Goal: Task Accomplishment & Management: Use online tool/utility

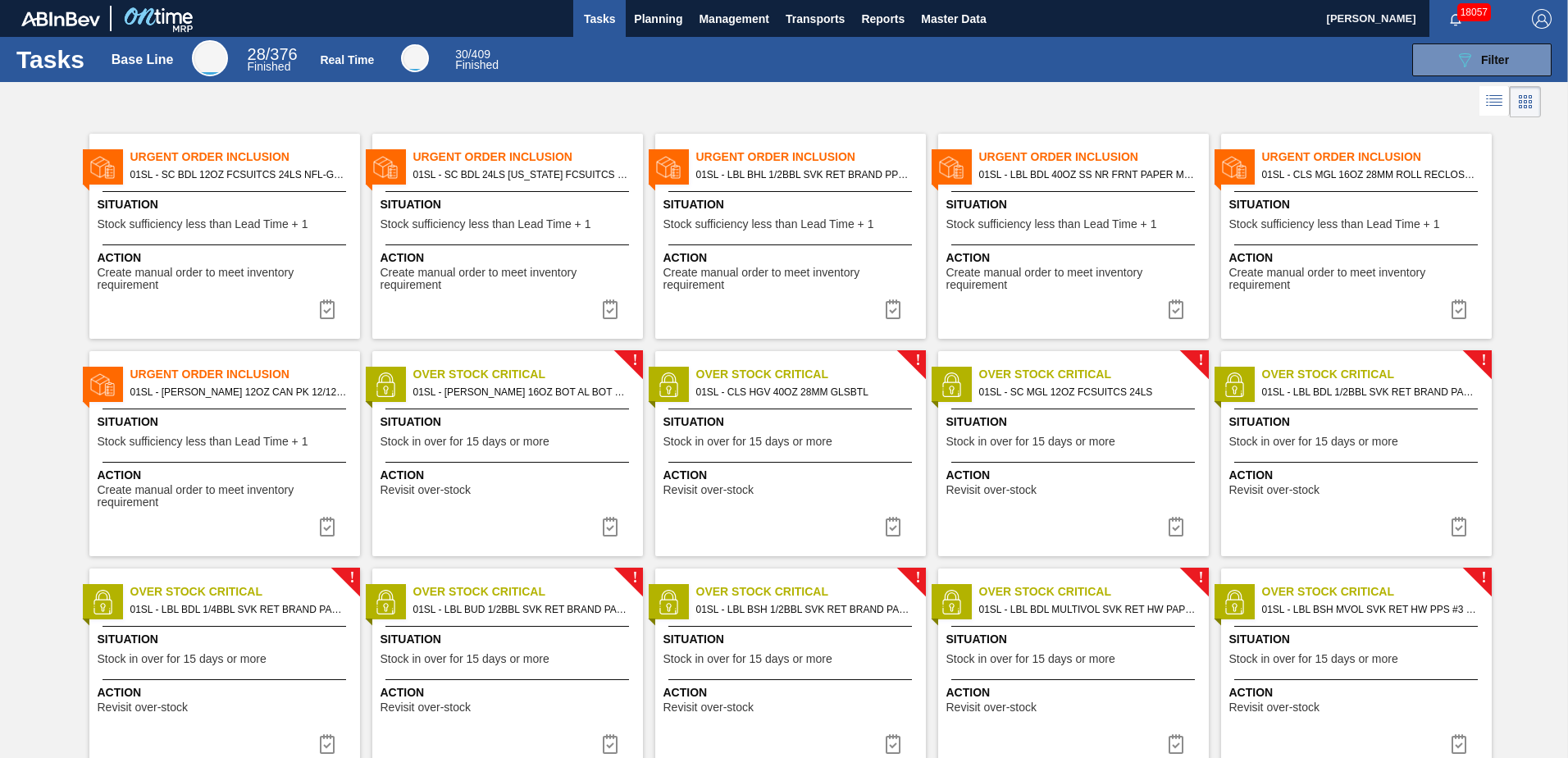
click at [748, 151] on span "Urgent Order Inclusion" at bounding box center [811, 157] width 229 height 17
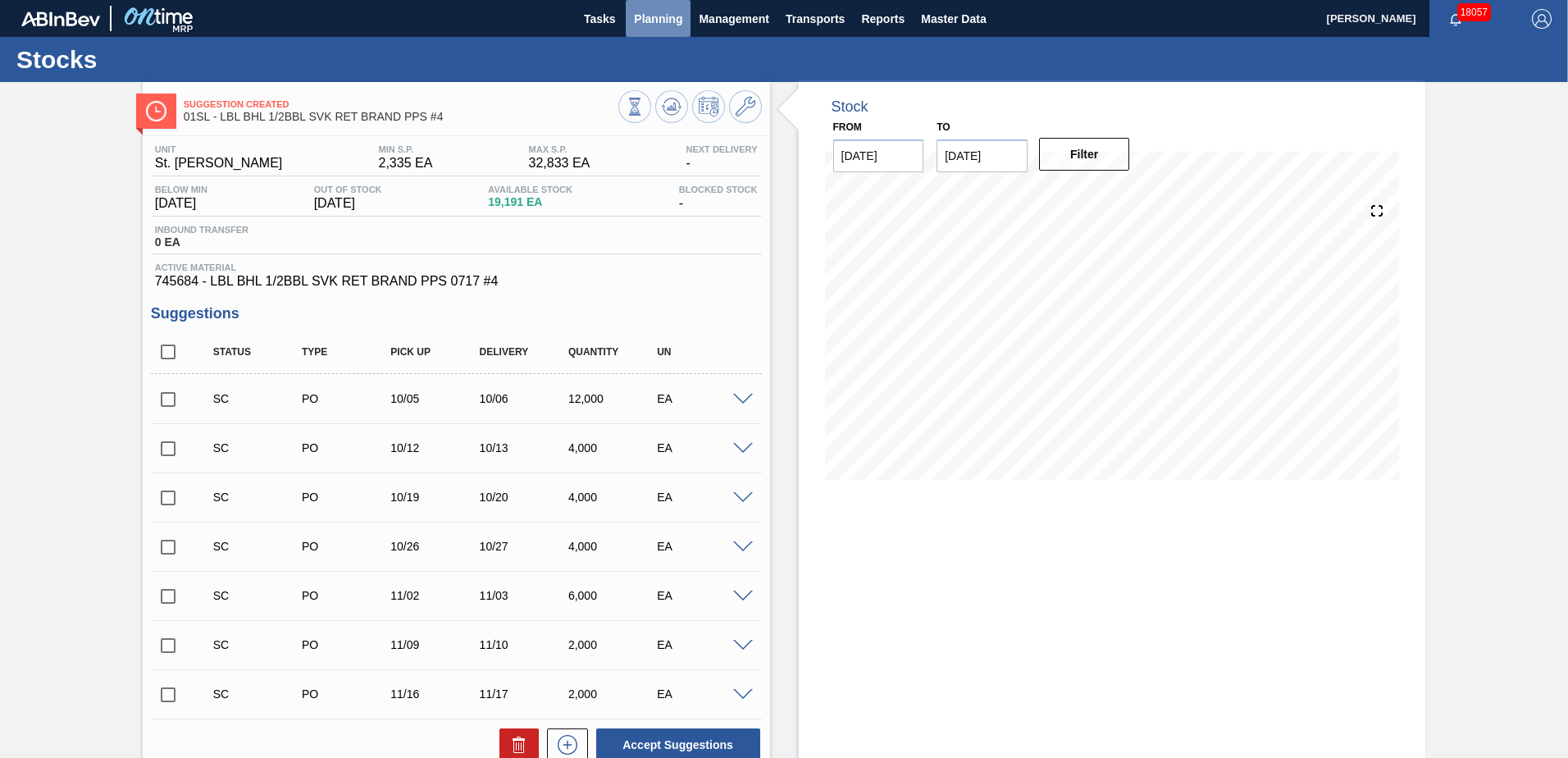
click at [649, 23] on span "Planning" at bounding box center [658, 19] width 49 height 20
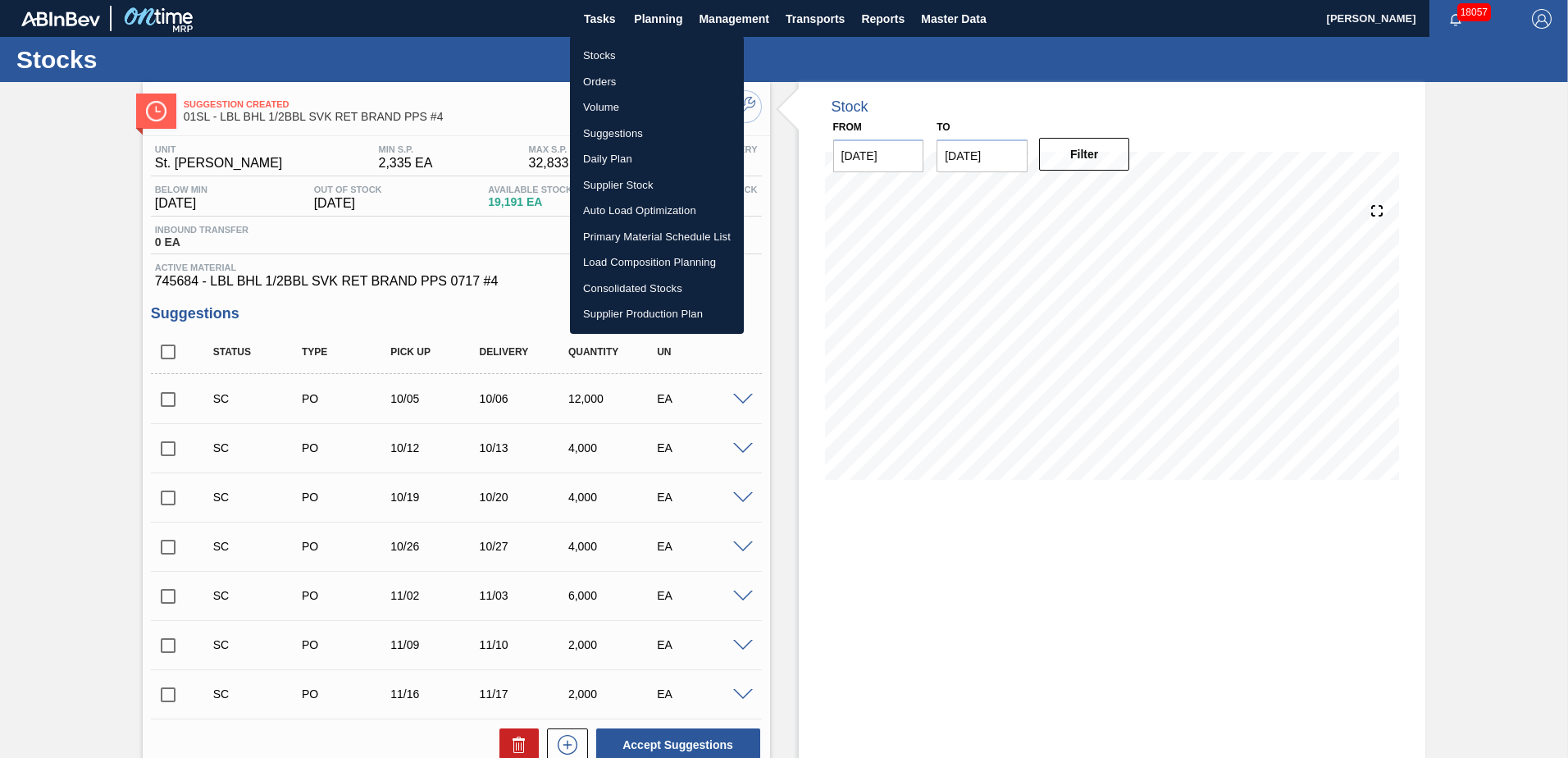
click at [606, 128] on li "Suggestions" at bounding box center [656, 133] width 174 height 27
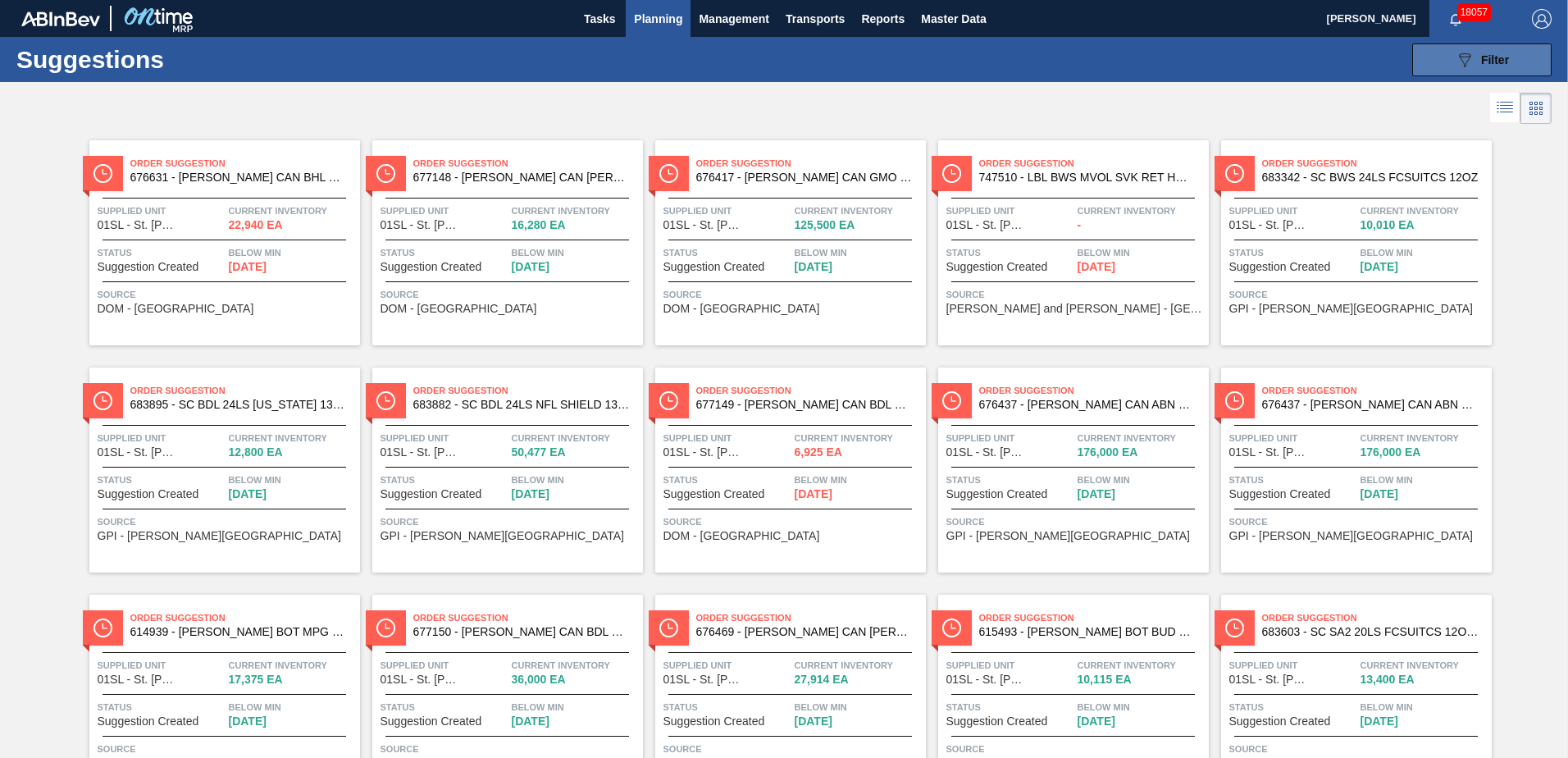
click at [1476, 59] on div "089F7B8B-B2A5-4AFE-B5C0-19BA573D28AC Filter" at bounding box center [1482, 59] width 54 height 20
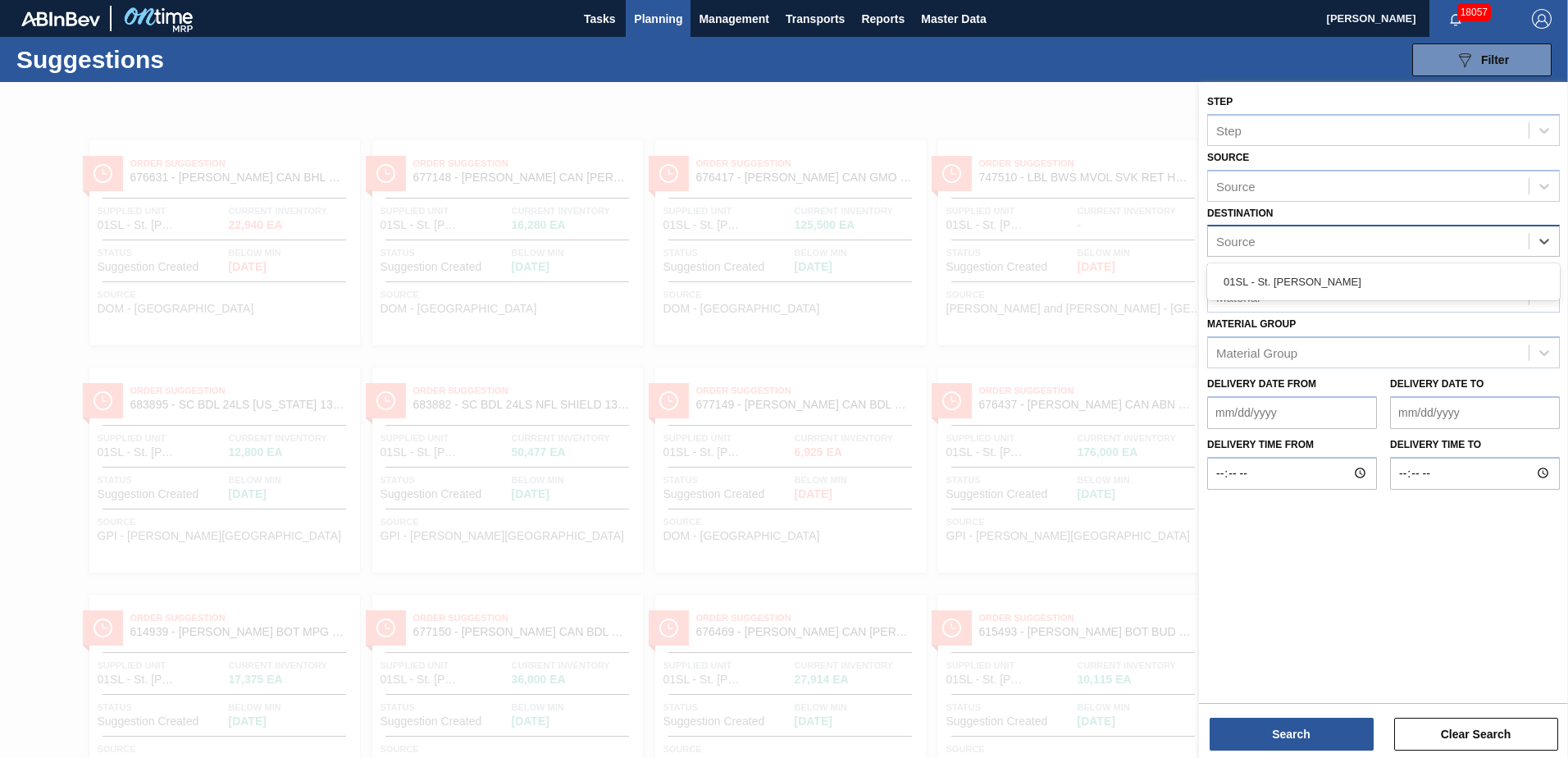
click at [1327, 251] on div "Source" at bounding box center [1368, 241] width 321 height 24
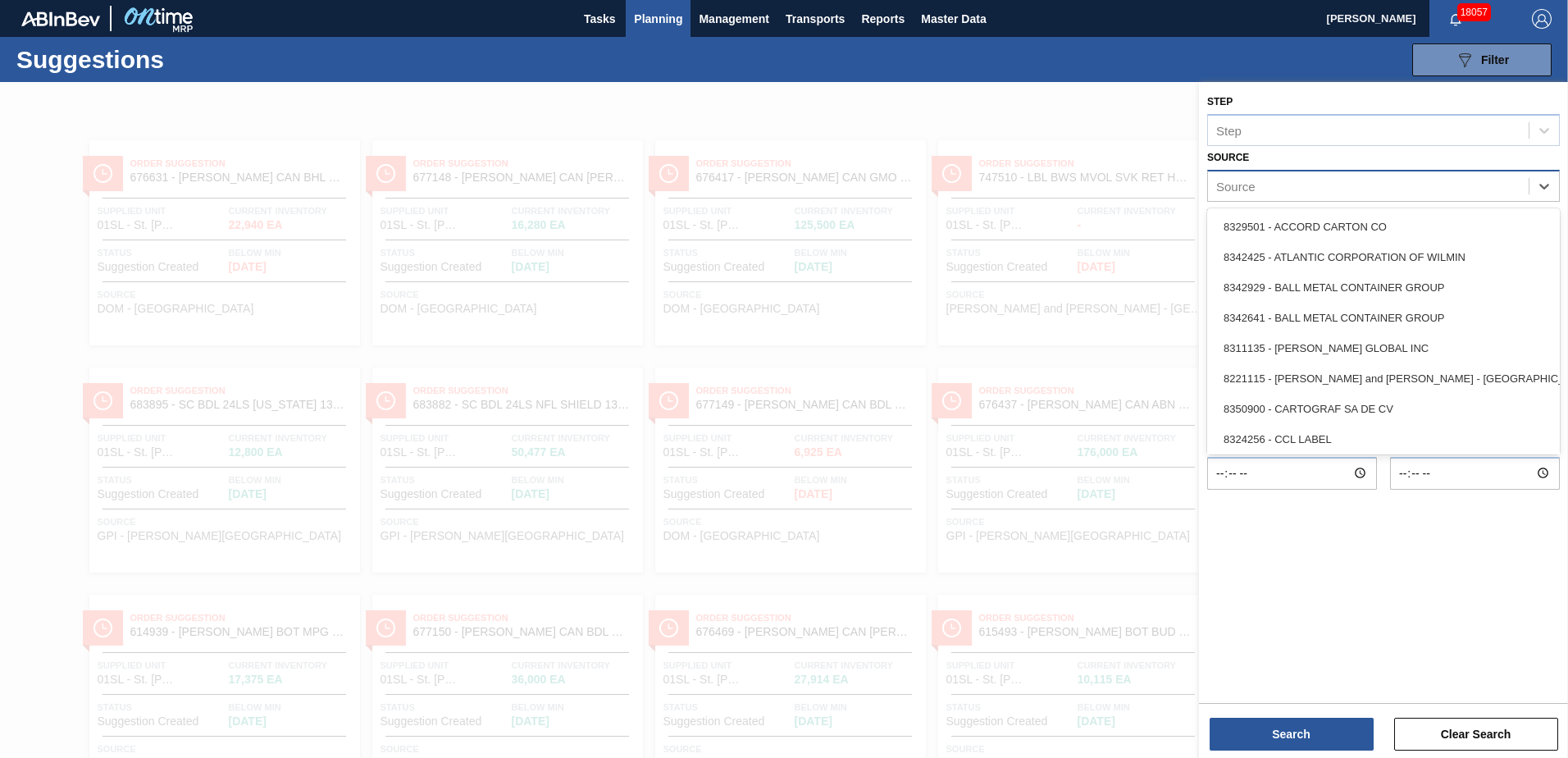
click at [1357, 197] on div "Source" at bounding box center [1368, 186] width 321 height 24
click at [1364, 185] on div "Source" at bounding box center [1368, 186] width 321 height 24
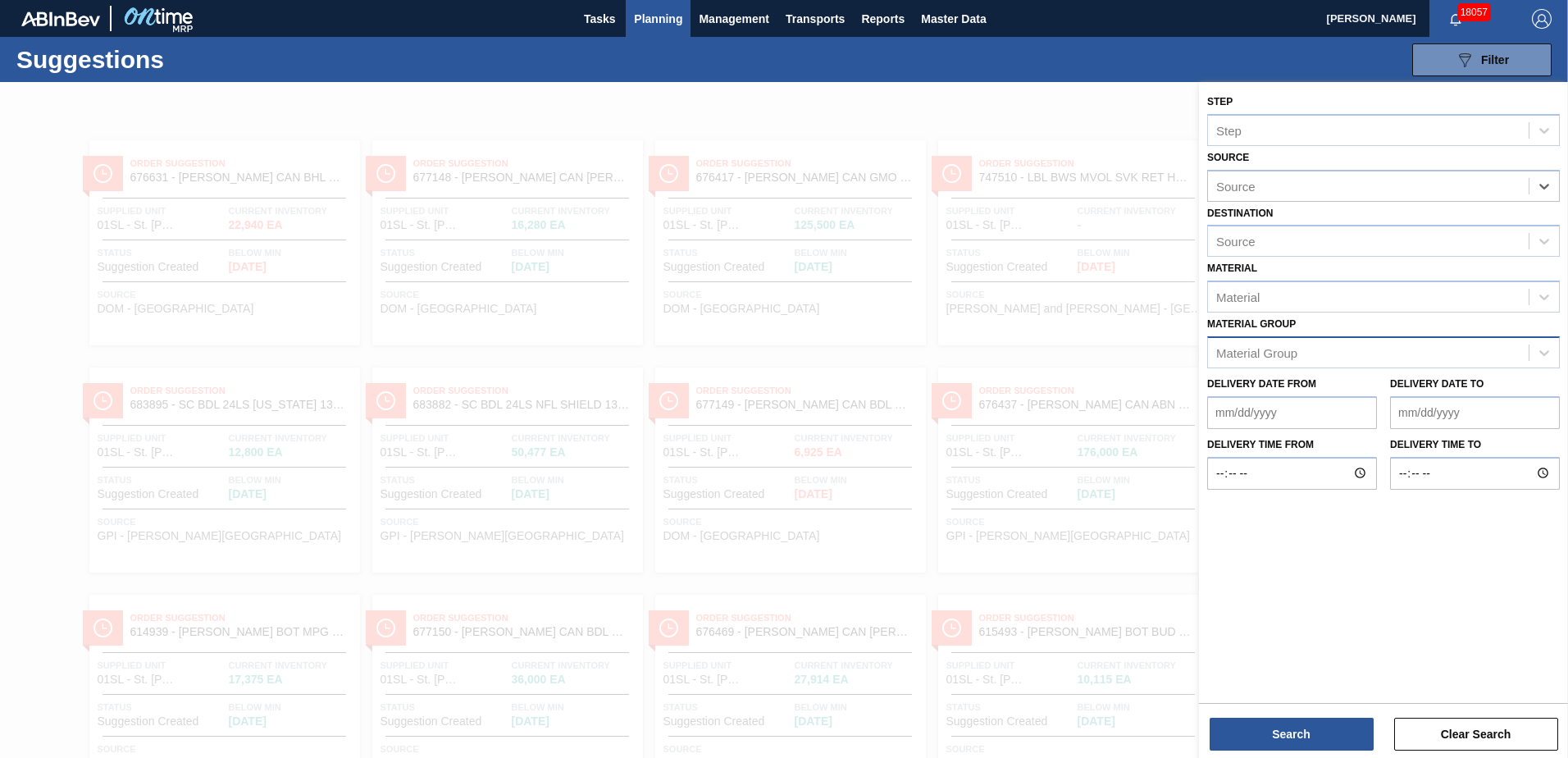
click at [1315, 346] on div "Material Group" at bounding box center [1368, 352] width 321 height 24
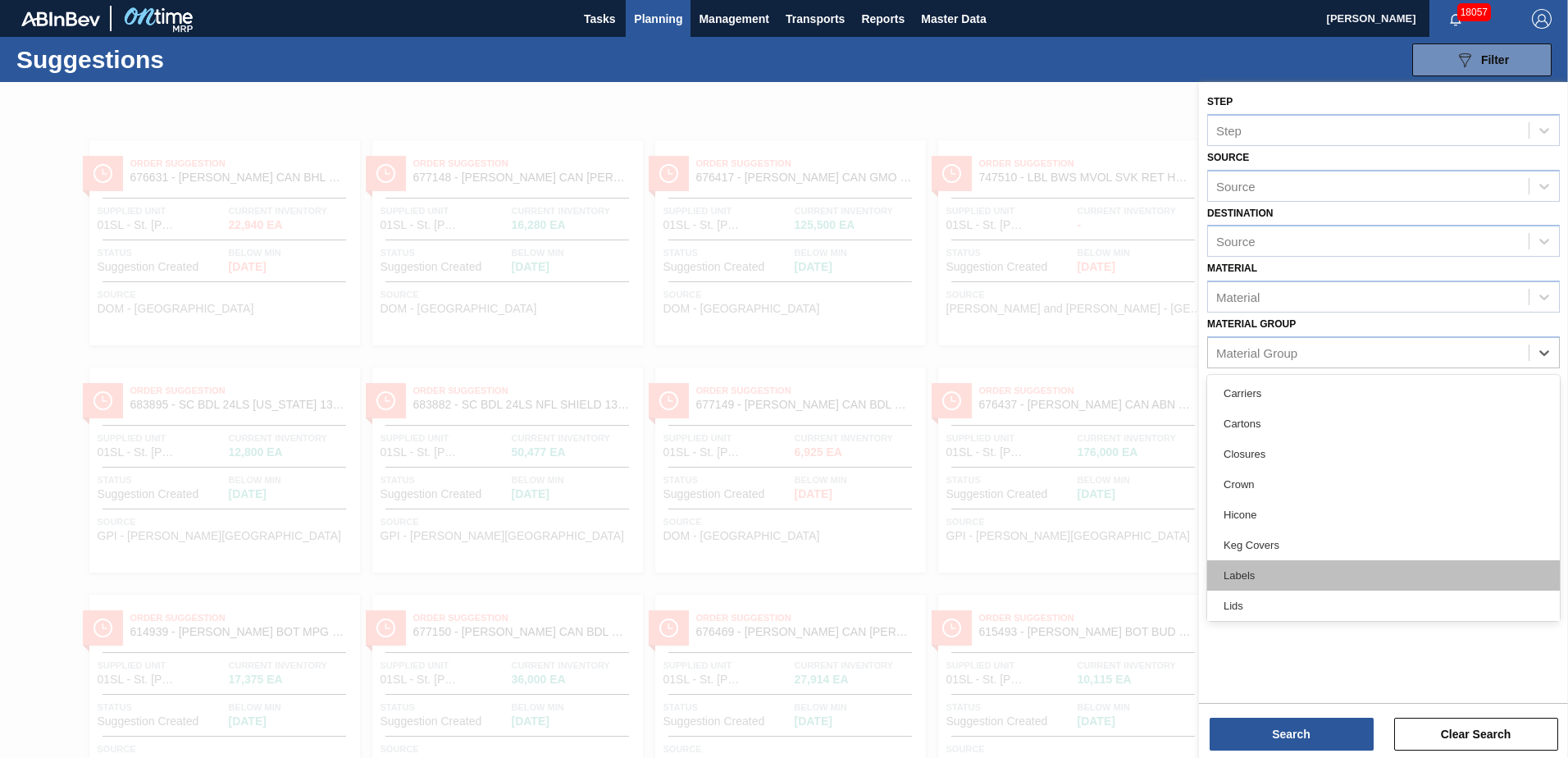
click at [1261, 566] on div "Labels" at bounding box center [1383, 575] width 352 height 30
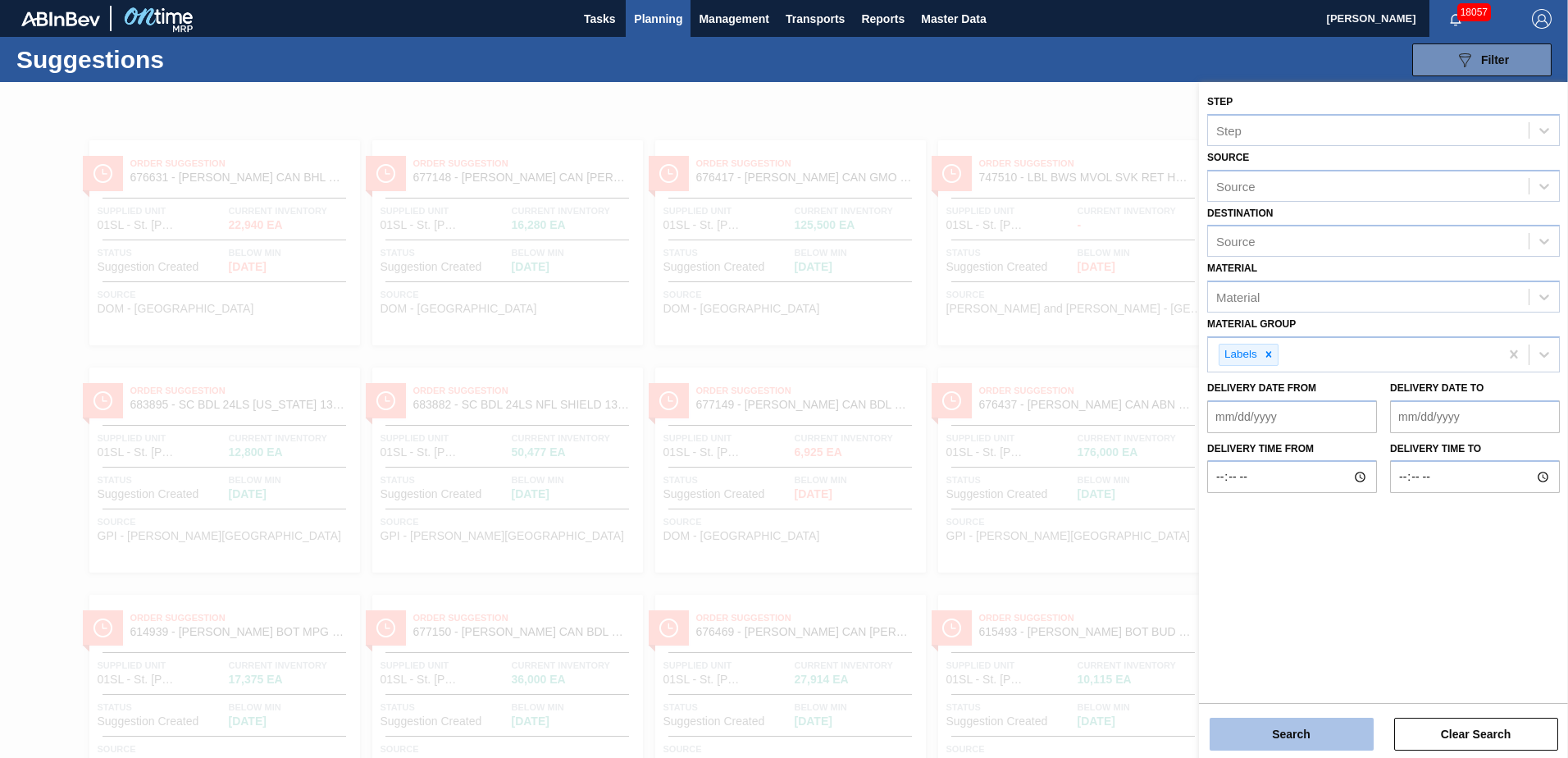
click at [1281, 730] on button "Search" at bounding box center [1292, 734] width 164 height 33
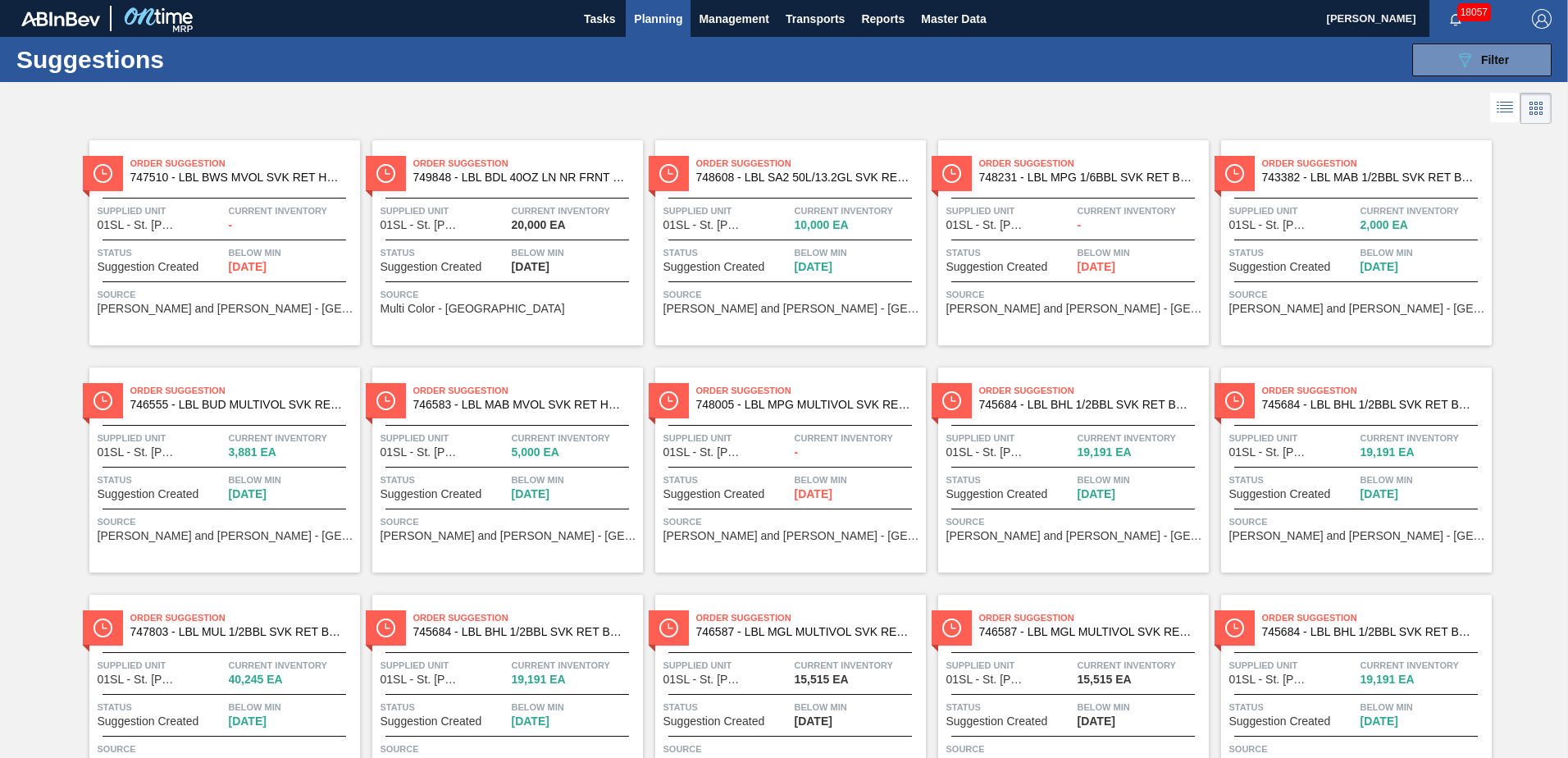
click at [1503, 109] on icon at bounding box center [1506, 109] width 13 height 1
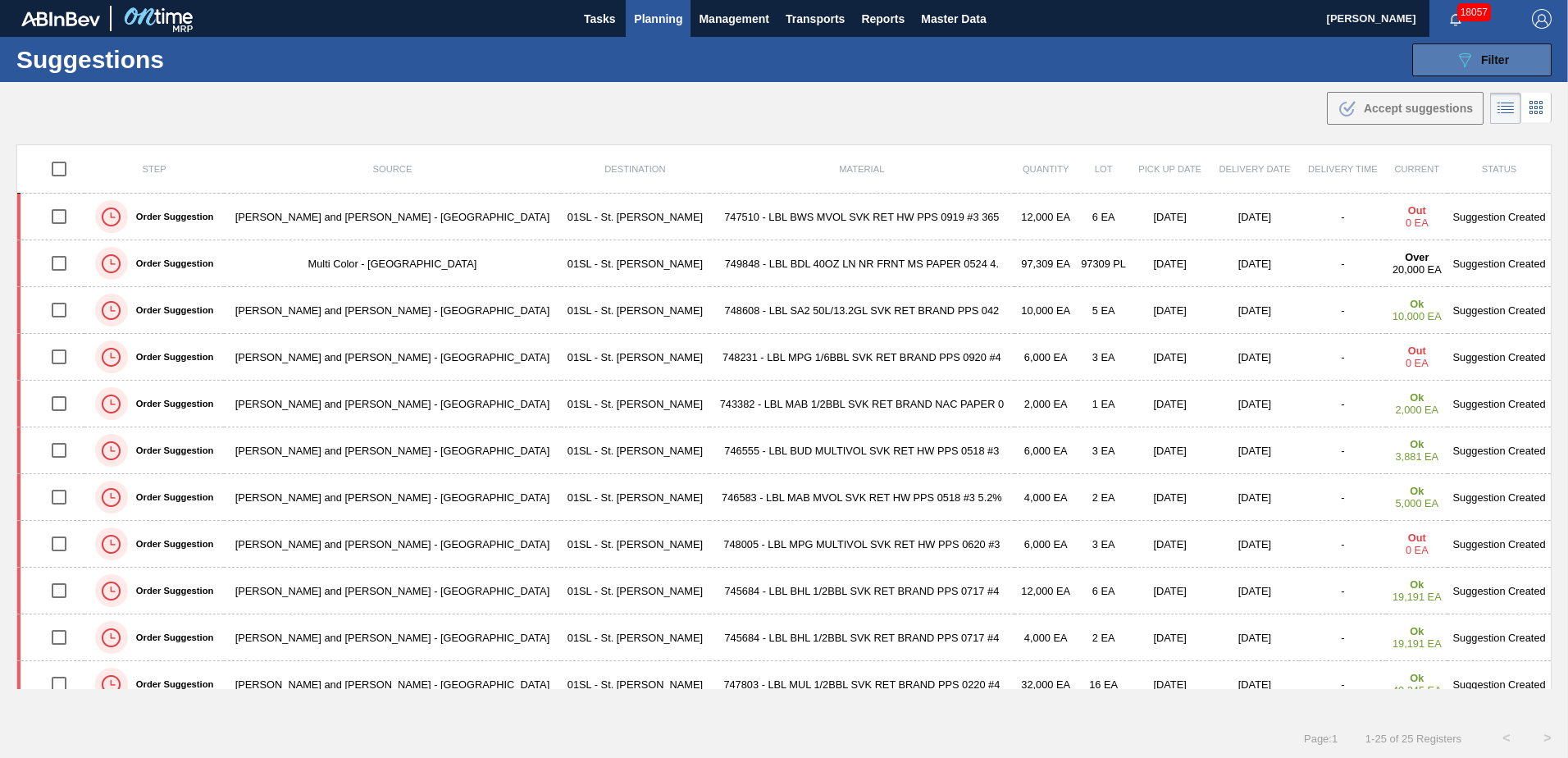
click at [1491, 67] on div "089F7B8B-B2A5-4AFE-B5C0-19BA573D28AC Filter" at bounding box center [1482, 59] width 54 height 20
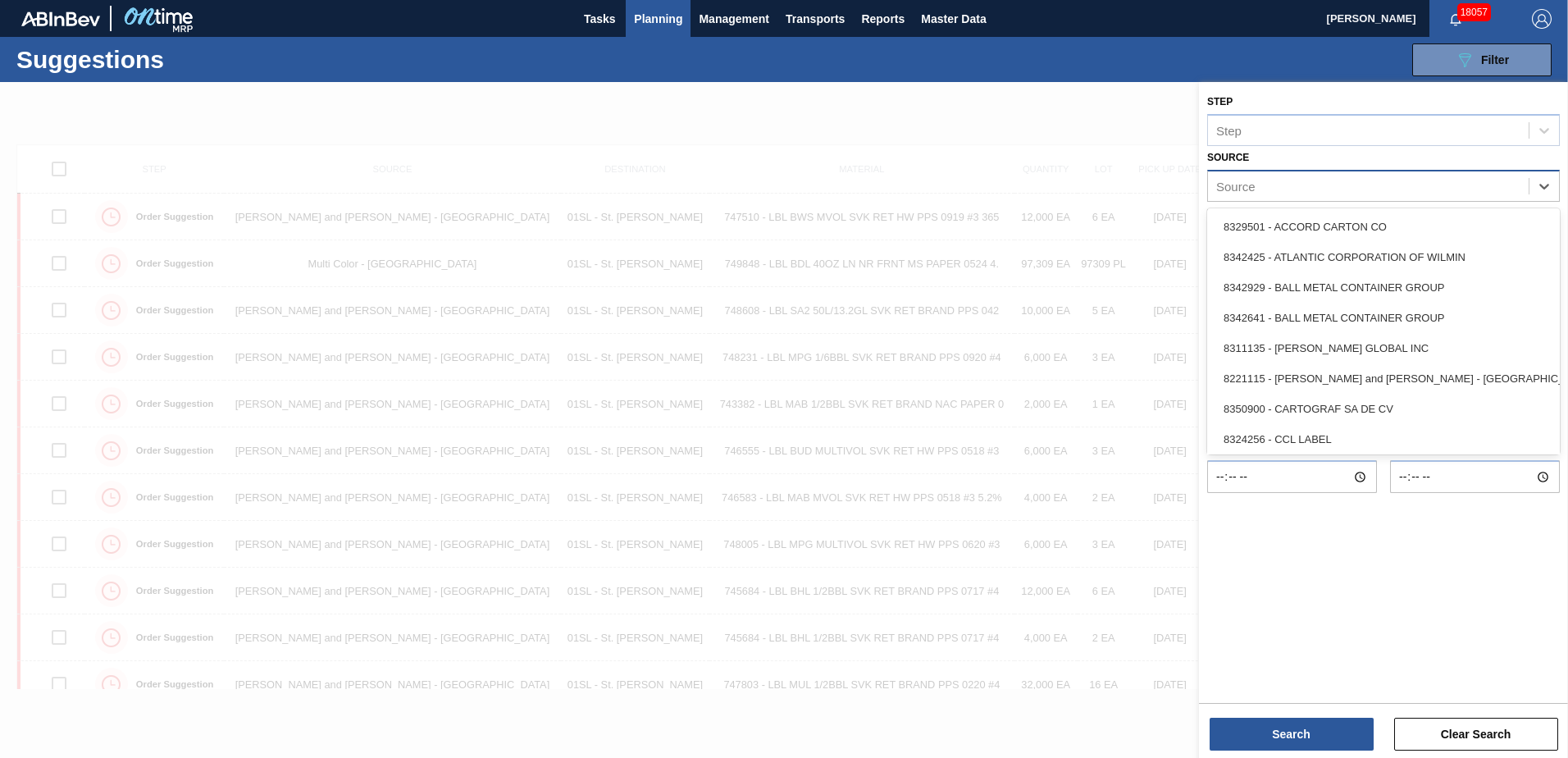
click at [1376, 192] on div "Source" at bounding box center [1368, 186] width 321 height 24
click at [1342, 373] on div "8221115 - [PERSON_NAME] and [PERSON_NAME] - [GEOGRAPHIC_DATA]" at bounding box center [1383, 378] width 352 height 30
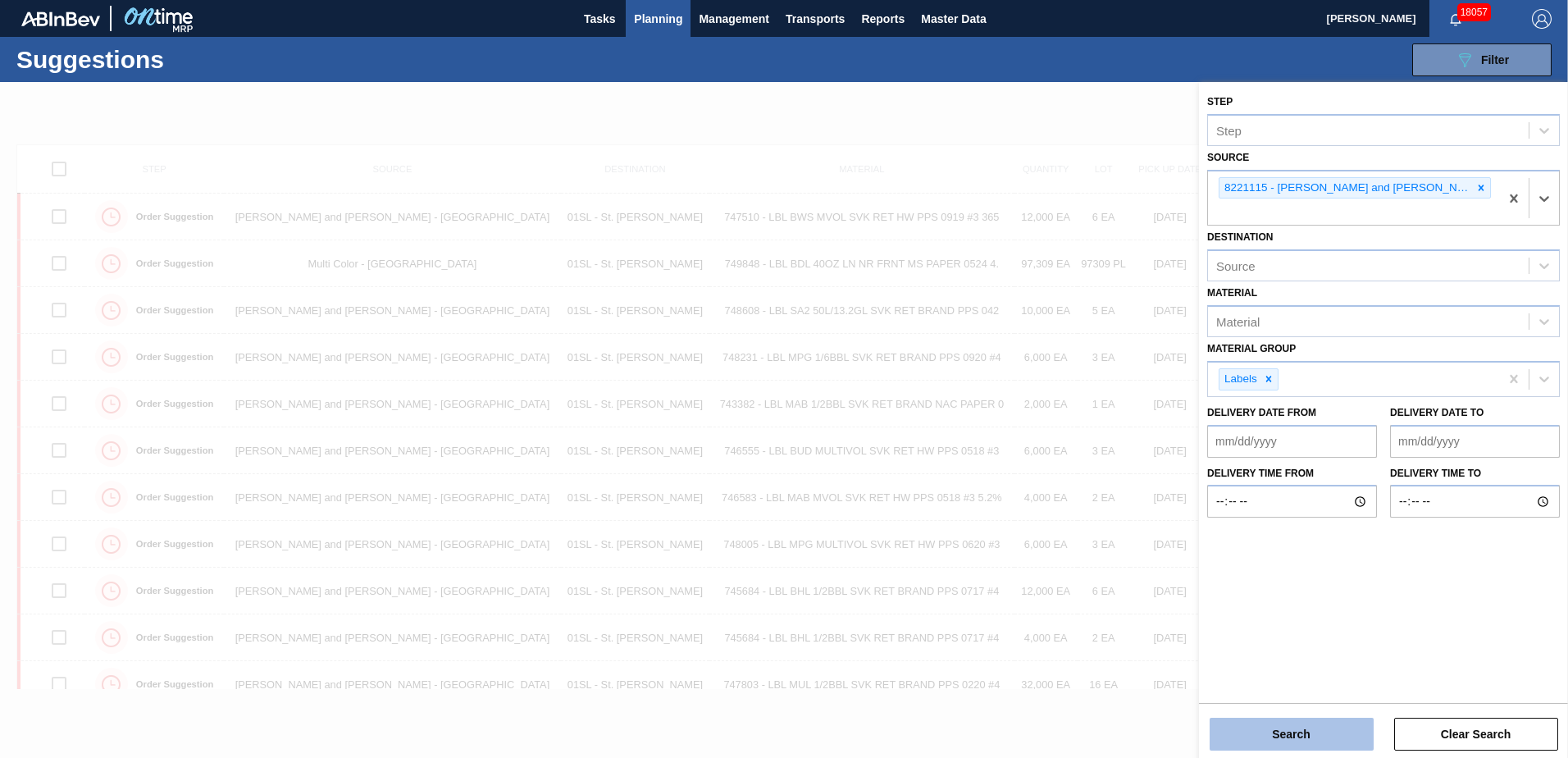
click at [1294, 736] on button "Search" at bounding box center [1292, 734] width 164 height 33
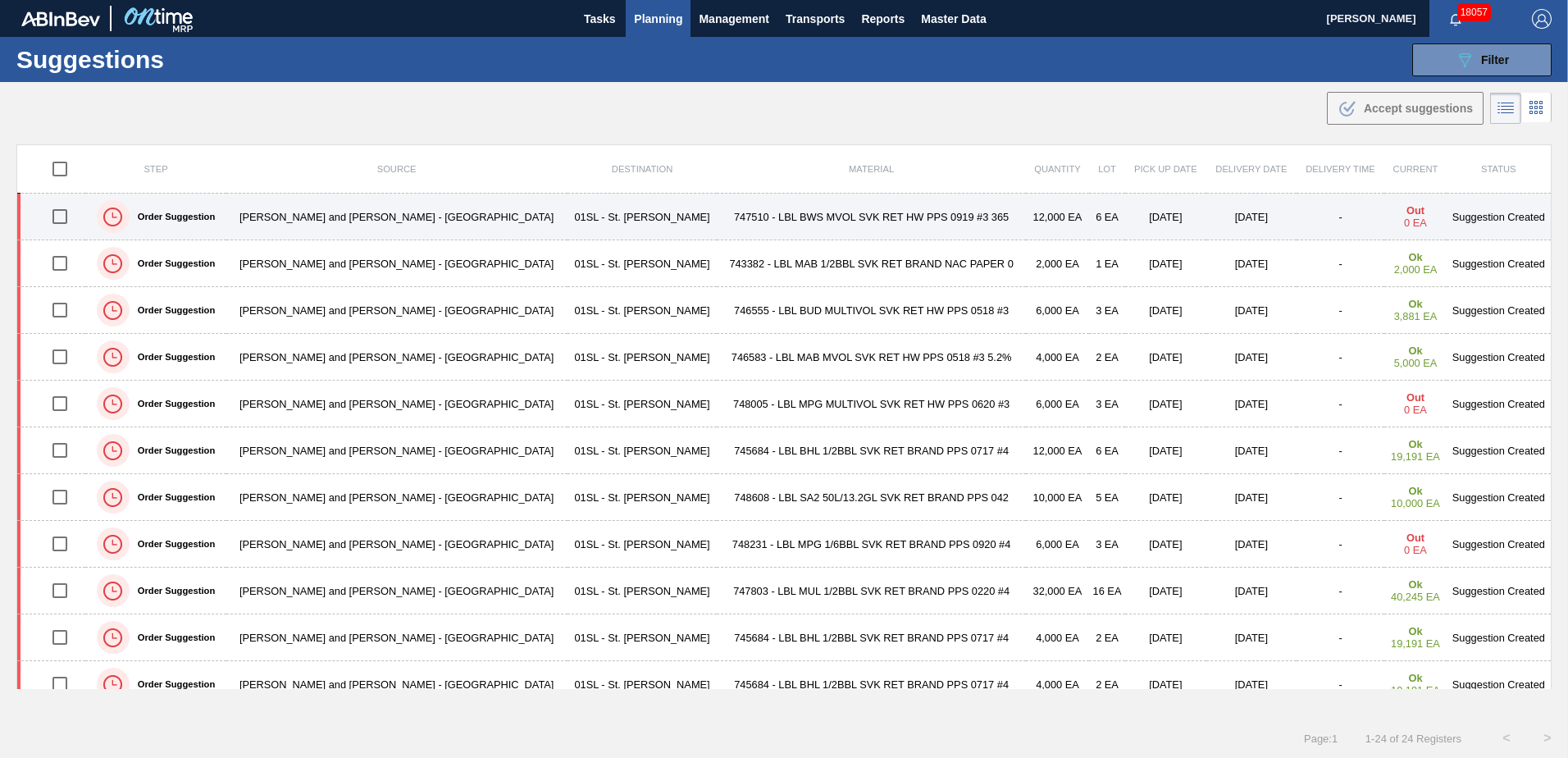
click at [59, 217] on input "checkbox" at bounding box center [60, 216] width 34 height 34
click at [62, 209] on input "checkbox" at bounding box center [60, 216] width 34 height 34
checkbox input "false"
click at [186, 216] on label "Order Suggestion" at bounding box center [172, 216] width 86 height 10
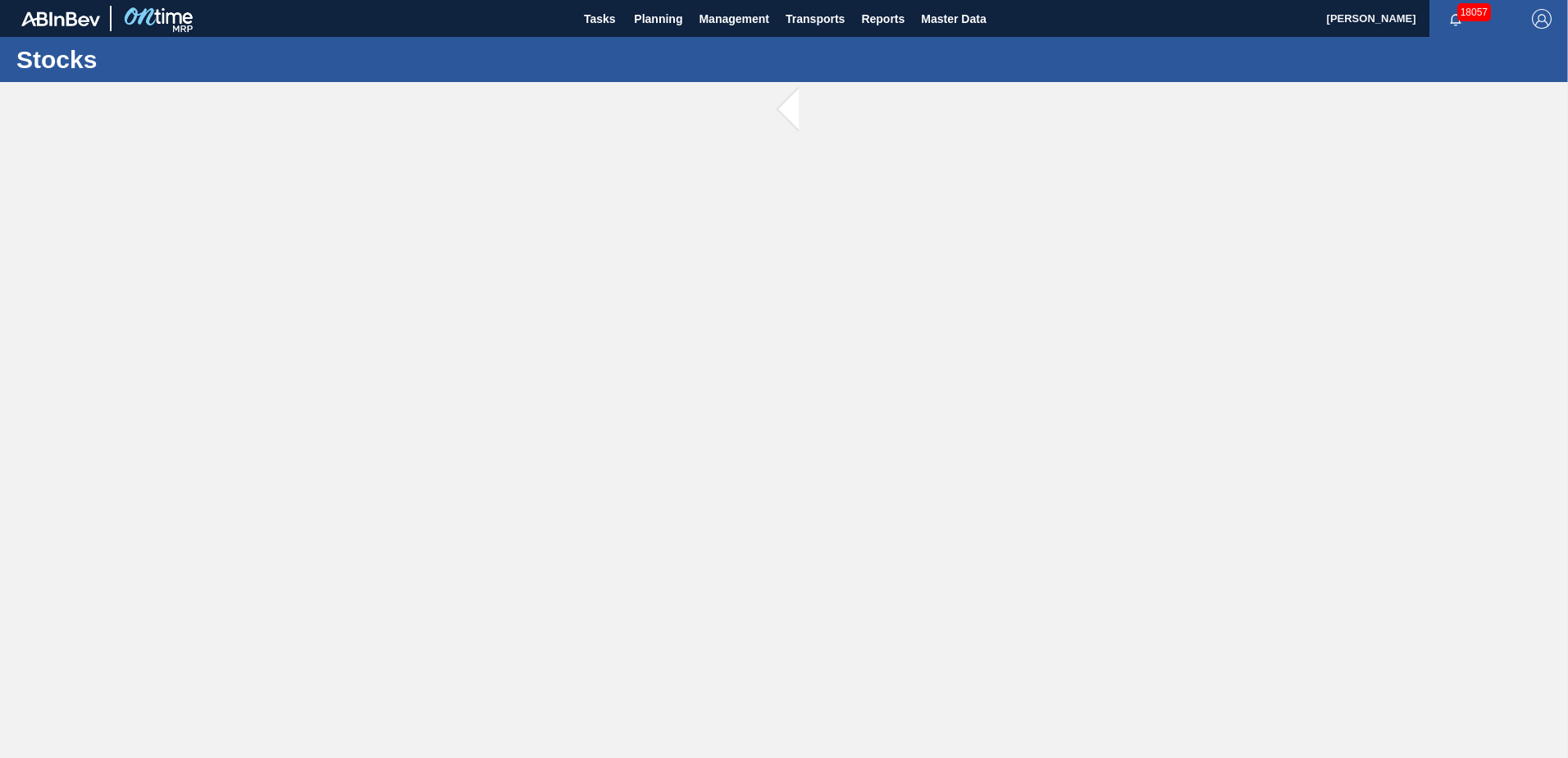
click at [799, 109] on span at bounding box center [809, 110] width 21 height 56
click at [673, 18] on span "Planning" at bounding box center [658, 19] width 49 height 20
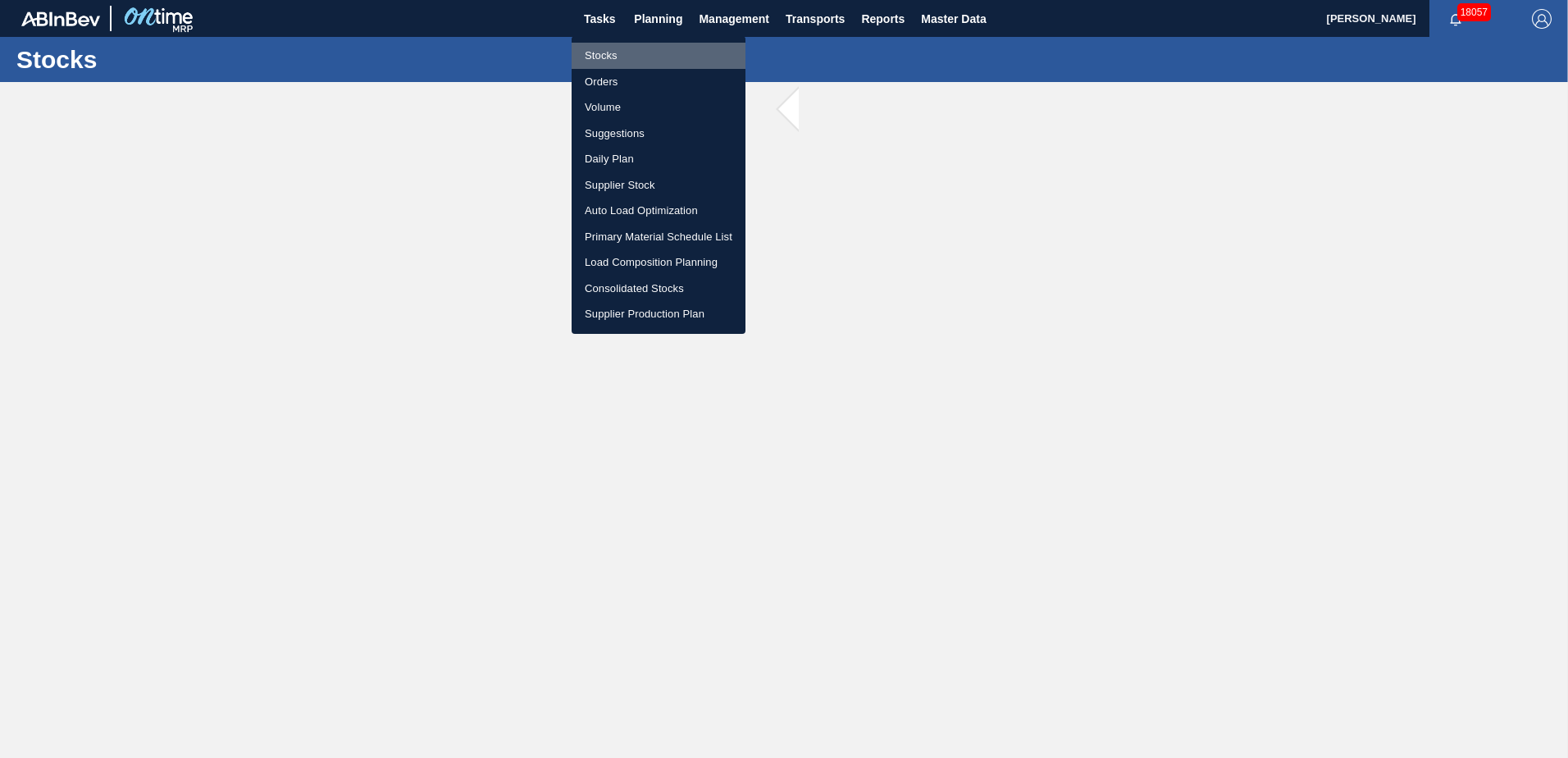
click at [614, 50] on li "Stocks" at bounding box center [658, 56] width 174 height 27
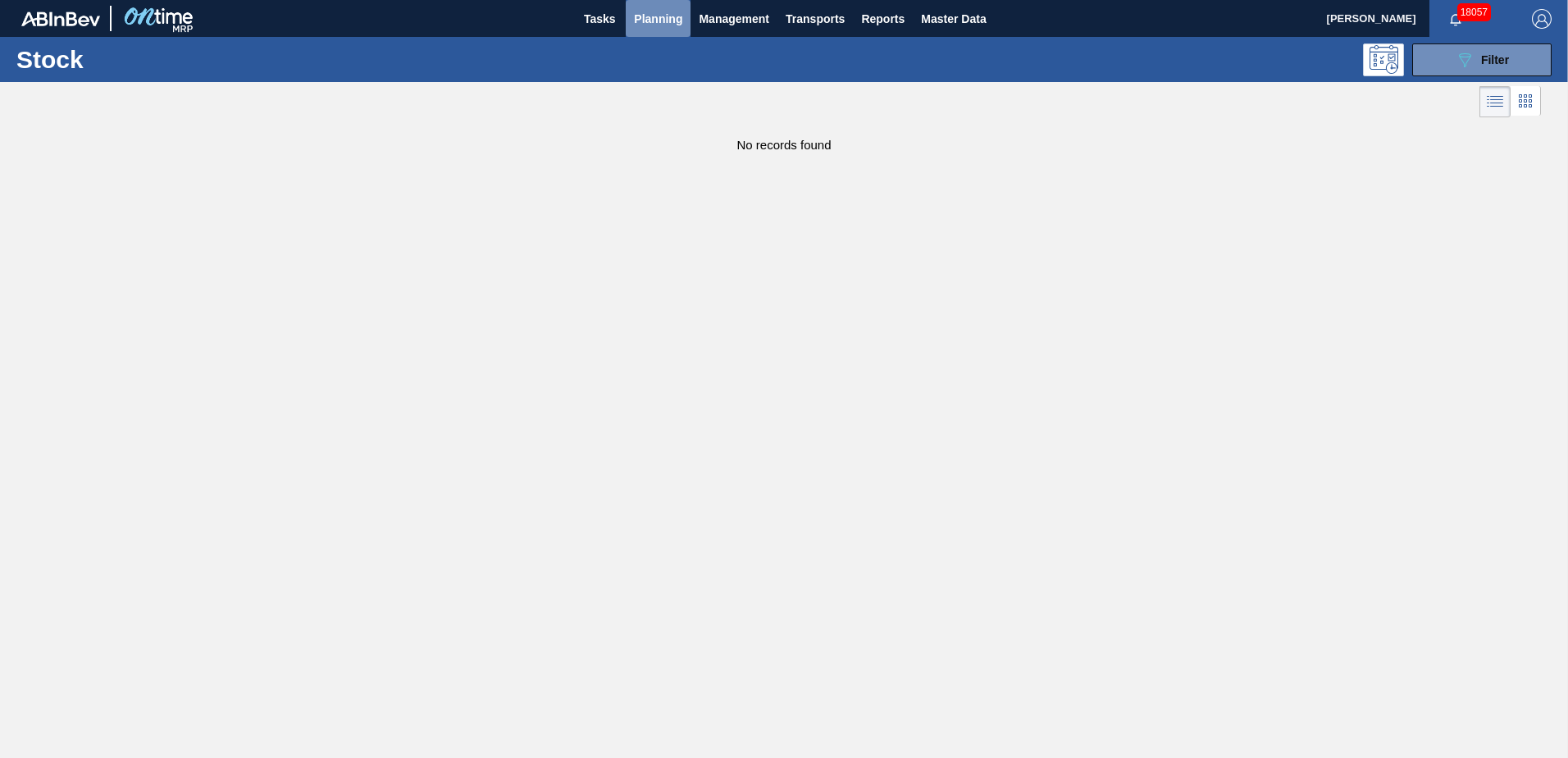
click at [663, 25] on span "Planning" at bounding box center [658, 19] width 49 height 20
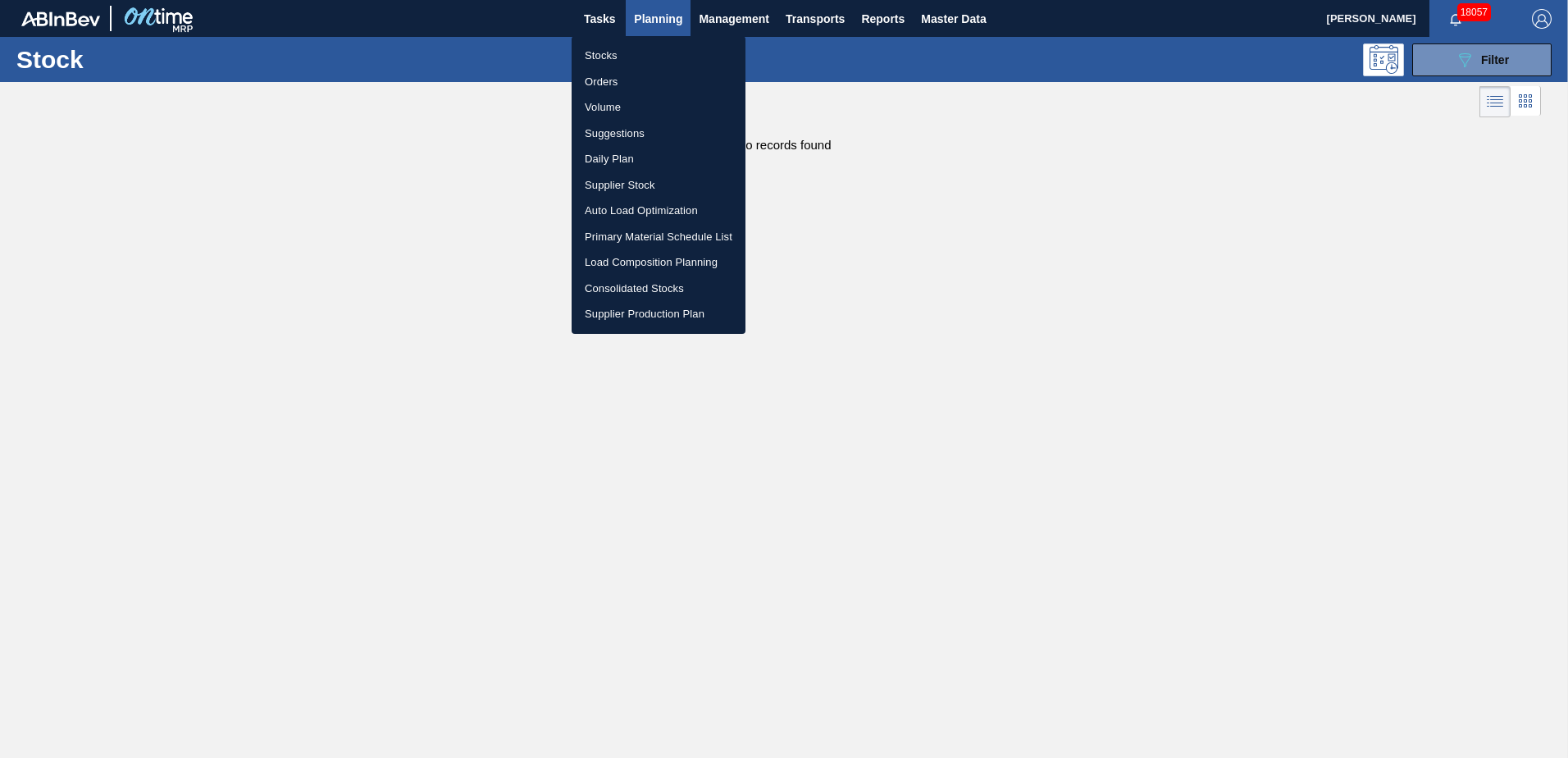
click at [619, 129] on li "Suggestions" at bounding box center [658, 133] width 174 height 27
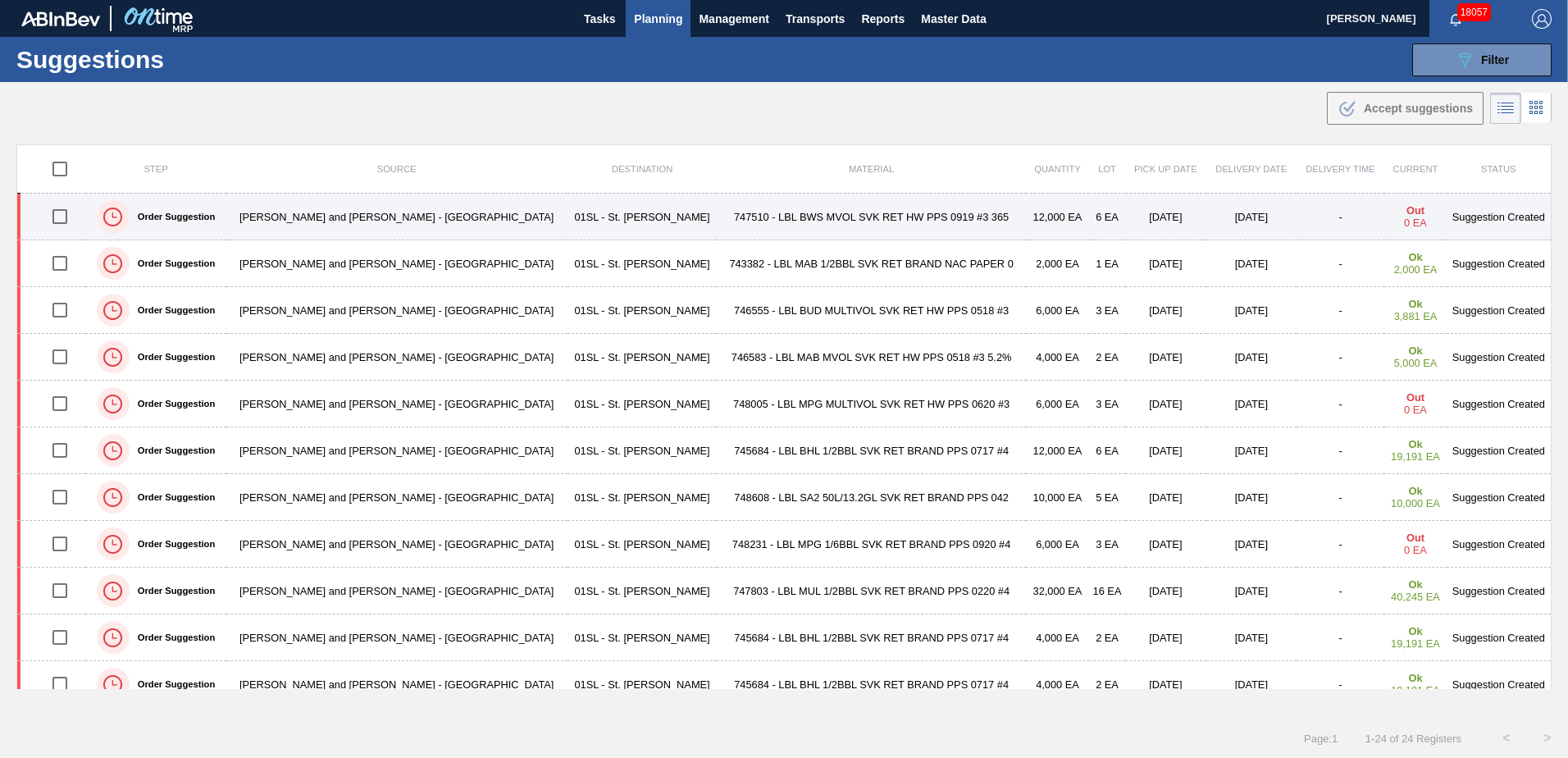
click at [365, 216] on td "[PERSON_NAME] and [PERSON_NAME] - [GEOGRAPHIC_DATA]" at bounding box center [397, 216] width 341 height 47
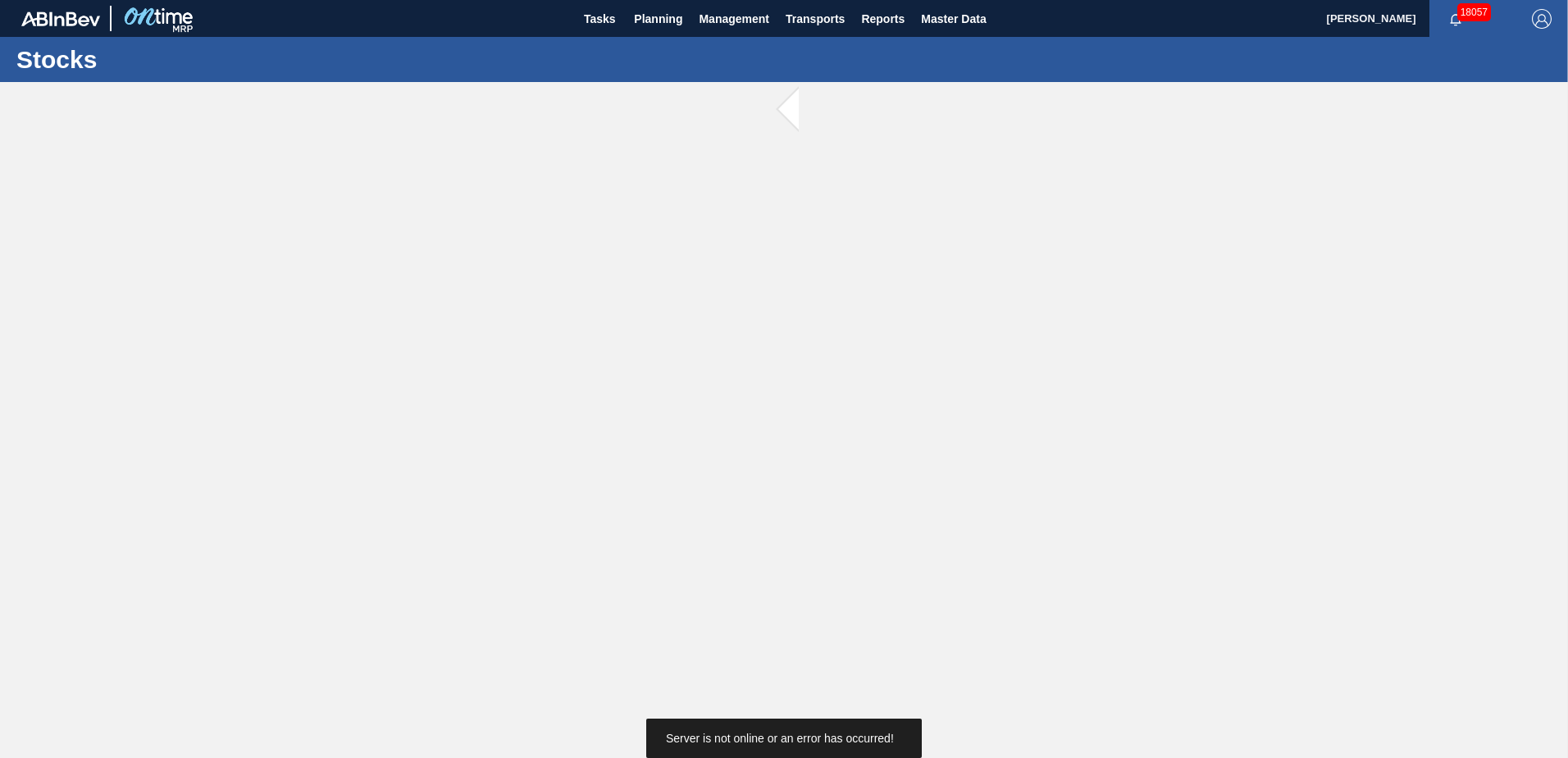
click at [807, 102] on span at bounding box center [809, 110] width 21 height 56
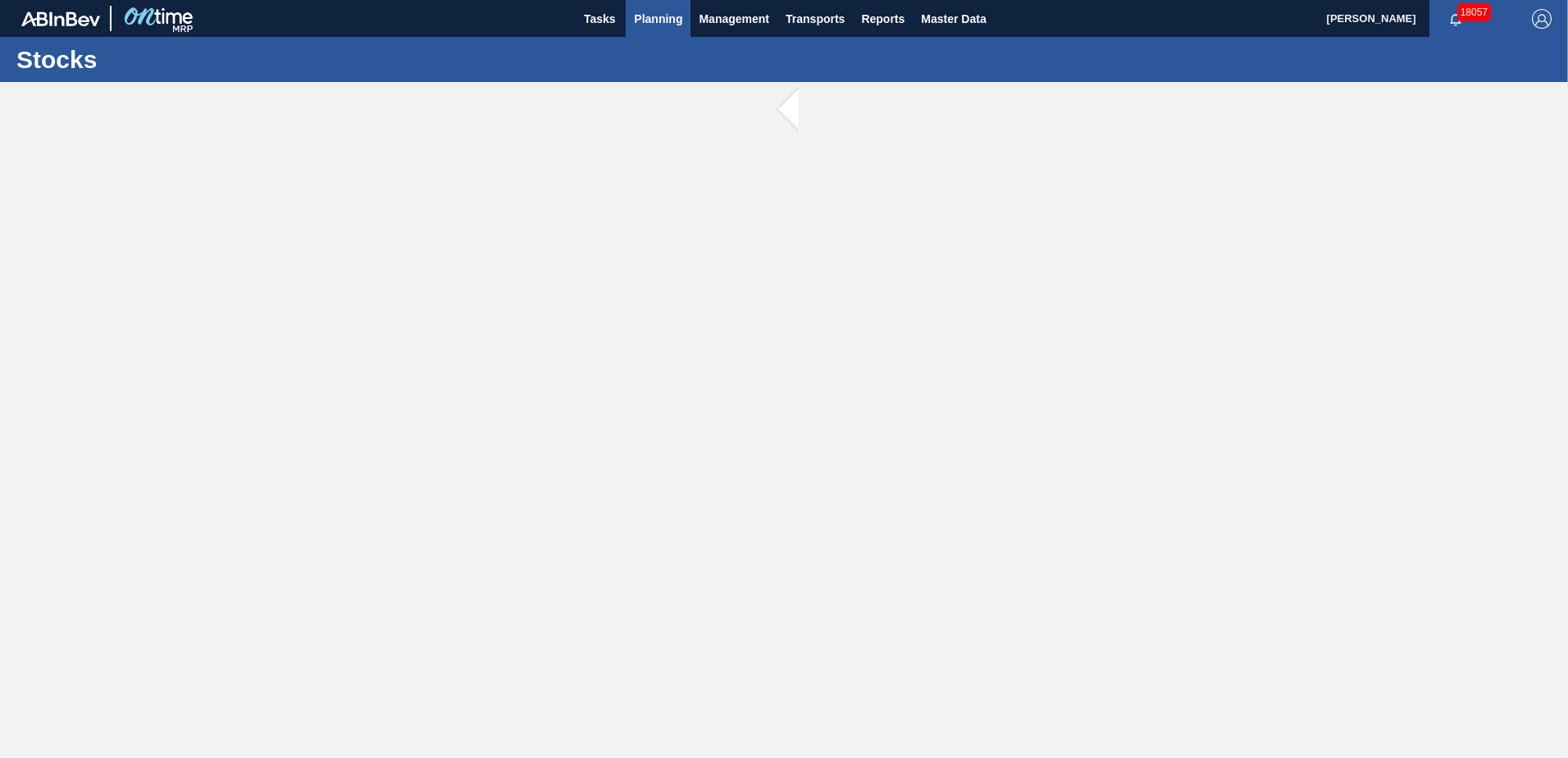
click at [658, 15] on span "Planning" at bounding box center [658, 19] width 49 height 20
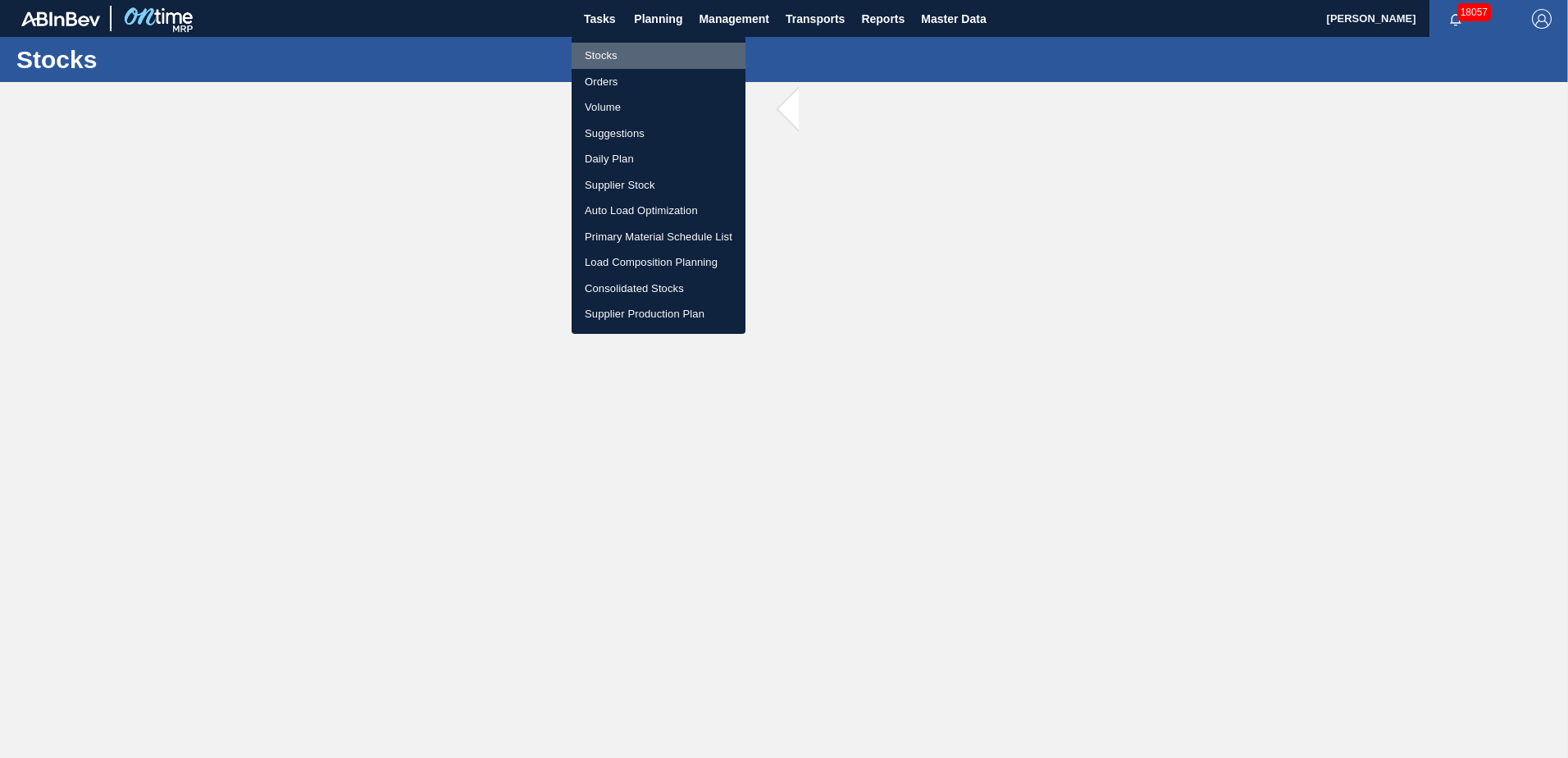
click at [636, 53] on li "Stocks" at bounding box center [658, 56] width 174 height 27
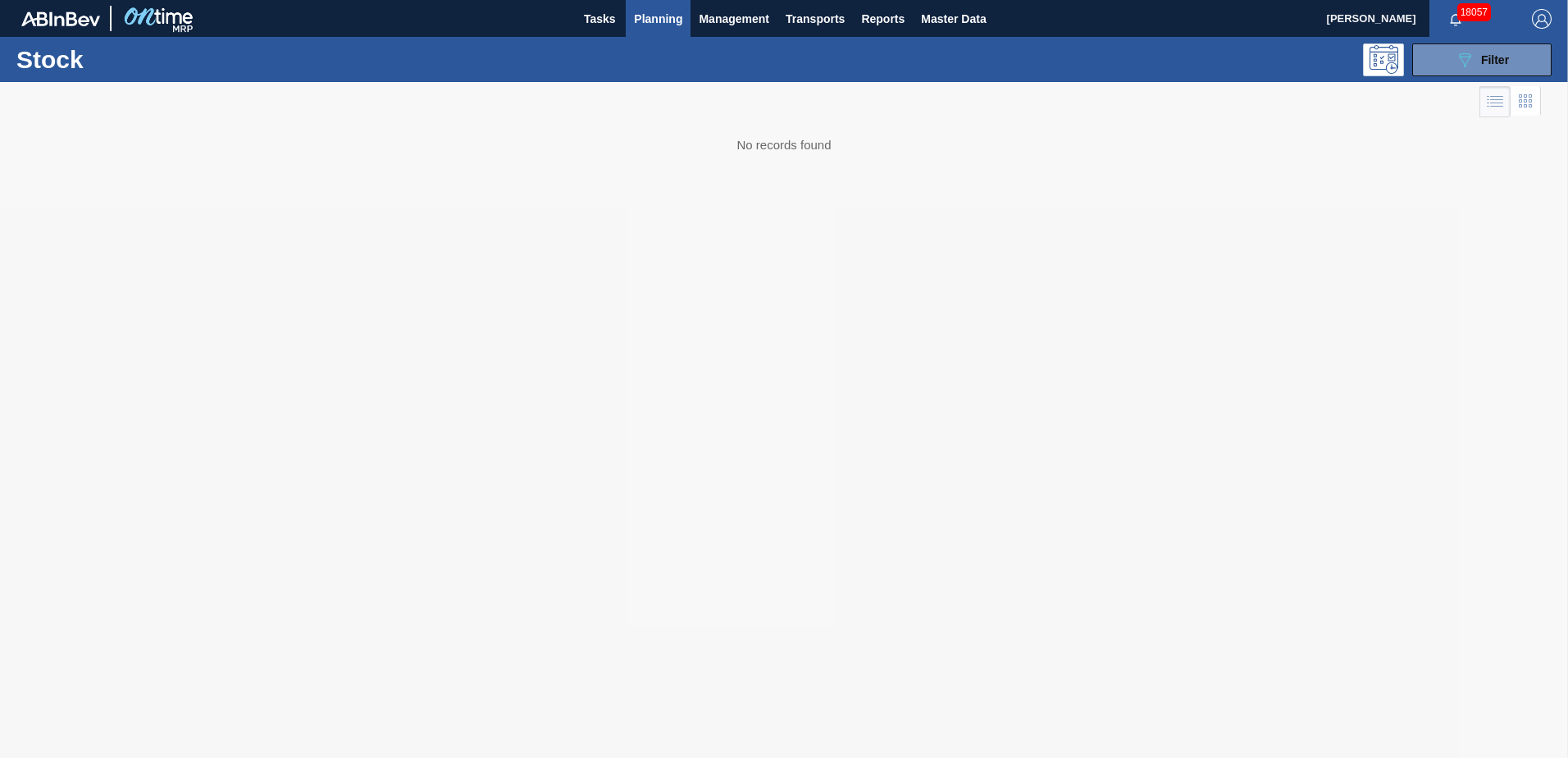
click at [663, 15] on span "Planning" at bounding box center [658, 19] width 49 height 20
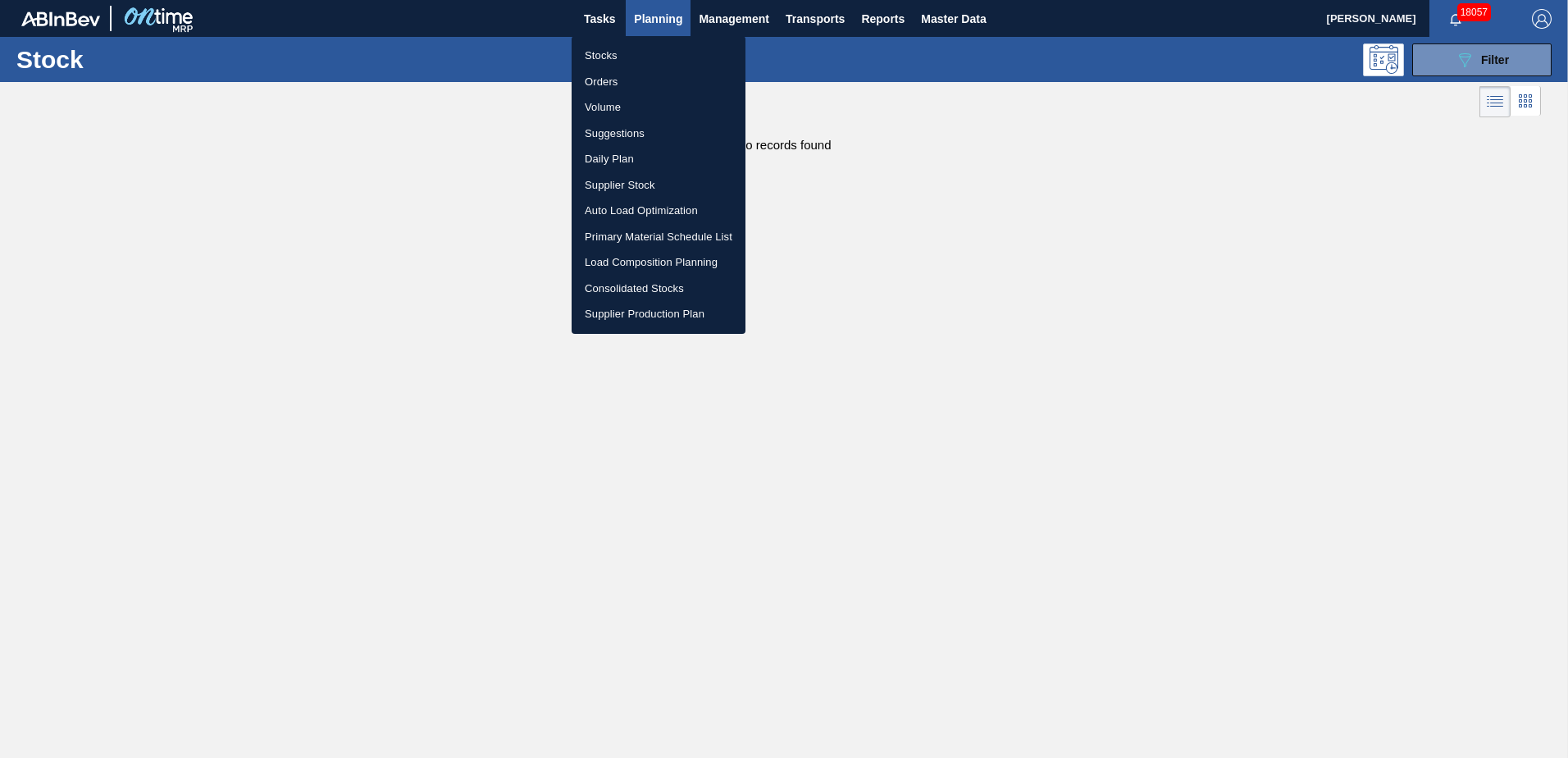
click at [636, 133] on li "Suggestions" at bounding box center [658, 133] width 174 height 27
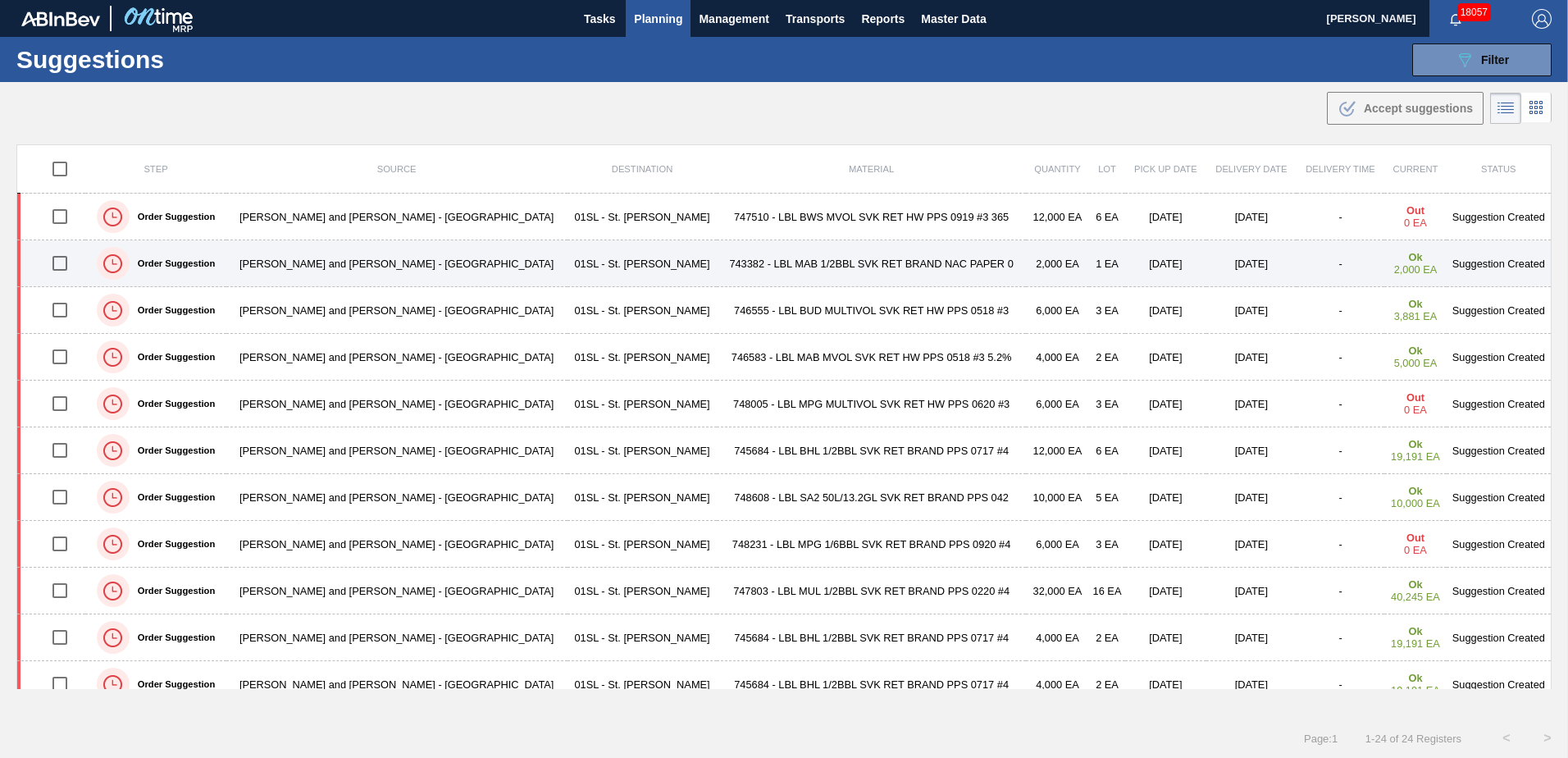
click at [68, 264] on input "checkbox" at bounding box center [60, 264] width 34 height 34
checkbox input "true"
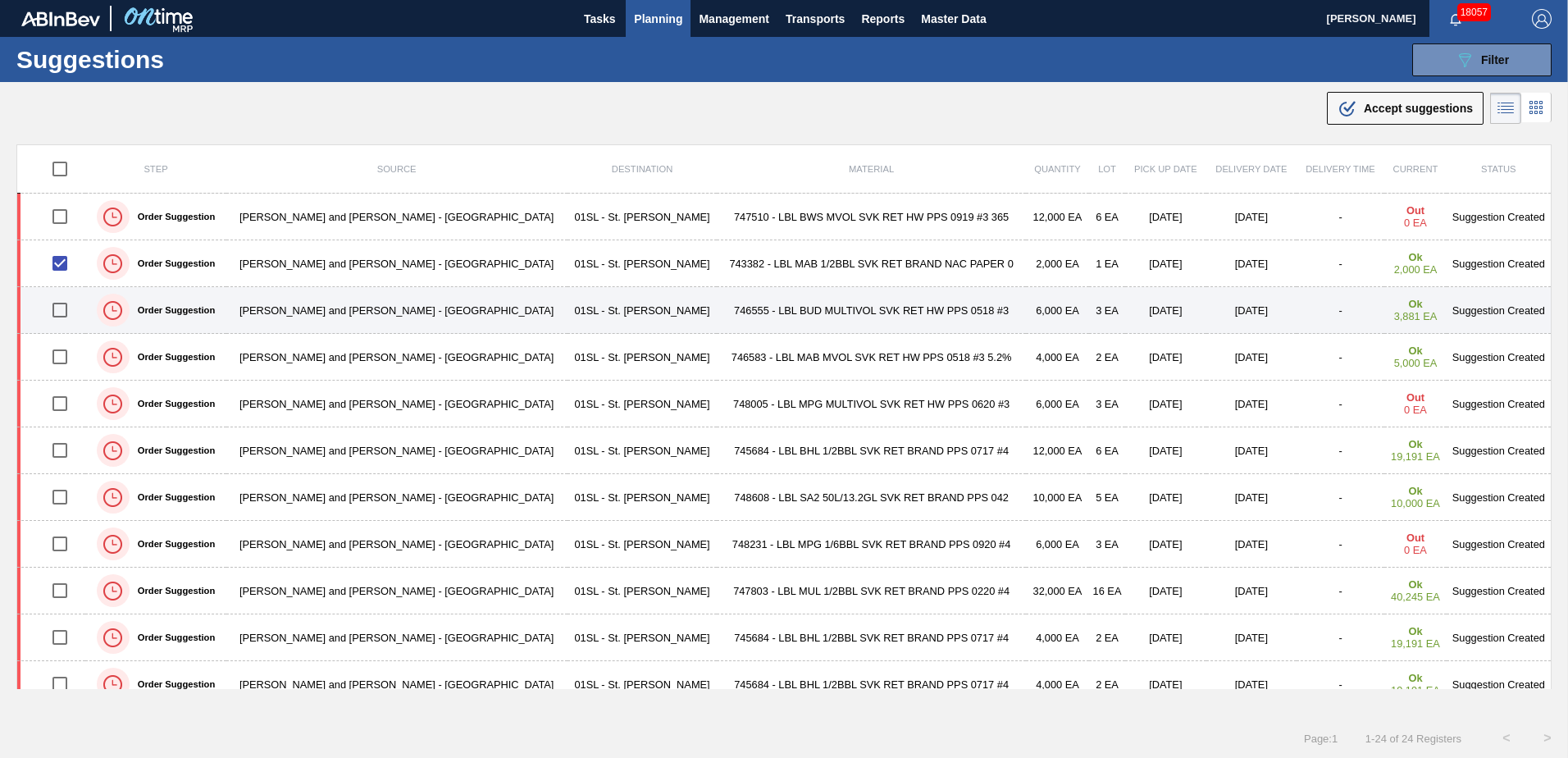
click at [62, 310] on input "checkbox" at bounding box center [60, 310] width 34 height 34
checkbox input "true"
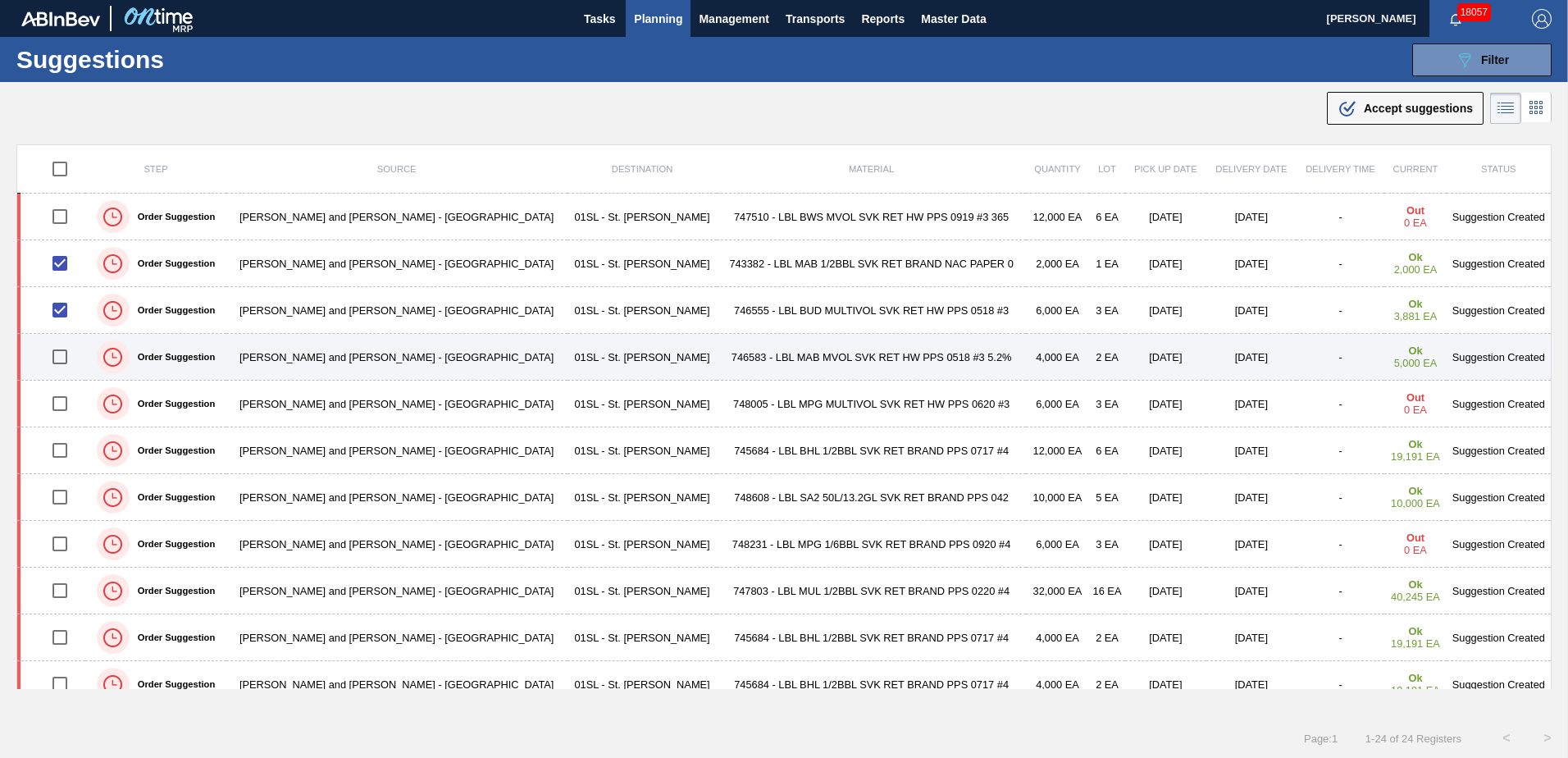
click at [67, 356] on input "checkbox" at bounding box center [60, 357] width 34 height 34
checkbox input "true"
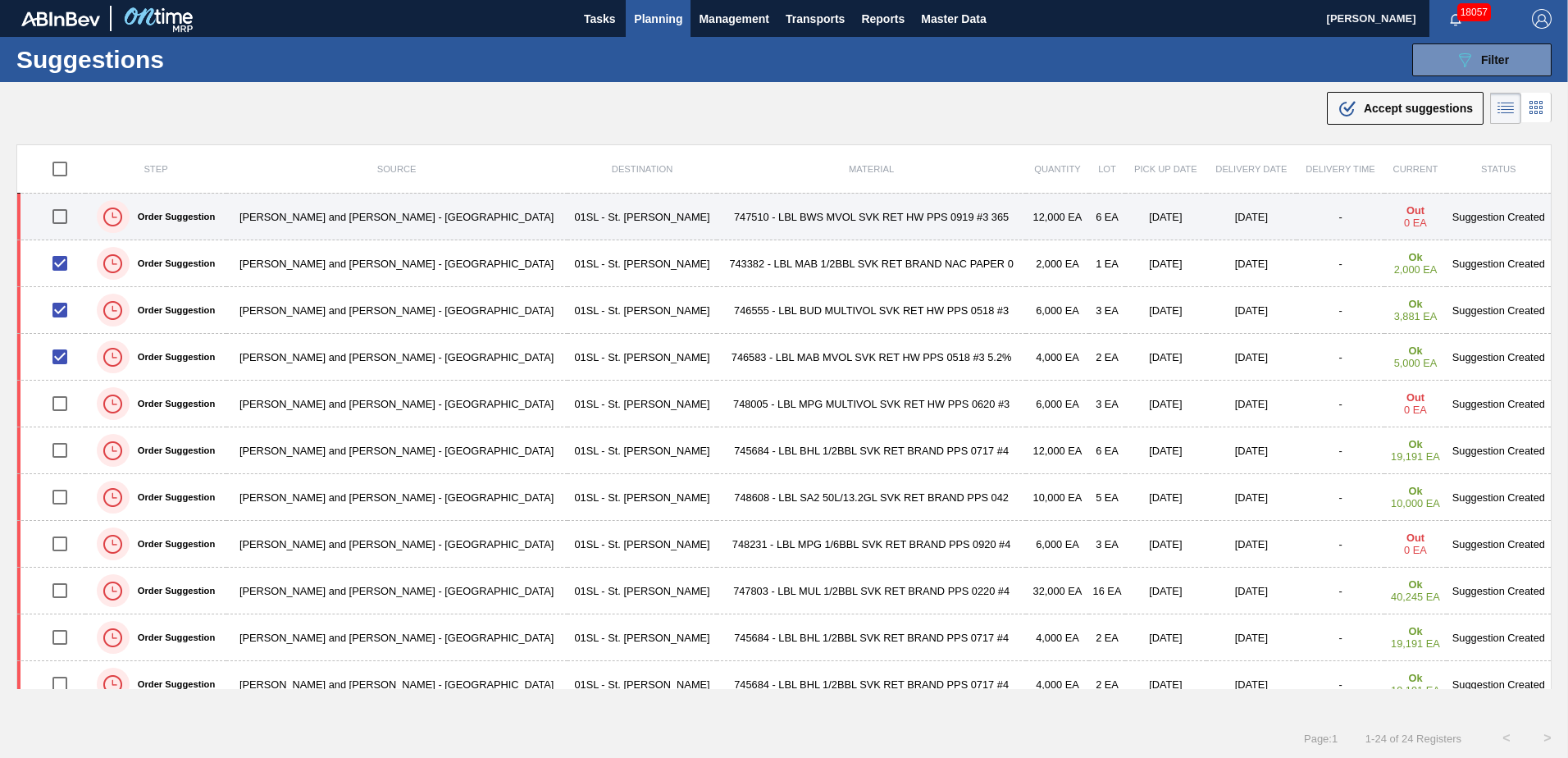
click at [62, 220] on input "checkbox" at bounding box center [60, 216] width 34 height 34
checkbox input "true"
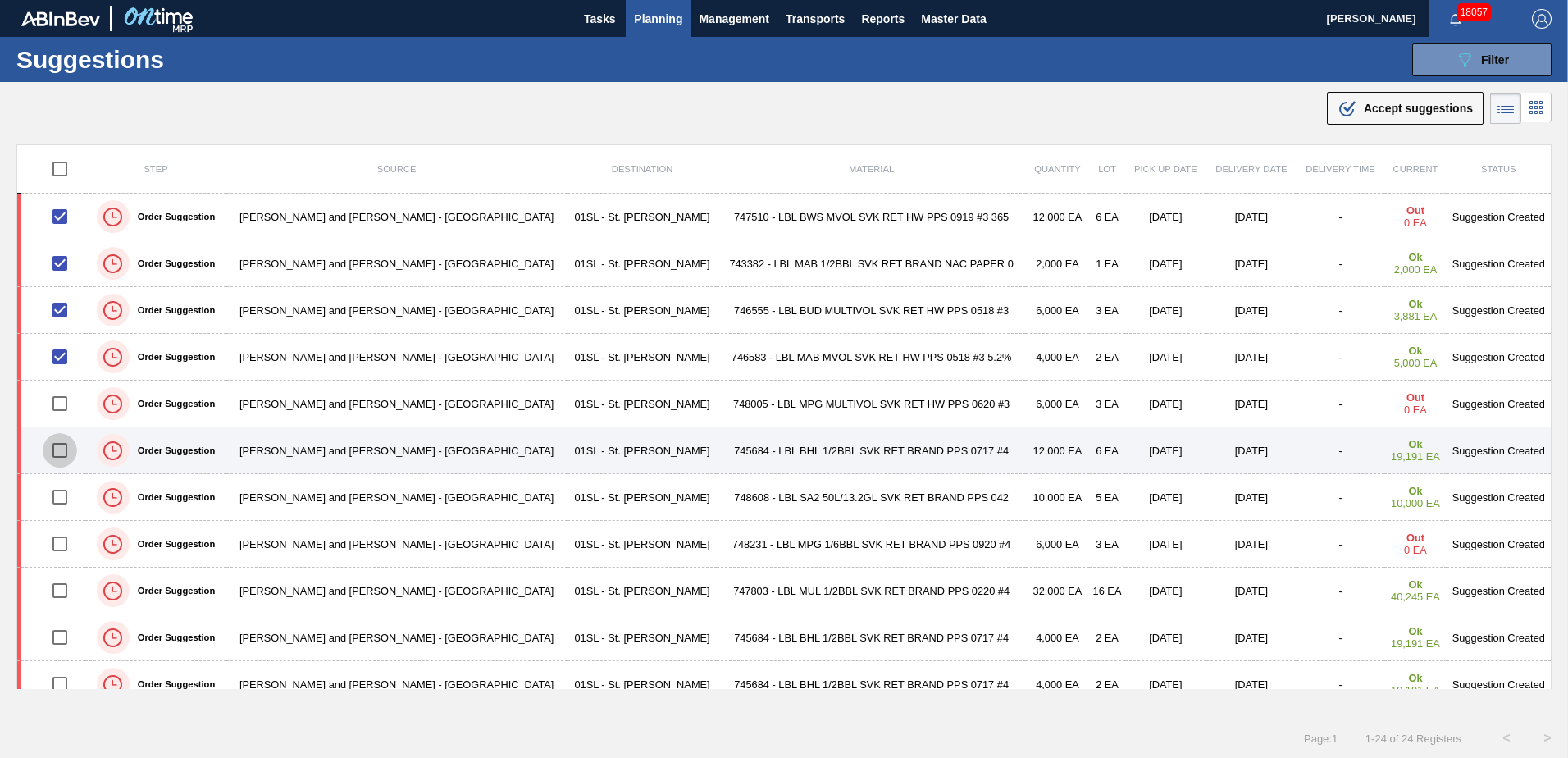
click at [69, 453] on input "checkbox" at bounding box center [60, 450] width 34 height 34
checkbox input "true"
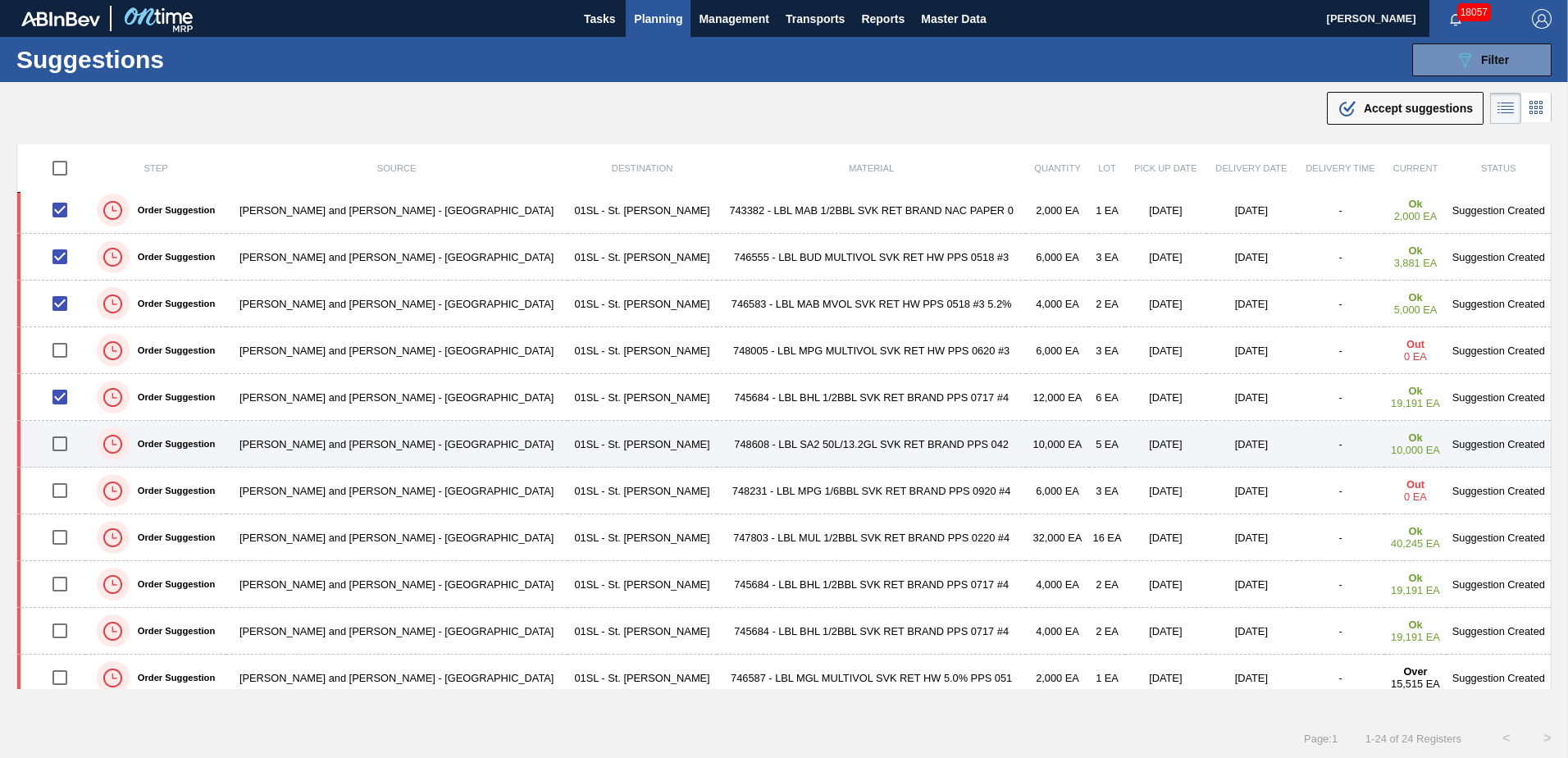
scroll to position [82, 0]
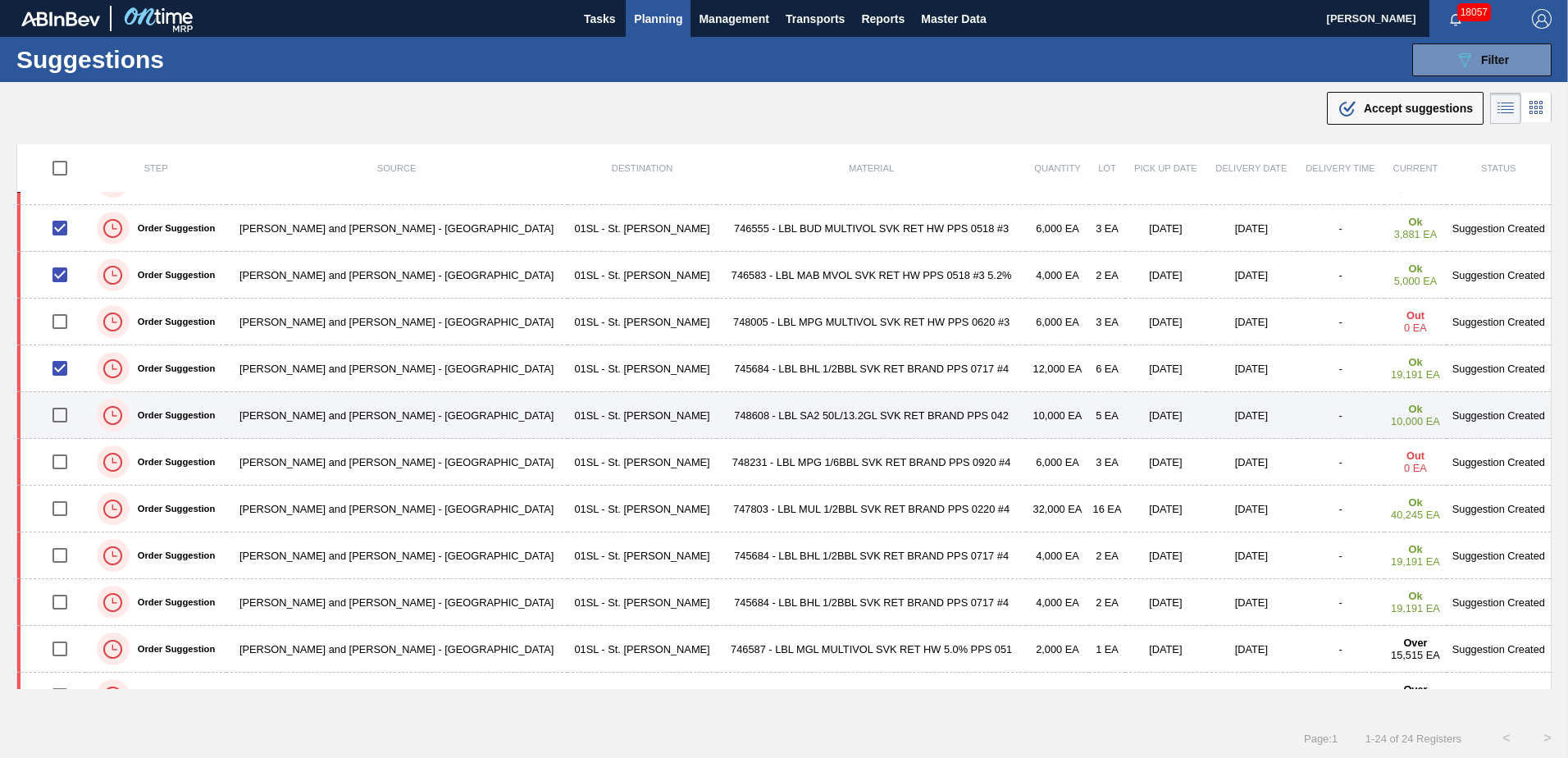
click at [64, 411] on input "checkbox" at bounding box center [60, 415] width 34 height 34
checkbox input "true"
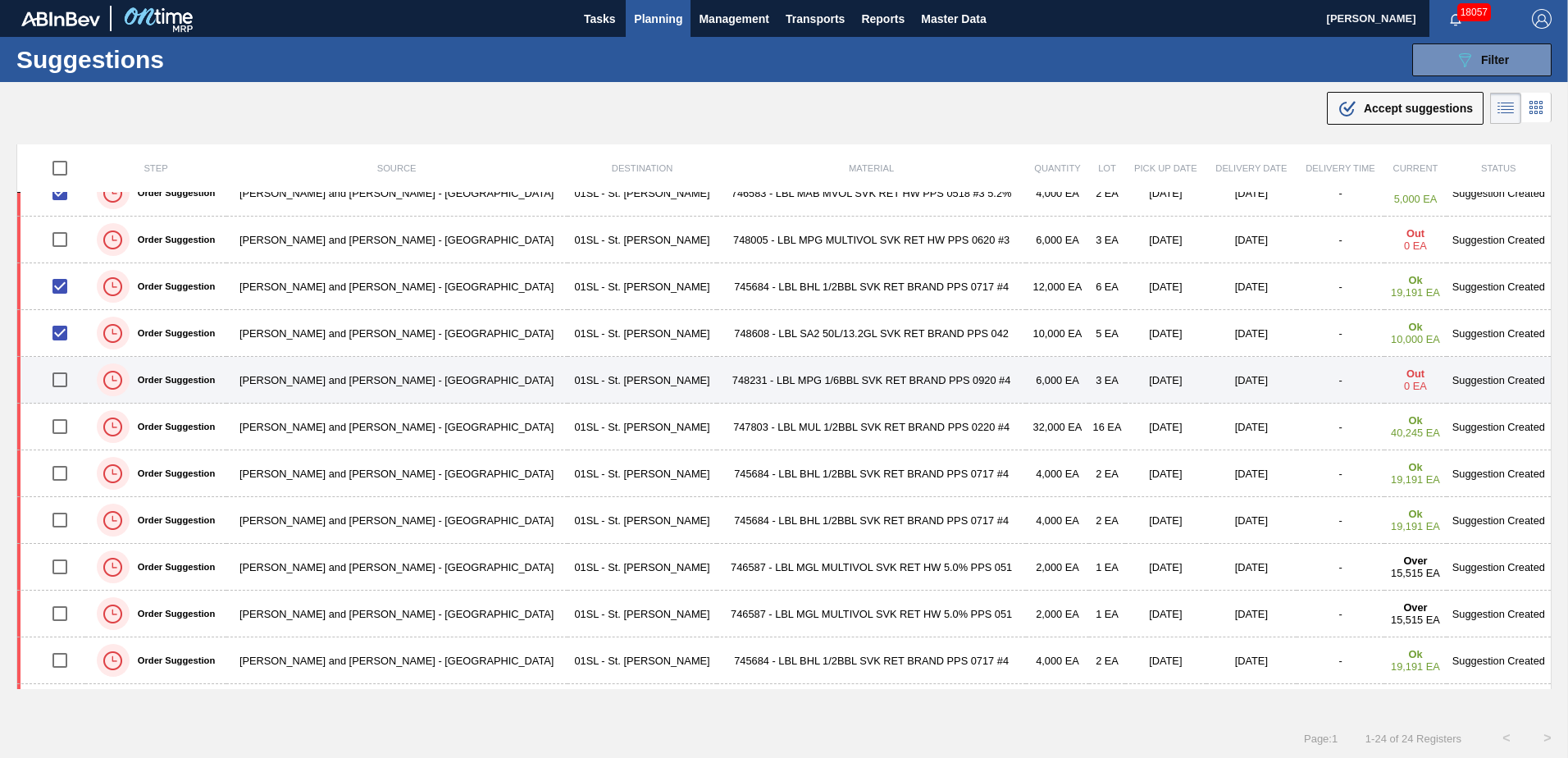
scroll to position [246, 0]
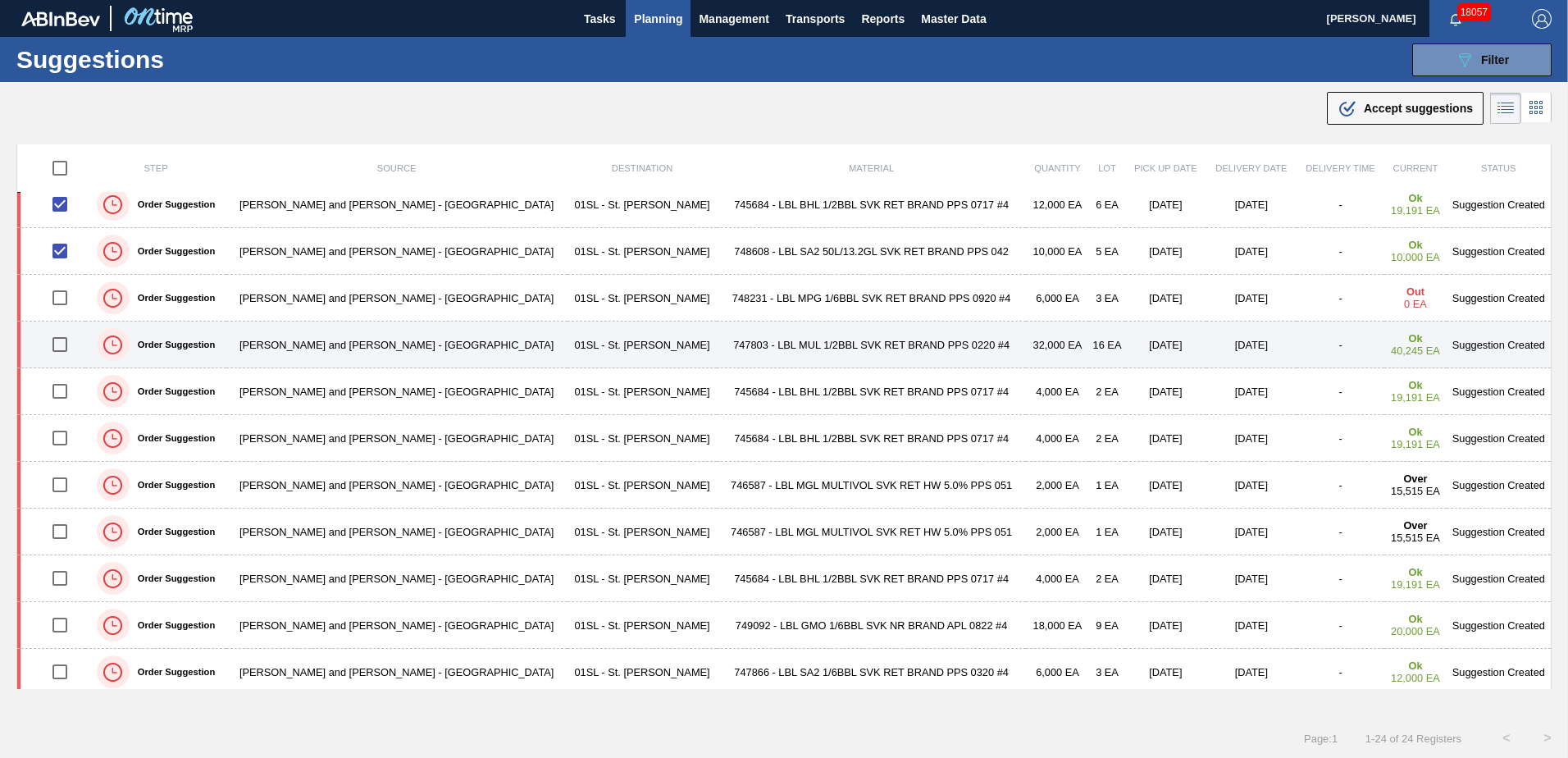
click at [67, 347] on input "checkbox" at bounding box center [60, 344] width 34 height 34
checkbox input "true"
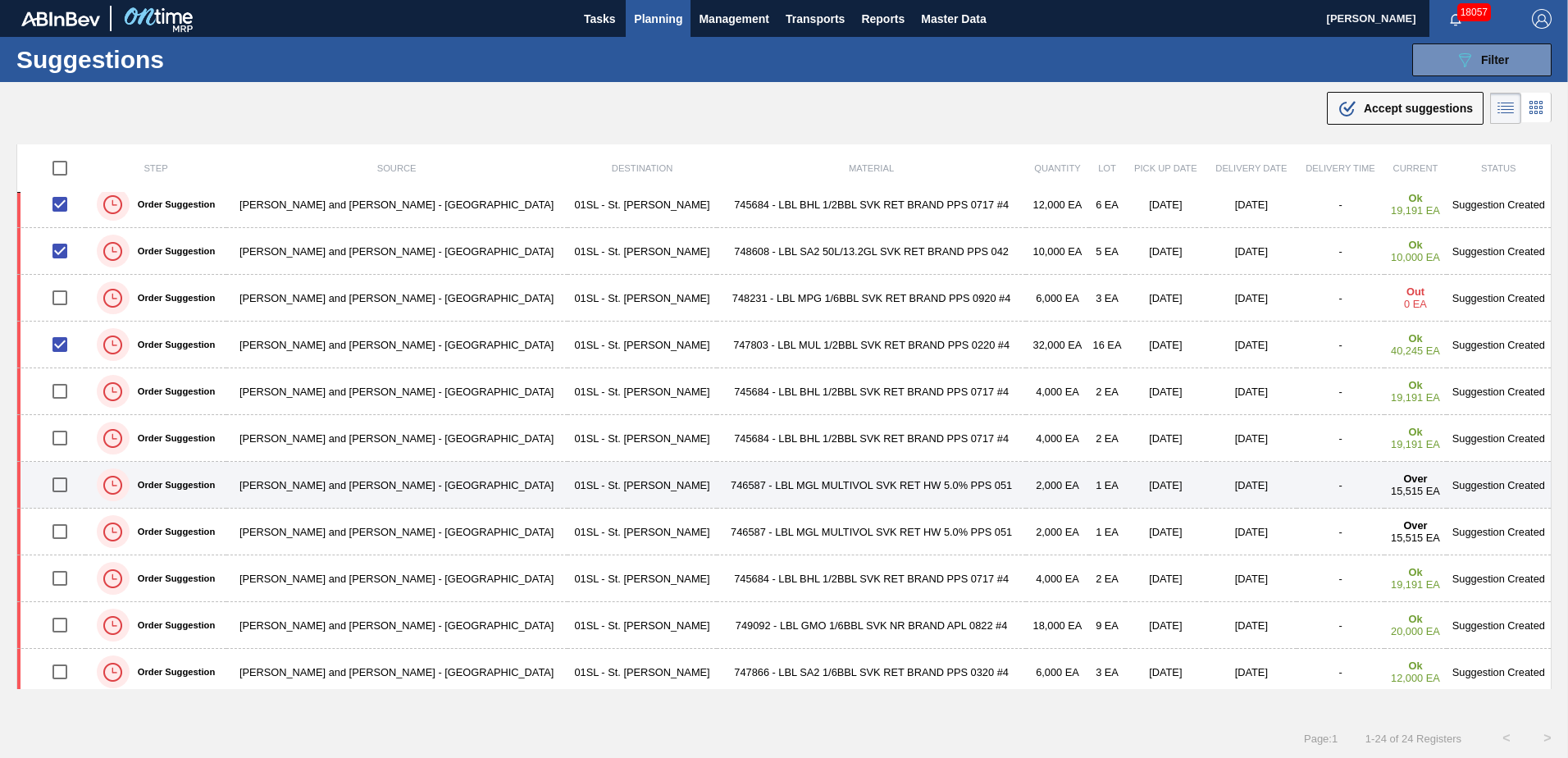
click at [67, 485] on input "checkbox" at bounding box center [60, 484] width 34 height 34
checkbox input "true"
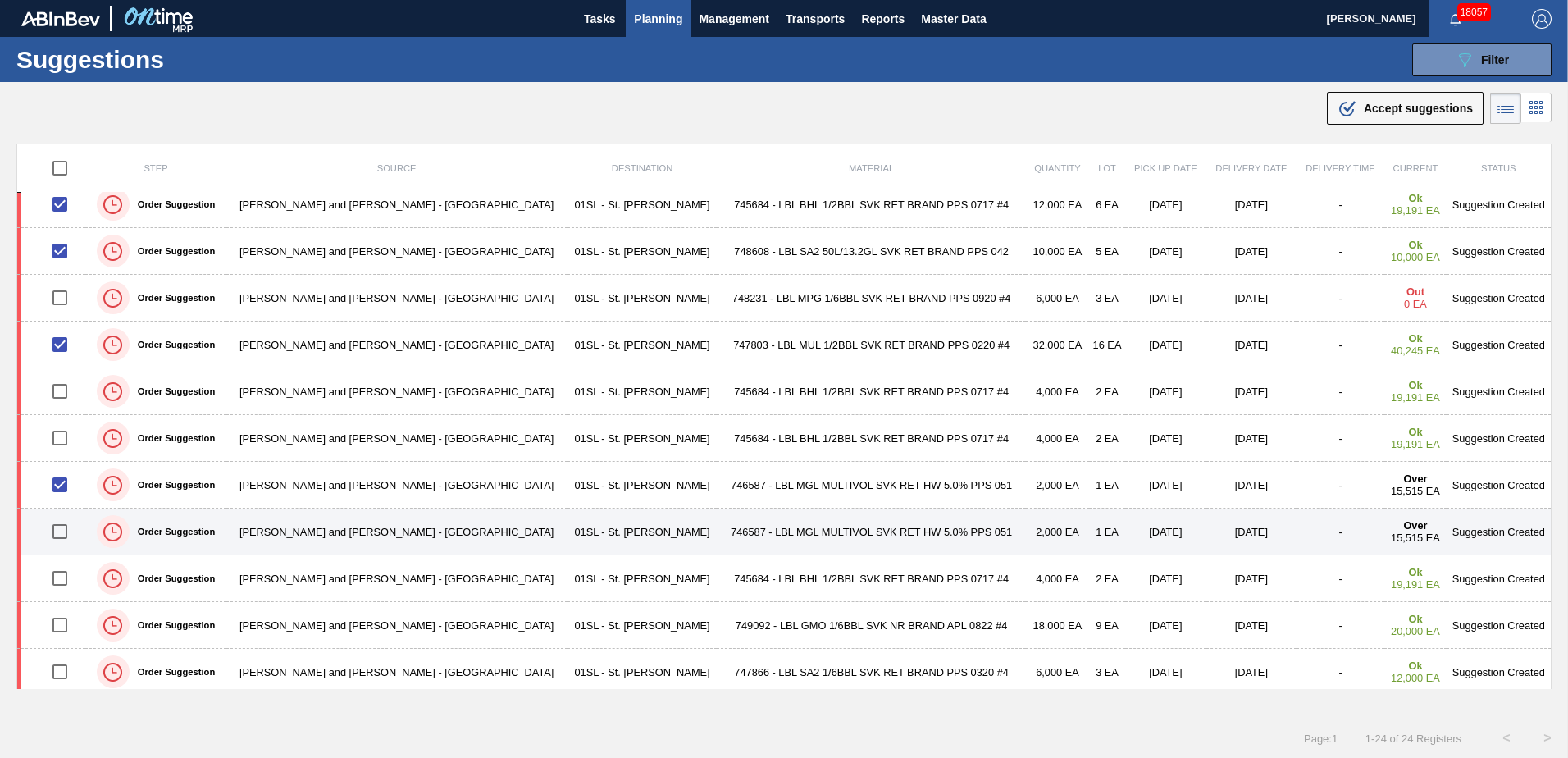
click at [63, 515] on input "checkbox" at bounding box center [60, 531] width 34 height 34
checkbox input "true"
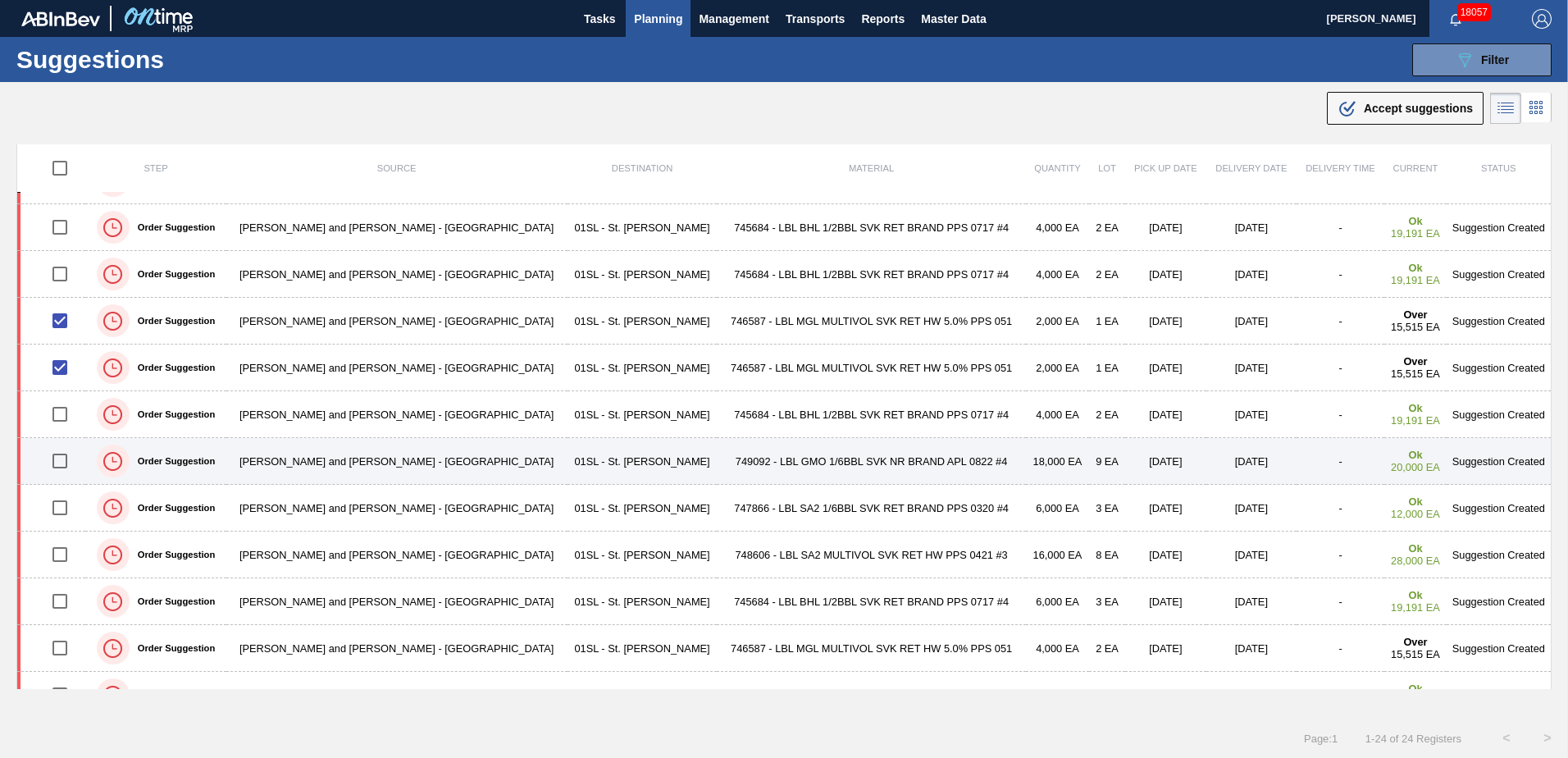
click at [66, 461] on input "checkbox" at bounding box center [60, 461] width 34 height 34
checkbox input "true"
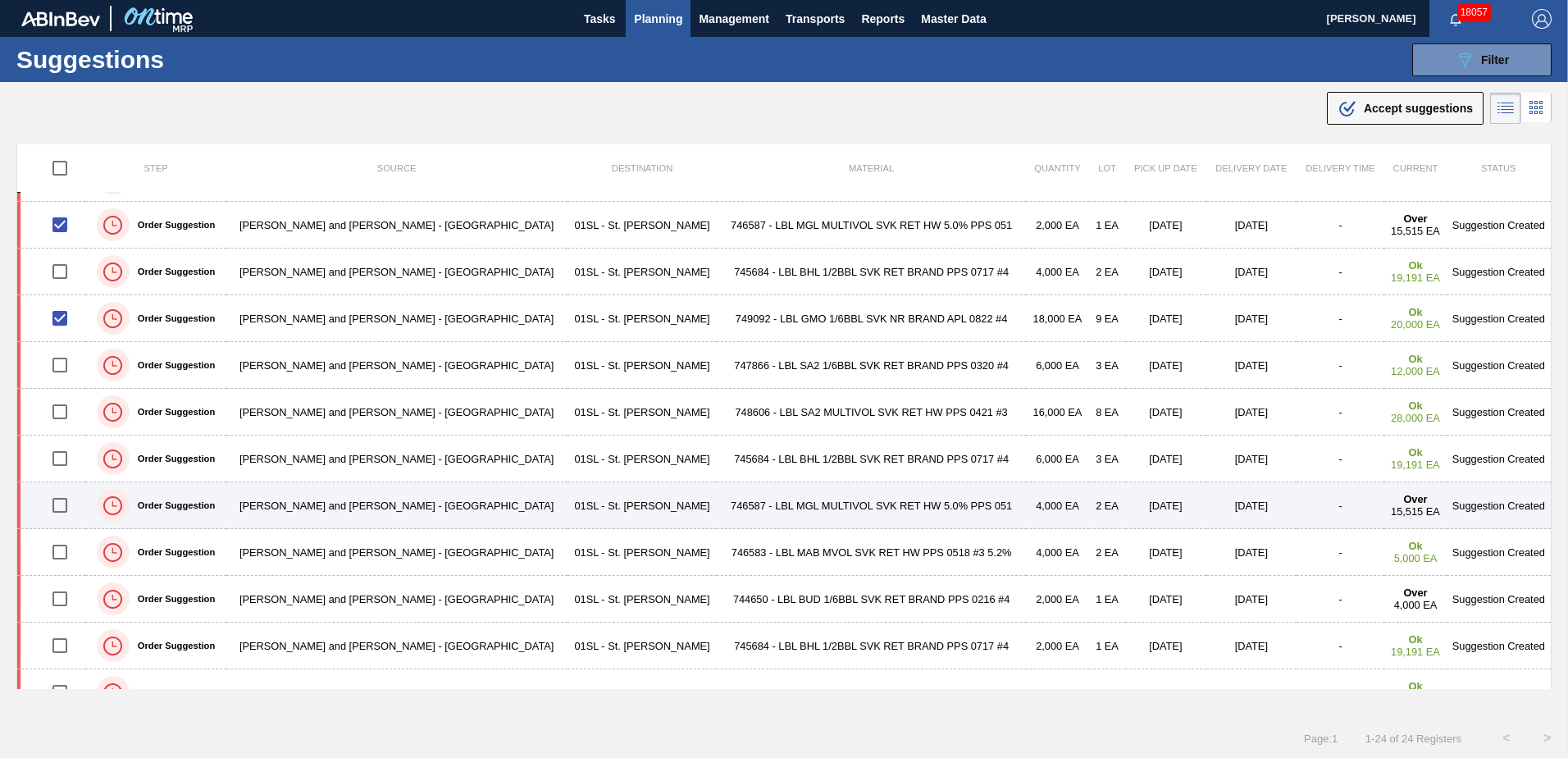
scroll to position [574, 0]
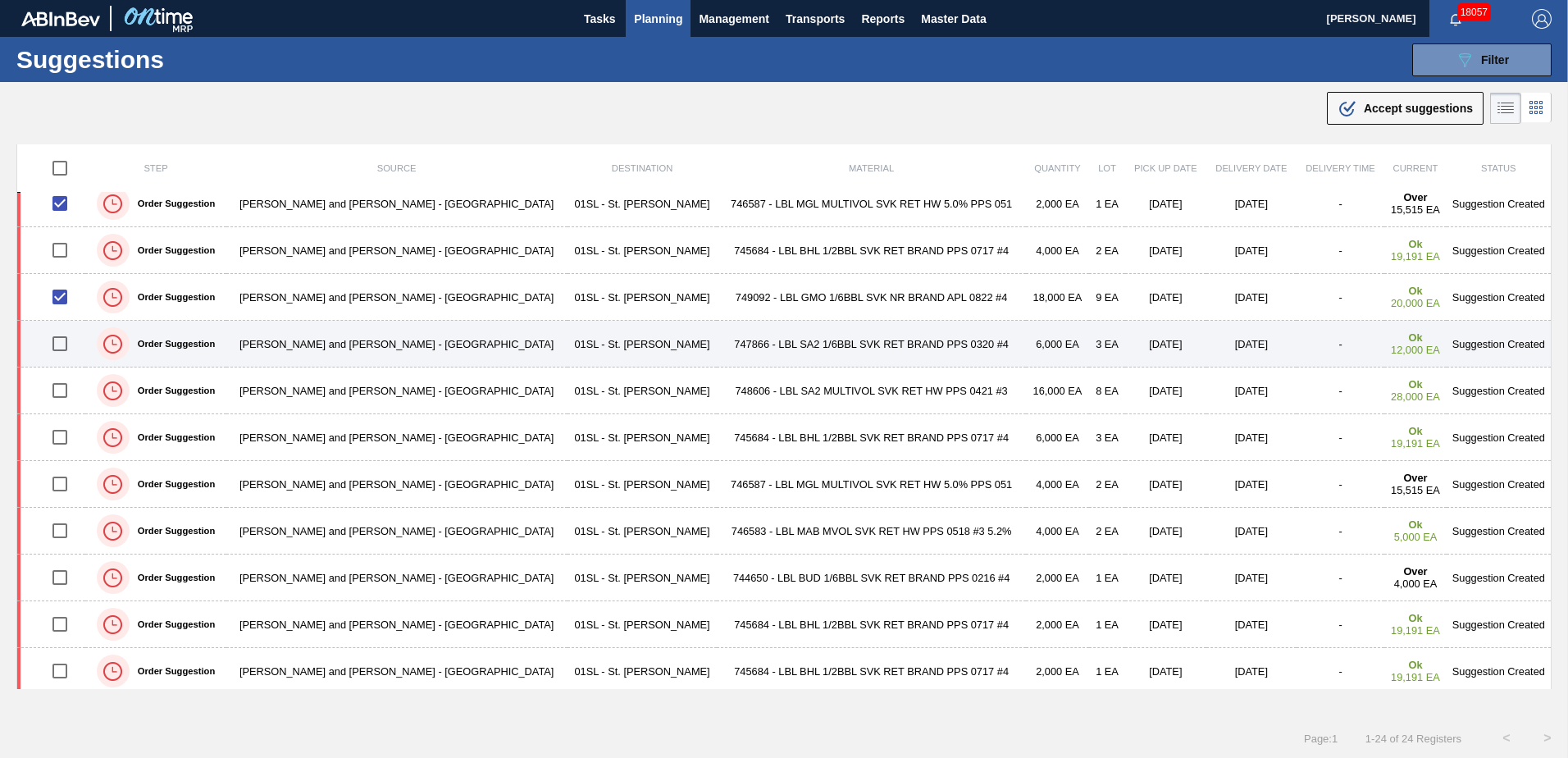
click at [62, 344] on input "checkbox" at bounding box center [60, 344] width 34 height 34
checkbox input "true"
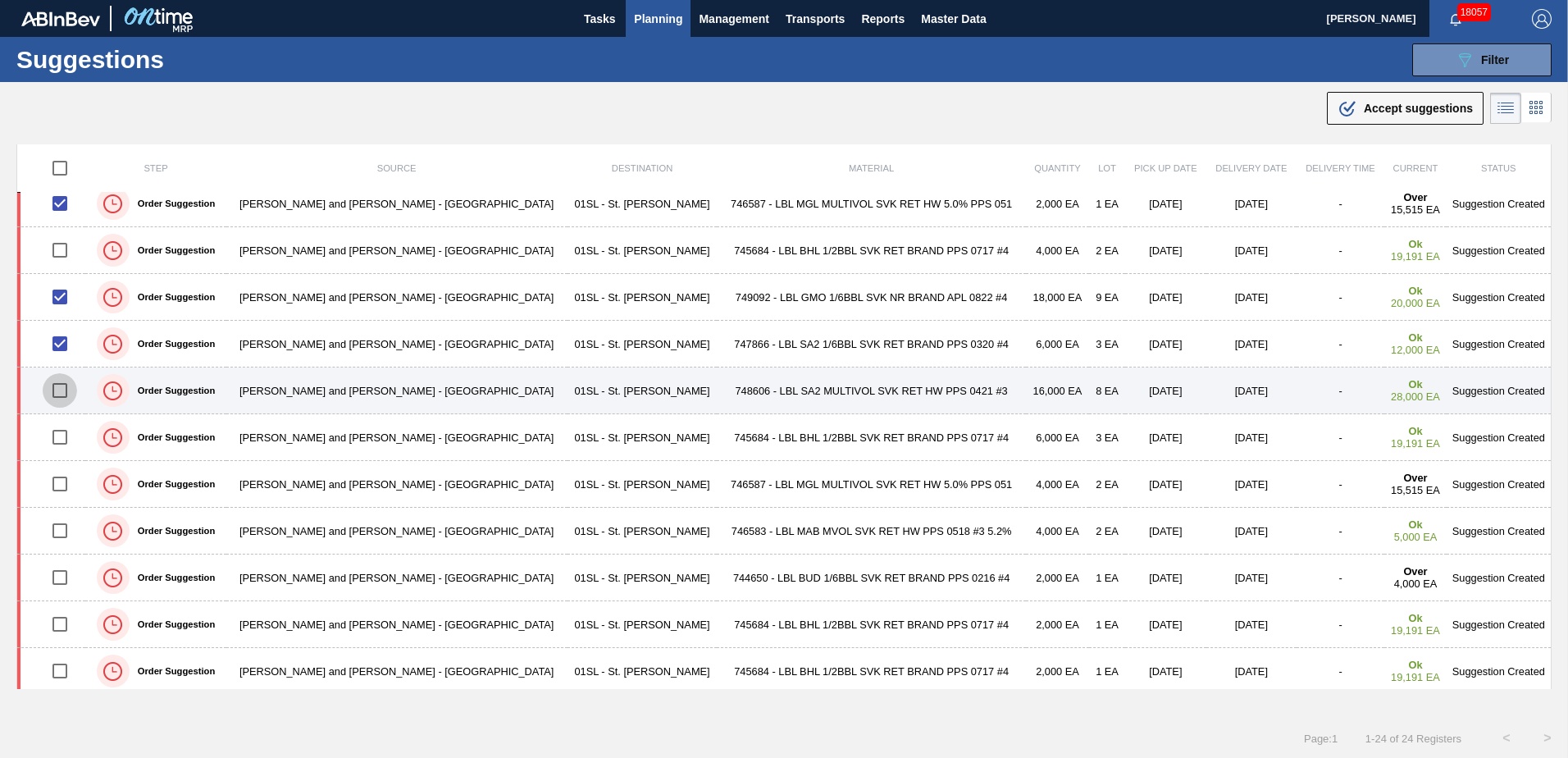
click at [59, 389] on input "checkbox" at bounding box center [60, 390] width 34 height 34
checkbox input "true"
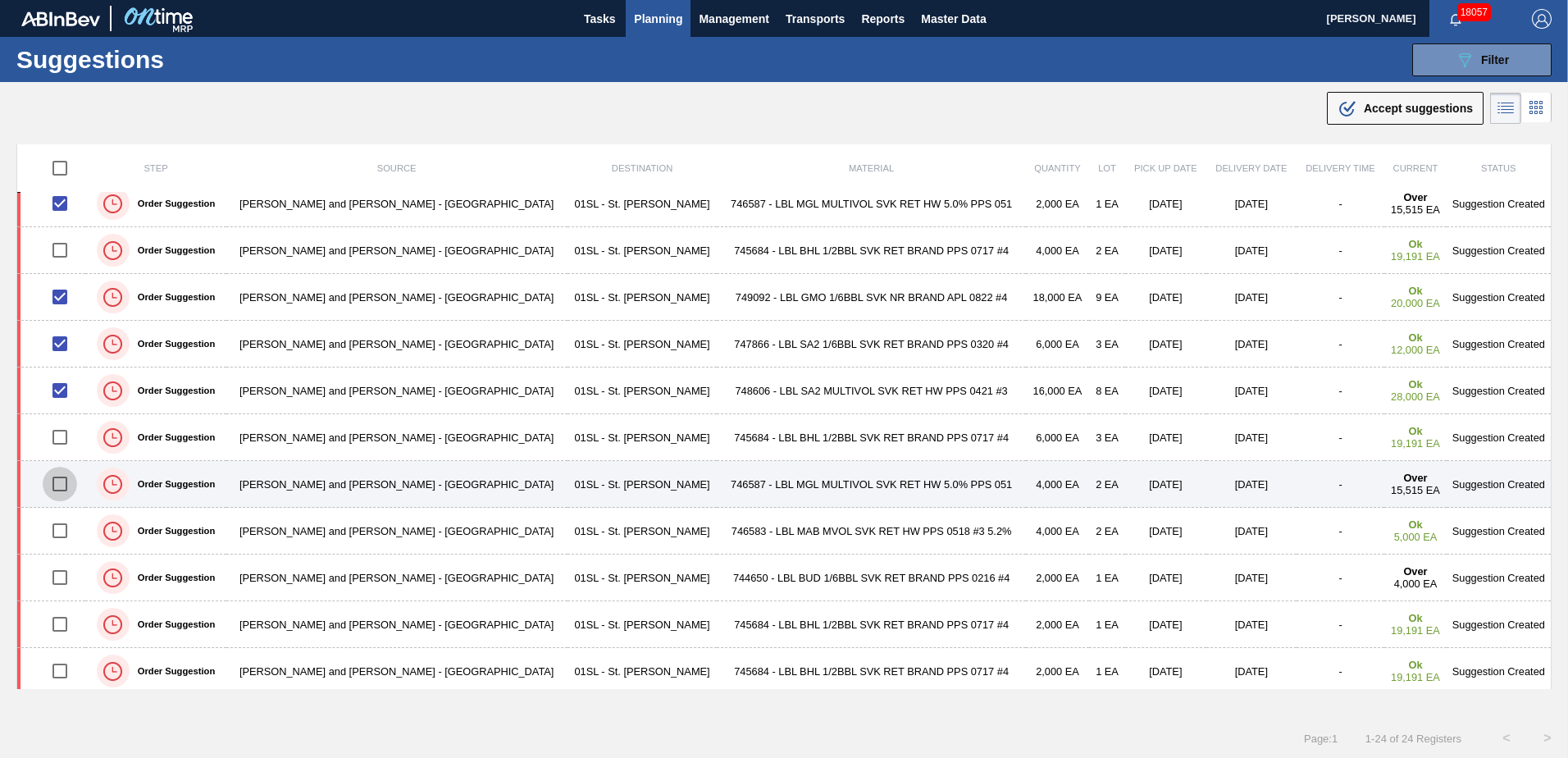
click at [71, 487] on input "checkbox" at bounding box center [60, 483] width 34 height 34
checkbox input "true"
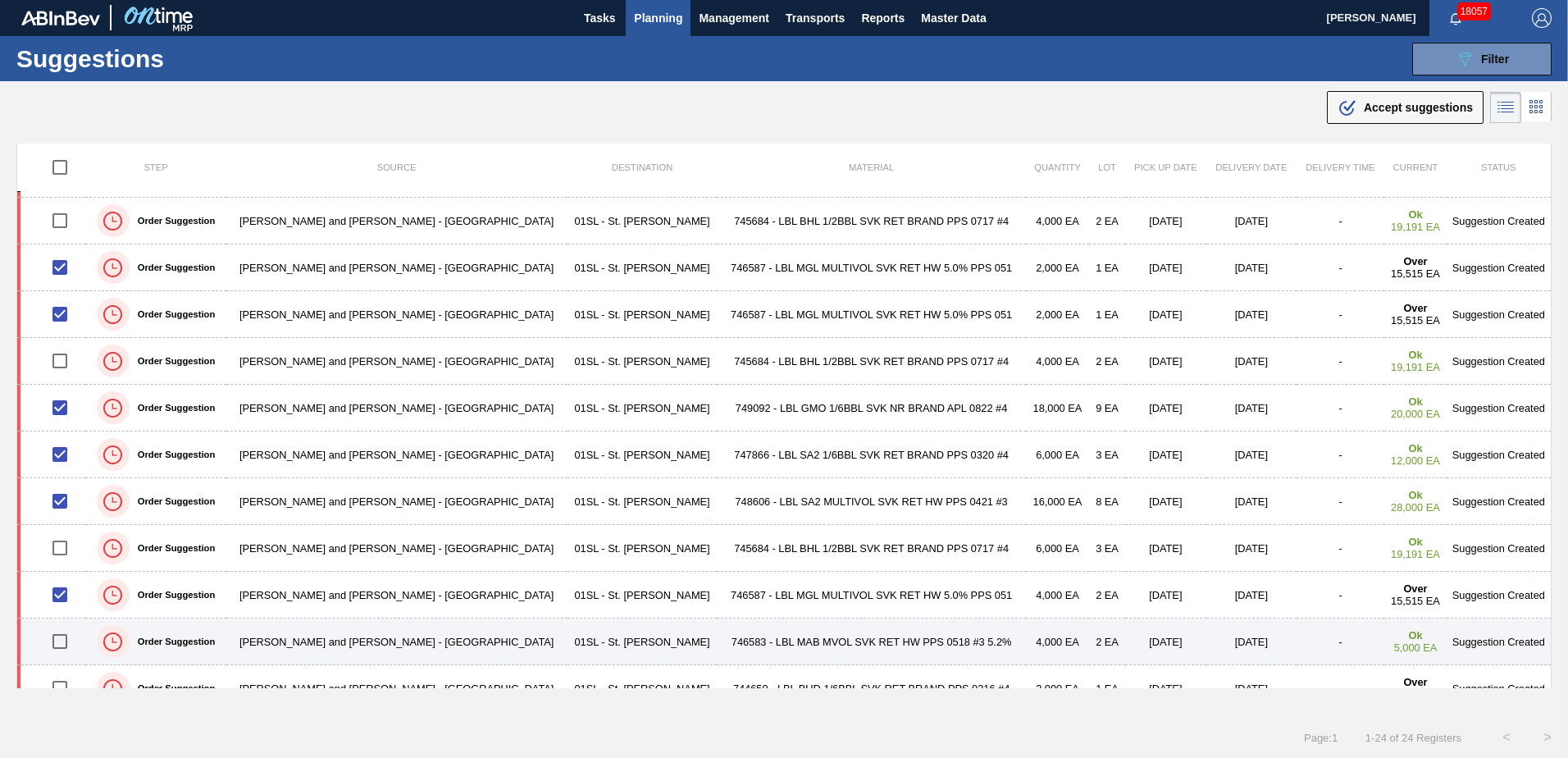
scroll to position [626, 0]
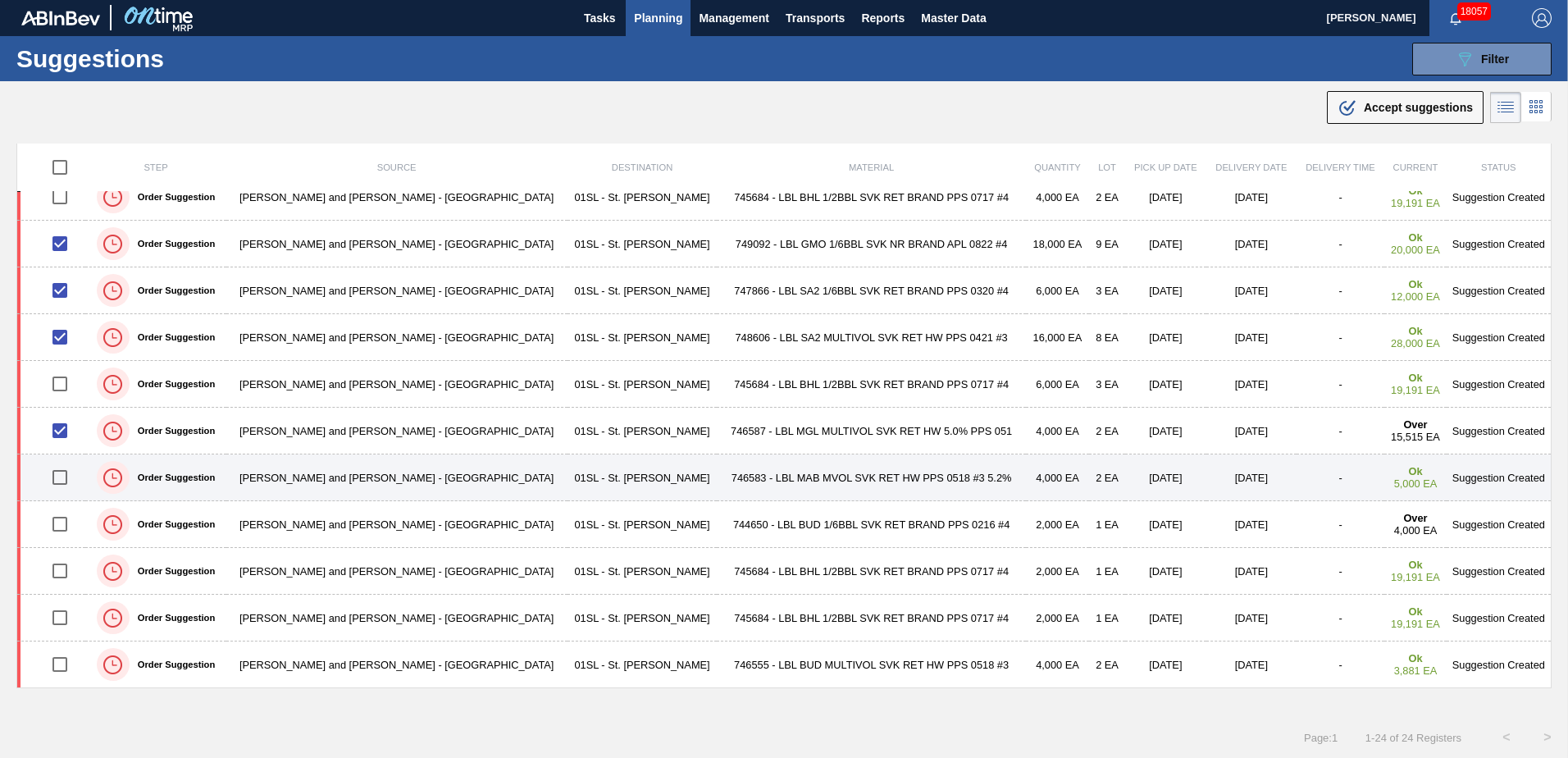
click at [61, 483] on input "checkbox" at bounding box center [60, 477] width 34 height 34
checkbox input "true"
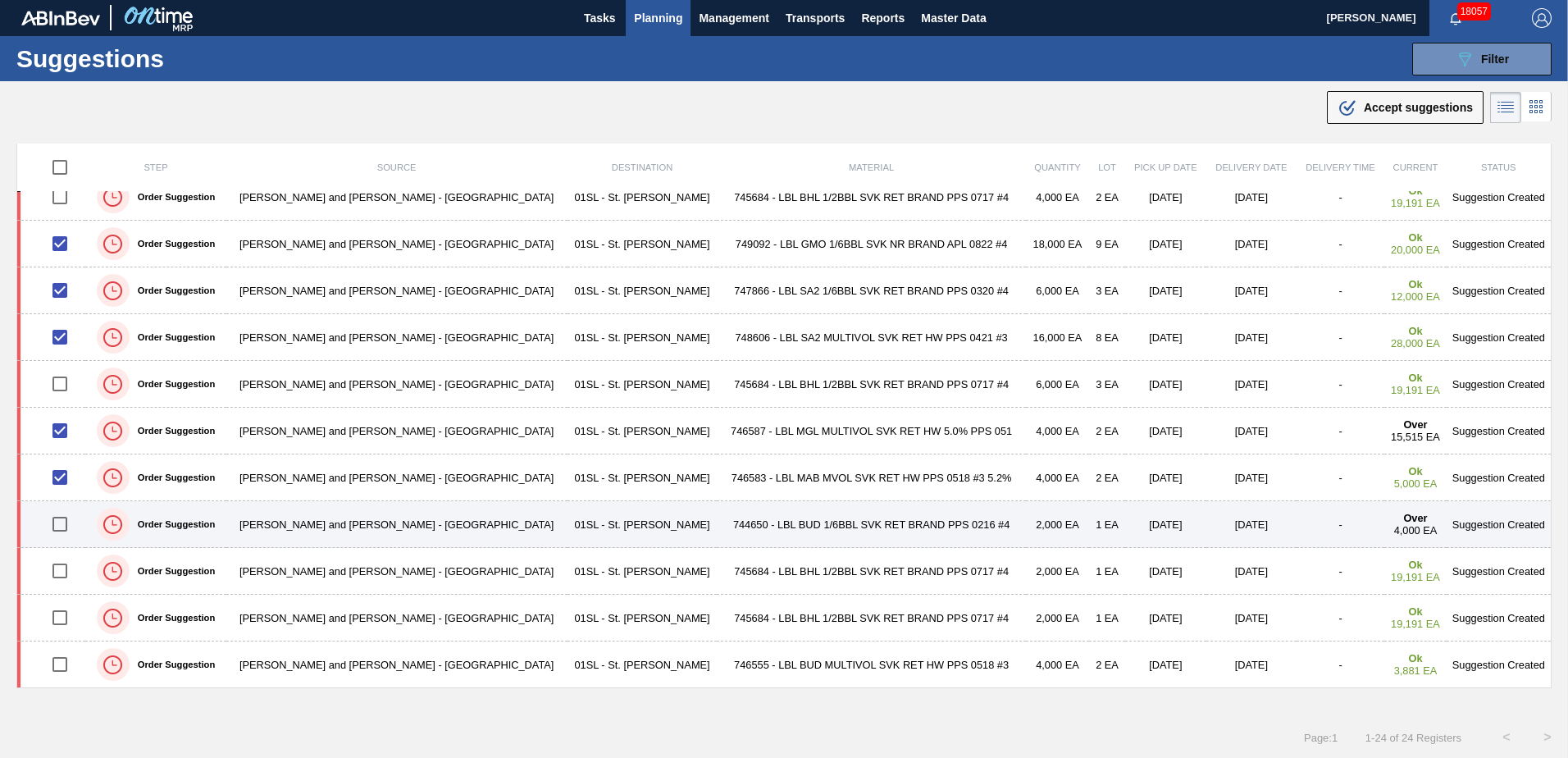
click at [59, 530] on input "checkbox" at bounding box center [60, 524] width 34 height 34
checkbox input "true"
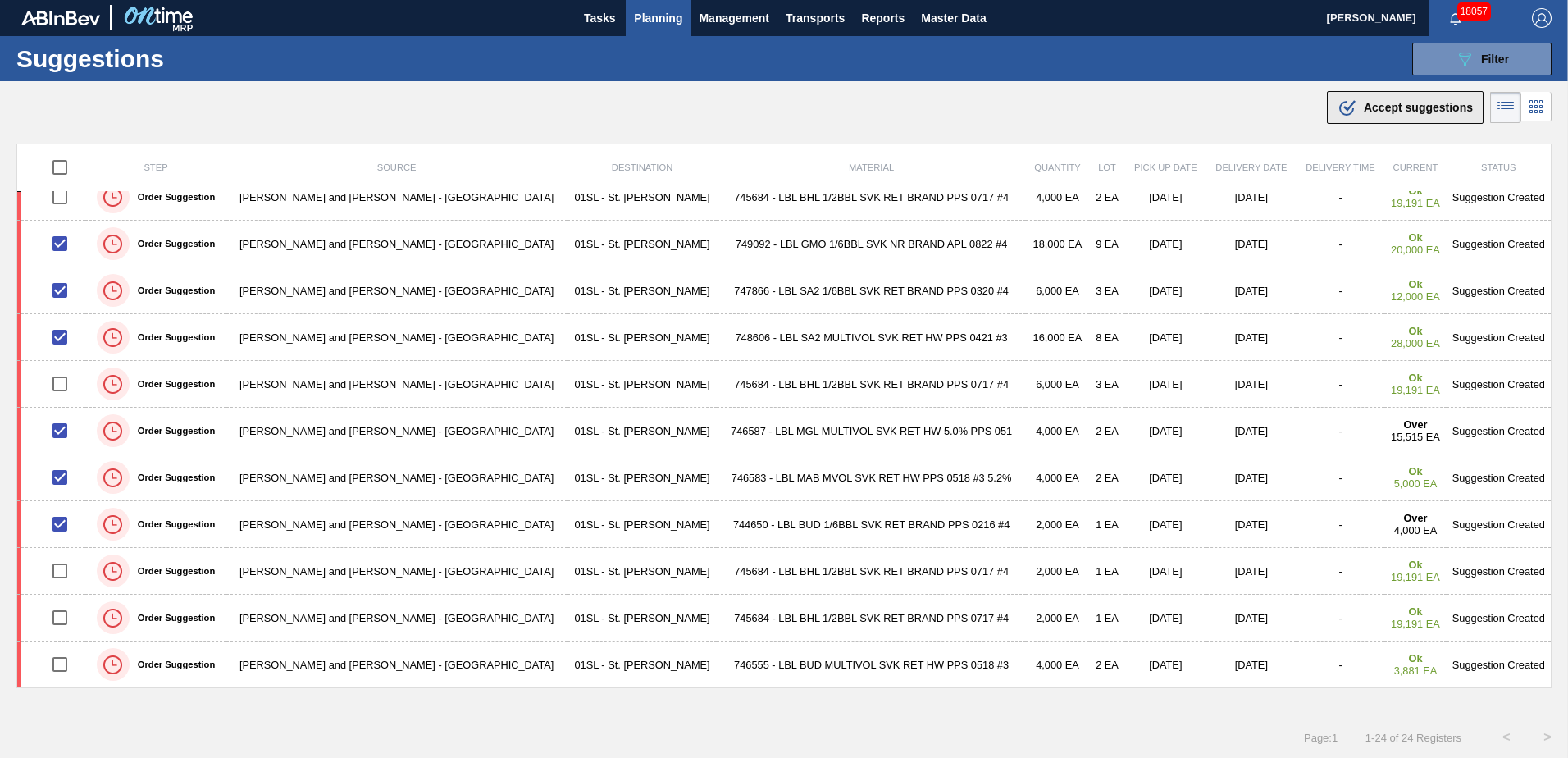
click at [1349, 109] on icon ".b{fill:var(--color-action-default)}" at bounding box center [1346, 107] width 20 height 20
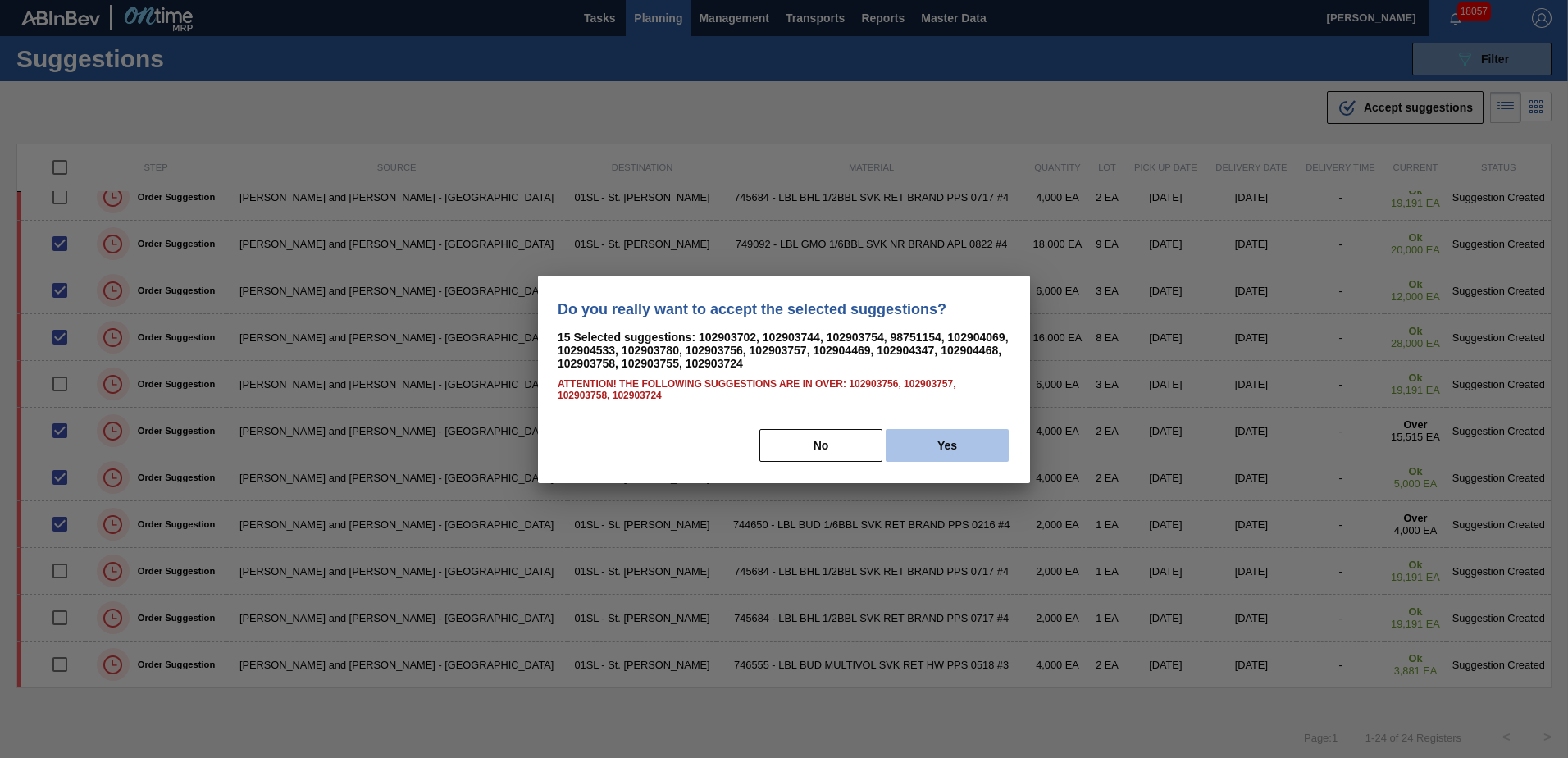
click at [962, 441] on button "Yes" at bounding box center [947, 445] width 123 height 33
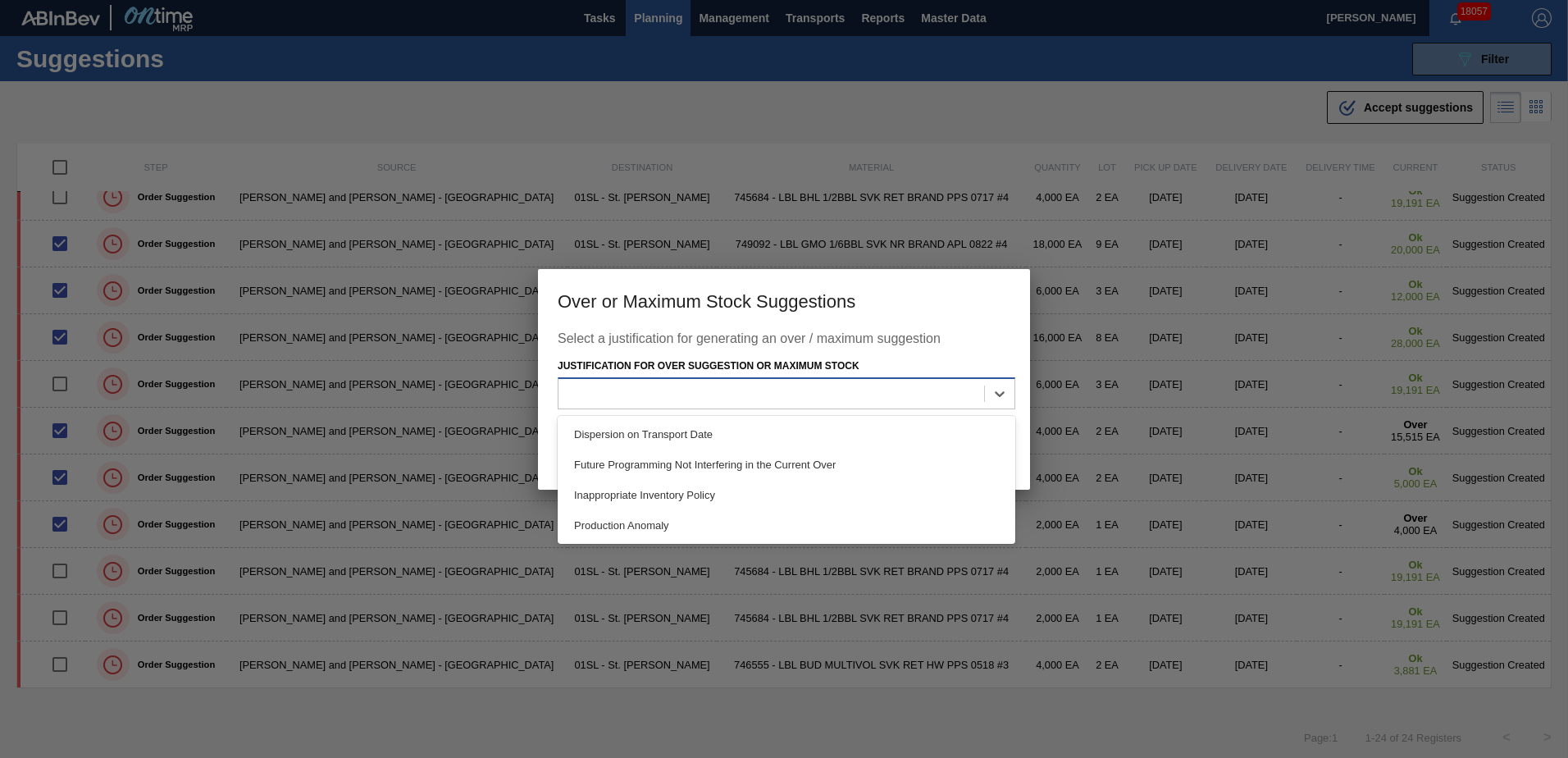
click at [943, 390] on div at bounding box center [771, 394] width 425 height 24
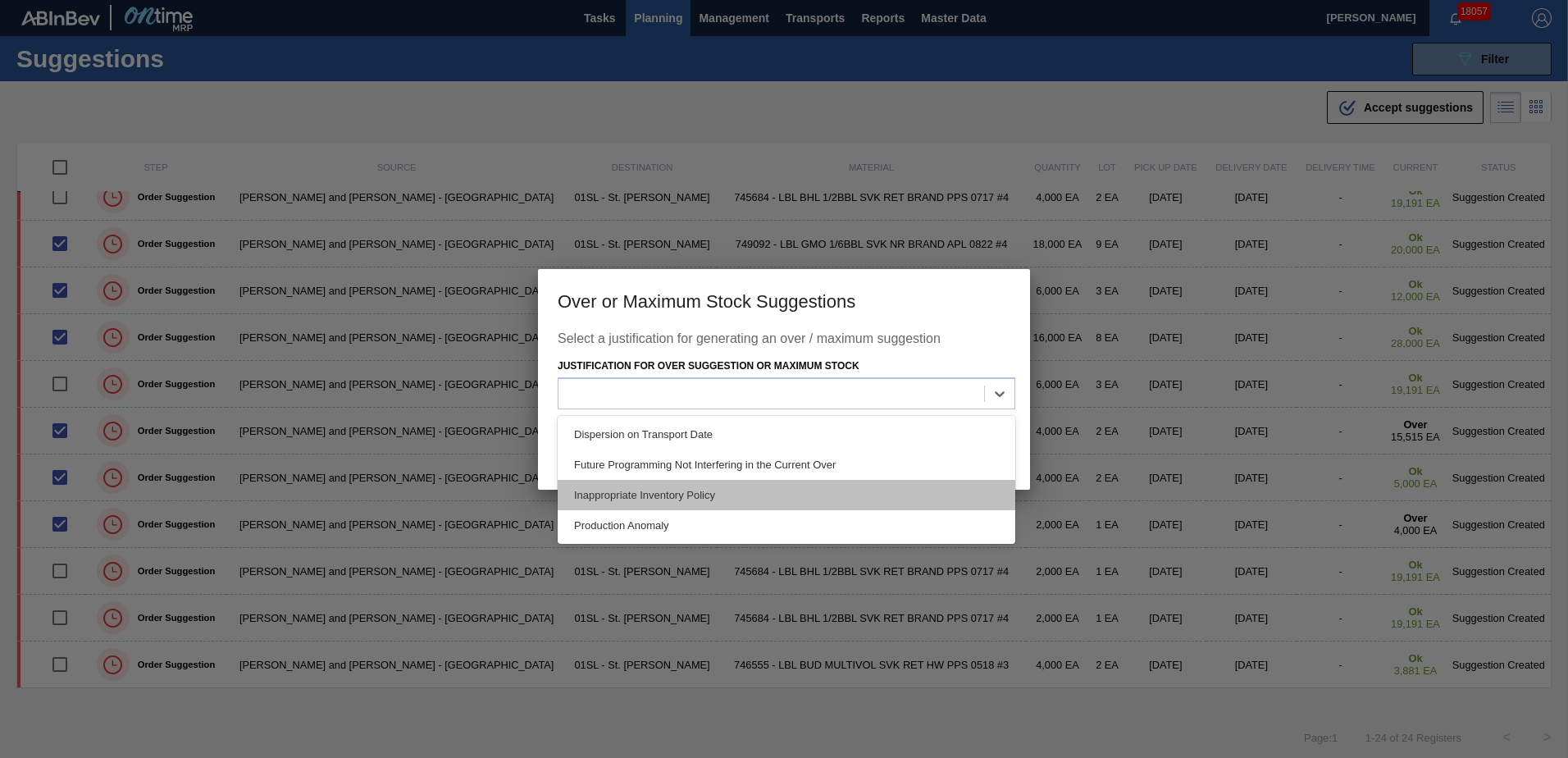
click at [814, 489] on div "Inappropriate Inventory Policy" at bounding box center [786, 494] width 458 height 30
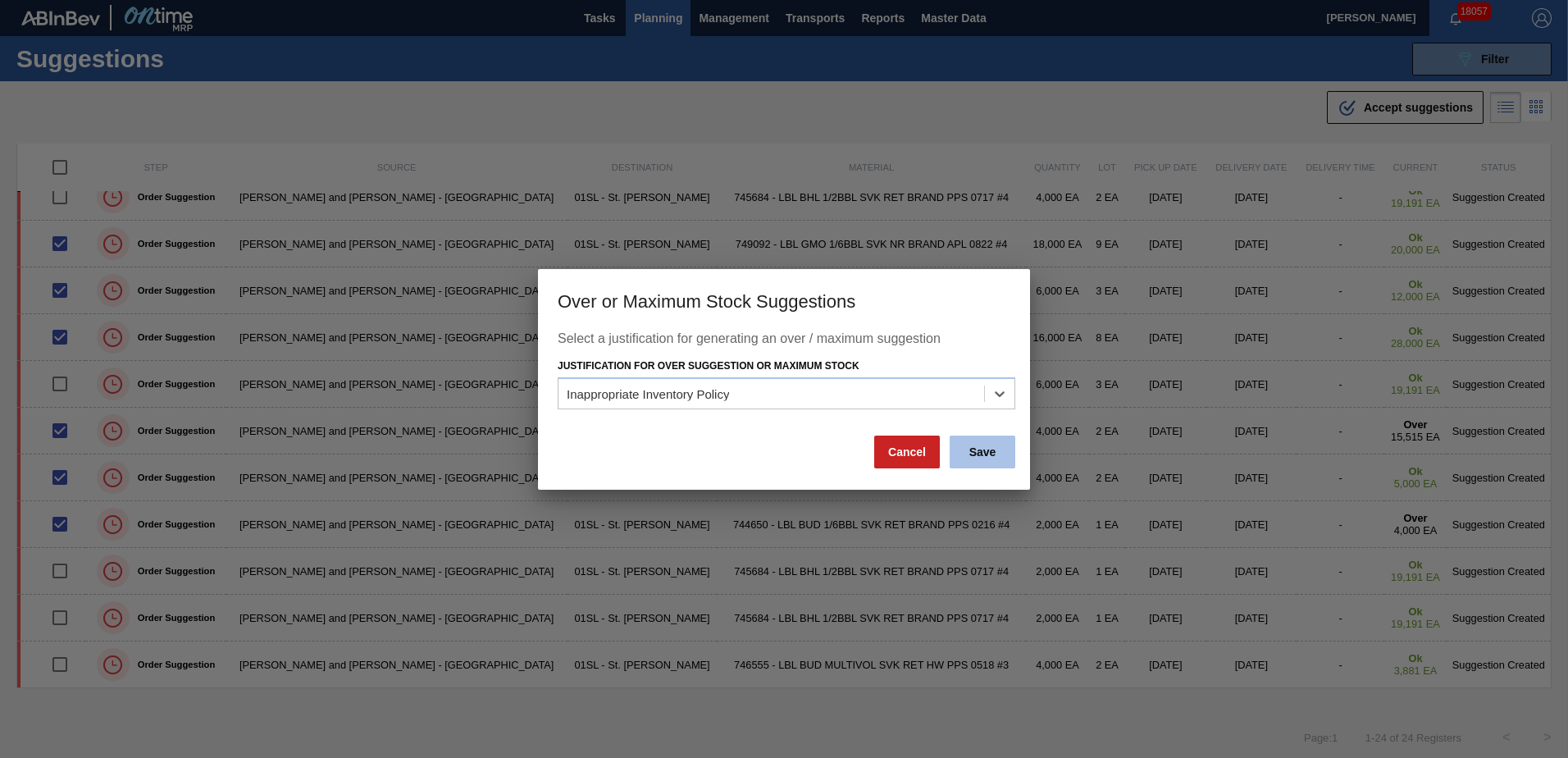
click at [969, 456] on button "Save" at bounding box center [982, 452] width 66 height 33
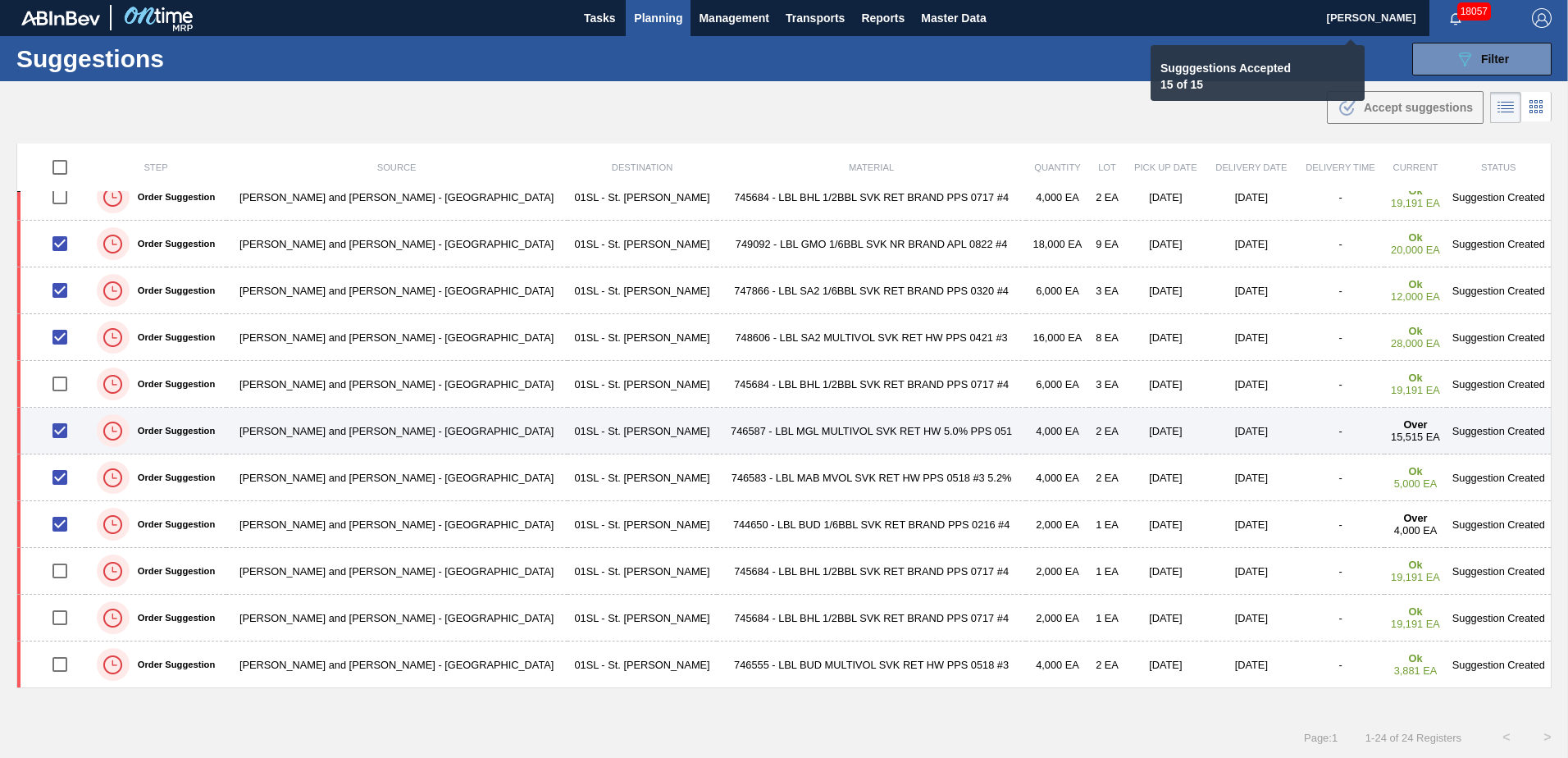
checkbox input "false"
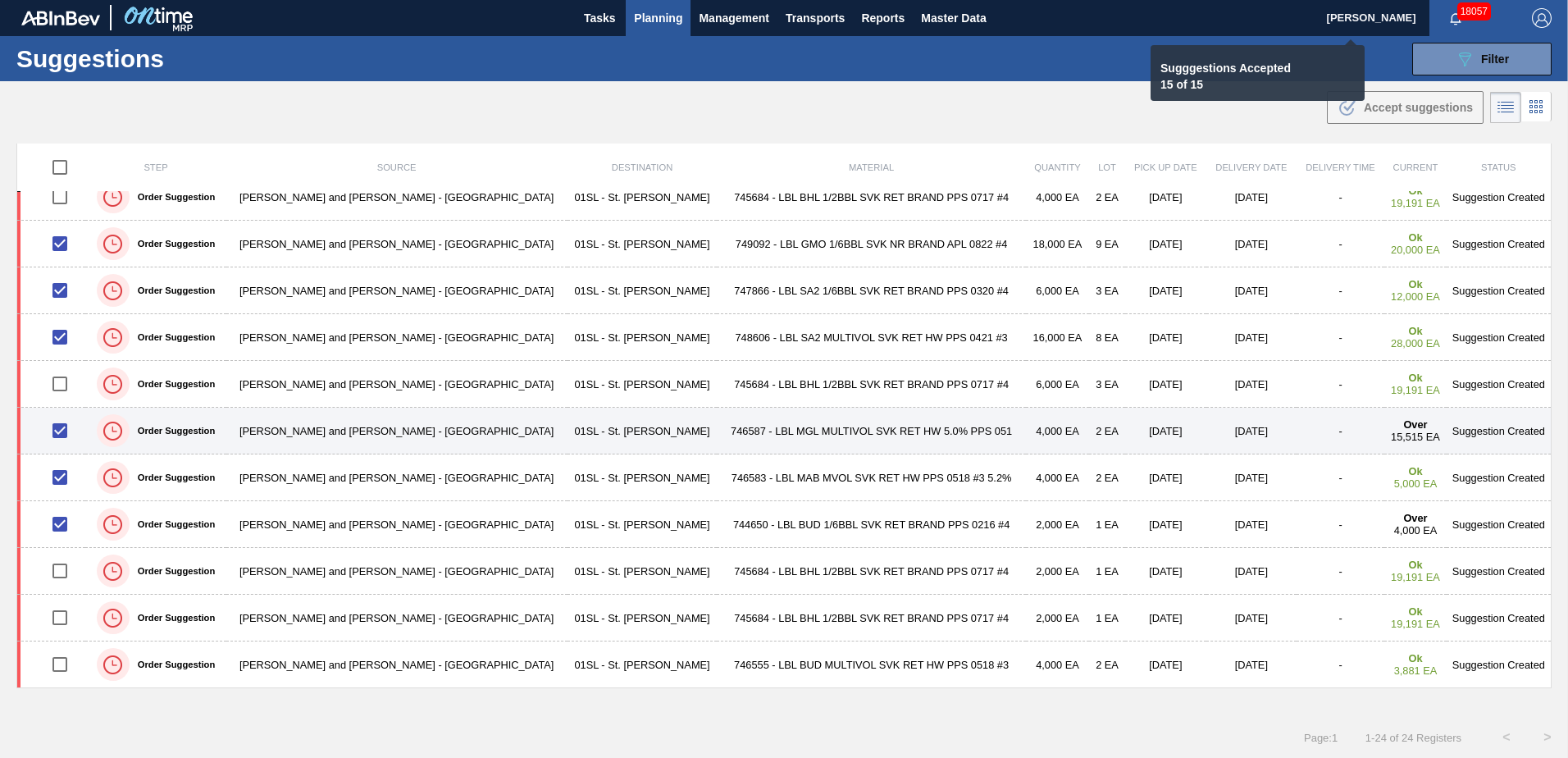
checkbox input "false"
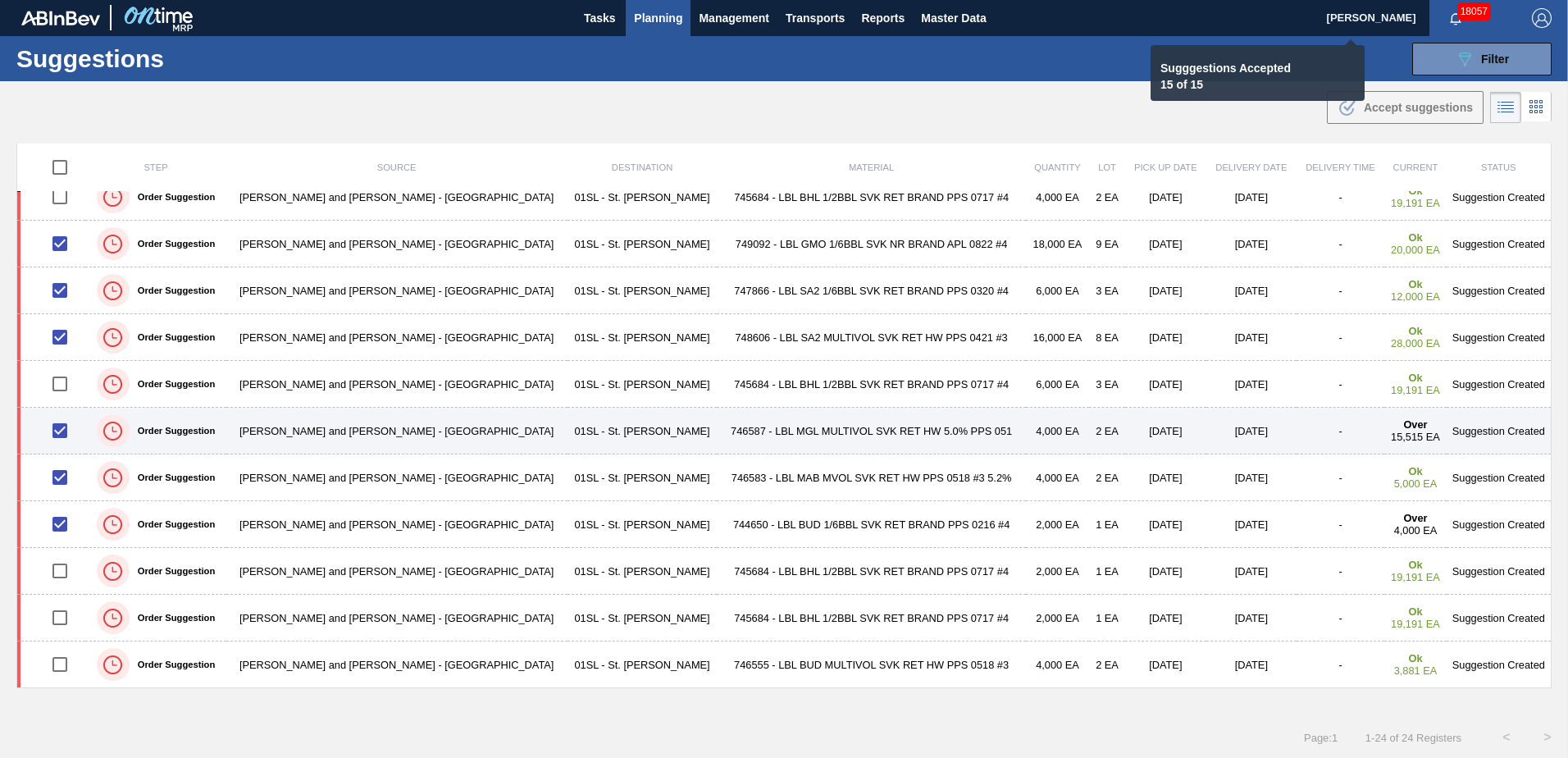
checkbox input "false"
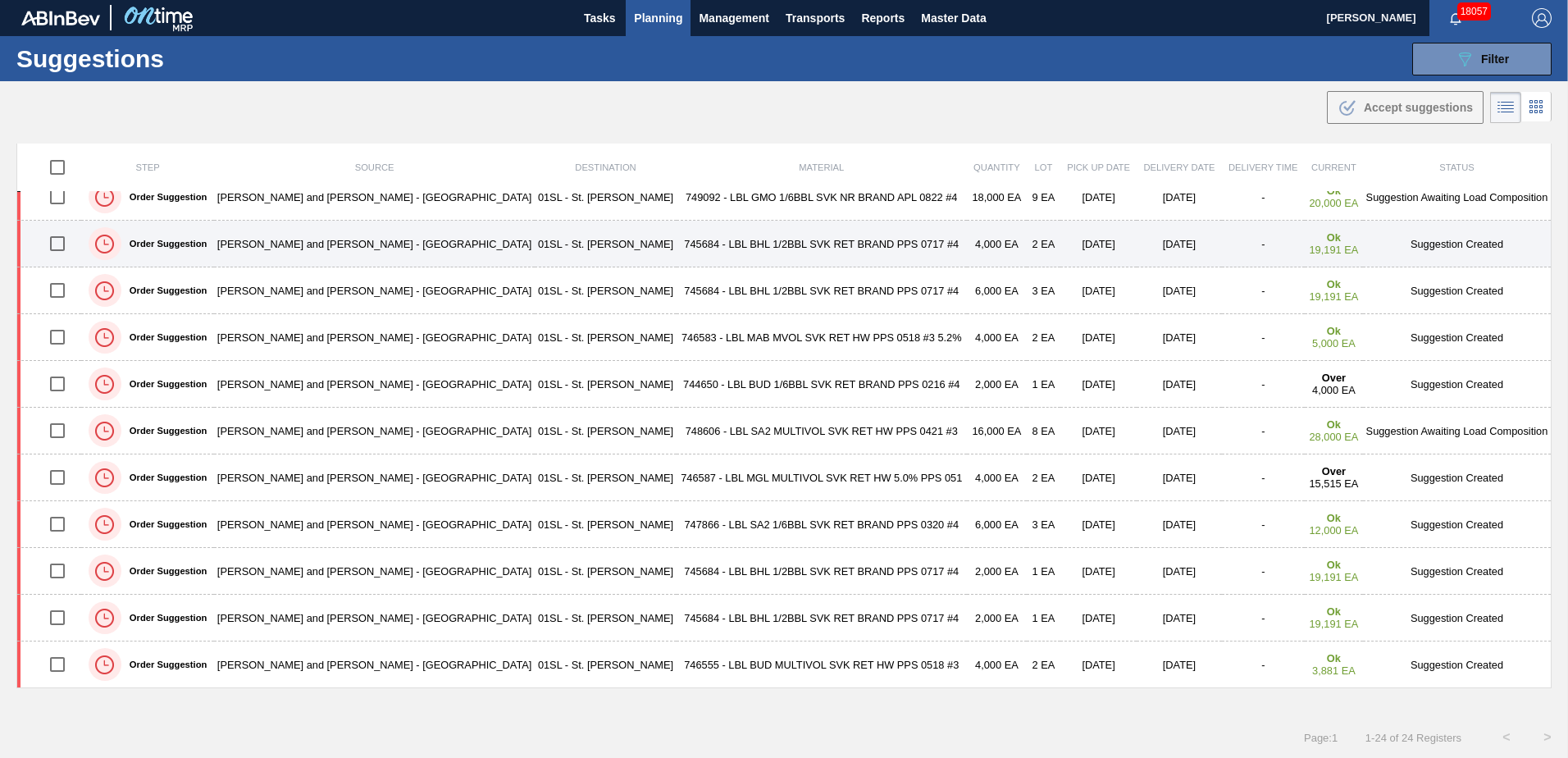
scroll to position [580, 0]
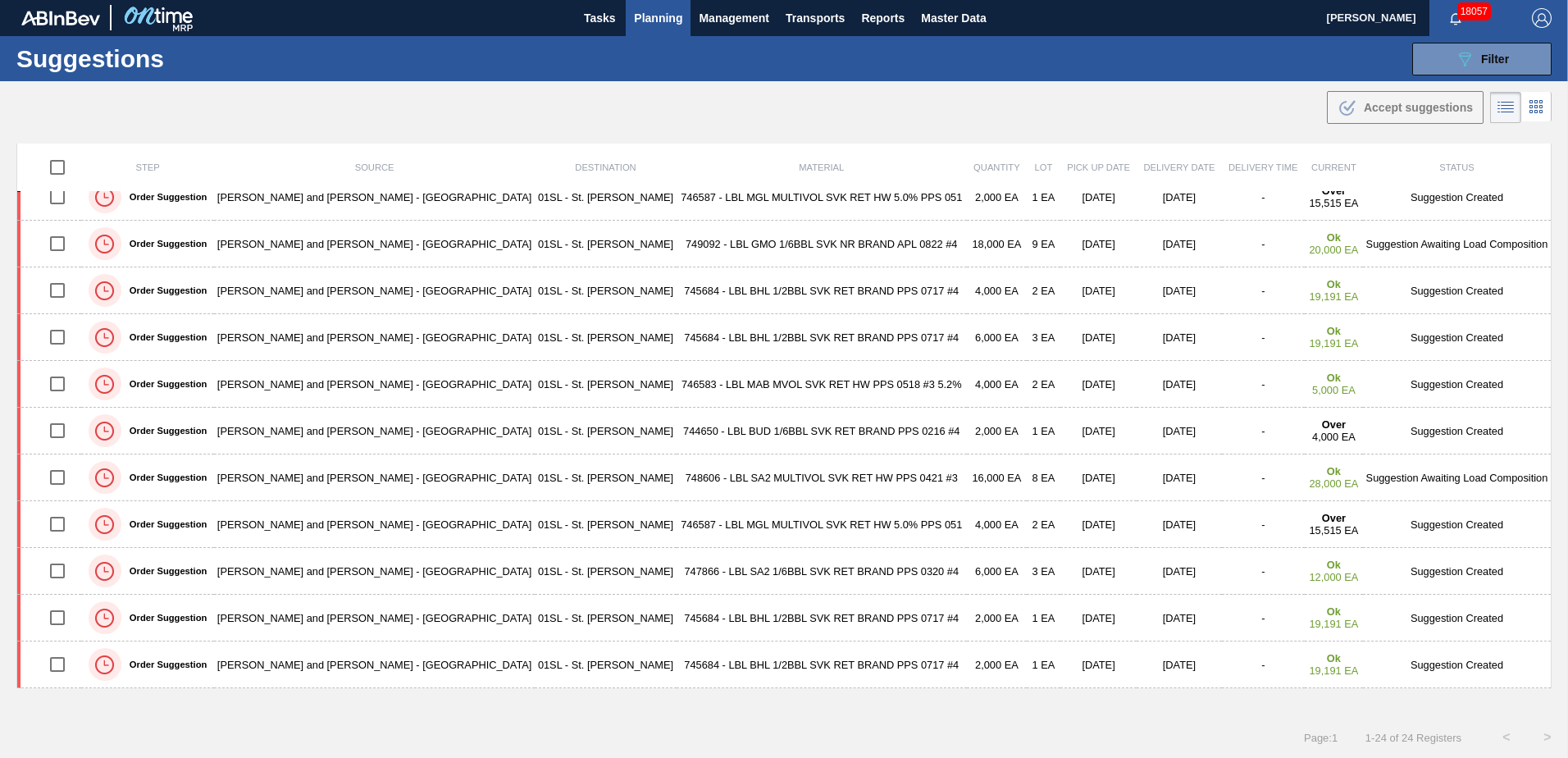
click at [662, 21] on span "Planning" at bounding box center [658, 18] width 49 height 20
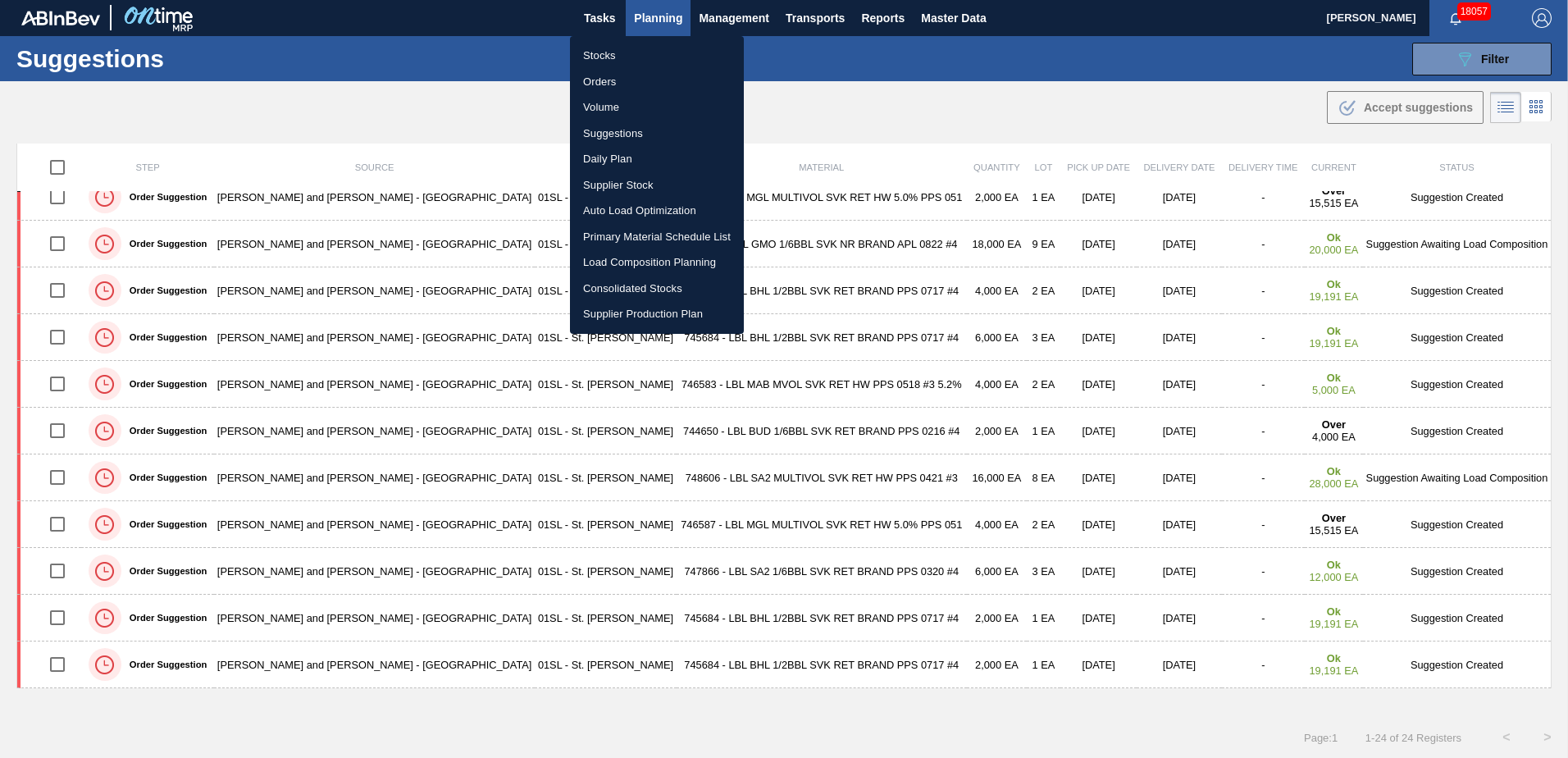
click at [645, 262] on li "Load Composition Planning" at bounding box center [656, 262] width 174 height 27
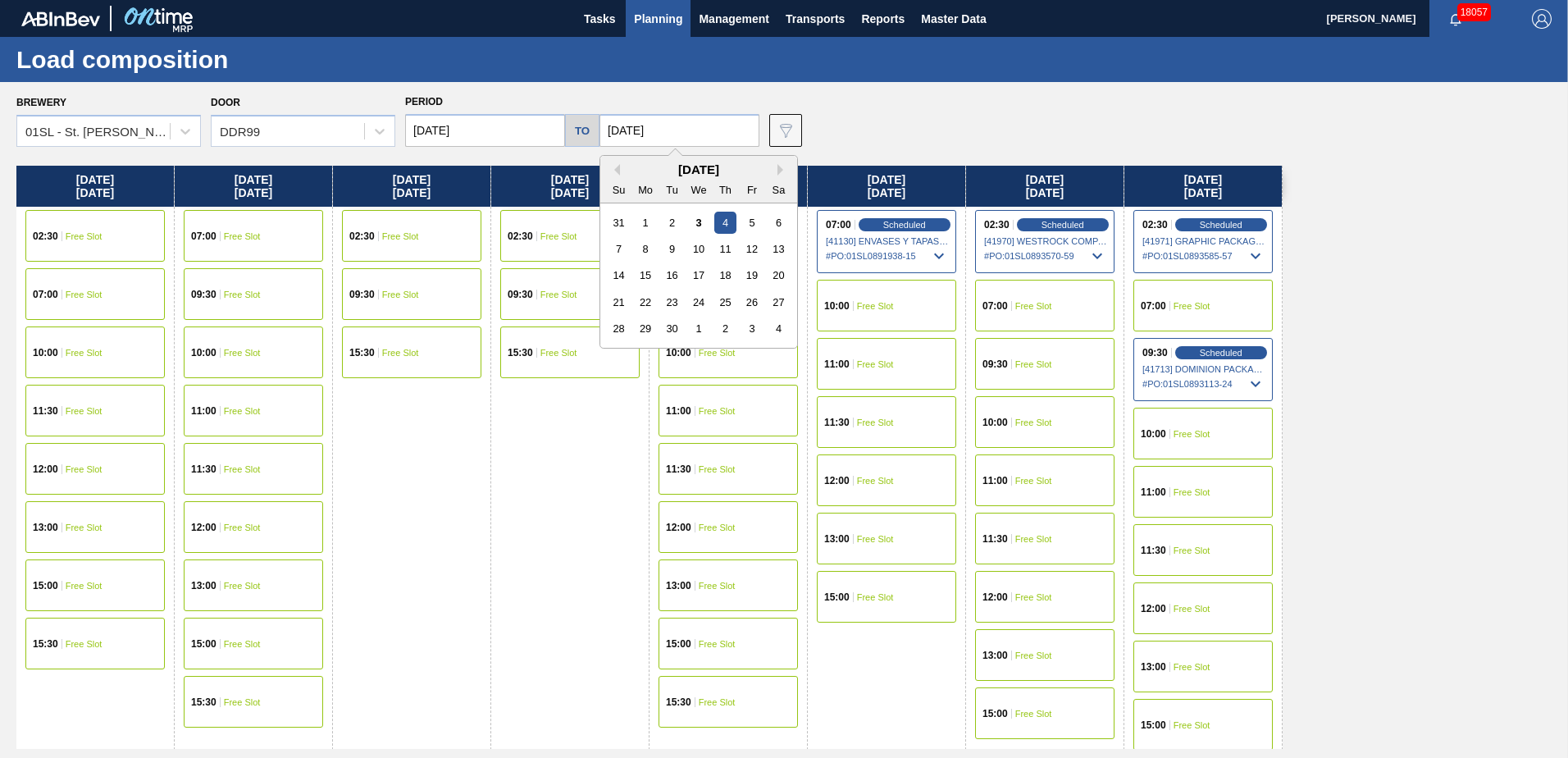
click at [681, 129] on input "[DATE]" at bounding box center [679, 130] width 160 height 33
click at [454, 120] on input "[DATE]" at bounding box center [485, 130] width 160 height 33
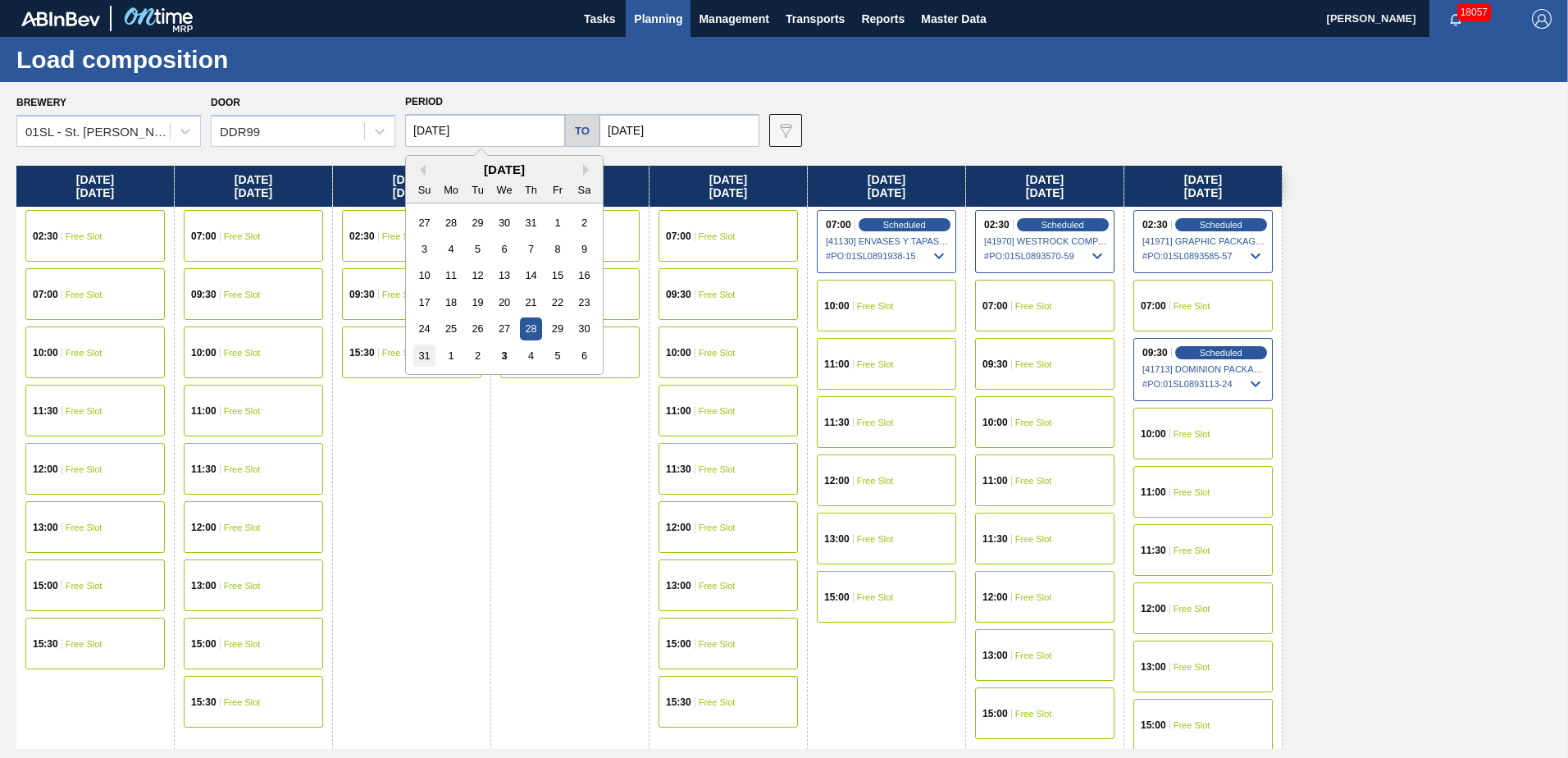
click at [425, 357] on div "31" at bounding box center [424, 356] width 22 height 22
type input "[DATE]"
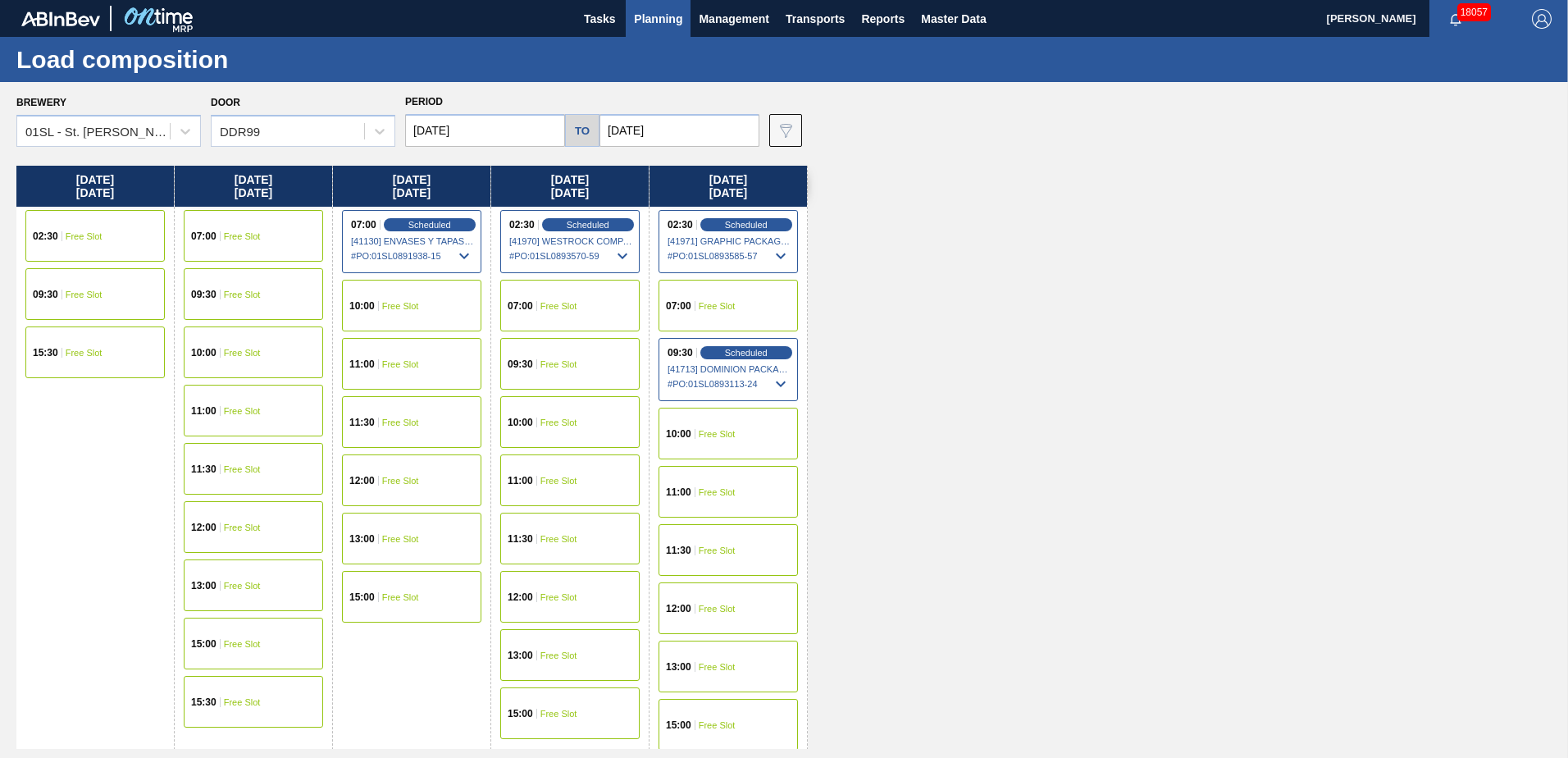
click at [688, 134] on input "[DATE]" at bounding box center [679, 130] width 160 height 33
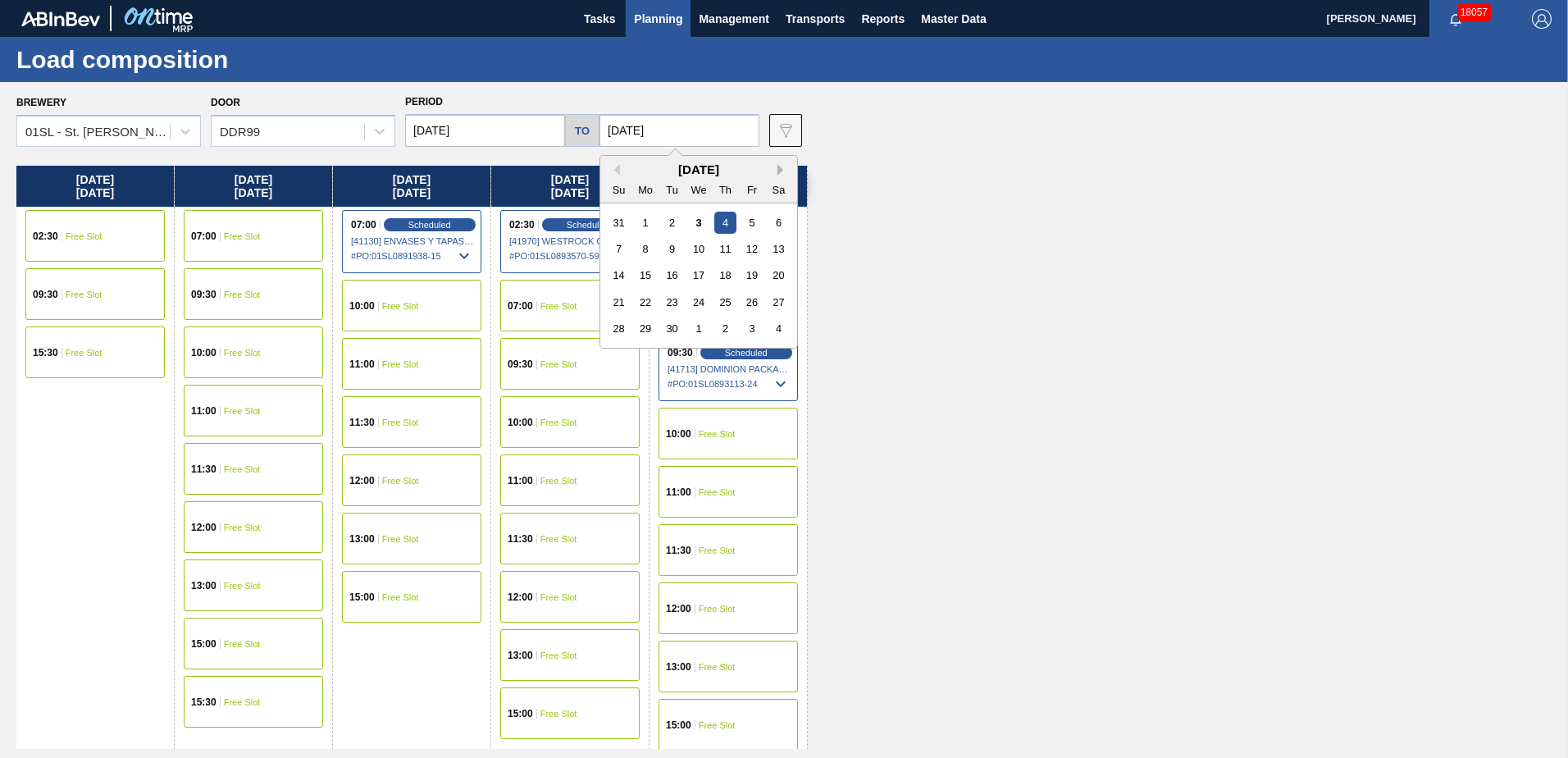
click at [778, 169] on button "Next Month" at bounding box center [783, 169] width 11 height 11
click at [752, 275] on div "17" at bounding box center [752, 275] width 22 height 22
type input "[DATE]"
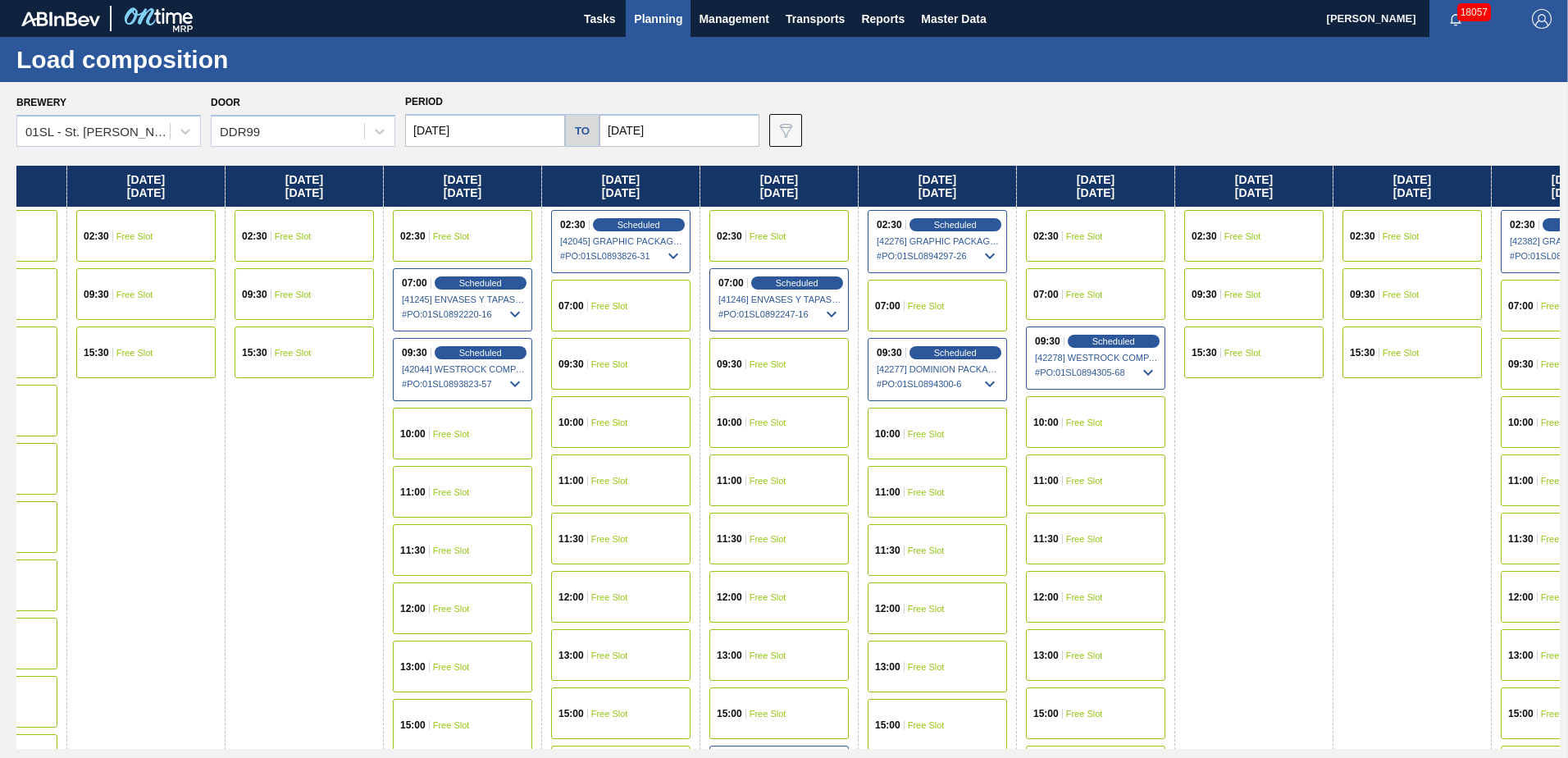
drag, startPoint x: 1080, startPoint y: 318, endPoint x: 182, endPoint y: 318, distance: 898.0
click at [170, 318] on div "[DATE] 02:30 Free Slot 09:30 Free Slot 15:30 Free Slot [DATE] 07:00 Free Slot 0…" at bounding box center [788, 458] width 1543 height 583
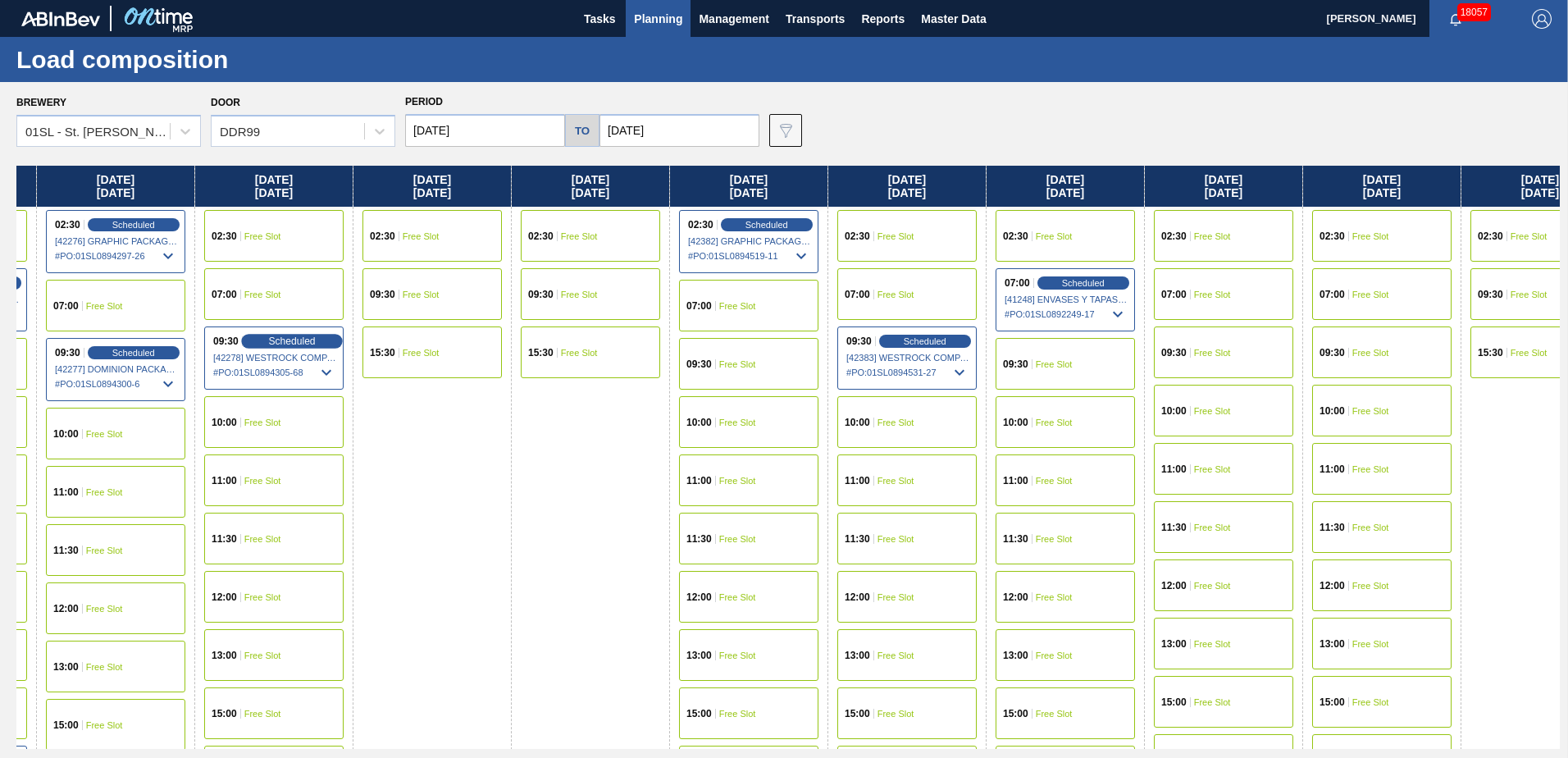
drag, startPoint x: 1106, startPoint y: 335, endPoint x: 271, endPoint y: 335, distance: 835.0
click at [270, 335] on div "[DATE] 02:30 Free Slot 09:30 Free Slot 15:30 Free Slot [DATE] 07:00 Free Slot 0…" at bounding box center [788, 458] width 1543 height 583
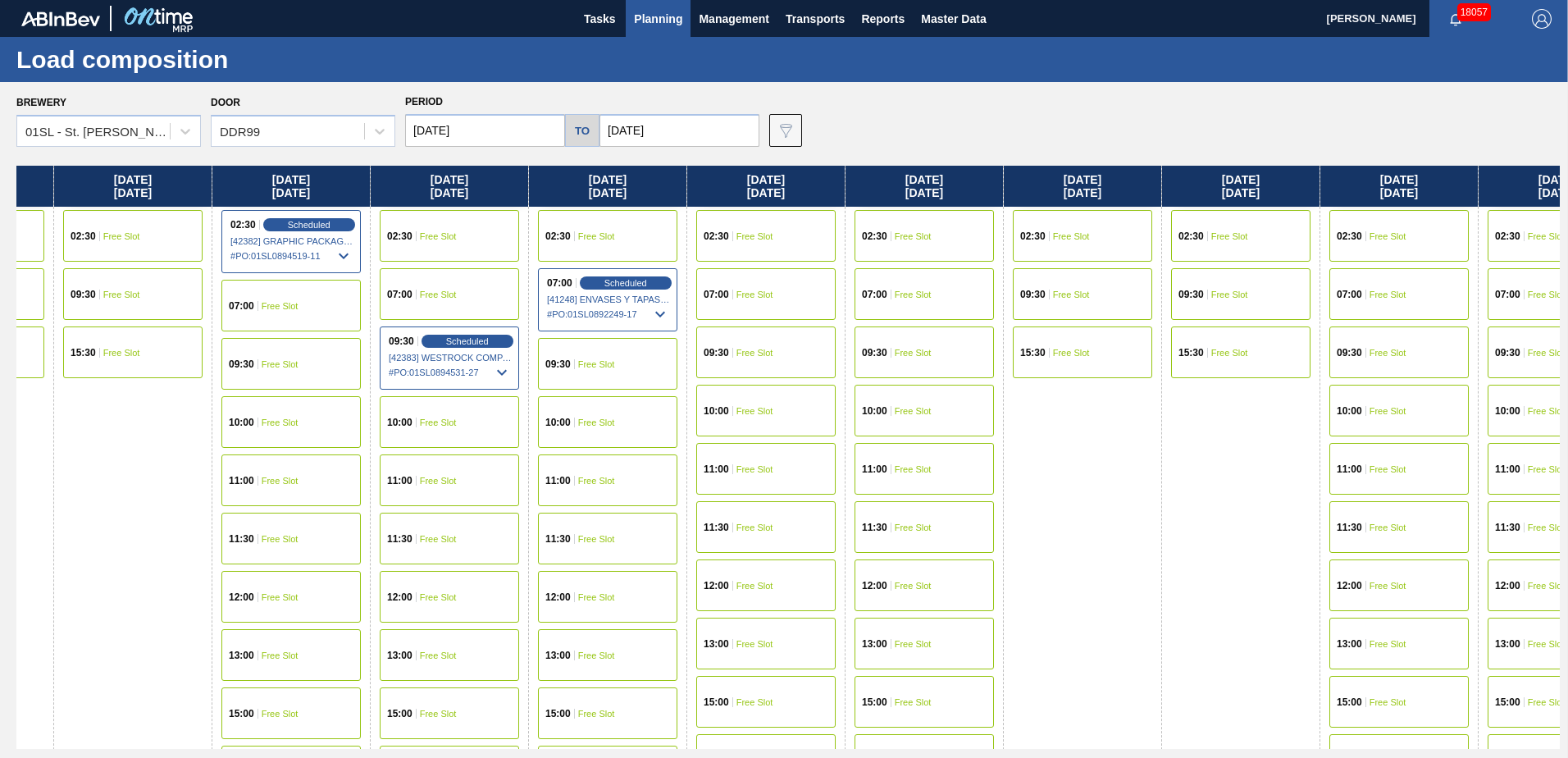
drag, startPoint x: 1066, startPoint y: 334, endPoint x: 493, endPoint y: 334, distance: 573.0
click at [493, 334] on div "[DATE] 02:30 Free Slot 09:30 Free Slot 15:30 Free Slot [DATE] 07:00 Free Slot 0…" at bounding box center [788, 458] width 1543 height 583
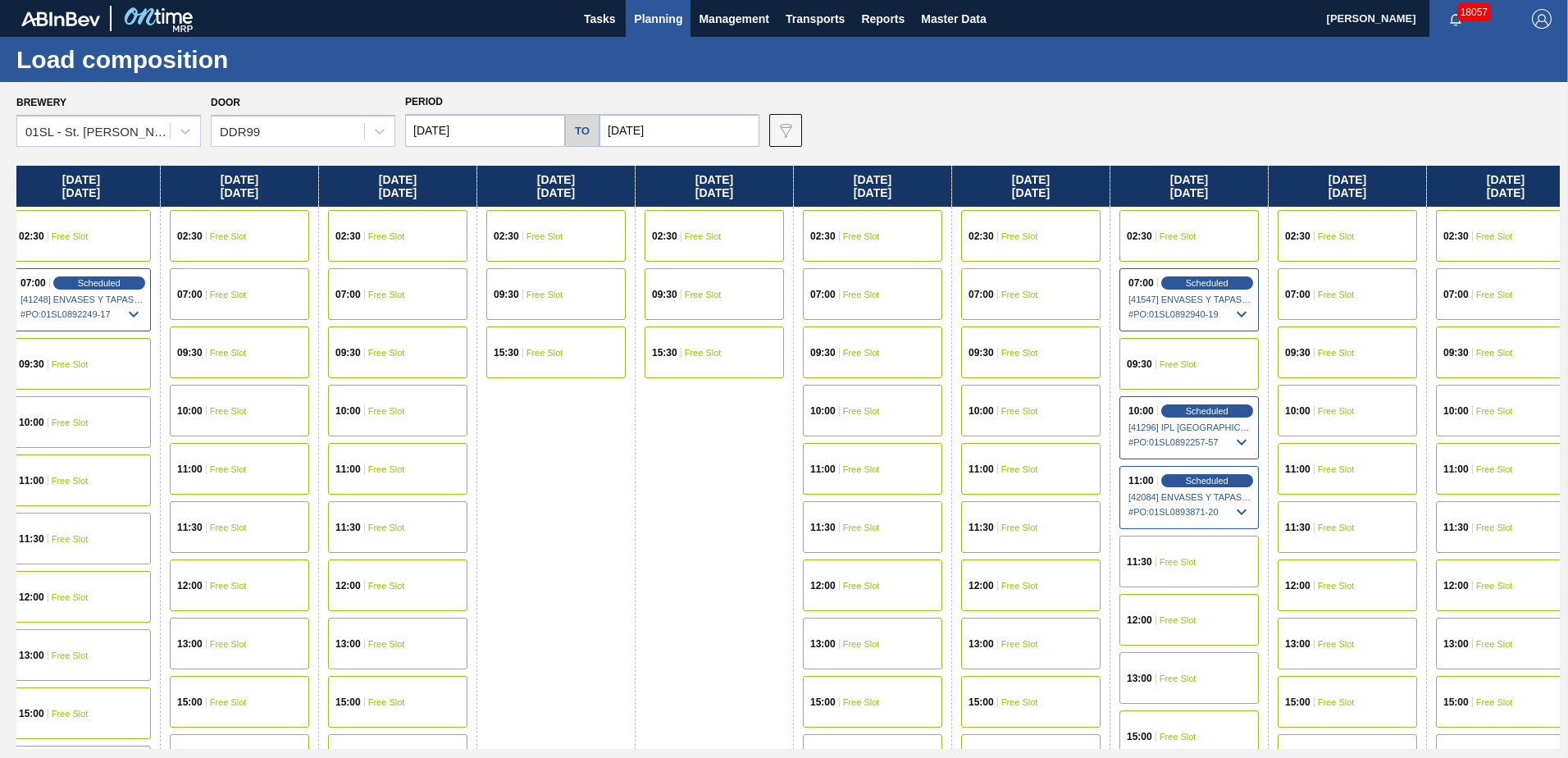
drag, startPoint x: 675, startPoint y: 364, endPoint x: 628, endPoint y: 363, distance: 47.0
click at [628, 363] on div "[DATE] 02:30 Free Slot 09:30 Free Slot 15:30 Free Slot [DATE] 07:00 Free Slot 0…" at bounding box center [788, 458] width 1543 height 583
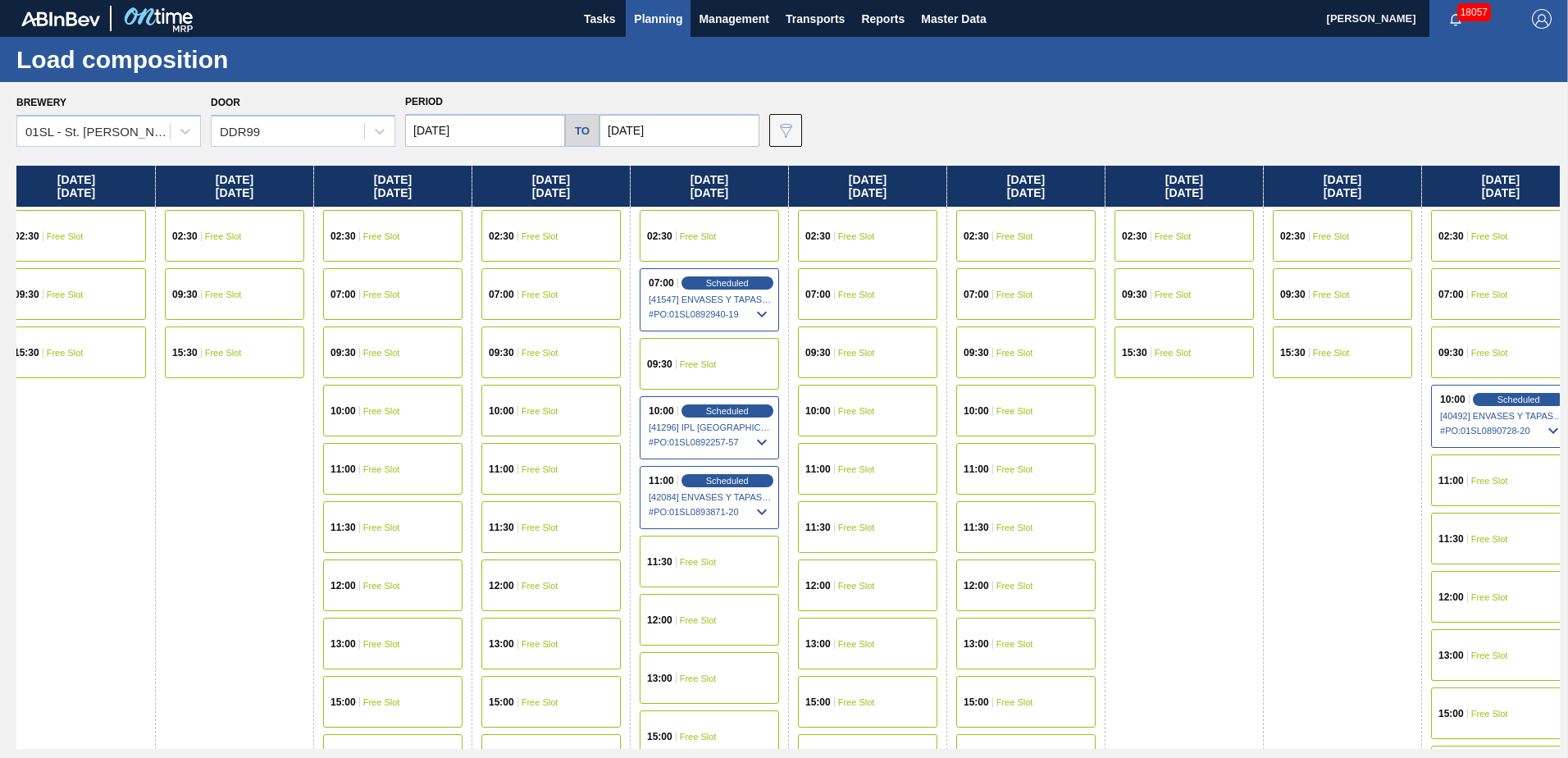
drag, startPoint x: 811, startPoint y: 356, endPoint x: 648, endPoint y: 356, distance: 163.0
click at [648, 356] on div "[DATE] 02:30 Free Slot 09:30 Free Slot 15:30 Free Slot [DATE] 07:00 Free Slot 0…" at bounding box center [788, 458] width 1543 height 583
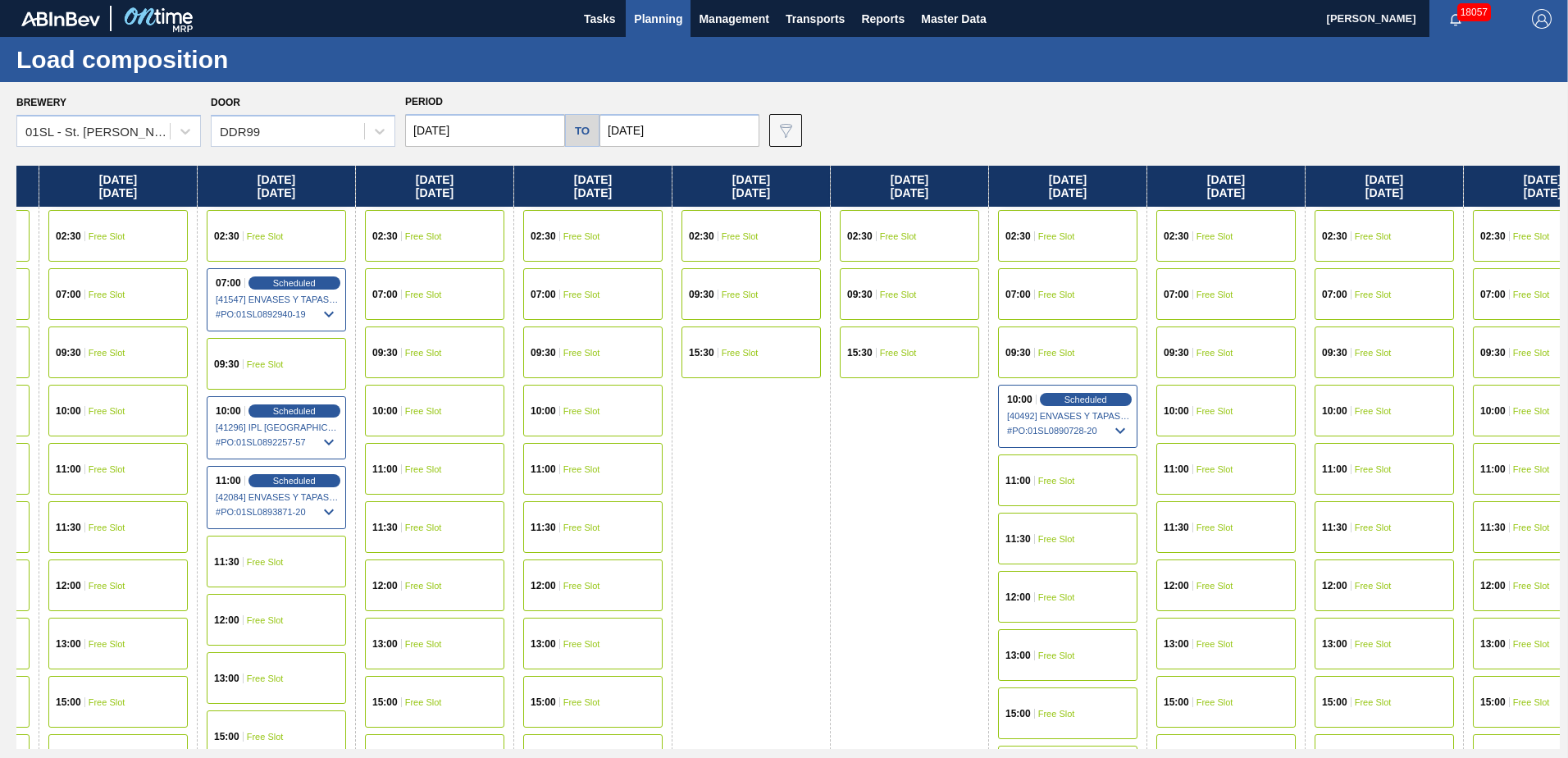
drag, startPoint x: 1098, startPoint y: 346, endPoint x: 808, endPoint y: 346, distance: 290.0
click at [808, 346] on div "[DATE] 02:30 Free Slot 09:30 Free Slot 15:30 Free Slot [DATE] 07:00 Free Slot 0…" at bounding box center [788, 458] width 1543 height 583
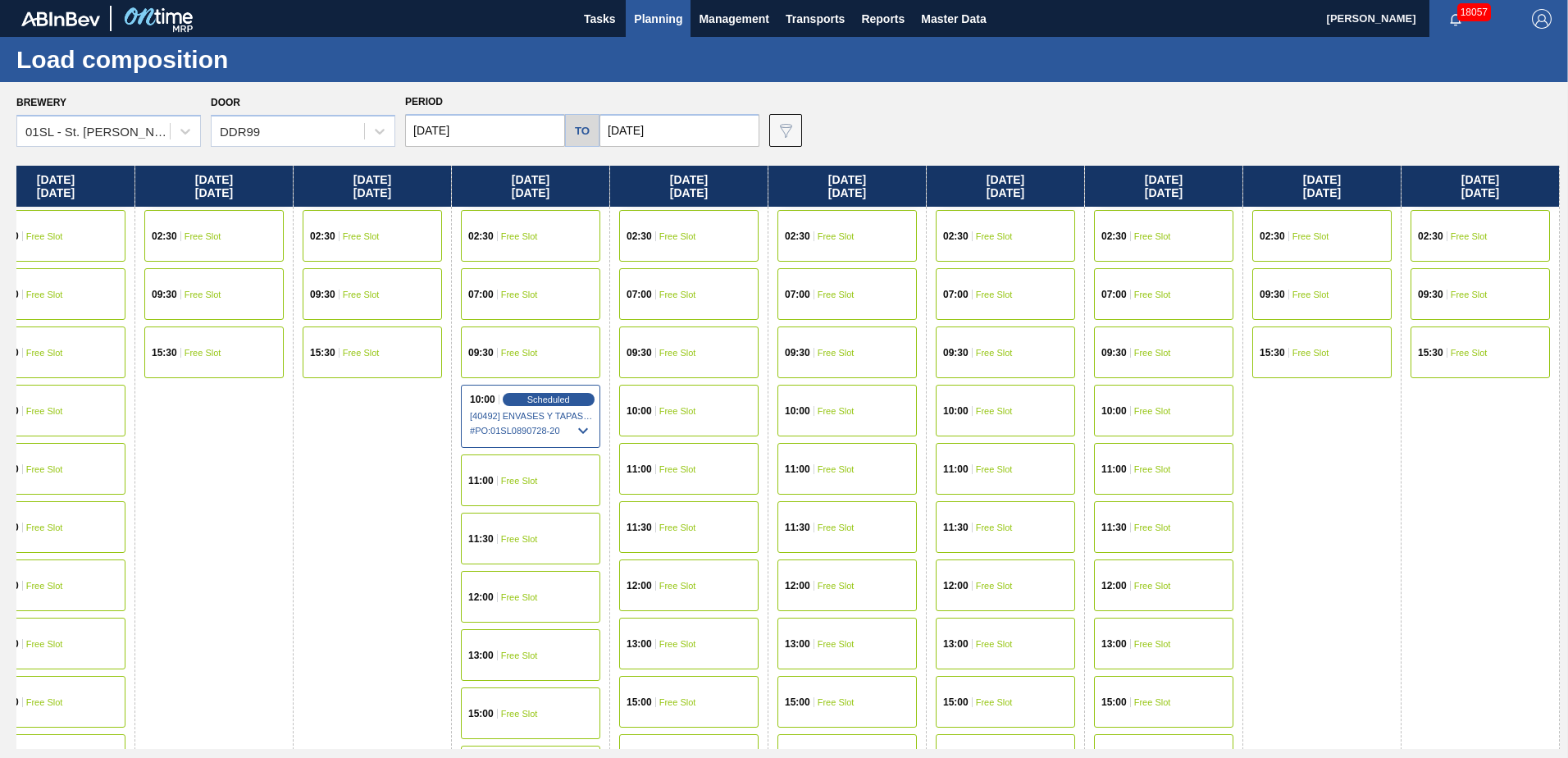
drag, startPoint x: 1336, startPoint y: 335, endPoint x: 852, endPoint y: 331, distance: 484.0
click at [852, 331] on div "[DATE] 02:30 Free Slot 09:30 Free Slot 15:30 Free Slot [DATE] 07:00 Free Slot 0…" at bounding box center [788, 458] width 1543 height 583
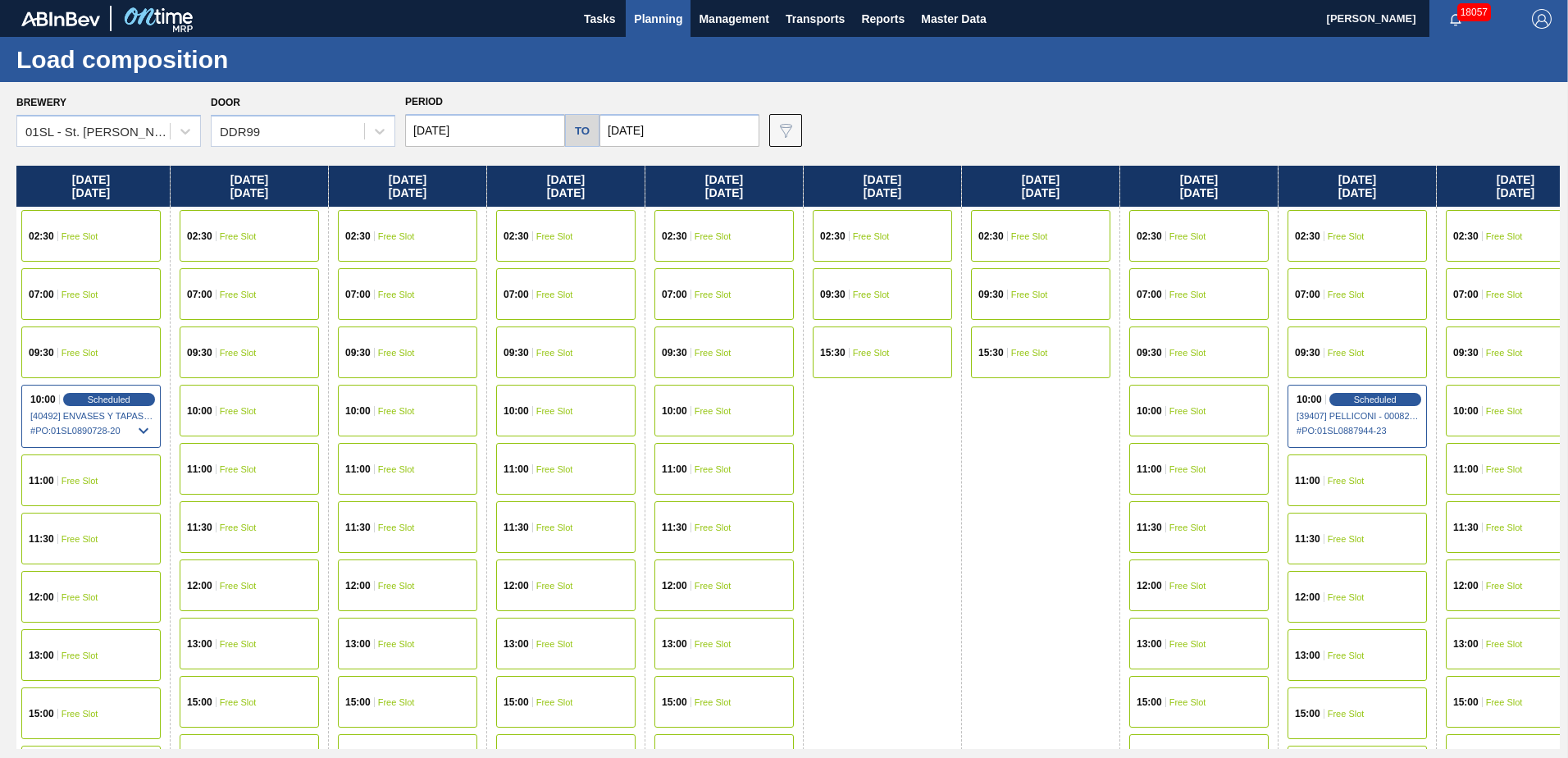
drag, startPoint x: 1251, startPoint y: 329, endPoint x: 869, endPoint y: 328, distance: 382.0
click at [869, 328] on div "[DATE] 02:30 Free Slot 09:30 Free Slot 15:30 Free Slot [DATE] 07:00 Free Slot 0…" at bounding box center [788, 458] width 1543 height 583
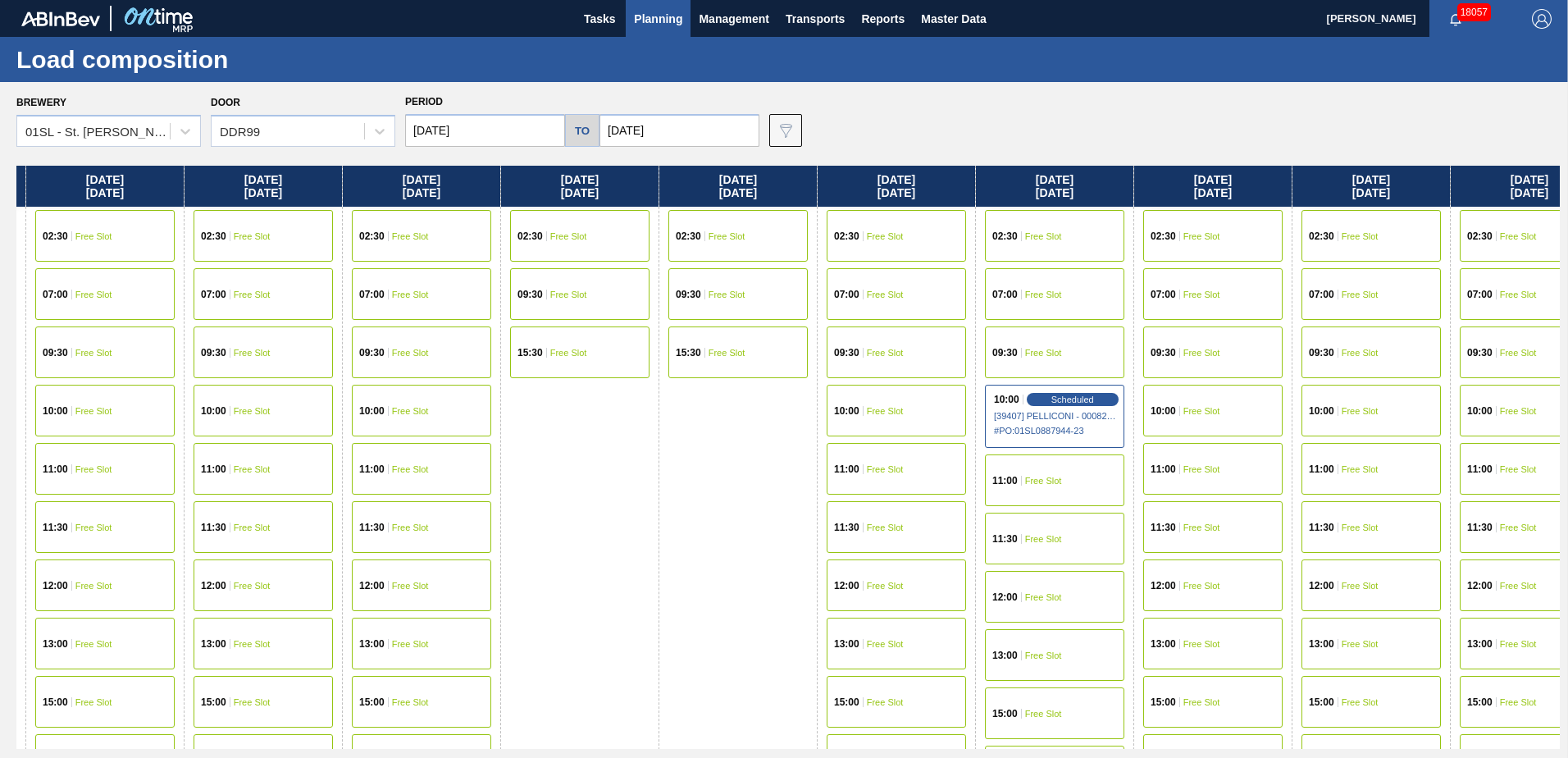
drag, startPoint x: 1369, startPoint y: 326, endPoint x: 1017, endPoint y: 326, distance: 352.0
click at [1017, 326] on div "[DATE] 02:30 Free Slot 09:30 Free Slot 15:30 Free Slot [DATE] 07:00 Free Slot 0…" at bounding box center [788, 458] width 1543 height 583
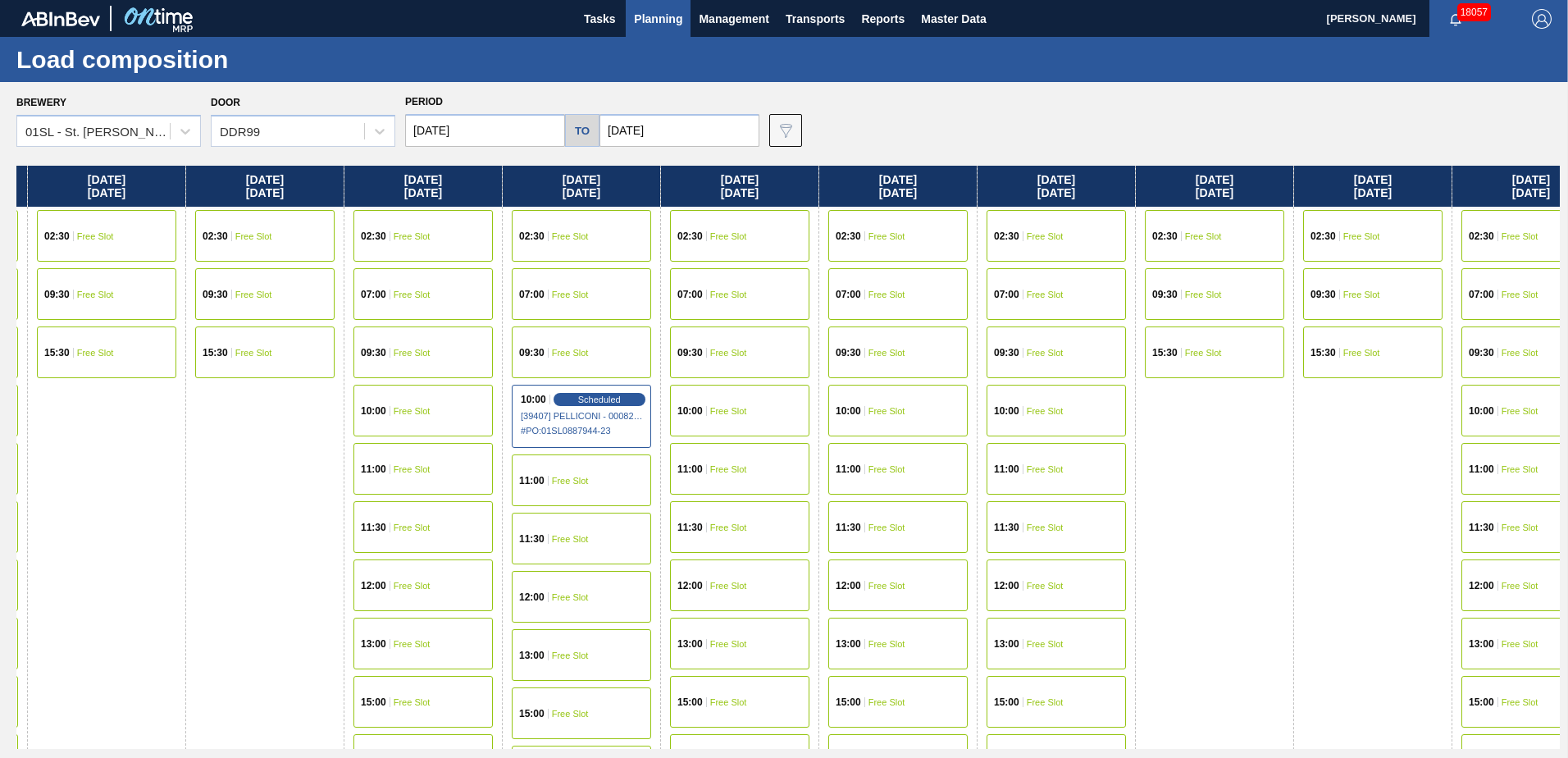
drag, startPoint x: 1429, startPoint y: 314, endPoint x: 967, endPoint y: 314, distance: 462.0
click at [968, 314] on div "[DATE] 02:30 Free Slot 09:30 Free Slot 15:30 Free Slot [DATE] 07:00 Free Slot 0…" at bounding box center [788, 458] width 1543 height 583
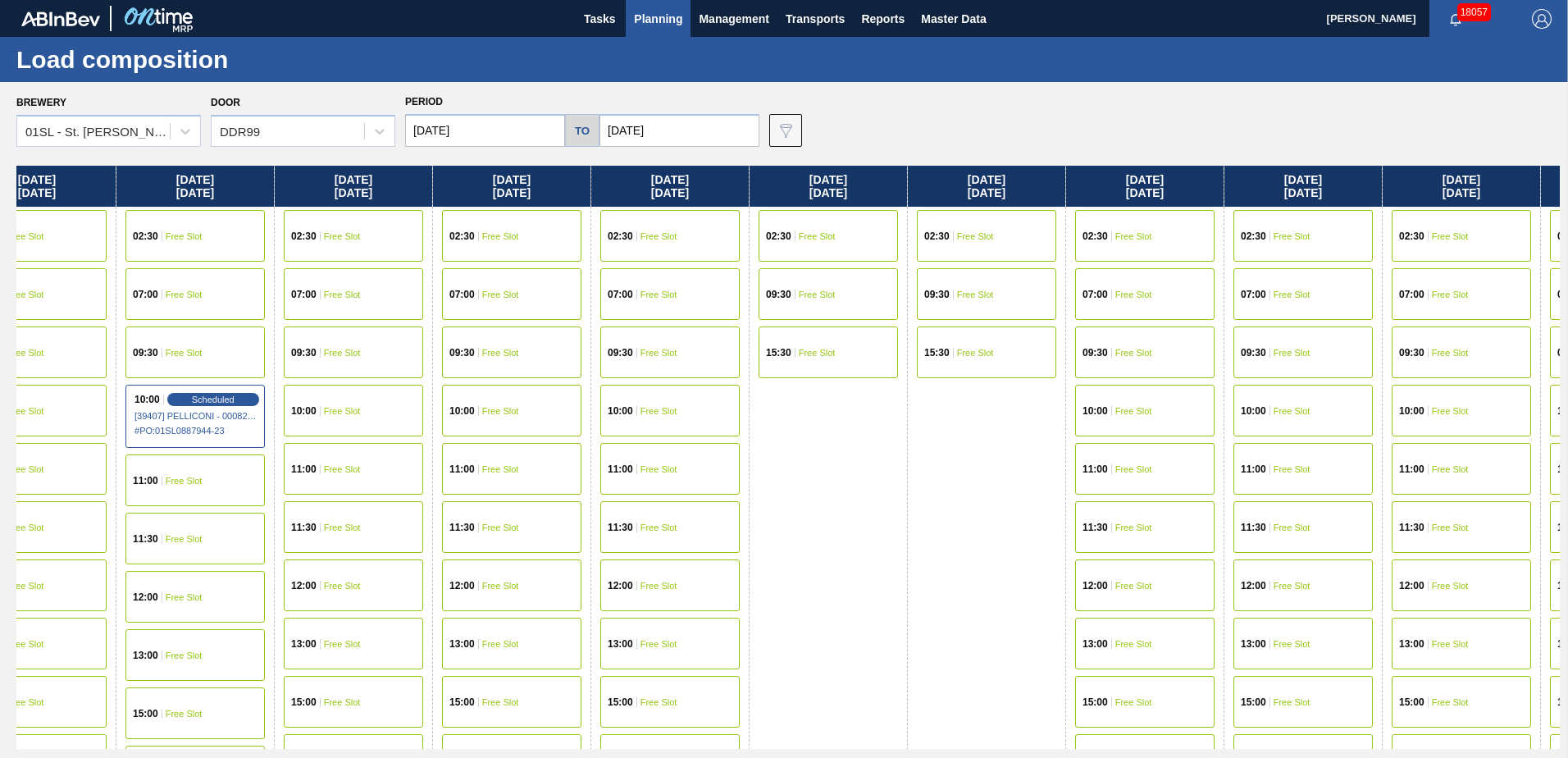
drag, startPoint x: 1008, startPoint y: 316, endPoint x: 949, endPoint y: 316, distance: 59.0
click at [949, 316] on div "[DATE] 02:30 Free Slot 09:30 Free Slot 15:30 Free Slot [DATE] 07:00 Free Slot 0…" at bounding box center [788, 458] width 1543 height 583
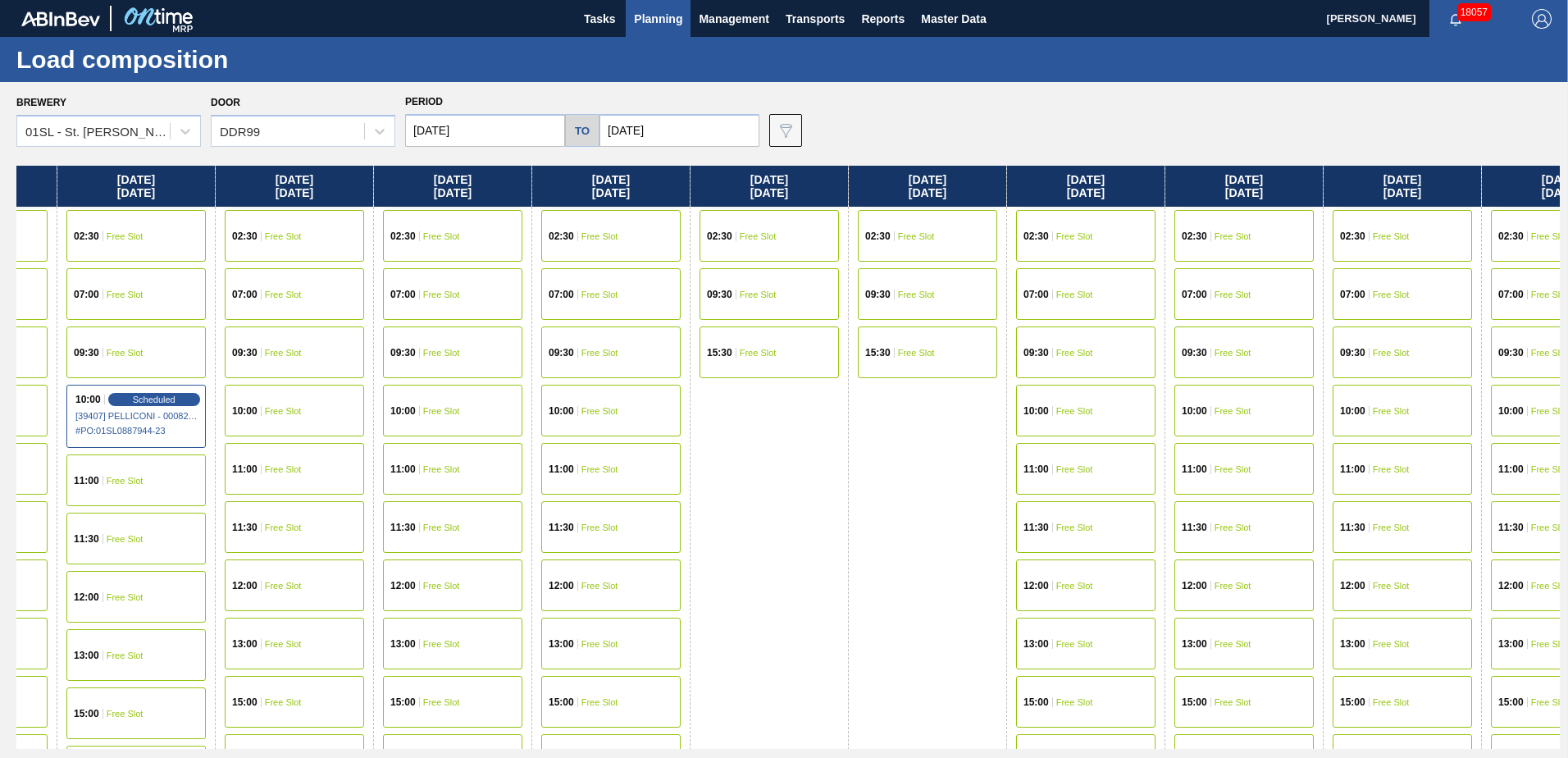
scroll to position [0, 6053]
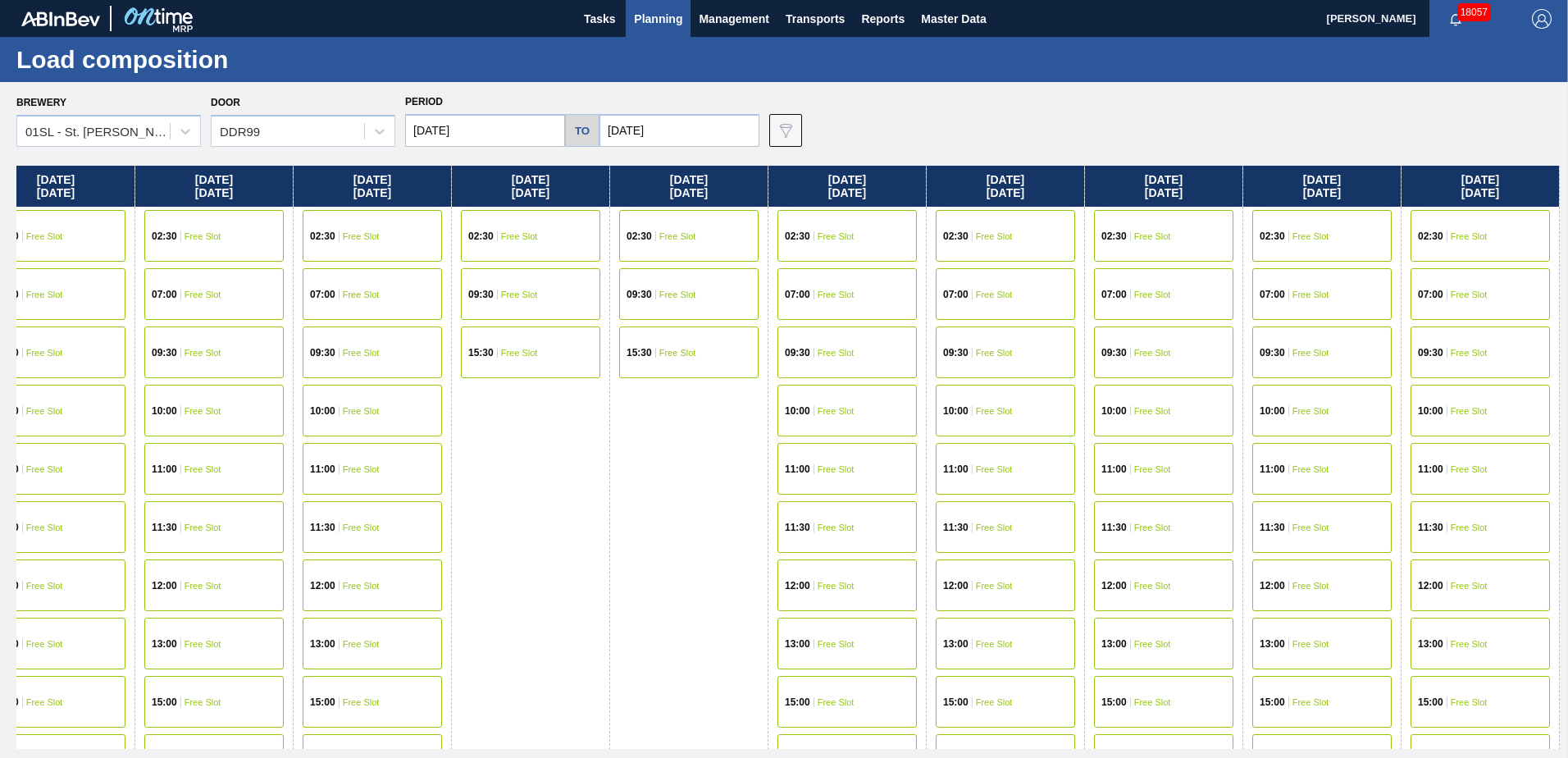
drag, startPoint x: 1181, startPoint y: 318, endPoint x: 921, endPoint y: 317, distance: 260.0
click at [921, 317] on div "[DATE] 02:30 Free Slot 09:30 Free Slot 15:30 Free Slot [DATE] 07:00 Free Slot 0…" at bounding box center [788, 458] width 1543 height 583
drag, startPoint x: 1109, startPoint y: 319, endPoint x: 951, endPoint y: 319, distance: 158.0
click at [951, 319] on div "[DATE] 02:30 Free Slot 09:30 Free Slot 15:30 Free Slot [DATE] 07:00 Free Slot 0…" at bounding box center [788, 458] width 1543 height 583
click at [982, 406] on span "Free Slot" at bounding box center [994, 411] width 37 height 10
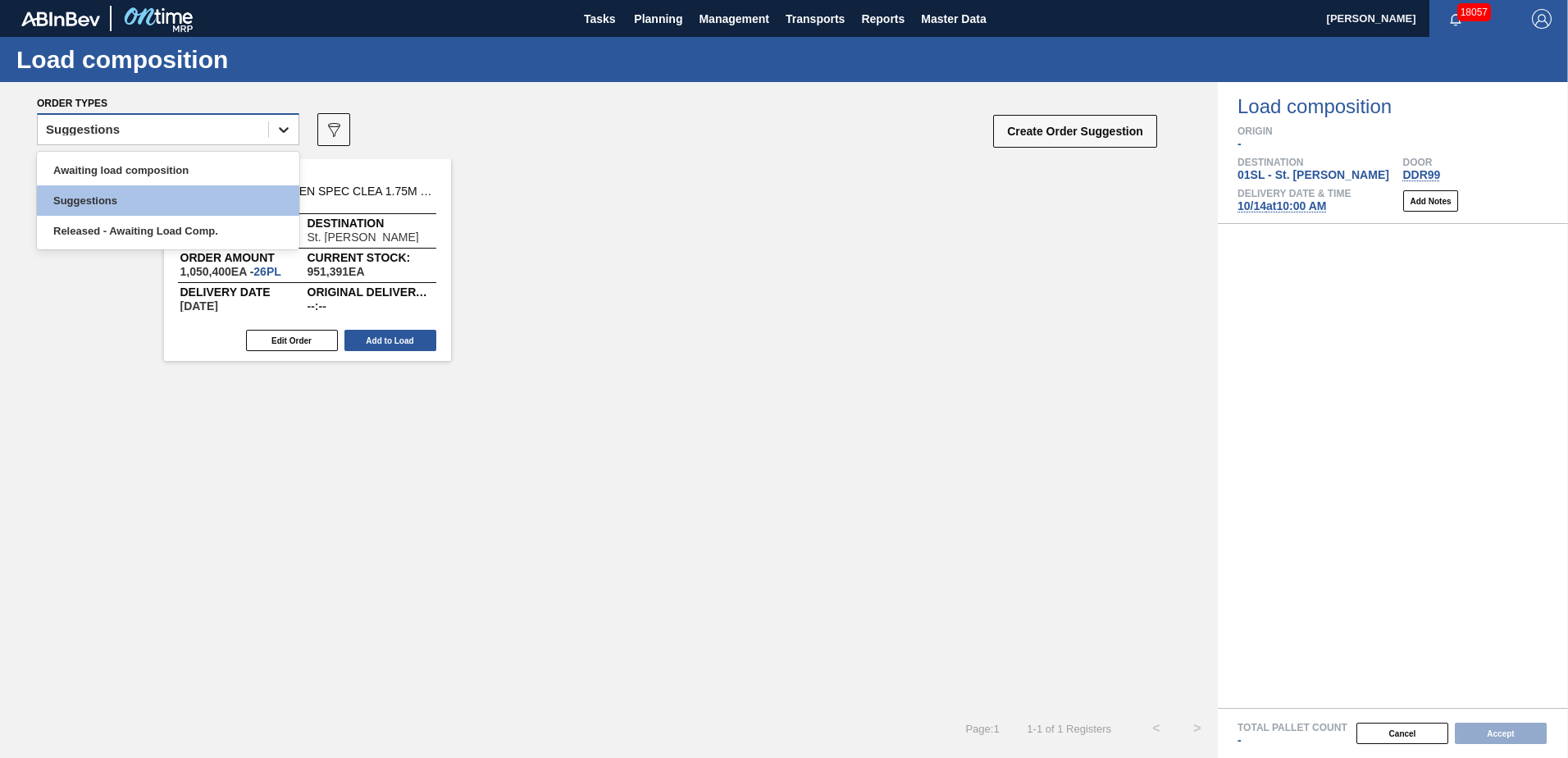
click at [283, 128] on icon at bounding box center [283, 129] width 16 height 16
click at [230, 162] on div "Awaiting load composition" at bounding box center [168, 169] width 263 height 30
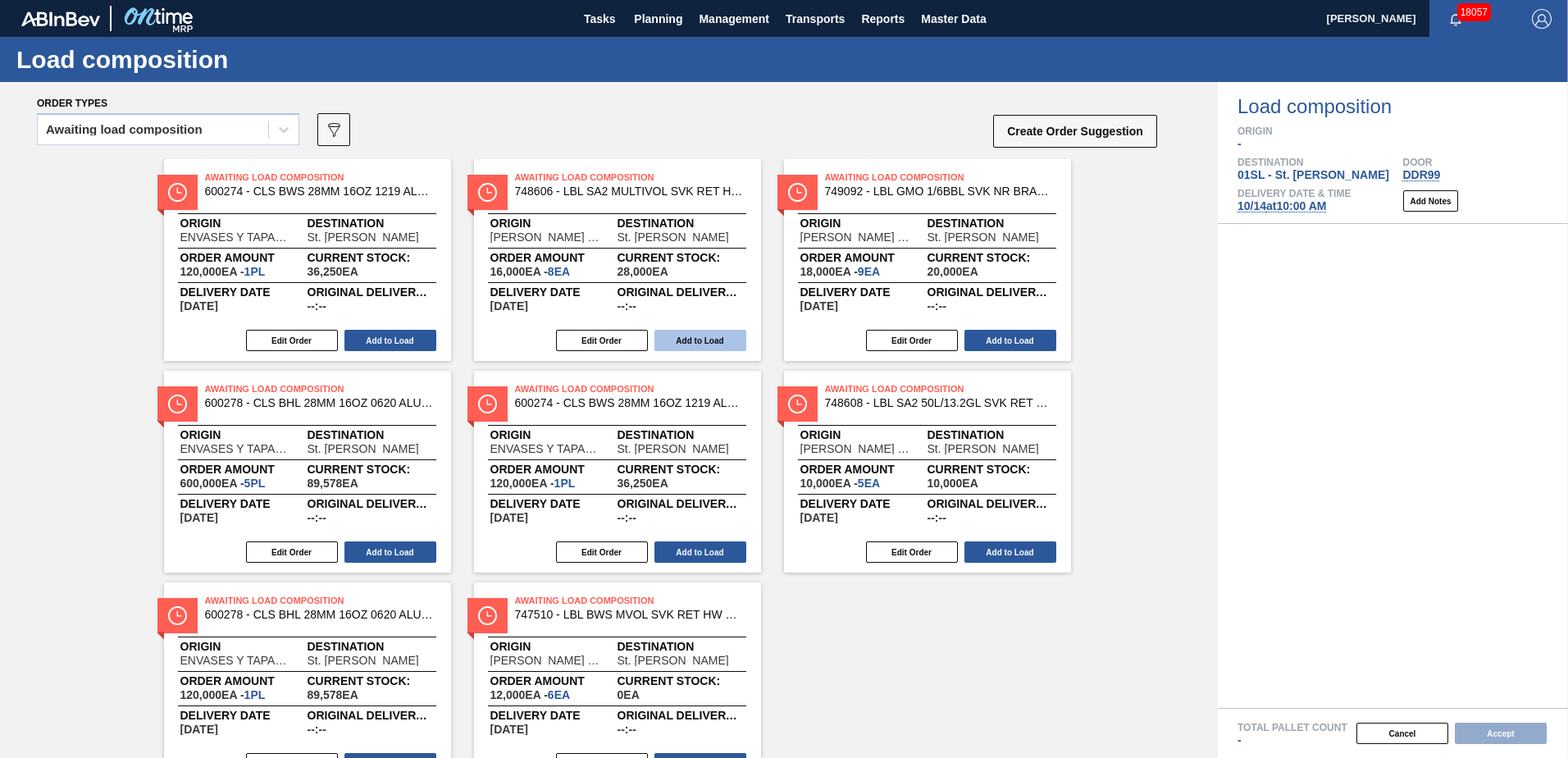
click at [690, 341] on button "Add to Load" at bounding box center [700, 340] width 92 height 21
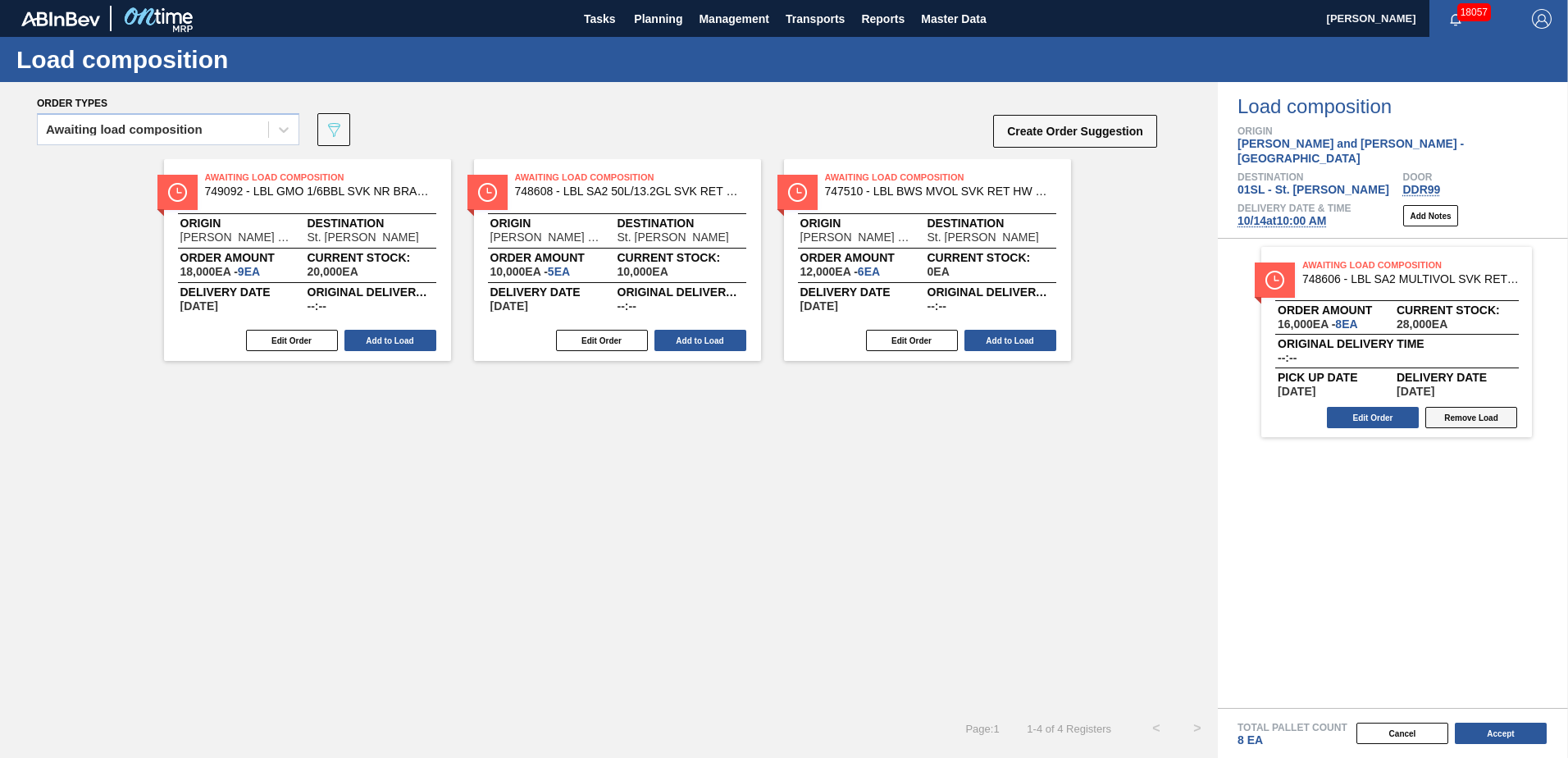
click at [1448, 406] on button "Remove Load" at bounding box center [1470, 417] width 92 height 21
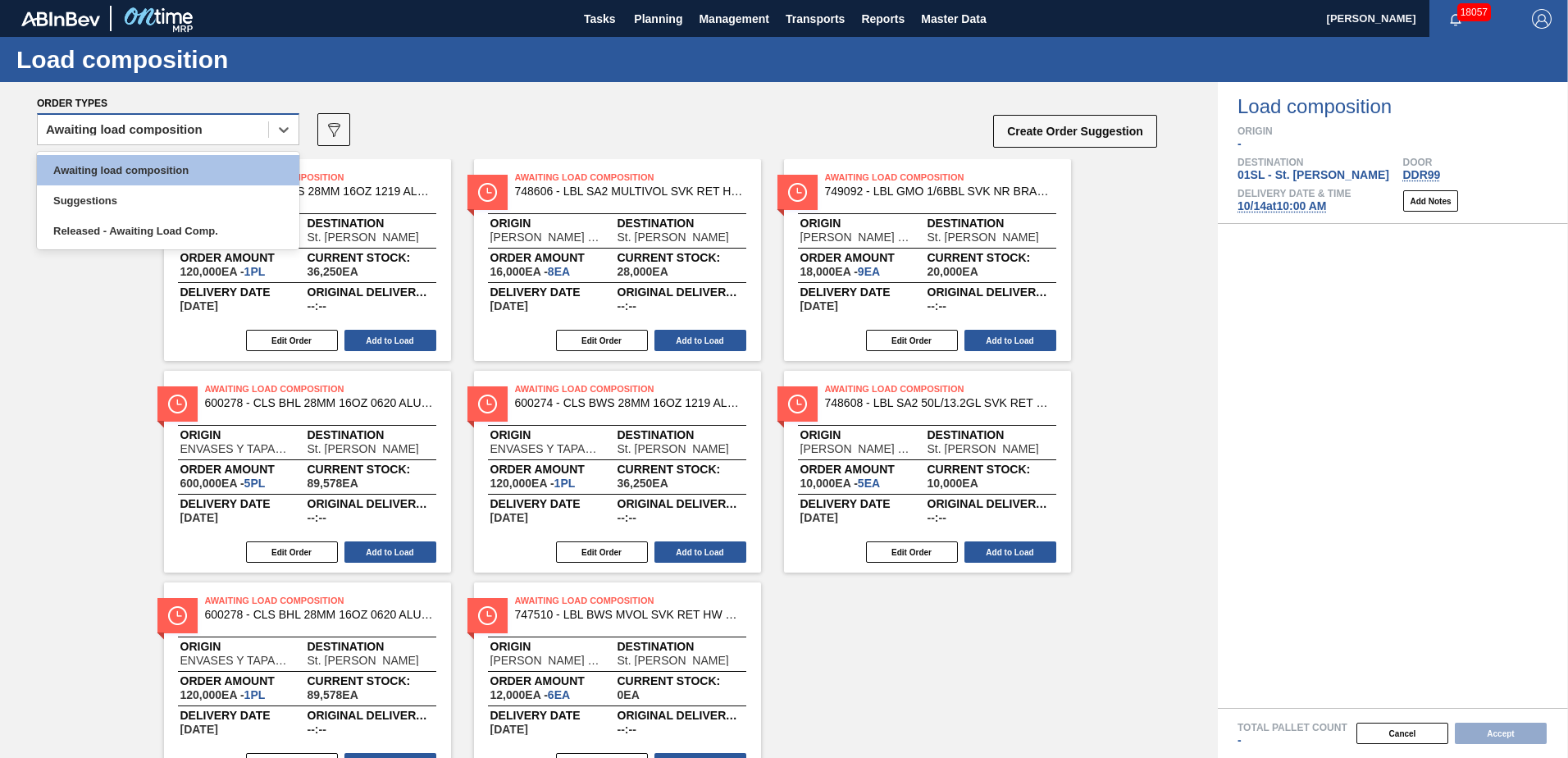
click at [234, 134] on div "Awaiting load composition" at bounding box center [152, 130] width 230 height 24
click at [196, 204] on div "Suggestions" at bounding box center [168, 200] width 263 height 30
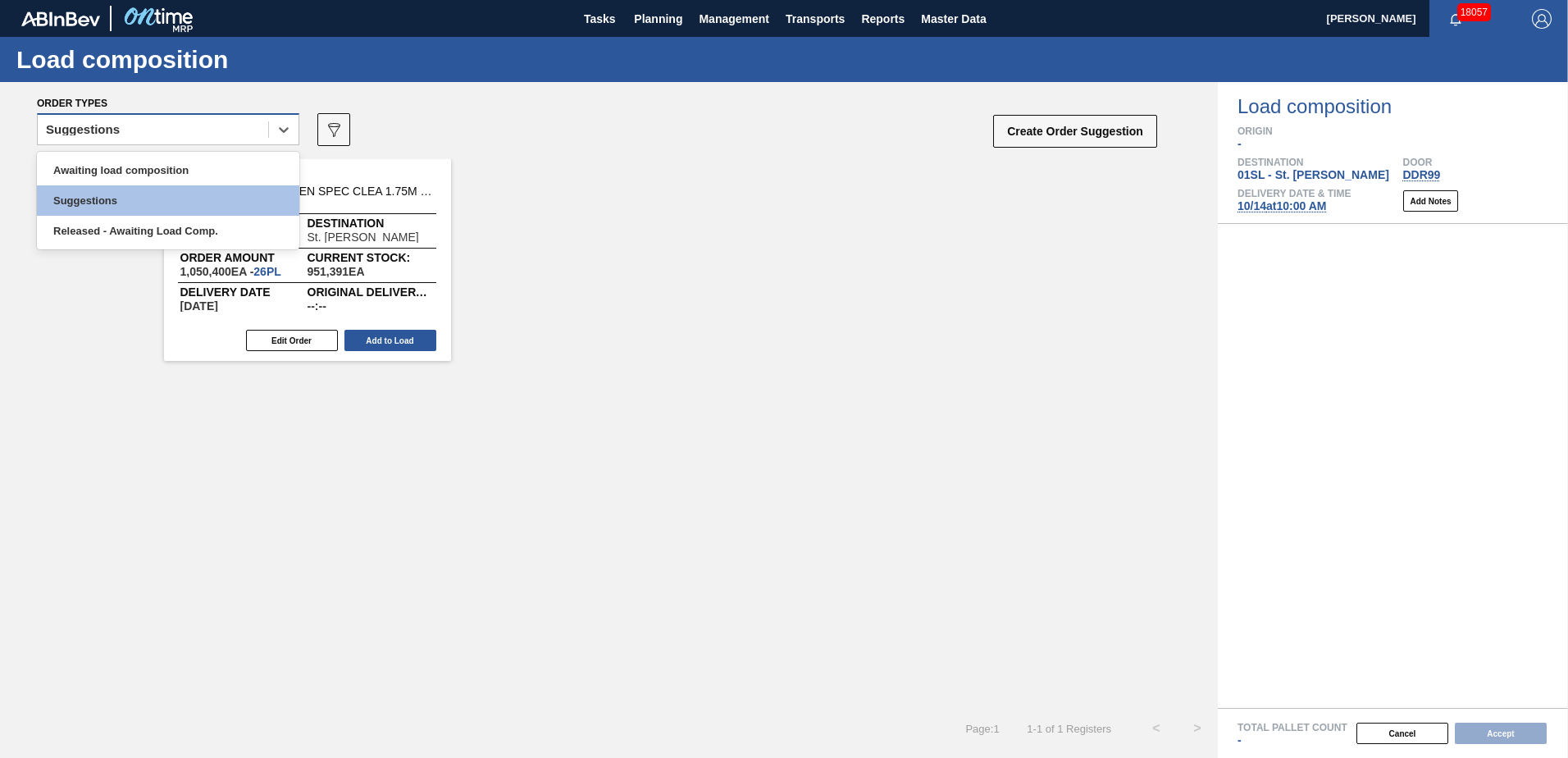
click at [243, 129] on div "Suggestions" at bounding box center [152, 130] width 230 height 24
click at [180, 226] on div "Released - Awaiting Load Comp." at bounding box center [168, 230] width 263 height 30
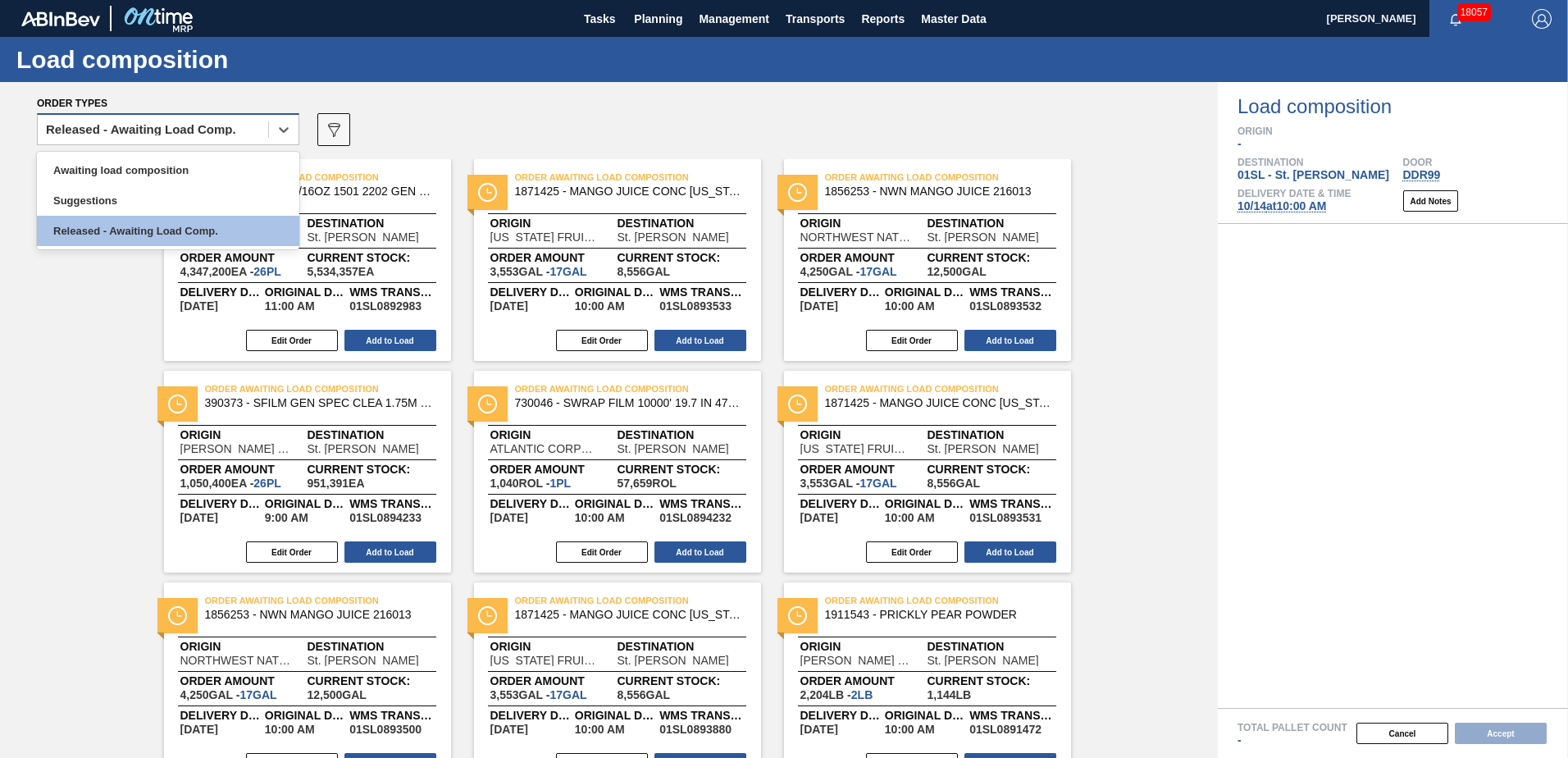
click at [239, 131] on div "Released - Awaiting Load Comp." at bounding box center [152, 130] width 230 height 24
click at [188, 200] on div "Suggestions" at bounding box center [168, 200] width 263 height 30
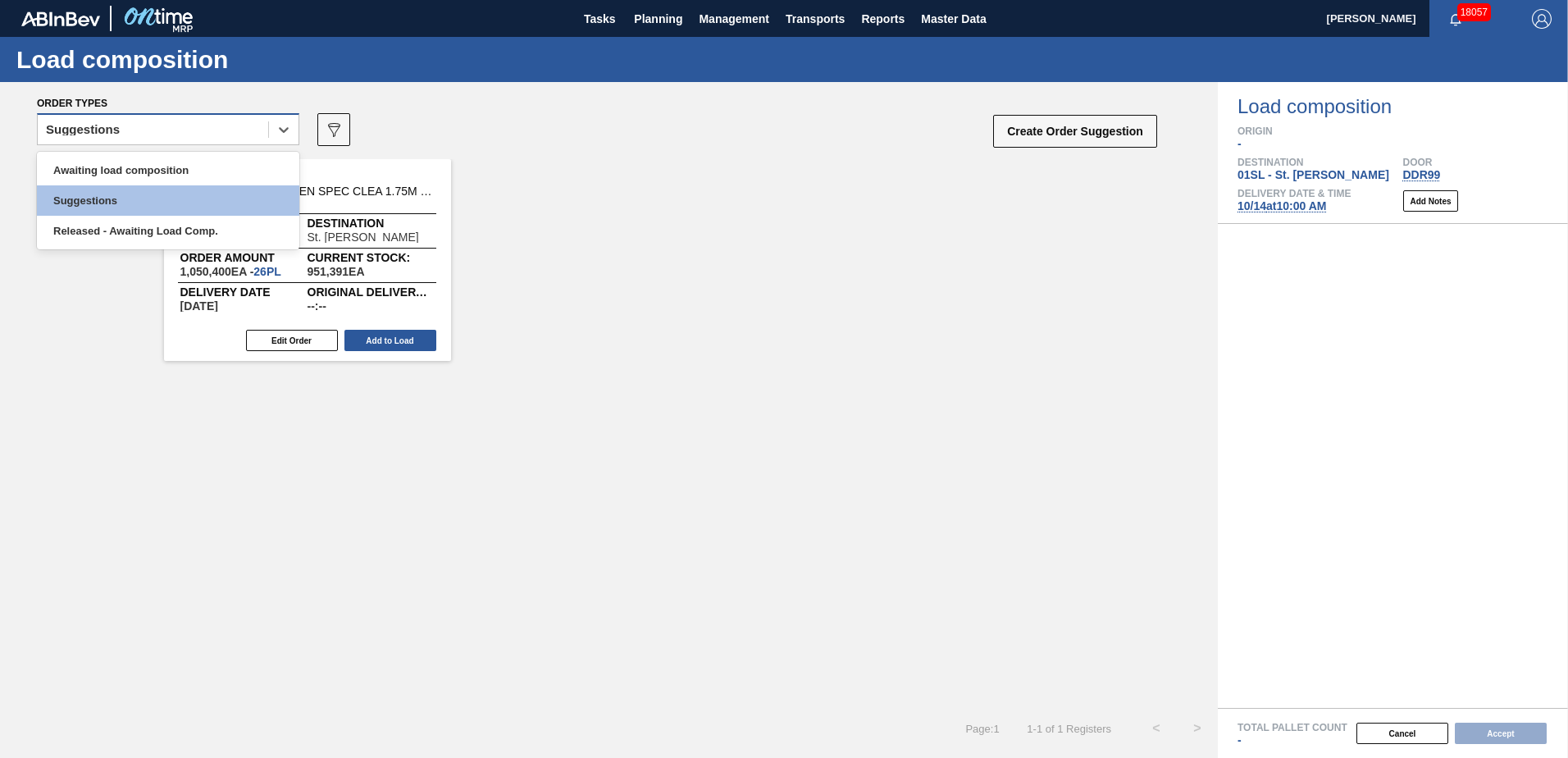
click at [225, 139] on div "Suggestions" at bounding box center [152, 130] width 230 height 24
click at [208, 170] on div "Awaiting load composition" at bounding box center [168, 169] width 263 height 30
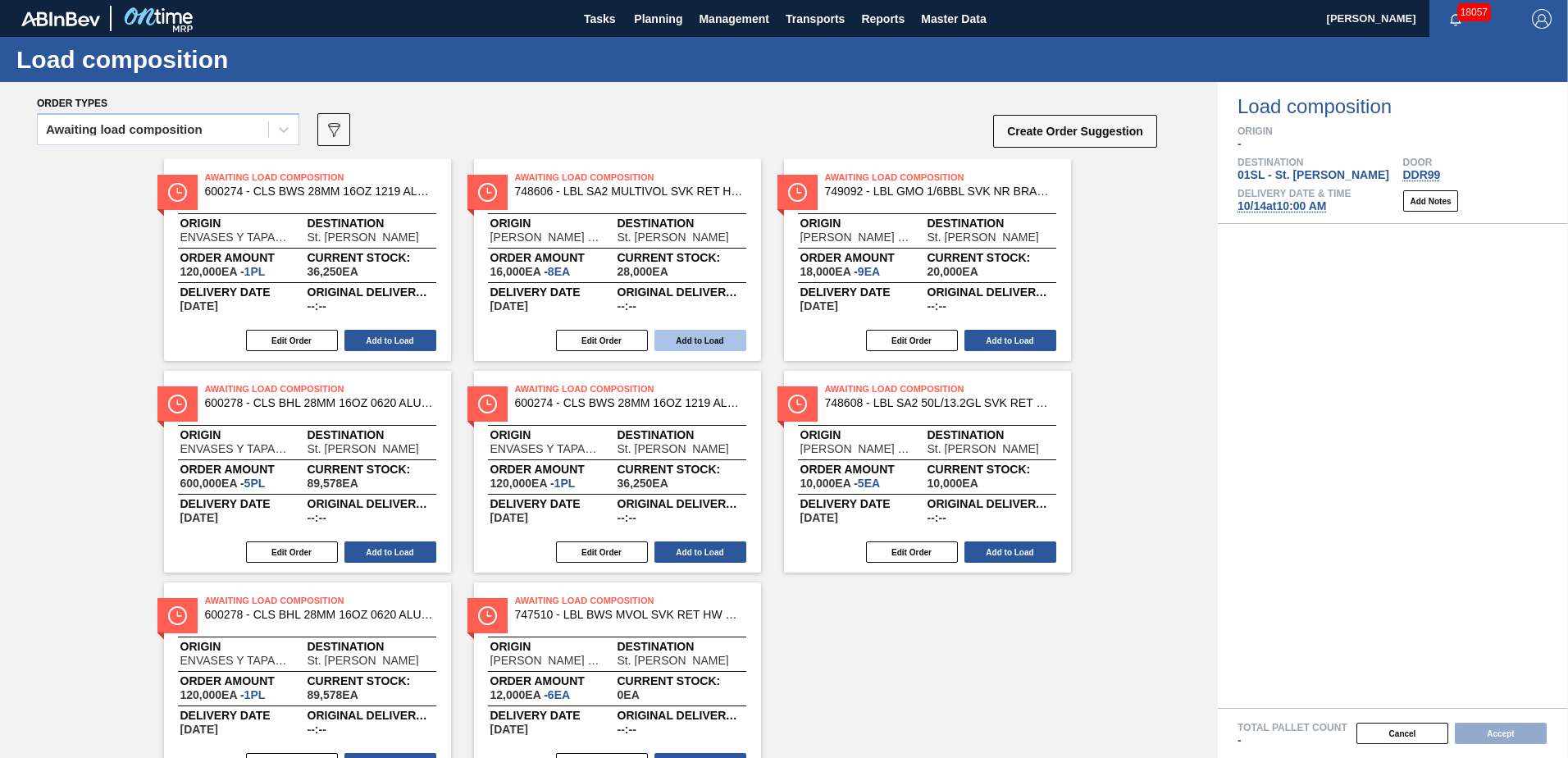
click at [690, 337] on button "Add to Load" at bounding box center [700, 340] width 92 height 21
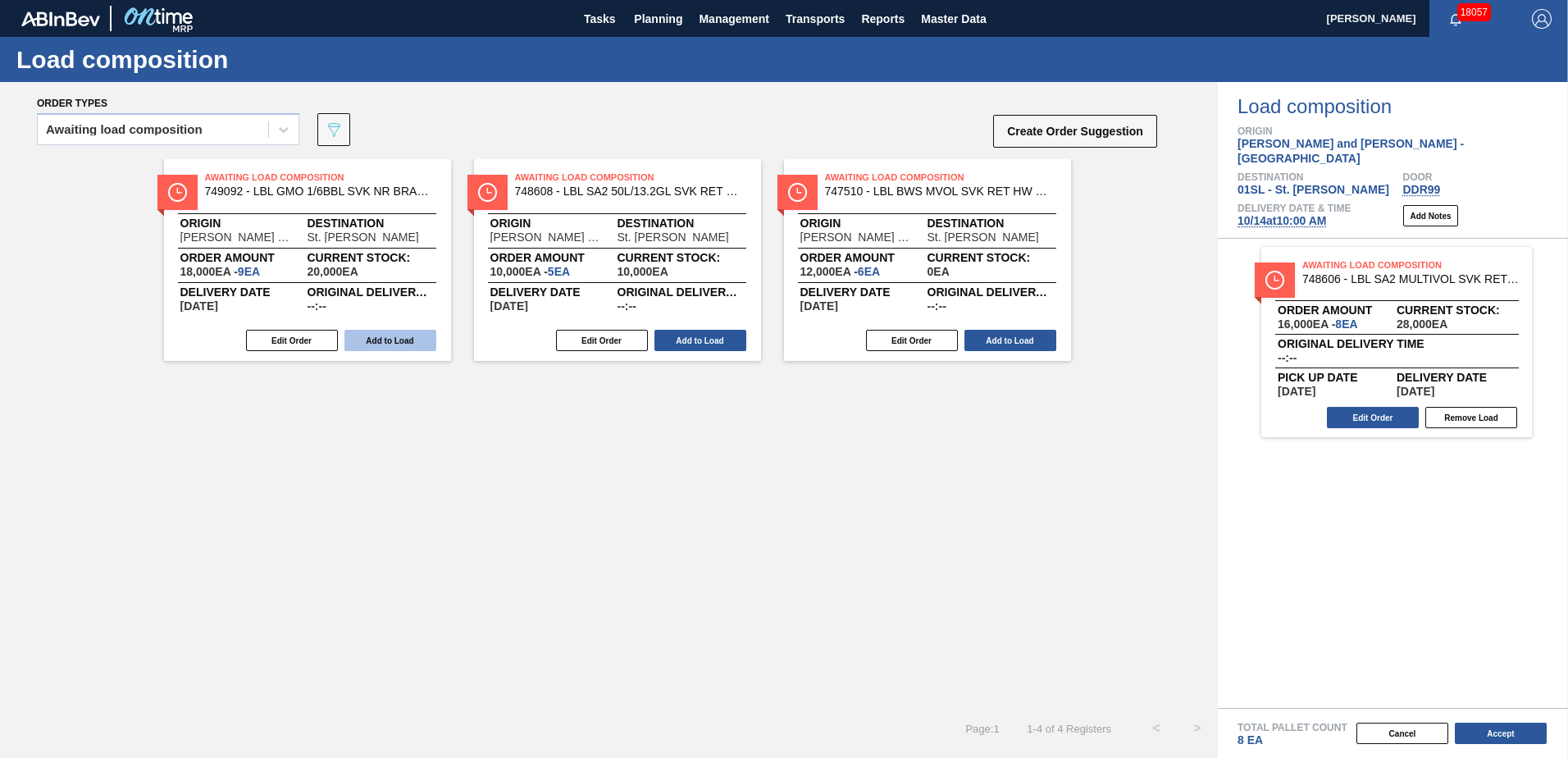
click at [379, 341] on button "Add to Load" at bounding box center [390, 340] width 92 height 21
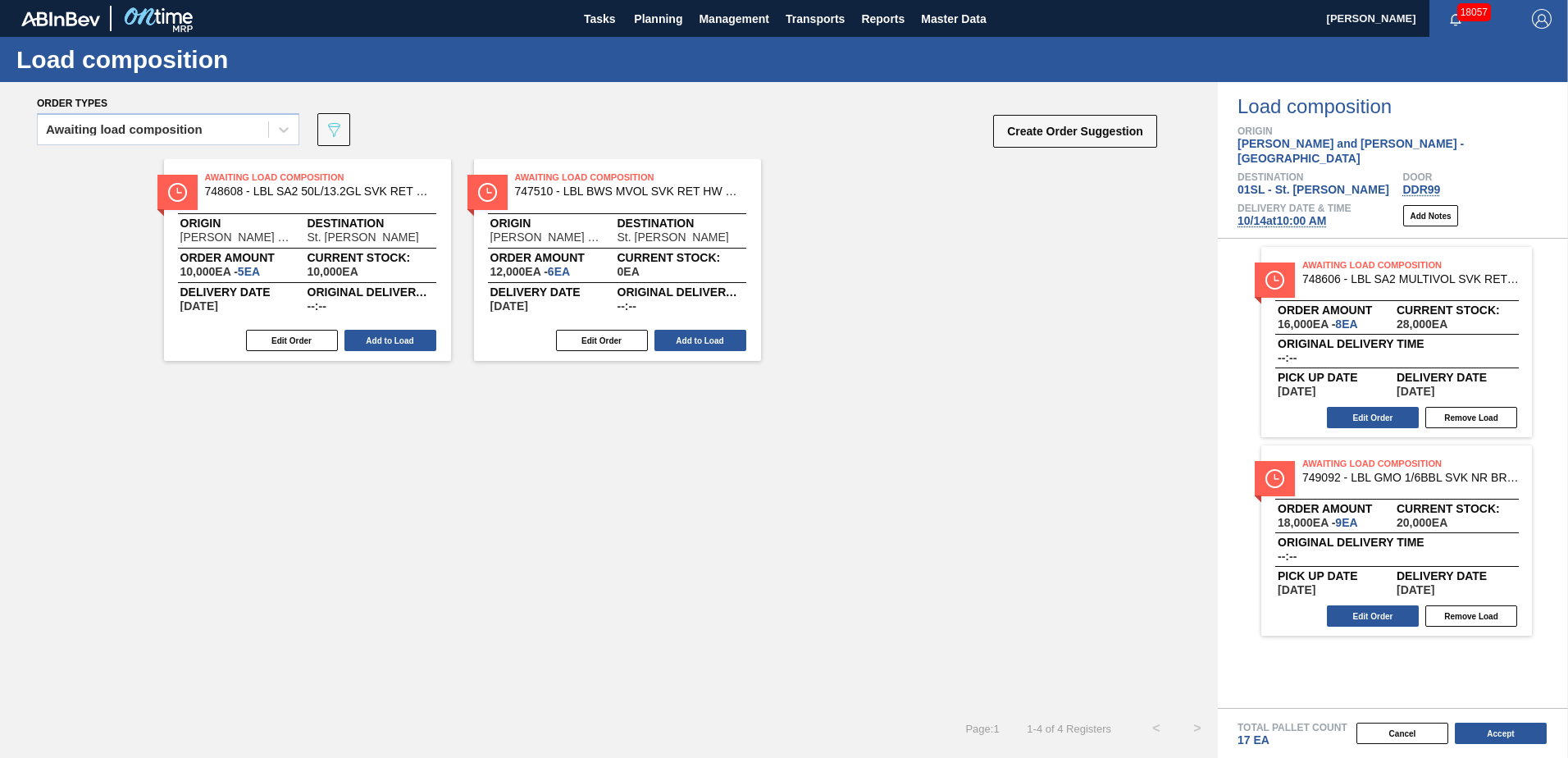
click at [379, 341] on button "Add to Load" at bounding box center [390, 340] width 92 height 21
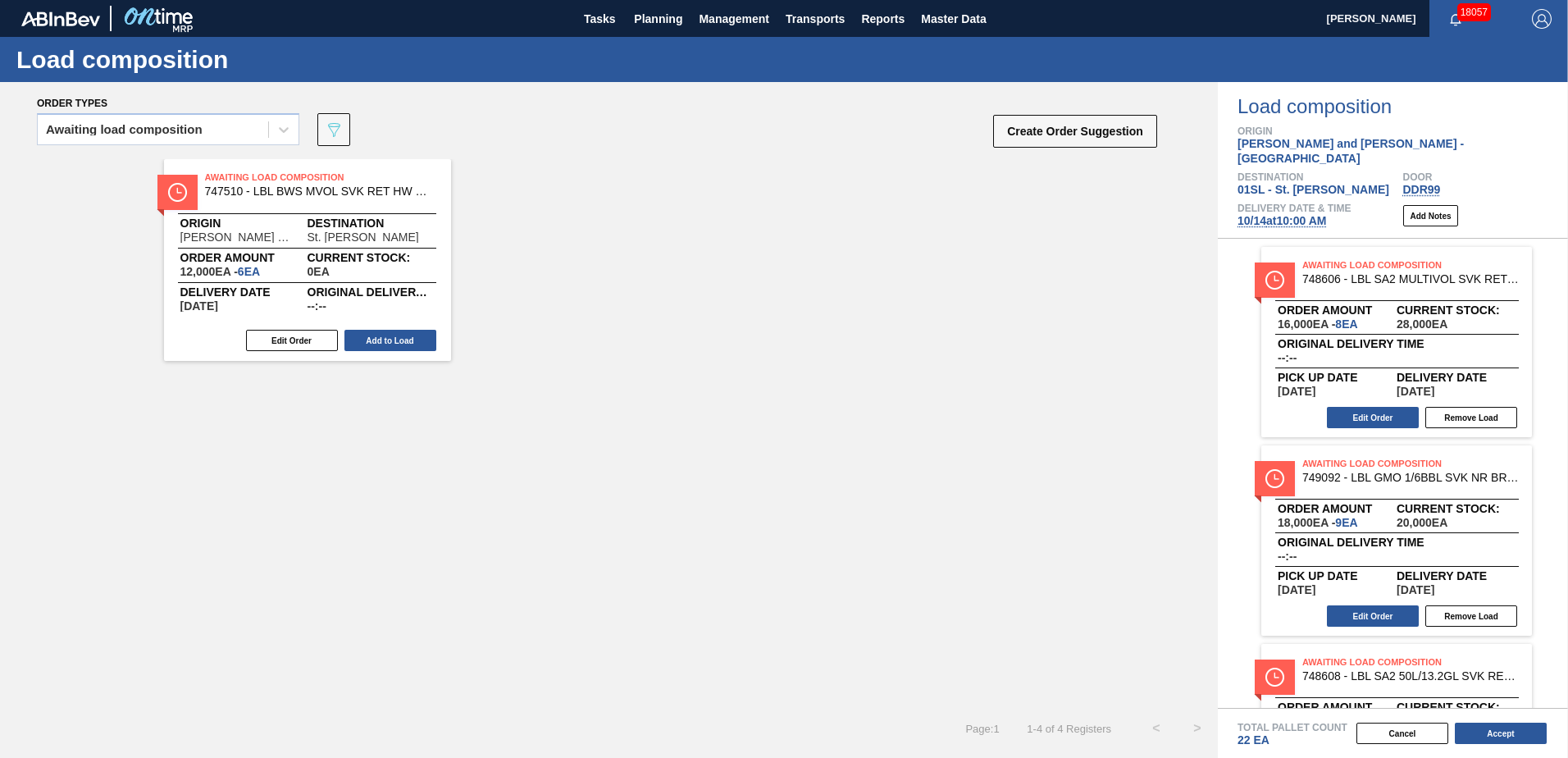
click at [379, 341] on button "Add to Load" at bounding box center [390, 340] width 92 height 21
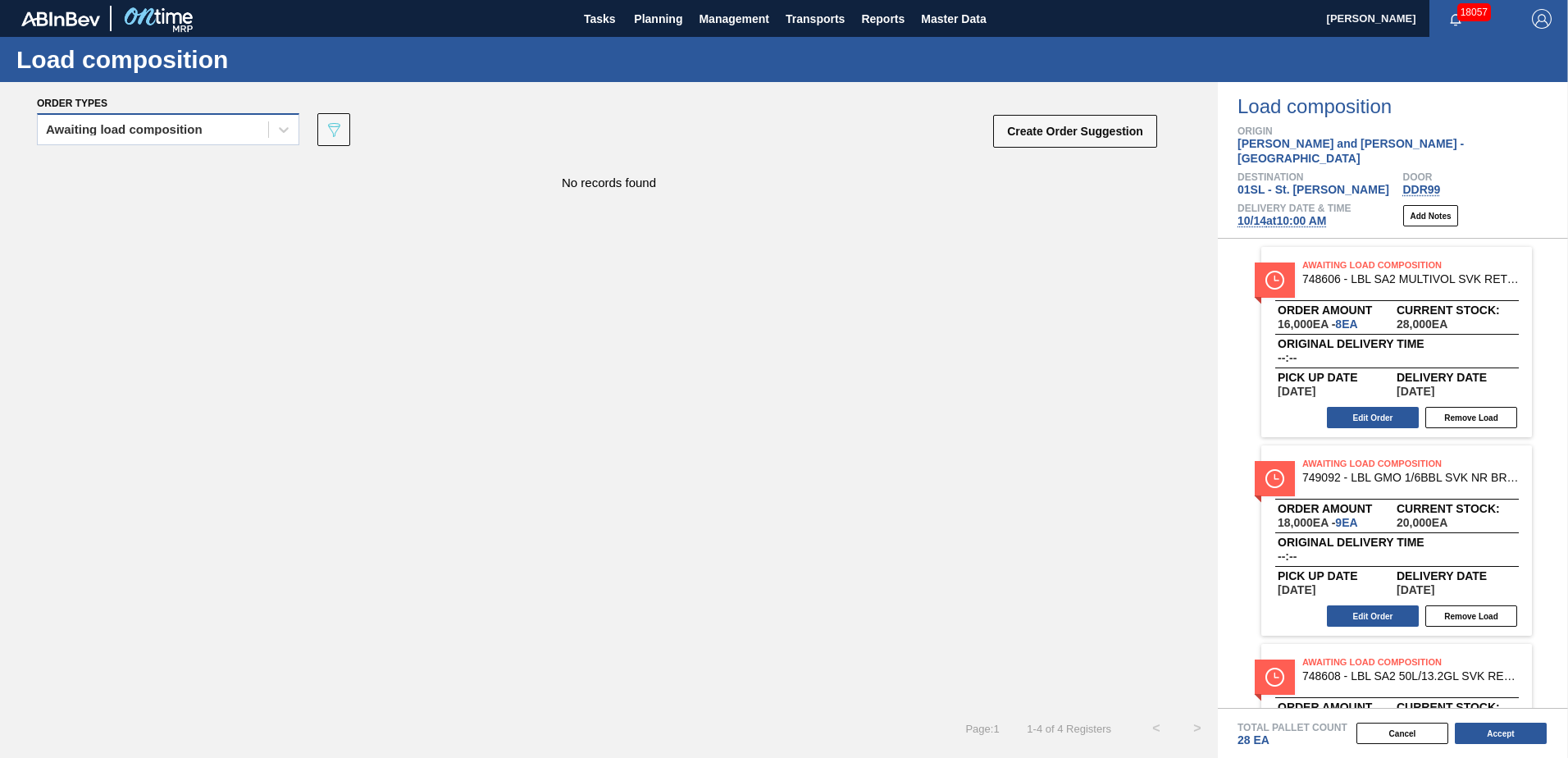
click at [222, 136] on div "Awaiting load composition" at bounding box center [152, 130] width 230 height 24
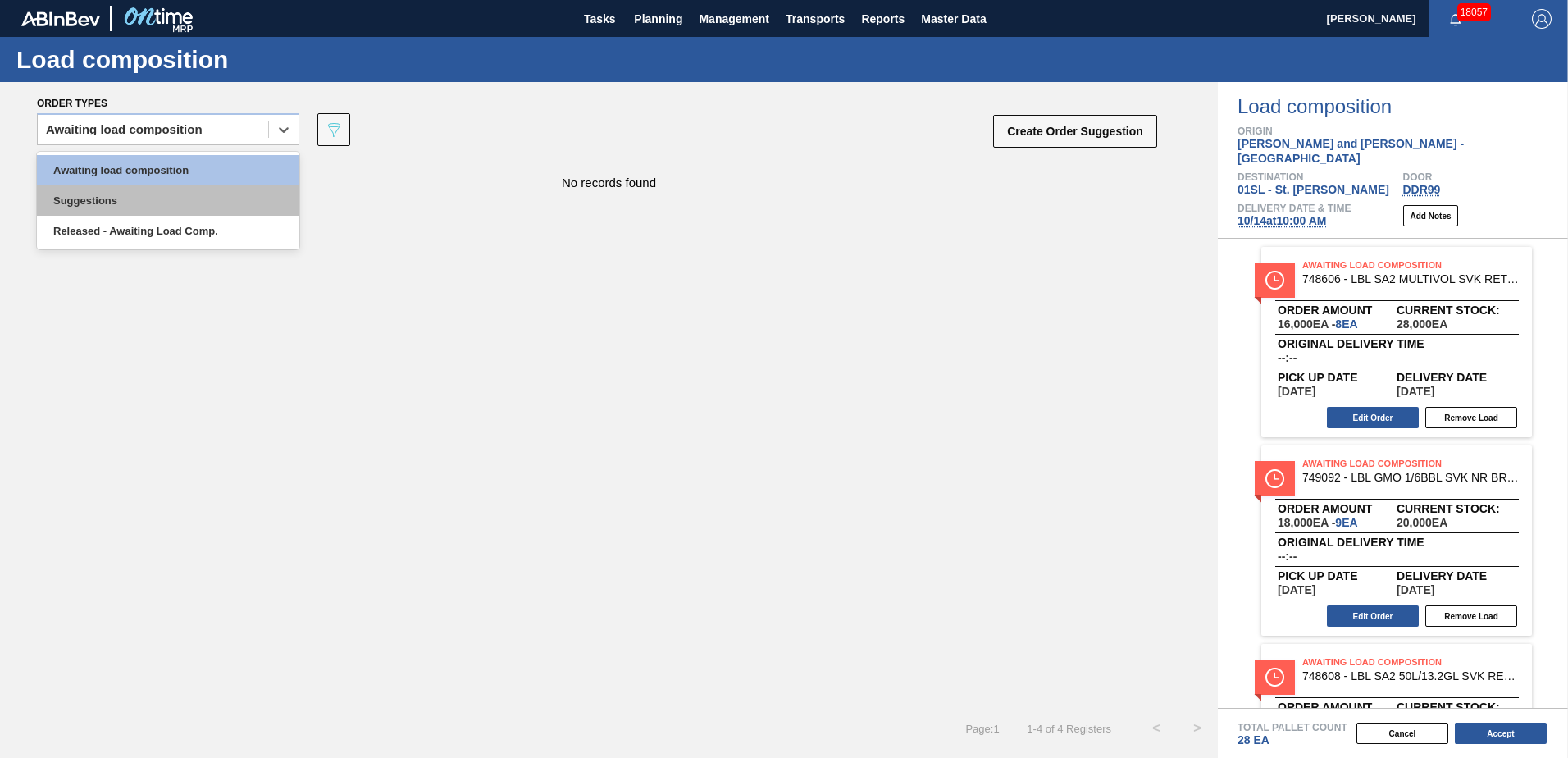
click at [145, 198] on div "Suggestions" at bounding box center [168, 200] width 263 height 30
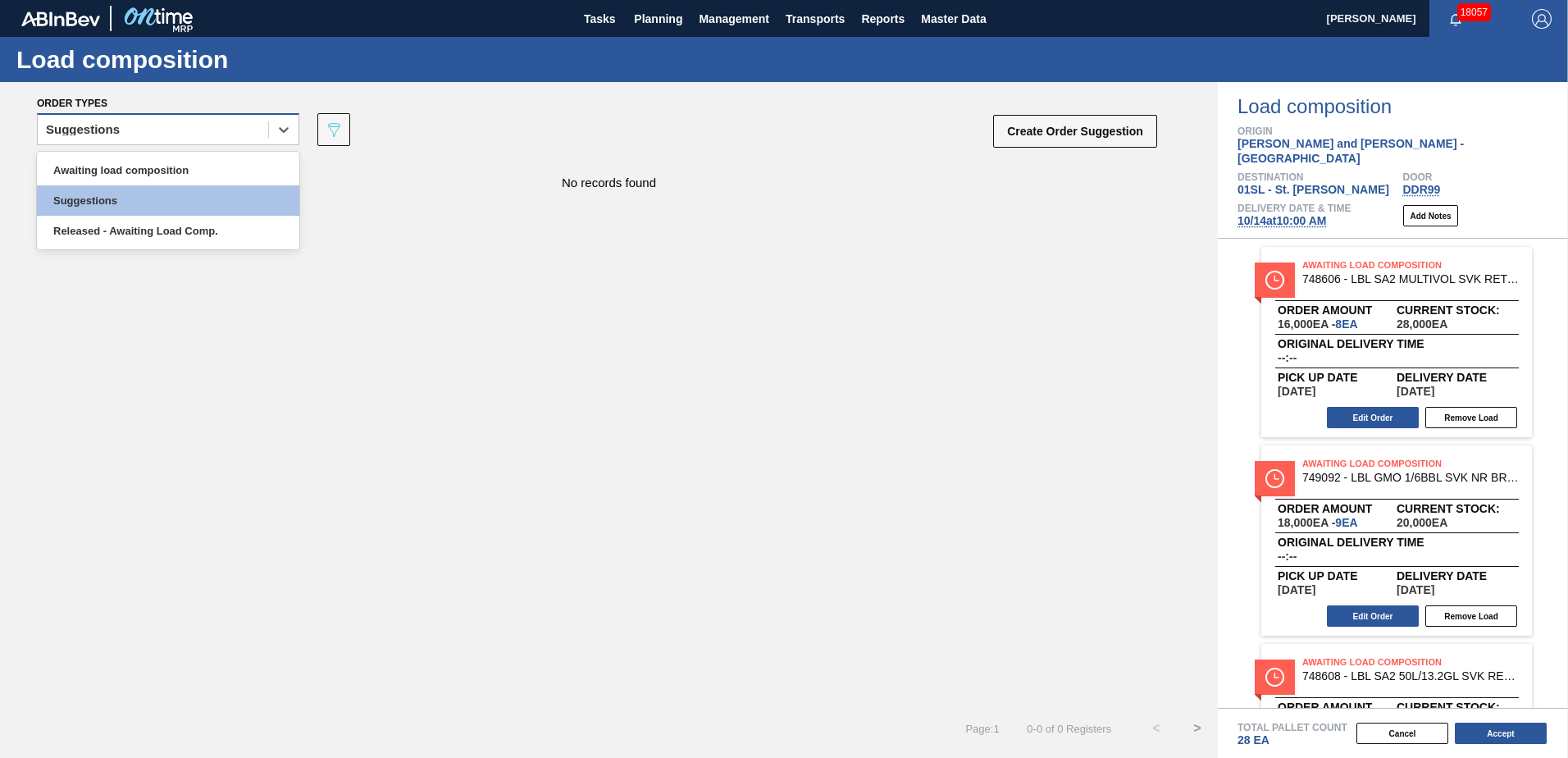
click at [231, 135] on div "Suggestions" at bounding box center [152, 130] width 230 height 24
click at [192, 230] on div "Released - Awaiting Load Comp." at bounding box center [168, 230] width 263 height 30
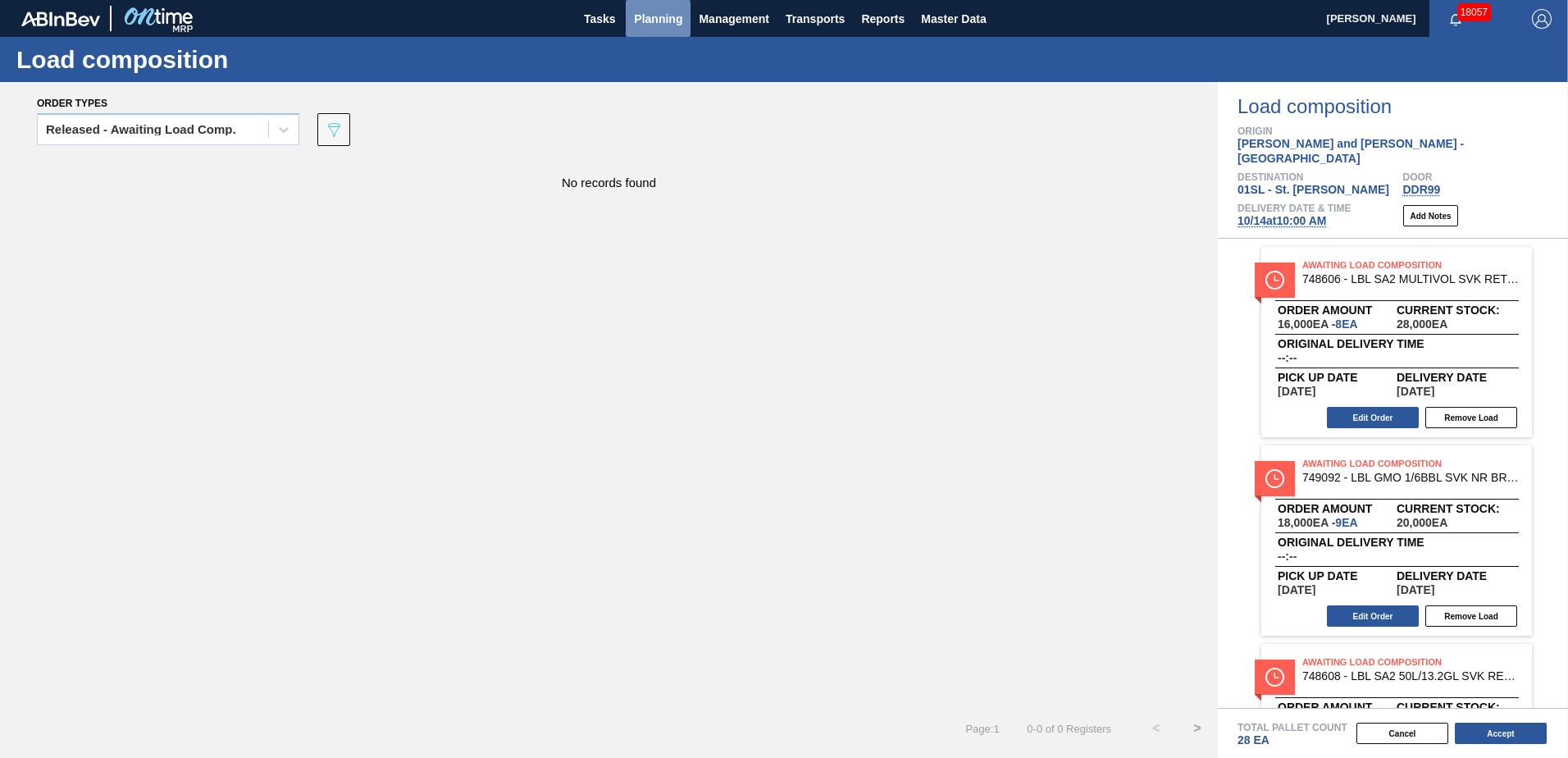
click at [663, 15] on span "Planning" at bounding box center [658, 19] width 49 height 20
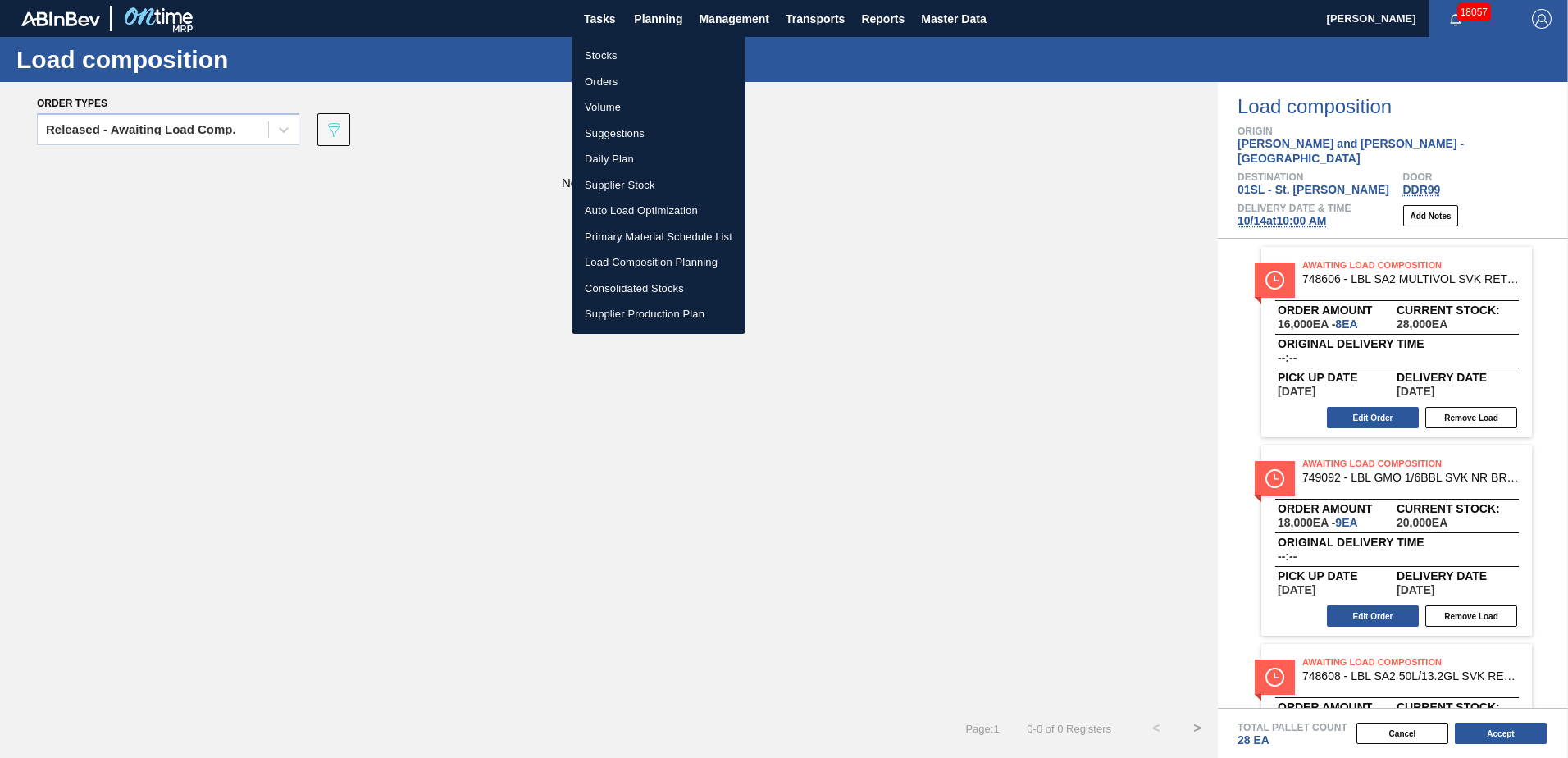
click at [928, 163] on div at bounding box center [784, 379] width 1568 height 758
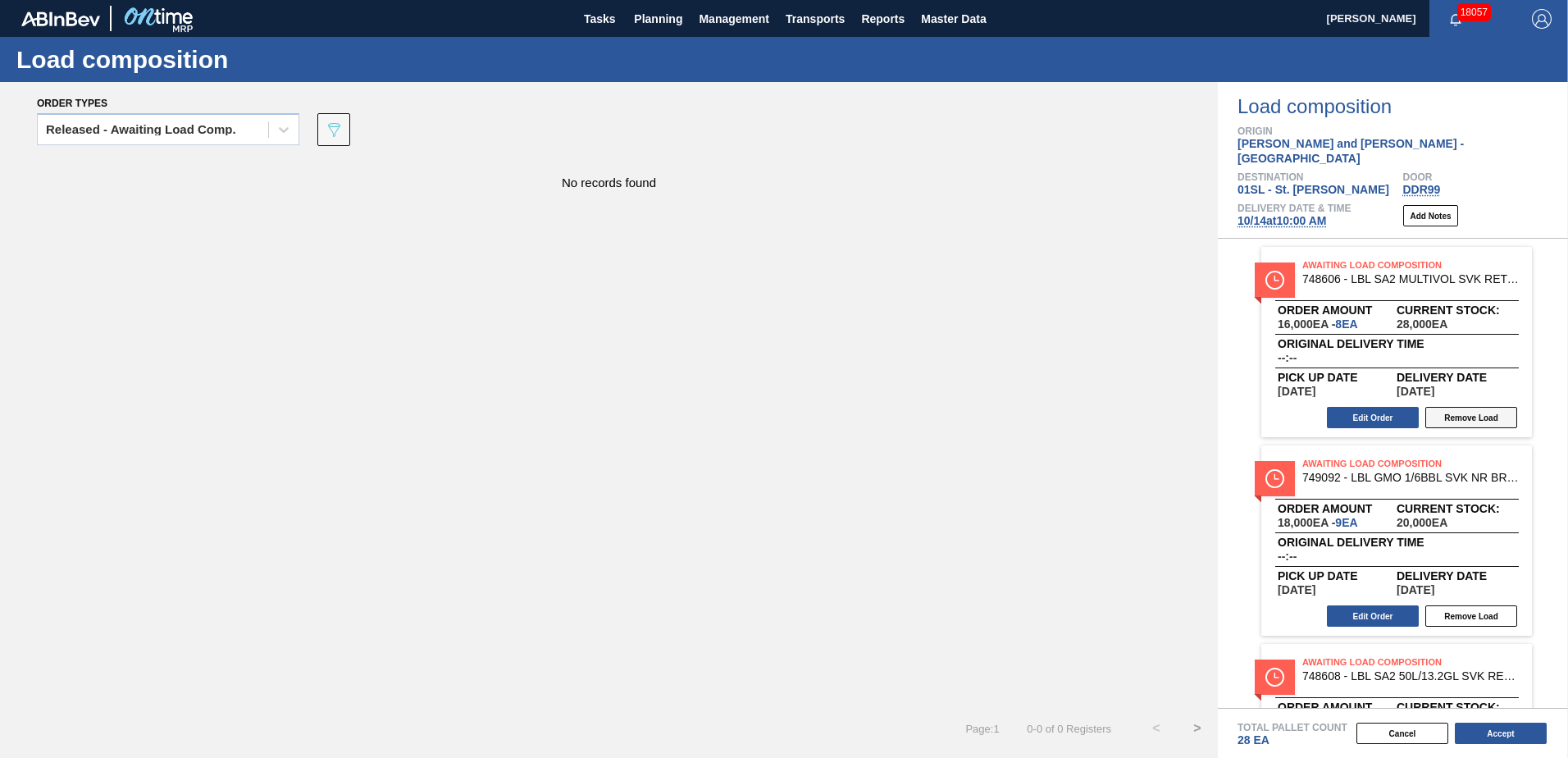
click at [1494, 406] on button "Remove Load" at bounding box center [1470, 417] width 92 height 21
click at [1469, 406] on button "Remove Load" at bounding box center [1470, 417] width 92 height 21
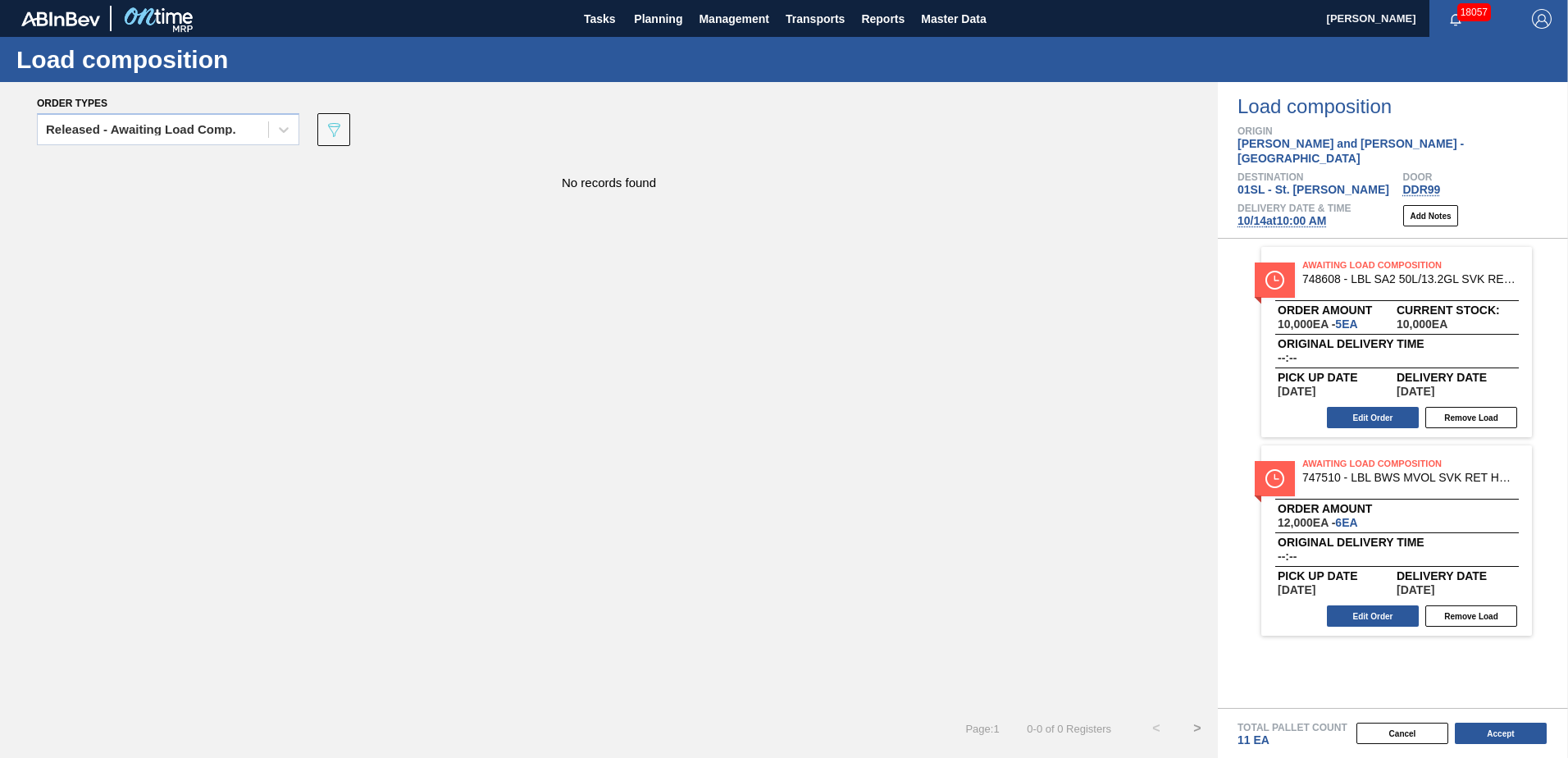
click at [1469, 406] on button "Remove Load" at bounding box center [1470, 417] width 92 height 21
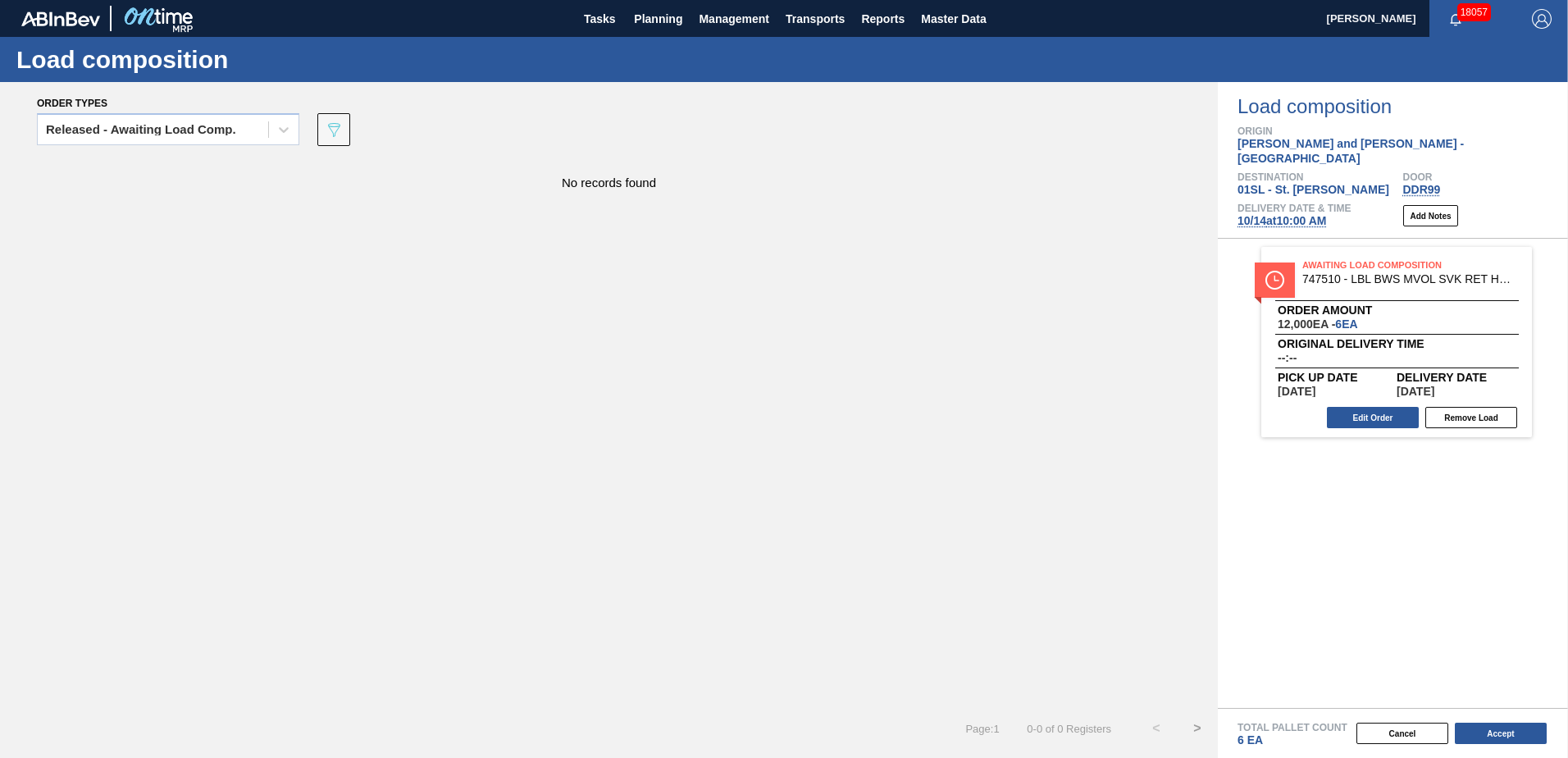
click at [1469, 406] on button "Remove Load" at bounding box center [1470, 417] width 92 height 21
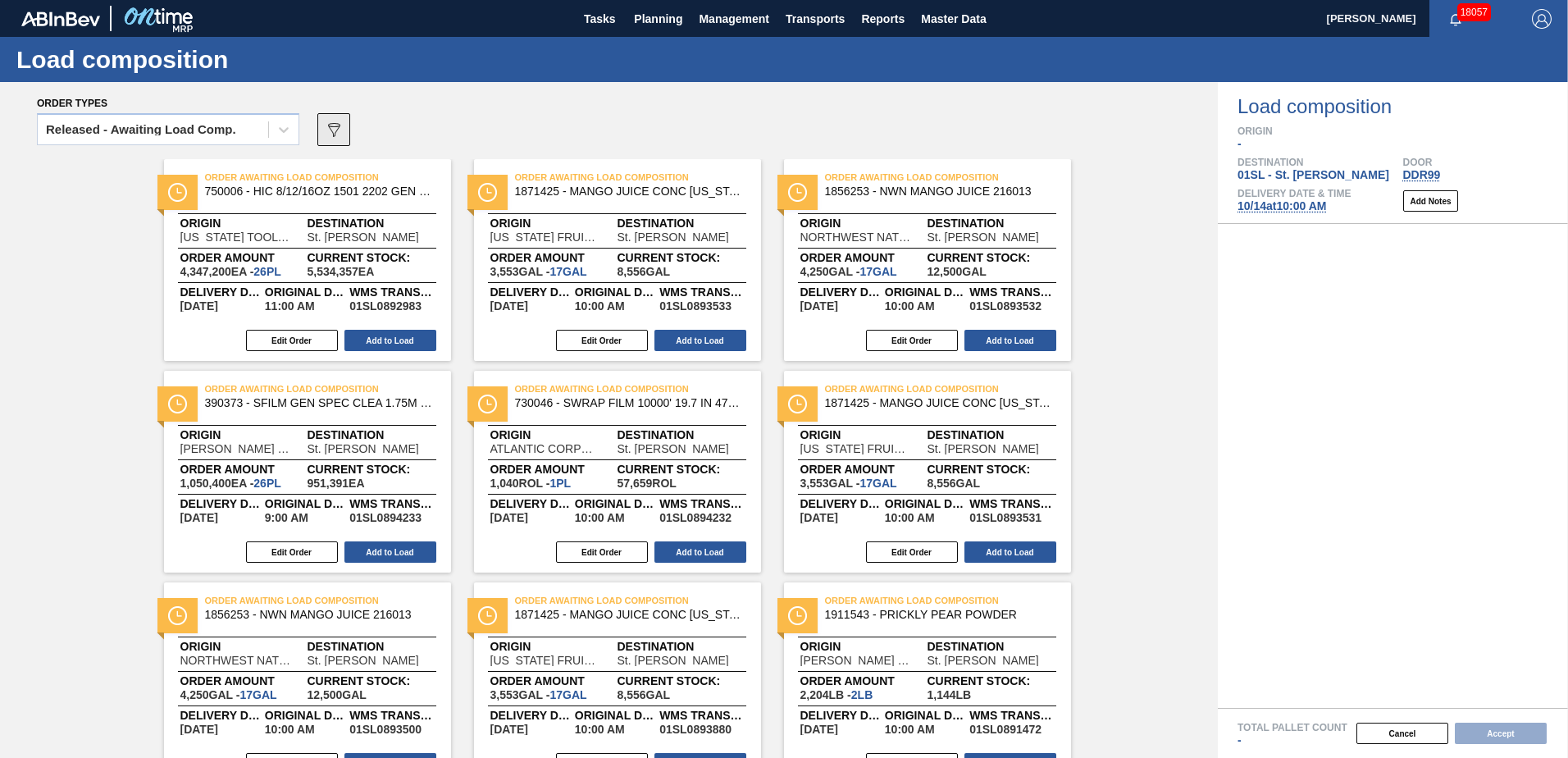
click at [326, 131] on icon "089F7B8B-B2A5-4AFE-B5C0-19BA573D28AC" at bounding box center [334, 129] width 20 height 20
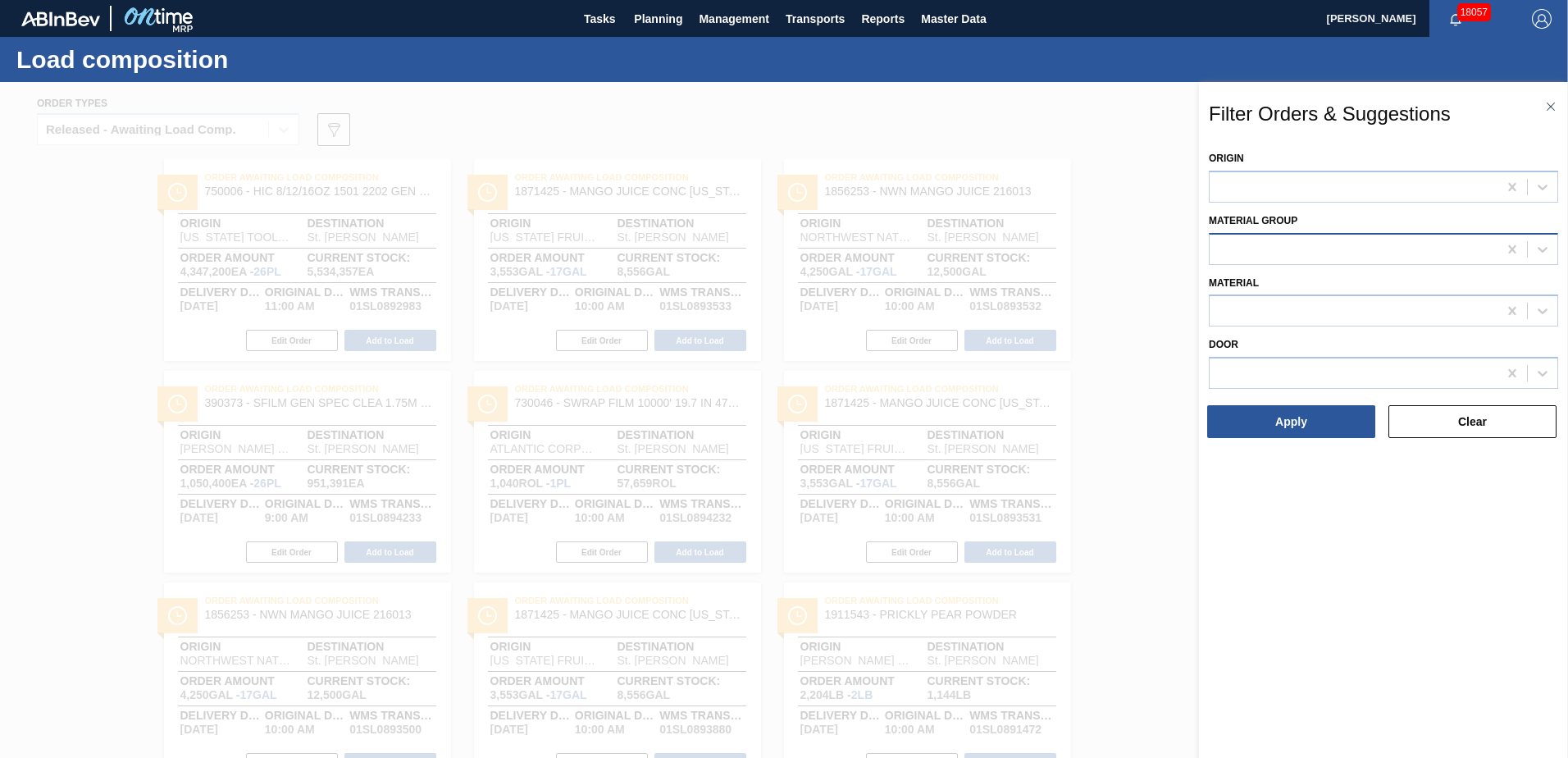
click at [1393, 248] on div at bounding box center [1353, 249] width 287 height 24
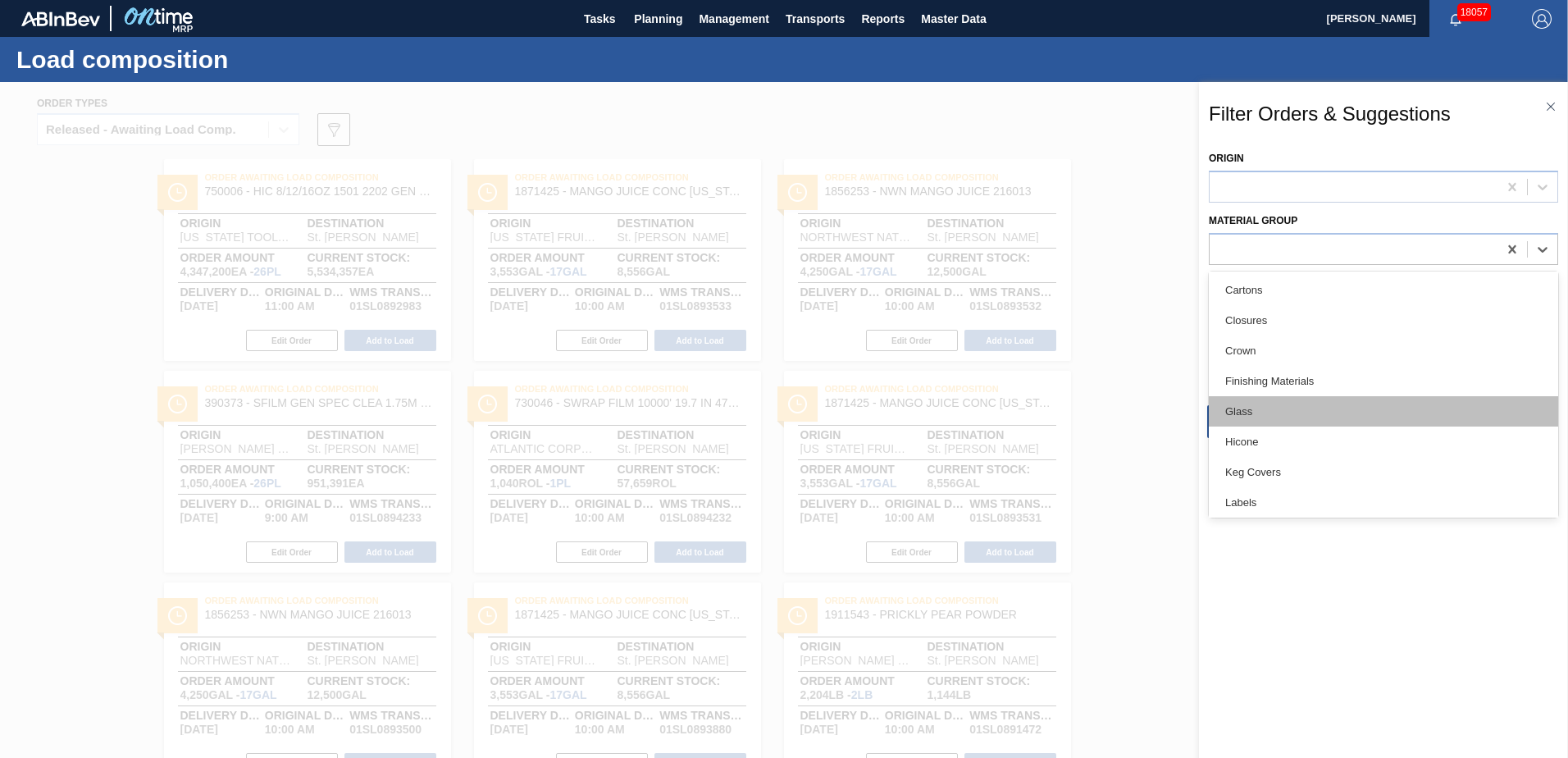
scroll to position [173, 0]
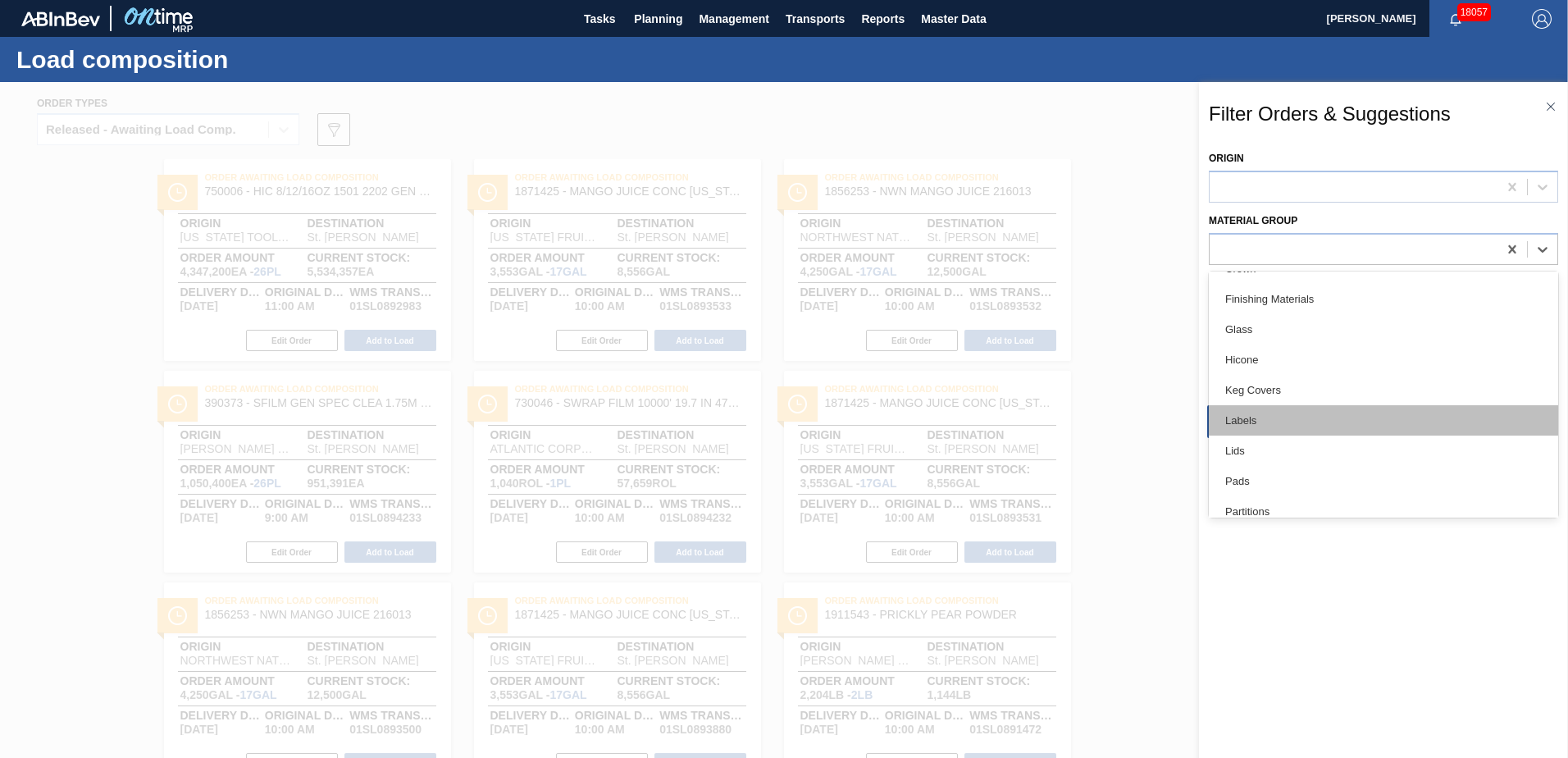
click at [1278, 426] on div "Labels" at bounding box center [1383, 420] width 349 height 30
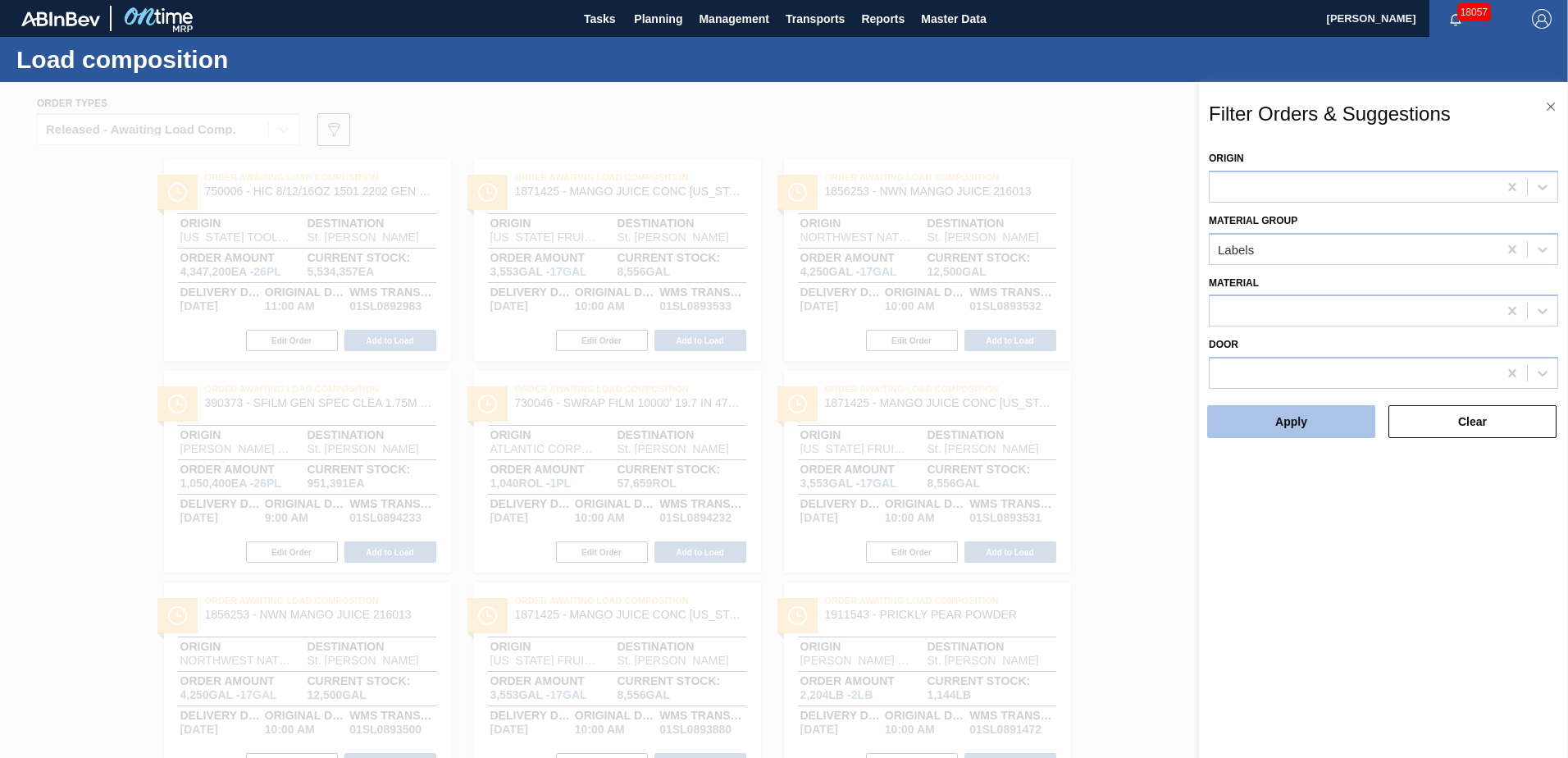
click at [1334, 424] on button "Apply" at bounding box center [1291, 422] width 169 height 33
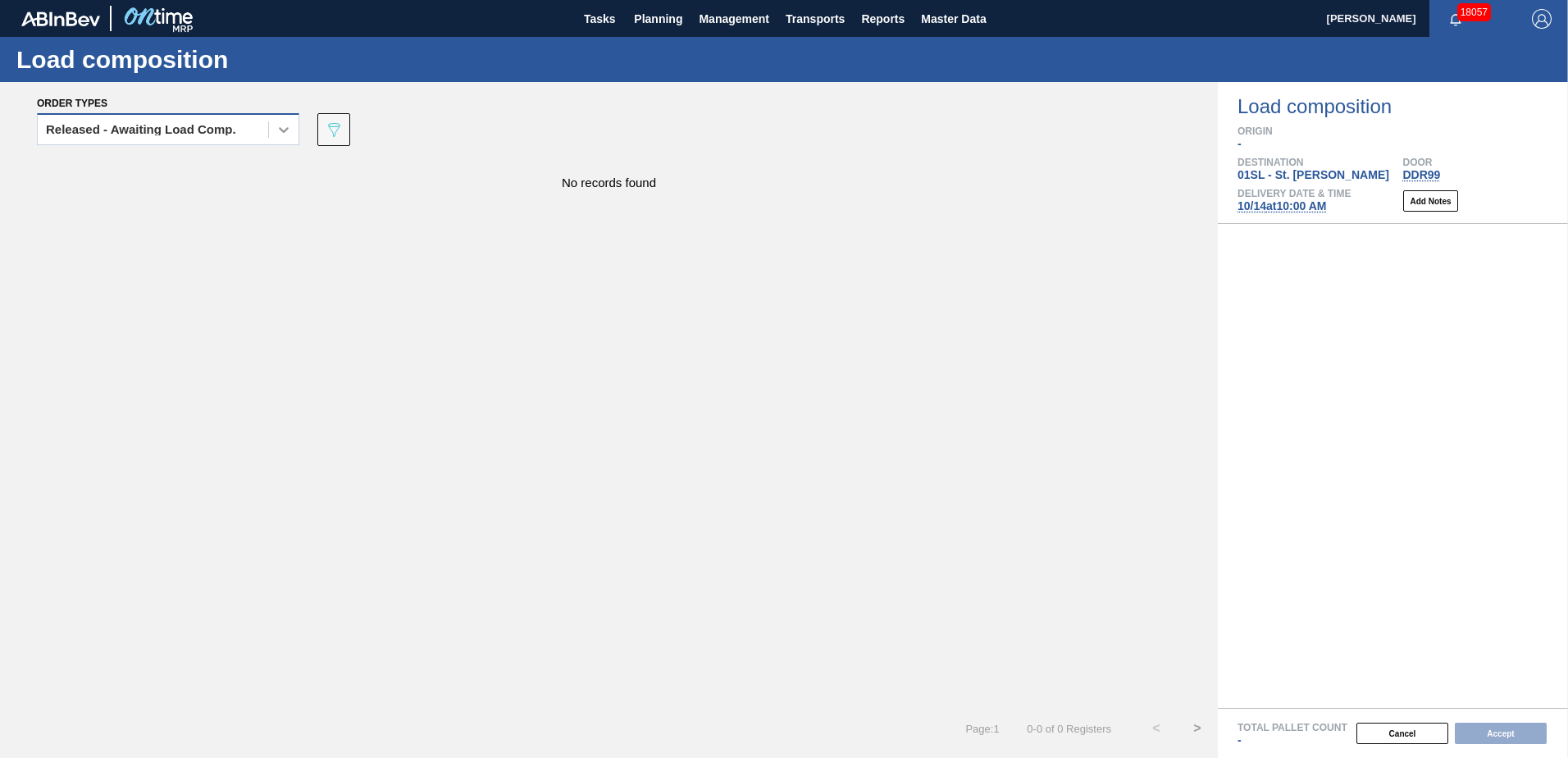
click at [275, 136] on div at bounding box center [283, 129] width 30 height 30
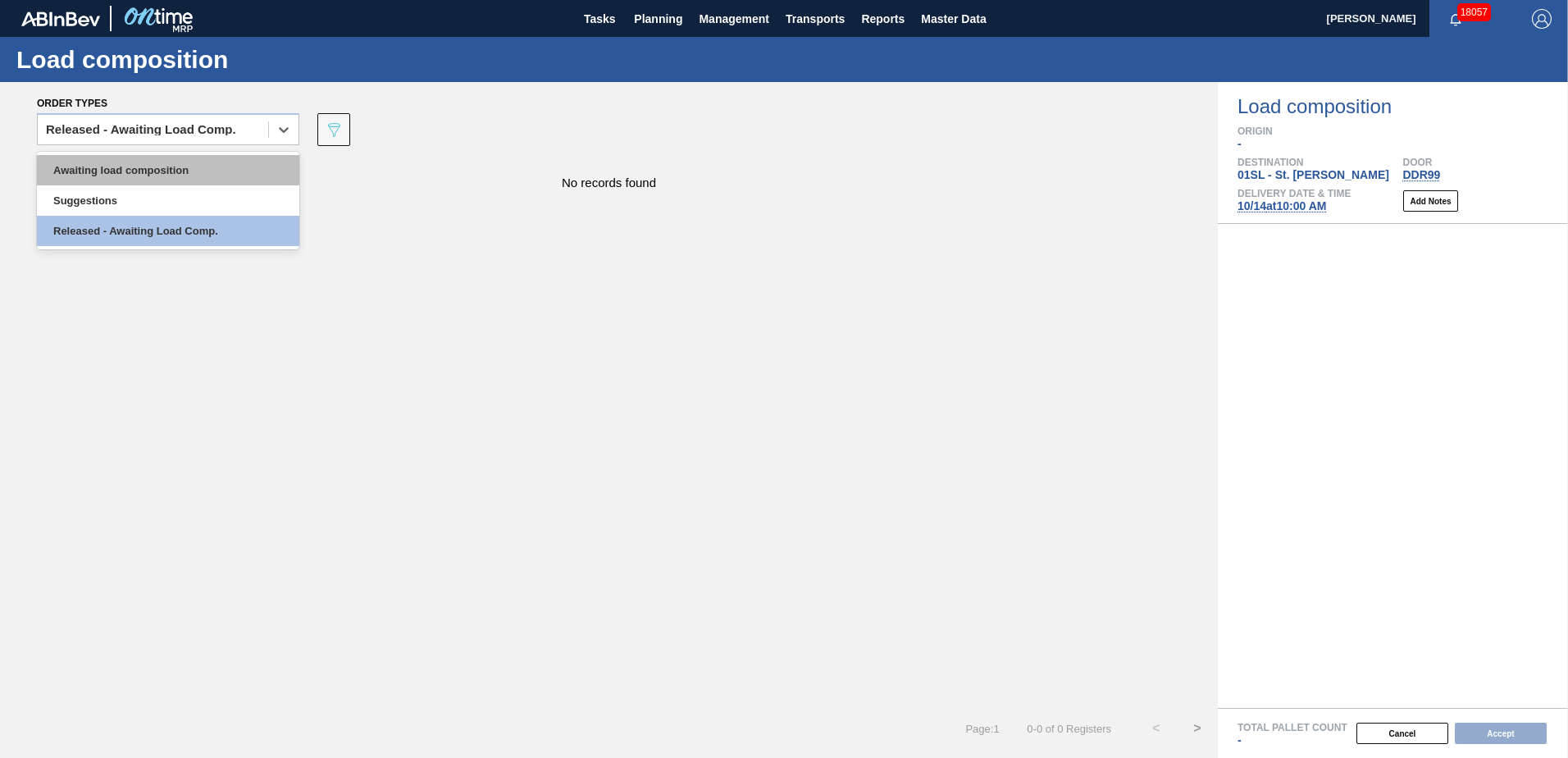
click at [243, 165] on div "Awaiting load composition" at bounding box center [168, 169] width 263 height 30
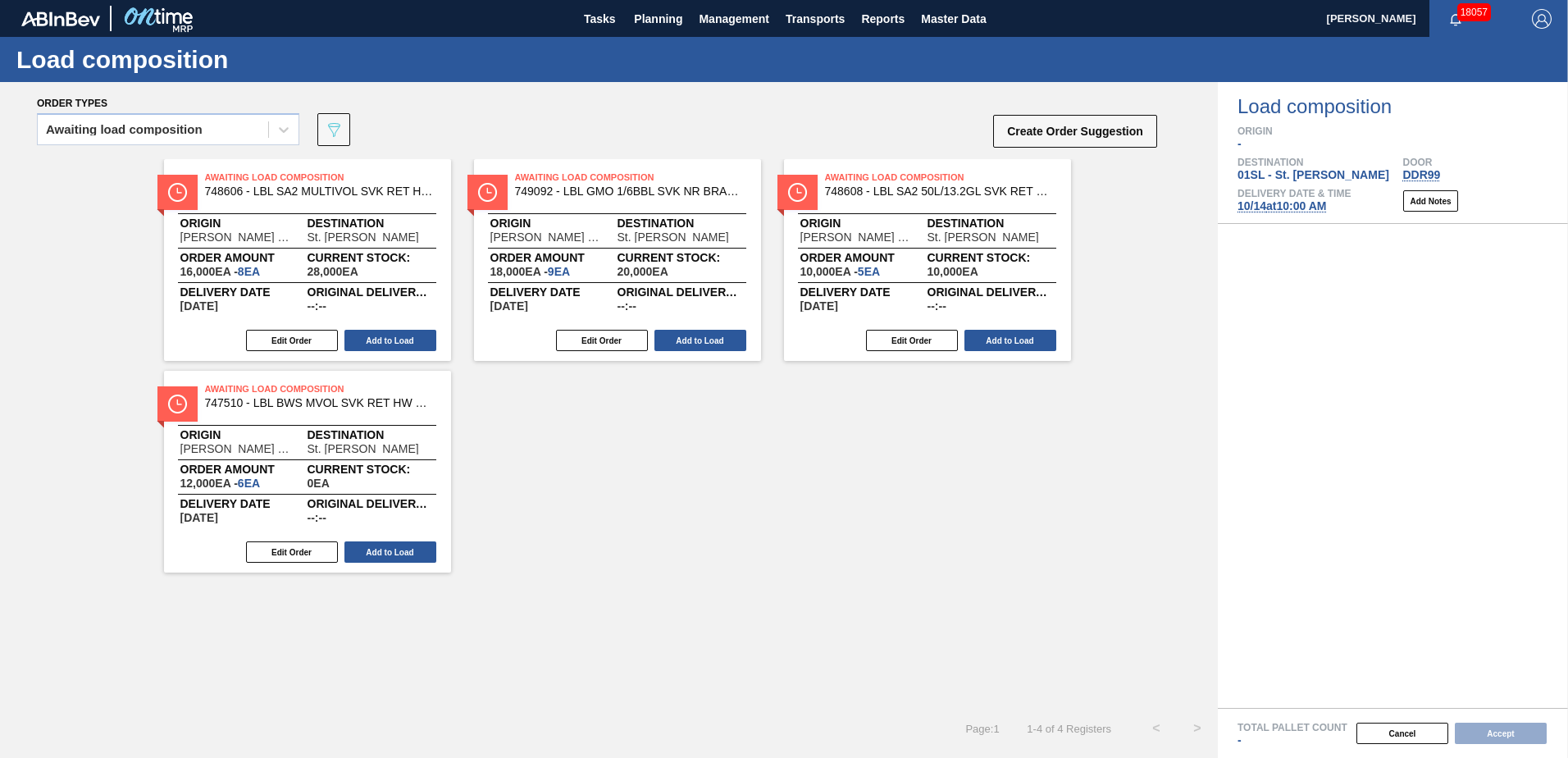
click at [358, 131] on div "Awaiting load composition 089F7B8B-B2A5-4AFE-B5C0-19BA573D28AC Create Order Sug…" at bounding box center [597, 134] width 1121 height 50
click at [341, 128] on icon "089F7B8B-B2A5-4AFE-B5C0-19BA573D28AC" at bounding box center [334, 129] width 20 height 20
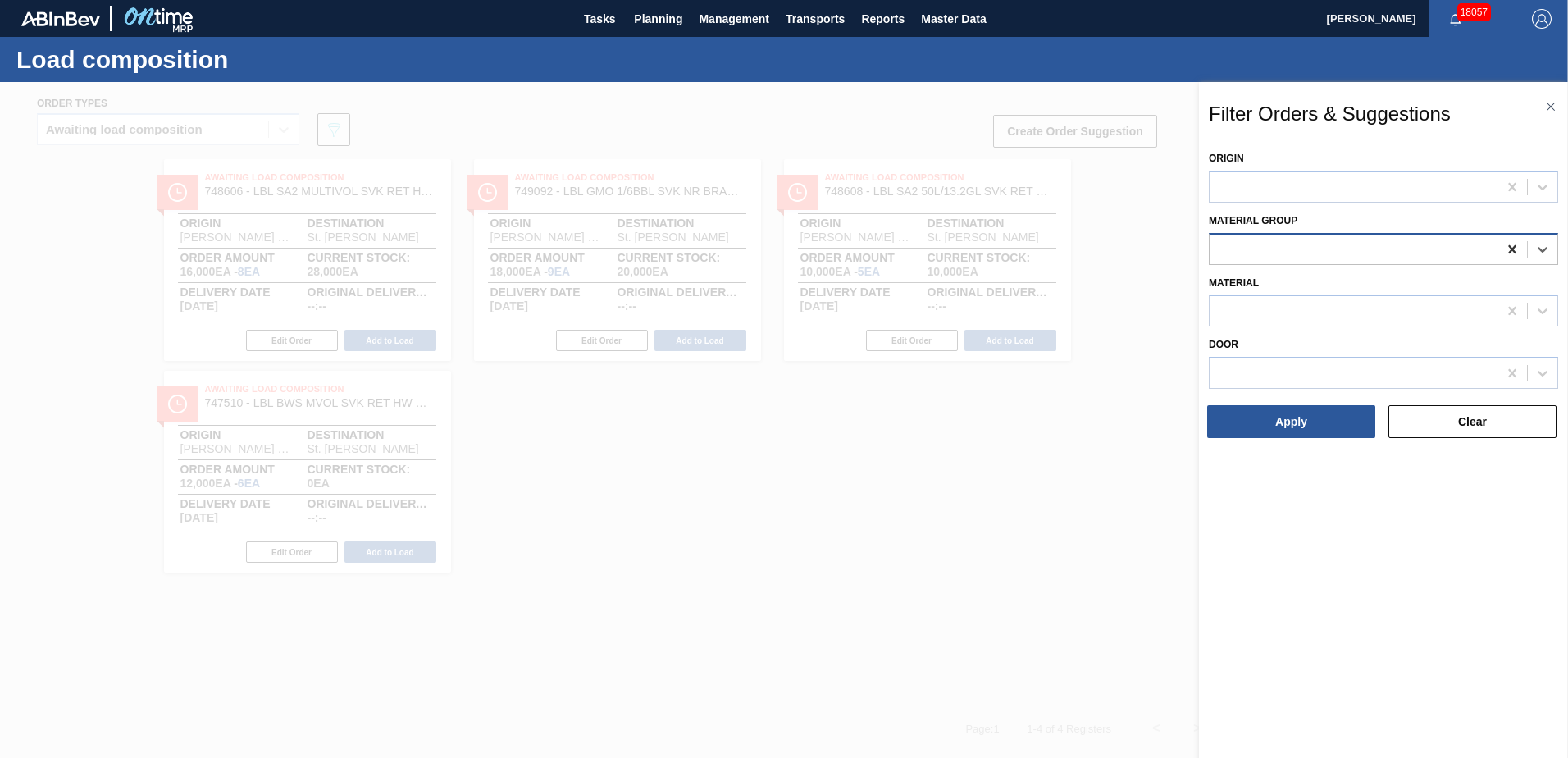
drag, startPoint x: 1526, startPoint y: 248, endPoint x: 1516, endPoint y: 253, distance: 11.2
click at [1518, 252] on div at bounding box center [1512, 249] width 30 height 30
click at [1536, 248] on icon at bounding box center [1541, 249] width 16 height 16
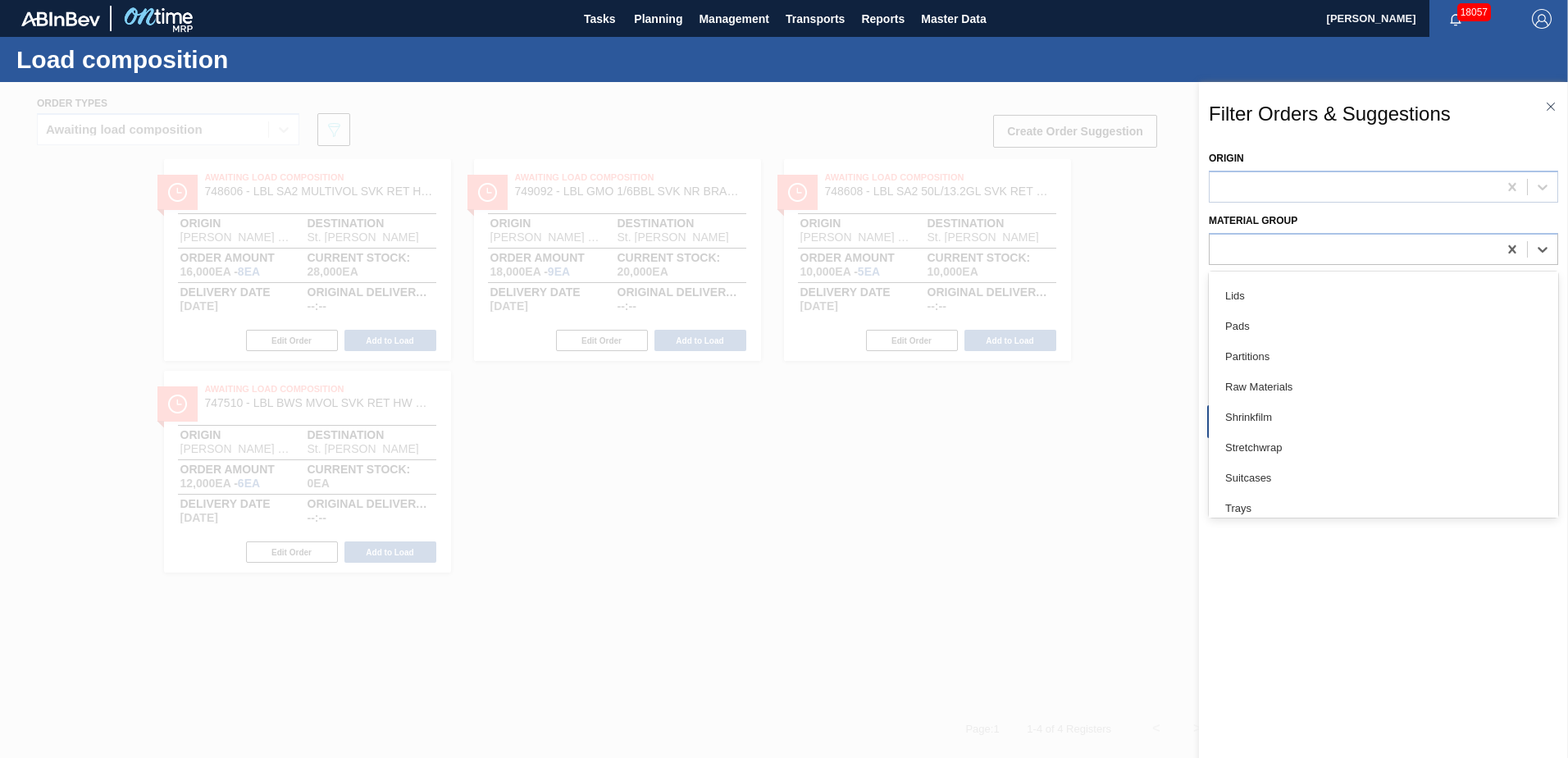
scroll to position [337, 0]
click at [1327, 141] on div "Filter Orders & Suggestions Origin Material Group option Lids focused, 12 of 19…" at bounding box center [1382, 437] width 369 height 710
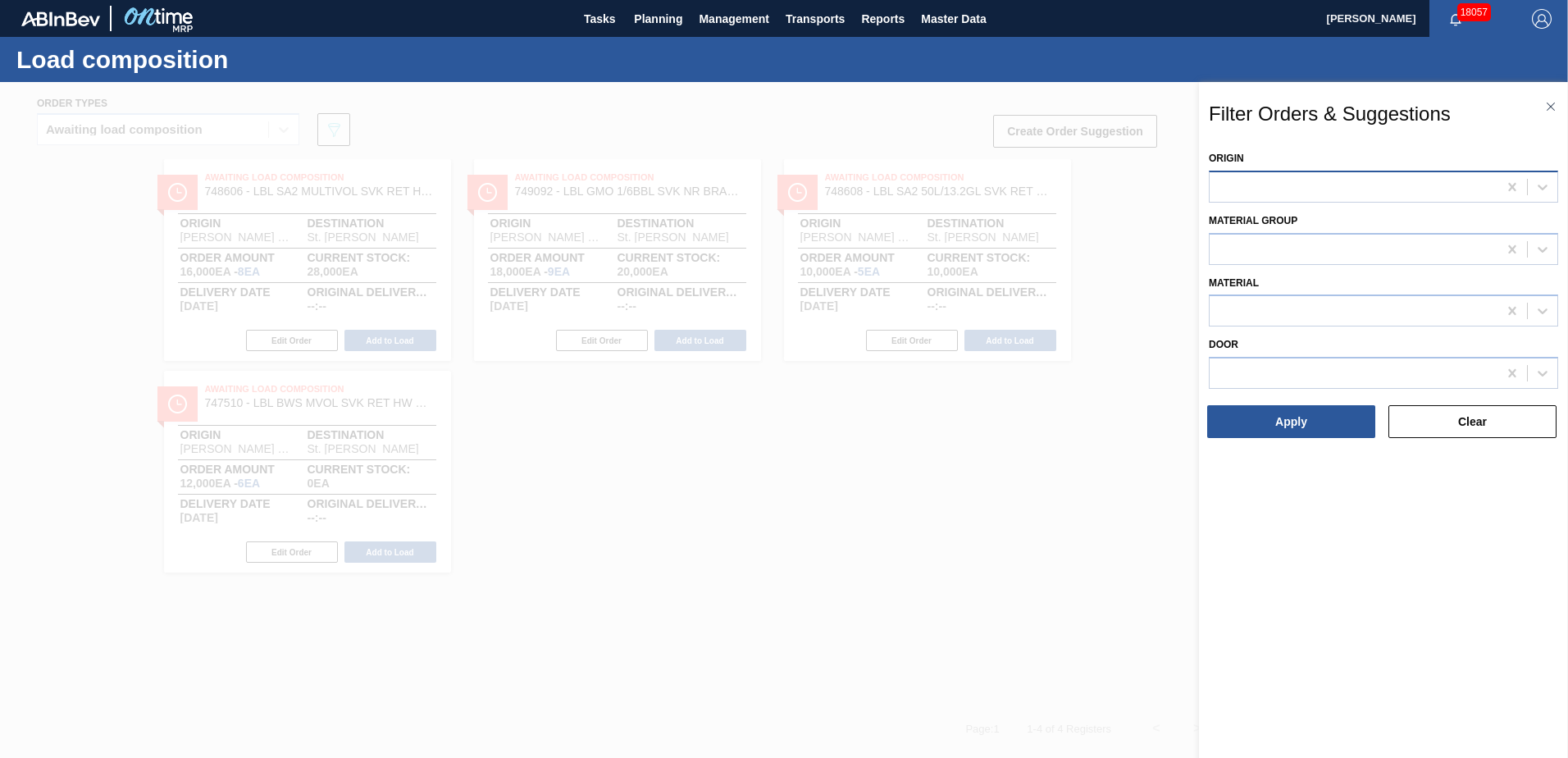
click at [1343, 187] on div at bounding box center [1353, 187] width 287 height 24
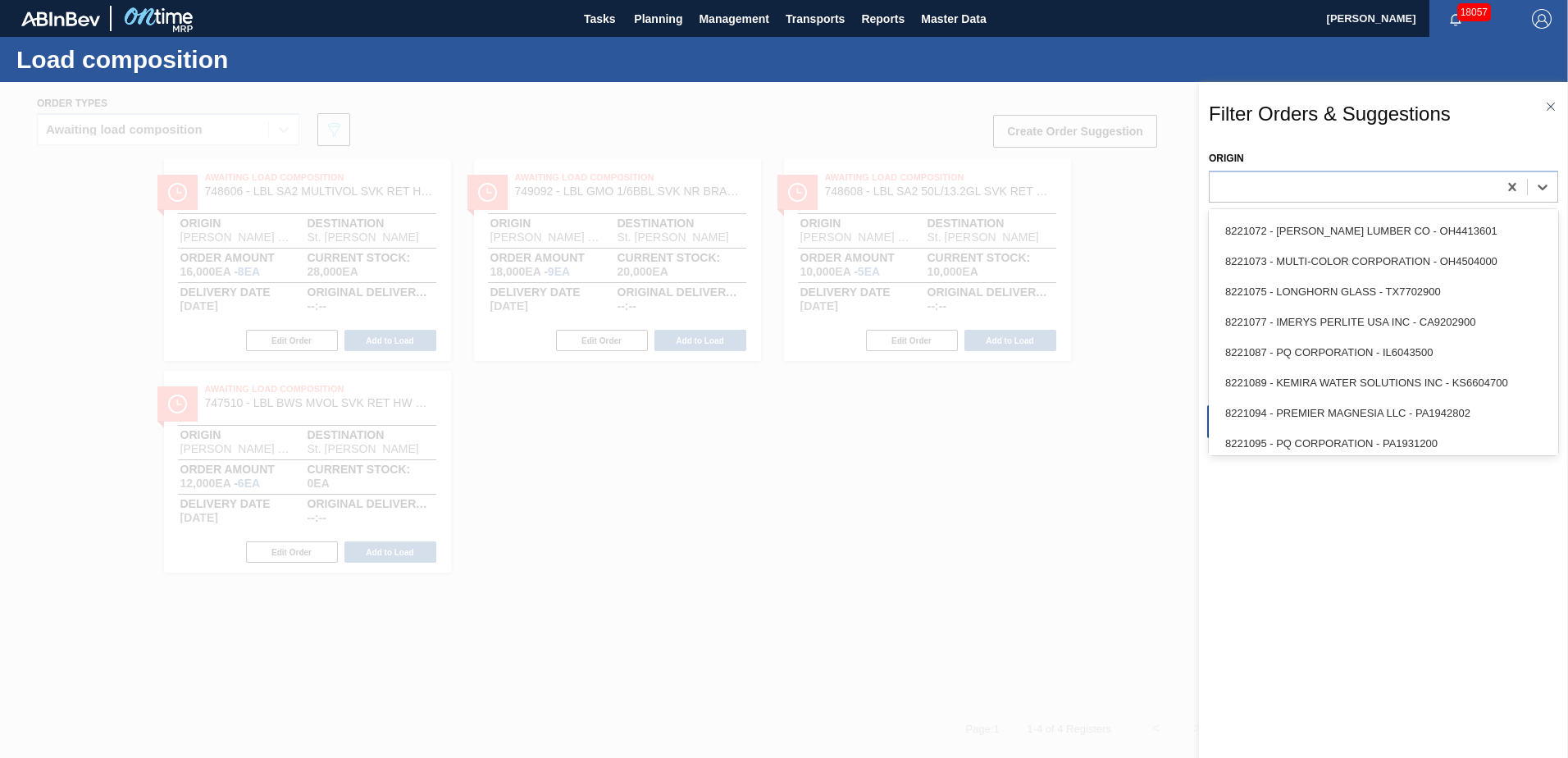
scroll to position [2825, 0]
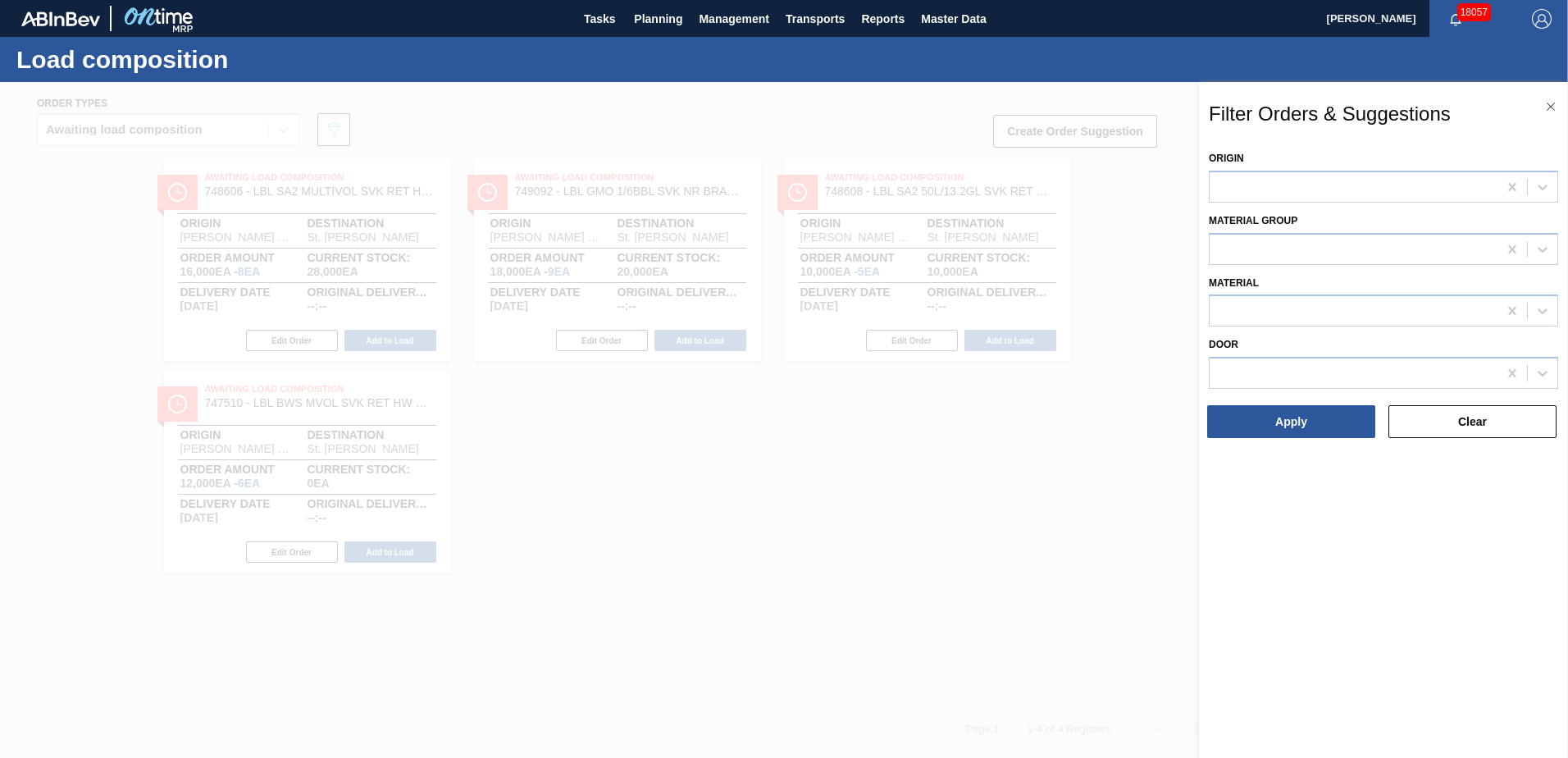
click at [1346, 485] on div "Filter Orders & Suggestions Origin Material [PERSON_NAME] Door Apply Clear" at bounding box center [1382, 437] width 369 height 710
click at [1553, 110] on img at bounding box center [1551, 107] width 9 height 9
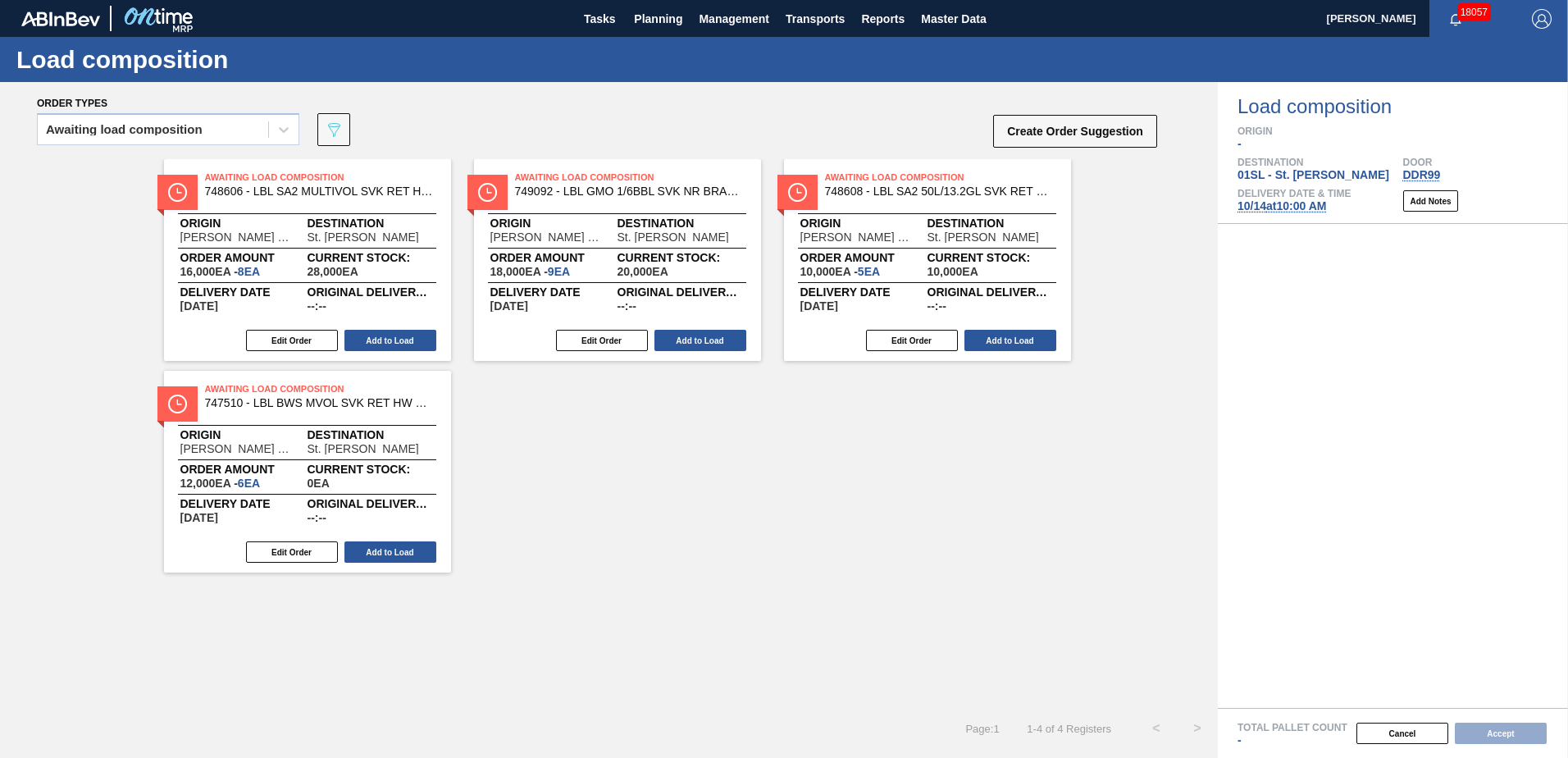
click at [823, 557] on div "Awaiting Load Composition 748606 - LBL SA2 MULTIVOL SVK RET HW PPS 0421 #3 Orig…" at bounding box center [608, 365] width 1217 height 413
click at [661, 25] on span "Planning" at bounding box center [658, 19] width 49 height 20
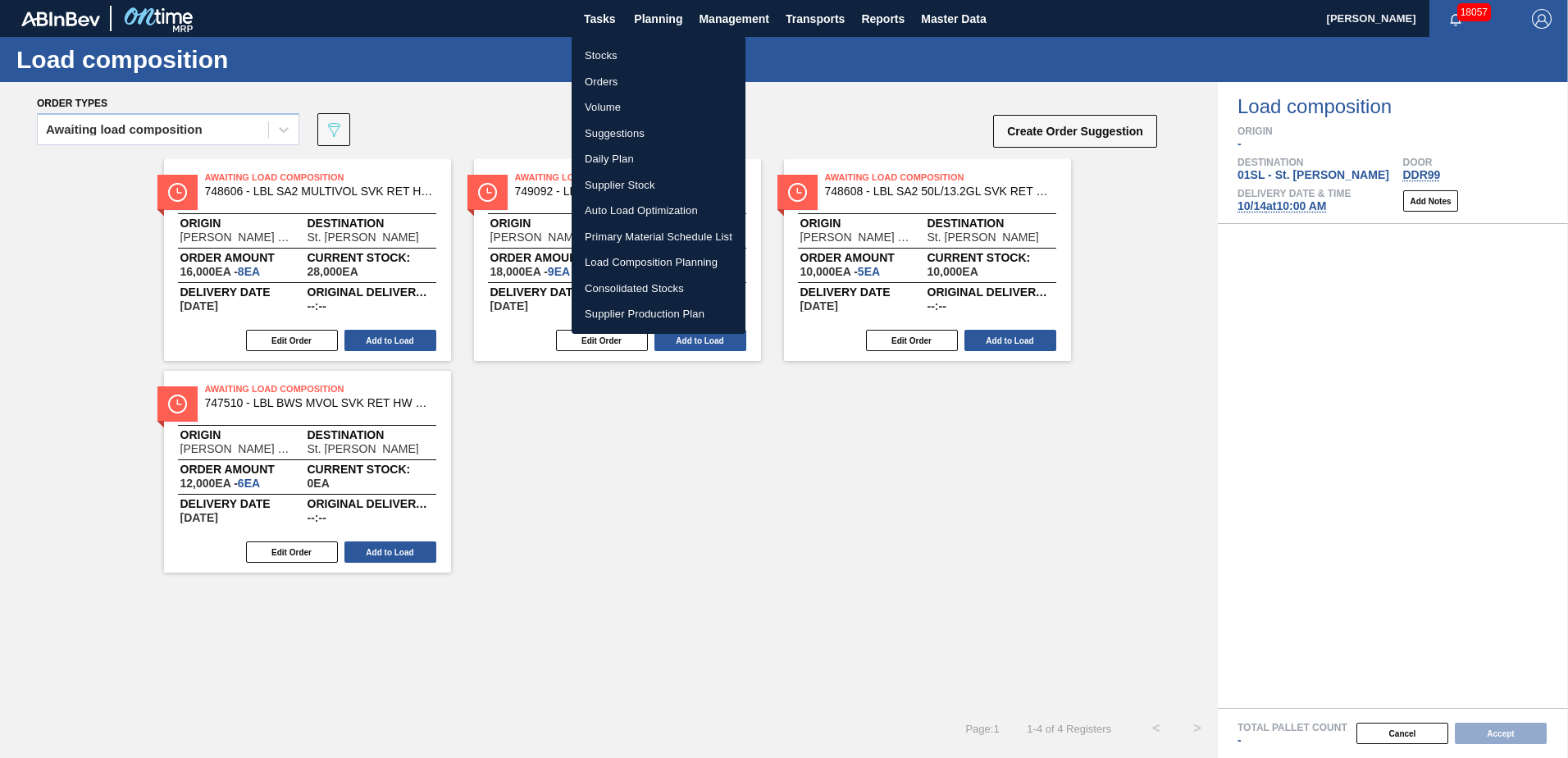
click at [636, 134] on li "Suggestions" at bounding box center [658, 133] width 174 height 27
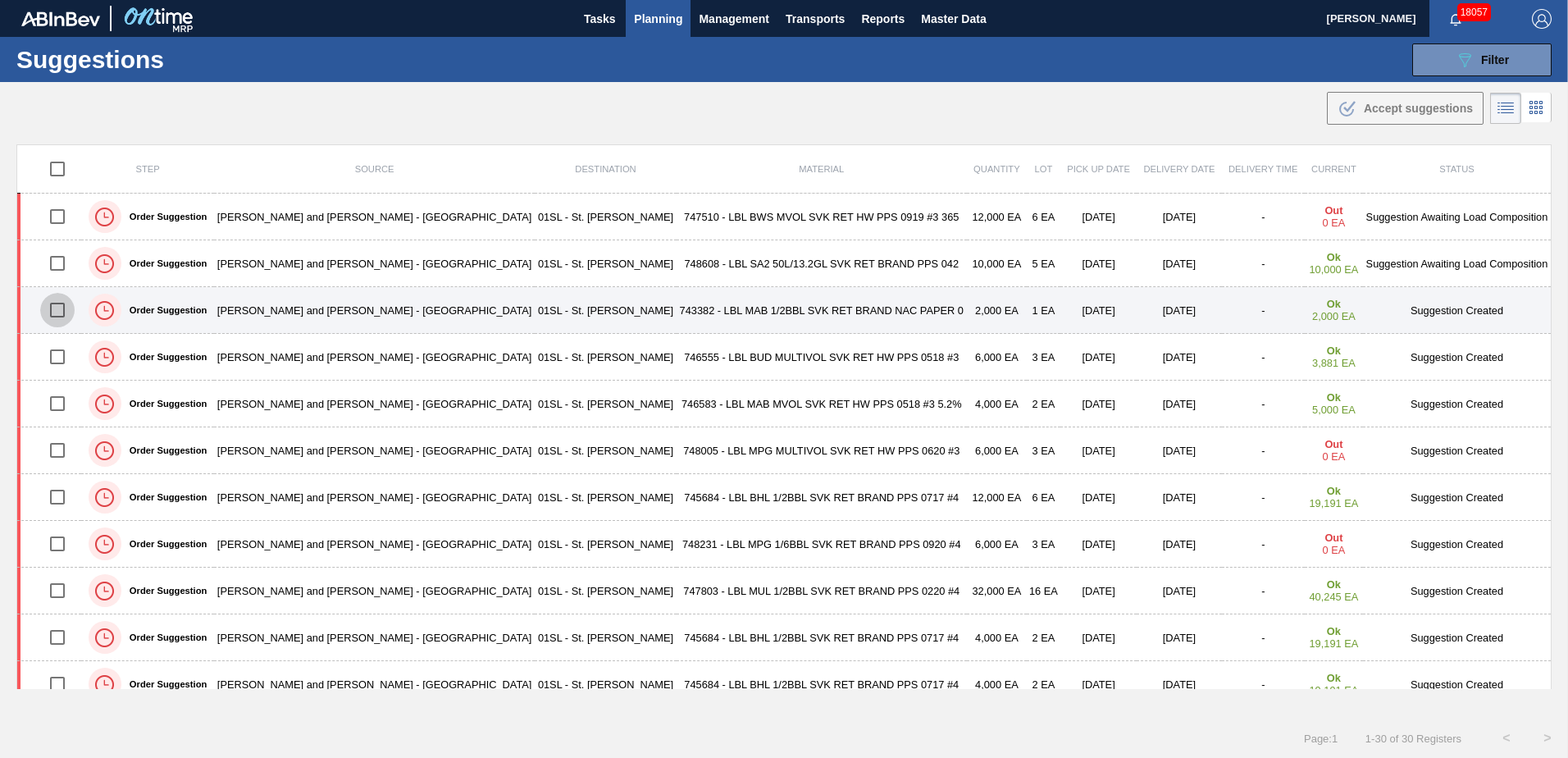
click at [53, 311] on input "checkbox" at bounding box center [57, 310] width 34 height 34
checkbox input "true"
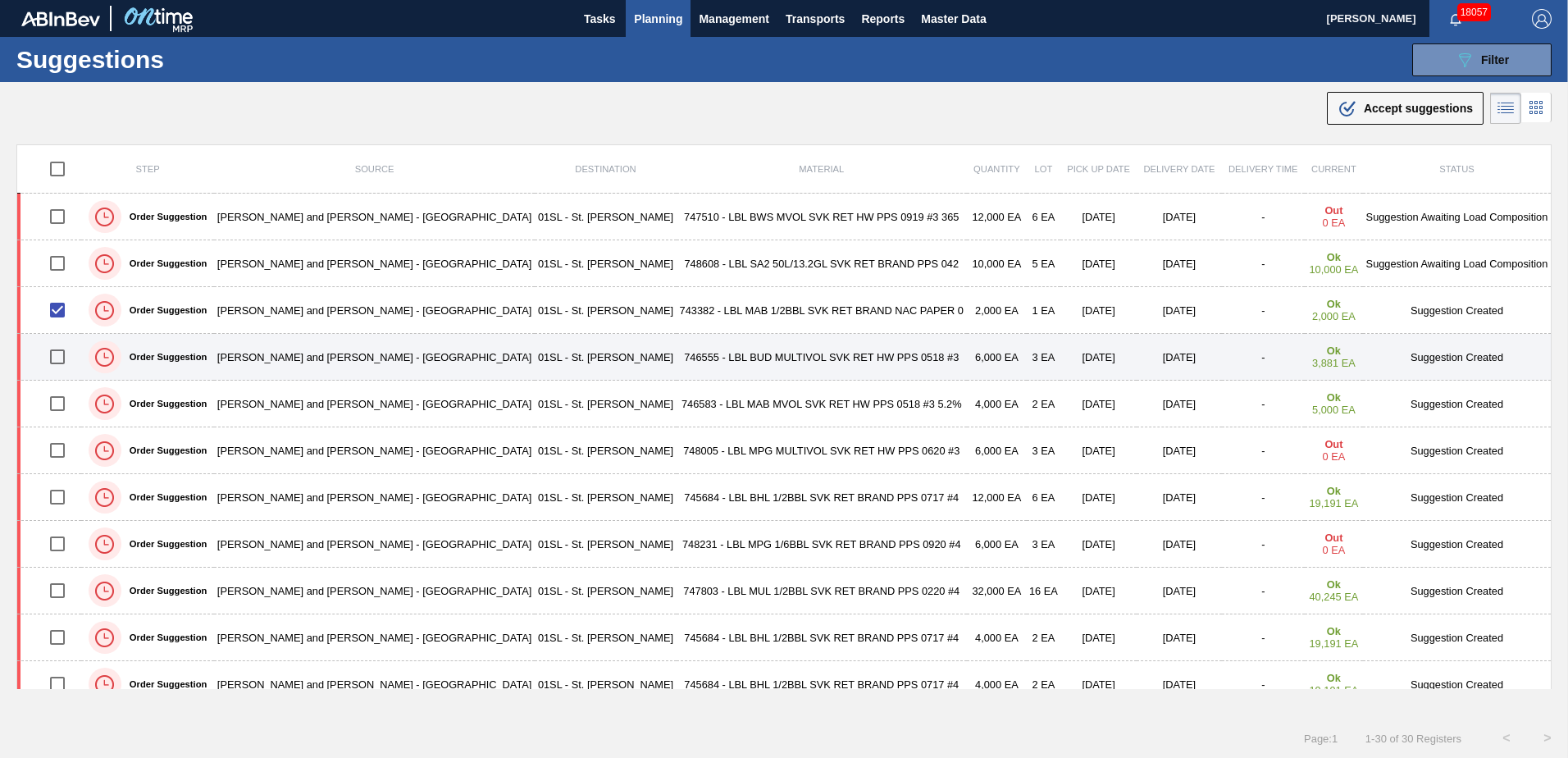
click at [62, 358] on input "checkbox" at bounding box center [57, 357] width 34 height 34
checkbox input "true"
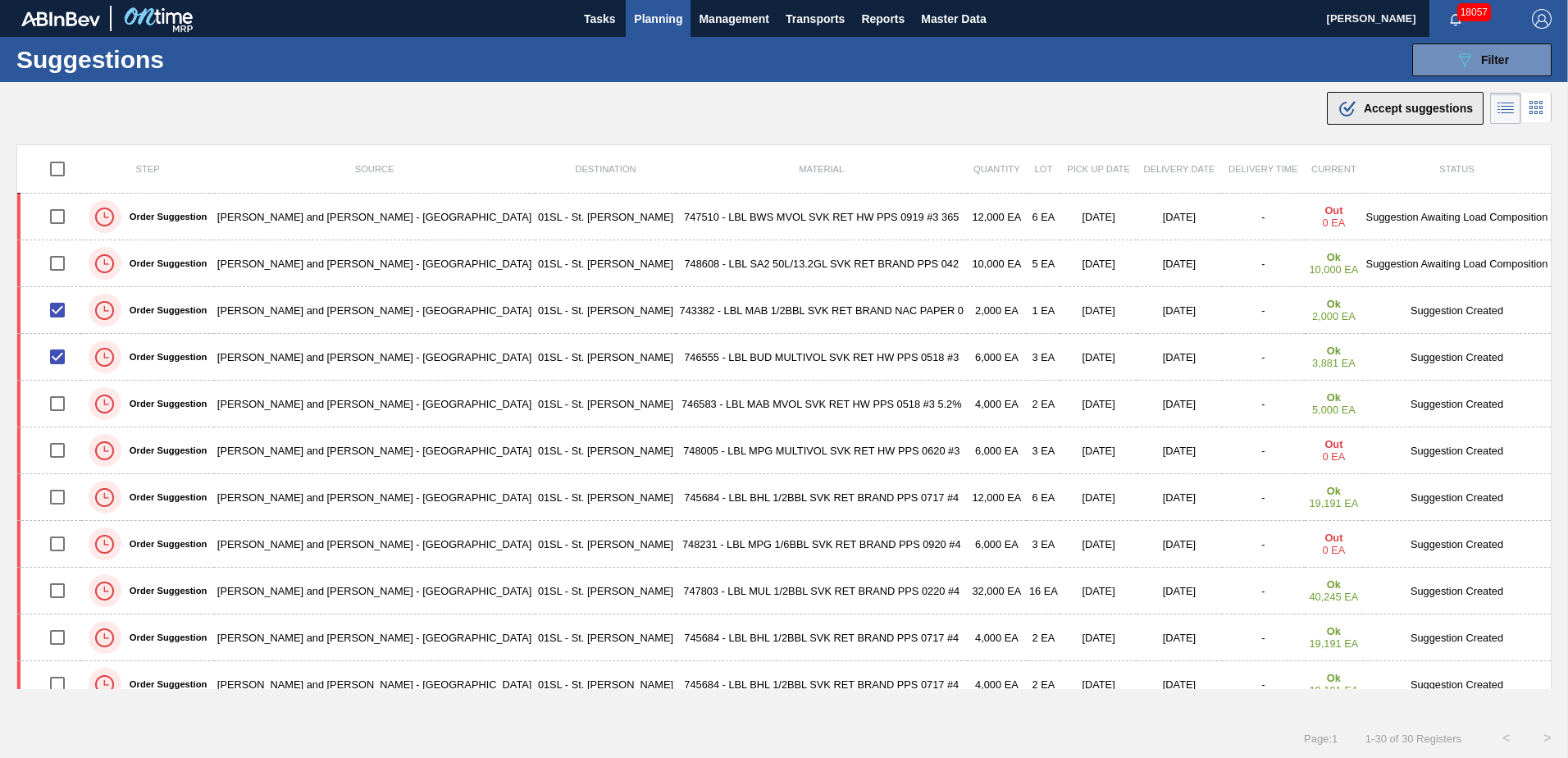
click at [1431, 113] on span "Accept suggestions" at bounding box center [1417, 108] width 109 height 13
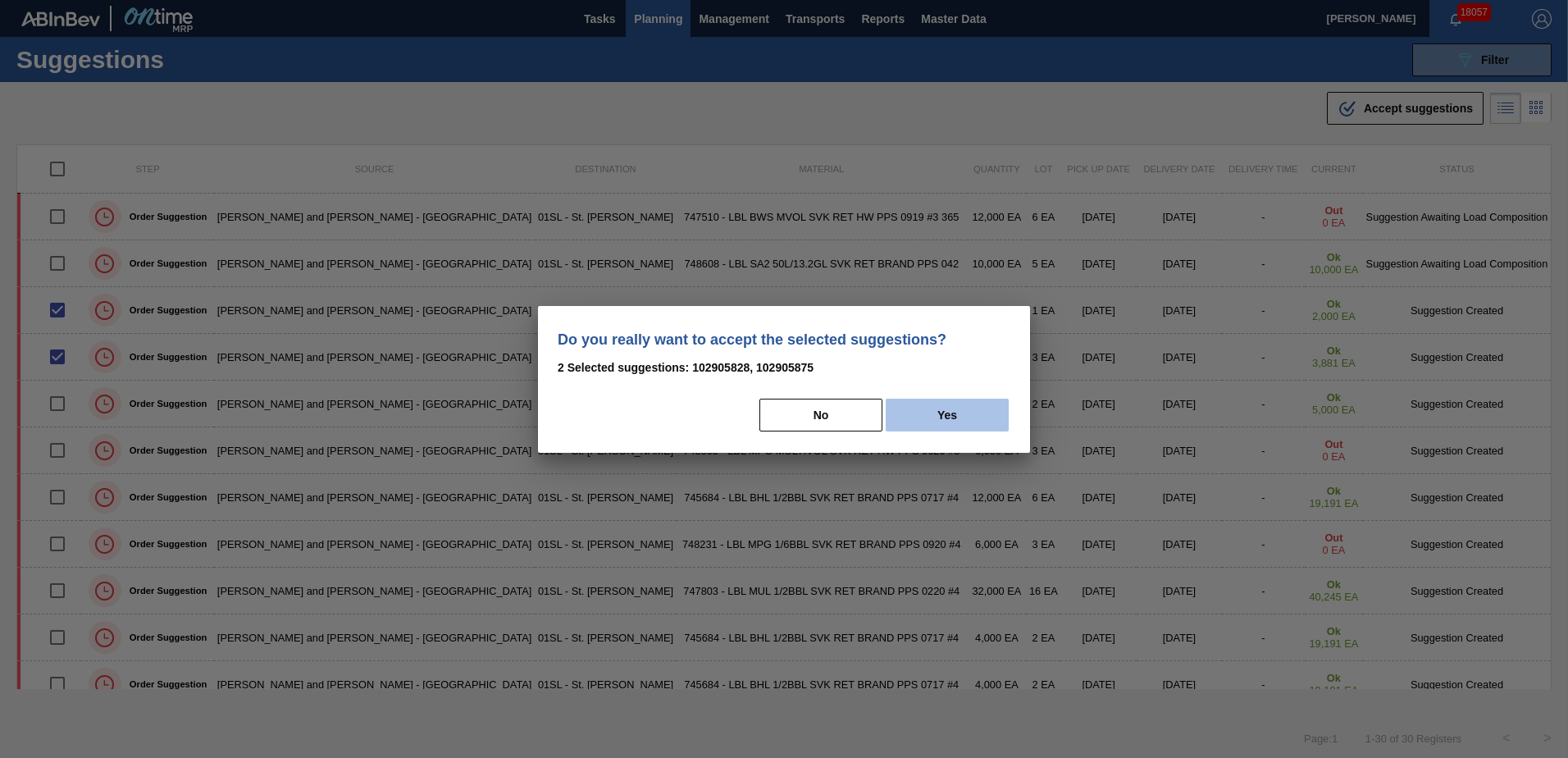
click at [923, 412] on button "Yes" at bounding box center [947, 415] width 123 height 33
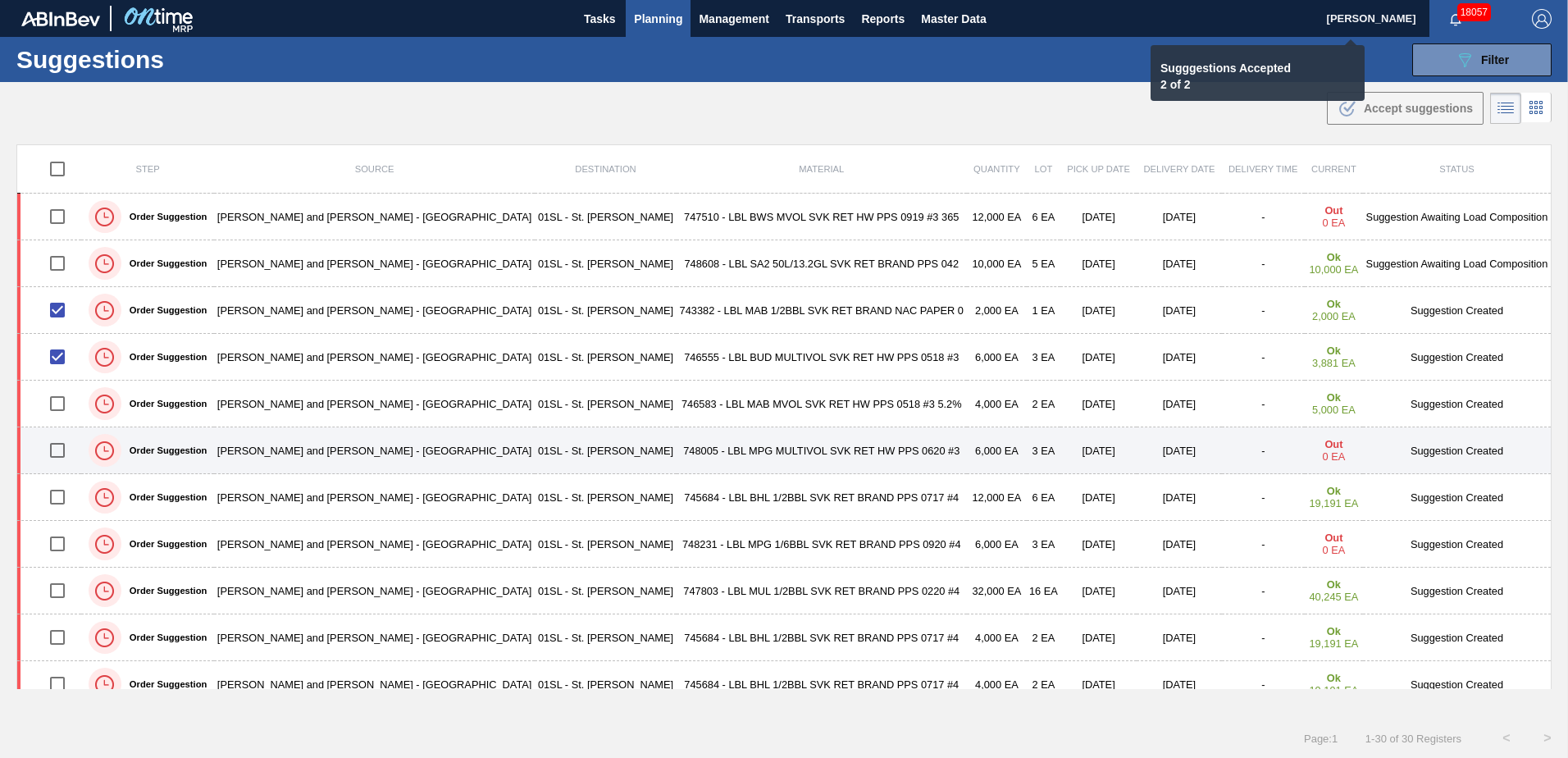
checkbox input "false"
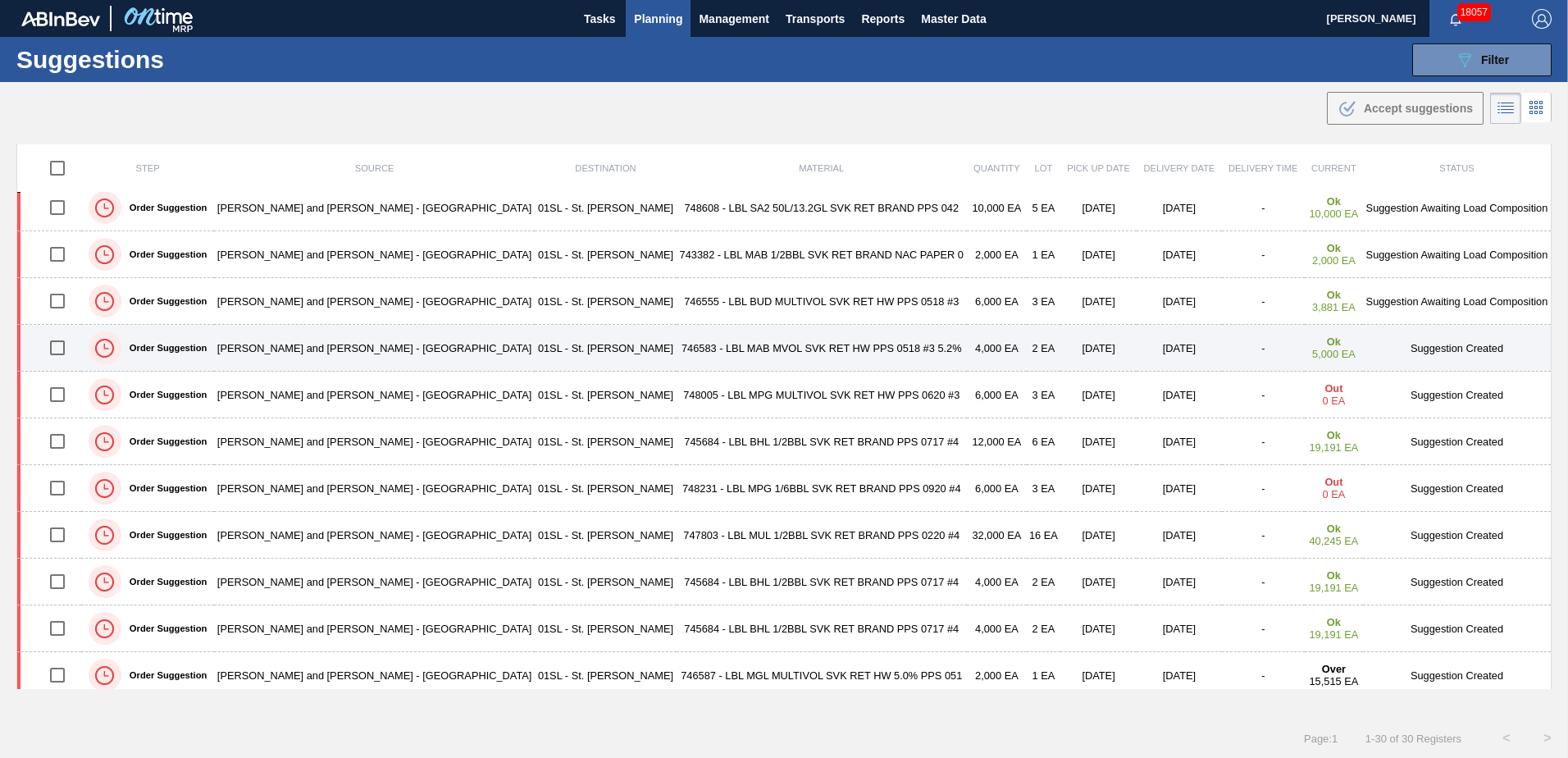
scroll to position [82, 0]
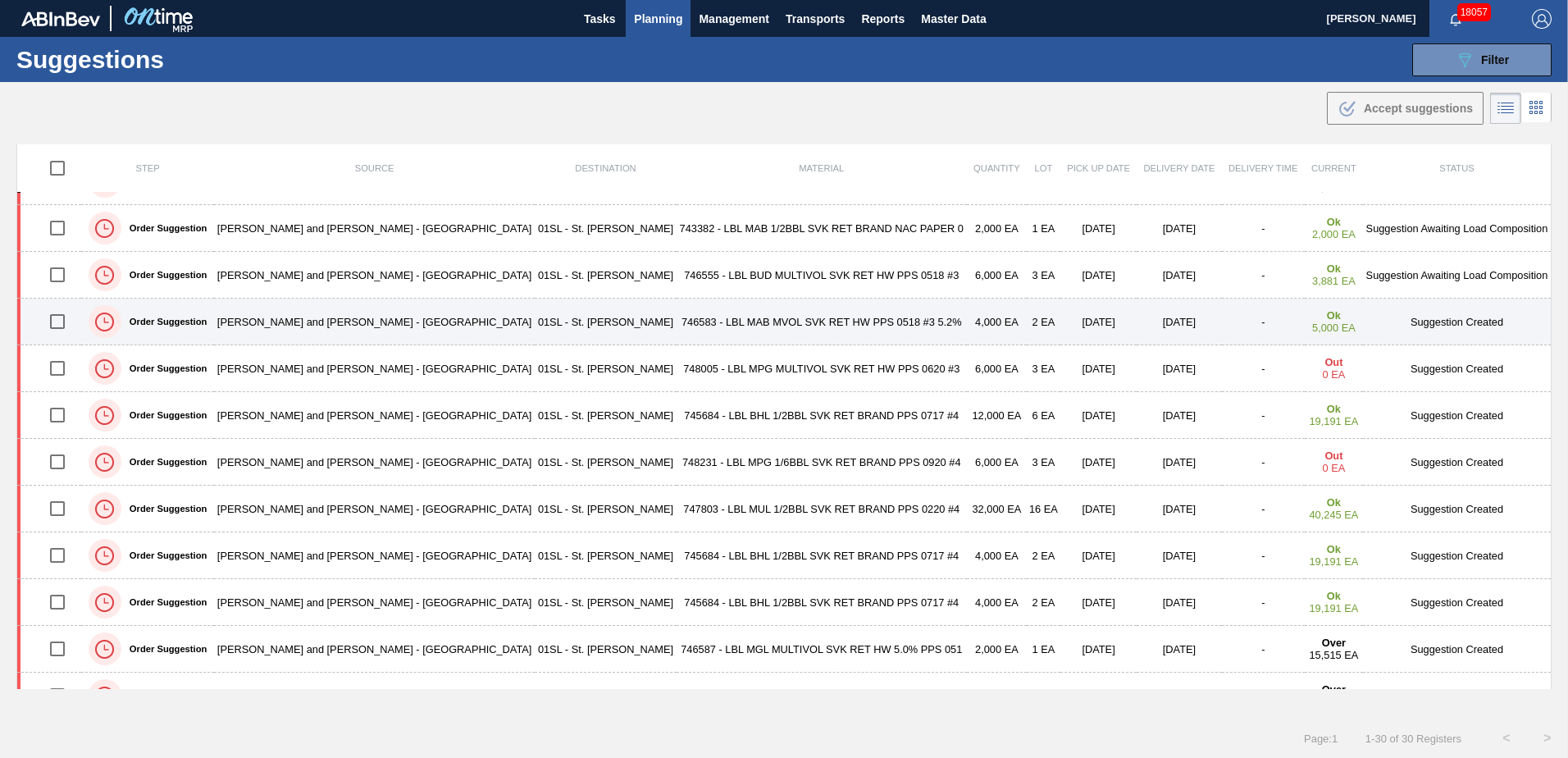
click at [63, 323] on input "checkbox" at bounding box center [57, 322] width 34 height 34
checkbox input "true"
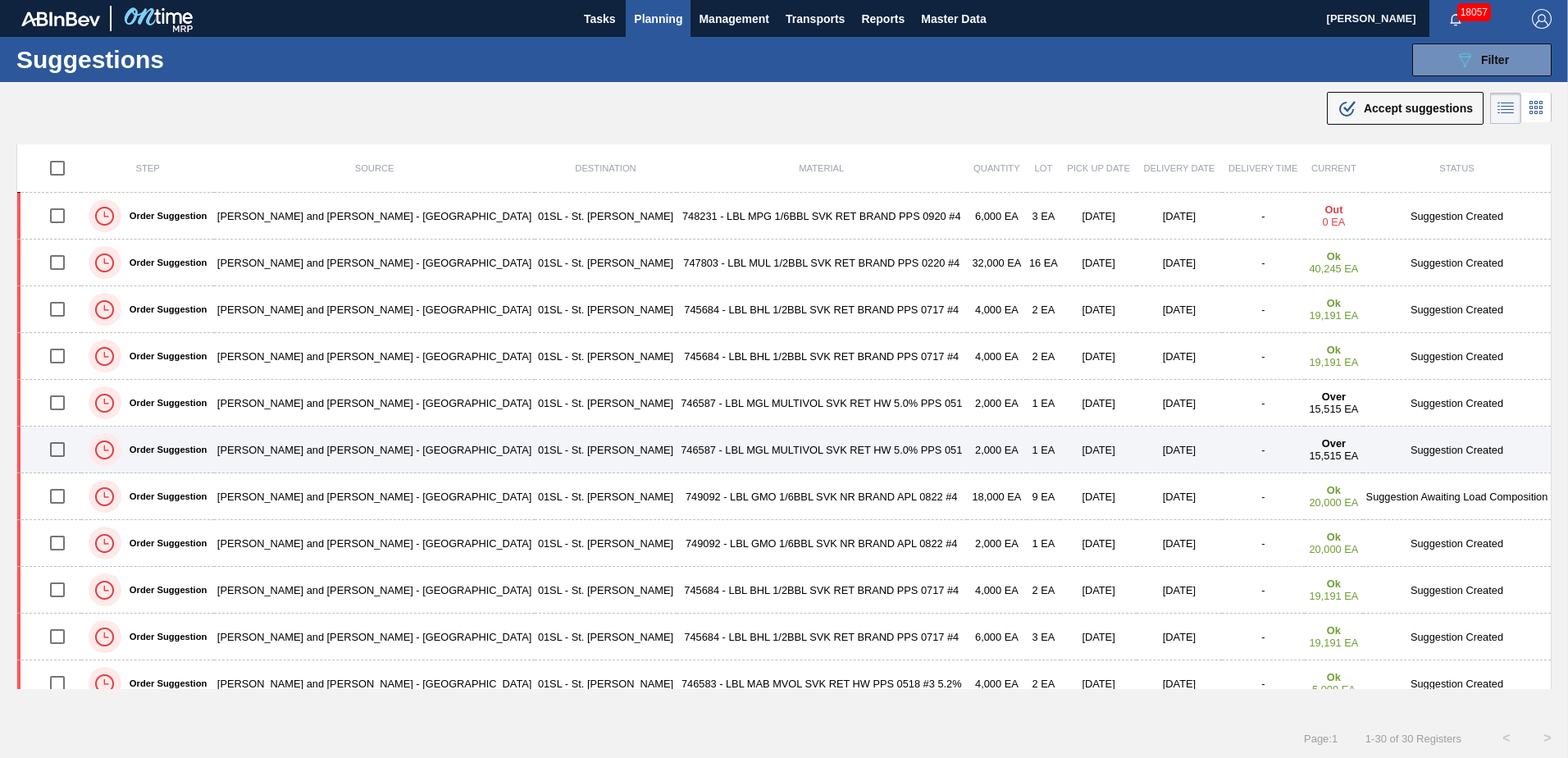
scroll to position [410, 0]
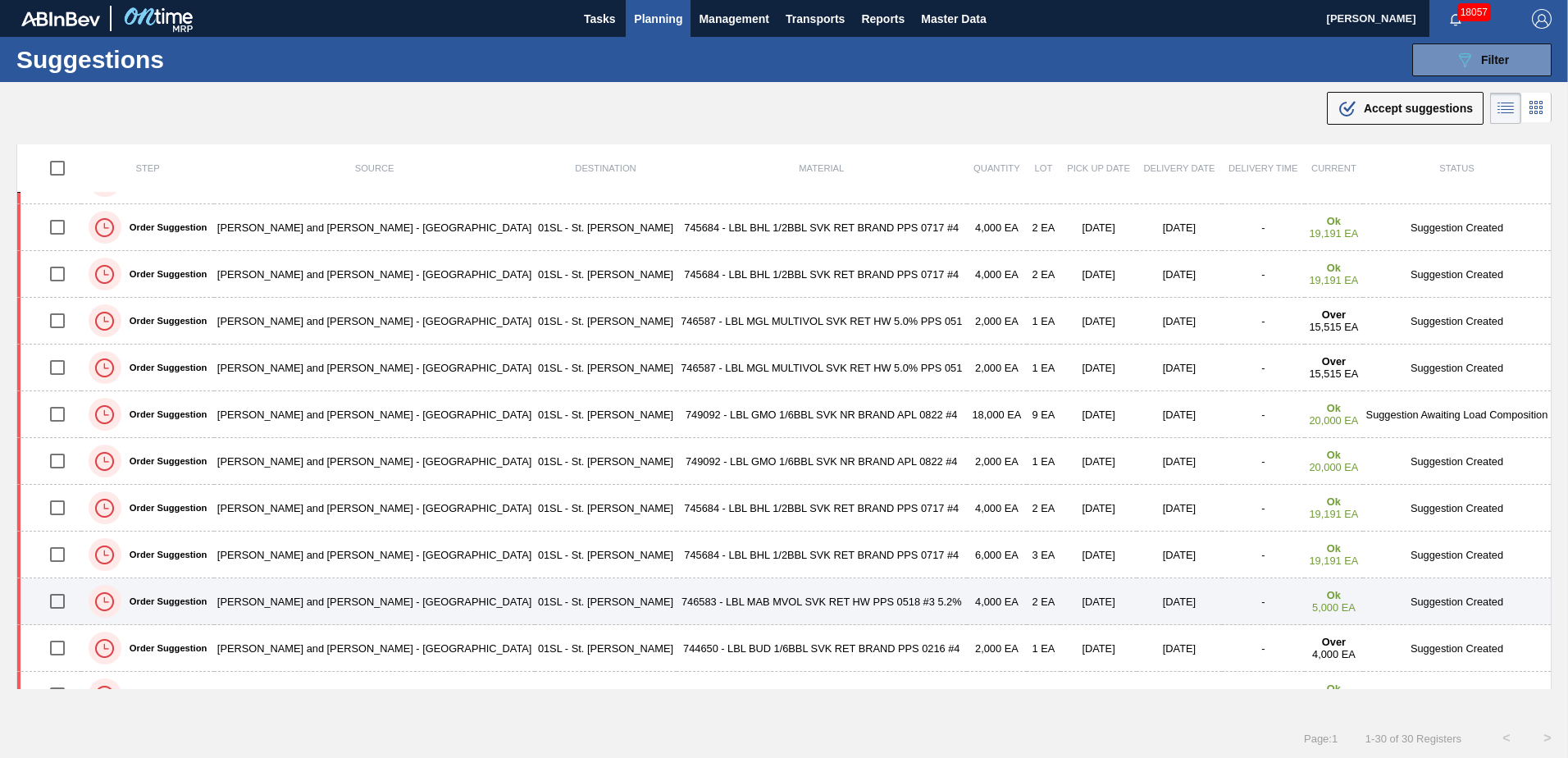
click at [62, 604] on input "checkbox" at bounding box center [57, 601] width 34 height 34
checkbox input "true"
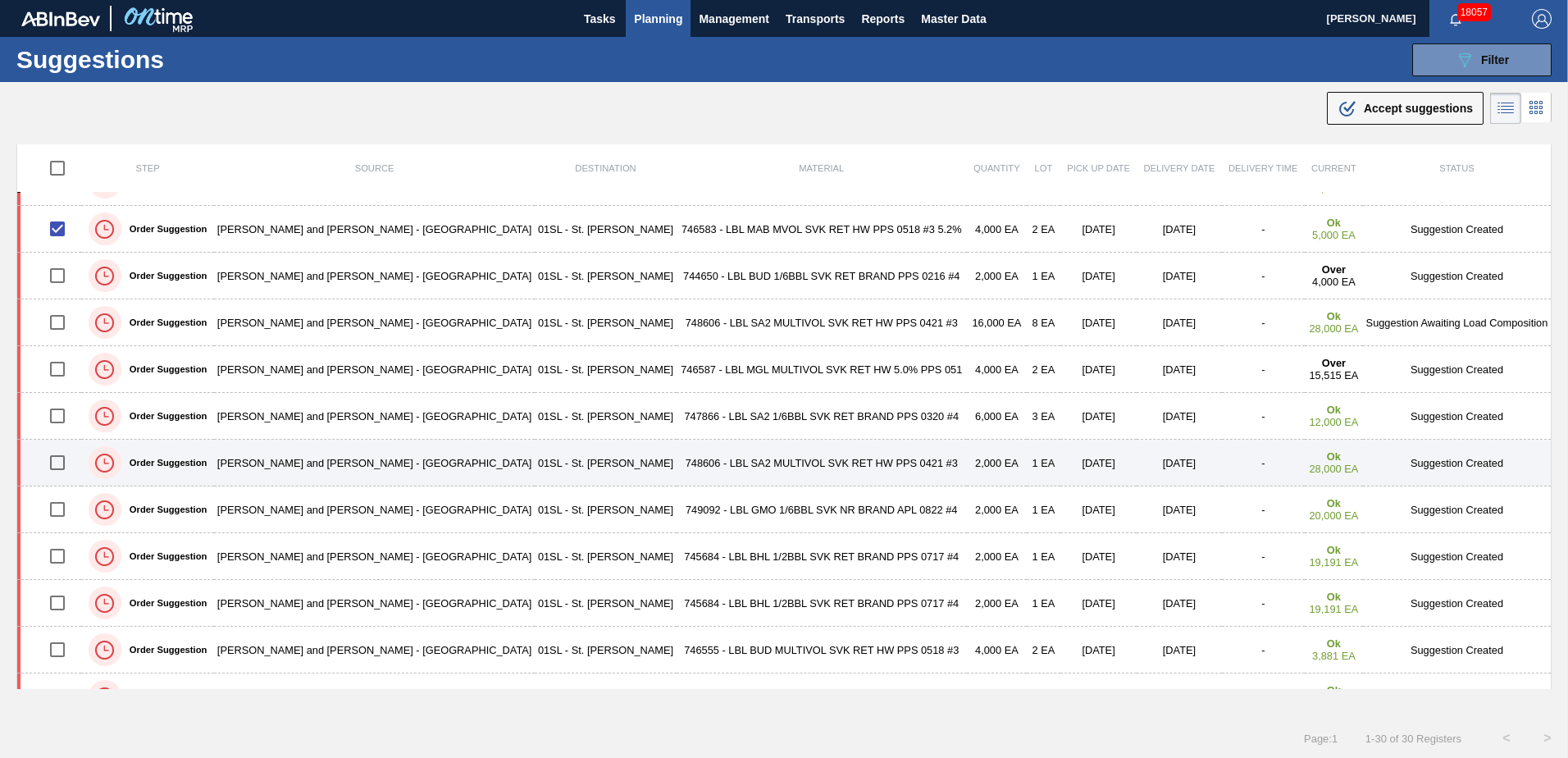
scroll to position [907, 0]
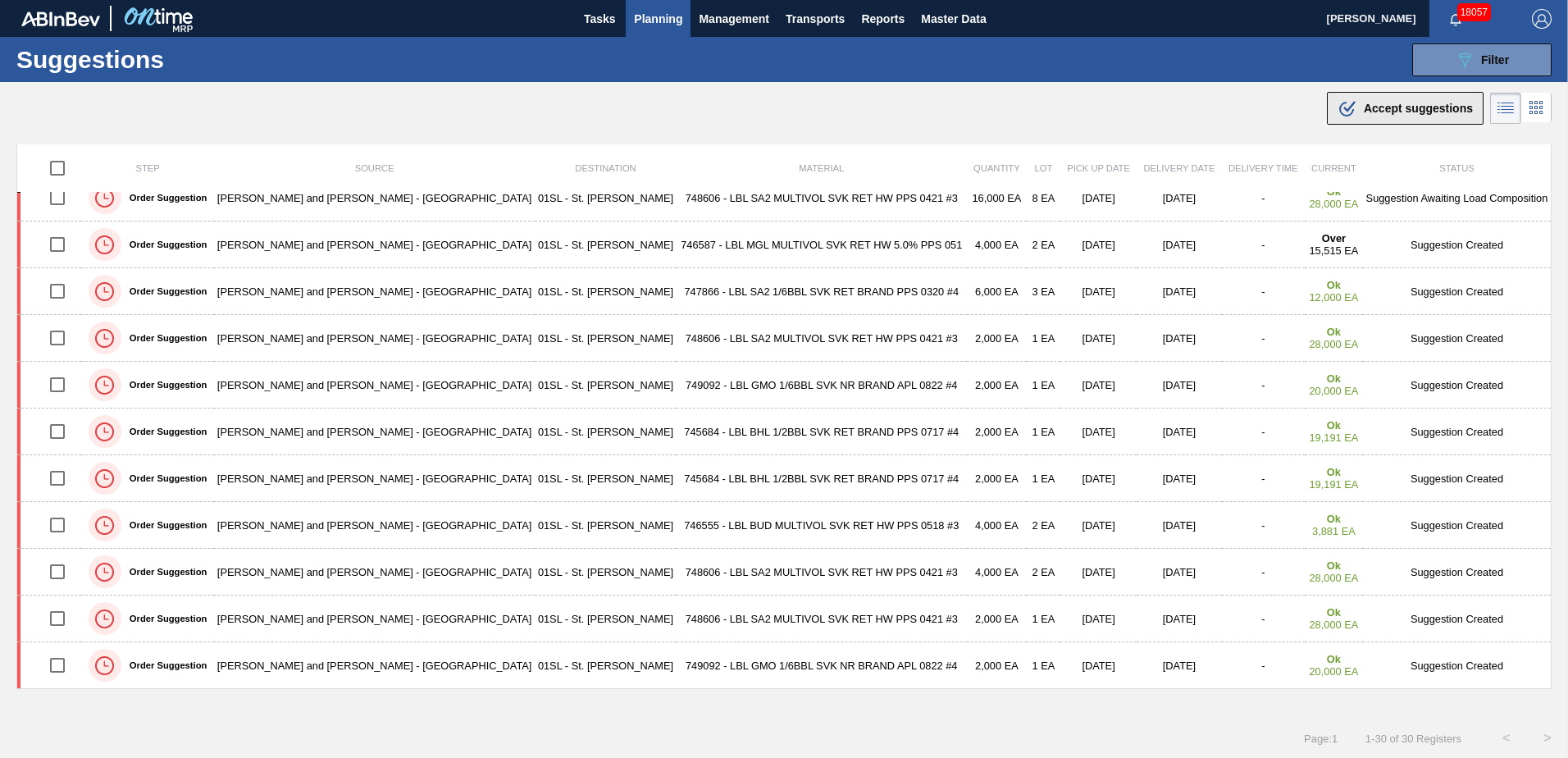
click at [1391, 114] on span "Accept suggestions" at bounding box center [1417, 108] width 109 height 13
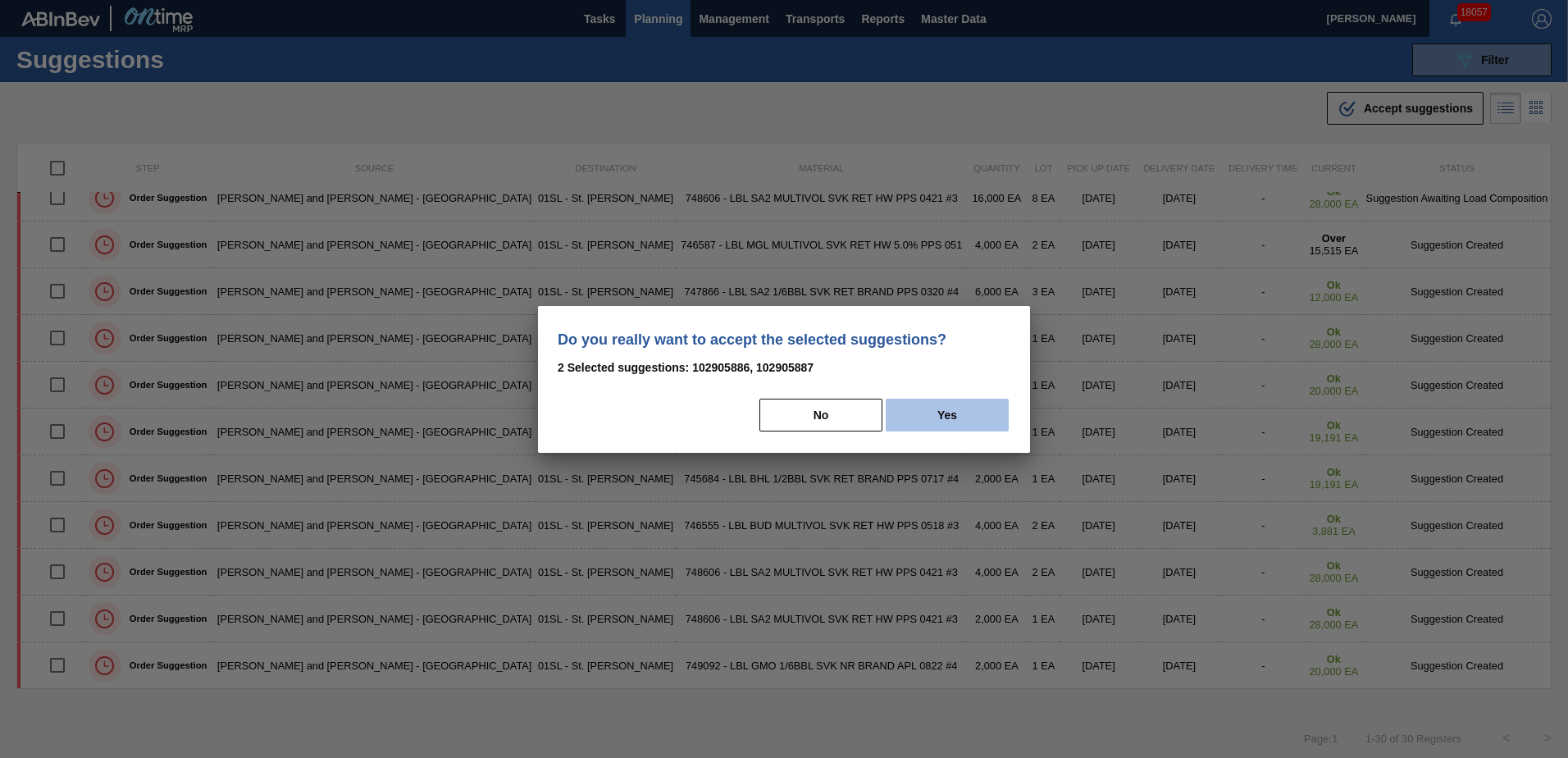
click at [979, 411] on button "Yes" at bounding box center [947, 415] width 123 height 33
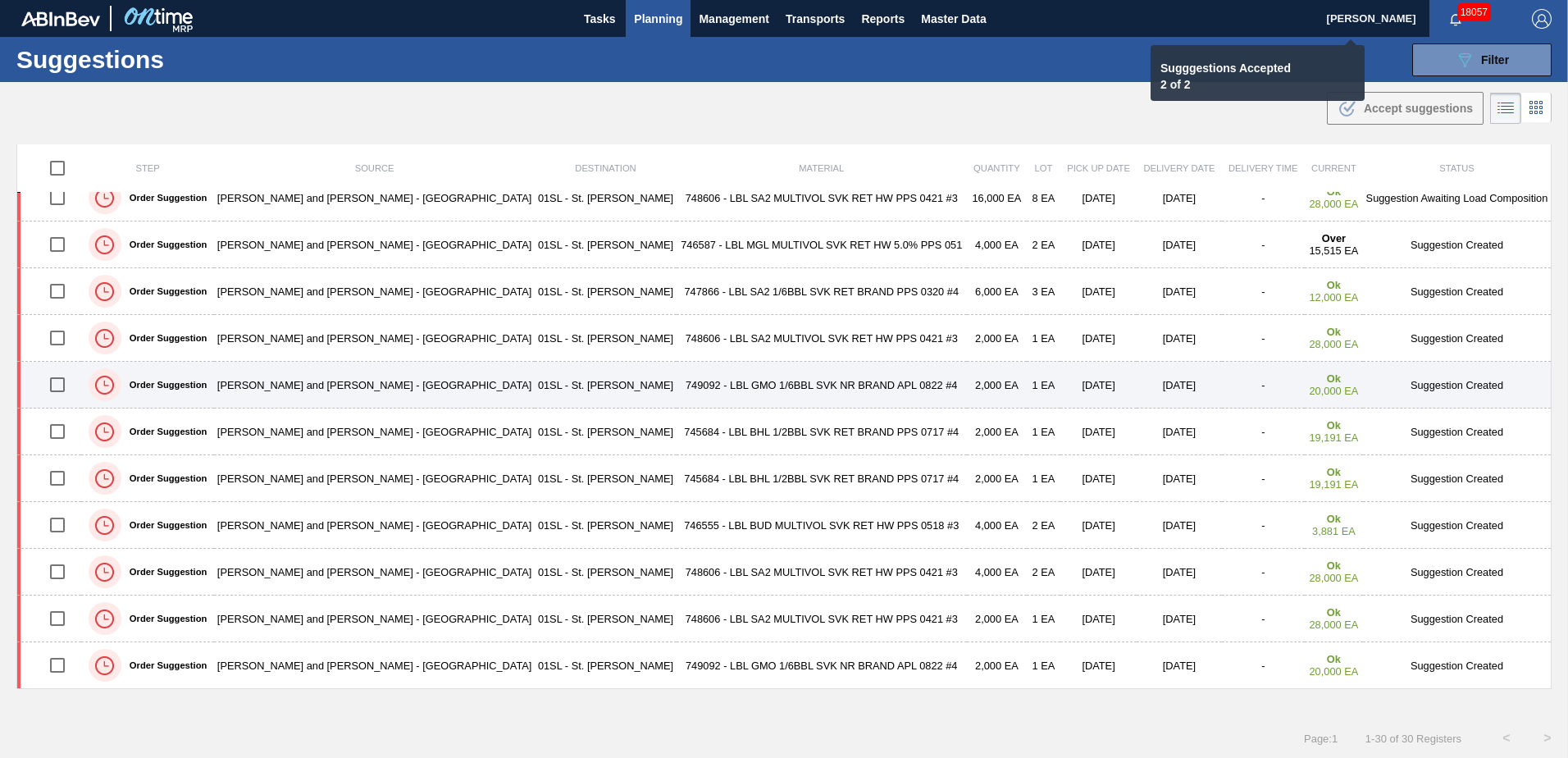
checkbox input "false"
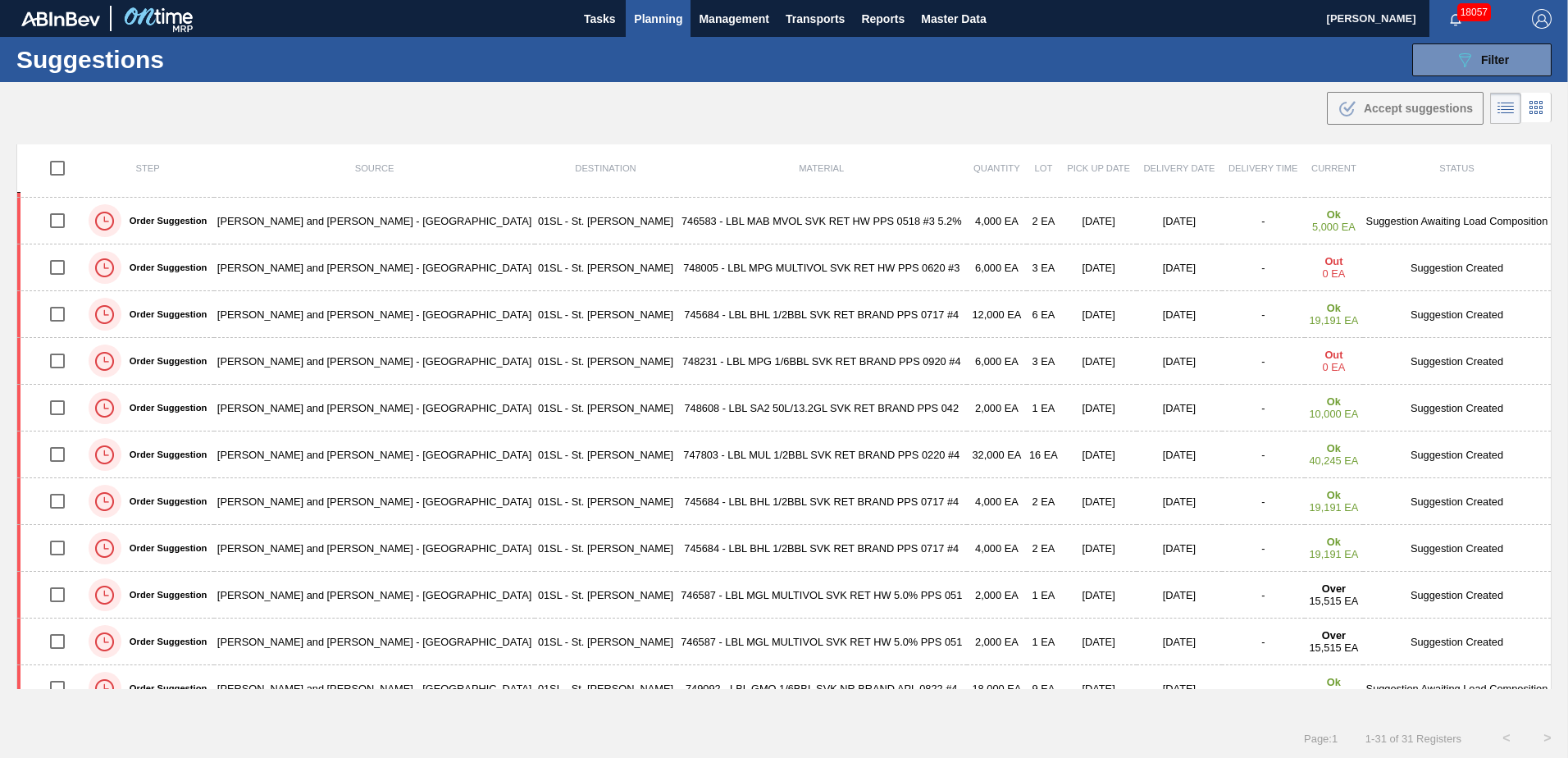
scroll to position [0, 0]
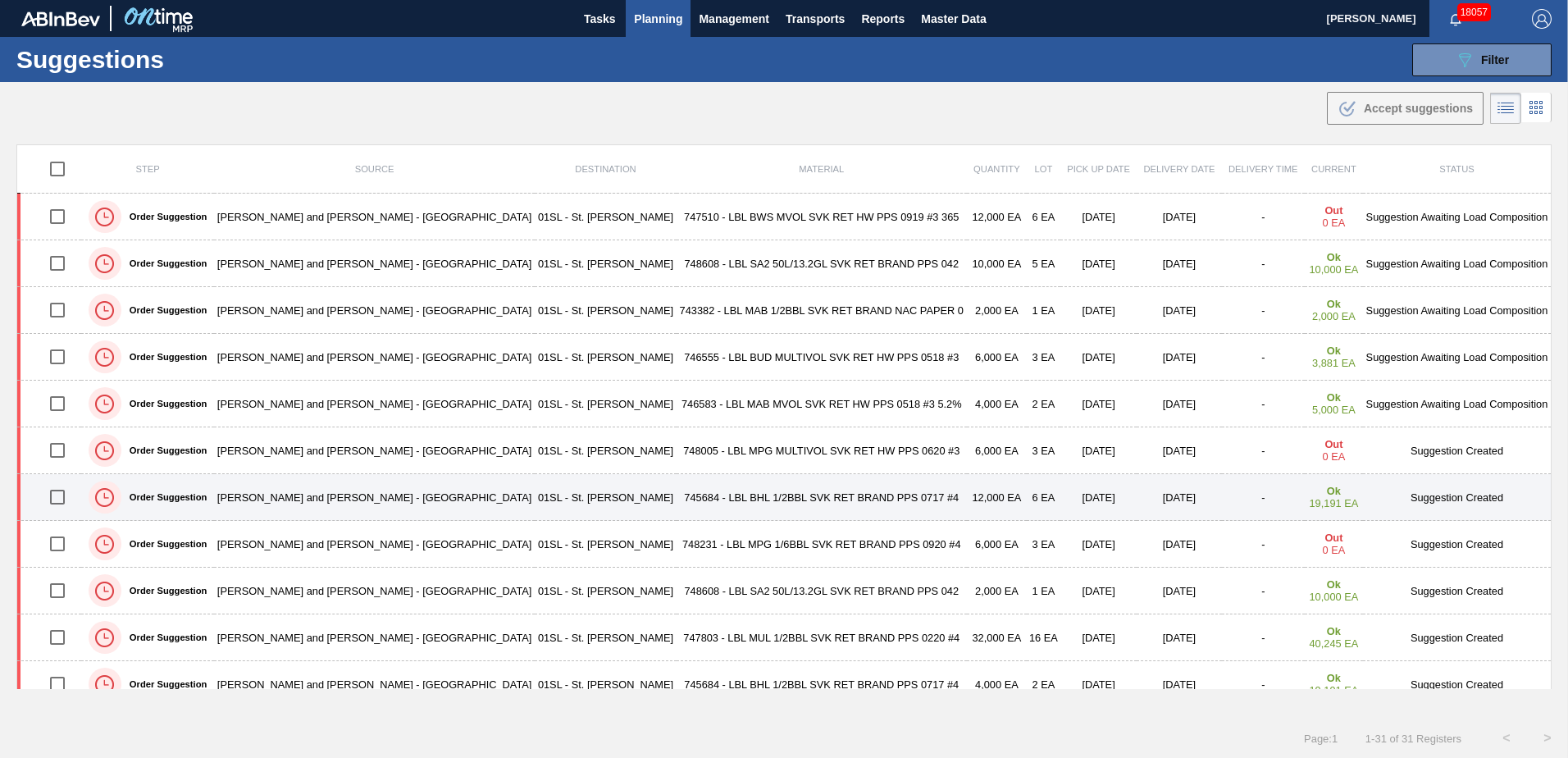
click at [58, 499] on input "checkbox" at bounding box center [57, 497] width 34 height 34
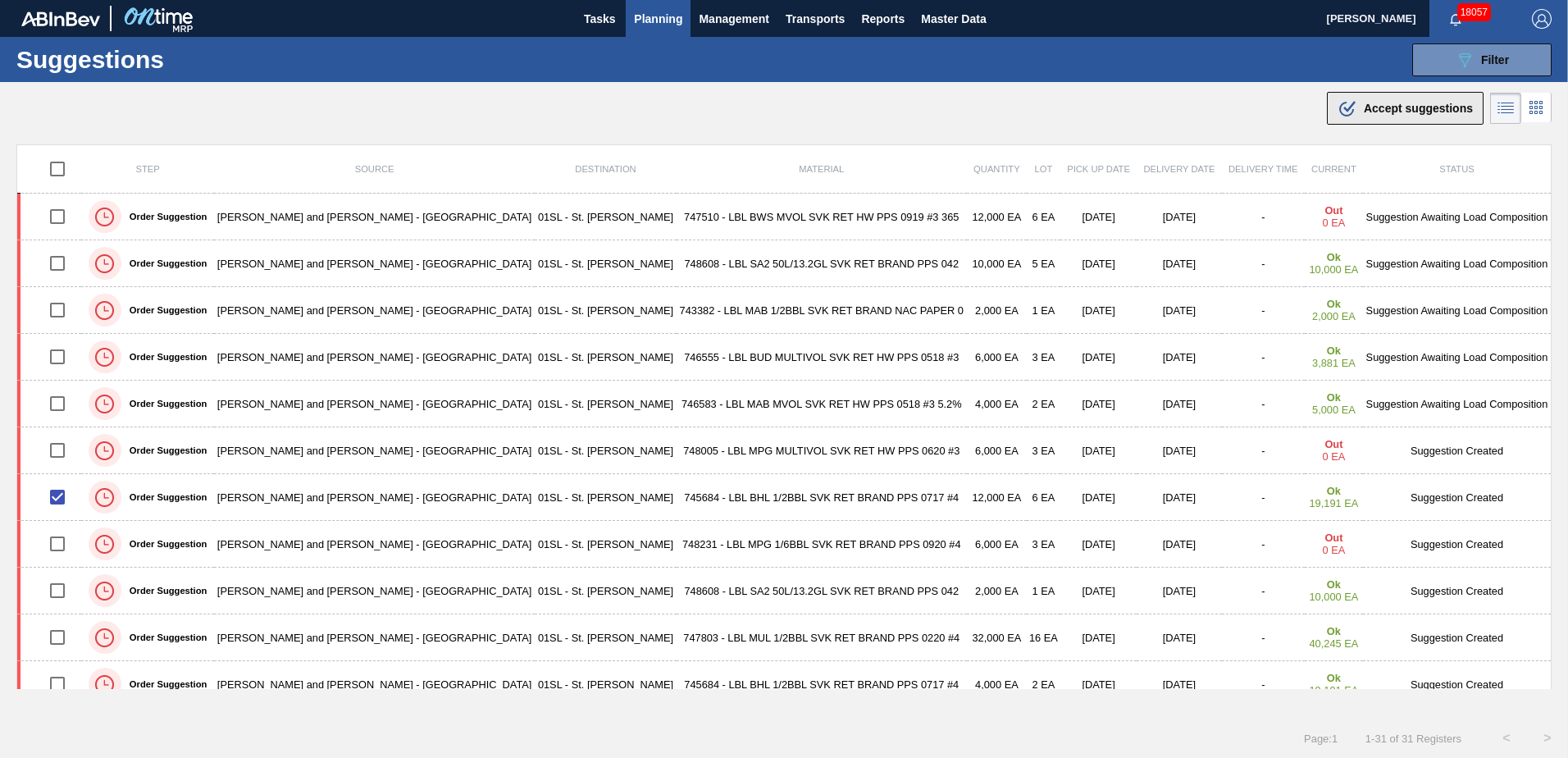
click at [1364, 110] on span "Accept suggestions" at bounding box center [1417, 108] width 109 height 13
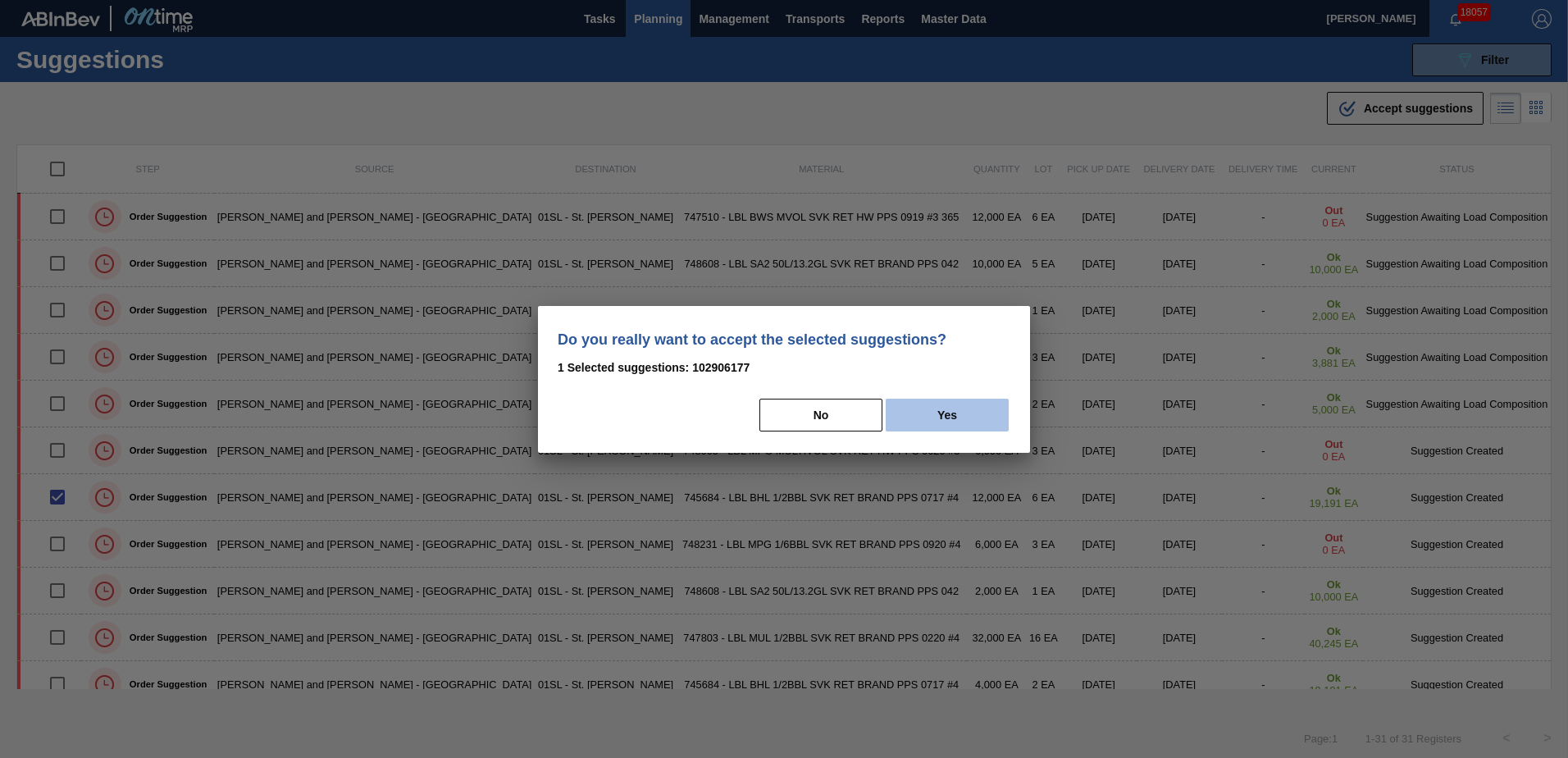
click at [933, 404] on button "Yes" at bounding box center [947, 415] width 123 height 33
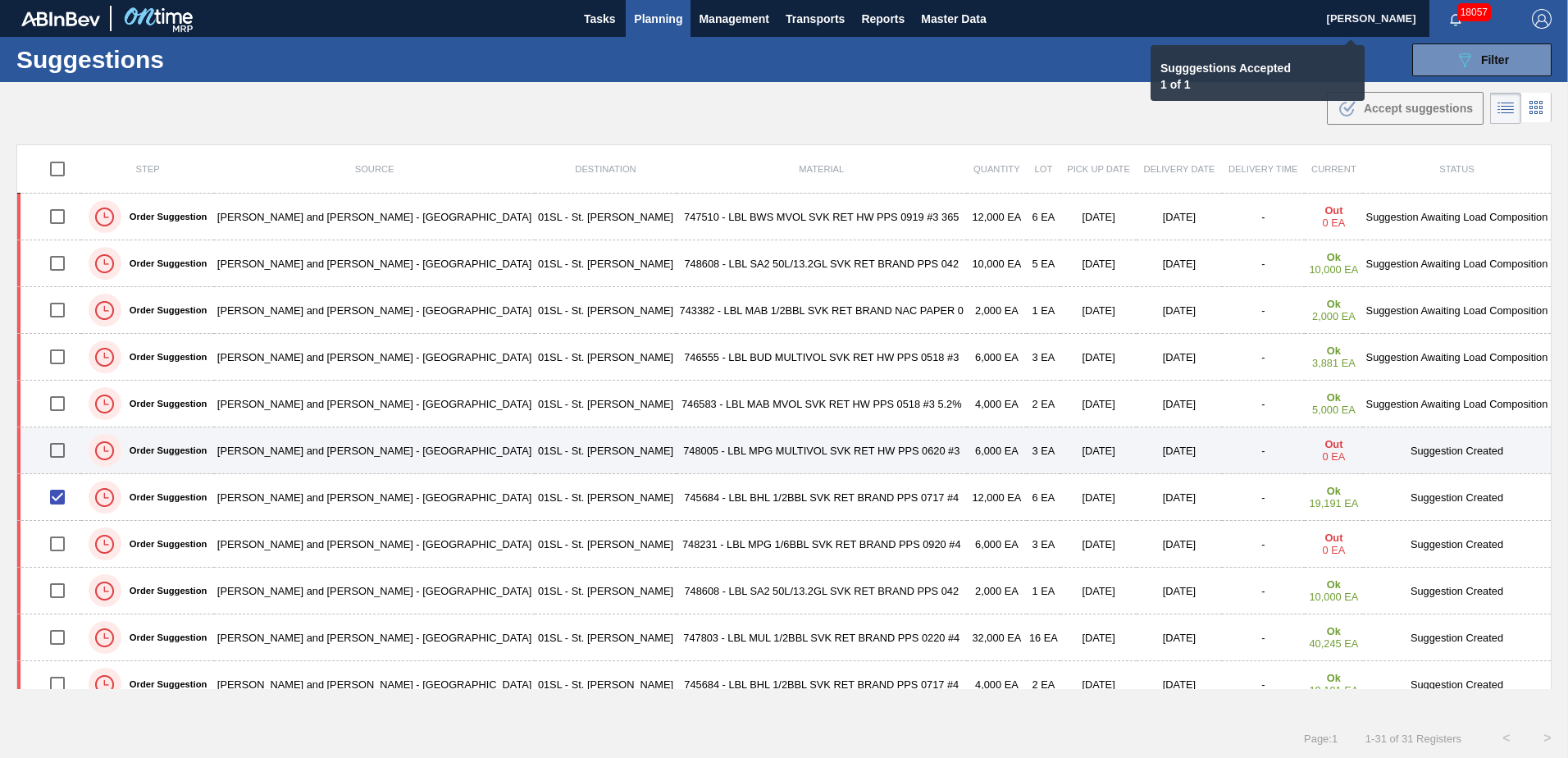
checkbox input "false"
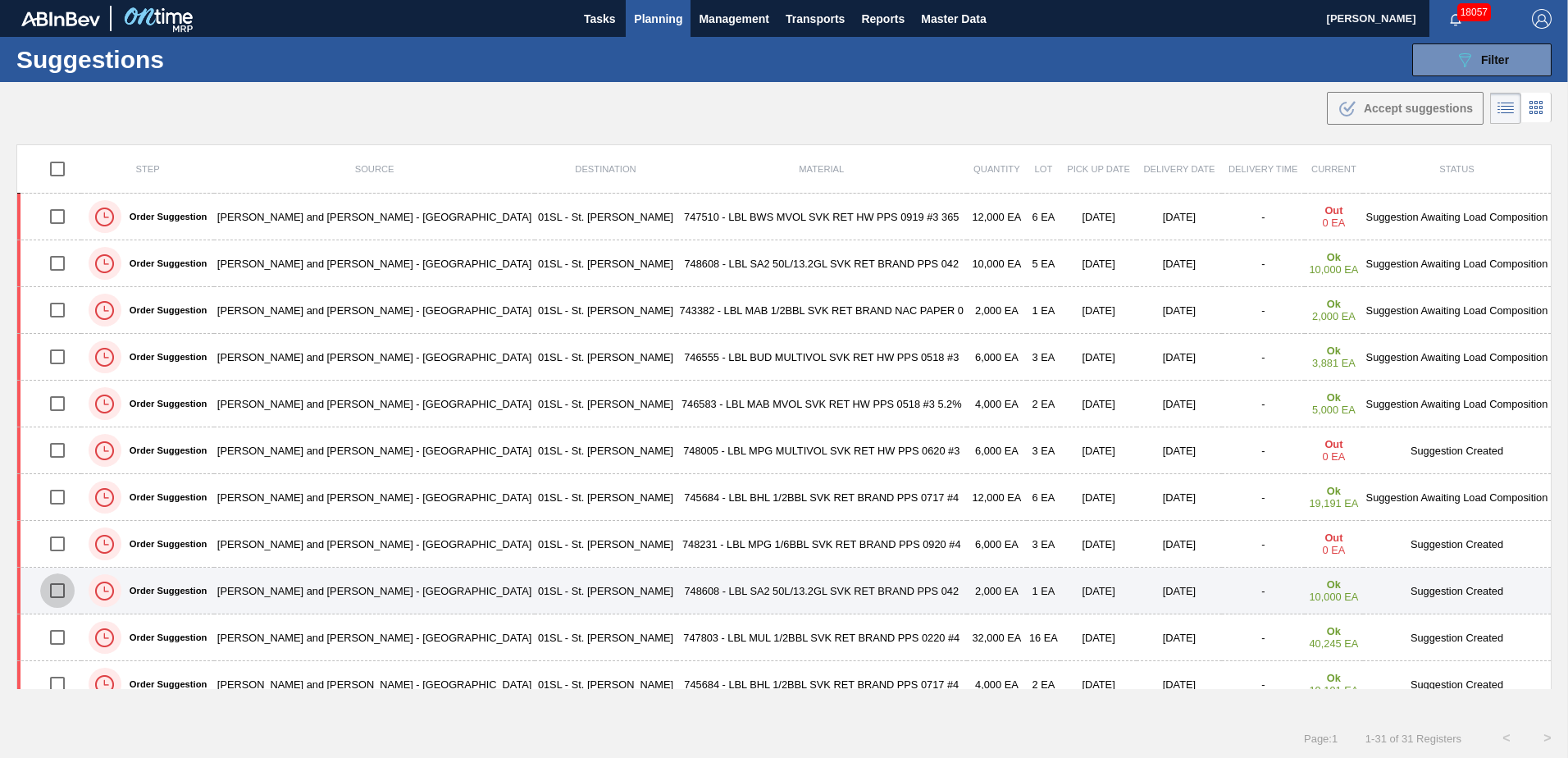
click at [62, 595] on input "checkbox" at bounding box center [57, 590] width 34 height 34
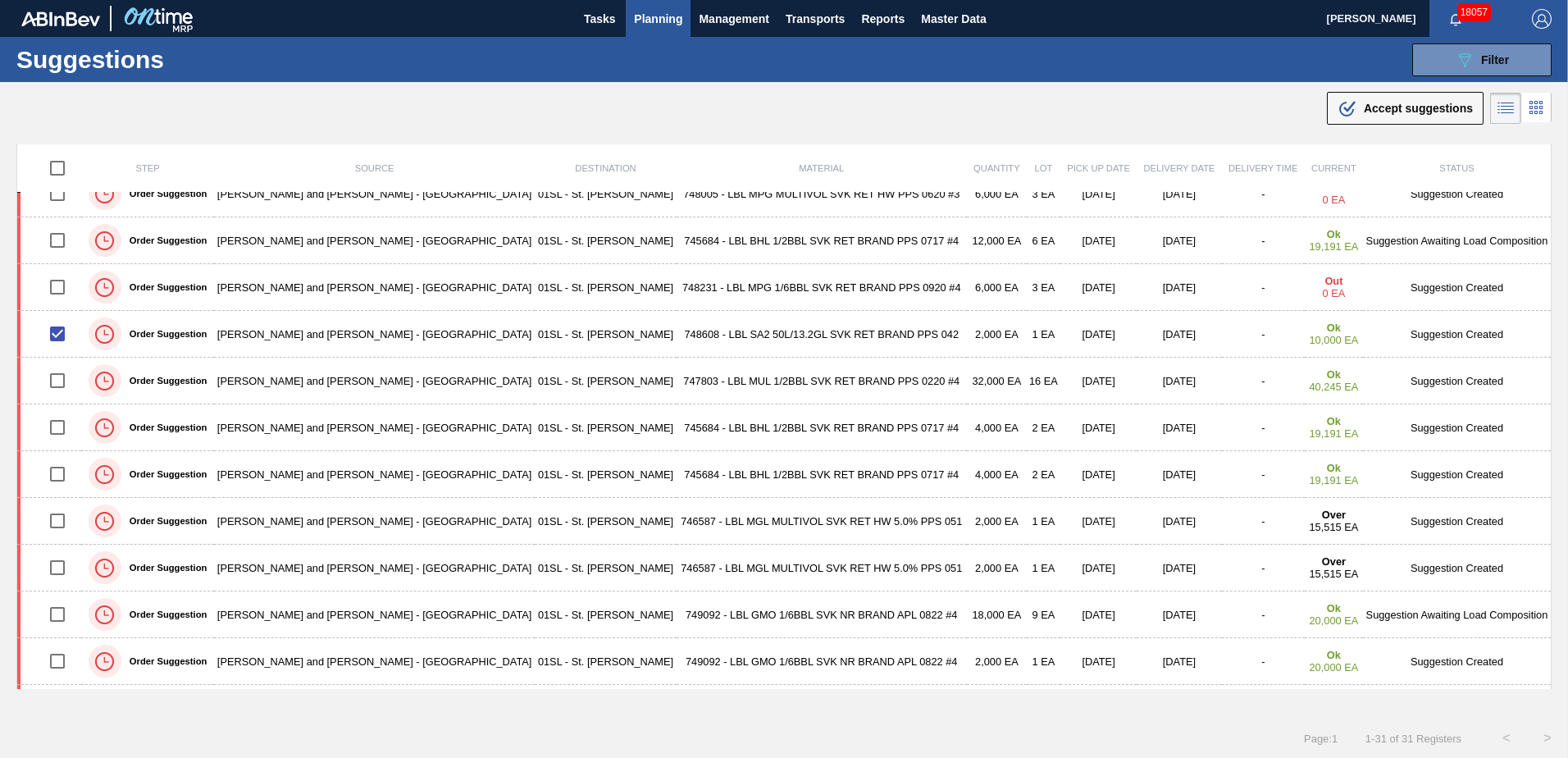
scroll to position [133, 0]
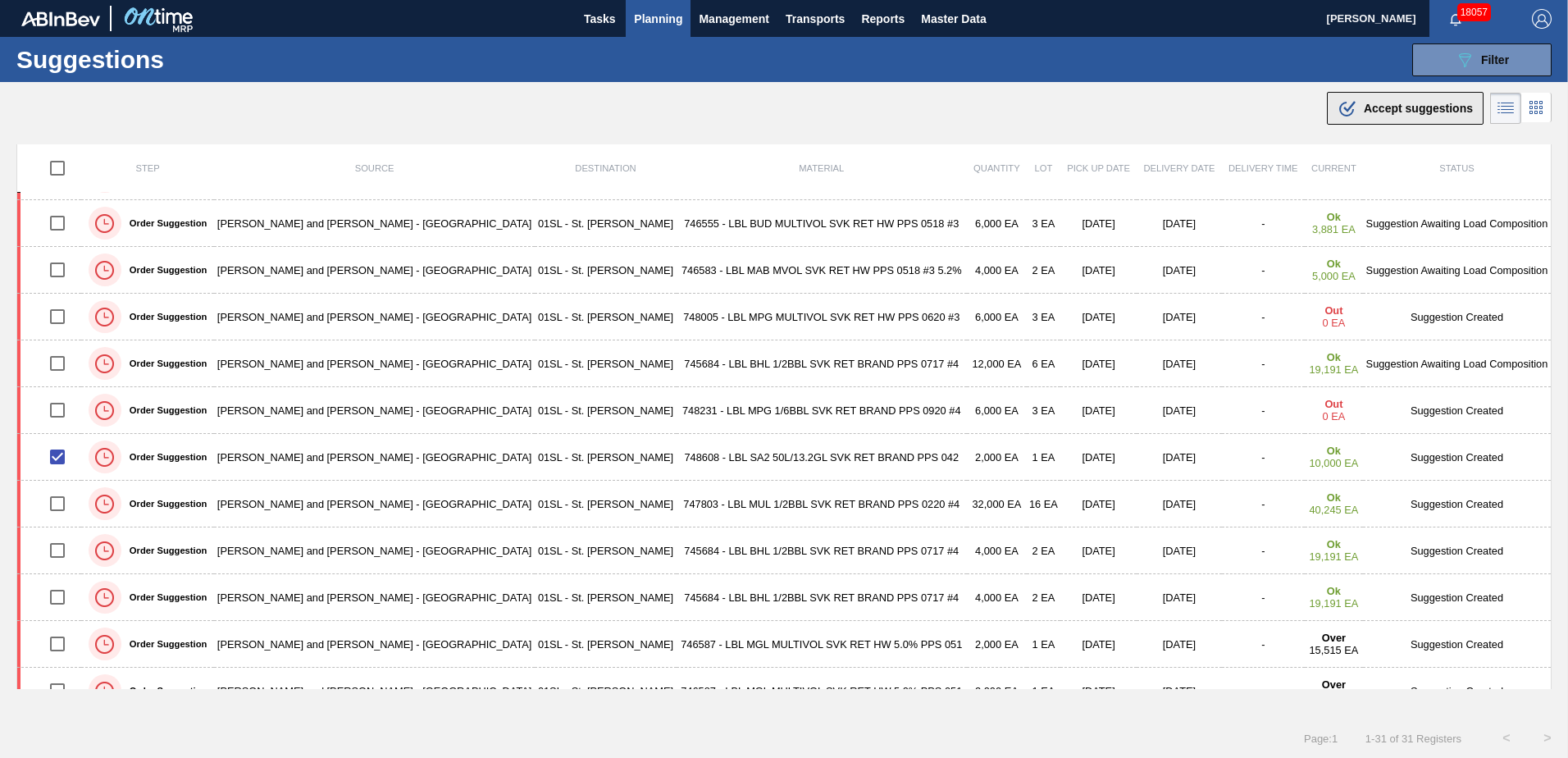
click at [1391, 120] on button ".b{fill:var(--color-action-default)} Accept suggestions" at bounding box center [1405, 108] width 157 height 33
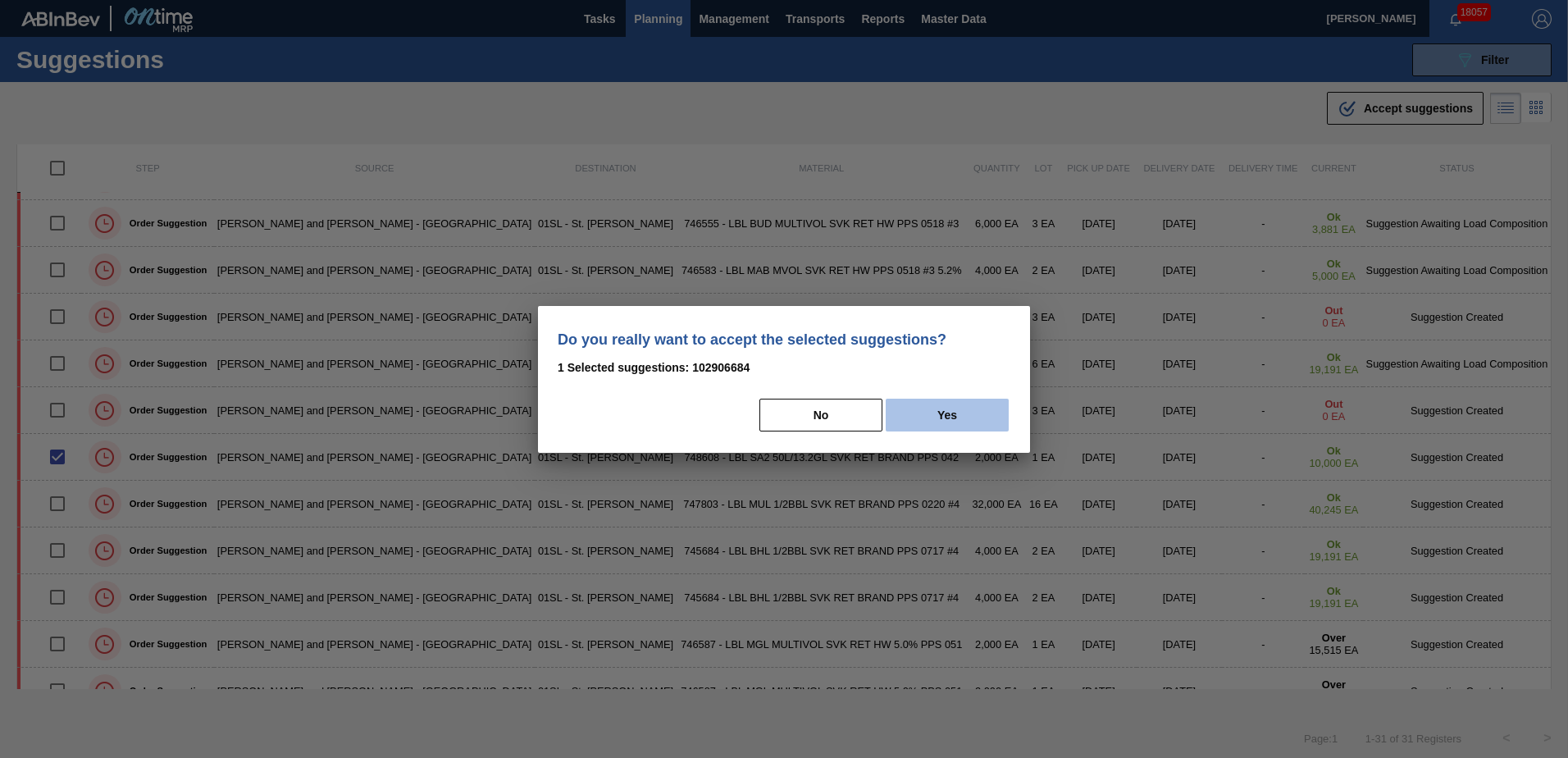
click at [970, 426] on button "Yes" at bounding box center [947, 415] width 123 height 33
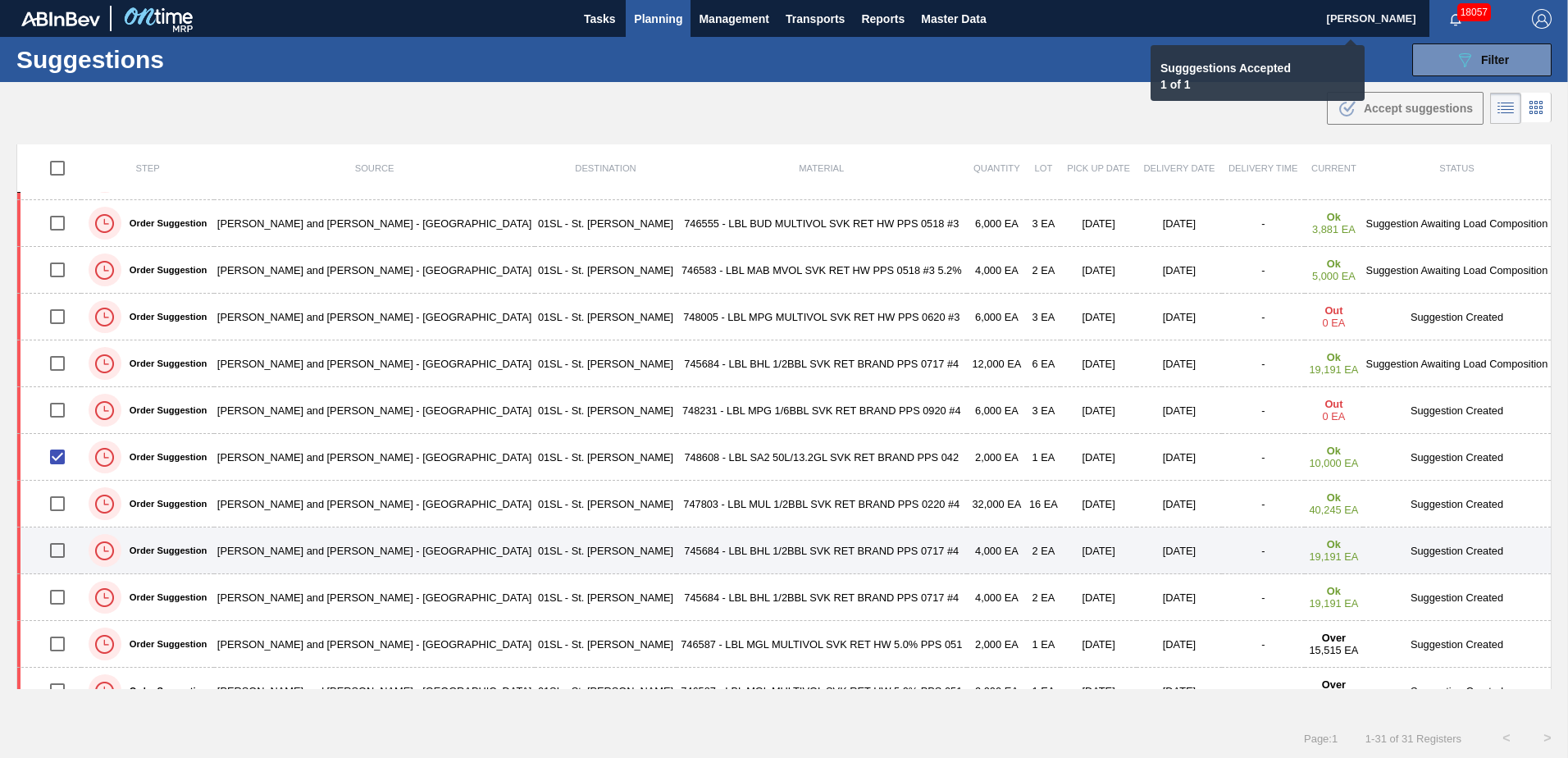
checkbox input "false"
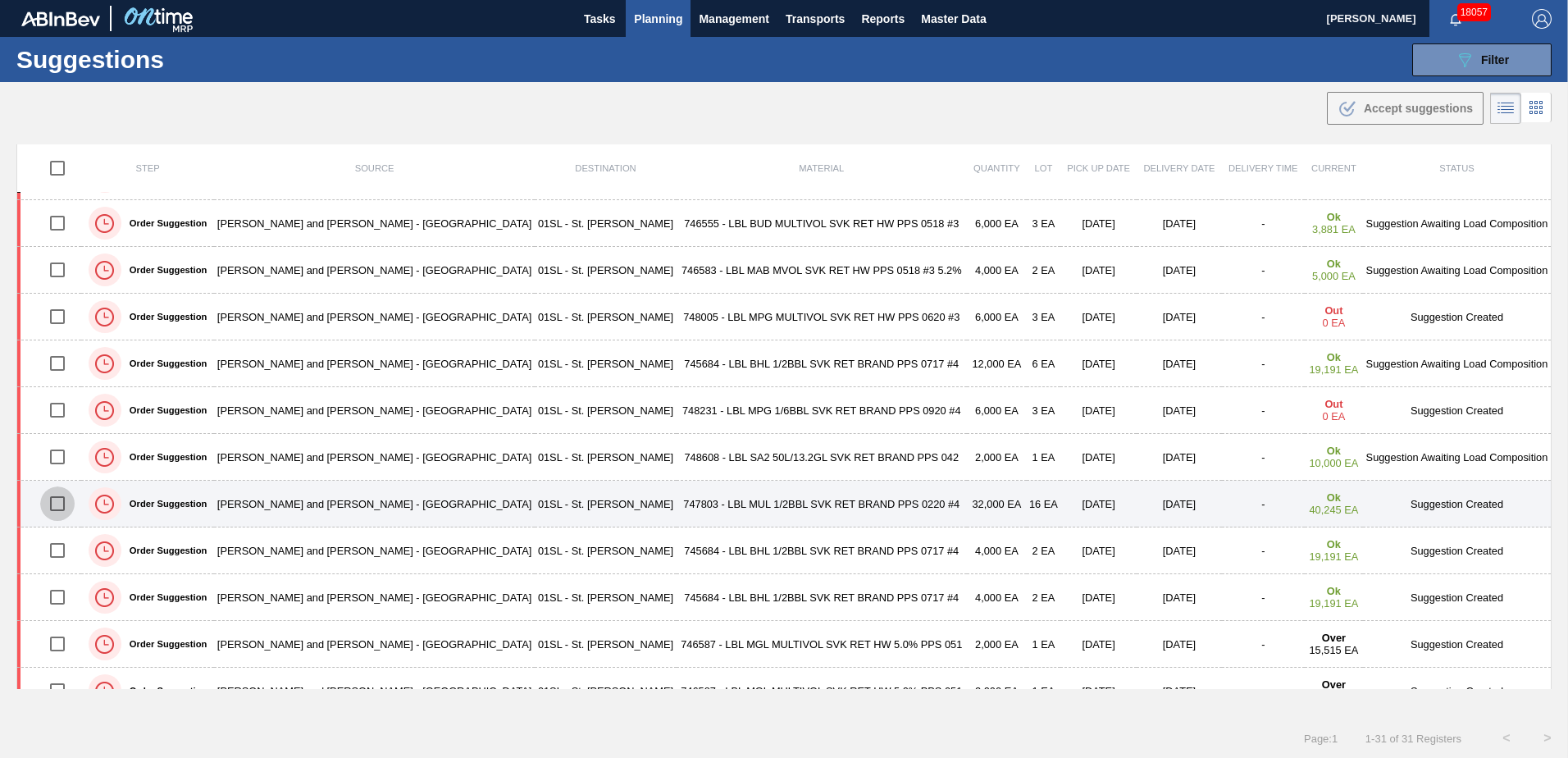
click at [60, 504] on input "checkbox" at bounding box center [57, 503] width 34 height 34
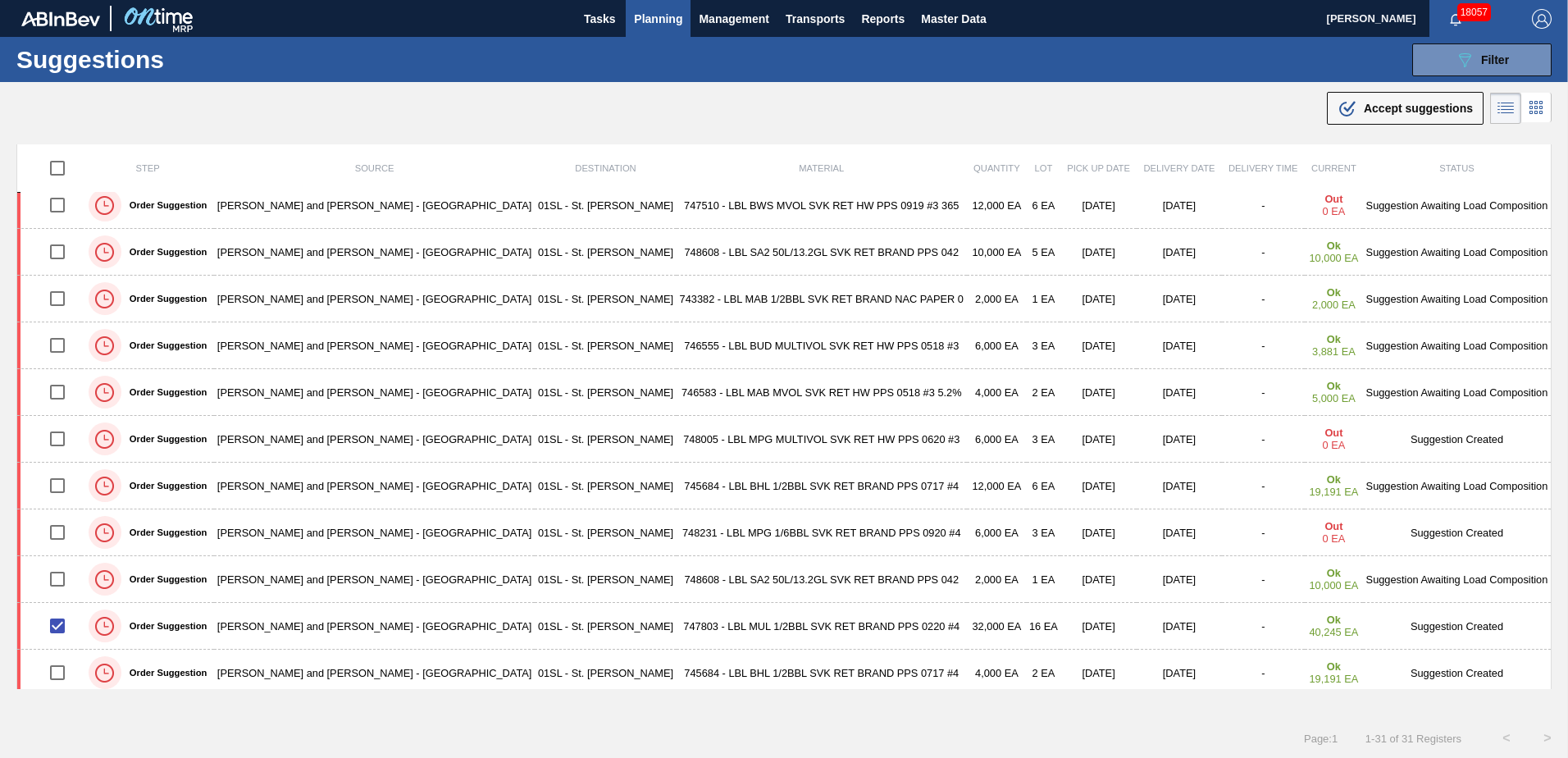
scroll to position [0, 0]
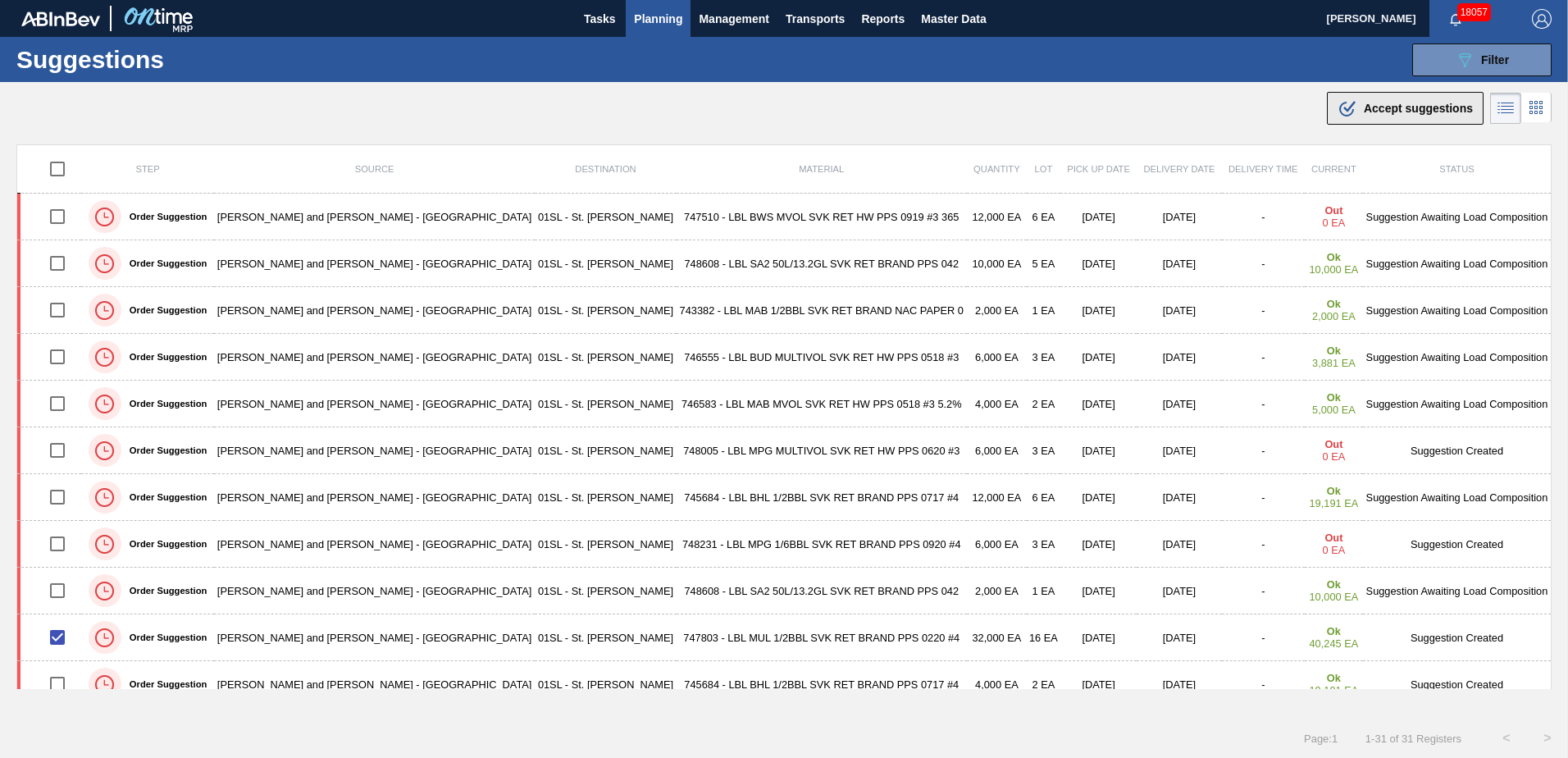
click at [1364, 109] on span "Accept suggestions" at bounding box center [1417, 108] width 109 height 13
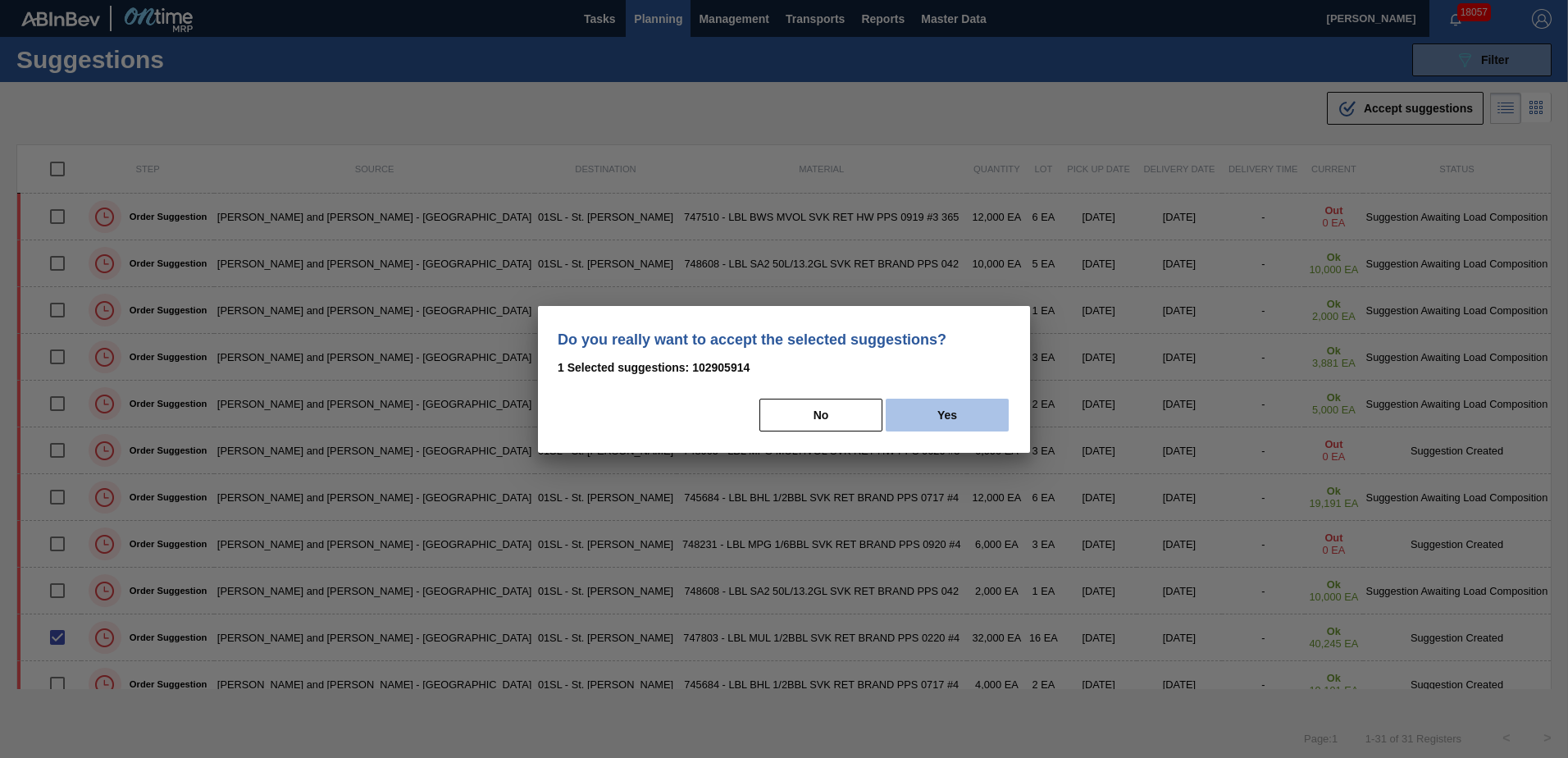
click at [965, 418] on button "Yes" at bounding box center [947, 415] width 123 height 33
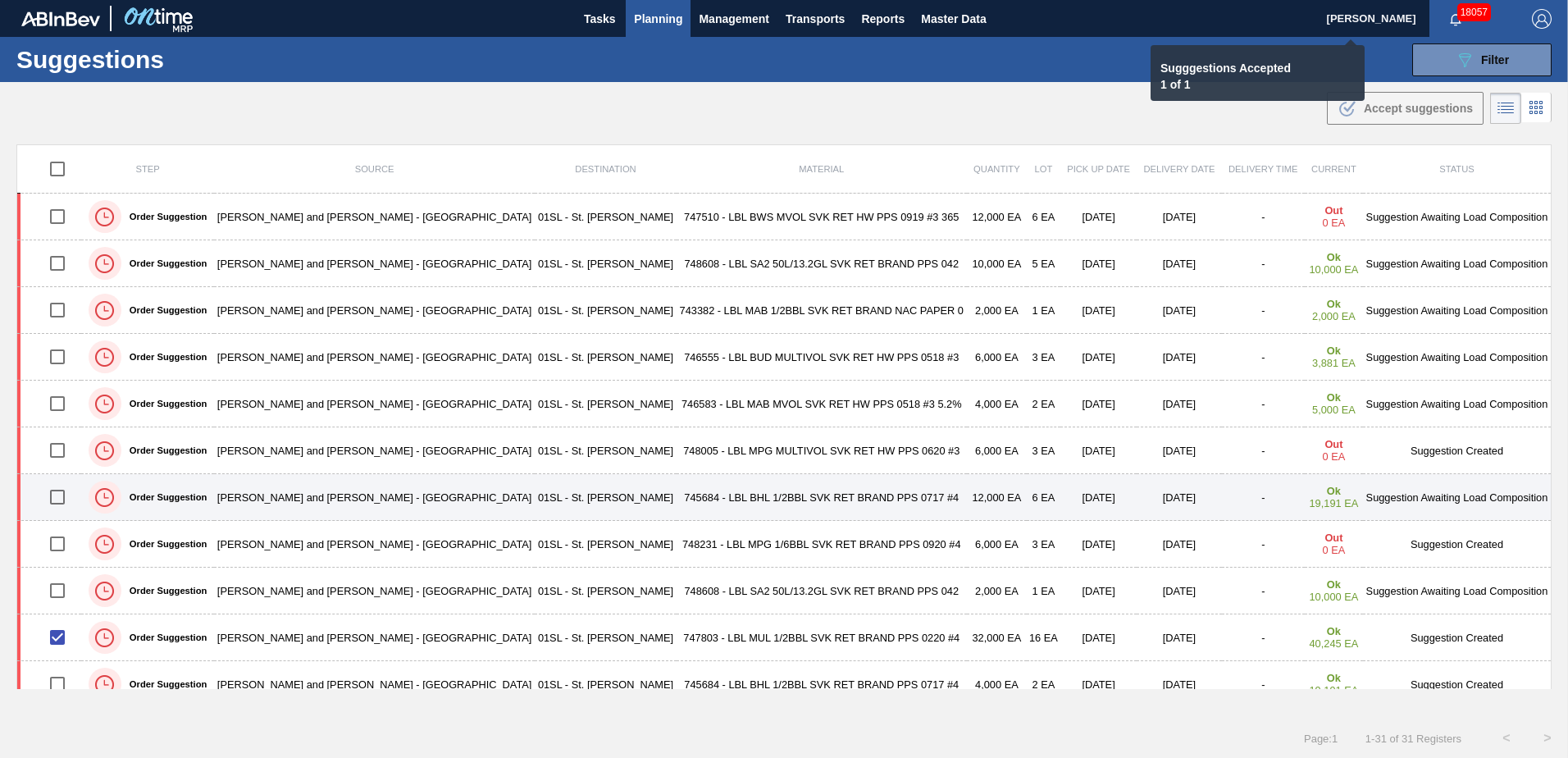
checkbox input "false"
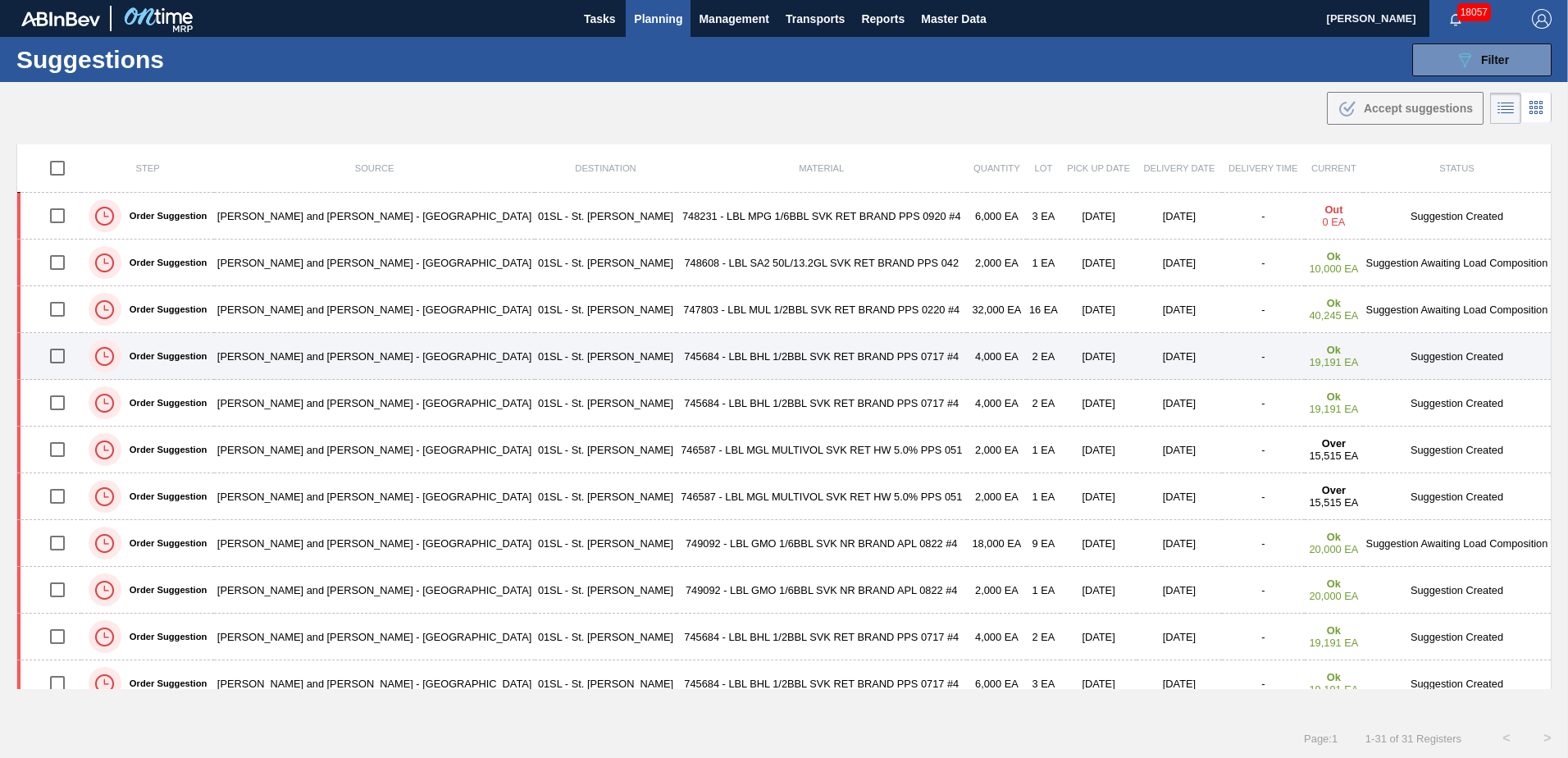
scroll to position [410, 0]
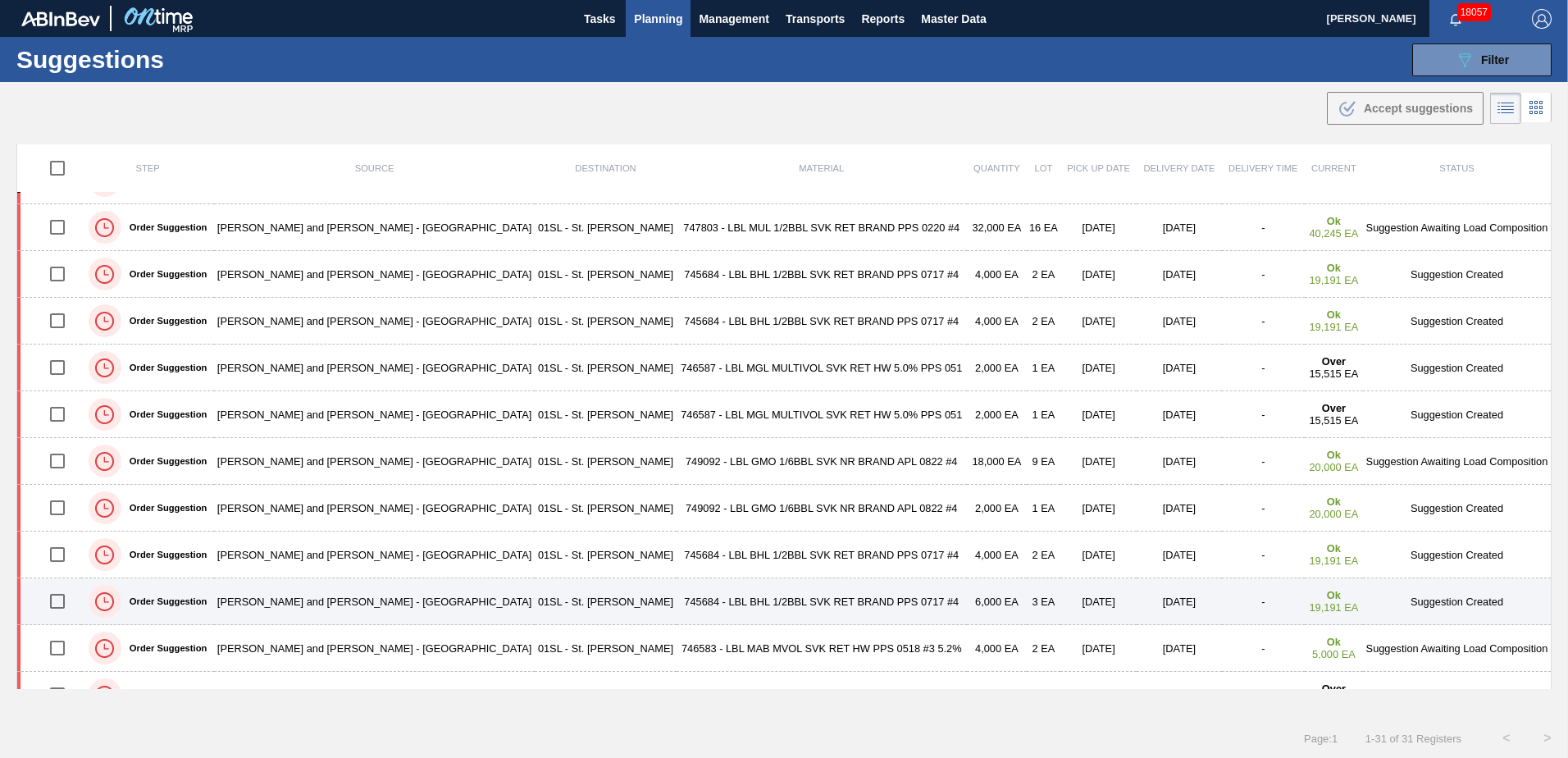
click at [59, 598] on input "checkbox" at bounding box center [57, 601] width 34 height 34
checkbox input "true"
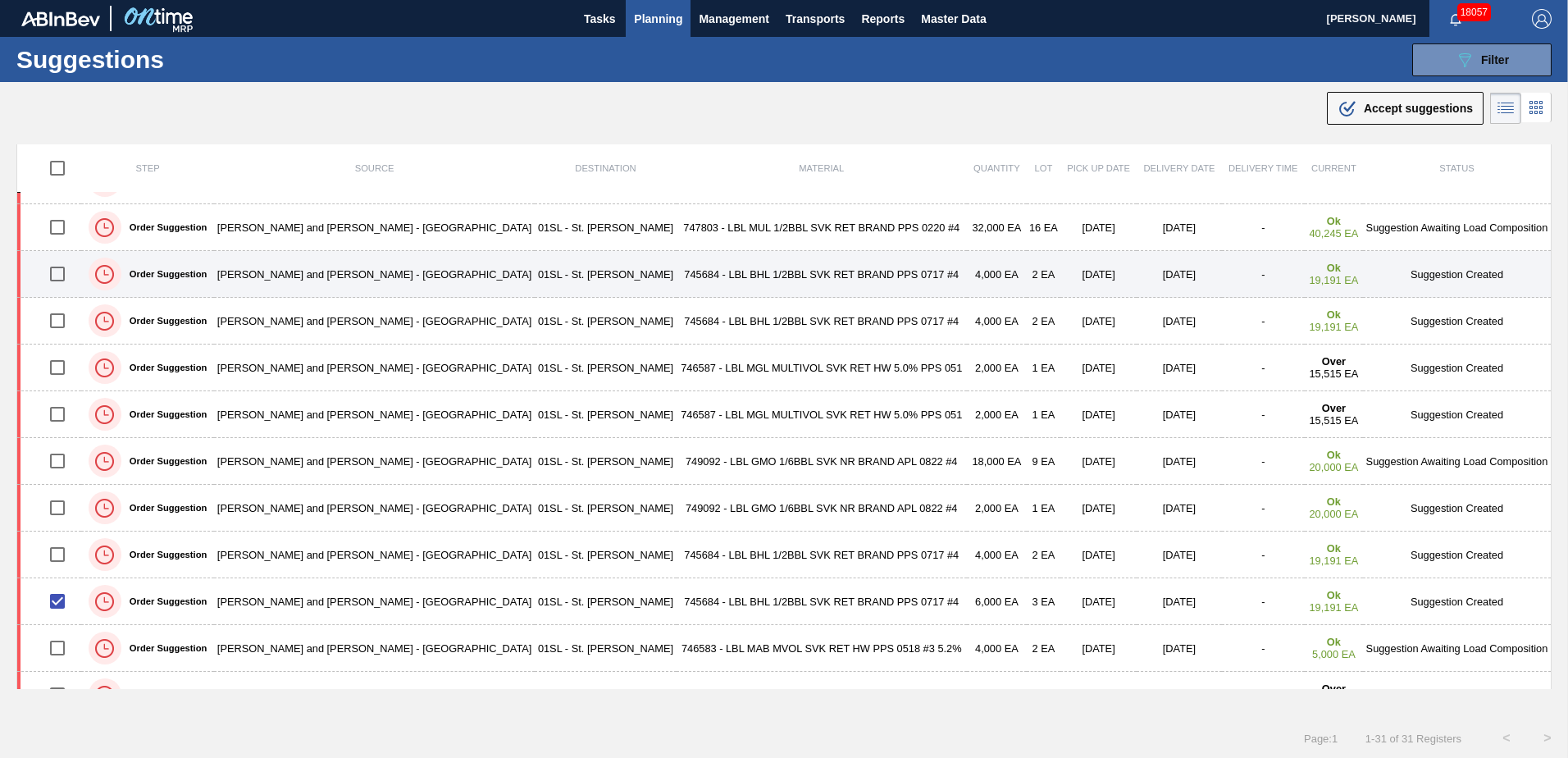
click at [57, 273] on input "checkbox" at bounding box center [57, 274] width 34 height 34
checkbox input "true"
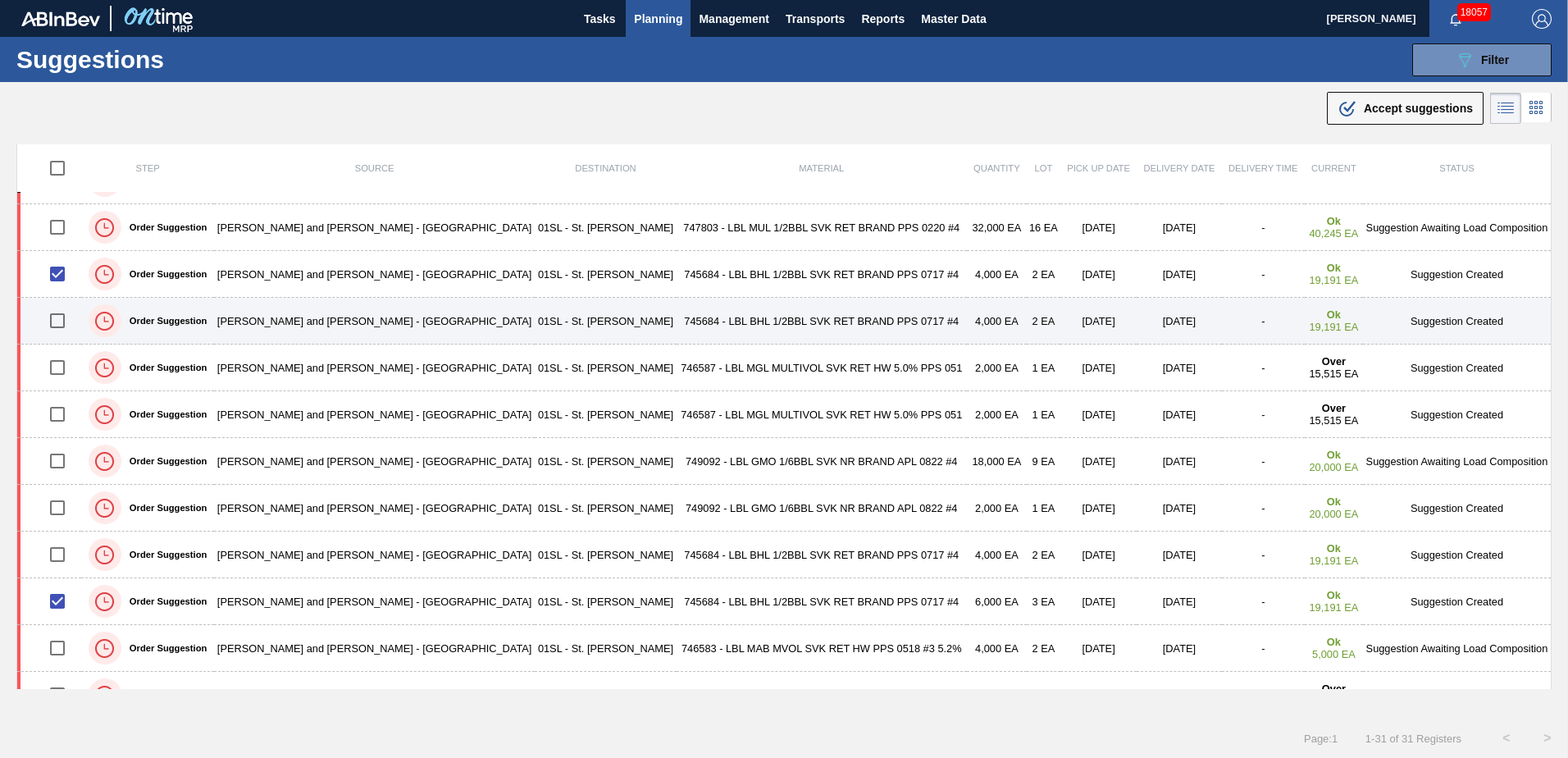
click at [62, 319] on input "checkbox" at bounding box center [57, 321] width 34 height 34
checkbox input "true"
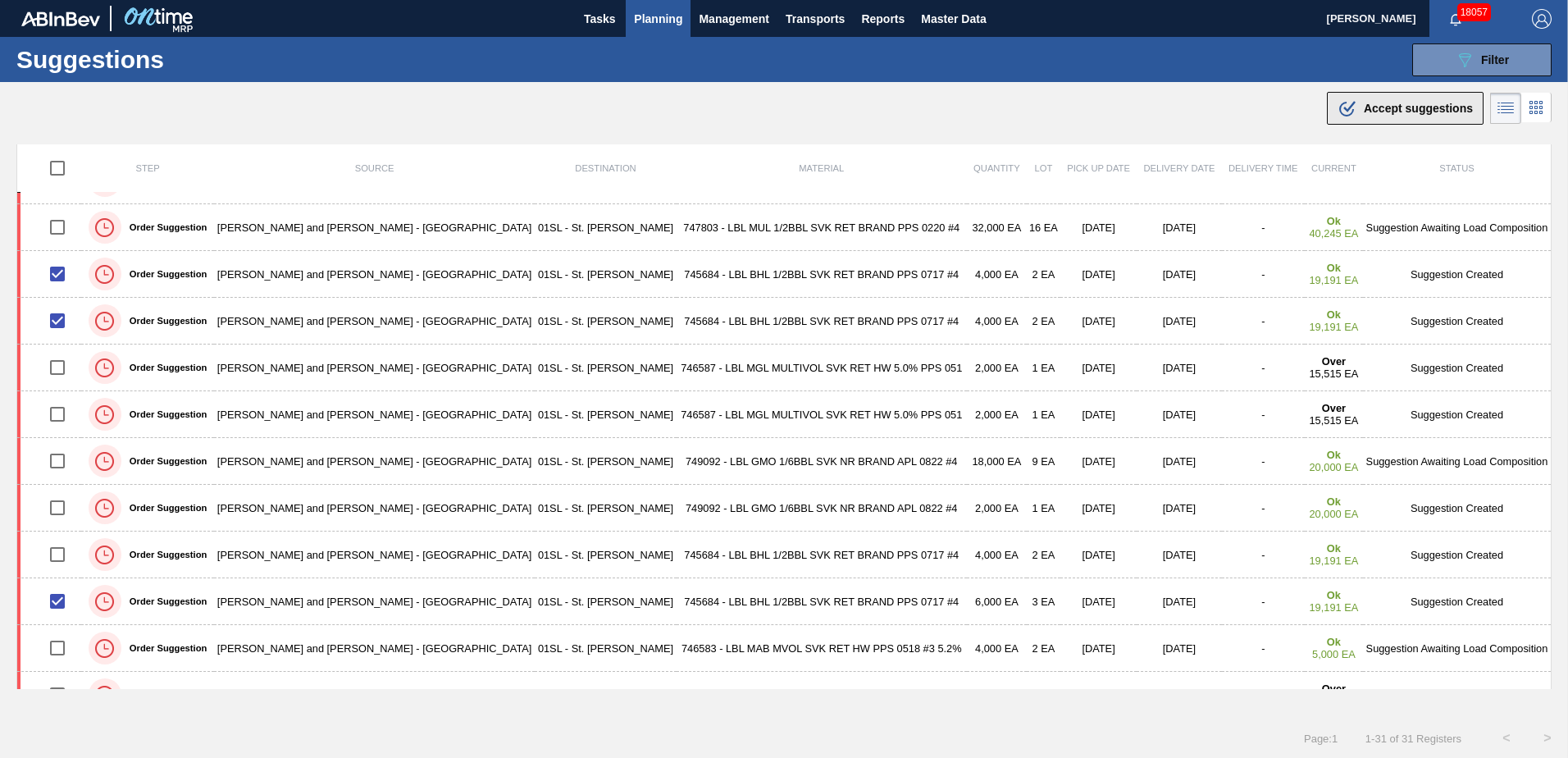
click at [1407, 111] on span "Accept suggestions" at bounding box center [1417, 108] width 109 height 13
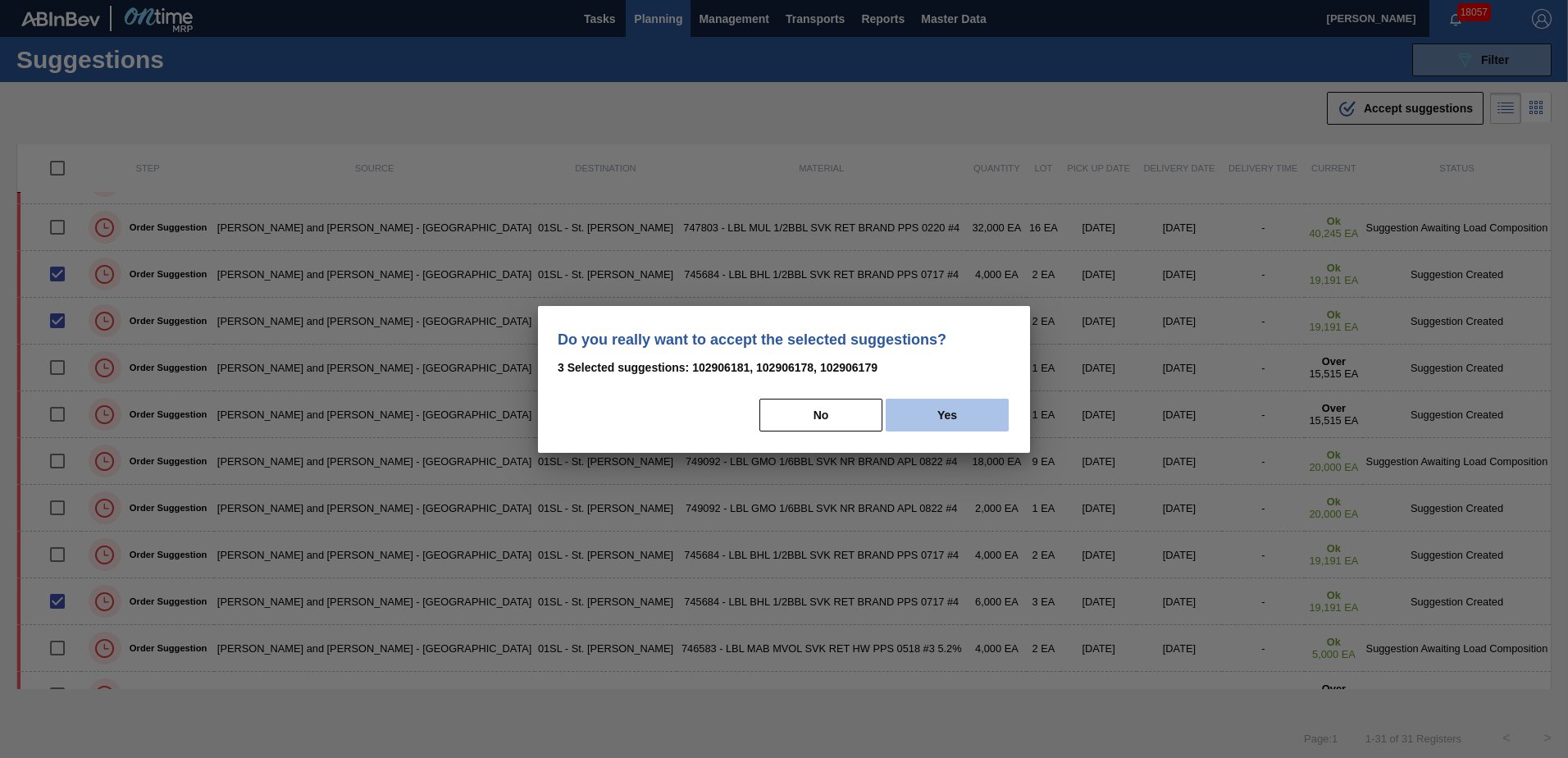
click at [967, 417] on button "Yes" at bounding box center [947, 415] width 123 height 33
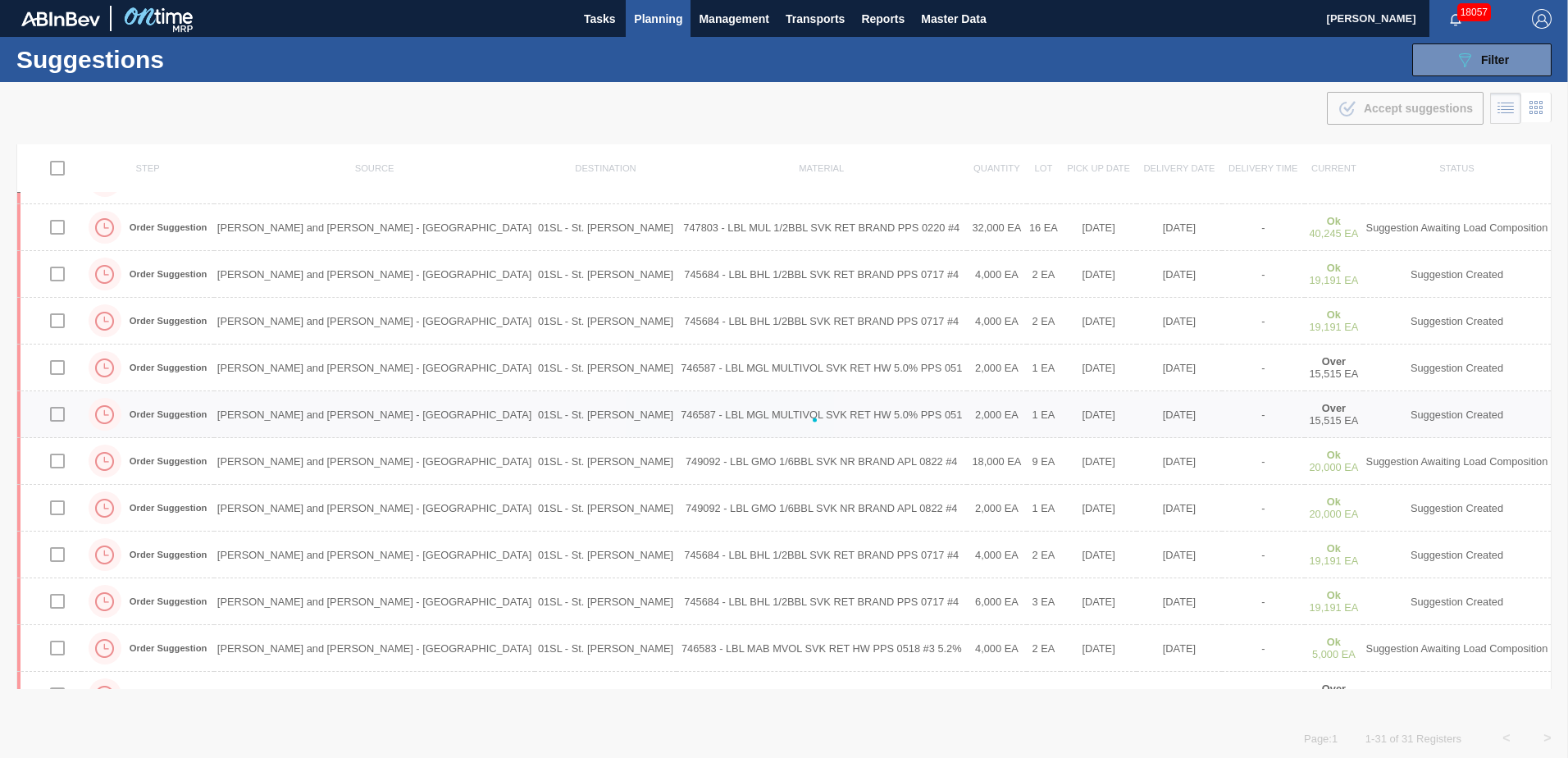
checkbox input "false"
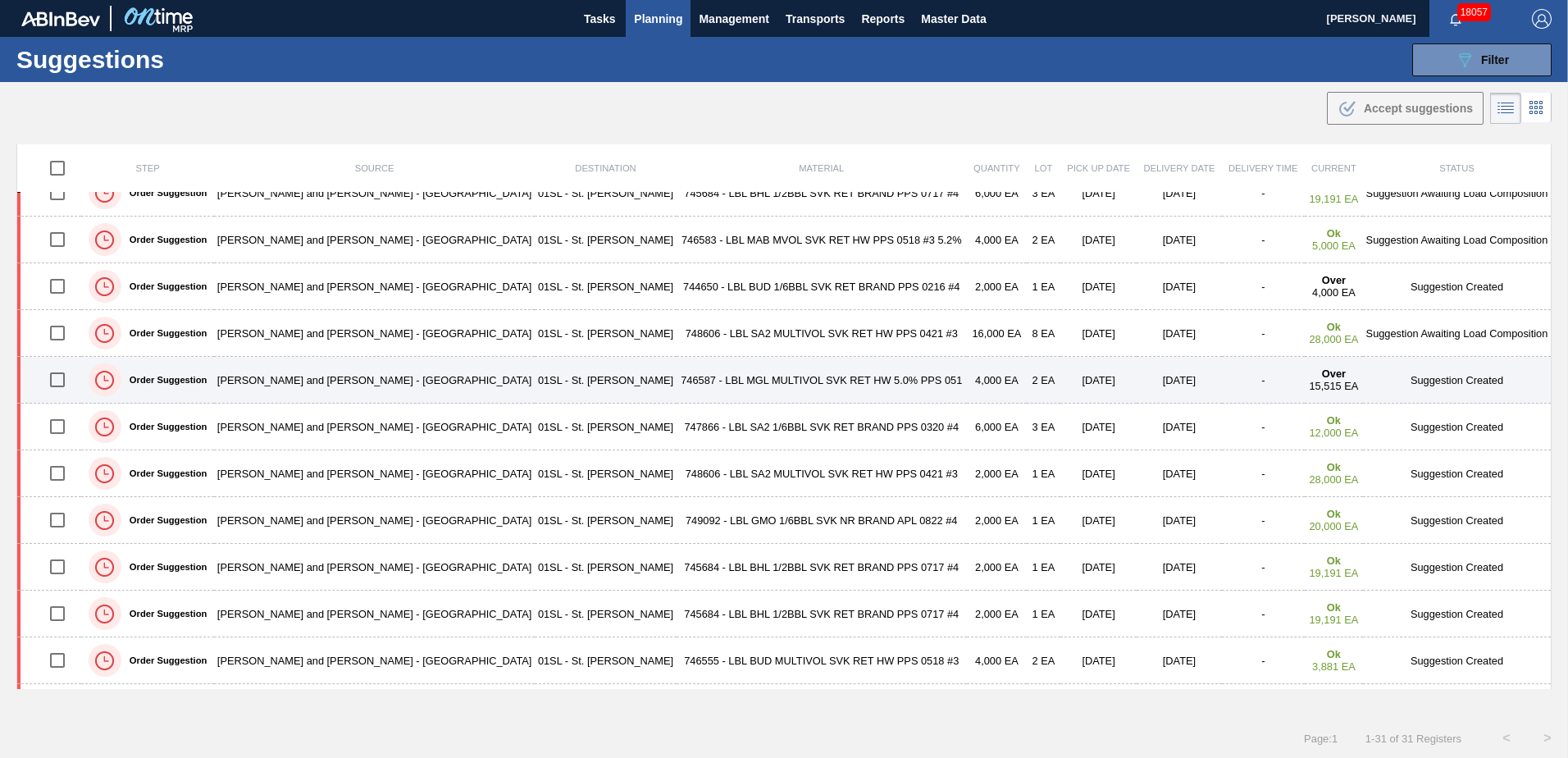
scroll to position [790, 0]
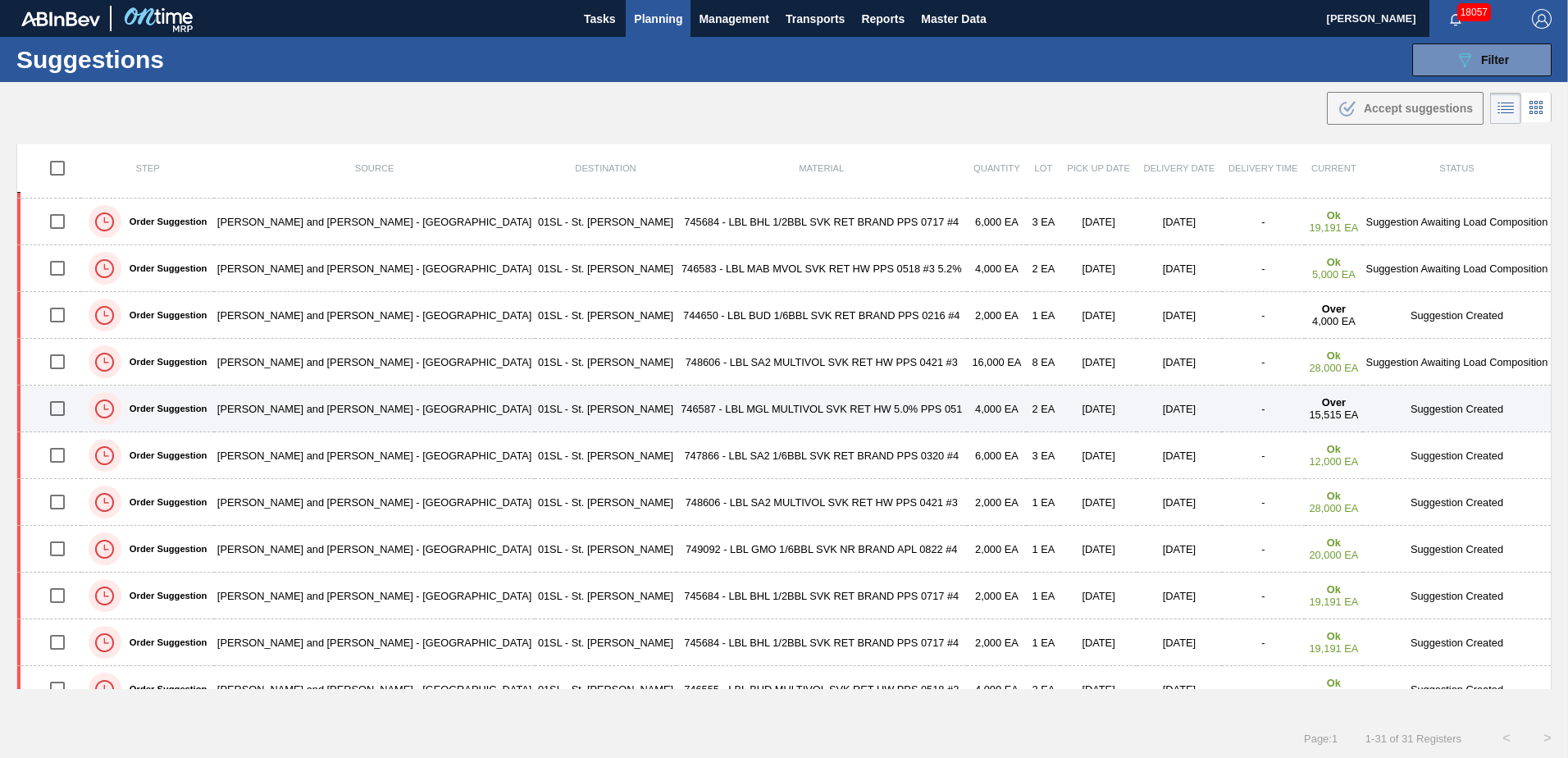
click at [60, 410] on input "checkbox" at bounding box center [57, 408] width 34 height 34
checkbox input "true"
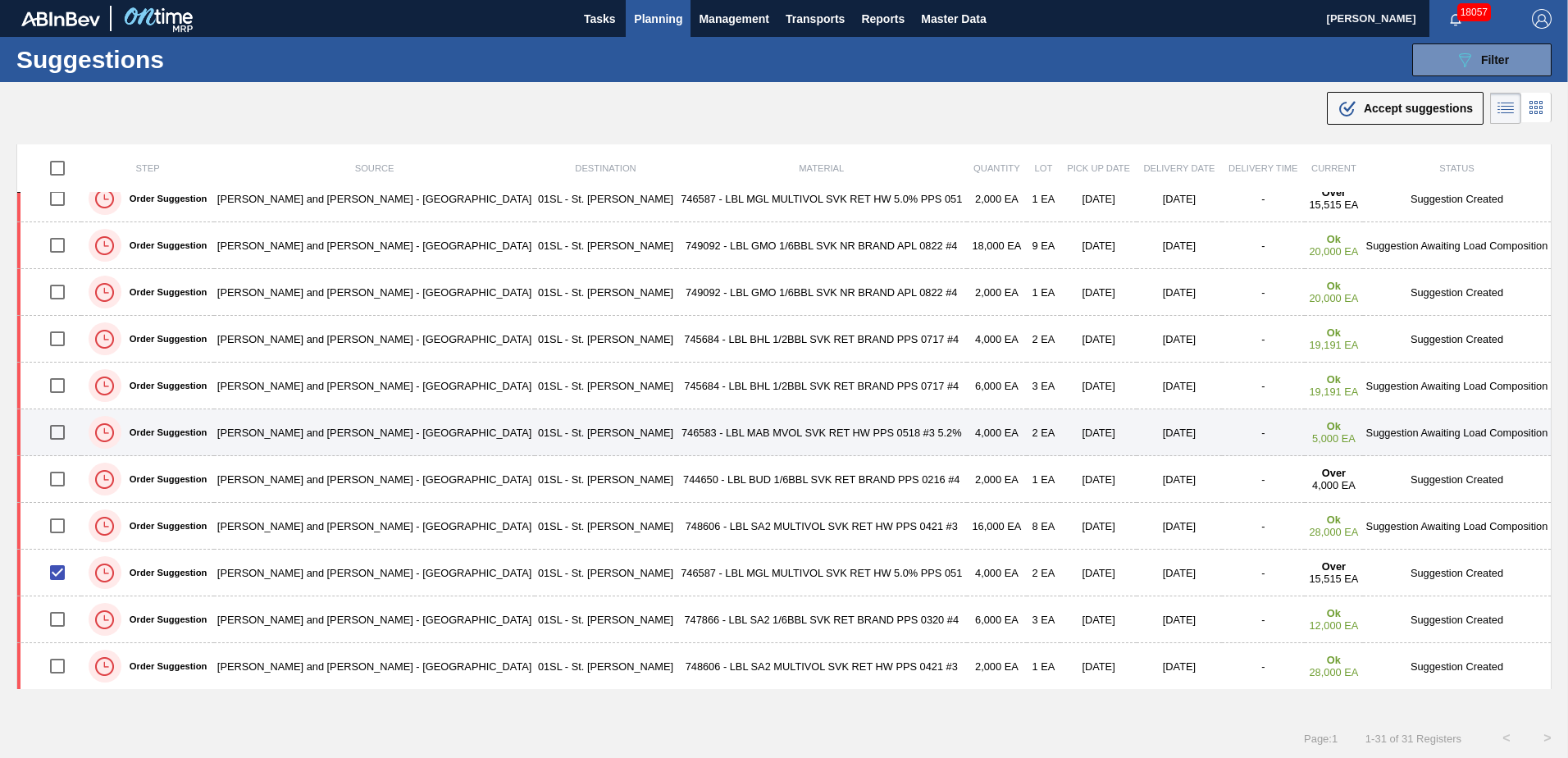
scroll to position [544, 0]
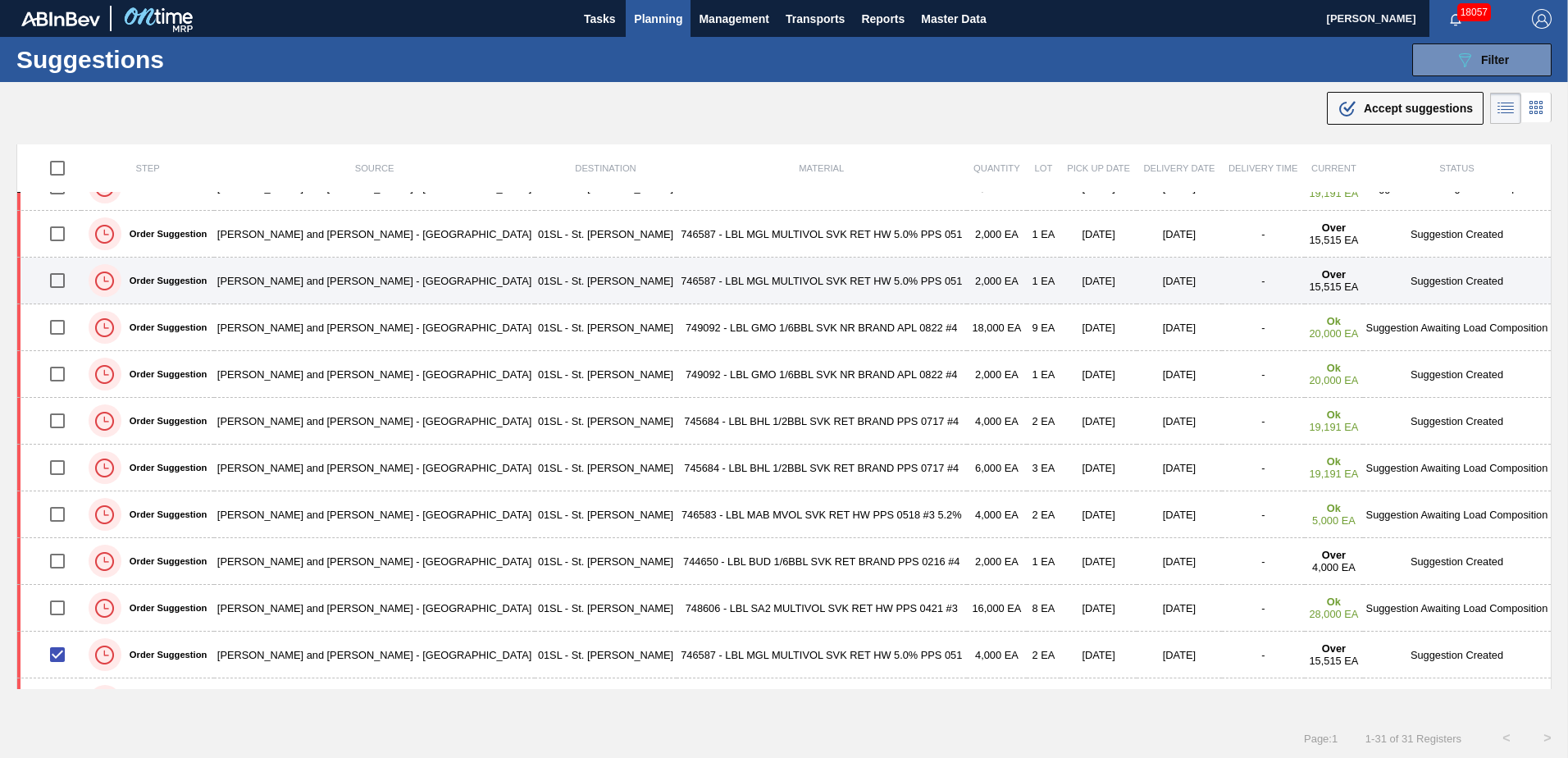
click at [60, 287] on input "checkbox" at bounding box center [57, 281] width 34 height 34
checkbox input "true"
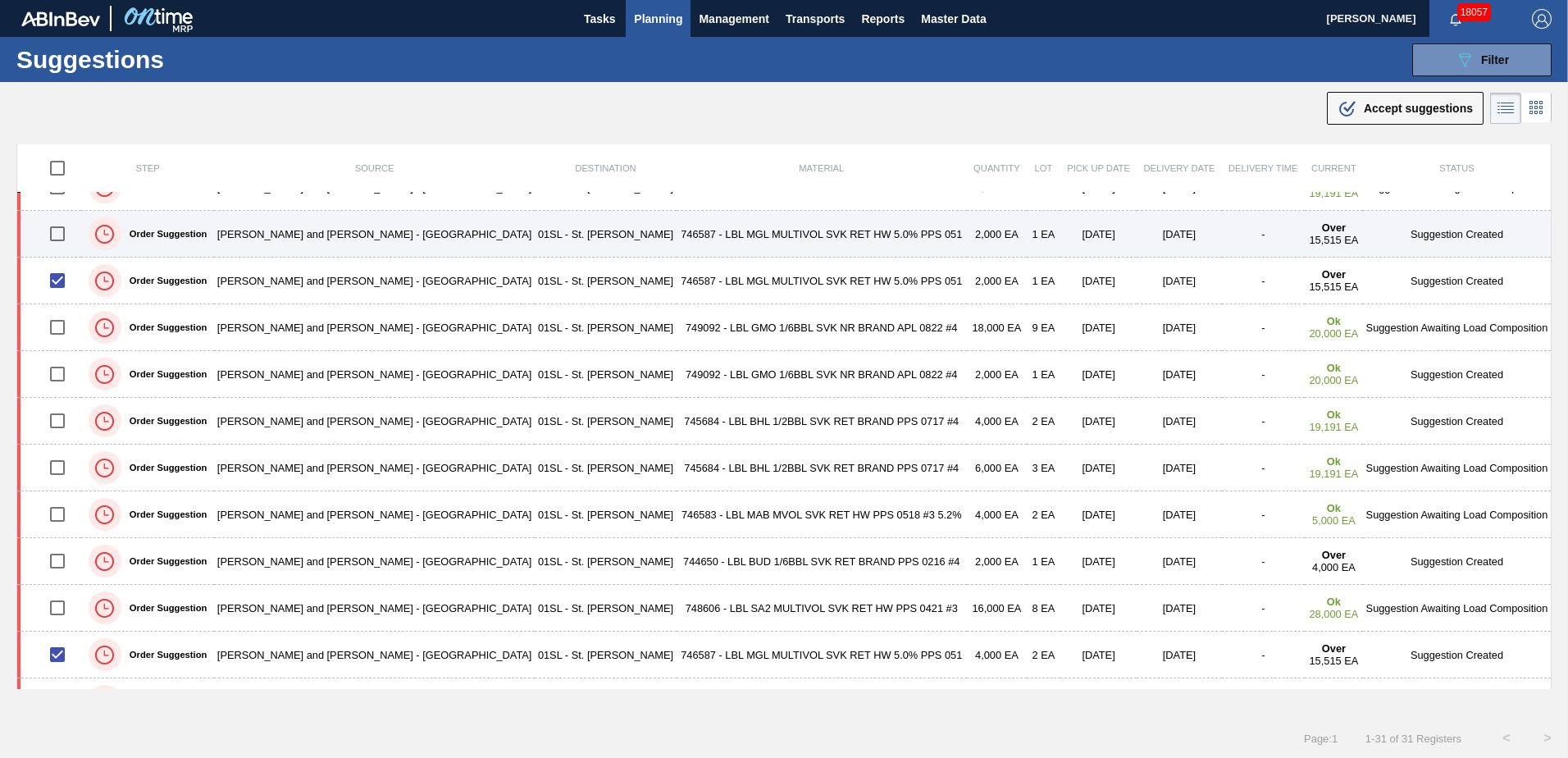
click at [56, 241] on input "checkbox" at bounding box center [57, 234] width 34 height 34
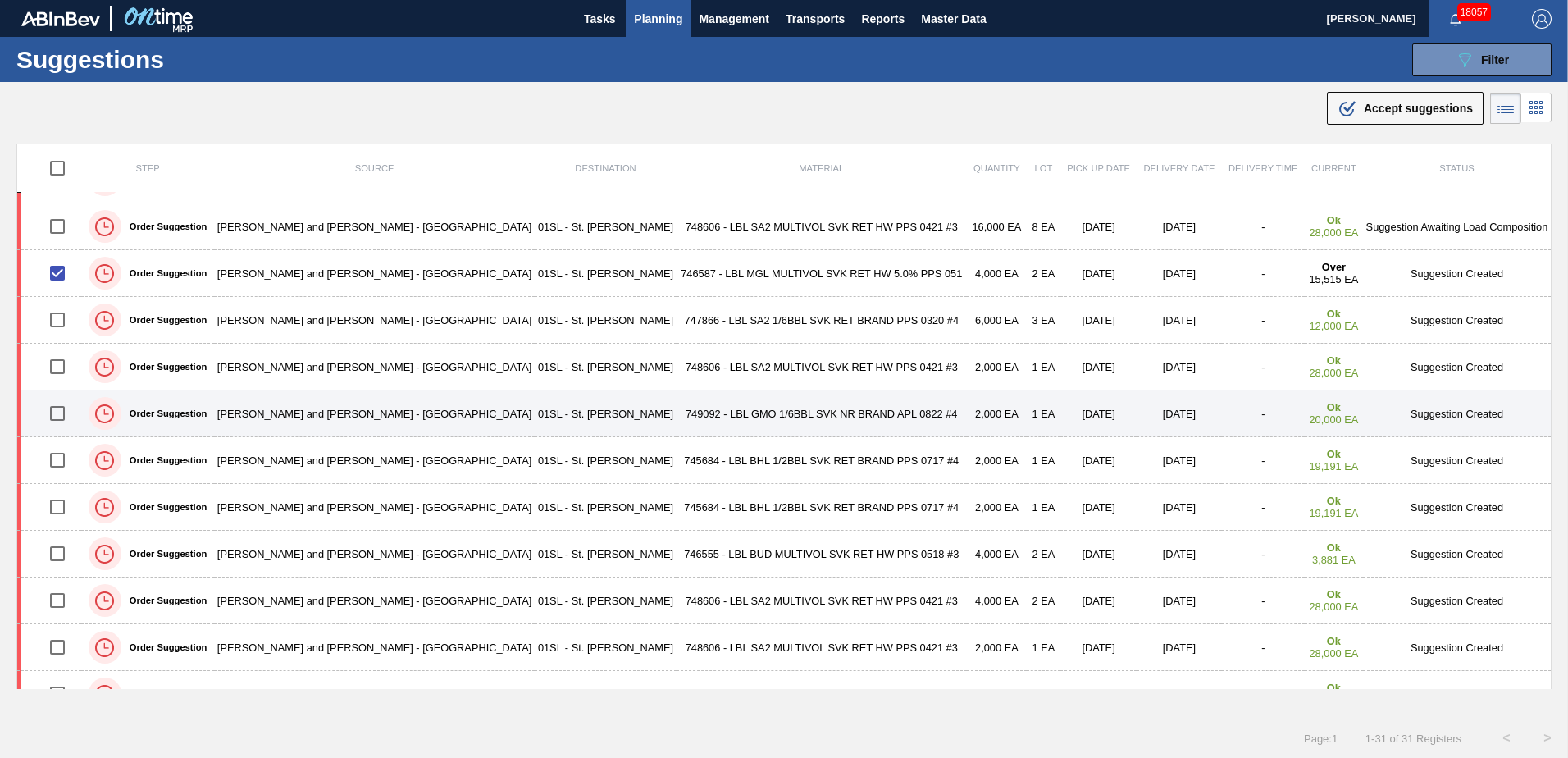
scroll to position [954, 0]
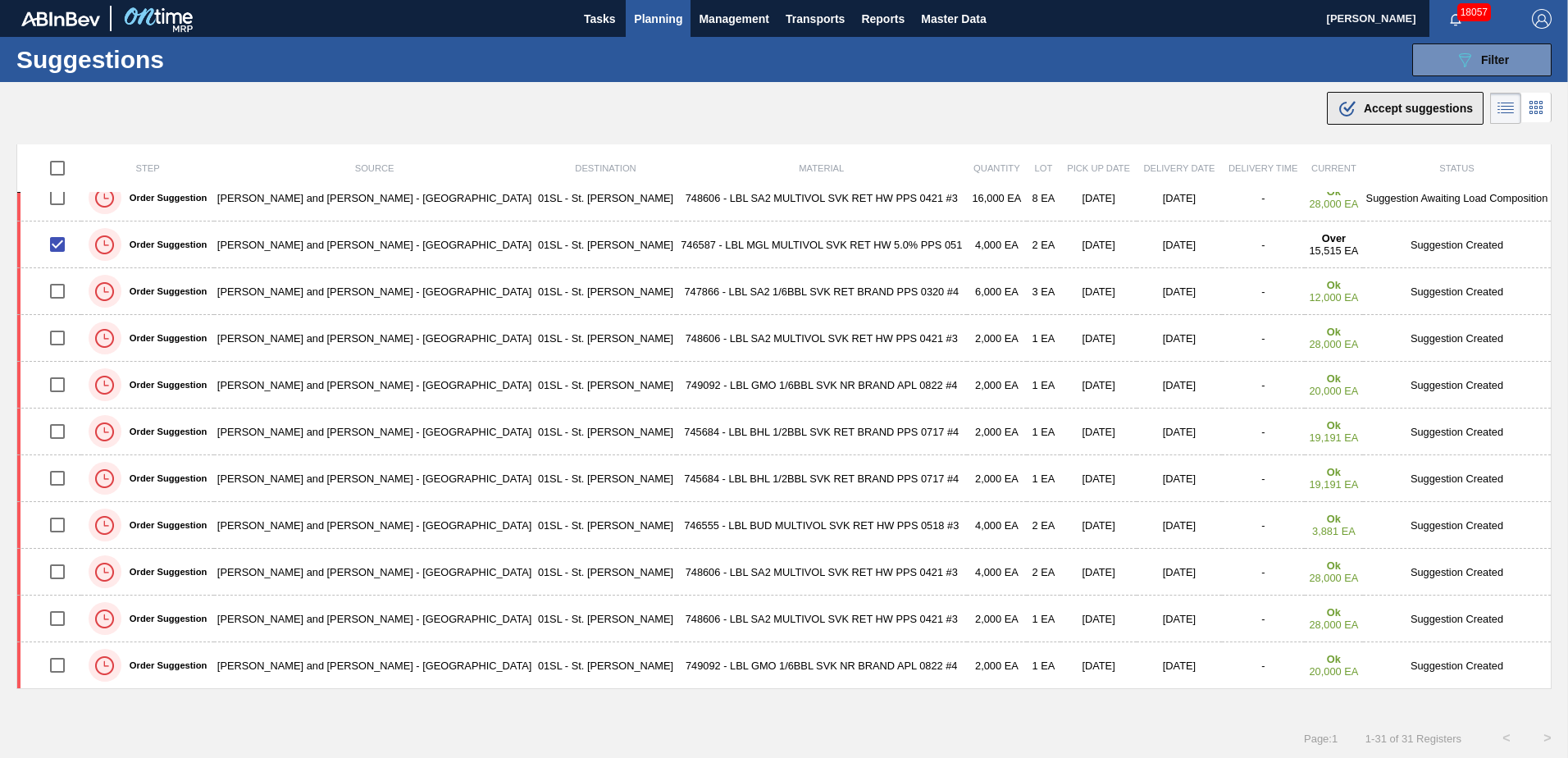
click at [1371, 106] on span "Accept suggestions" at bounding box center [1417, 108] width 109 height 13
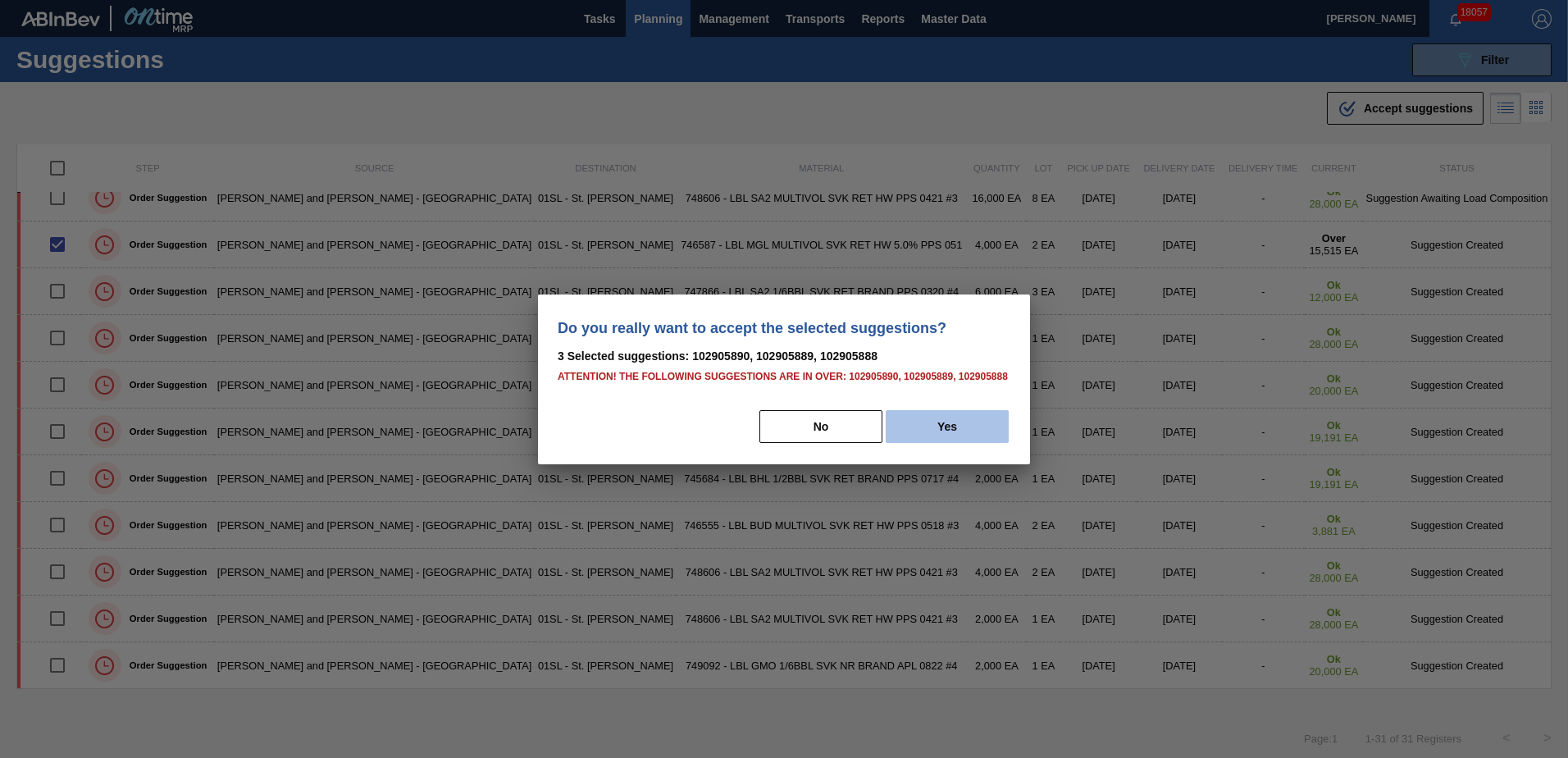
click at [959, 423] on button "Yes" at bounding box center [947, 426] width 123 height 33
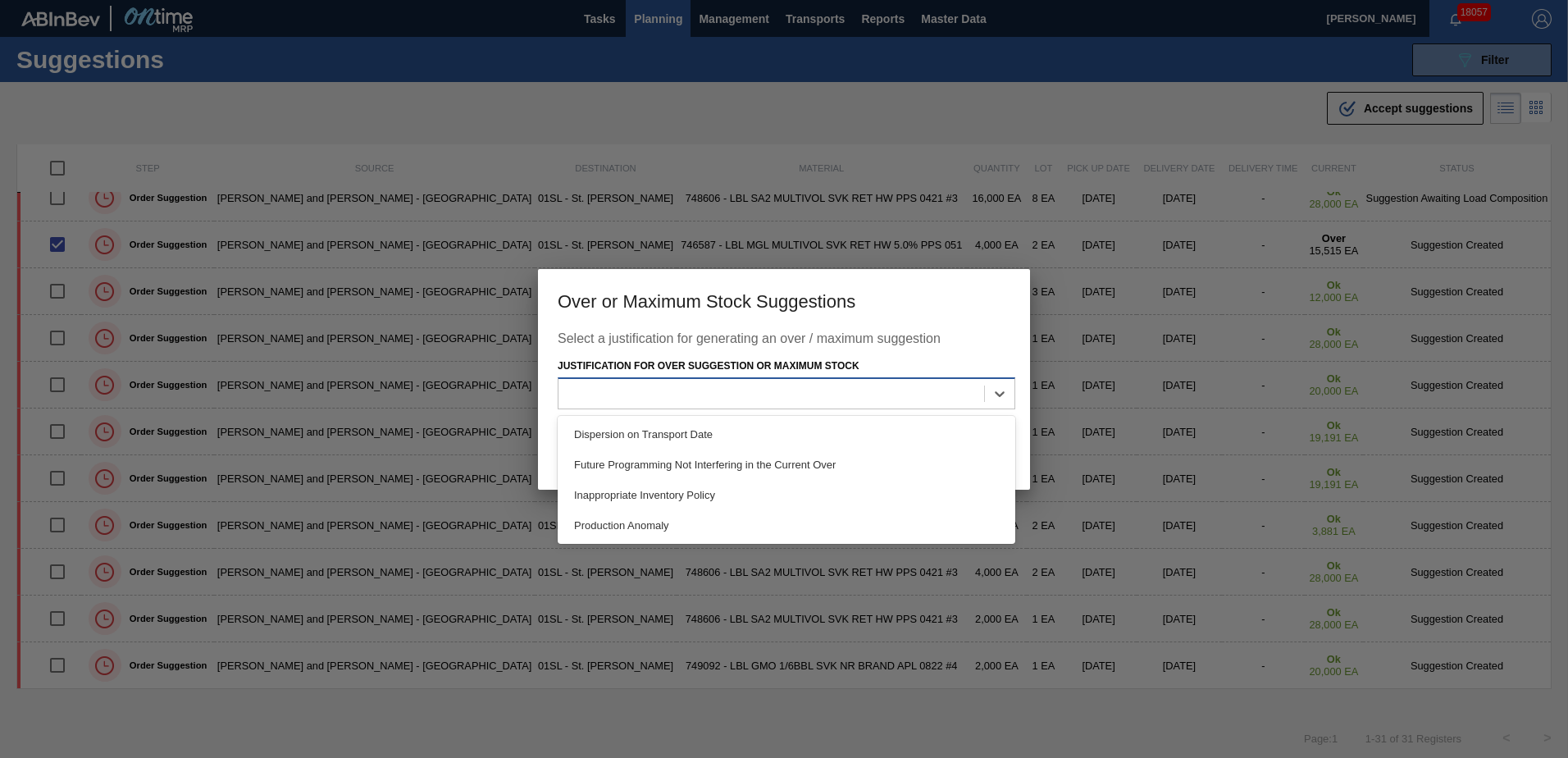
click at [779, 394] on div at bounding box center [771, 394] width 425 height 24
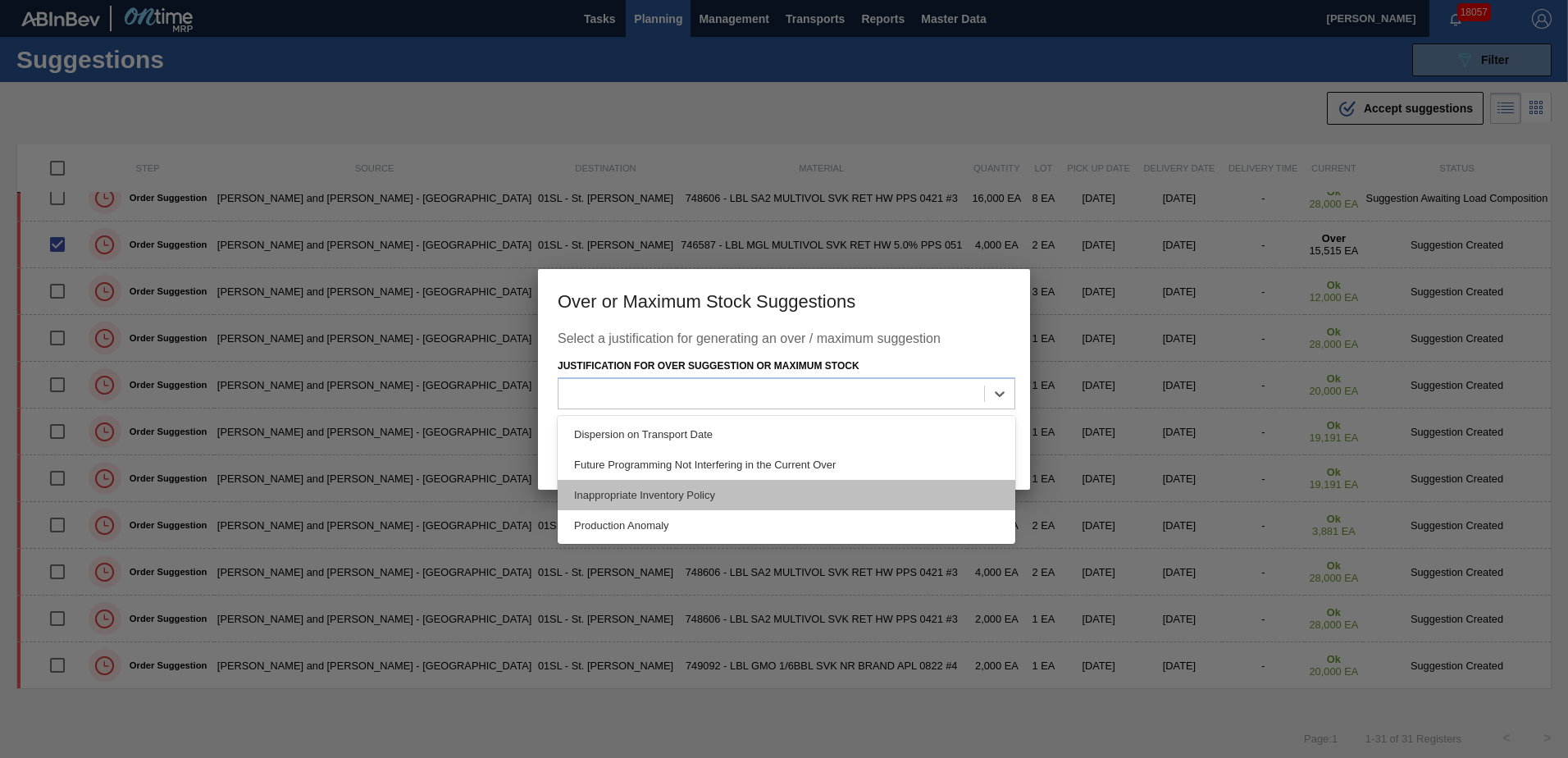
click at [723, 490] on div "Inappropriate Inventory Policy" at bounding box center [786, 494] width 458 height 30
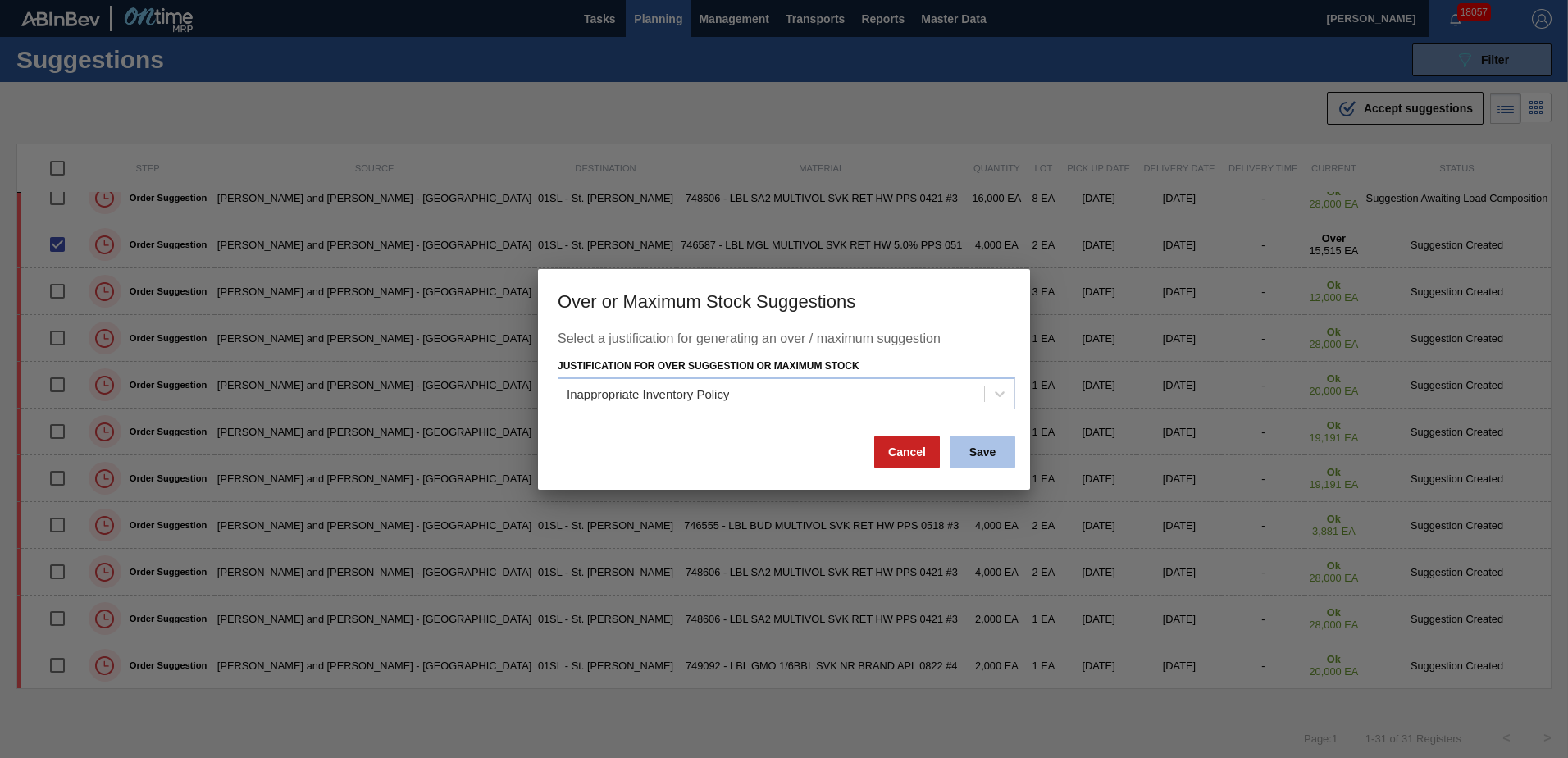
click at [979, 448] on button "Save" at bounding box center [982, 452] width 66 height 33
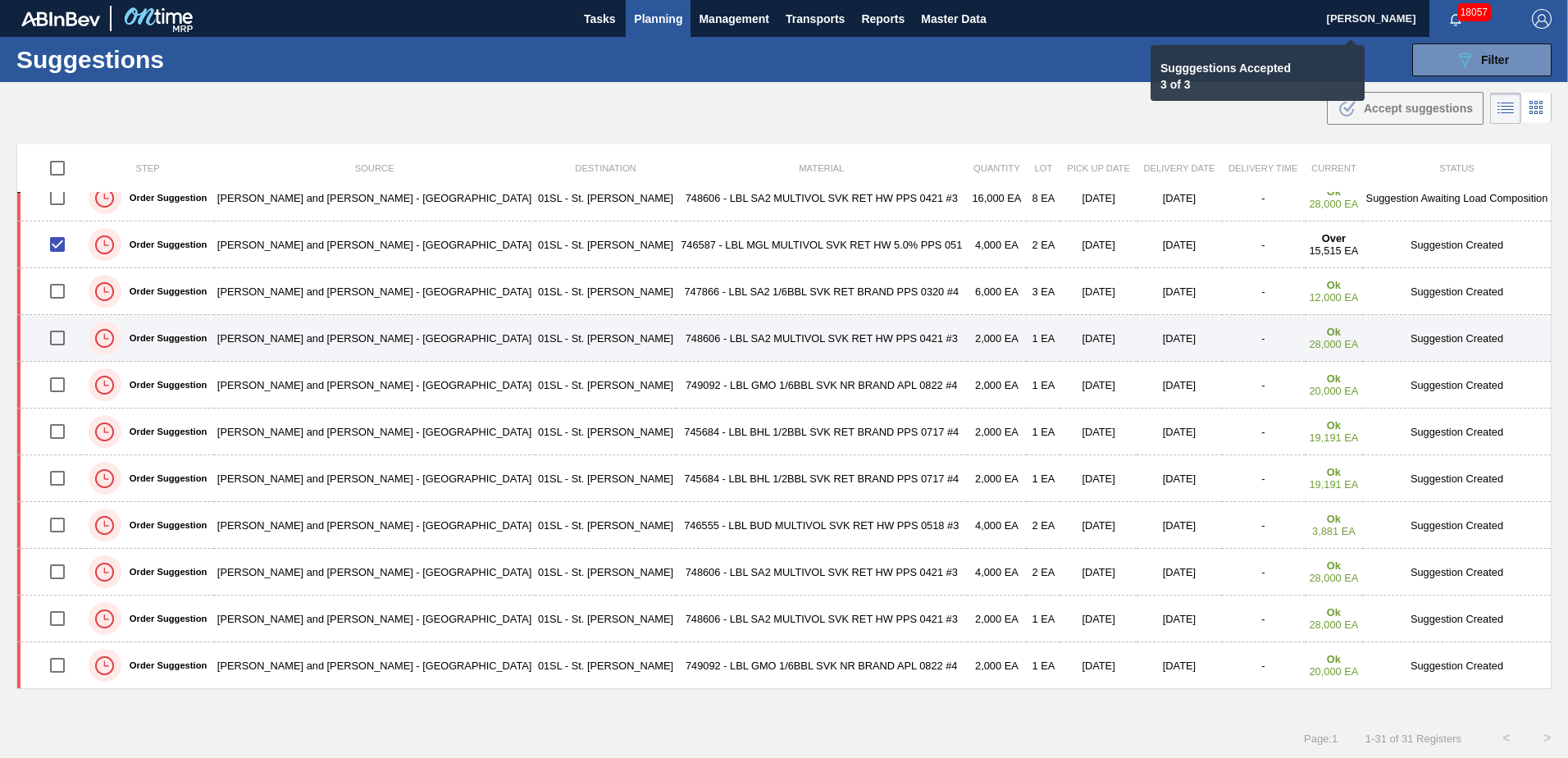
checkbox input "false"
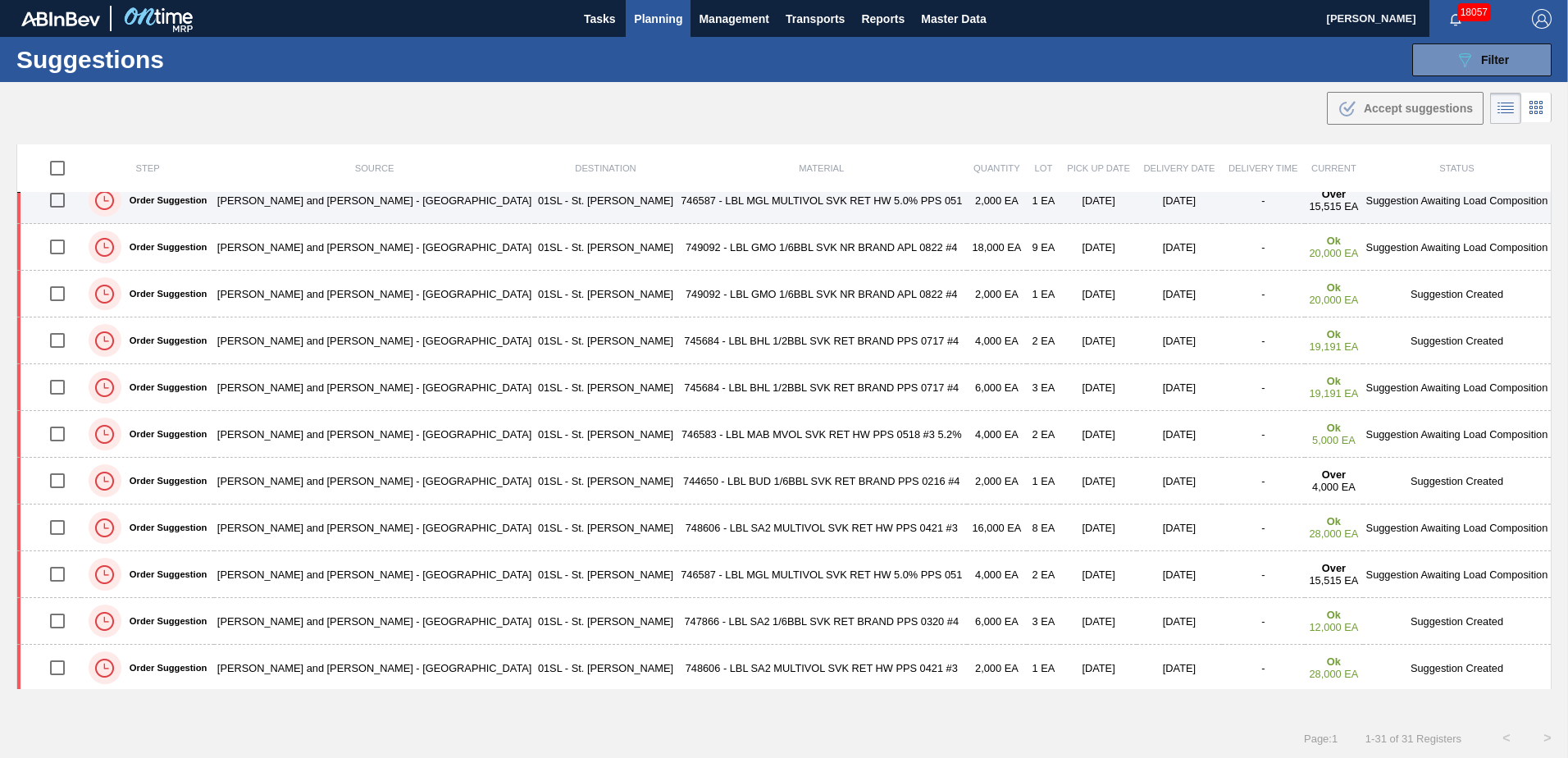
scroll to position [625, 0]
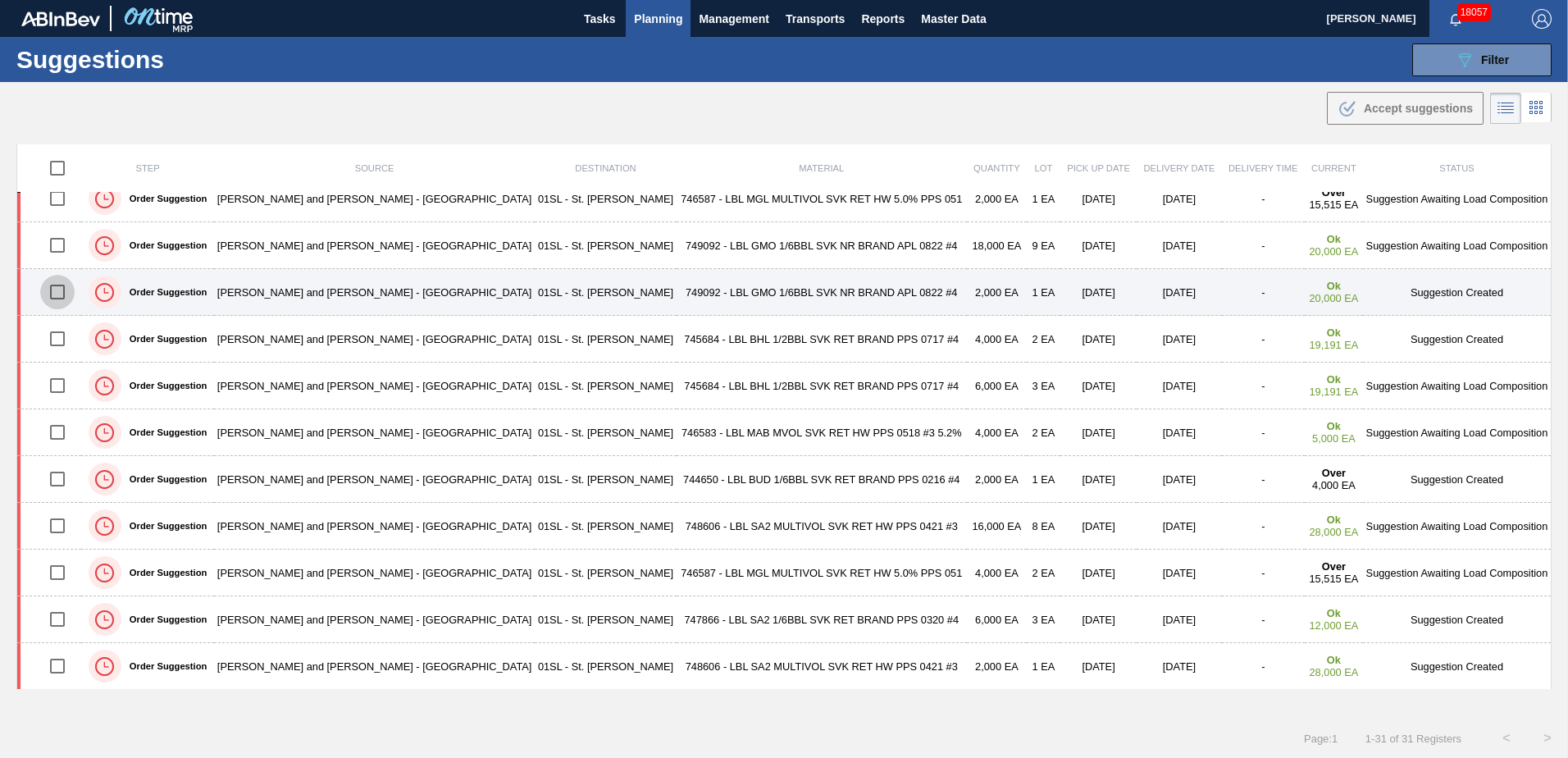
click at [67, 301] on input "checkbox" at bounding box center [57, 292] width 34 height 34
checkbox input "true"
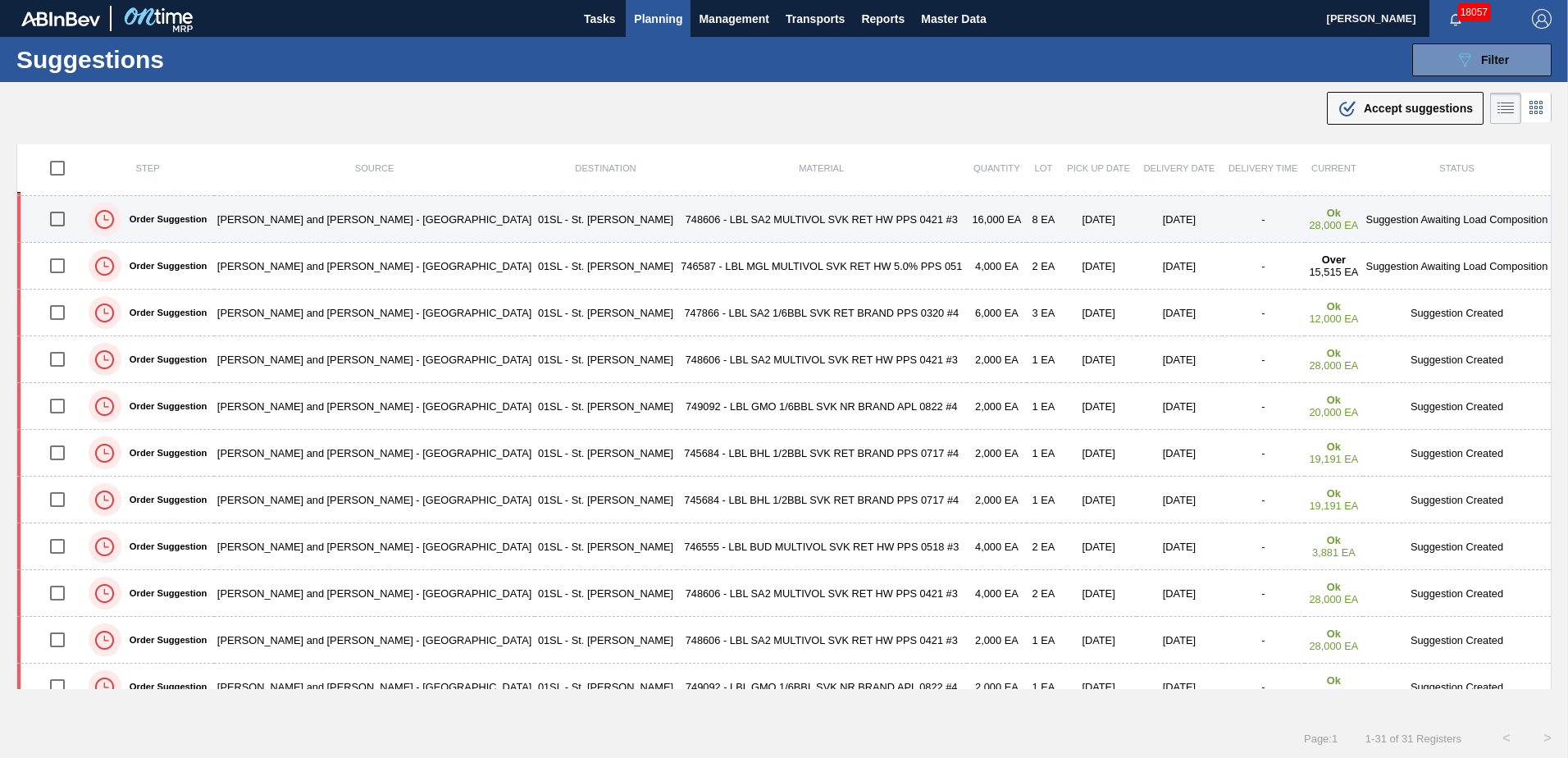
scroll to position [954, 0]
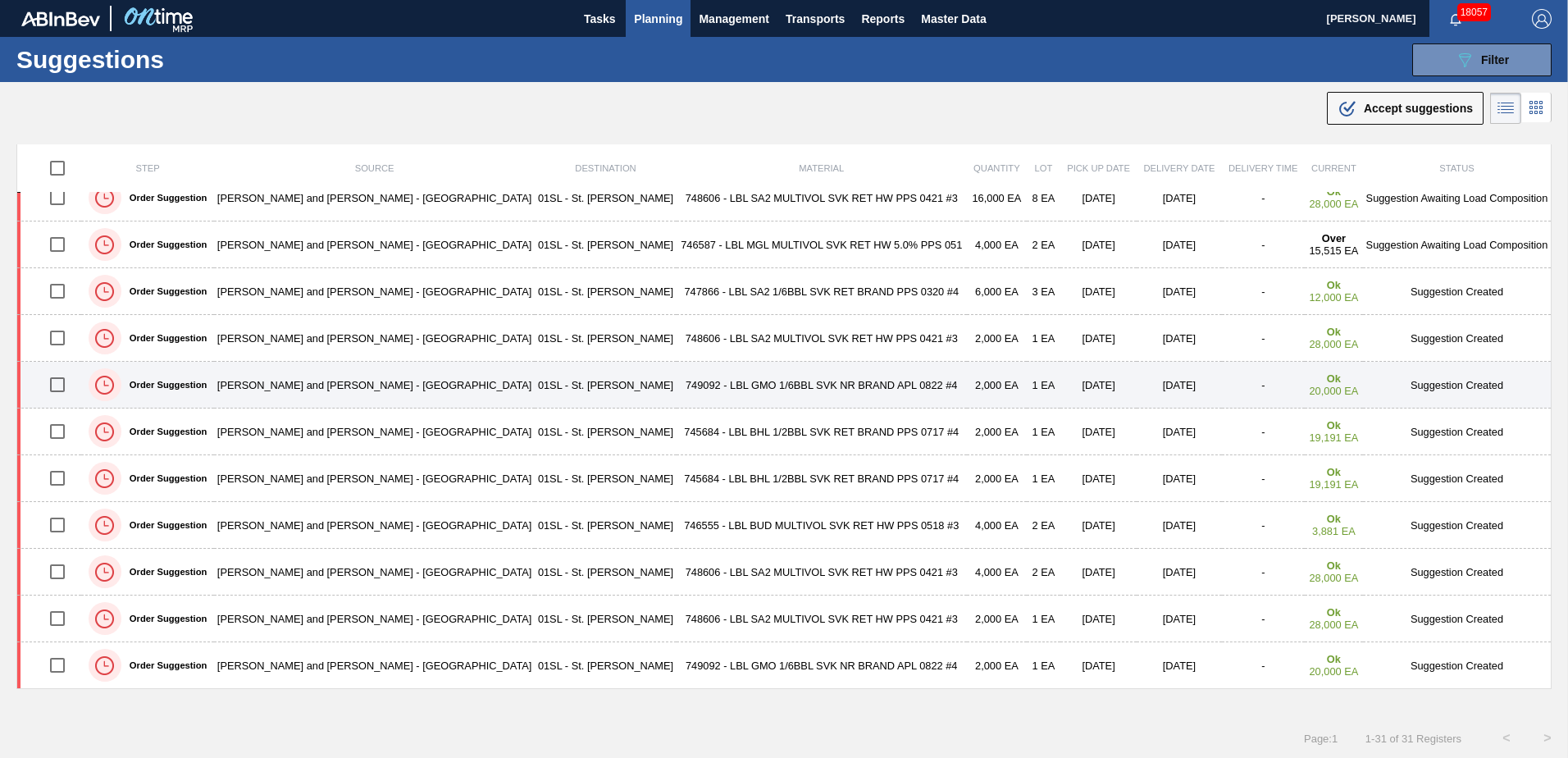
click at [61, 384] on input "checkbox" at bounding box center [57, 384] width 34 height 34
checkbox input "true"
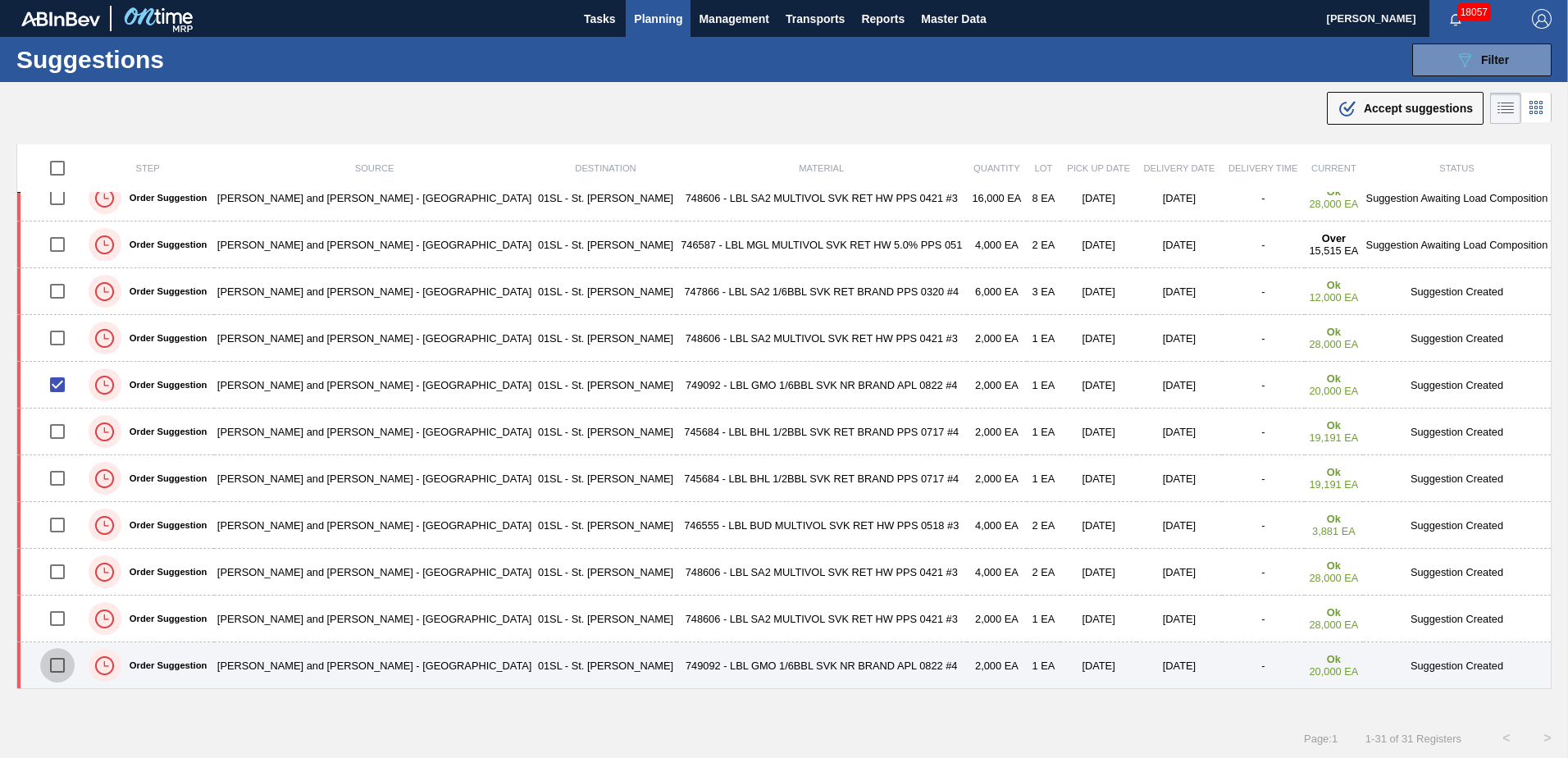
click at [63, 670] on input "checkbox" at bounding box center [57, 665] width 34 height 34
checkbox input "true"
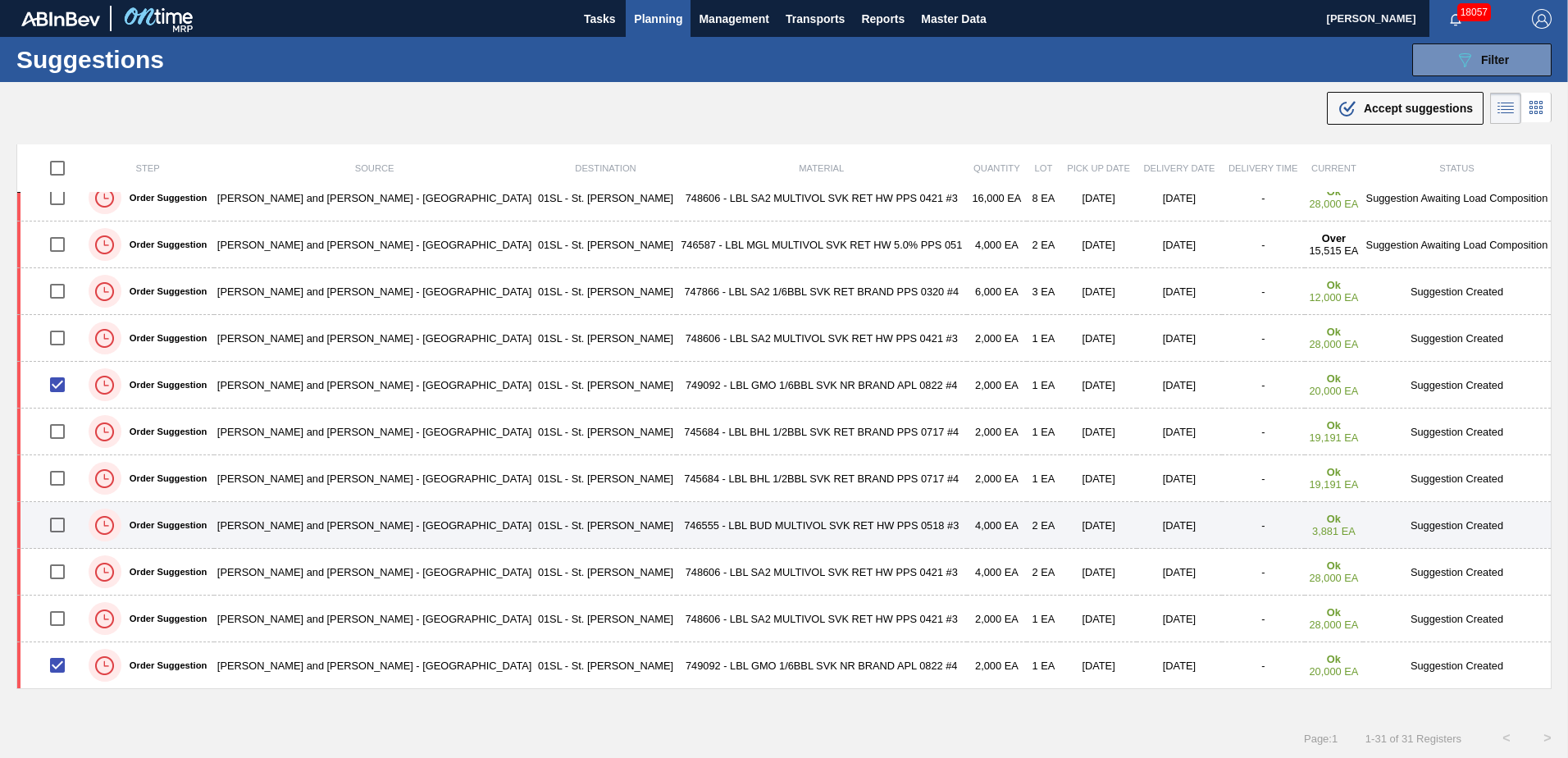
scroll to position [1, 0]
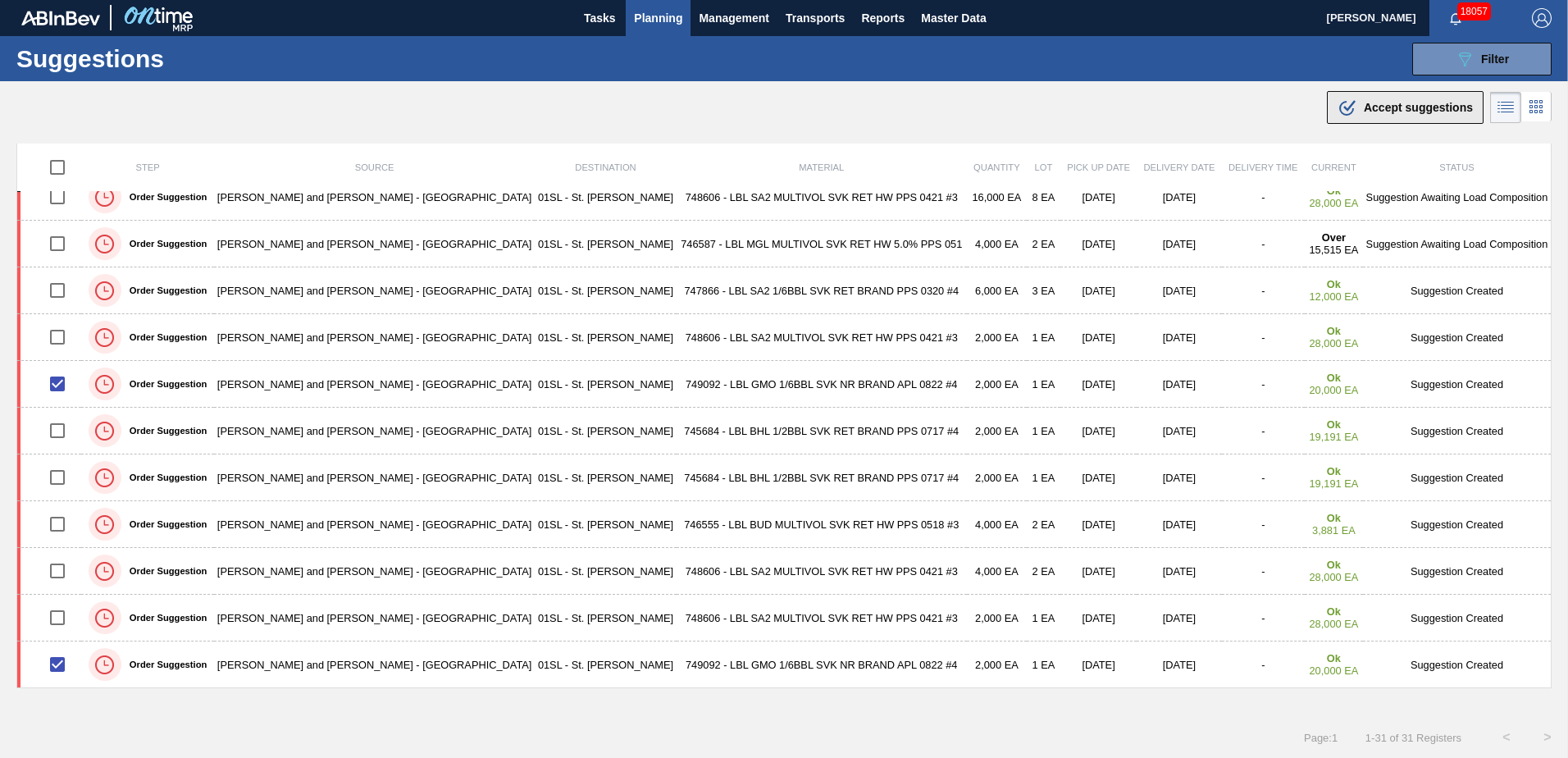
click at [1373, 111] on span "Accept suggestions" at bounding box center [1417, 107] width 109 height 13
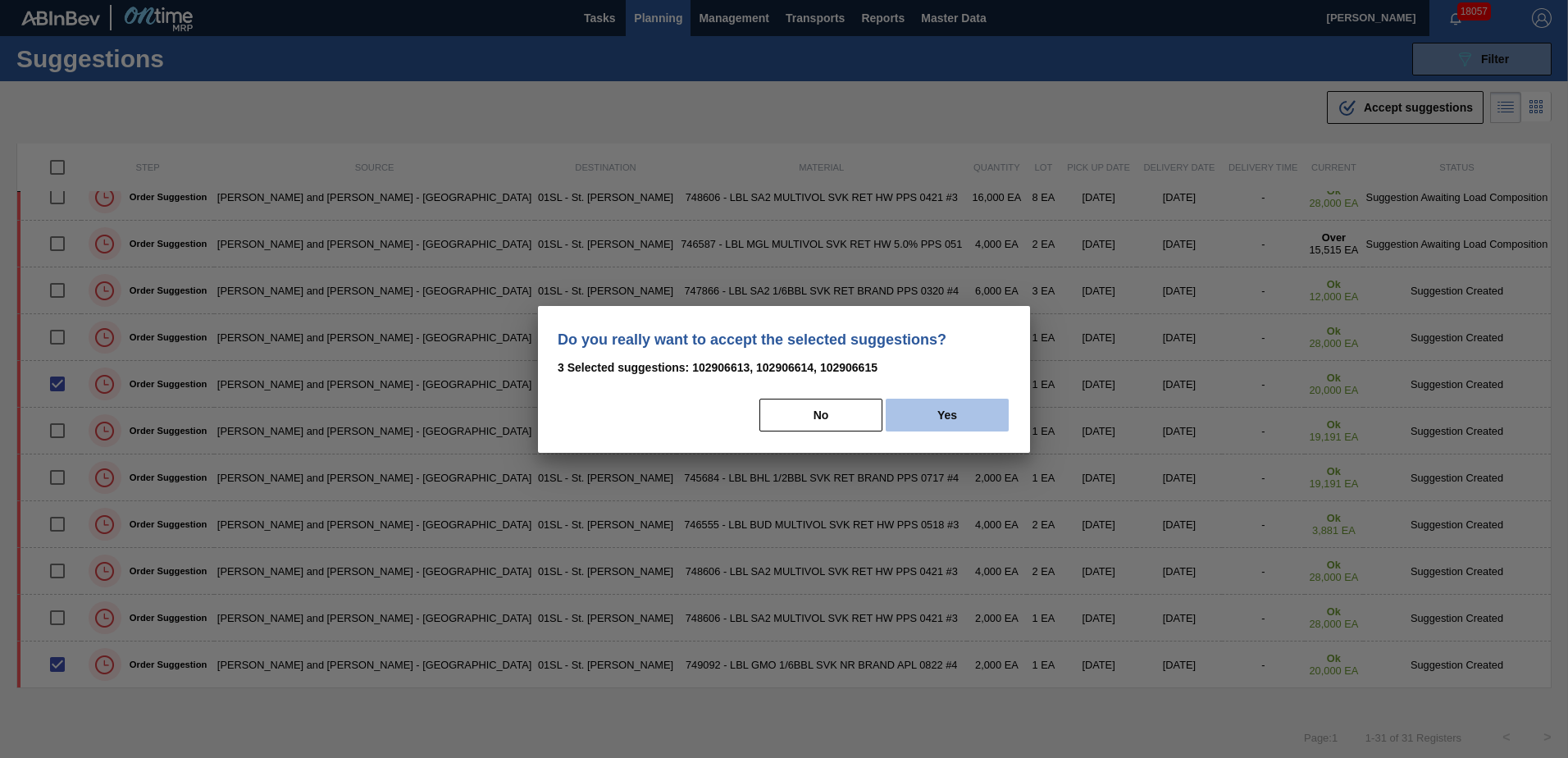
click at [973, 417] on button "Yes" at bounding box center [947, 415] width 123 height 33
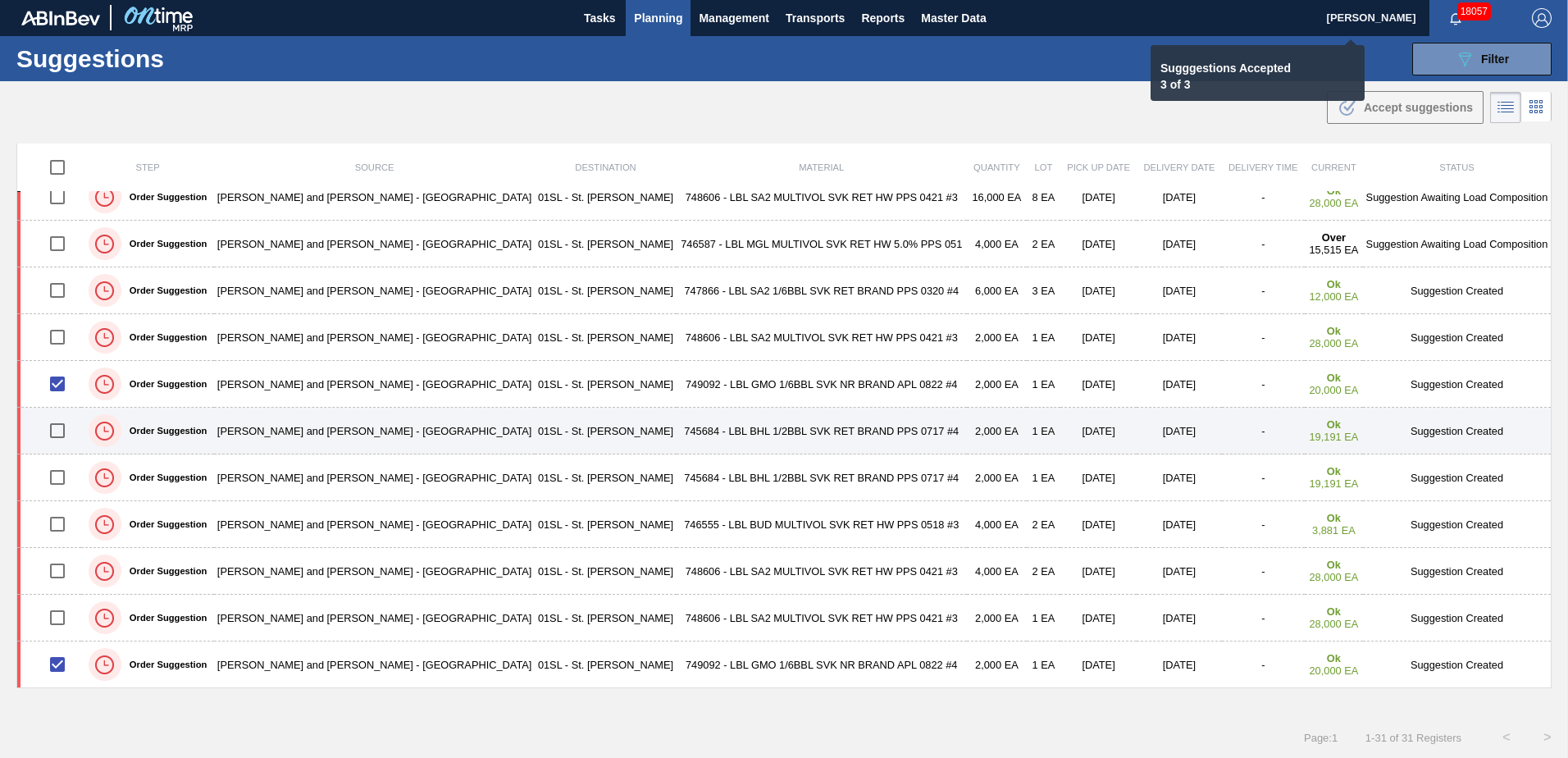
checkbox input "false"
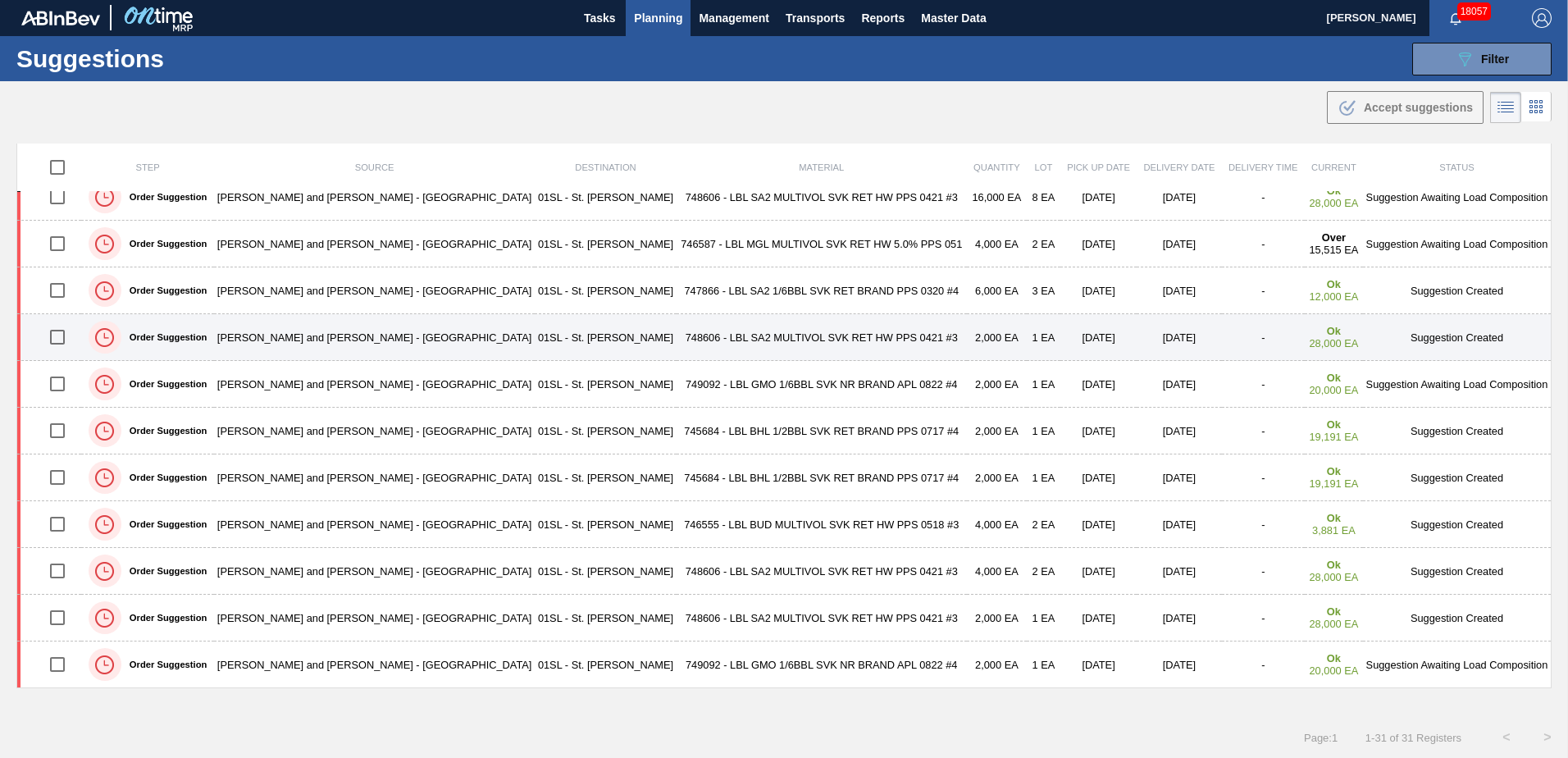
click at [62, 339] on input "checkbox" at bounding box center [57, 337] width 34 height 34
checkbox input "true"
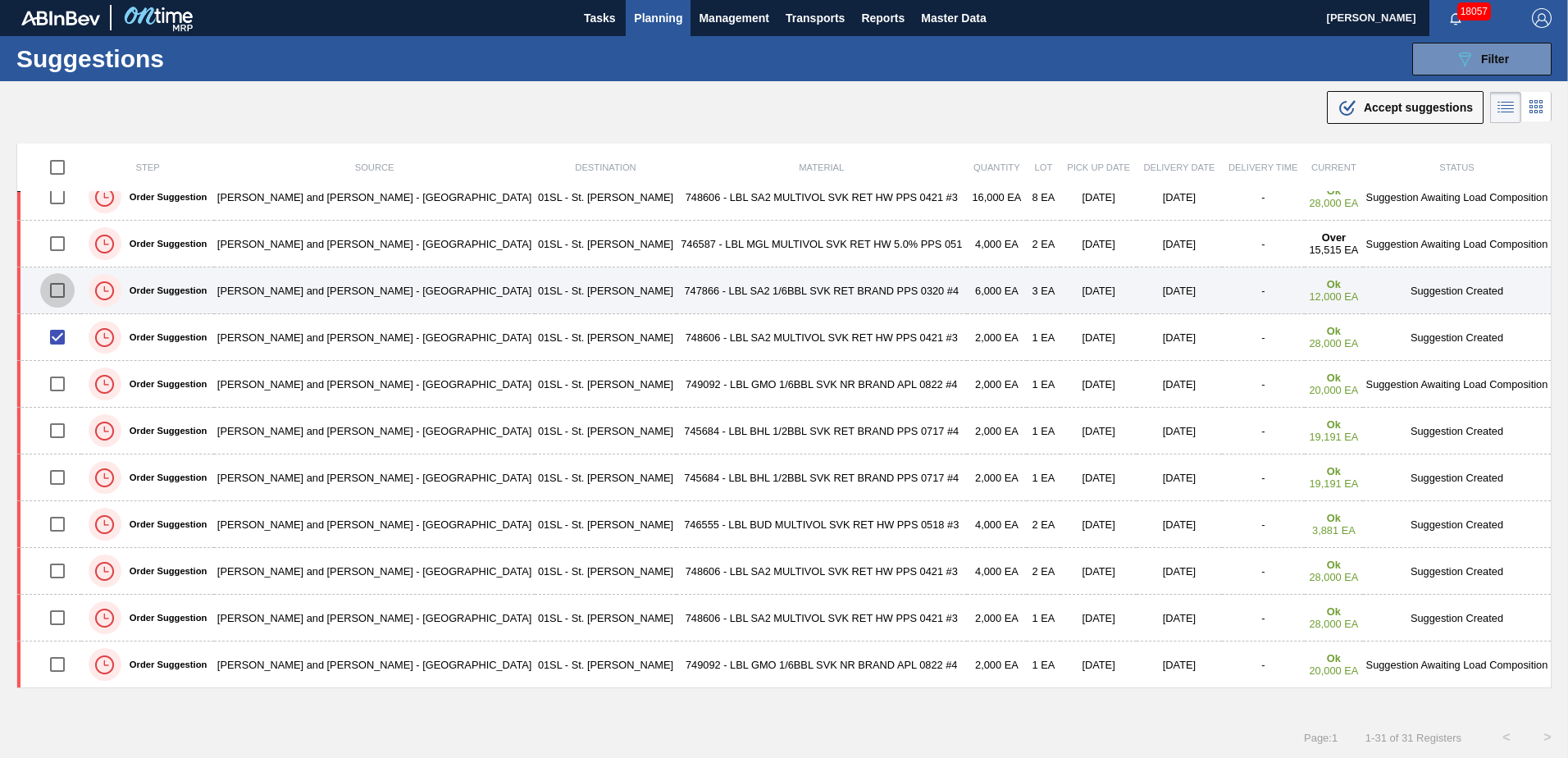
click at [63, 294] on input "checkbox" at bounding box center [57, 290] width 34 height 34
checkbox input "true"
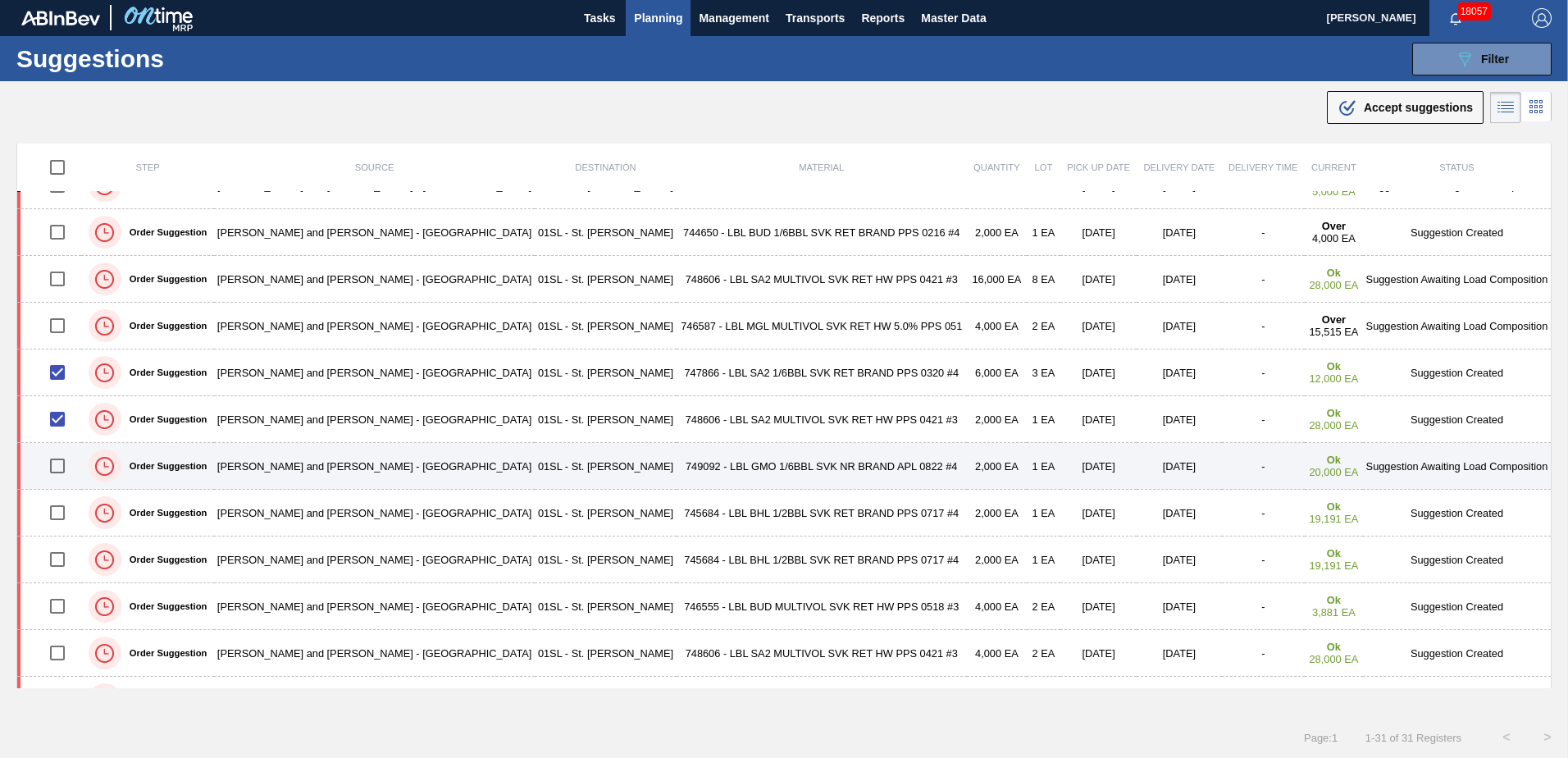
scroll to position [954, 0]
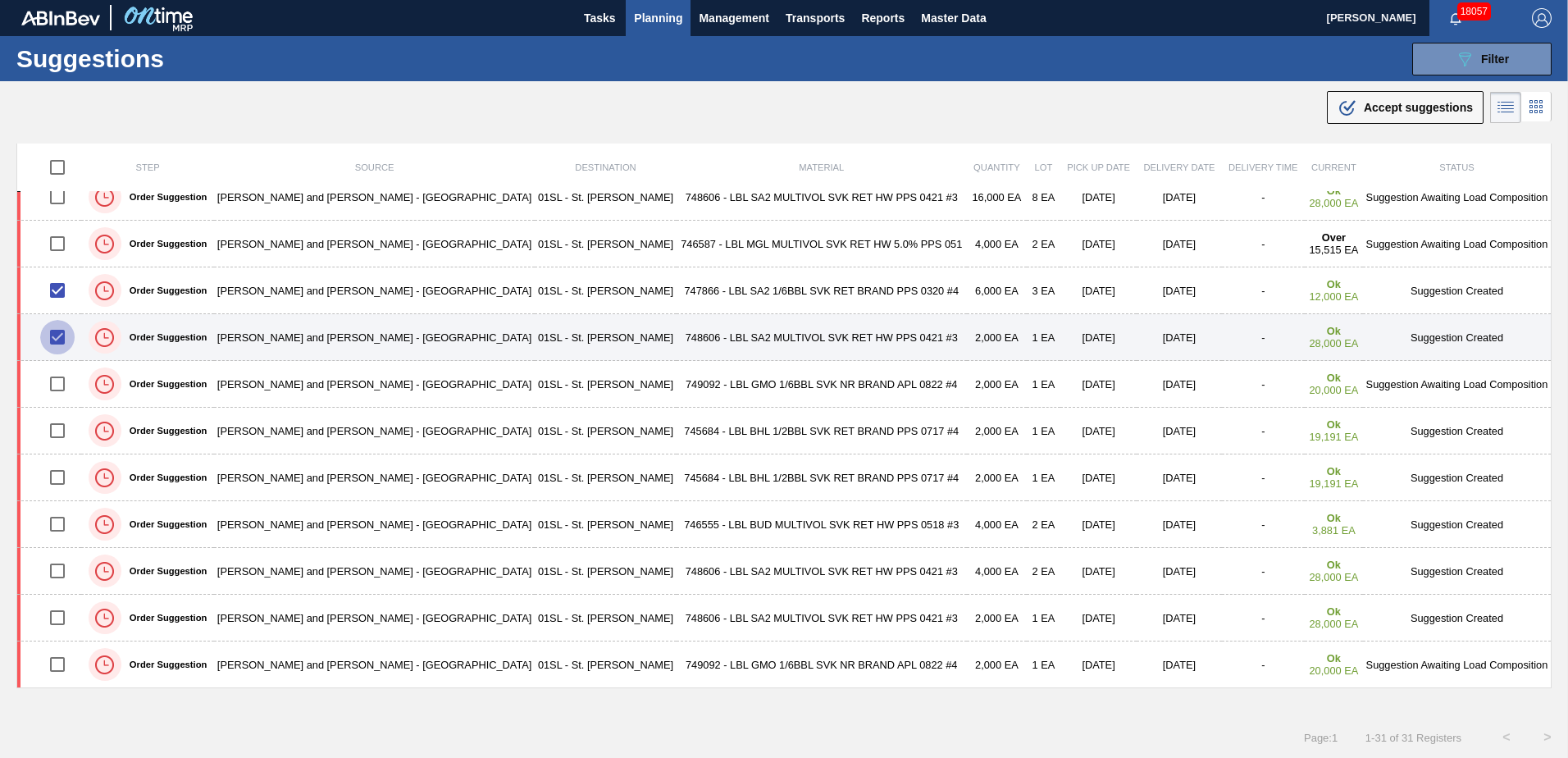
click at [69, 338] on input "checkbox" at bounding box center [57, 337] width 34 height 34
checkbox input "false"
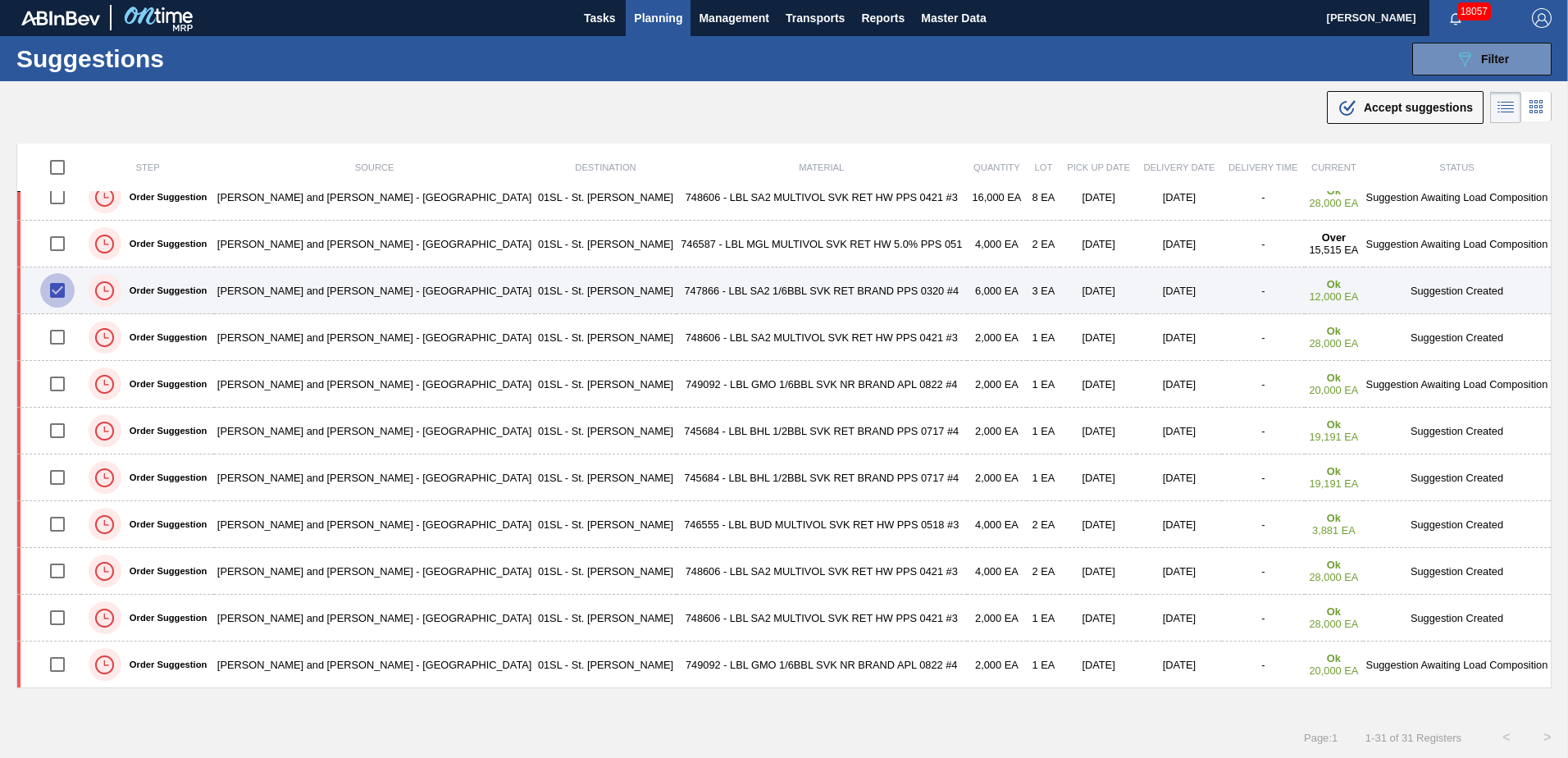
click at [64, 296] on input "checkbox" at bounding box center [57, 290] width 34 height 34
click at [59, 293] on input "checkbox" at bounding box center [57, 290] width 34 height 34
checkbox input "true"
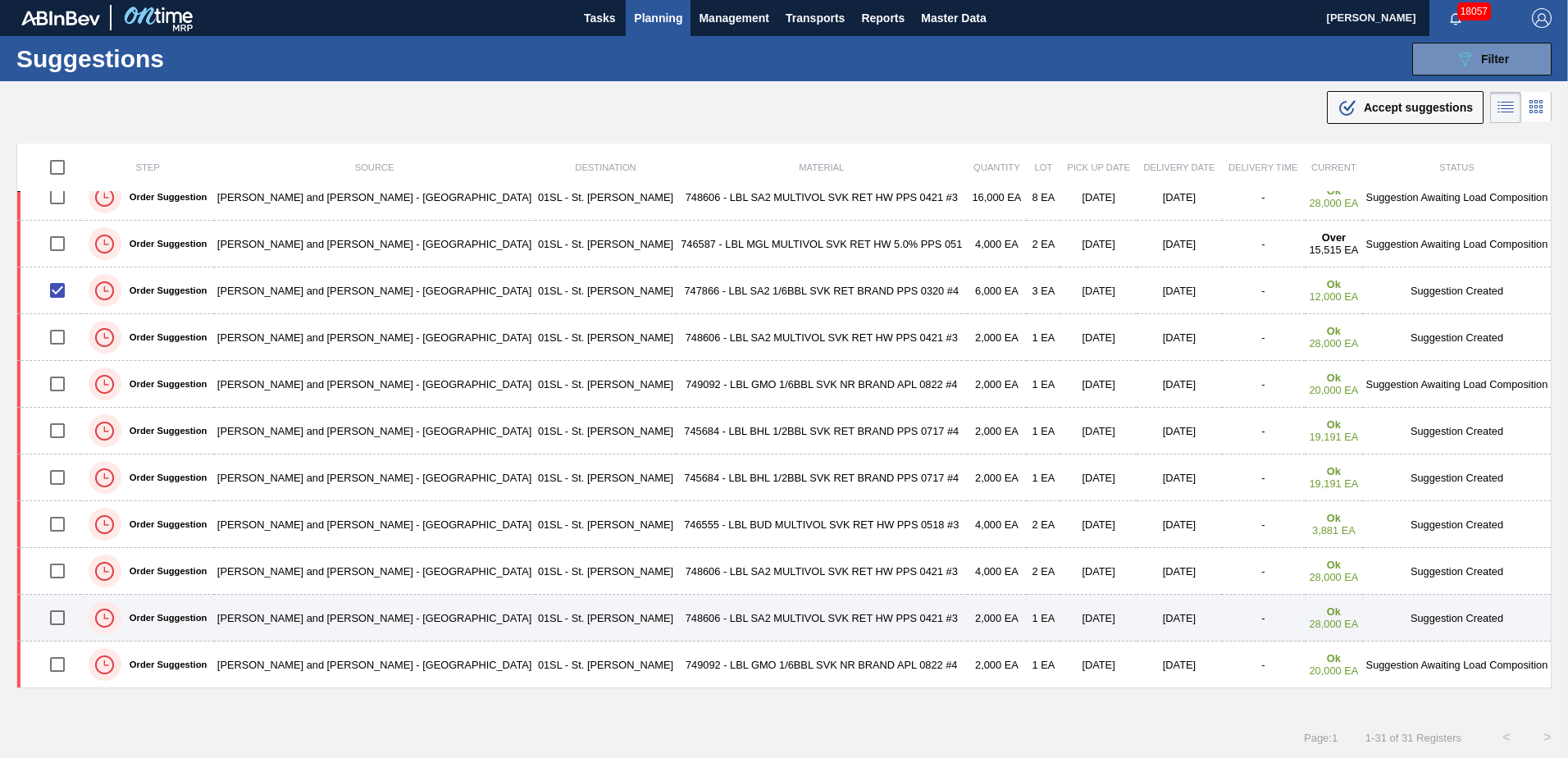
click at [56, 621] on input "checkbox" at bounding box center [57, 618] width 34 height 34
checkbox input "true"
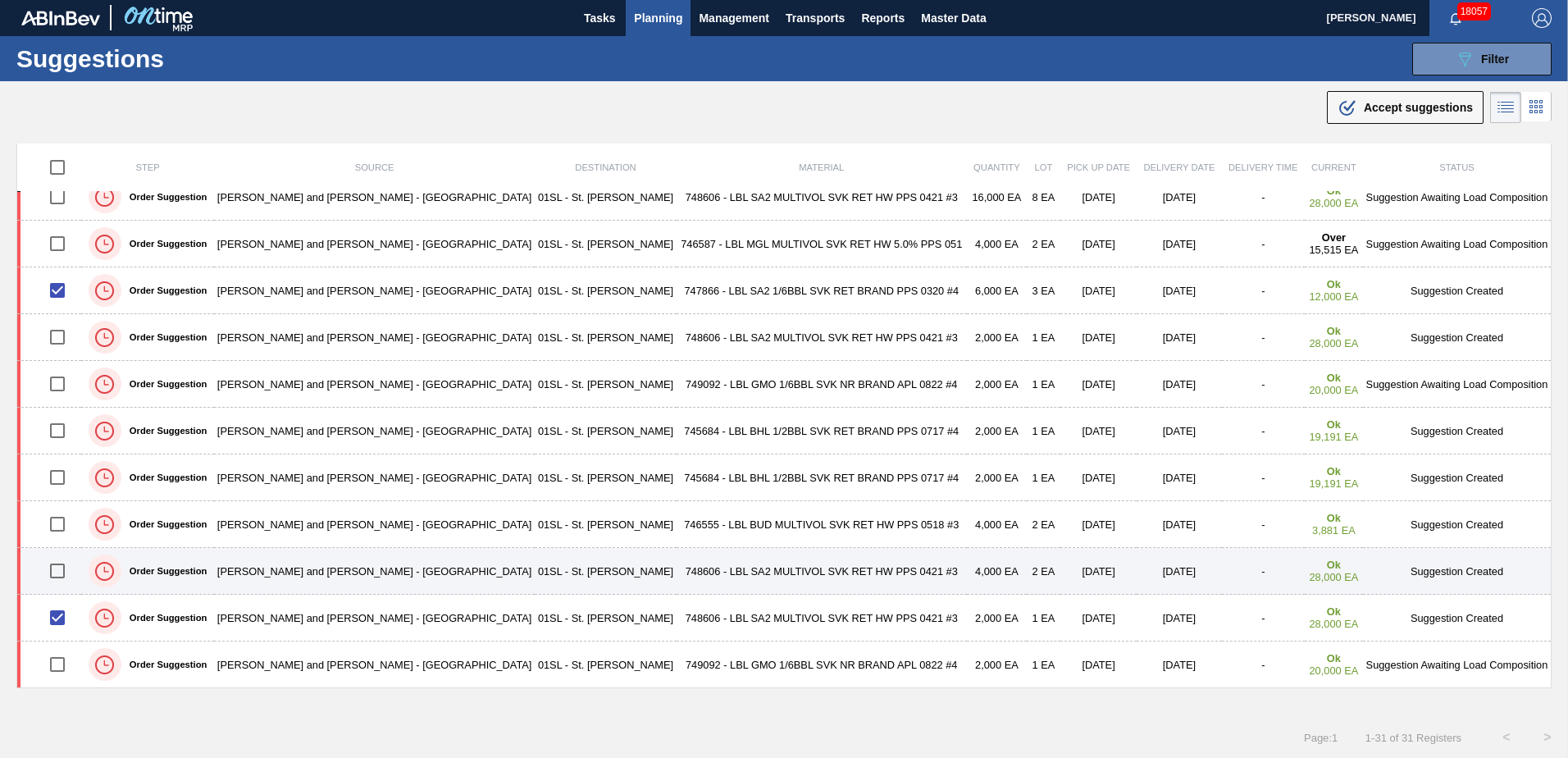
click at [62, 580] on input "checkbox" at bounding box center [57, 571] width 34 height 34
checkbox input "true"
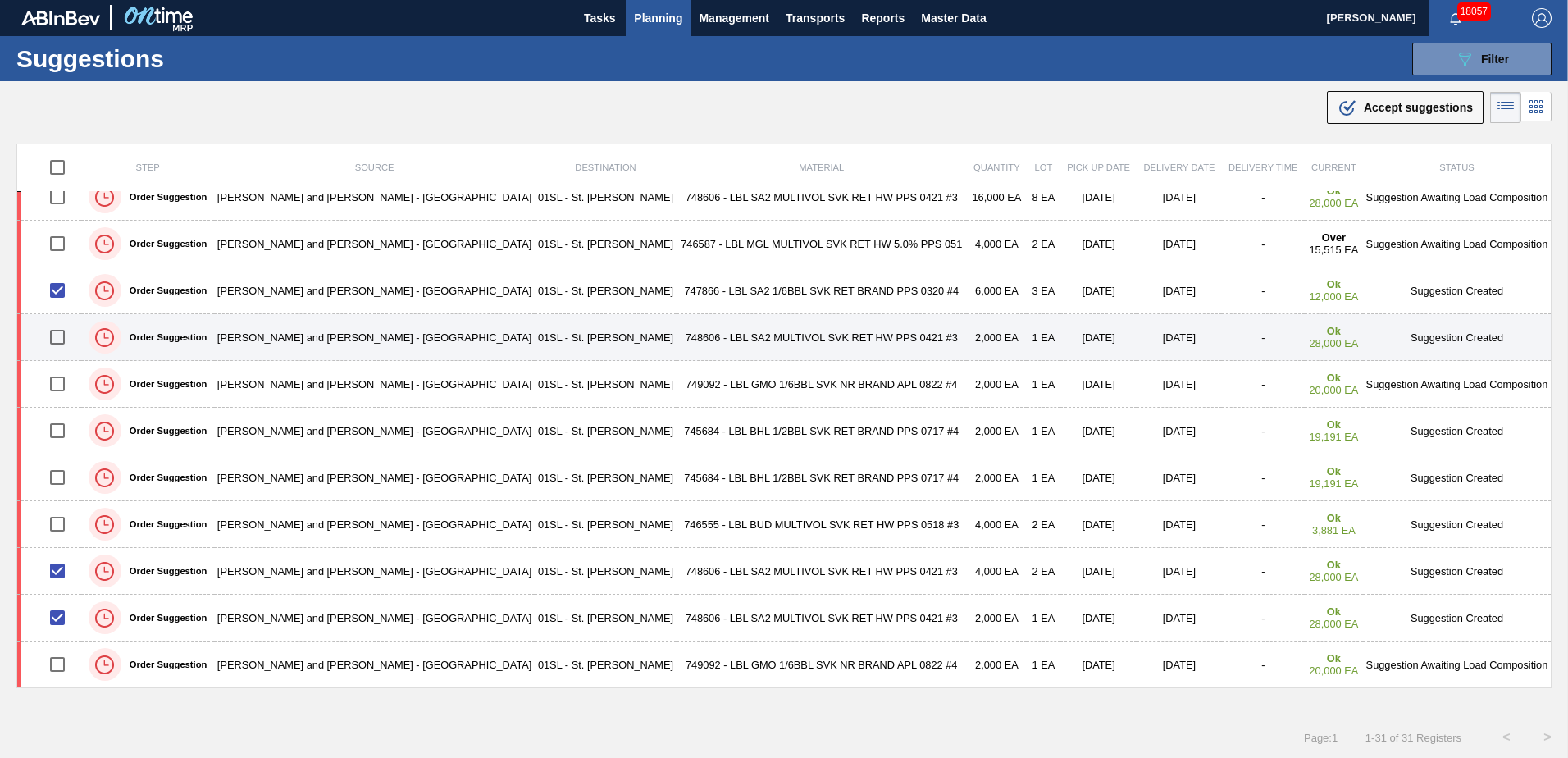
click at [62, 335] on input "checkbox" at bounding box center [57, 337] width 34 height 34
checkbox input "true"
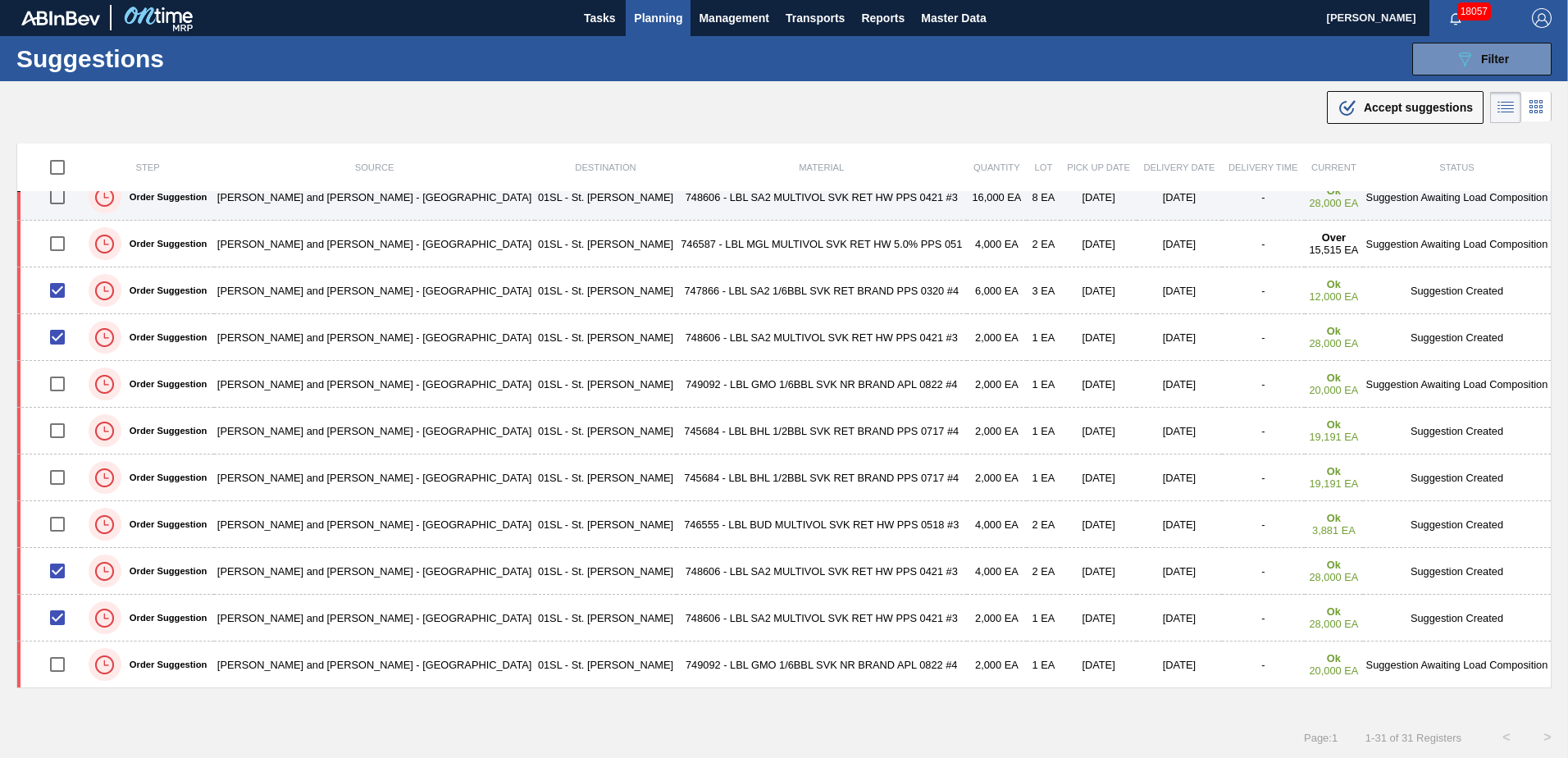
click at [57, 198] on input "checkbox" at bounding box center [57, 197] width 34 height 34
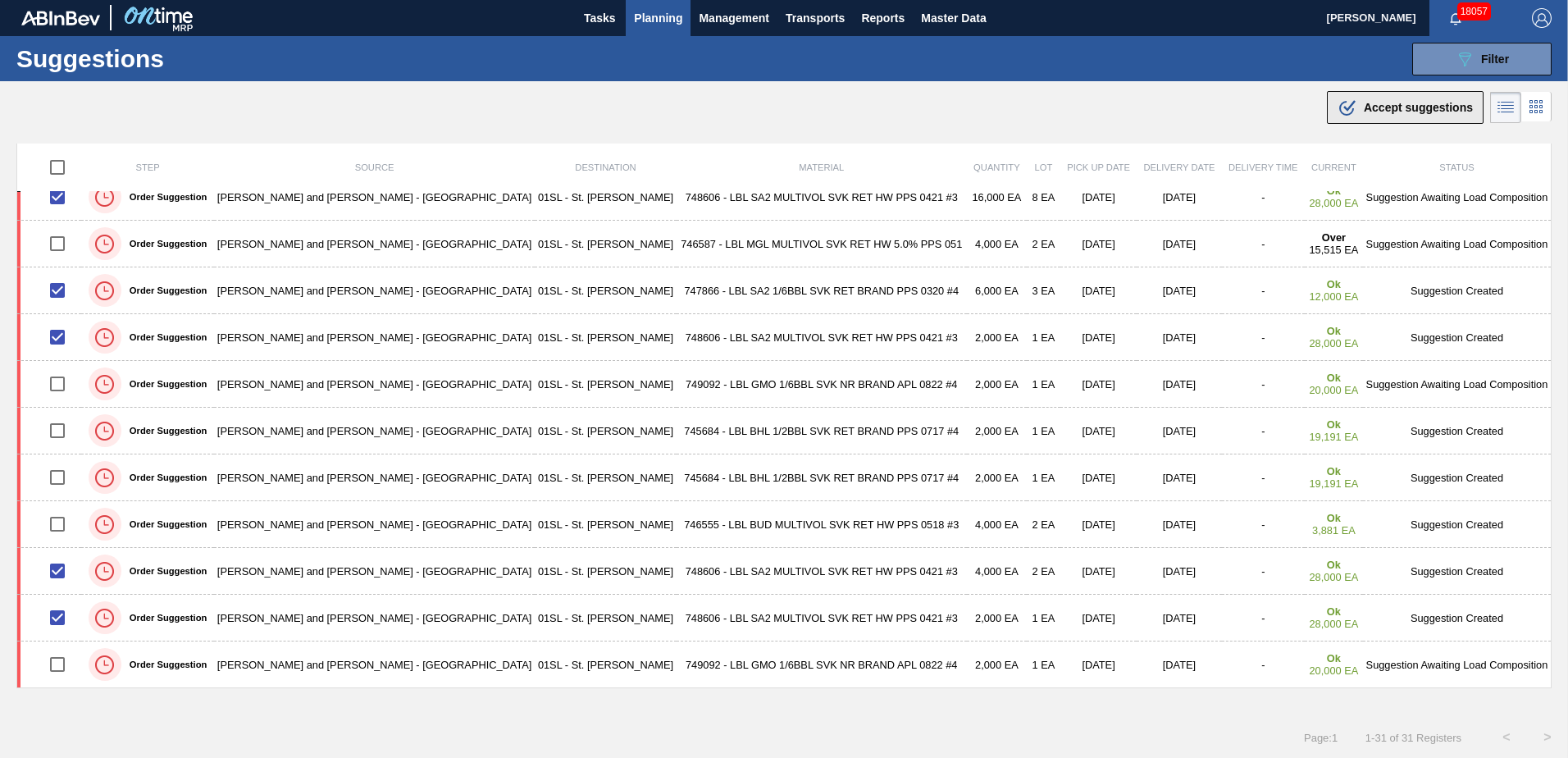
click at [1373, 109] on span "Accept suggestions" at bounding box center [1417, 107] width 109 height 13
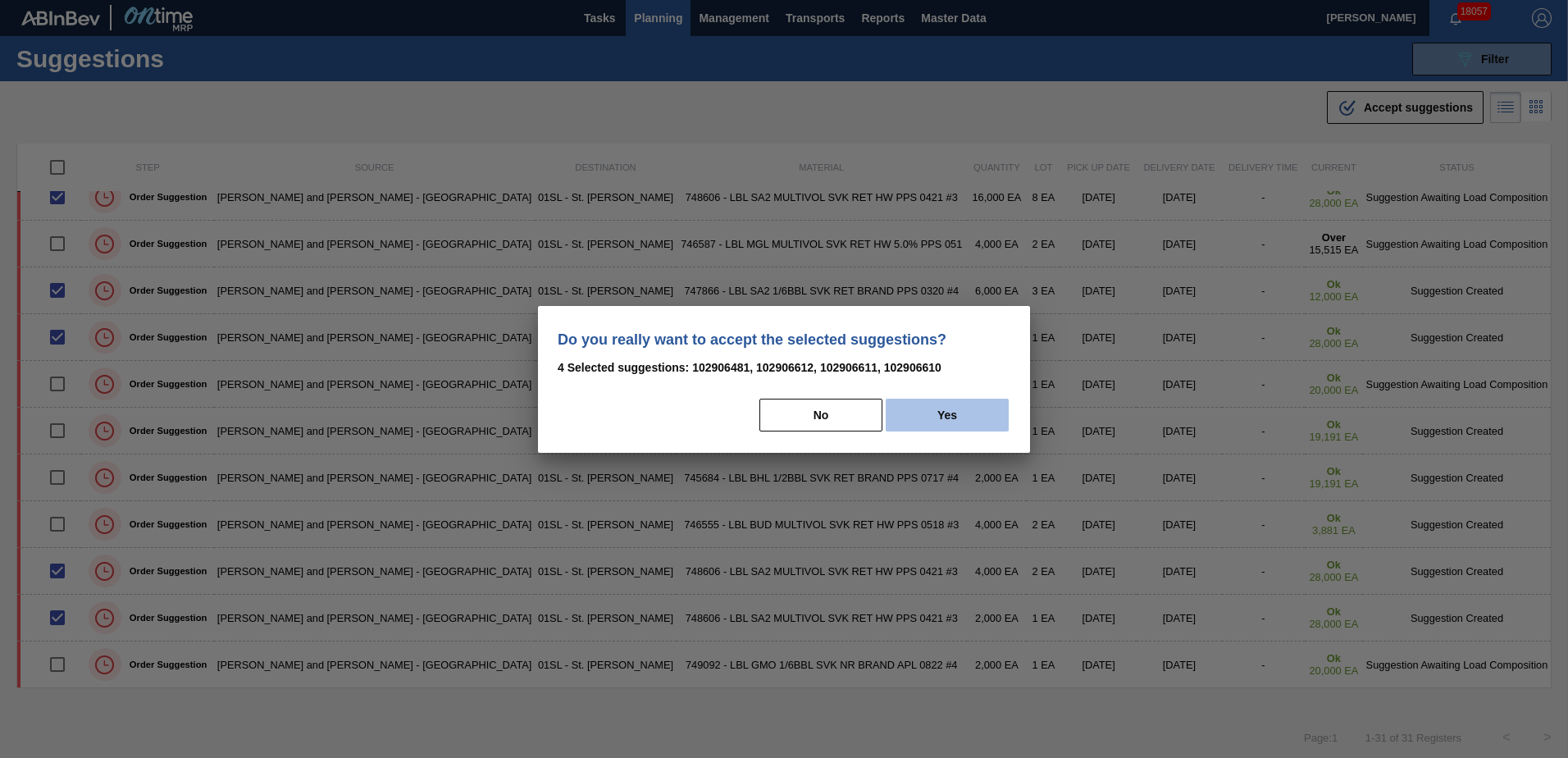
click at [940, 403] on button "Yes" at bounding box center [947, 415] width 123 height 33
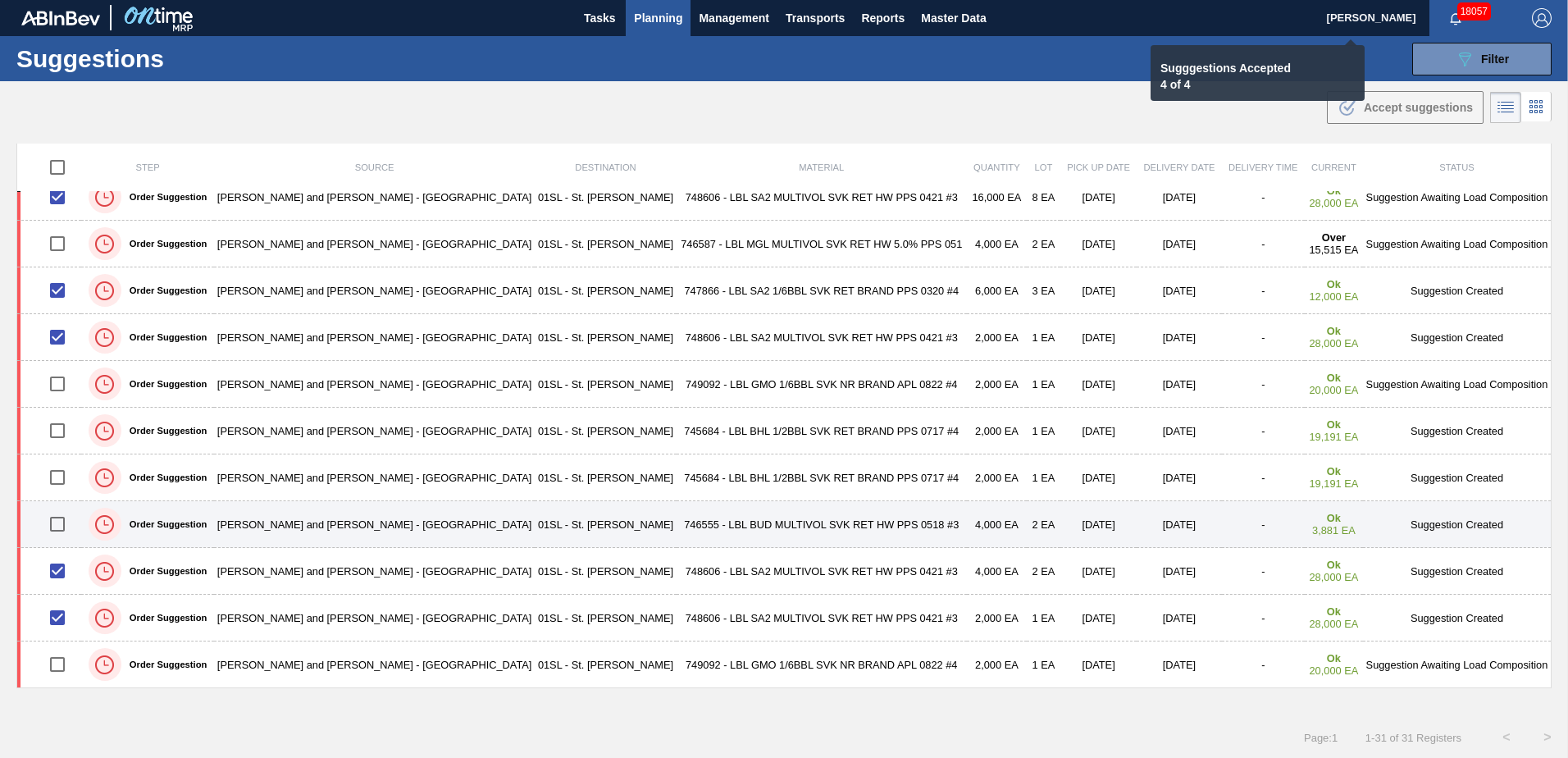
checkbox input "false"
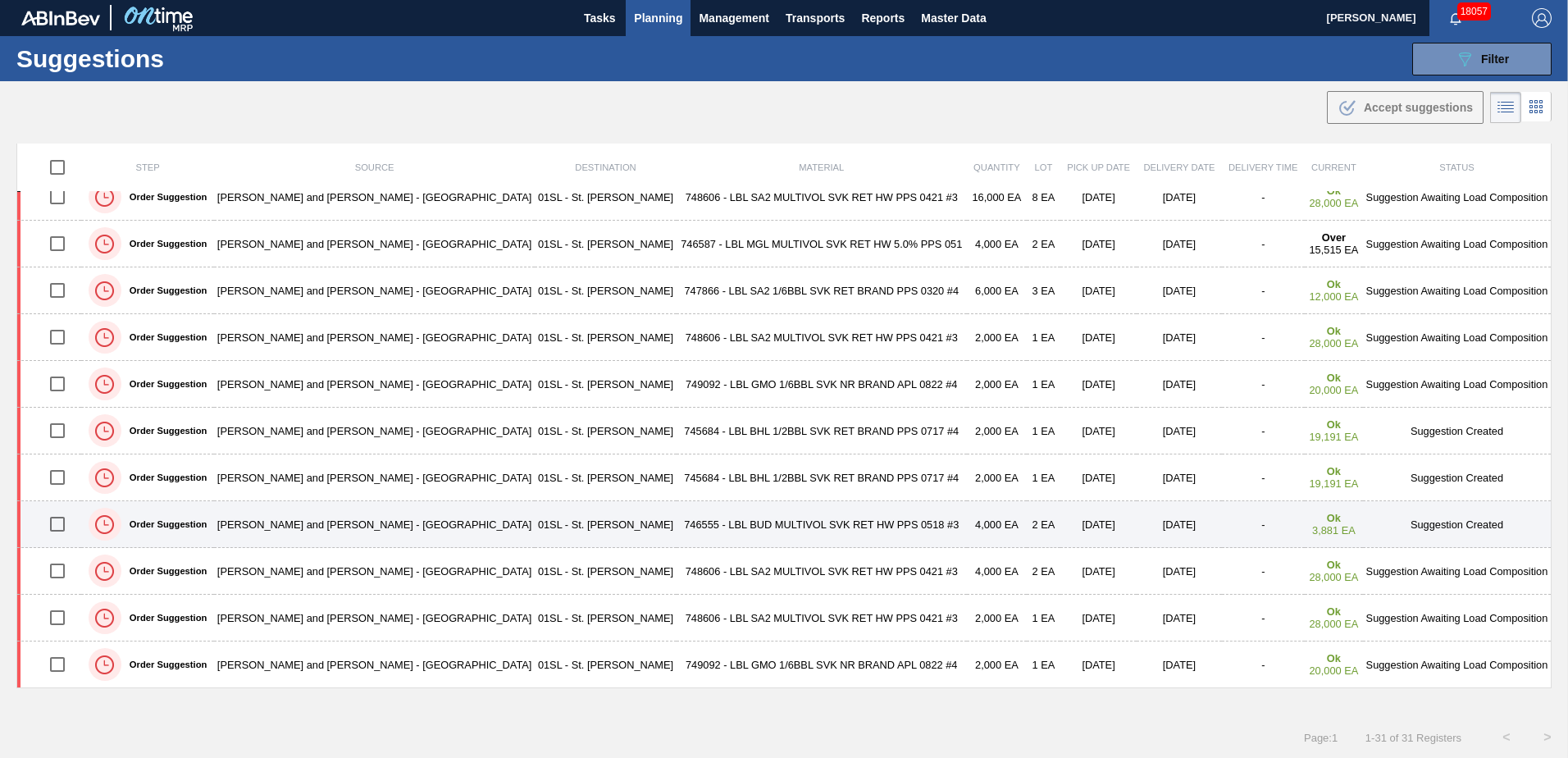
click at [63, 522] on input "checkbox" at bounding box center [57, 524] width 34 height 34
checkbox input "true"
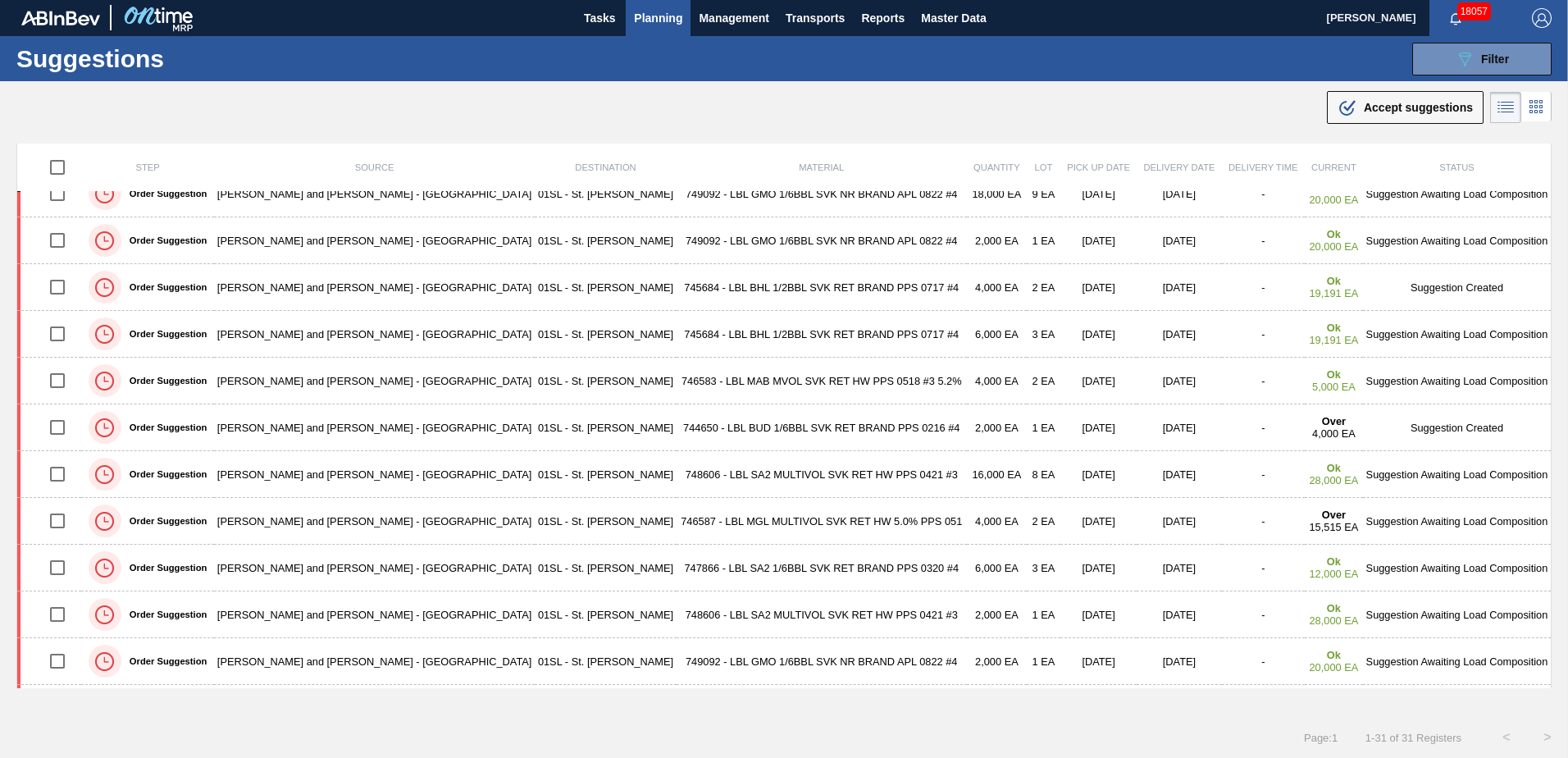
scroll to position [544, 0]
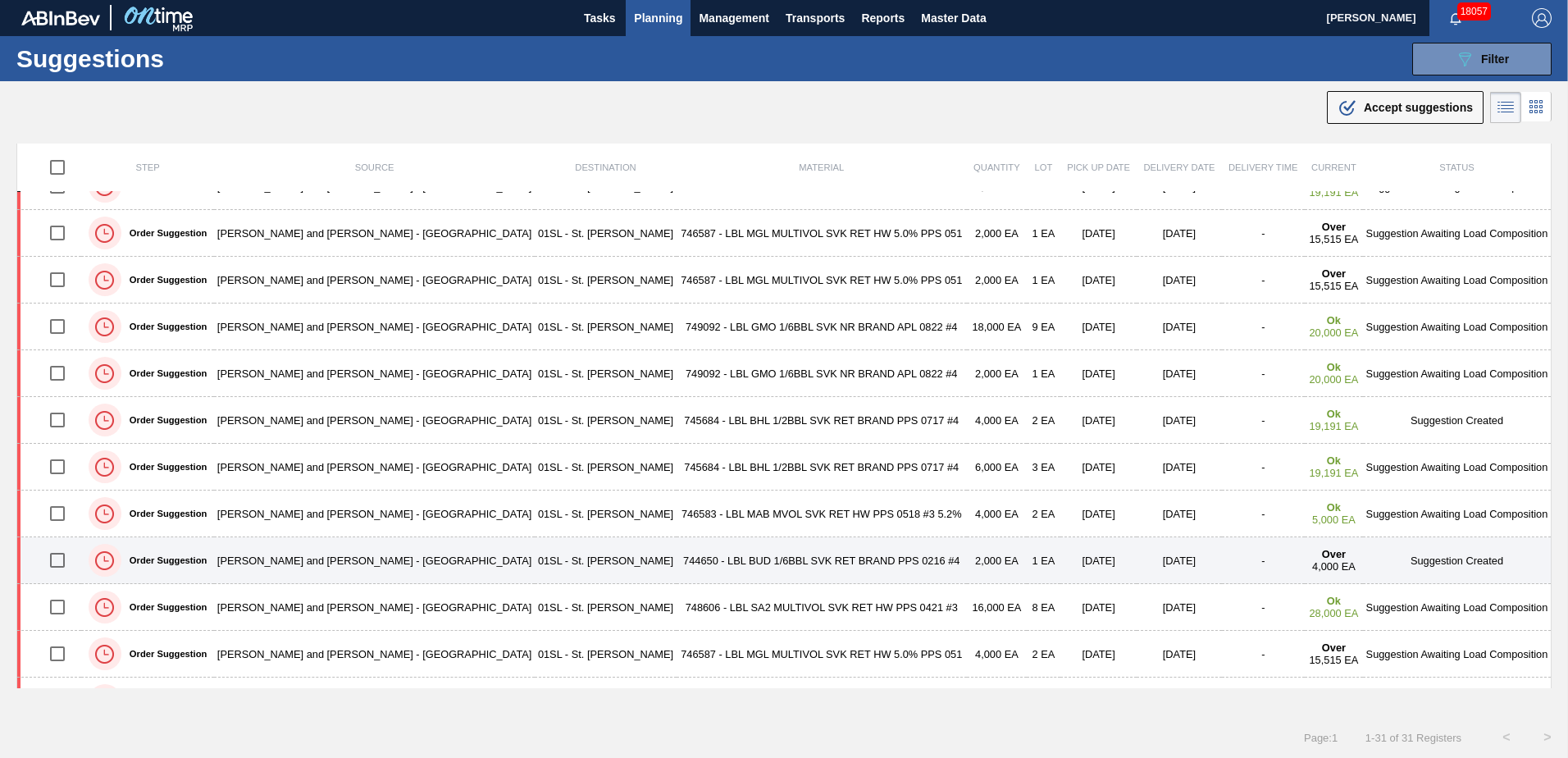
click at [56, 564] on input "checkbox" at bounding box center [57, 560] width 34 height 34
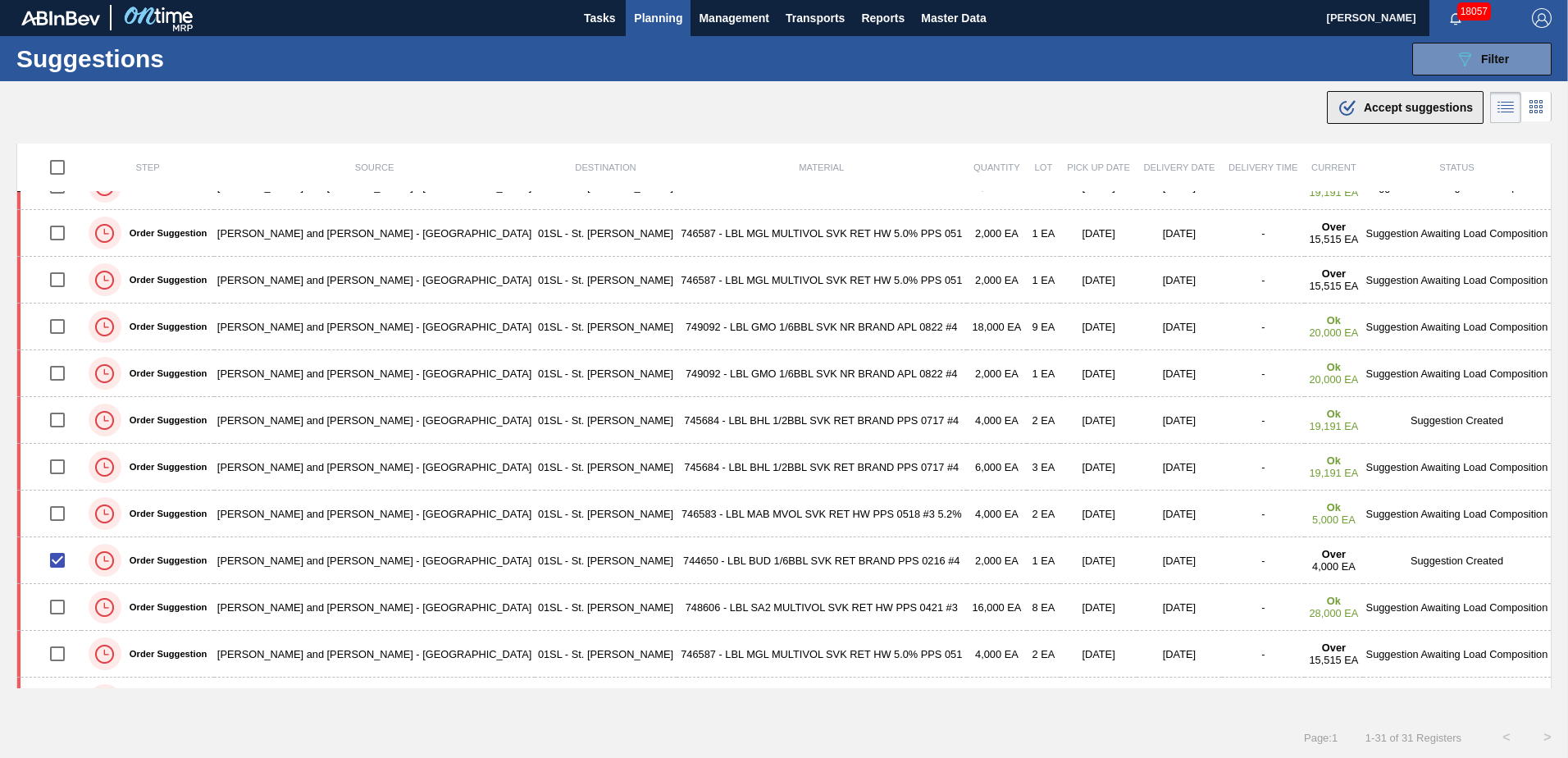
click at [1399, 109] on span "Accept suggestions" at bounding box center [1417, 107] width 109 height 13
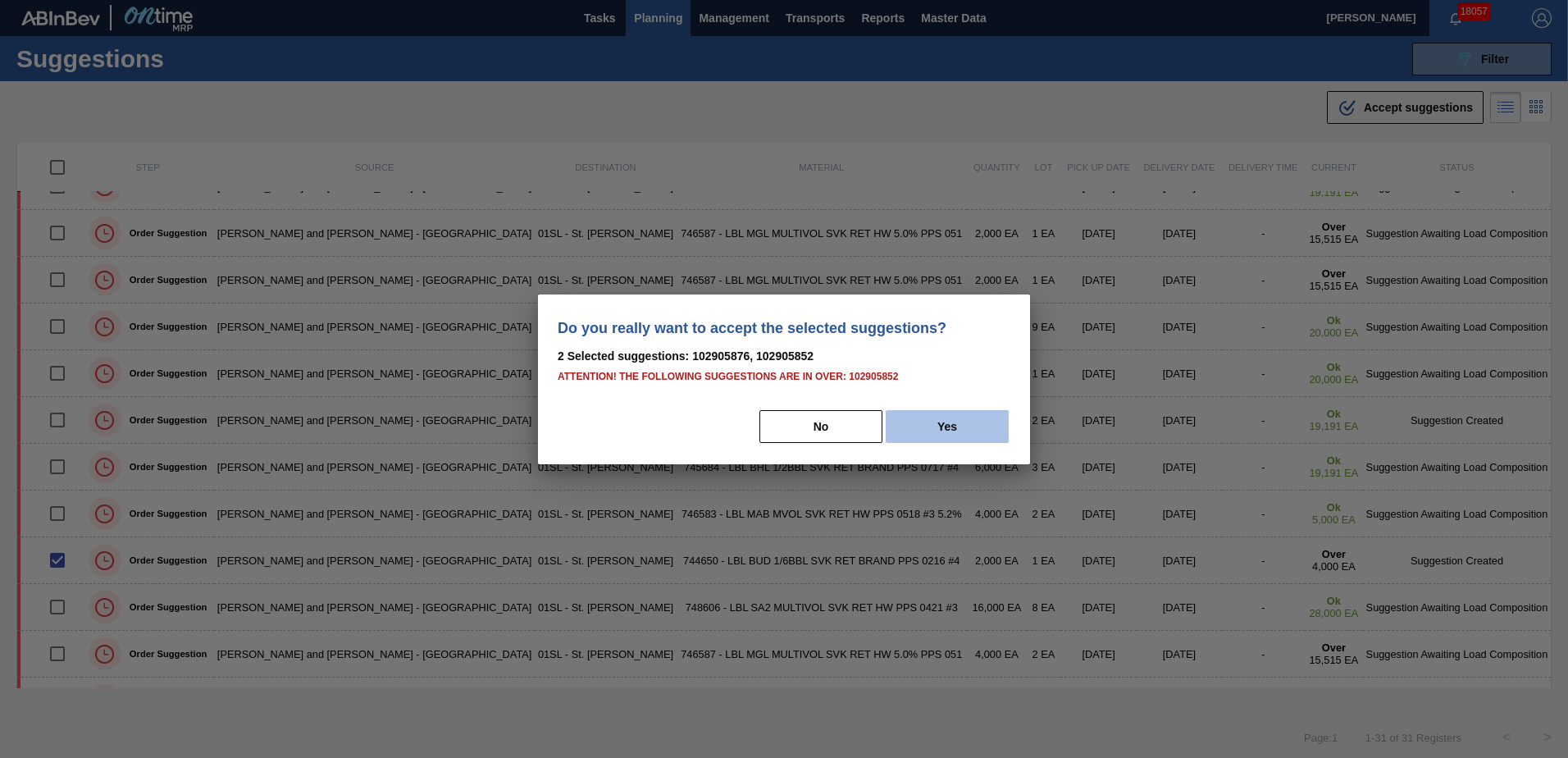
click at [940, 434] on button "Yes" at bounding box center [947, 426] width 123 height 33
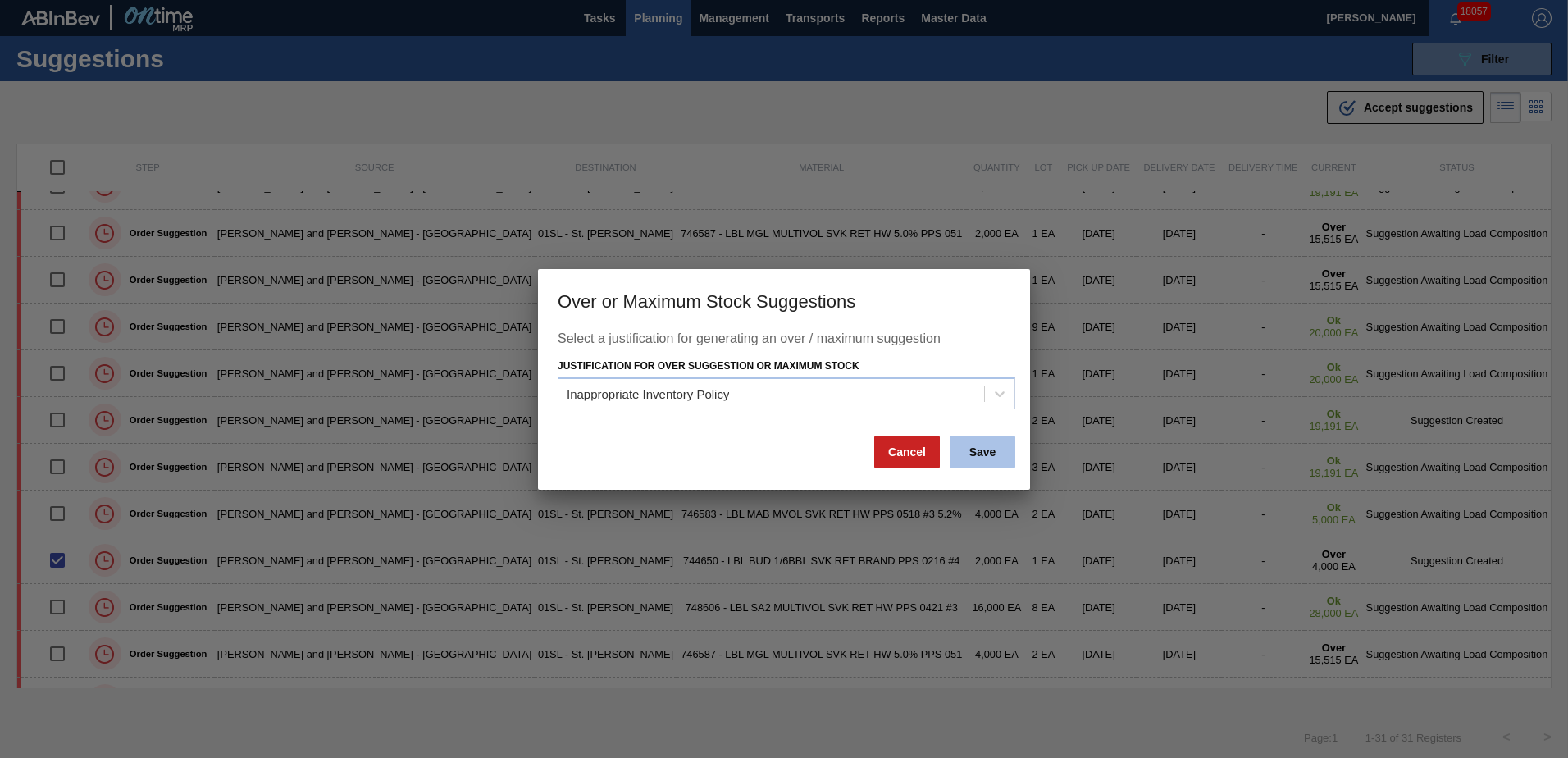
click at [990, 447] on button "Save" at bounding box center [982, 452] width 66 height 33
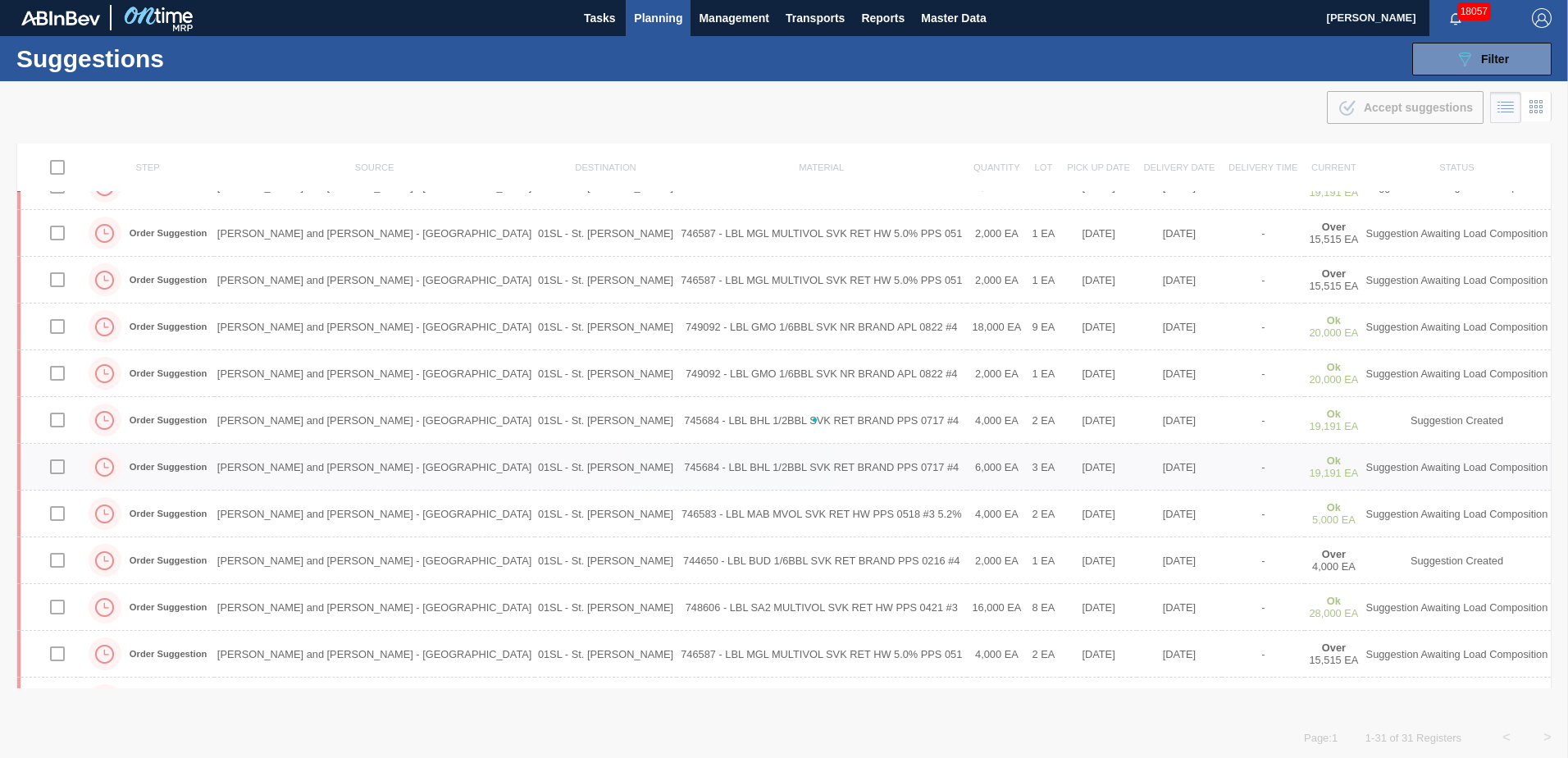
checkbox input "false"
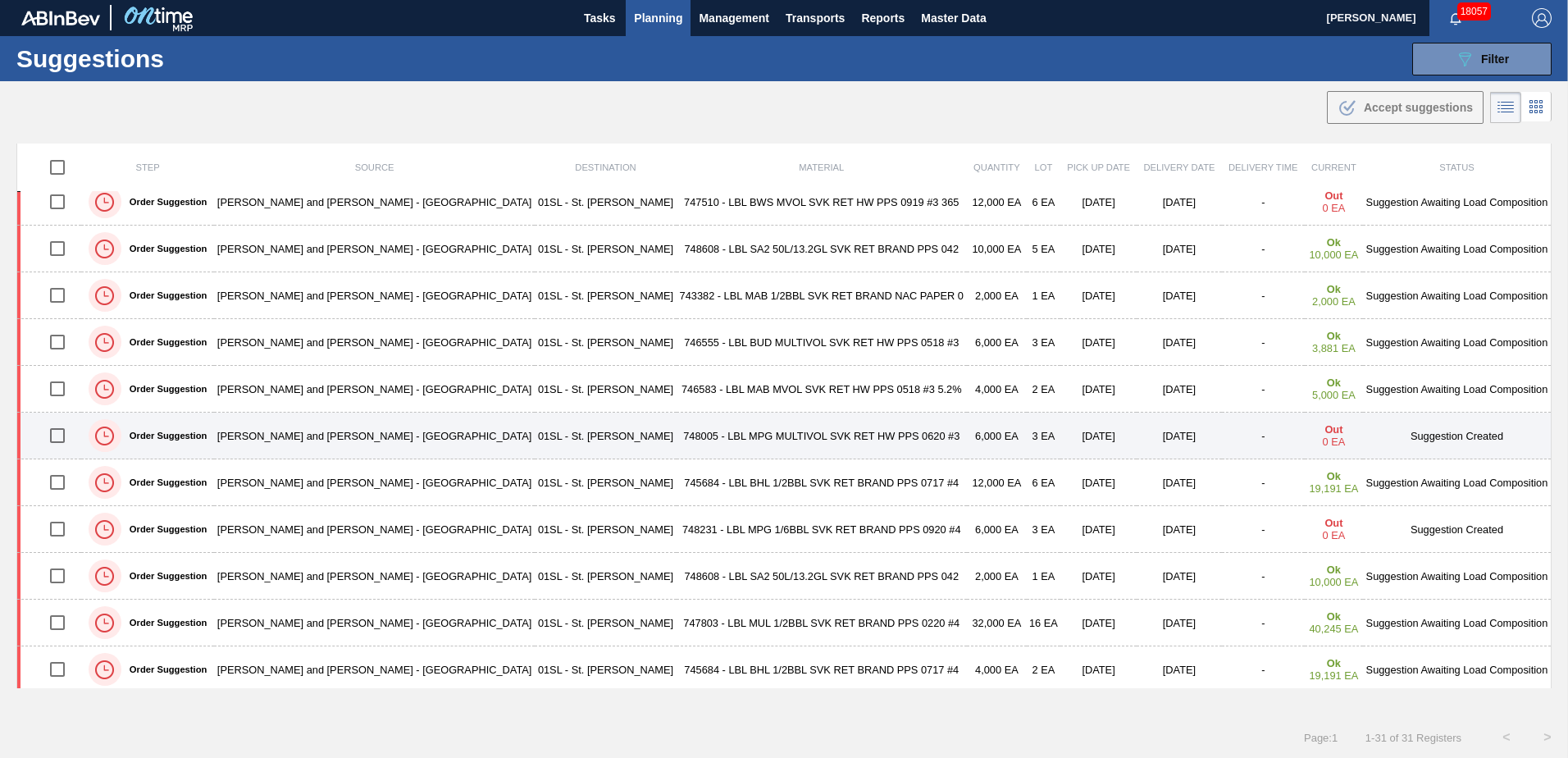
scroll to position [0, 0]
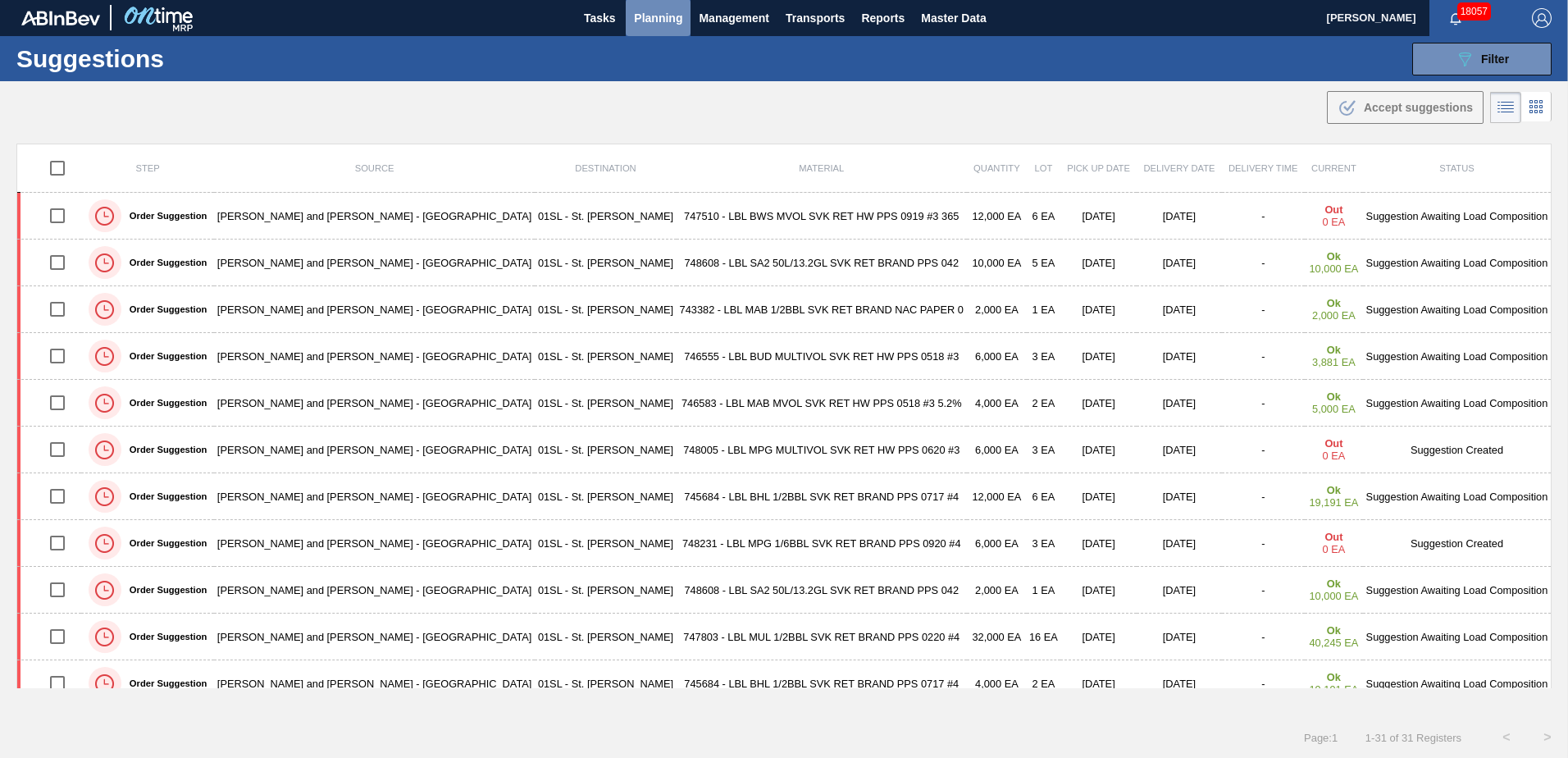
click at [654, 22] on span "Planning" at bounding box center [658, 18] width 49 height 20
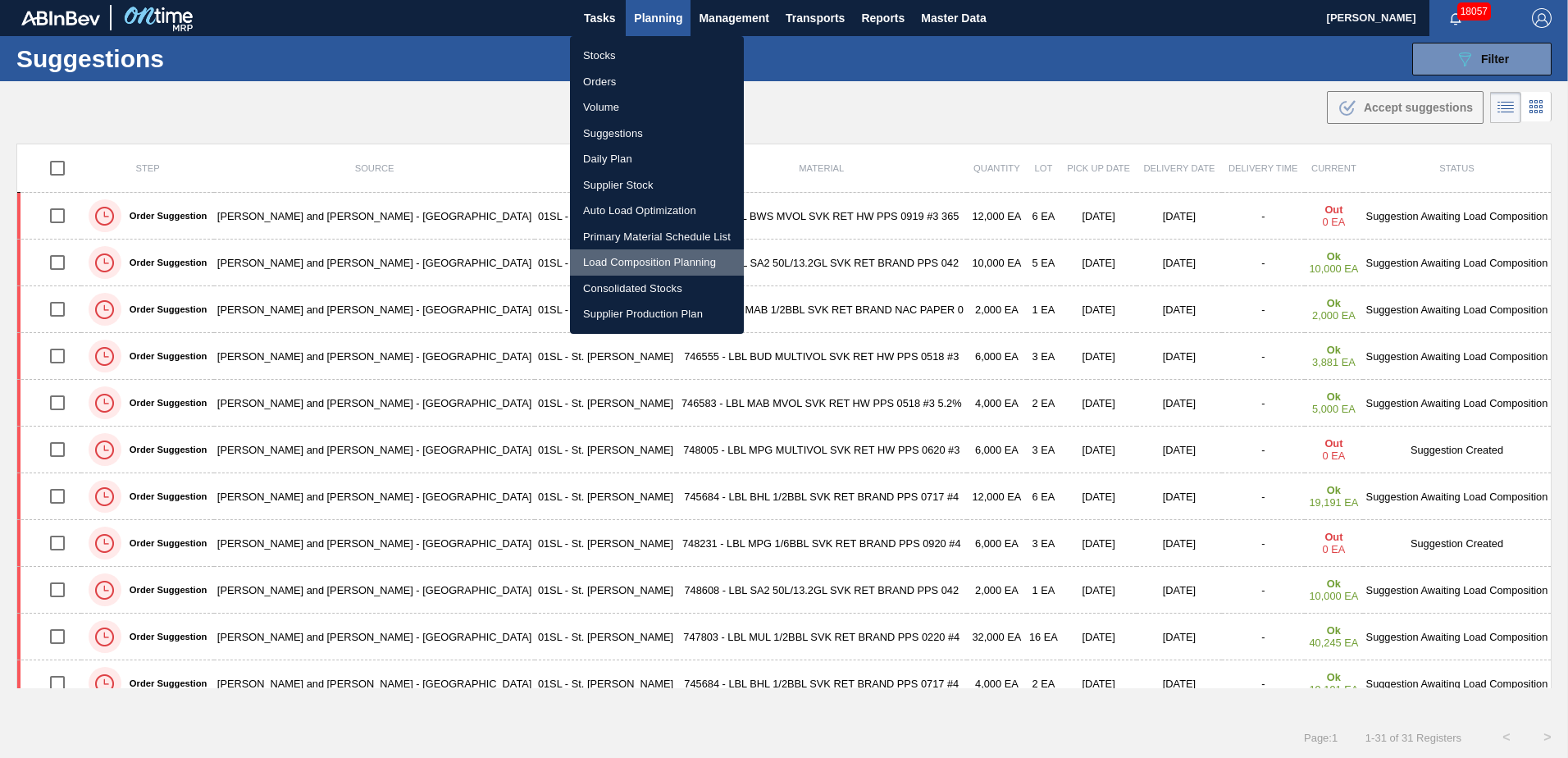
click at [630, 264] on li "Load Composition Planning" at bounding box center [656, 262] width 174 height 27
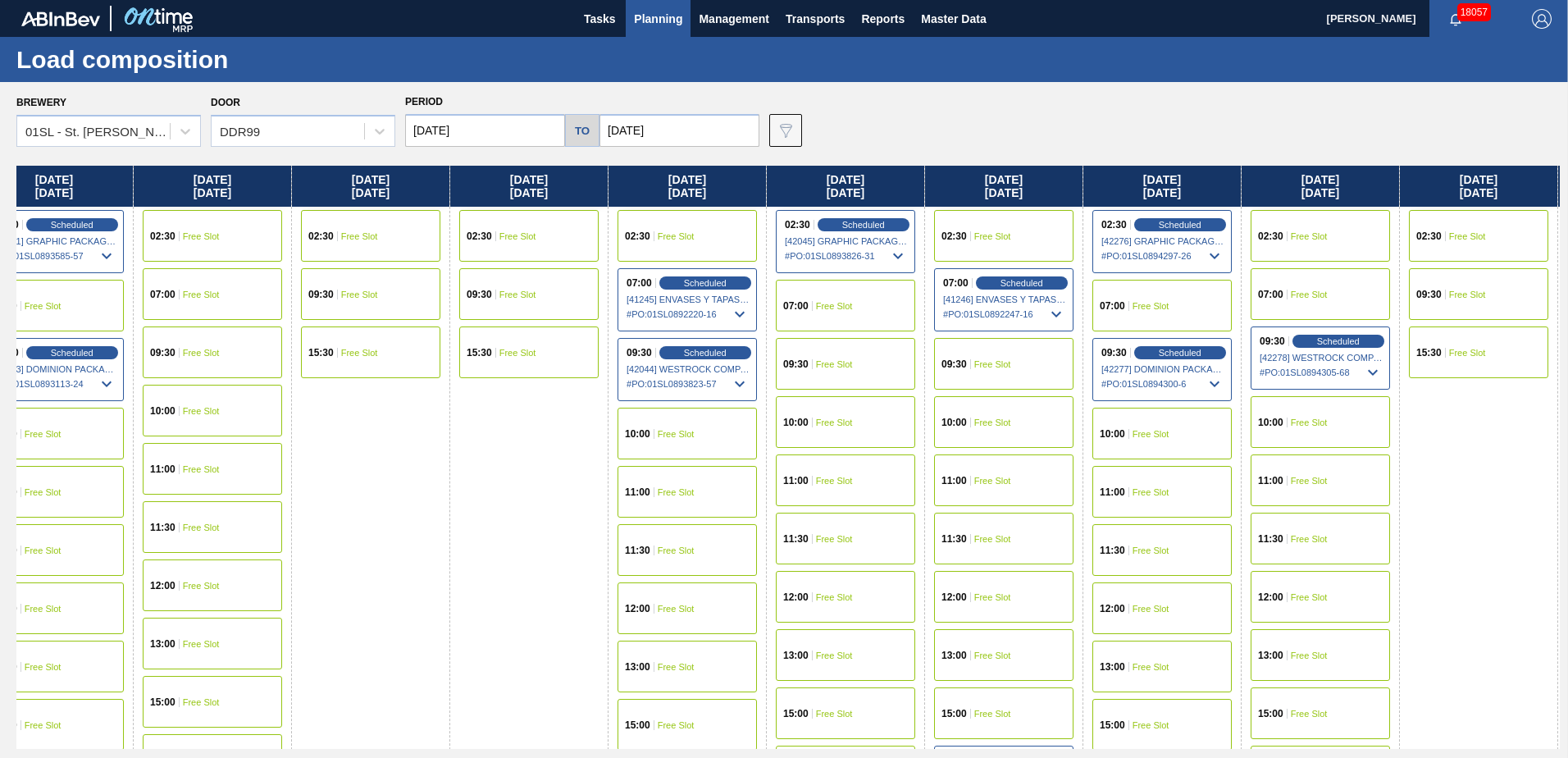
drag, startPoint x: 1200, startPoint y: 417, endPoint x: 727, endPoint y: 408, distance: 473.1
click at [505, 414] on div "[DATE] 02:30 Free Slot 09:30 Free Slot 15:30 Free Slot [DATE] 07:00 Free Slot 0…" at bounding box center [788, 458] width 1543 height 583
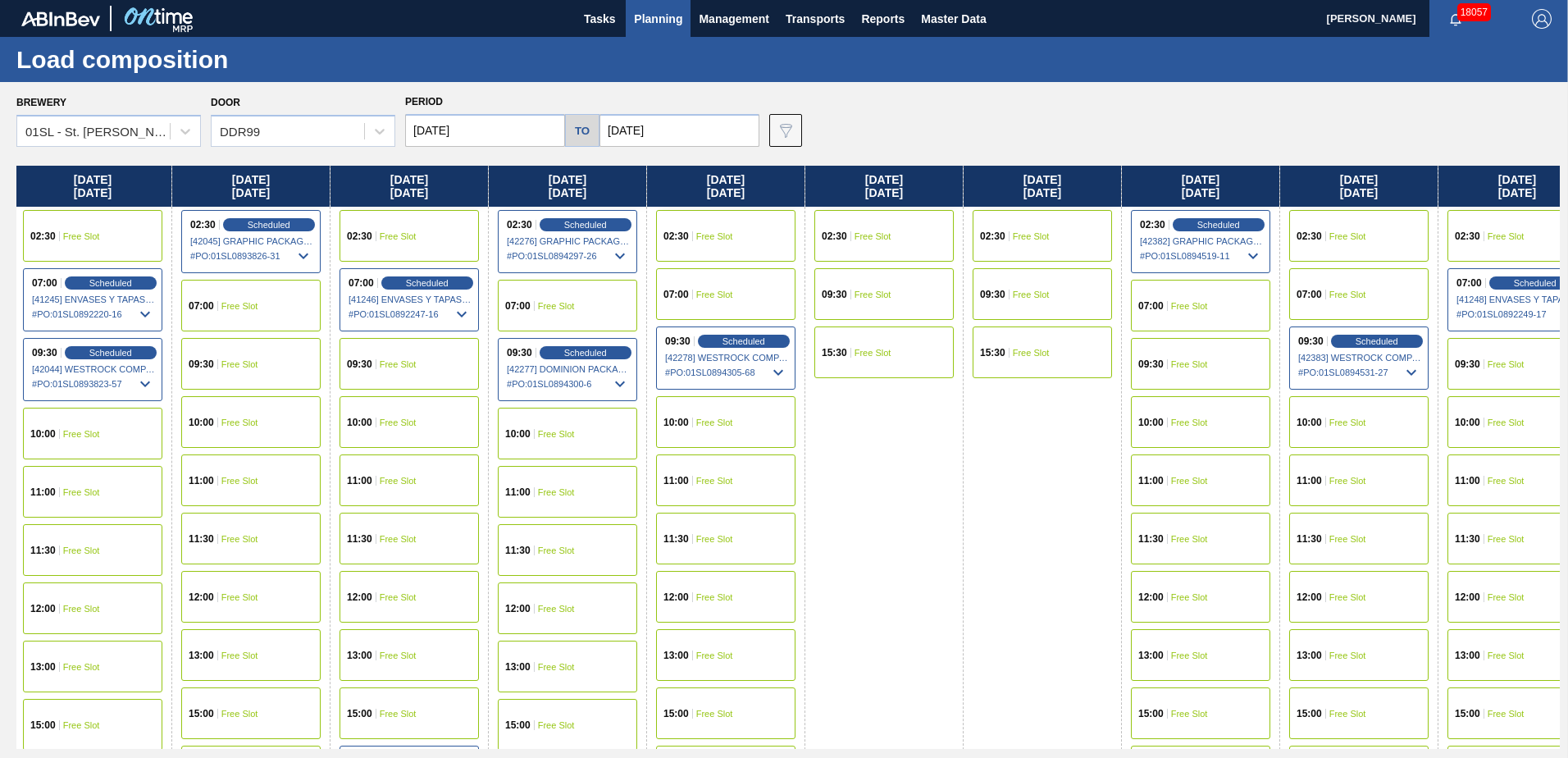
drag, startPoint x: 1173, startPoint y: 407, endPoint x: 507, endPoint y: 397, distance: 666.1
click at [428, 412] on div "[DATE] 02:30 Free Slot 09:30 Free Slot 15:30 Free Slot [DATE] 07:00 Free Slot 0…" at bounding box center [788, 458] width 1543 height 583
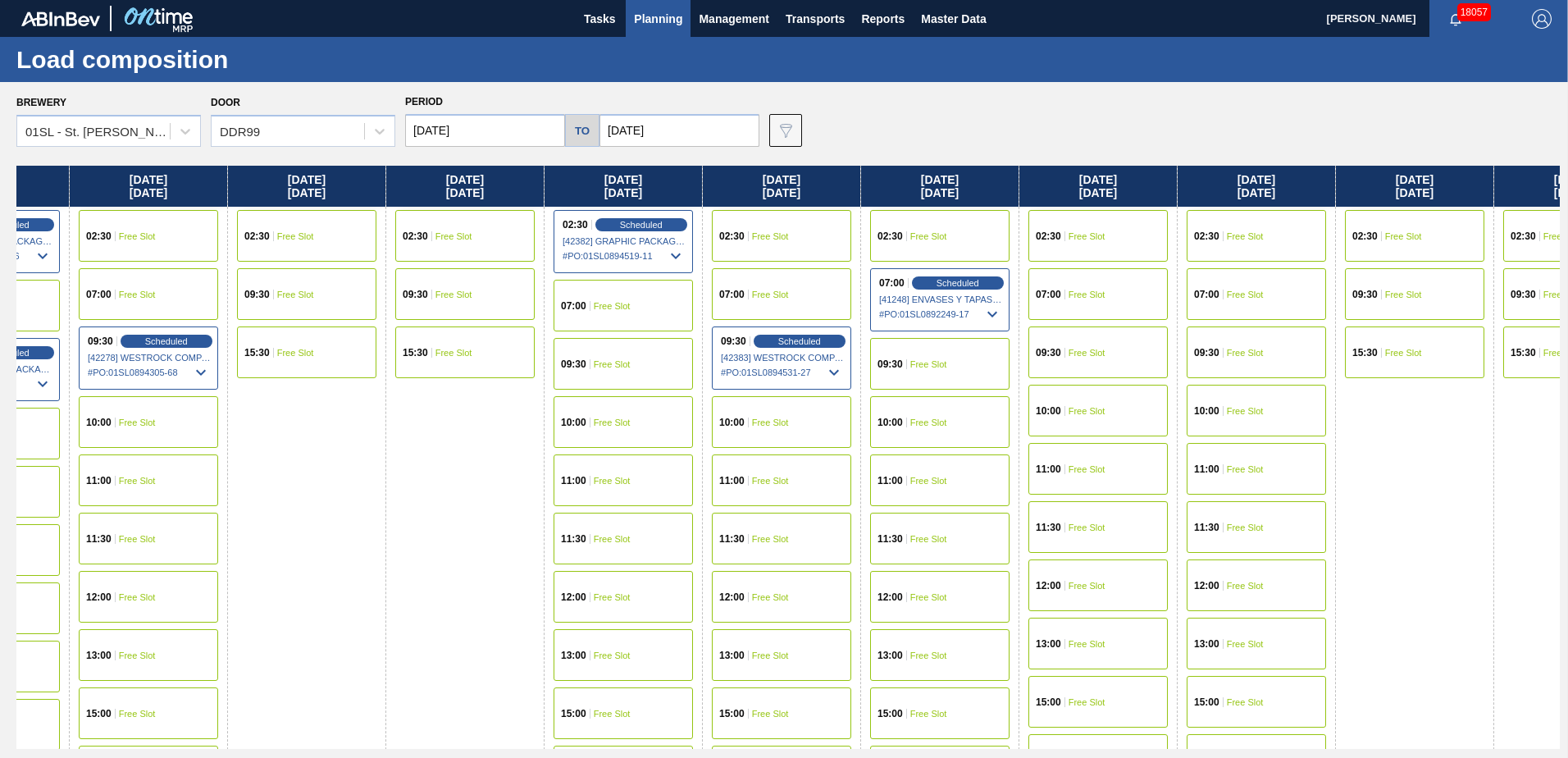
drag, startPoint x: 922, startPoint y: 404, endPoint x: 598, endPoint y: 404, distance: 324.0
click at [598, 404] on div "[DATE] 02:30 Free Slot 09:30 Free Slot 15:30 Free Slot [DATE] 07:00 Free Slot 0…" at bounding box center [788, 458] width 1543 height 583
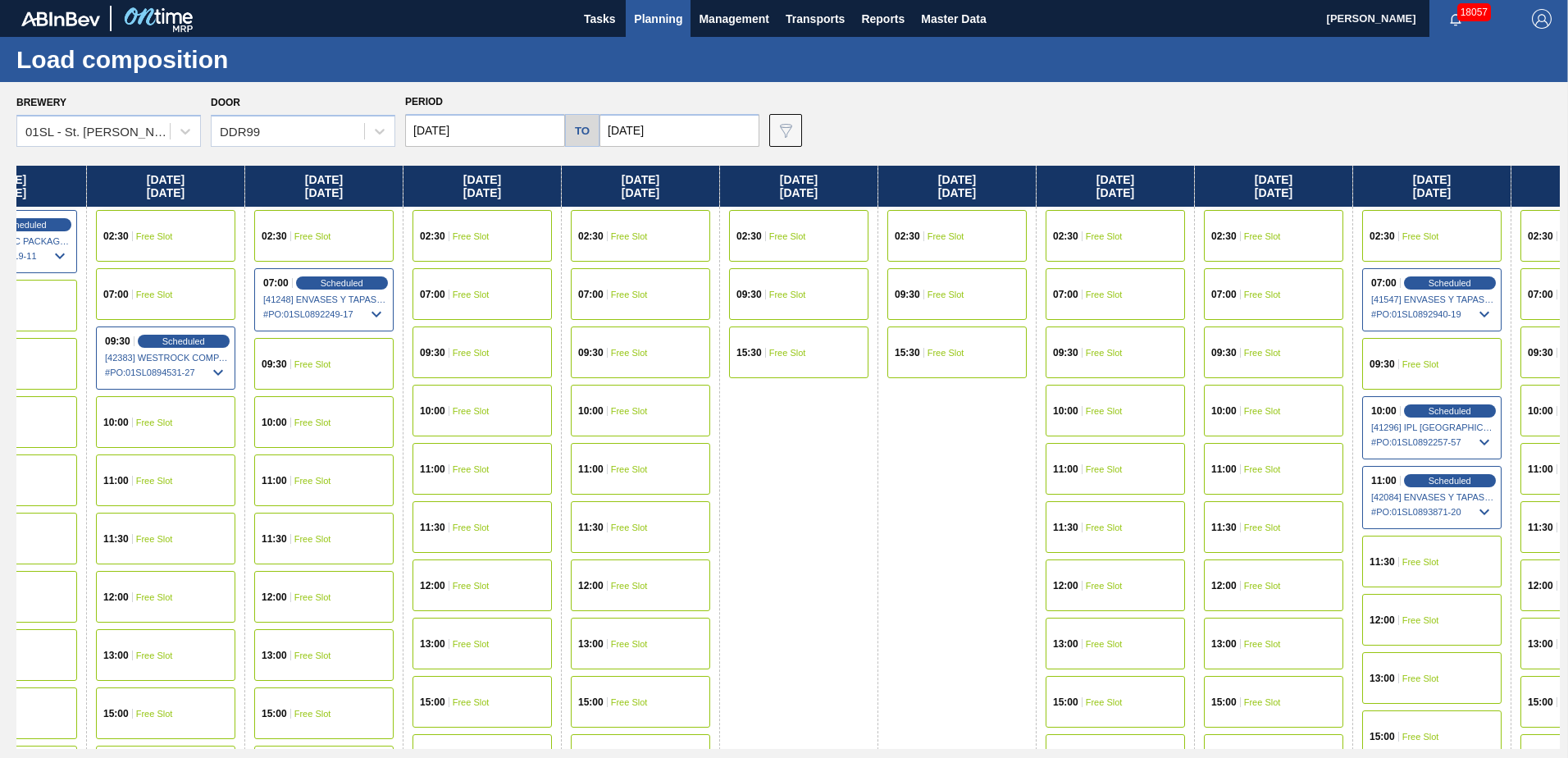
drag, startPoint x: 1153, startPoint y: 425, endPoint x: 590, endPoint y: 411, distance: 563.2
click at [590, 411] on div "[DATE] 02:30 Free Slot 09:30 Free Slot 15:30 Free Slot [DATE] 07:00 Free Slot 0…" at bounding box center [788, 458] width 1543 height 583
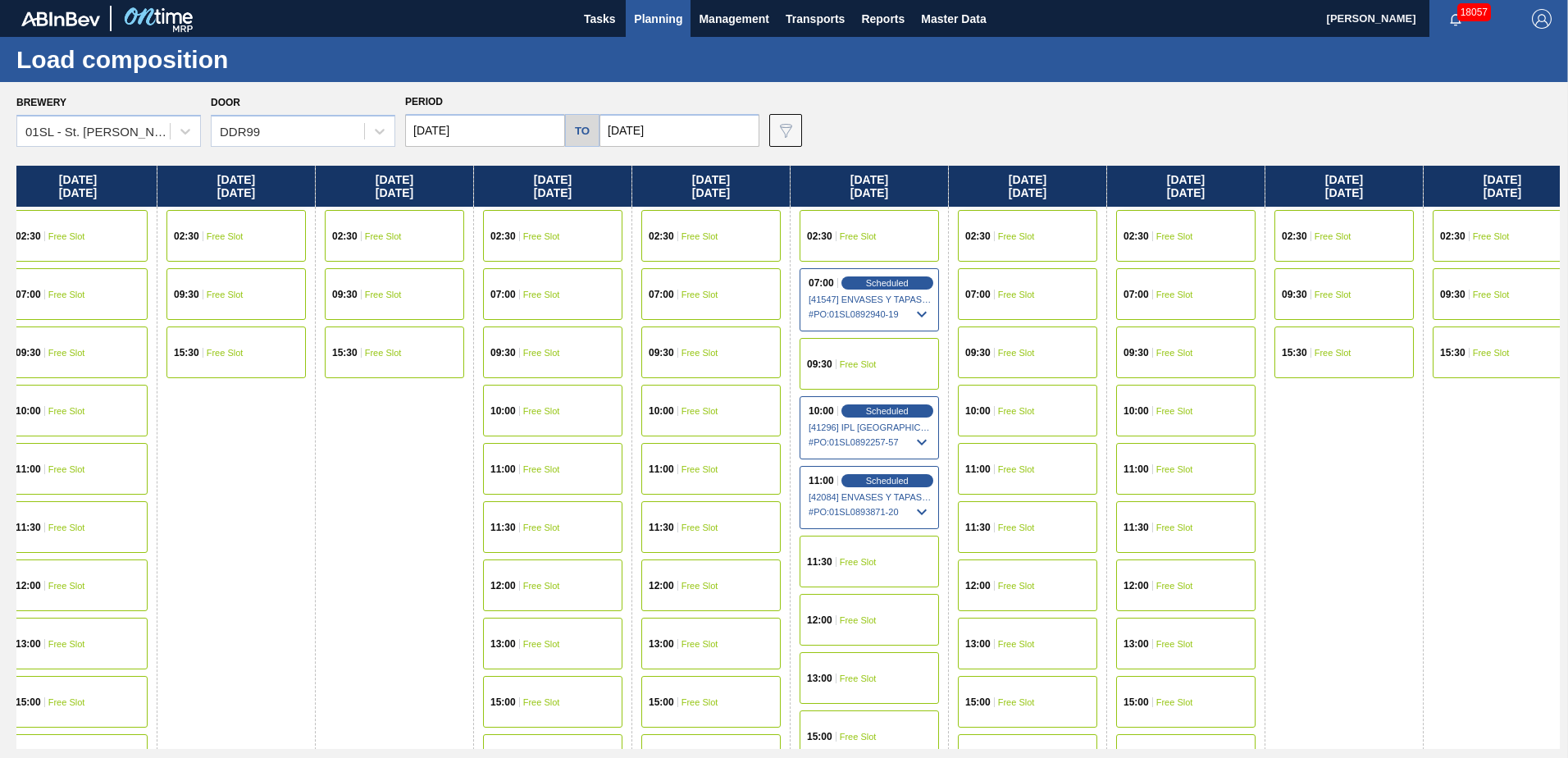
drag, startPoint x: 1098, startPoint y: 408, endPoint x: 621, endPoint y: 395, distance: 477.2
click at [621, 395] on div "[DATE] 02:30 Free Slot 09:30 Free Slot 15:30 Free Slot [DATE] 07:00 Free Slot 0…" at bounding box center [788, 458] width 1543 height 583
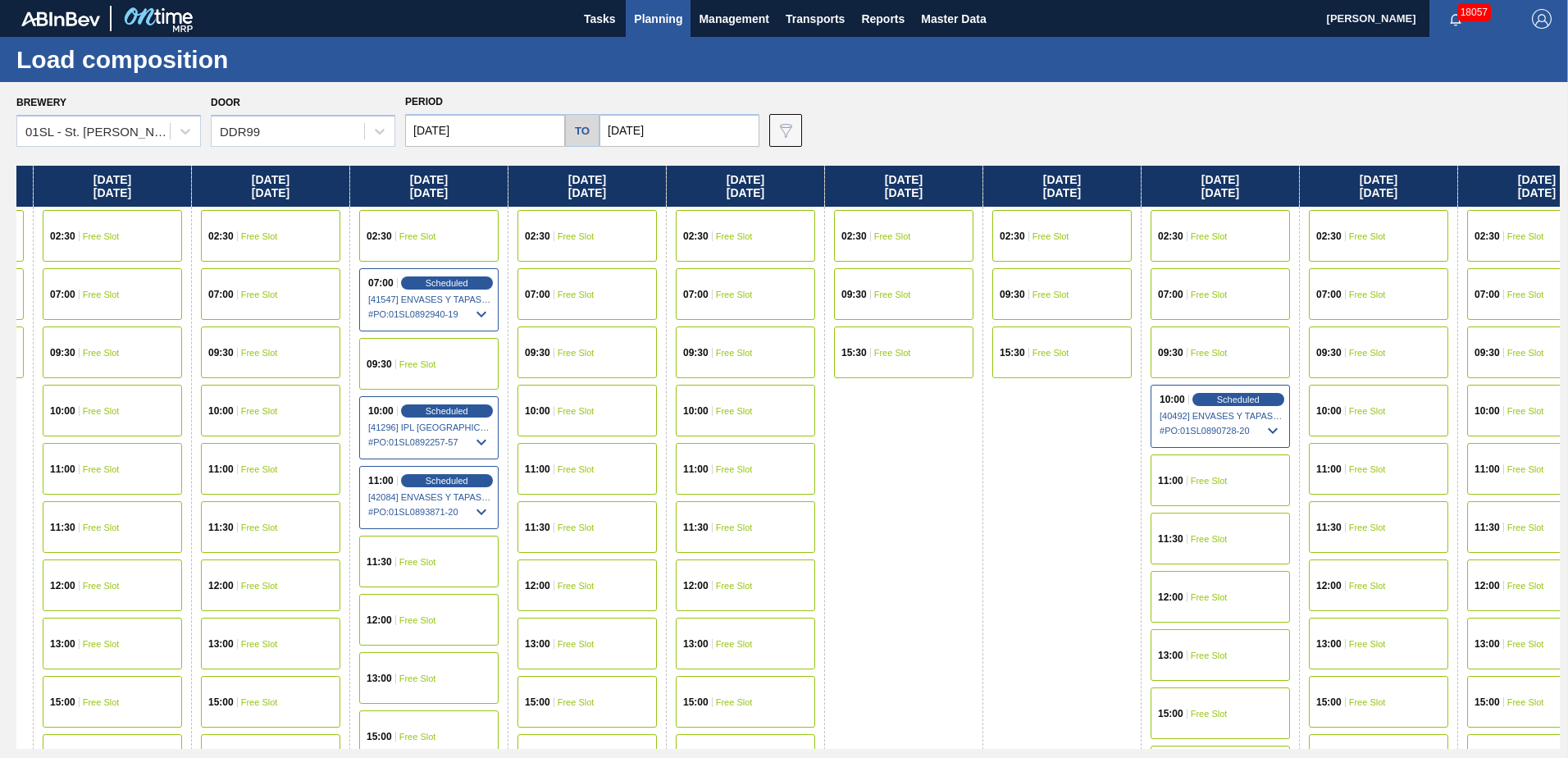
drag, startPoint x: 1218, startPoint y: 388, endPoint x: 843, endPoint y: 382, distance: 375.0
click at [763, 388] on div "[DATE] 02:30 Free Slot 09:30 Free Slot 15:30 Free Slot [DATE] 07:00 Free Slot 0…" at bounding box center [788, 458] width 1543 height 583
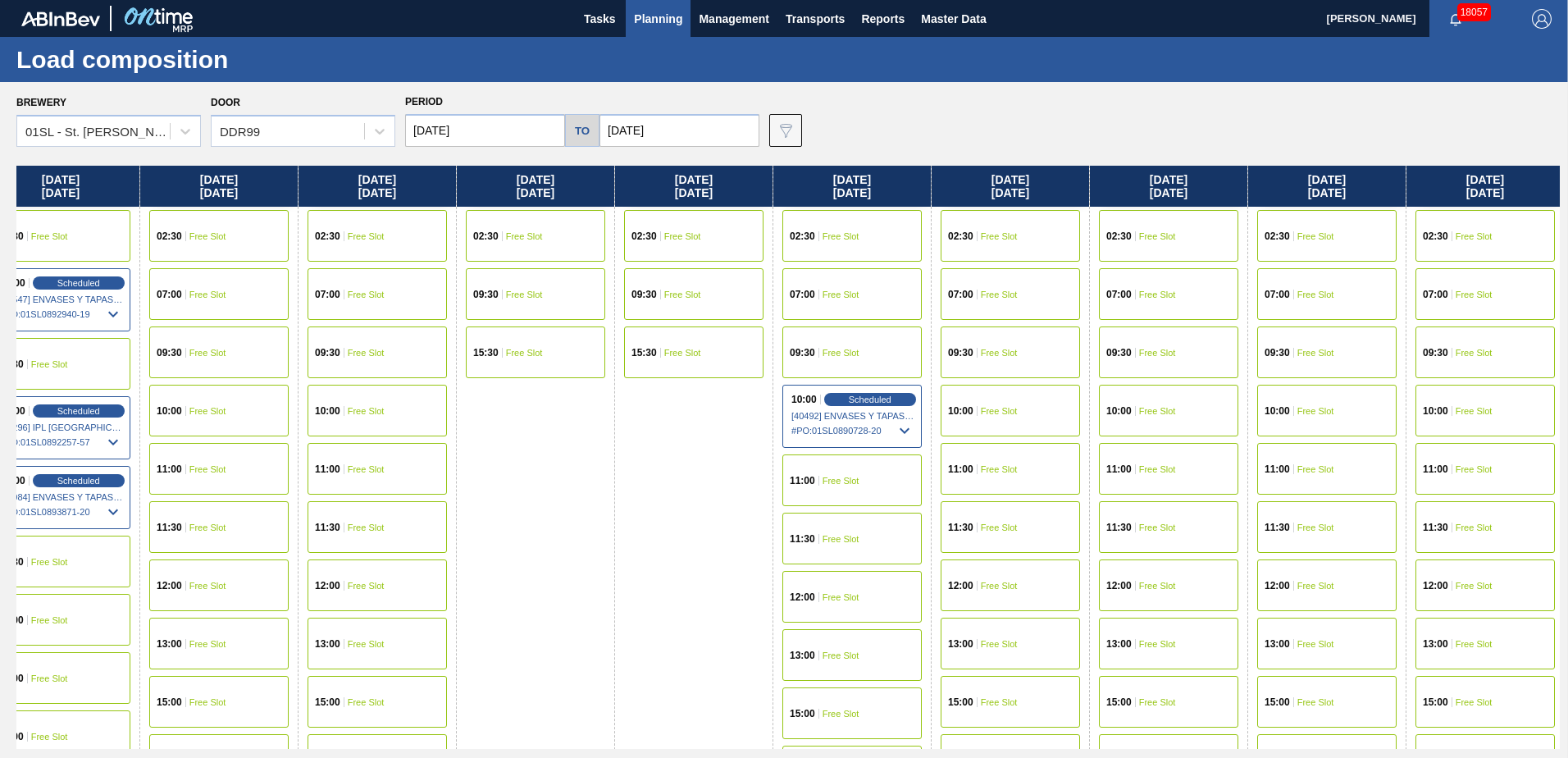
drag, startPoint x: 912, startPoint y: 382, endPoint x: 897, endPoint y: 376, distance: 16.2
click at [855, 382] on div "[DATE] 02:30 Free Slot 09:30 Free Slot 15:30 Free Slot [DATE] 07:00 Free Slot 0…" at bounding box center [788, 458] width 1543 height 583
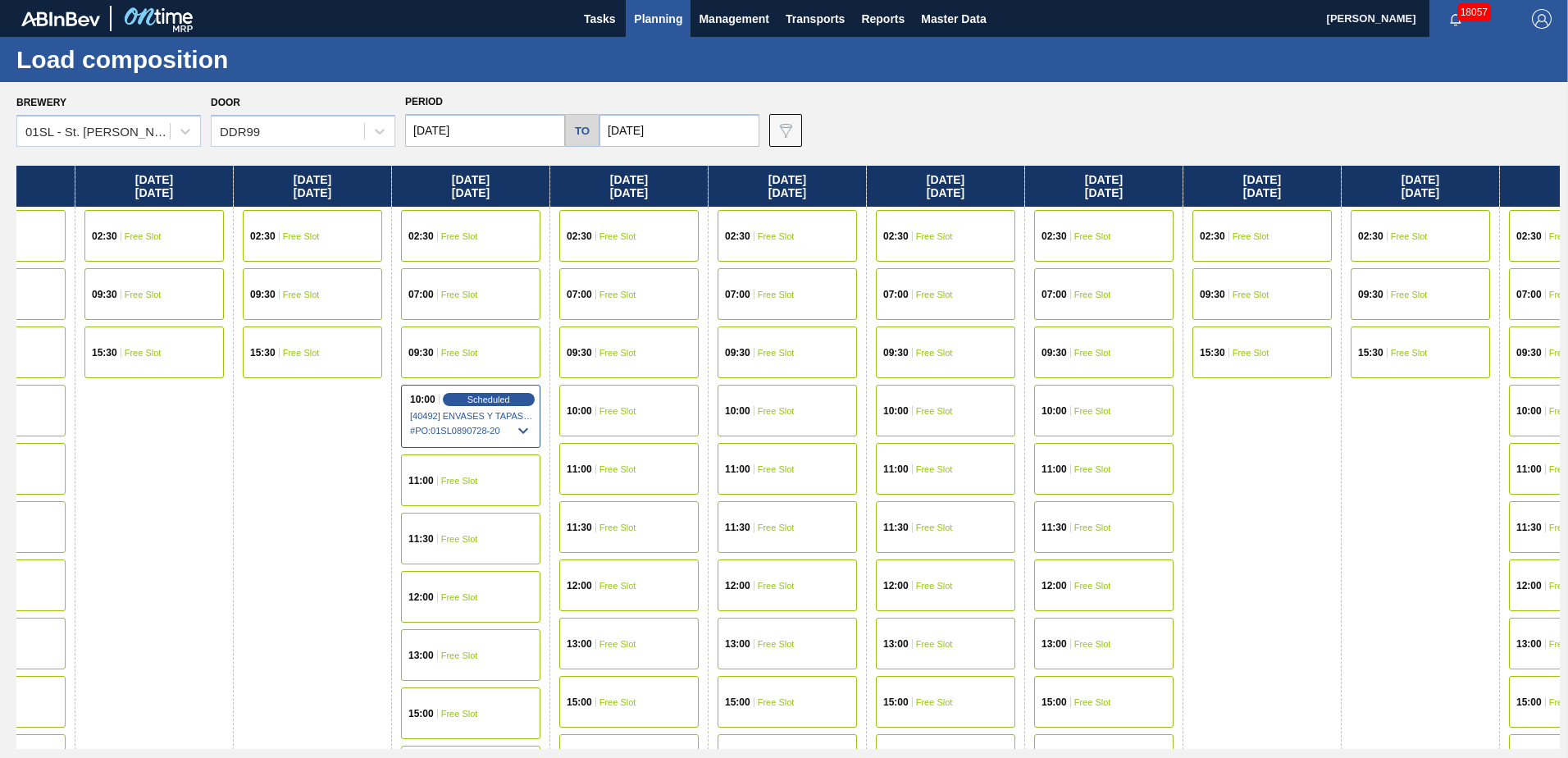
drag, startPoint x: 1329, startPoint y: 373, endPoint x: 1089, endPoint y: 366, distance: 240.1
click at [922, 373] on div "[DATE] 02:30 Free Slot 09:30 Free Slot 15:30 Free Slot [DATE] 07:00 Free Slot 0…" at bounding box center [788, 458] width 1543 height 583
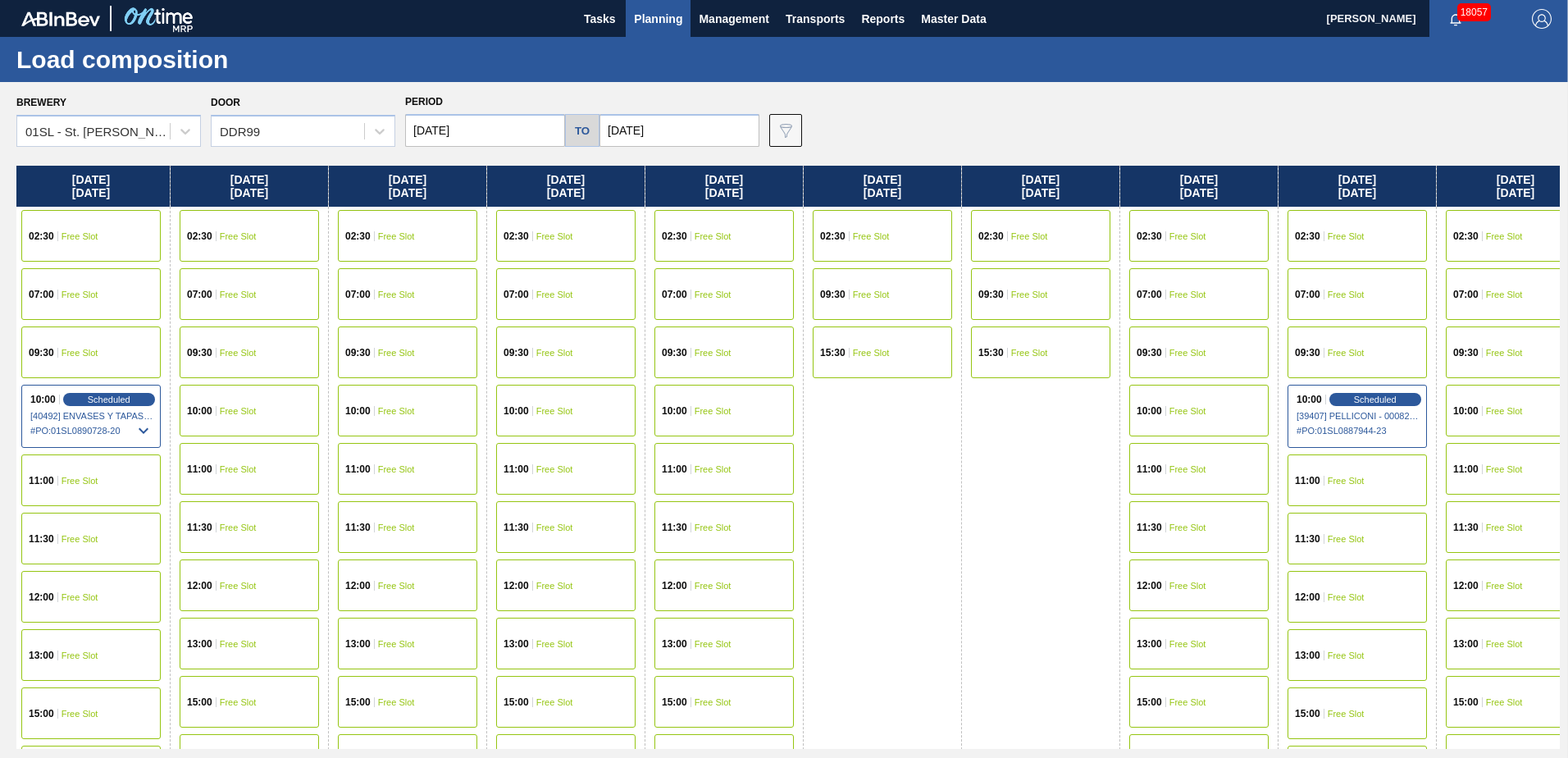
drag, startPoint x: 1319, startPoint y: 366, endPoint x: 1111, endPoint y: 361, distance: 208.1
click at [917, 366] on div "[DATE] 02:30 Free Slot 09:30 Free Slot 15:30 Free Slot [DATE] 07:00 Free Slot 0…" at bounding box center [788, 458] width 1543 height 583
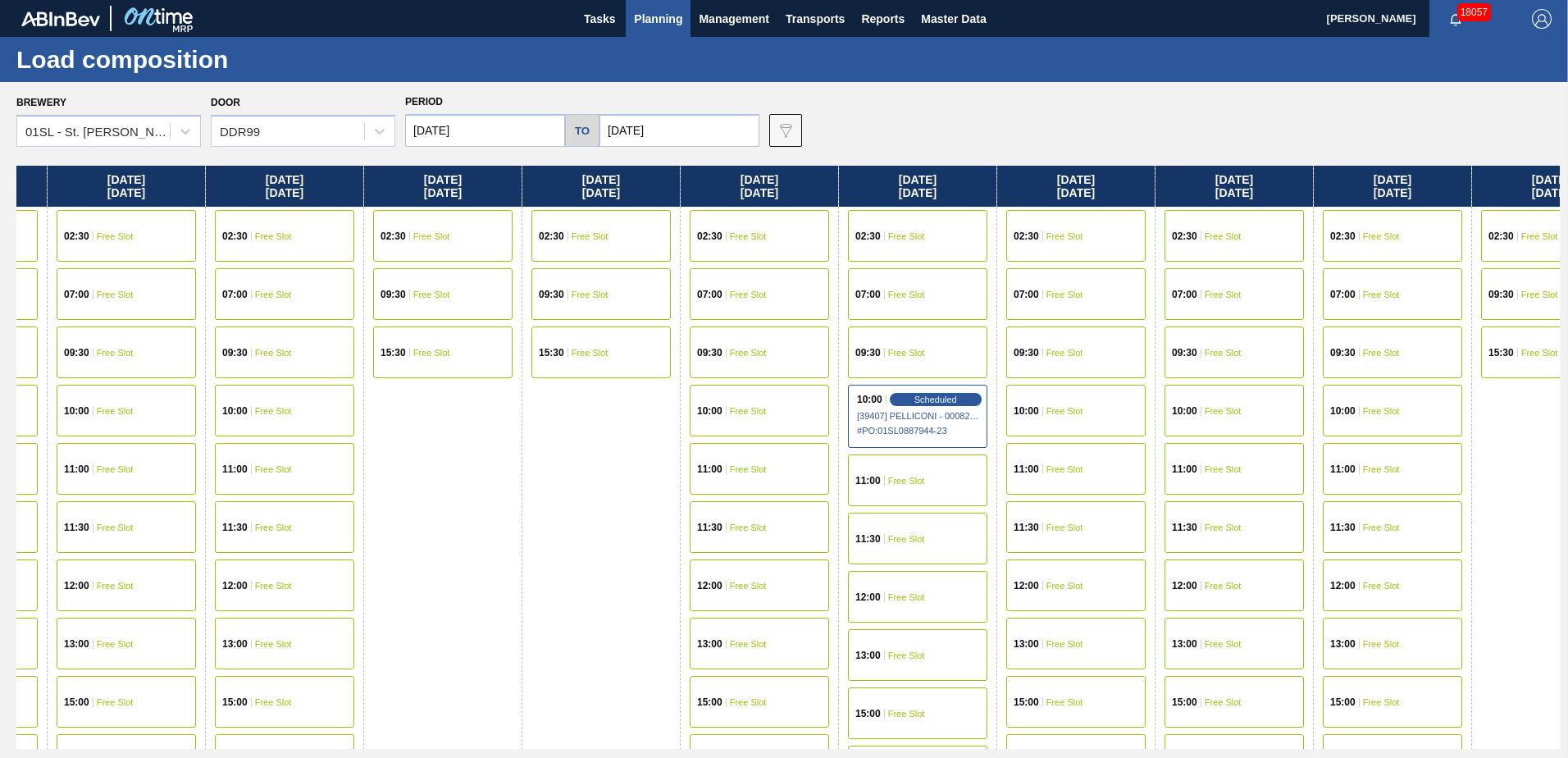
drag, startPoint x: 1338, startPoint y: 357, endPoint x: 909, endPoint y: 358, distance: 429.0
click at [870, 362] on div "[DATE] 02:30 Free Slot 09:30 Free Slot 15:30 Free Slot [DATE] 07:00 Free Slot 0…" at bounding box center [788, 458] width 1543 height 583
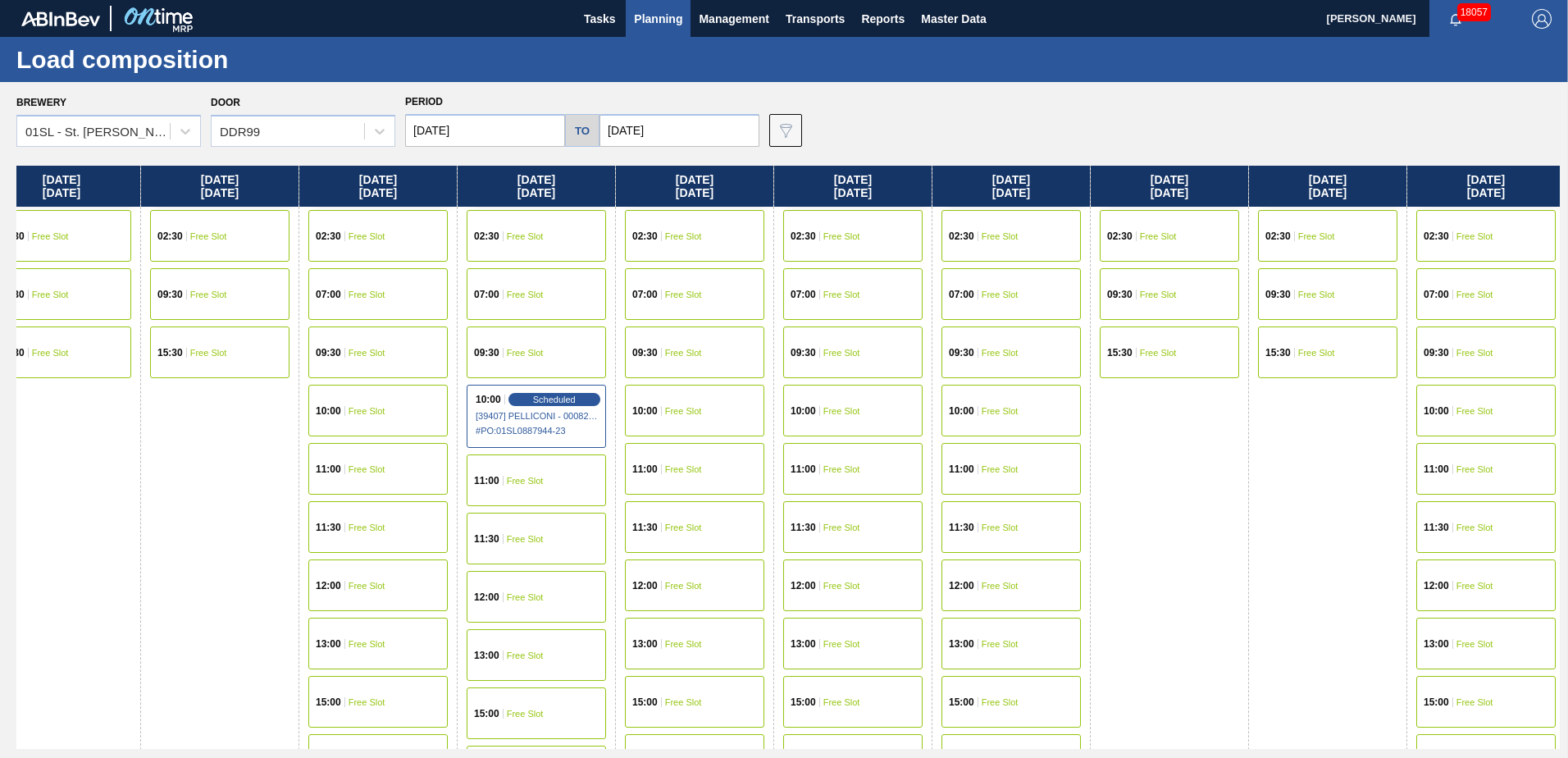
drag, startPoint x: 1192, startPoint y: 350, endPoint x: 881, endPoint y: 341, distance: 311.1
click at [743, 350] on div "[DATE] 02:30 Free Slot 09:30 Free Slot 15:30 Free Slot [DATE] 07:00 Free Slot 0…" at bounding box center [788, 458] width 1543 height 583
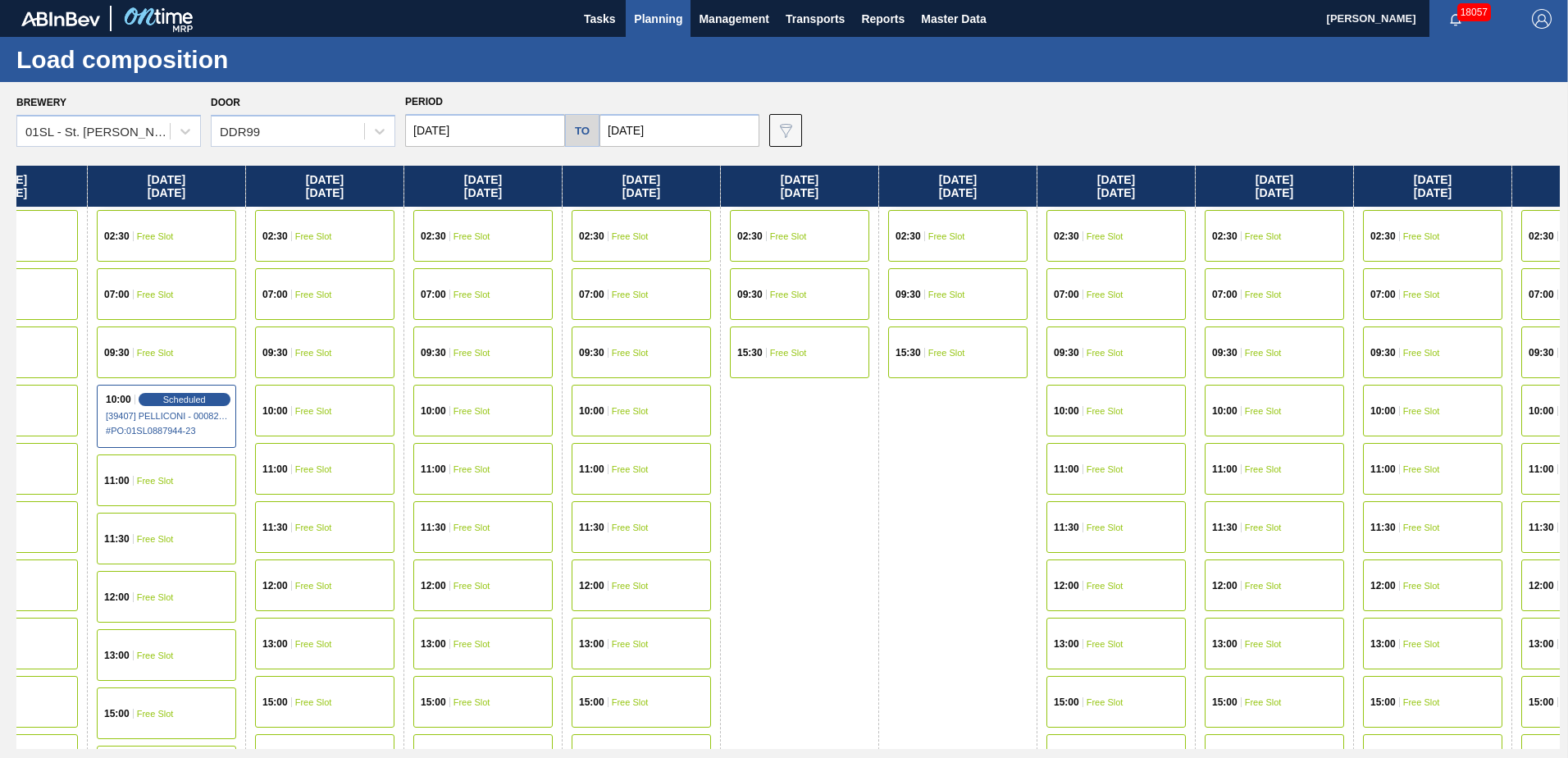
drag, startPoint x: 1183, startPoint y: 338, endPoint x: 918, endPoint y: 338, distance: 265.0
click at [908, 338] on div "[DATE] 02:30 Free Slot 09:30 Free Slot 15:30 Free Slot [DATE] 07:00 Free Slot 0…" at bounding box center [788, 458] width 1543 height 583
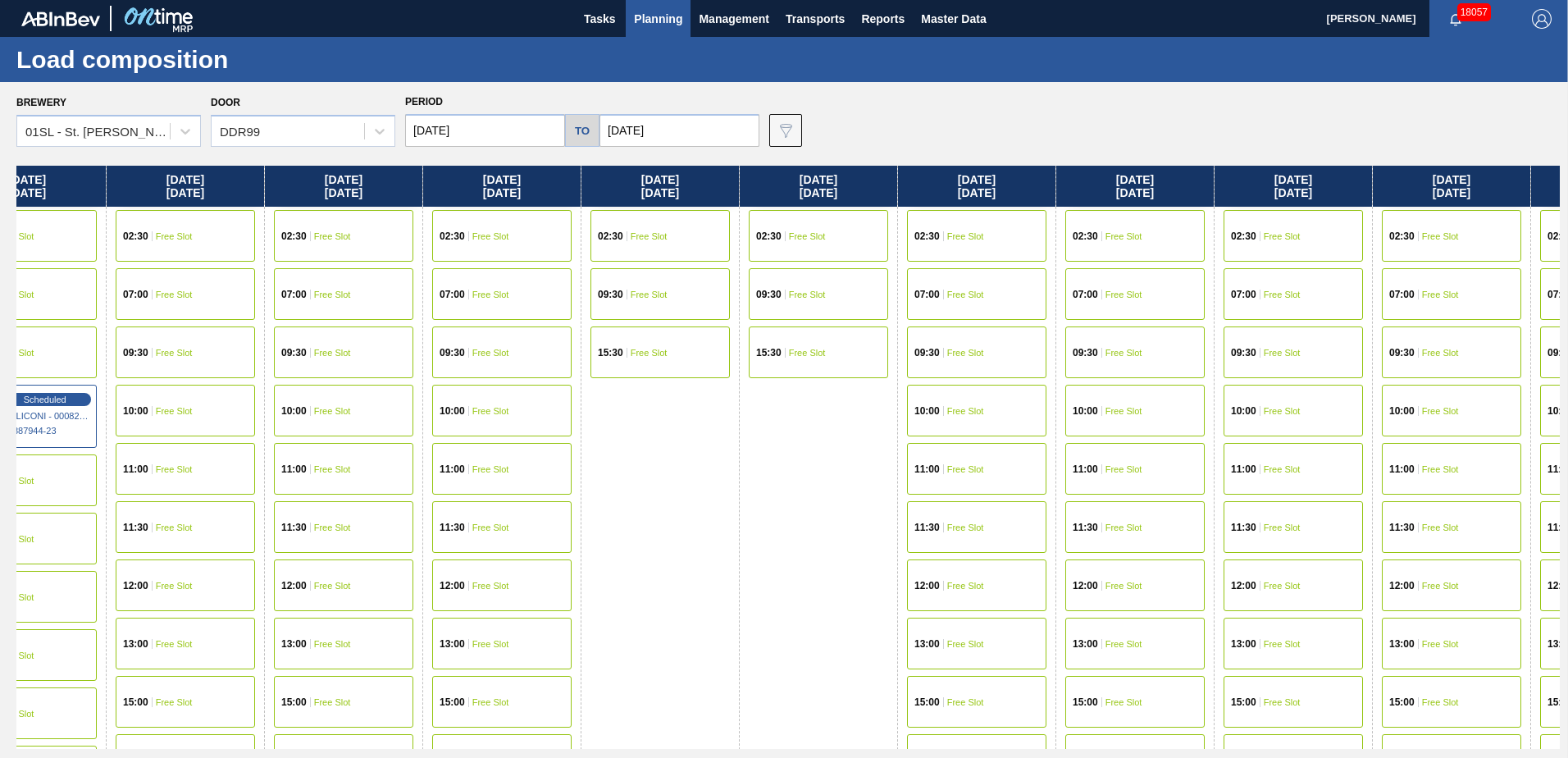
click at [1114, 403] on div "10:00 Free Slot" at bounding box center [1134, 411] width 139 height 51
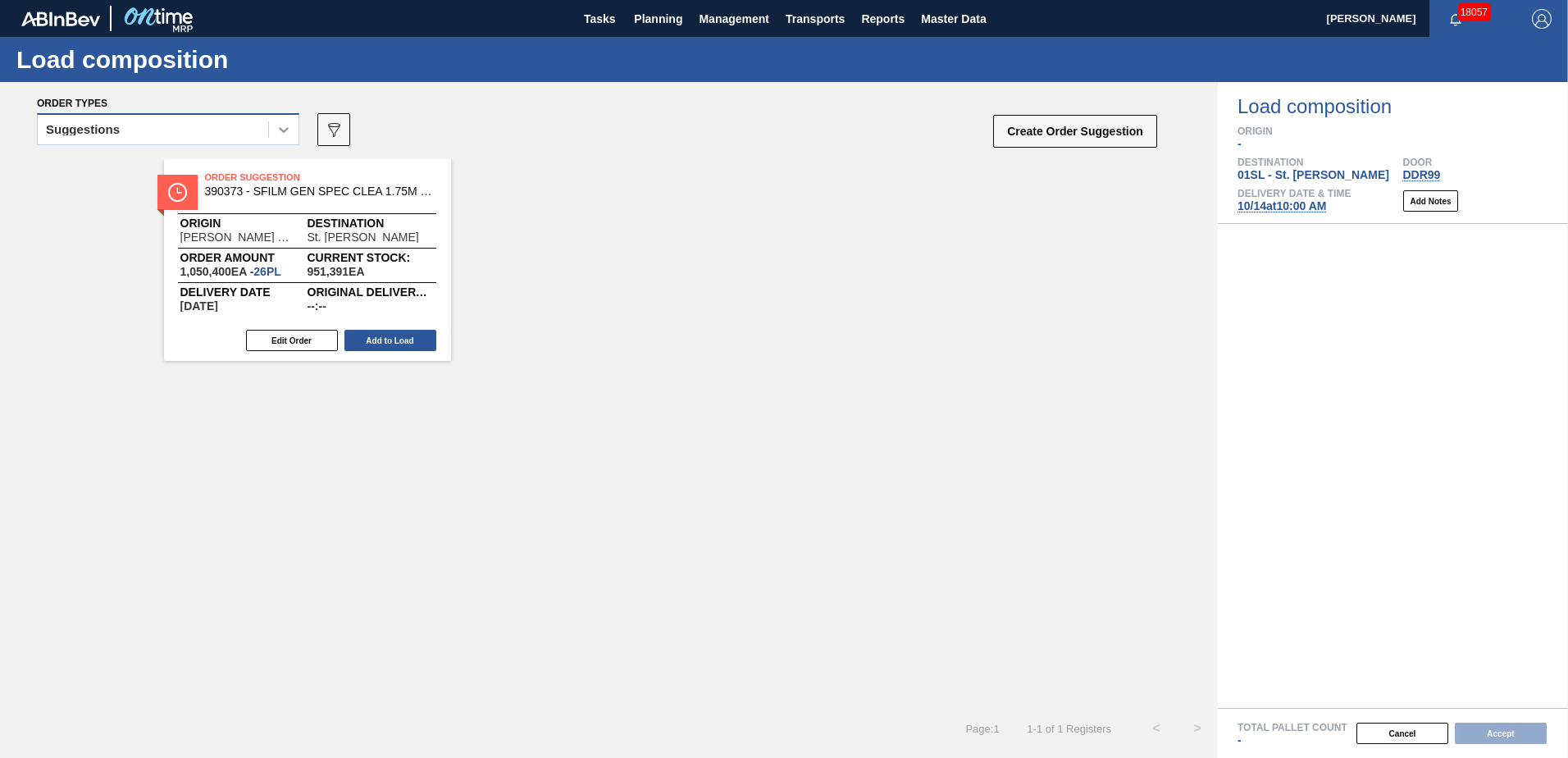
click at [283, 134] on icon at bounding box center [283, 129] width 16 height 16
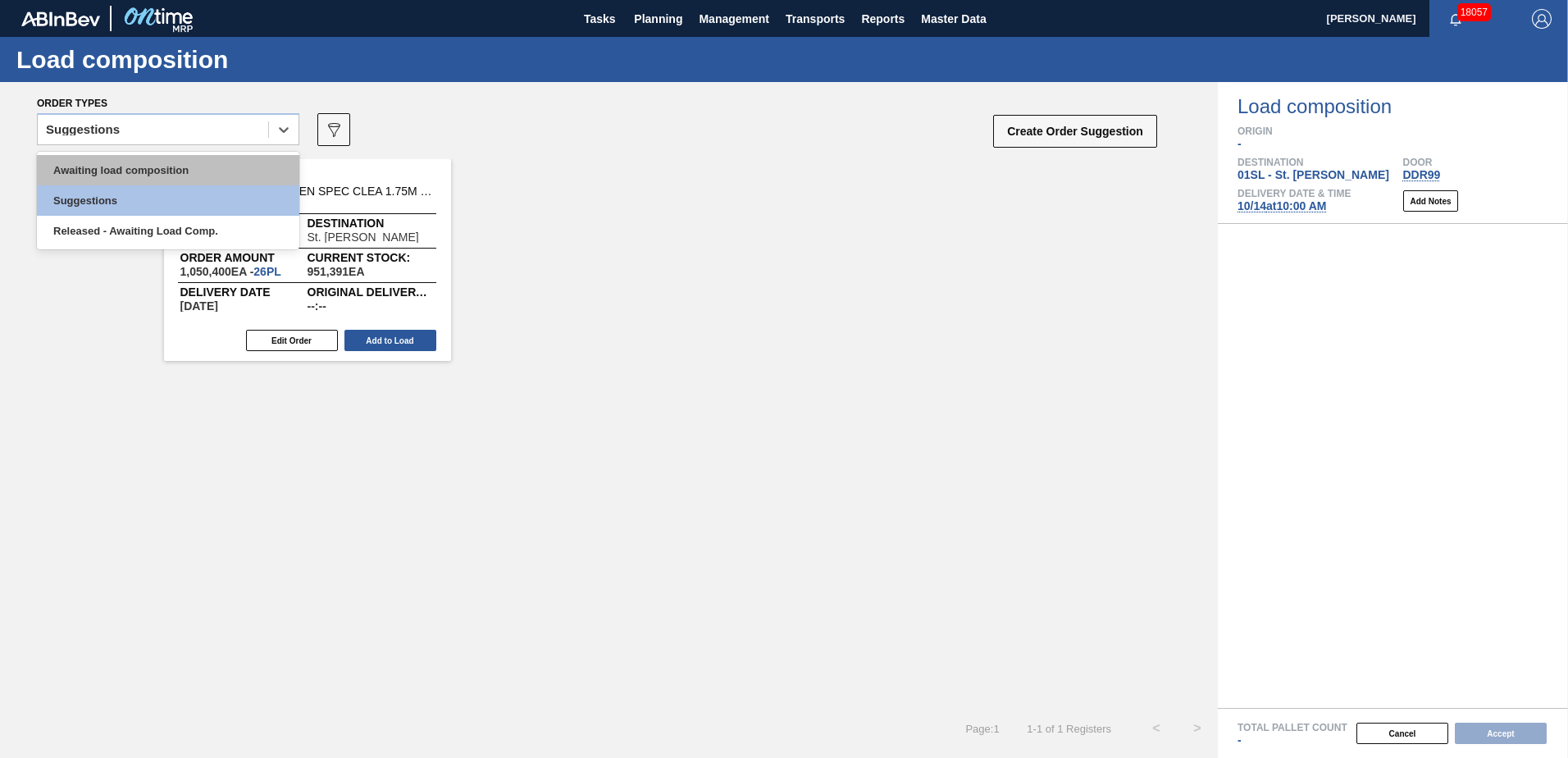
click at [239, 168] on div "Awaiting load composition" at bounding box center [168, 169] width 263 height 30
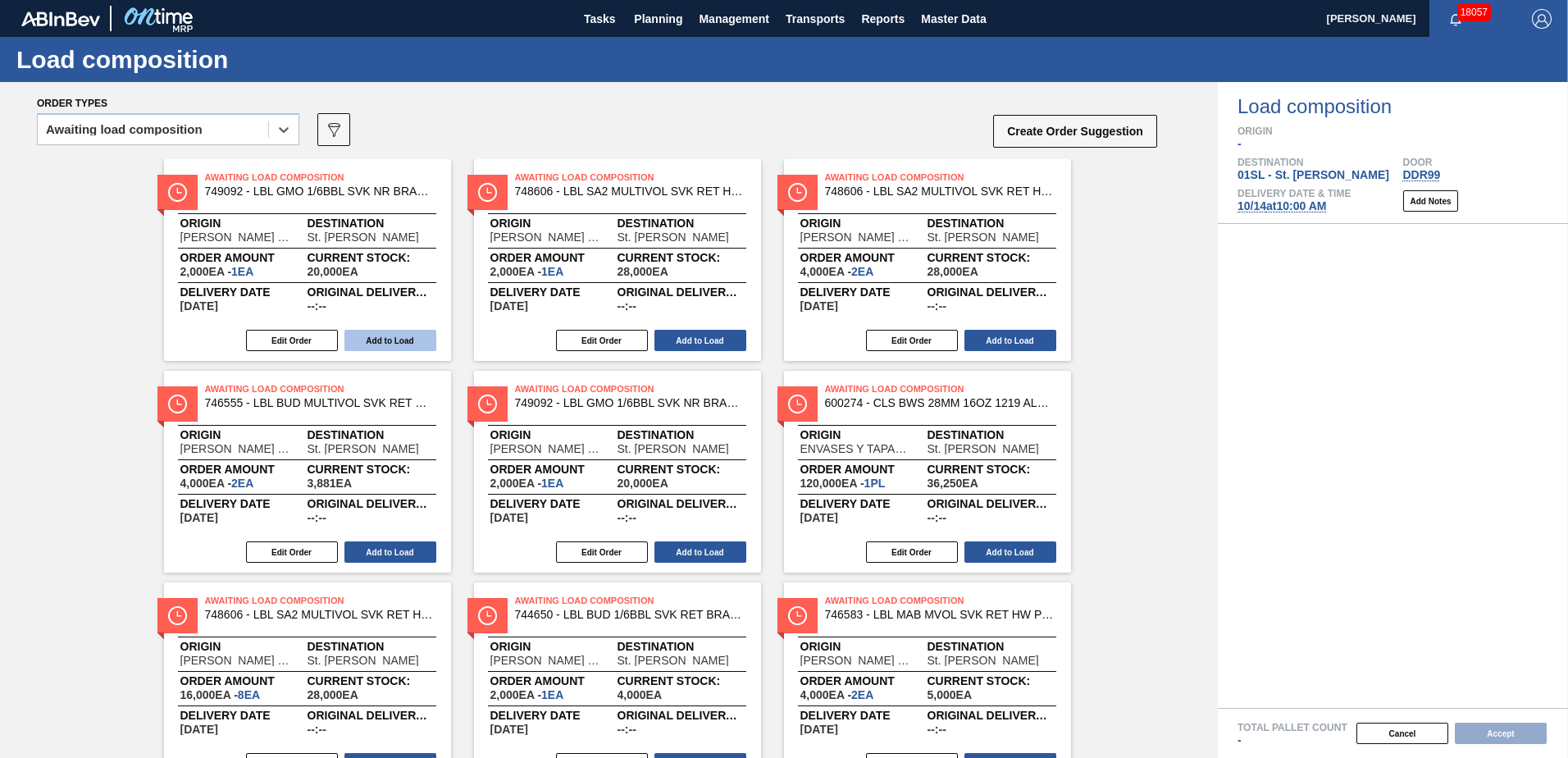
click at [391, 337] on button "Add to Load" at bounding box center [390, 340] width 92 height 21
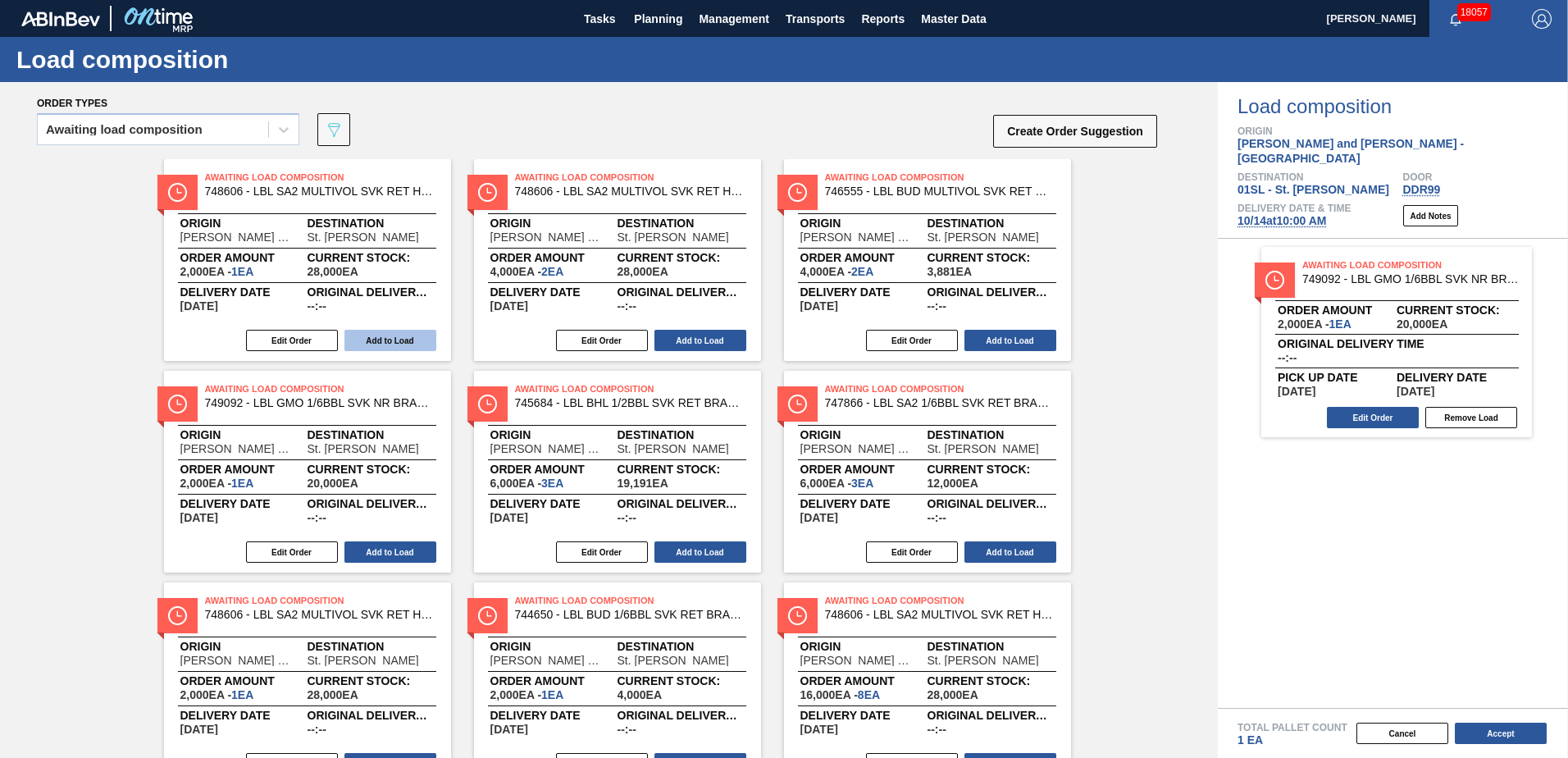
click at [402, 335] on button "Add to Load" at bounding box center [390, 340] width 92 height 21
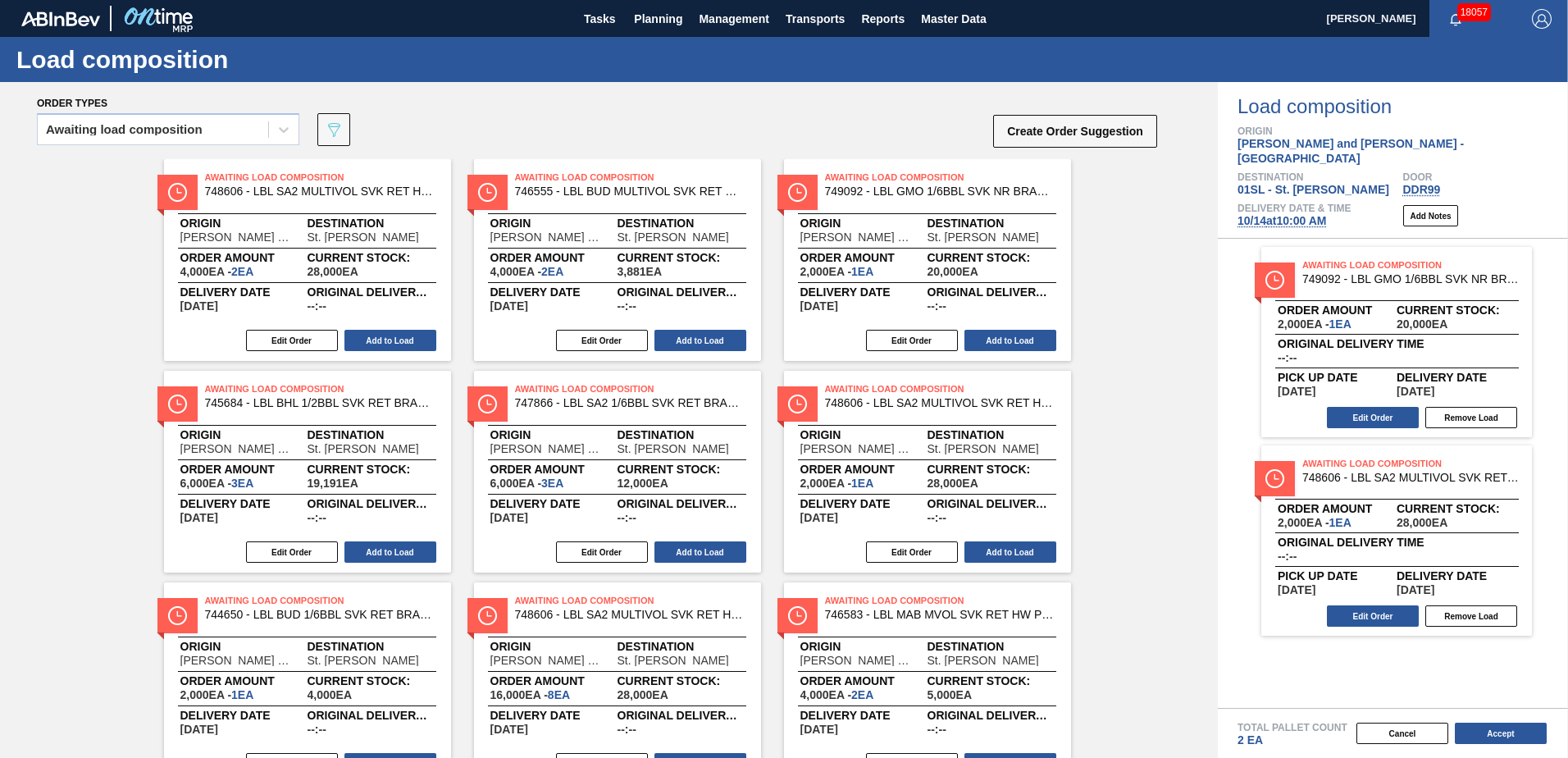
click at [402, 335] on button "Add to Load" at bounding box center [390, 340] width 92 height 21
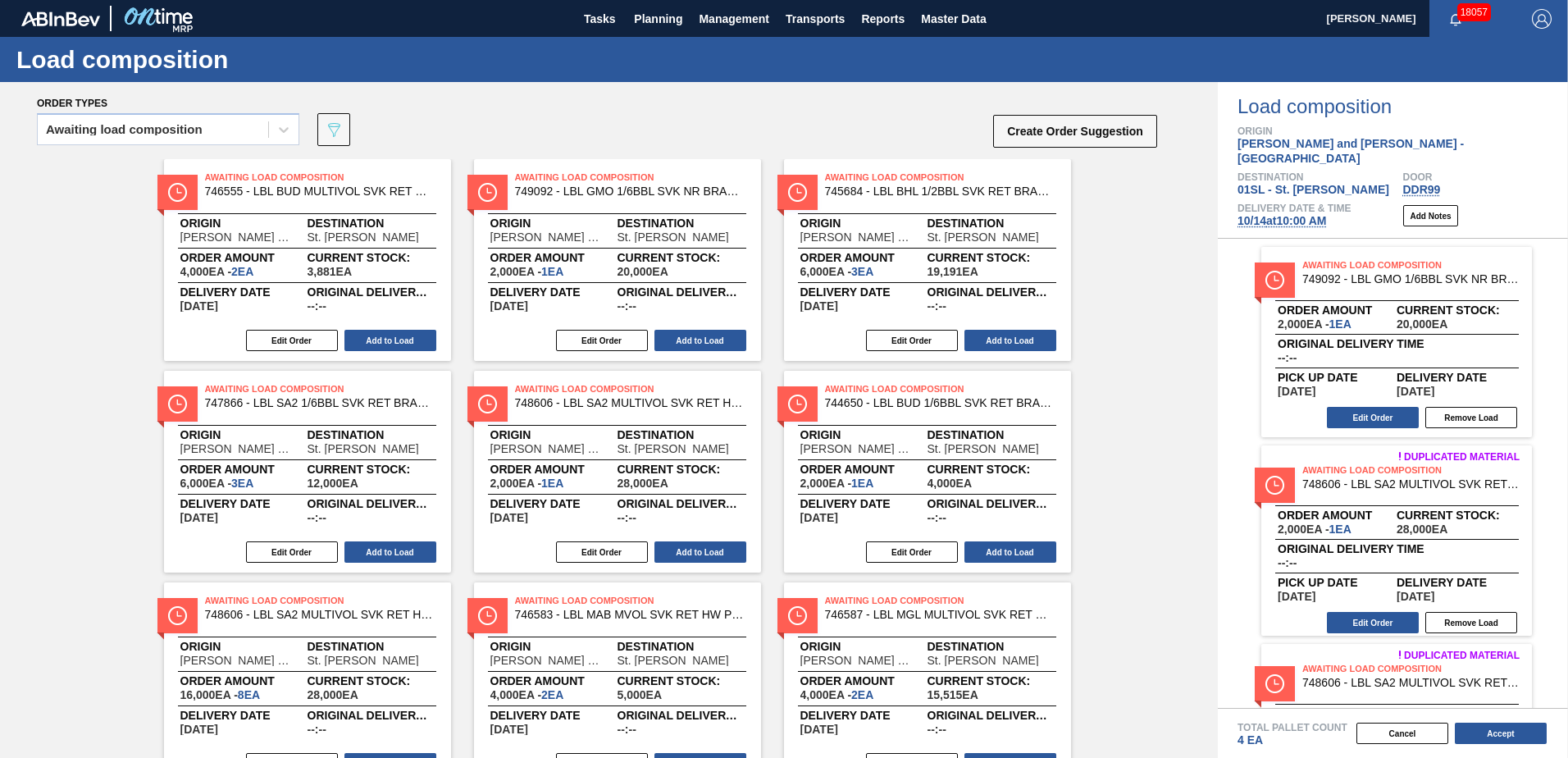
click at [402, 335] on button "Add to Load" at bounding box center [390, 340] width 92 height 21
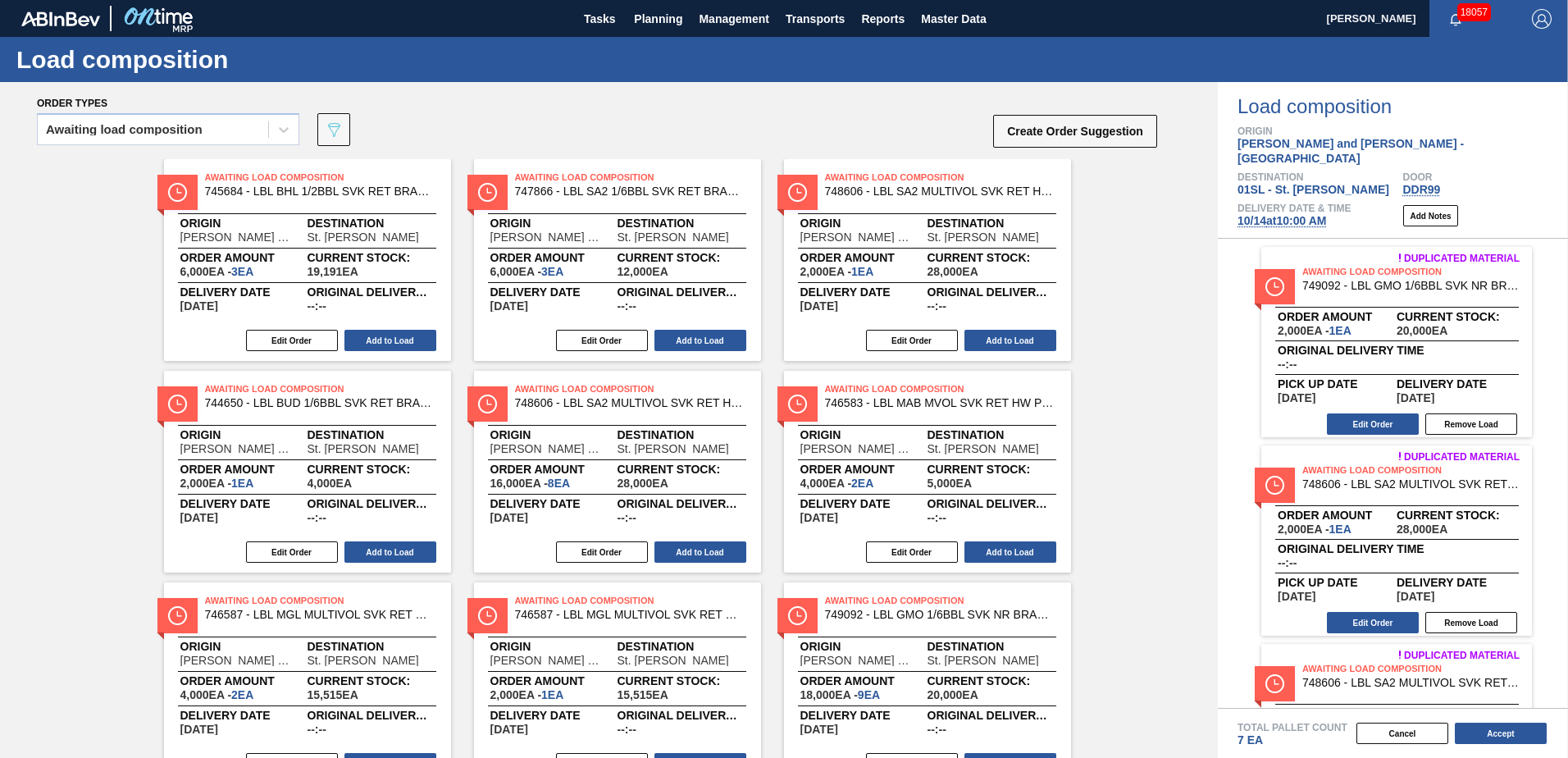
click at [402, 335] on button "Add to Load" at bounding box center [390, 340] width 92 height 21
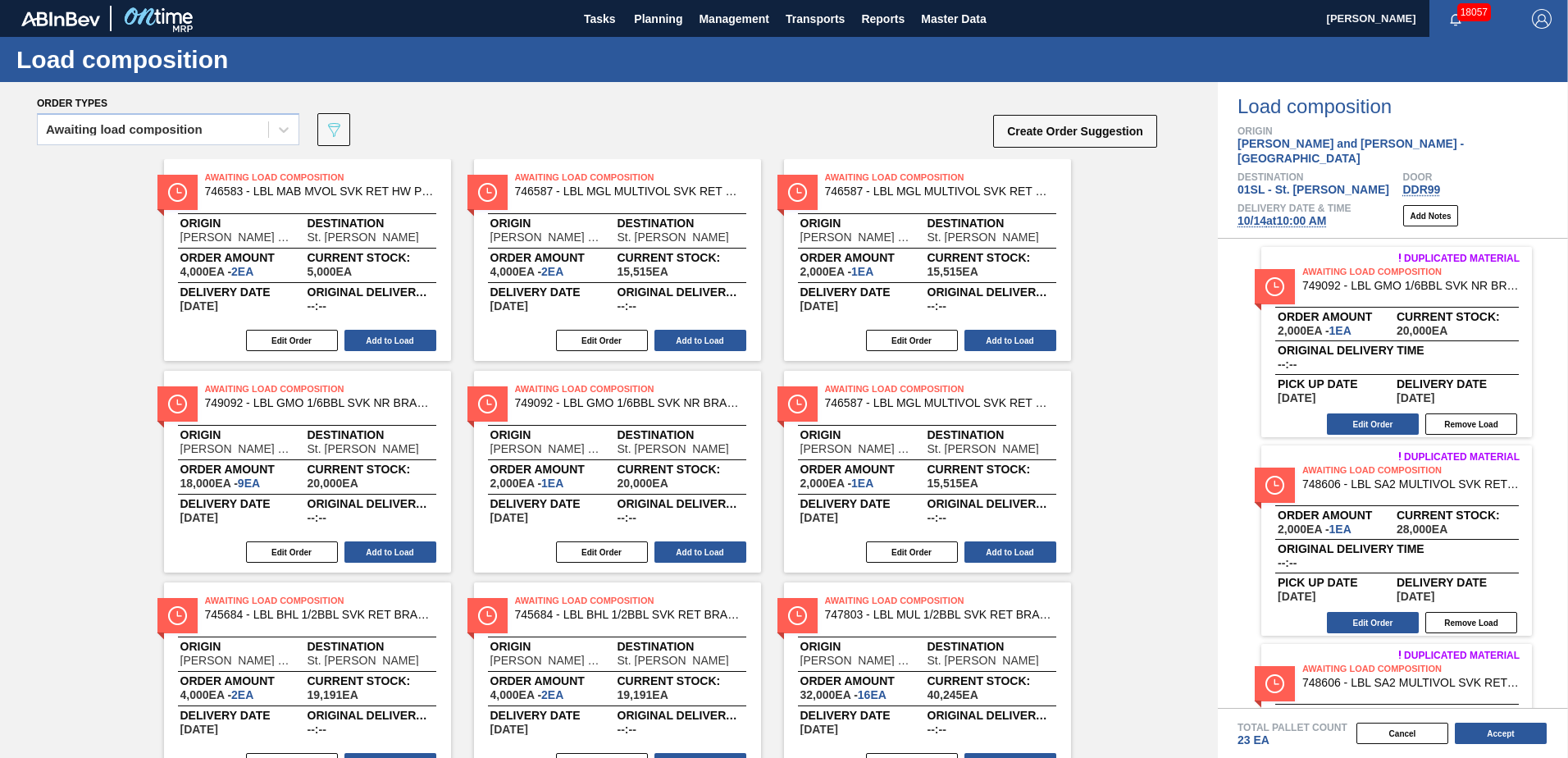
click at [402, 335] on button "Add to Load" at bounding box center [390, 340] width 92 height 21
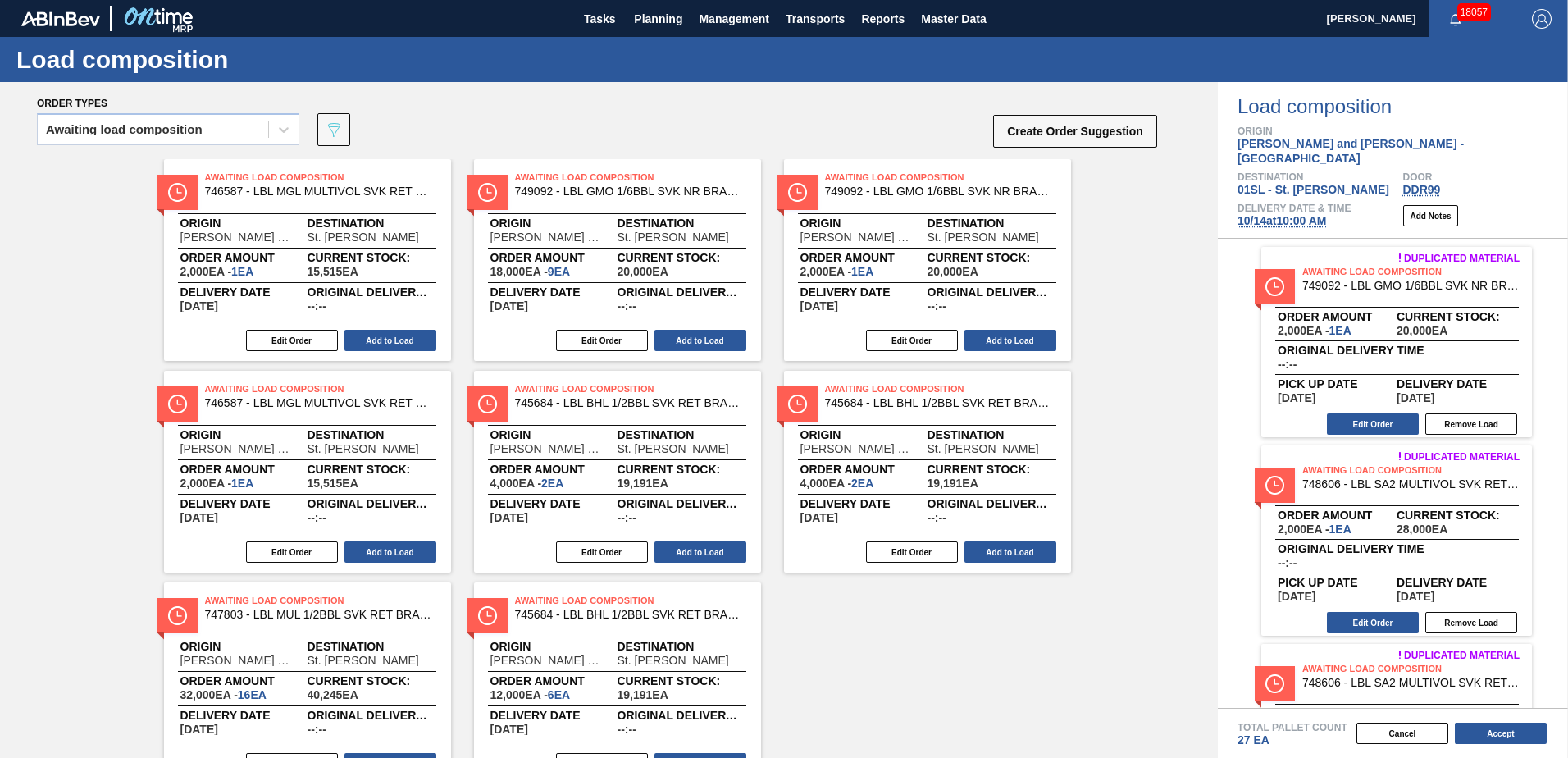
click at [402, 335] on button "Add to Load" at bounding box center [390, 340] width 92 height 21
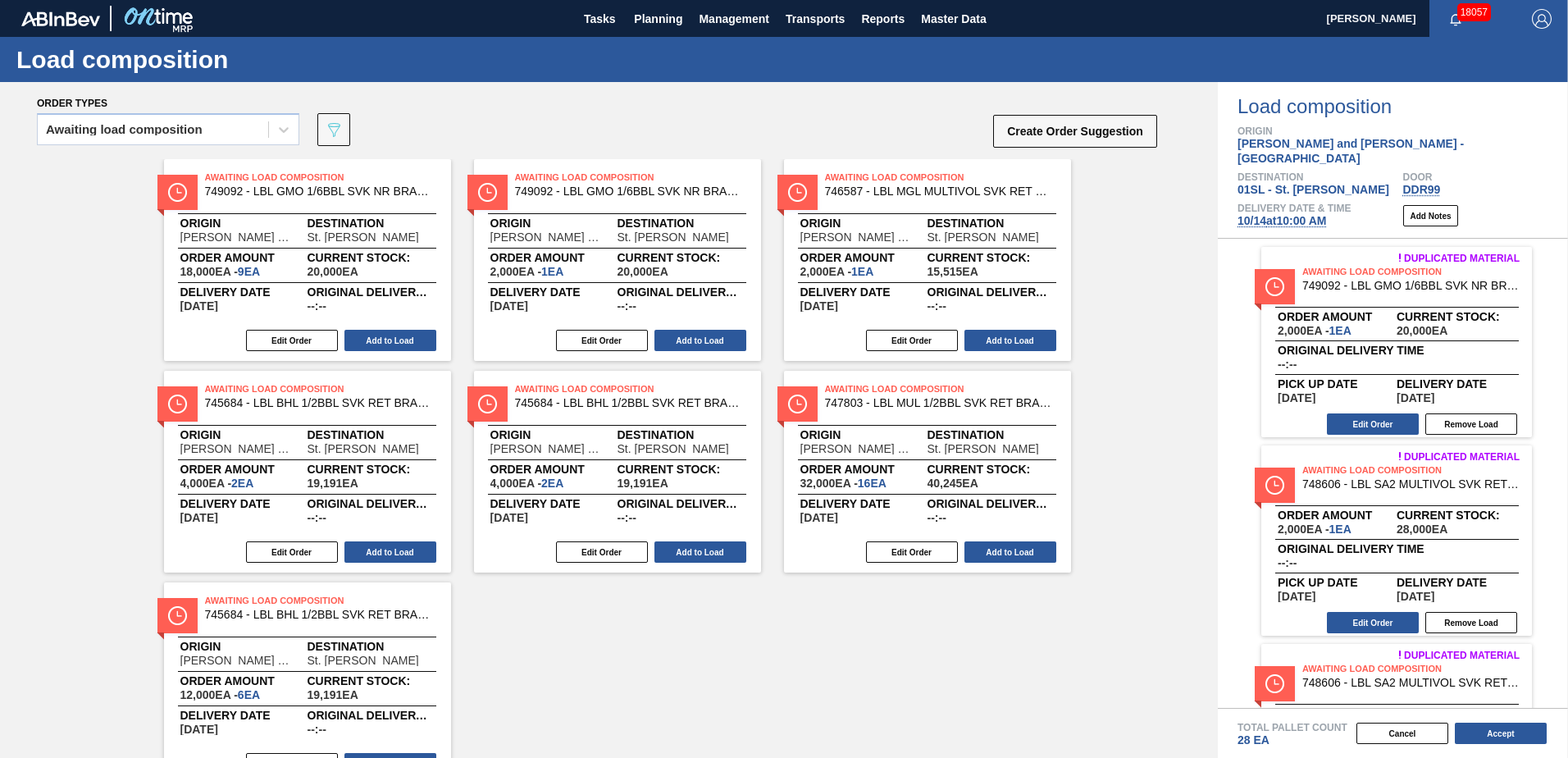
click at [402, 335] on button "Add to Load" at bounding box center [390, 340] width 92 height 21
click at [654, 335] on button "Add to Load" at bounding box center [700, 340] width 92 height 21
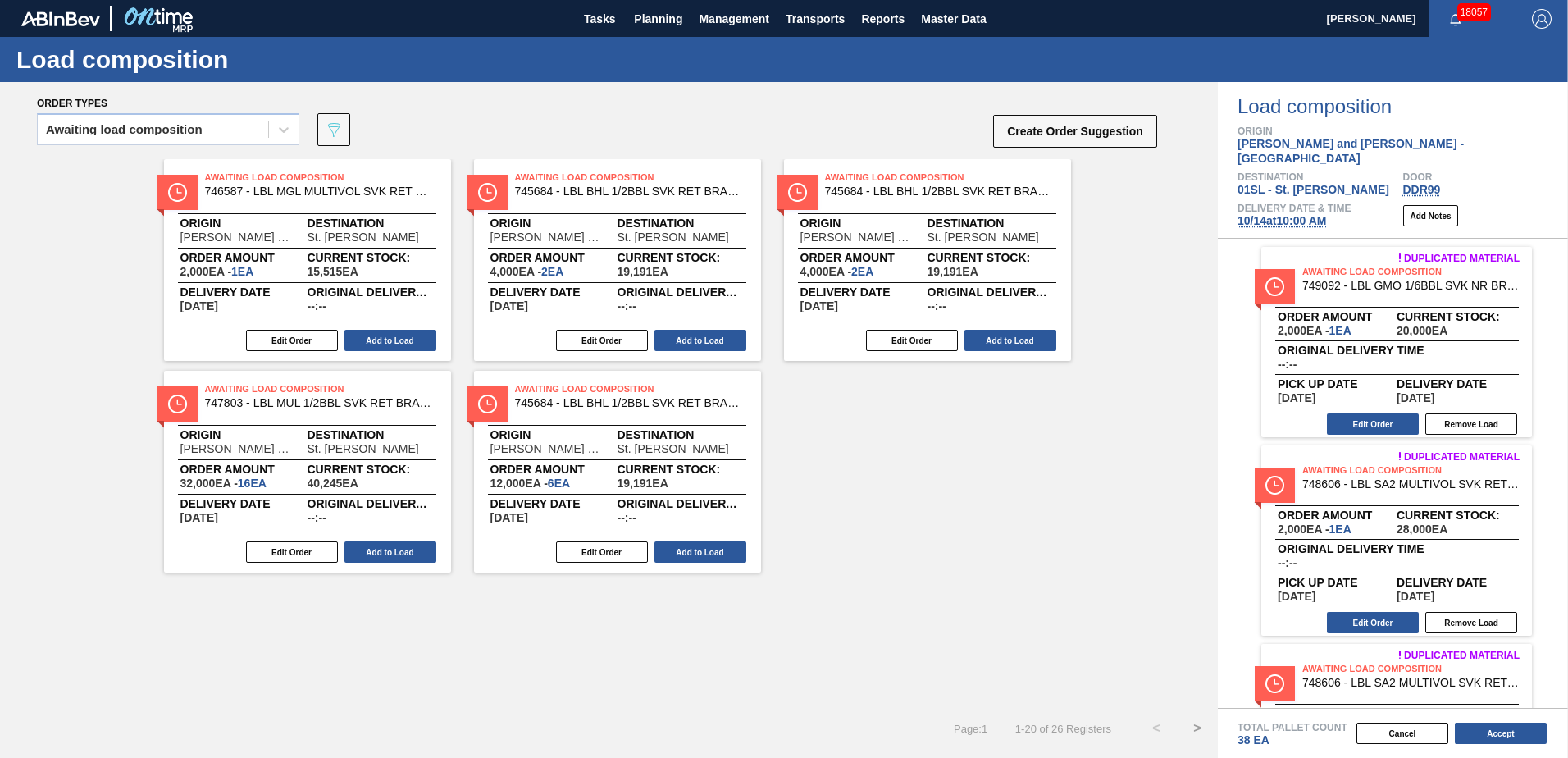
click at [402, 335] on button "Add to Load" at bounding box center [390, 340] width 92 height 21
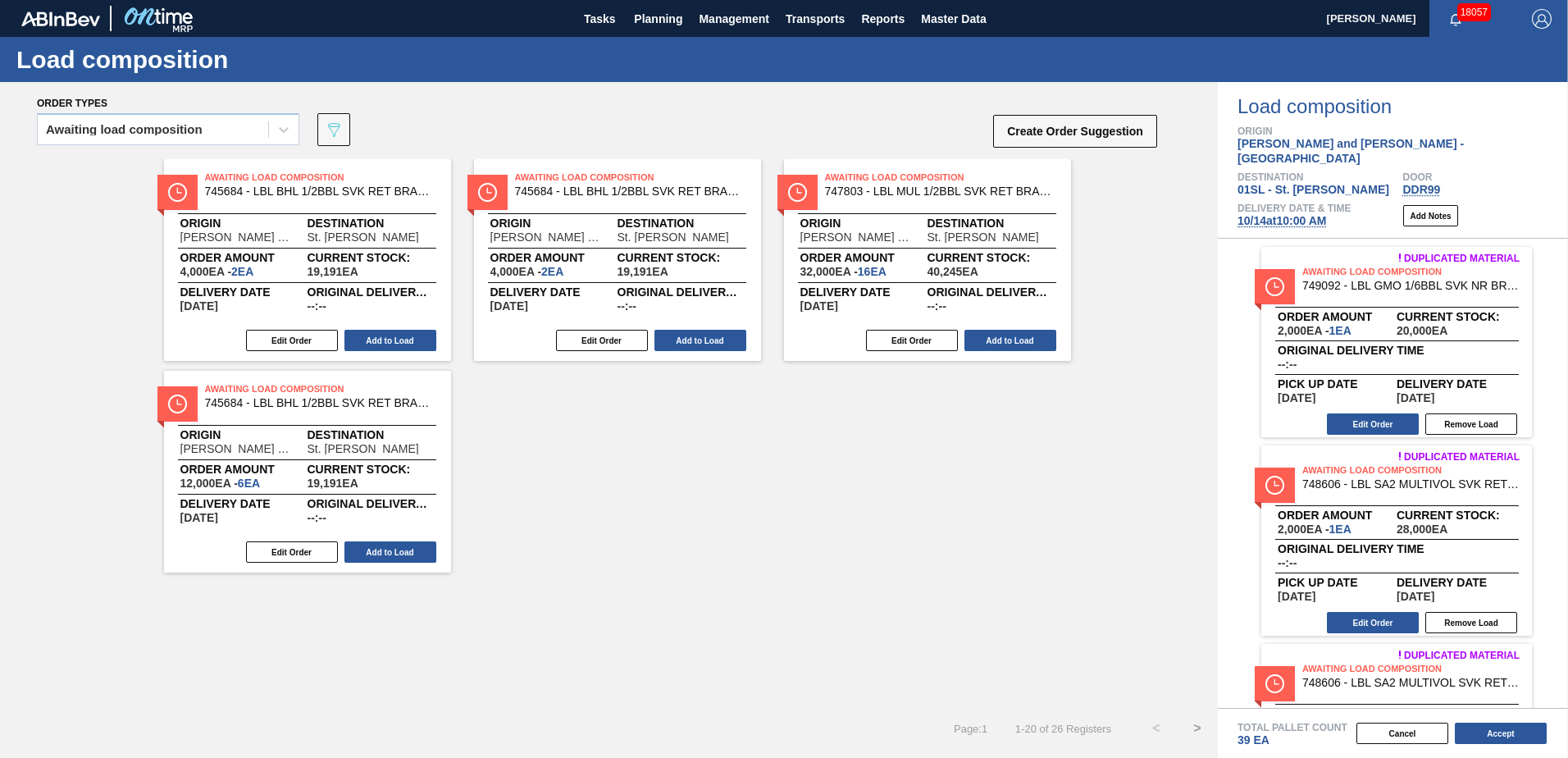
click at [402, 335] on button "Add to Load" at bounding box center [390, 340] width 92 height 21
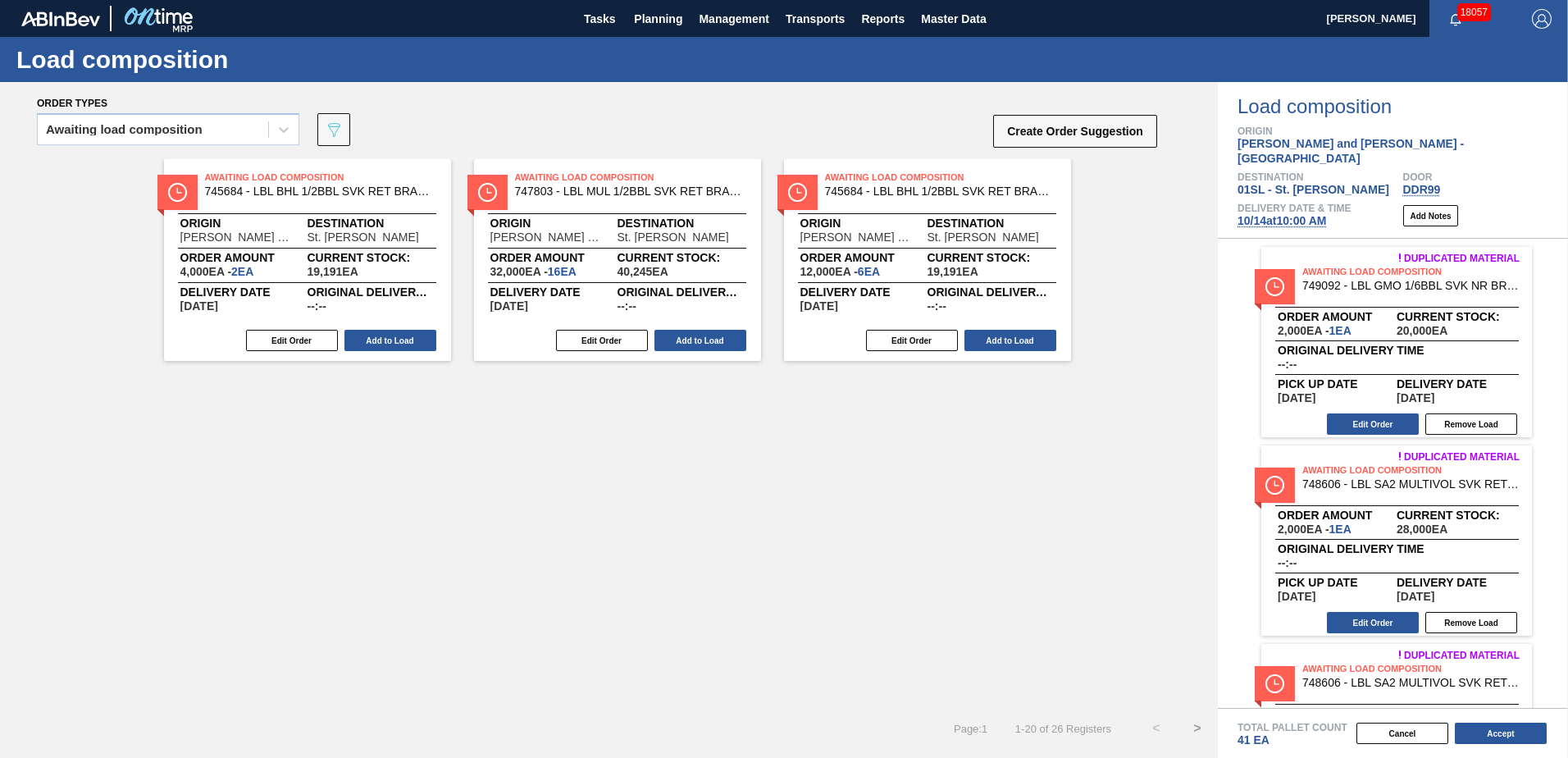
click at [402, 335] on button "Add to Load" at bounding box center [390, 340] width 92 height 21
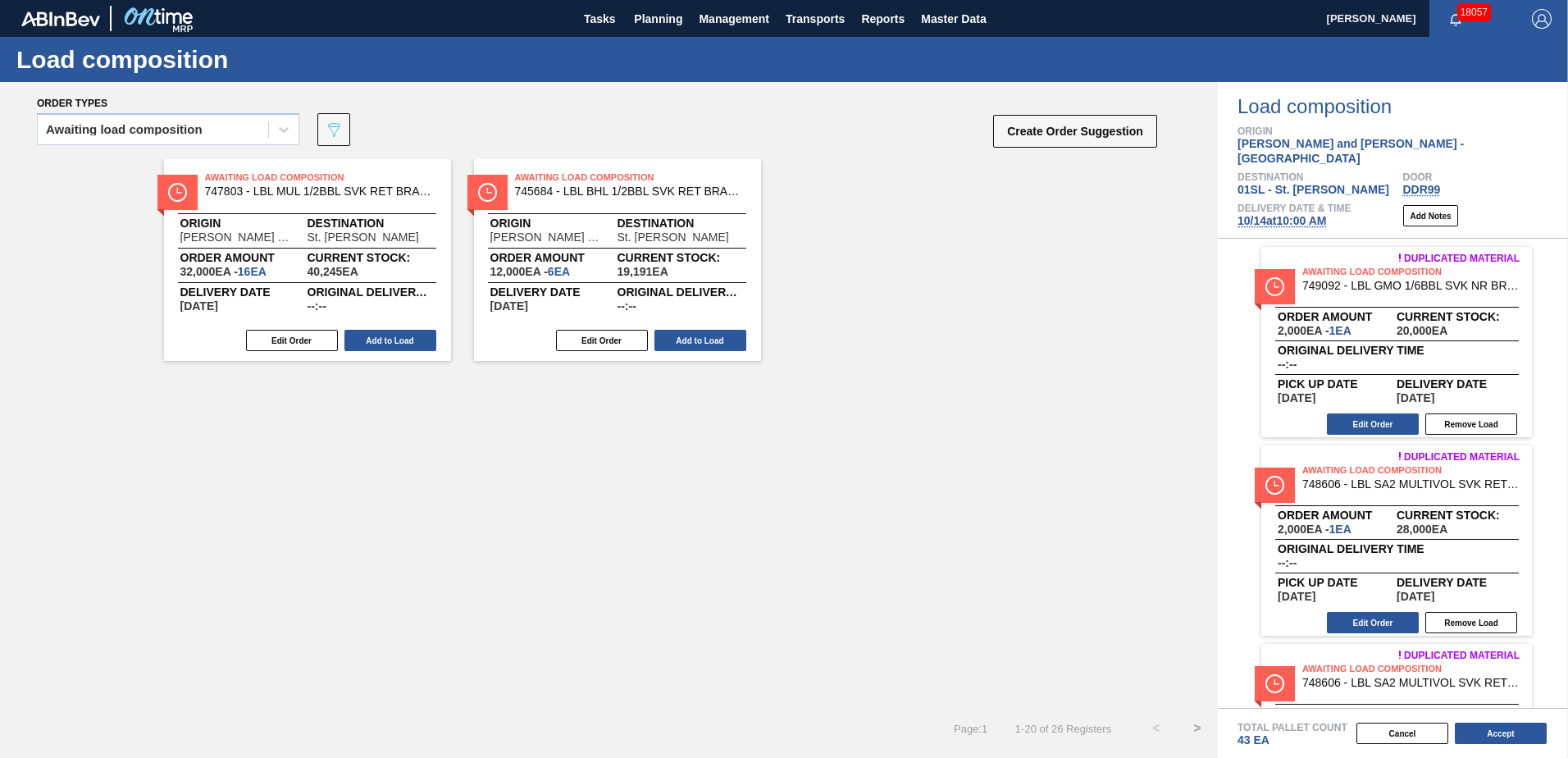
click at [402, 335] on button "Add to Load" at bounding box center [390, 340] width 92 height 21
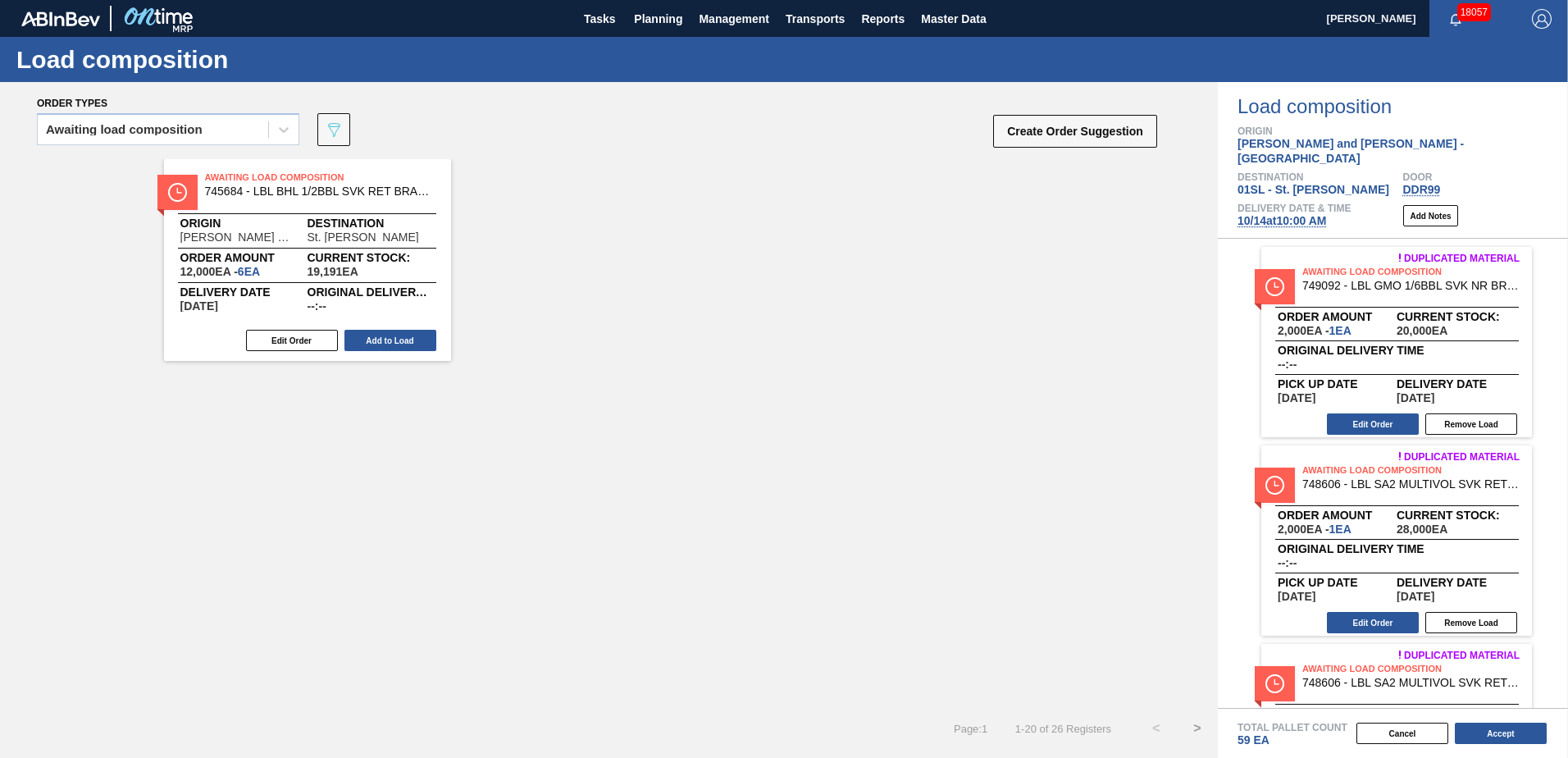
click at [402, 335] on button "Add to Load" at bounding box center [390, 340] width 92 height 21
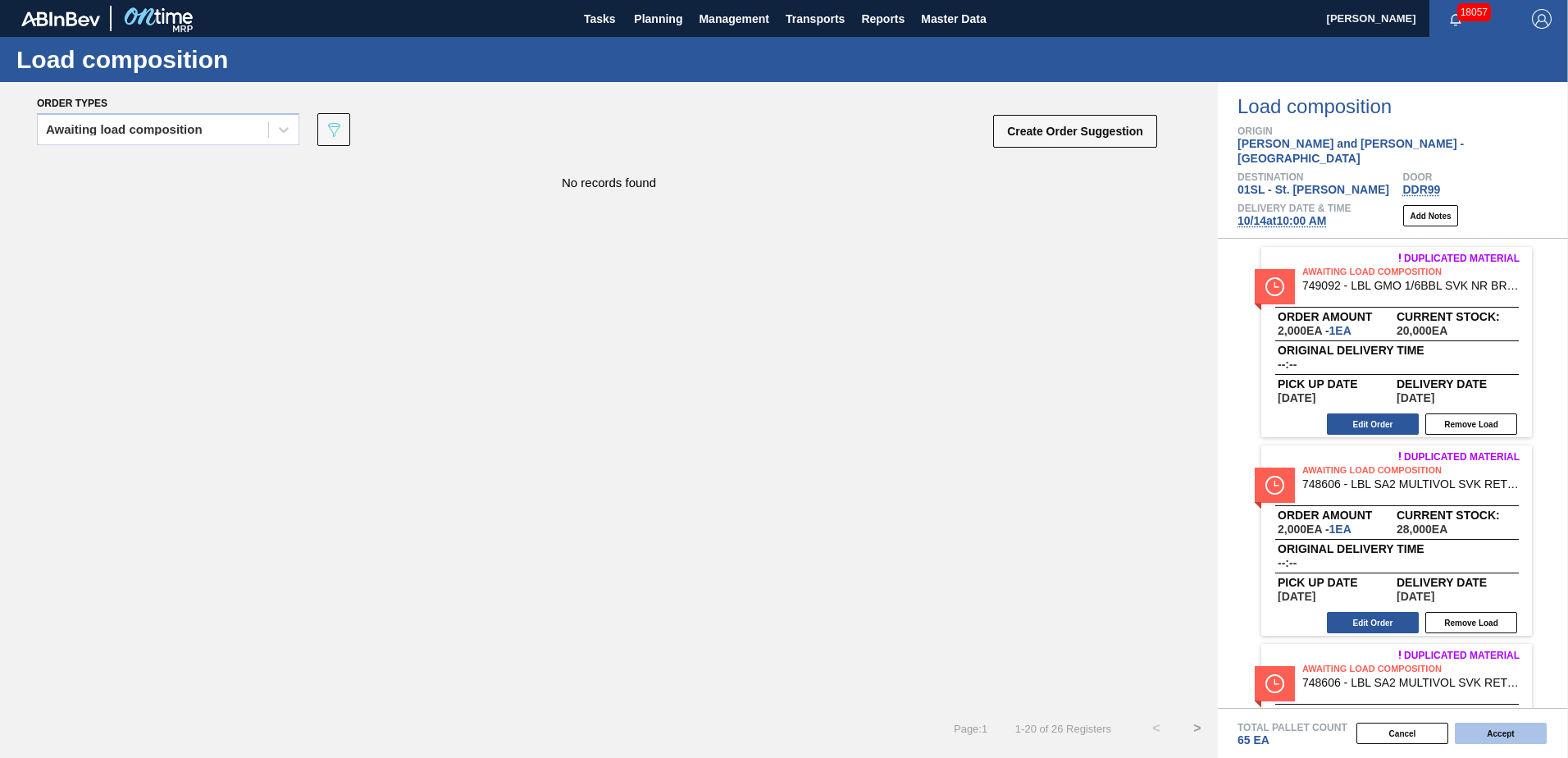
click at [1477, 732] on button "Accept" at bounding box center [1500, 733] width 92 height 21
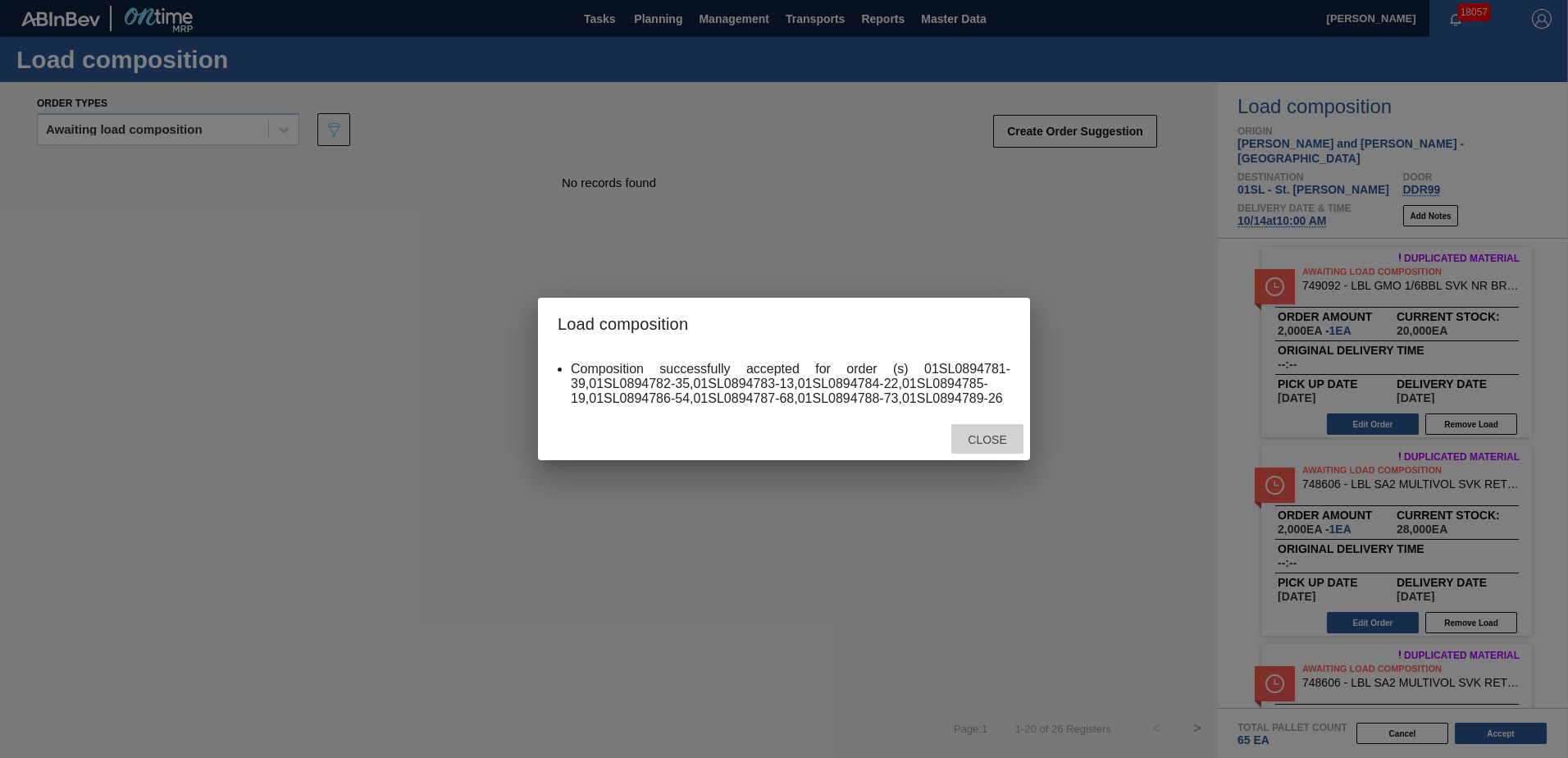
click at [980, 439] on span "Close" at bounding box center [987, 439] width 65 height 13
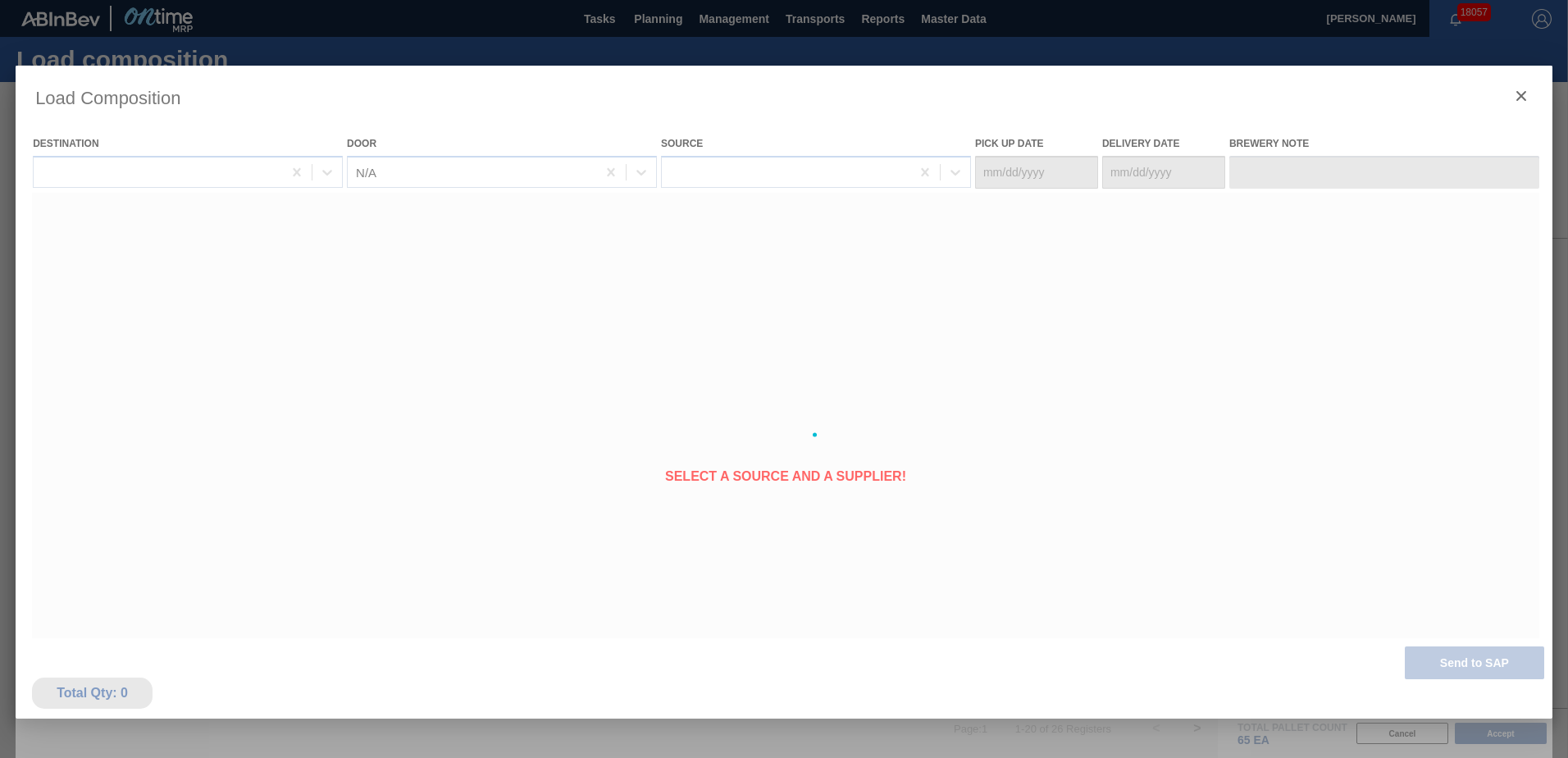
type Date "[DATE]"
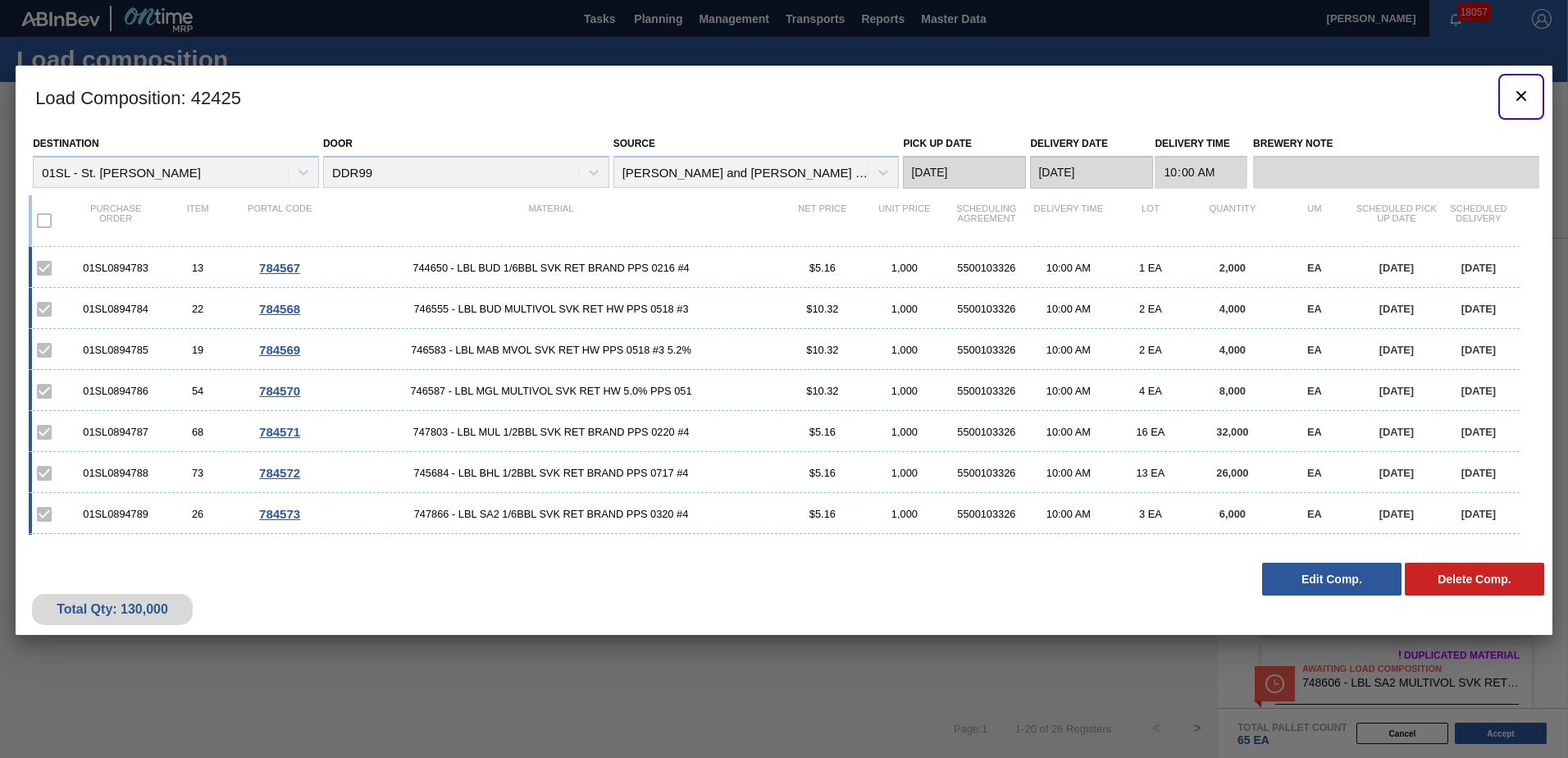
click at [1523, 96] on icon "botão de ícone" at bounding box center [1521, 96] width 20 height 20
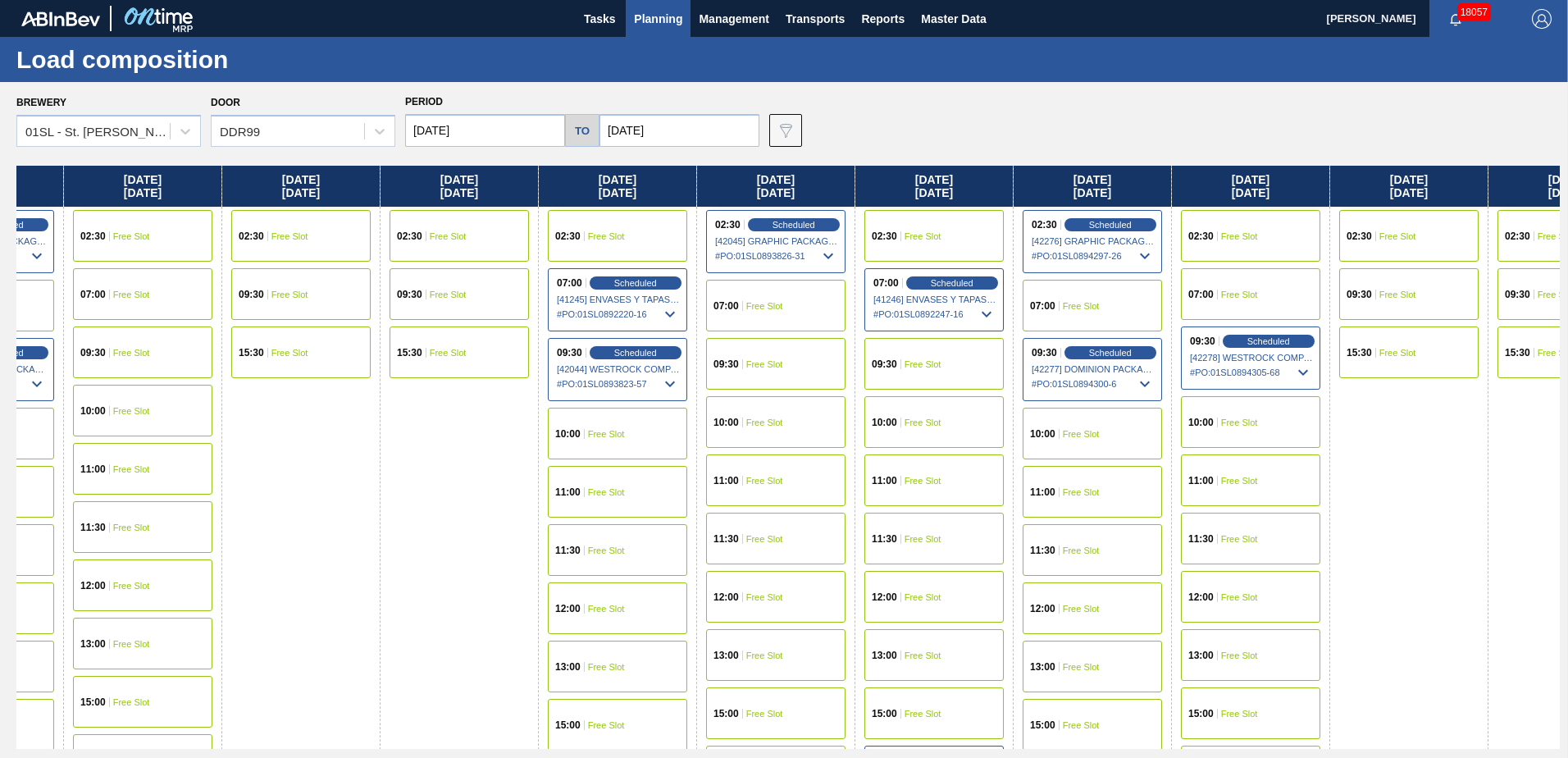
drag, startPoint x: 1175, startPoint y: 526, endPoint x: 418, endPoint y: 490, distance: 757.9
click at [418, 490] on div "[DATE] 02:30 Free Slot 09:30 Free Slot 15:30 Free Slot [DATE] 07:00 Free Slot 0…" at bounding box center [788, 458] width 1543 height 583
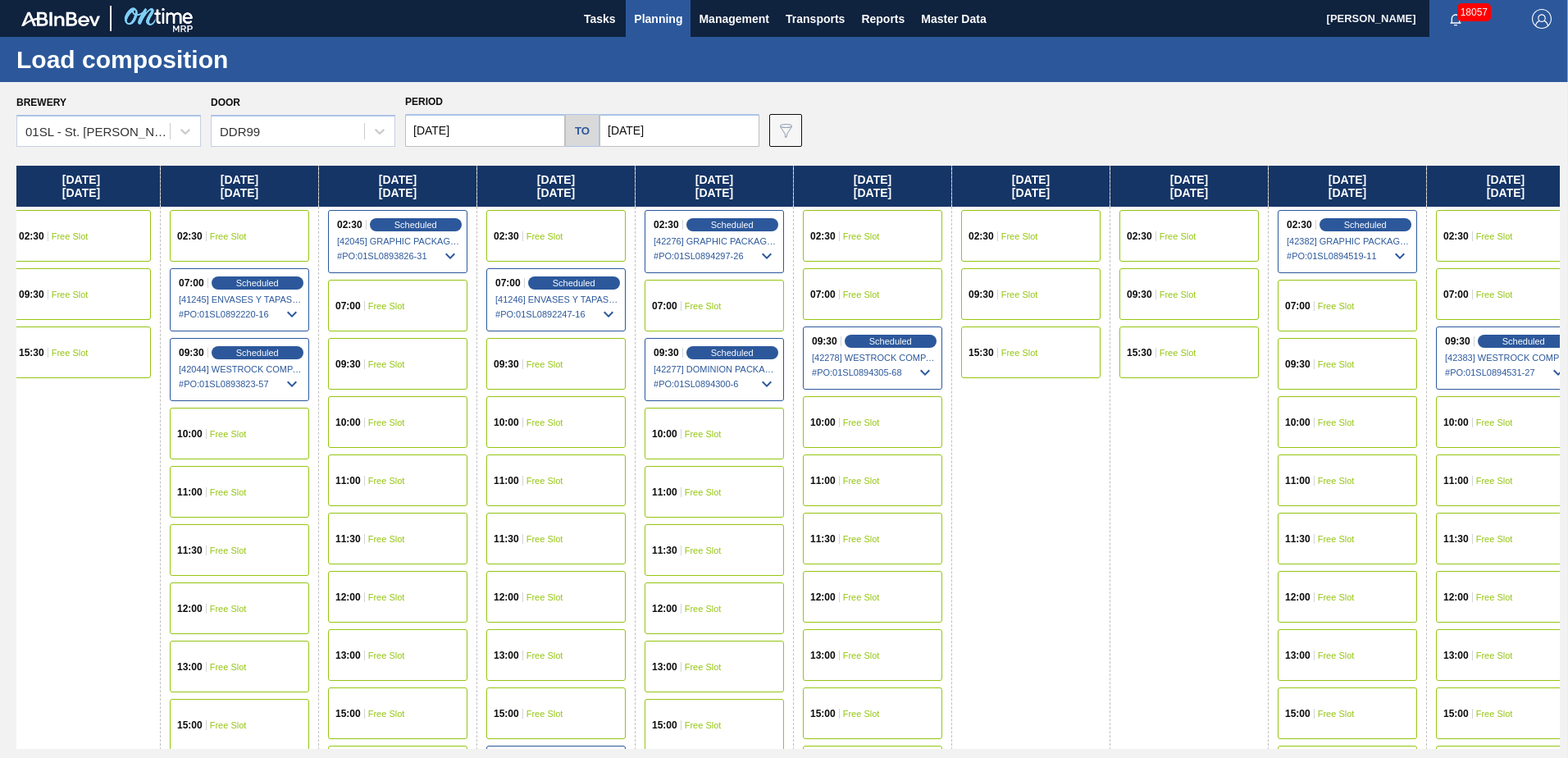
drag, startPoint x: 999, startPoint y: 477, endPoint x: 675, endPoint y: 459, distance: 324.5
click at [675, 459] on div "[DATE] 02:30 Free Slot 09:30 Free Slot 15:30 Free Slot [DATE] 07:00 Free Slot 0…" at bounding box center [788, 458] width 1543 height 583
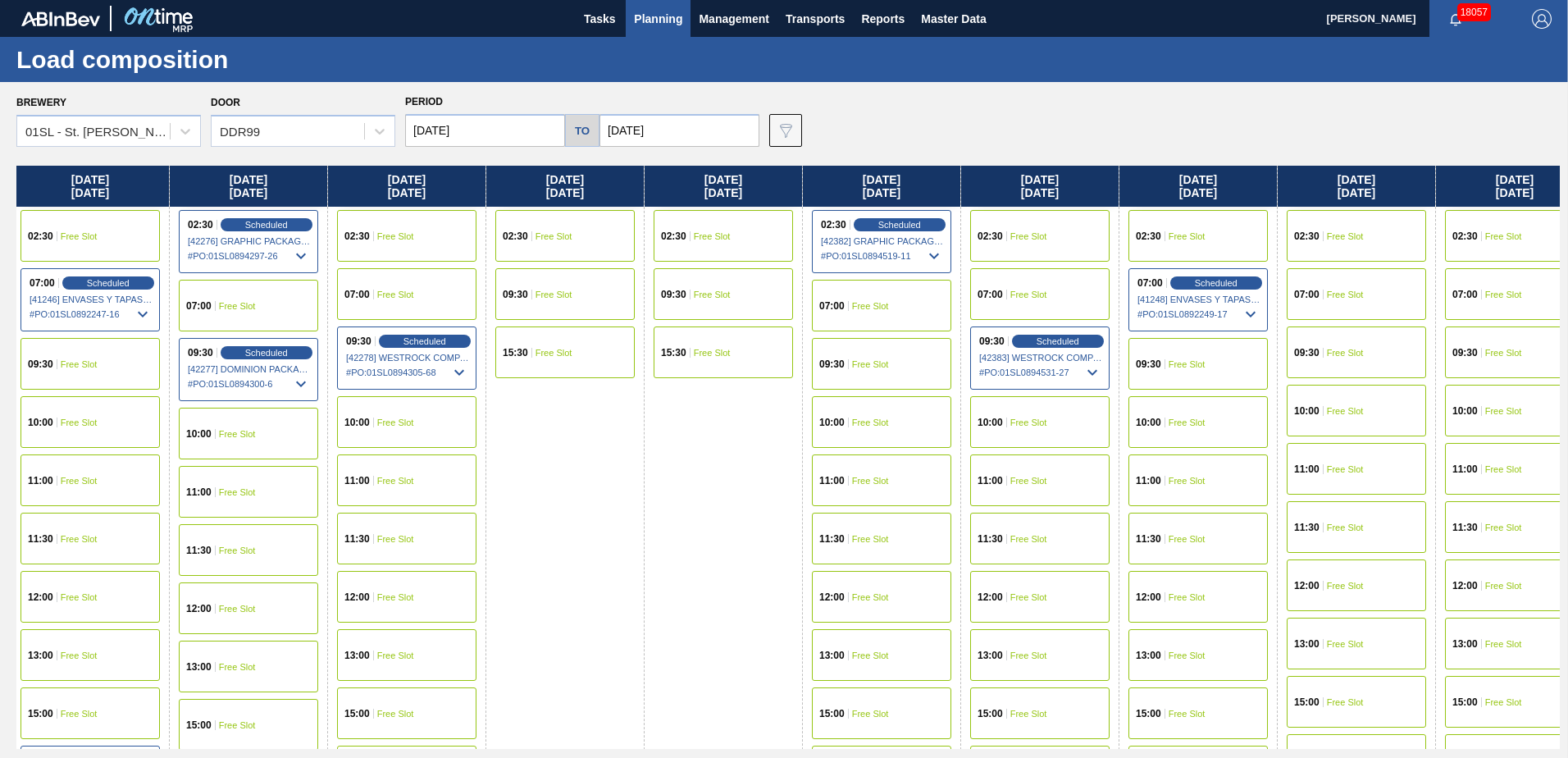
drag, startPoint x: 993, startPoint y: 433, endPoint x: 846, endPoint y: 420, distance: 147.6
click at [827, 423] on div "[DATE] 02:30 Free Slot 09:30 Free Slot 15:30 Free Slot [DATE] 07:00 Free Slot 0…" at bounding box center [788, 458] width 1543 height 583
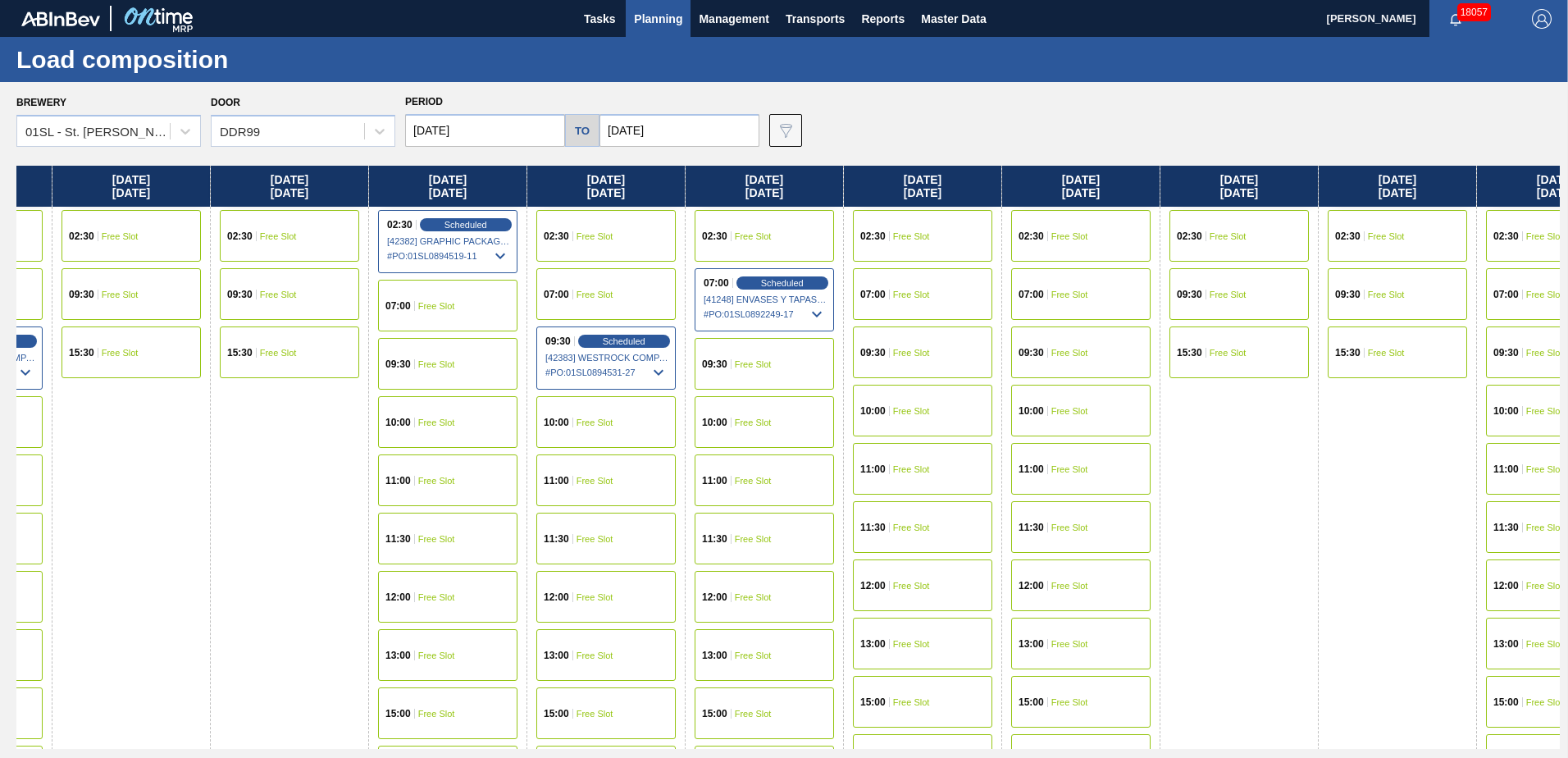
drag, startPoint x: 910, startPoint y: 410, endPoint x: 865, endPoint y: 410, distance: 45.0
click at [865, 410] on div "[DATE] 02:30 Free Slot 09:30 Free Slot 15:30 Free Slot [DATE] 07:00 Free Slot 0…" at bounding box center [788, 458] width 1543 height 583
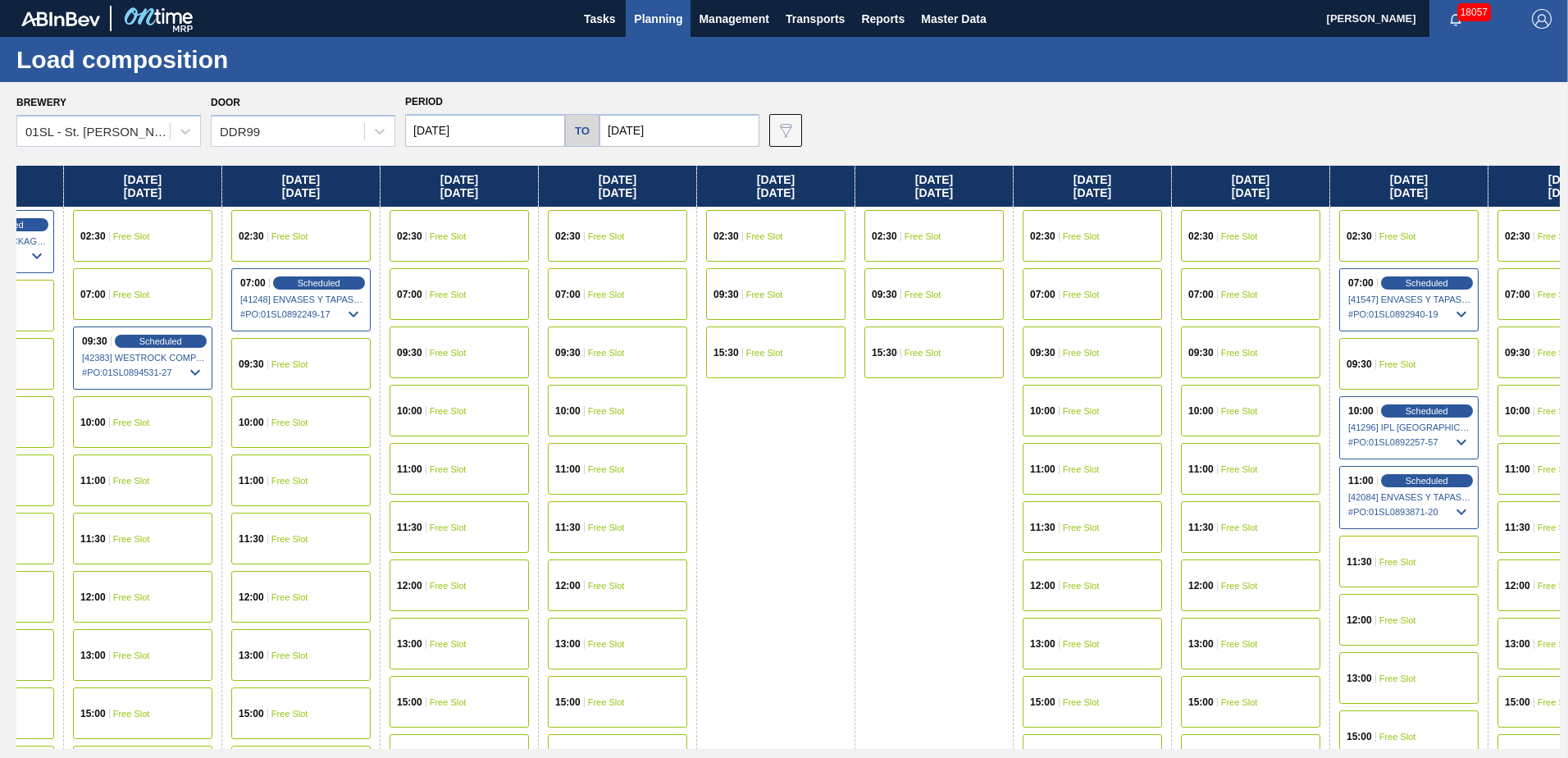
drag, startPoint x: 1269, startPoint y: 410, endPoint x: 843, endPoint y: 399, distance: 426.1
click at [843, 399] on div "[DATE] 02:30 Free Slot 09:30 Free Slot 15:30 Free Slot [DATE] 07:00 Free Slot 0…" at bounding box center [788, 458] width 1543 height 583
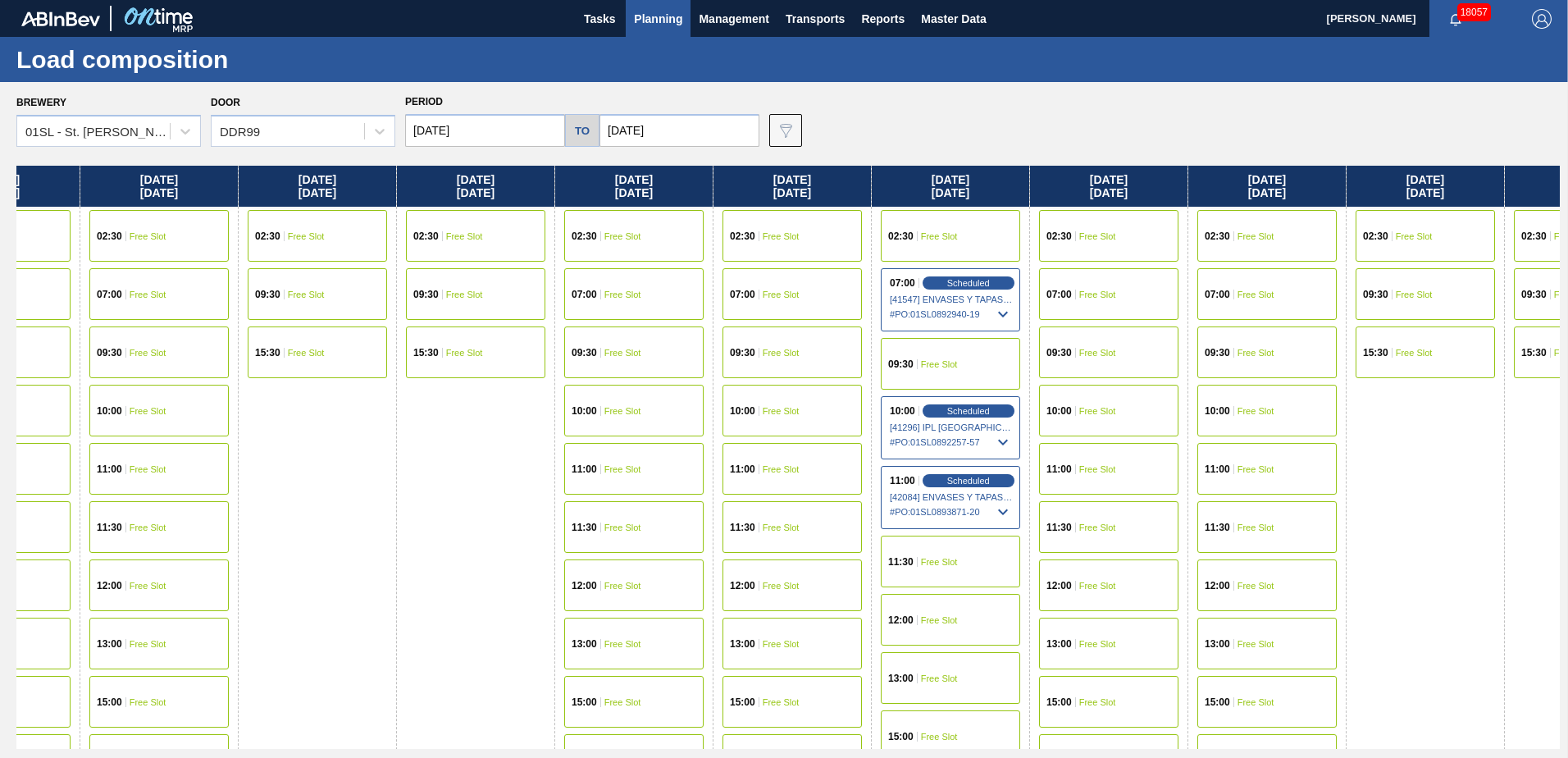
drag, startPoint x: 995, startPoint y: 399, endPoint x: 916, endPoint y: 398, distance: 79.0
click at [882, 399] on div "[DATE] 02:30 Free Slot 09:30 Free Slot 15:30 Free Slot [DATE] 07:00 Free Slot 0…" at bounding box center [788, 458] width 1543 height 583
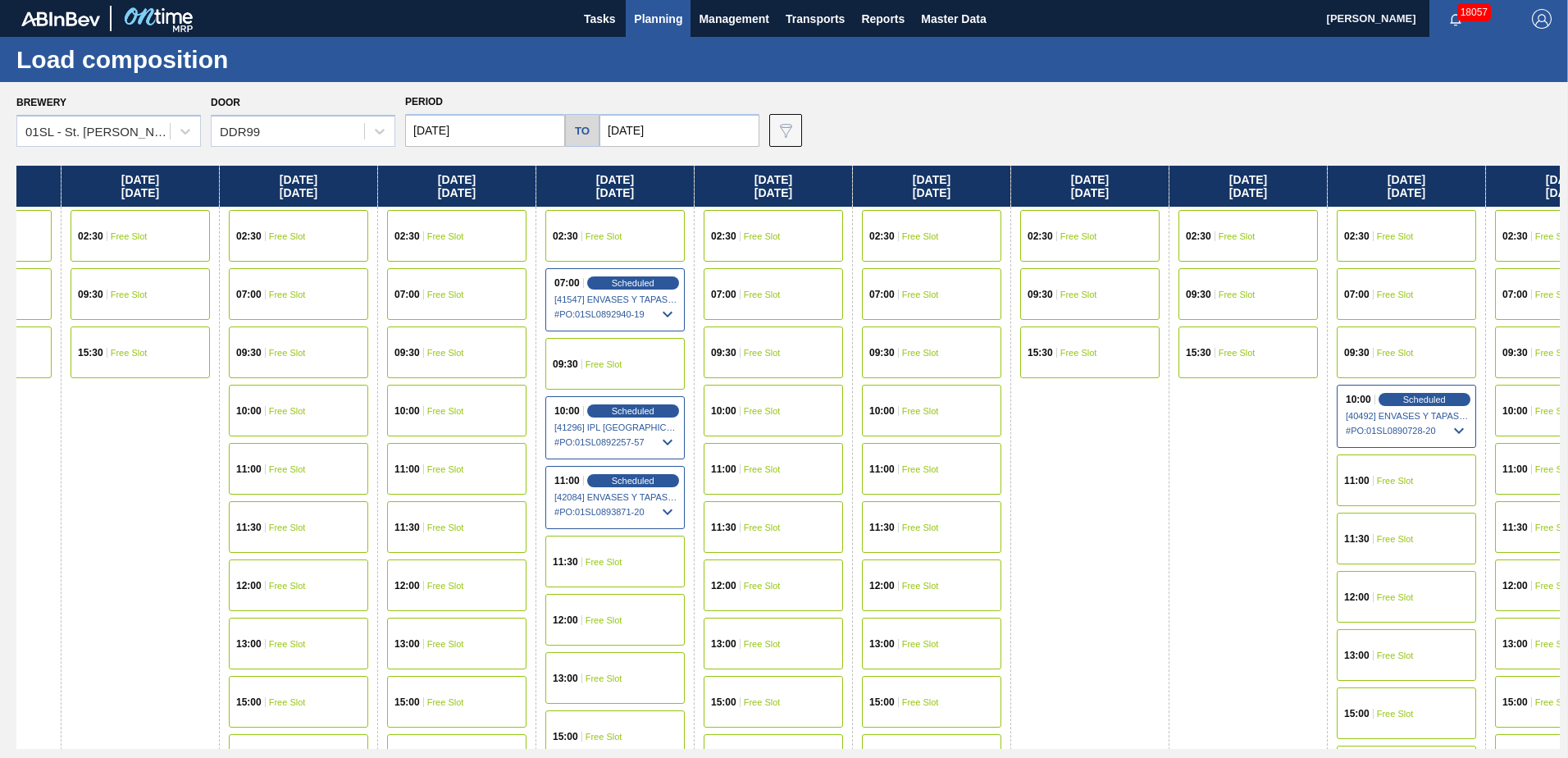
drag, startPoint x: 973, startPoint y: 383, endPoint x: 951, endPoint y: 383, distance: 22.0
click at [951, 383] on div "[DATE] 02:30 Free Slot 09:30 Free Slot 15:30 Free Slot [DATE] 07:00 Free Slot 0…" at bounding box center [788, 458] width 1543 height 583
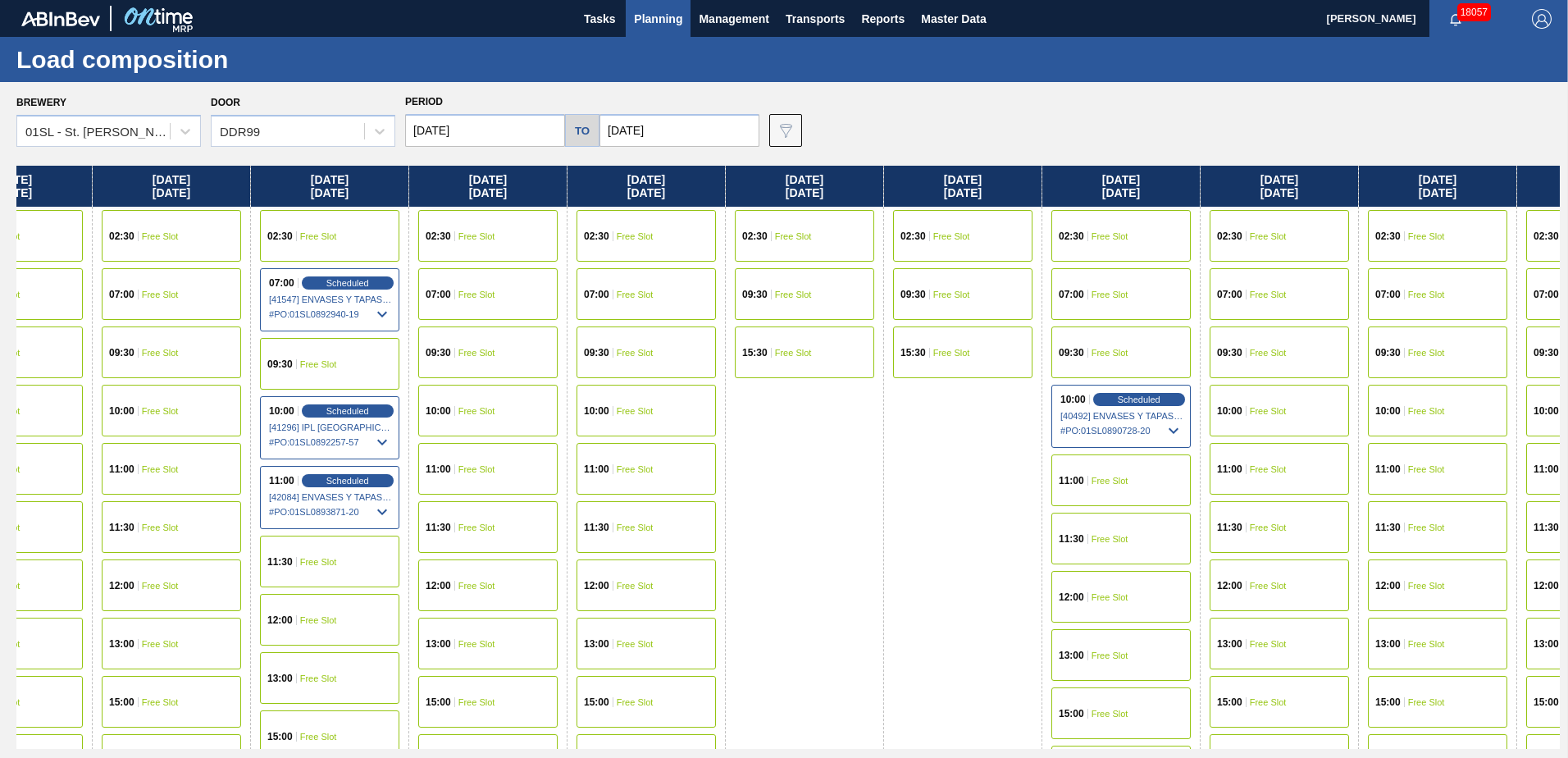
drag, startPoint x: 1370, startPoint y: 385, endPoint x: 1112, endPoint y: 382, distance: 258.0
click at [1112, 382] on div "[DATE] 02:30 Free Slot 09:30 Free Slot 15:30 Free Slot [DATE] 07:00 Free Slot 0…" at bounding box center [788, 458] width 1543 height 583
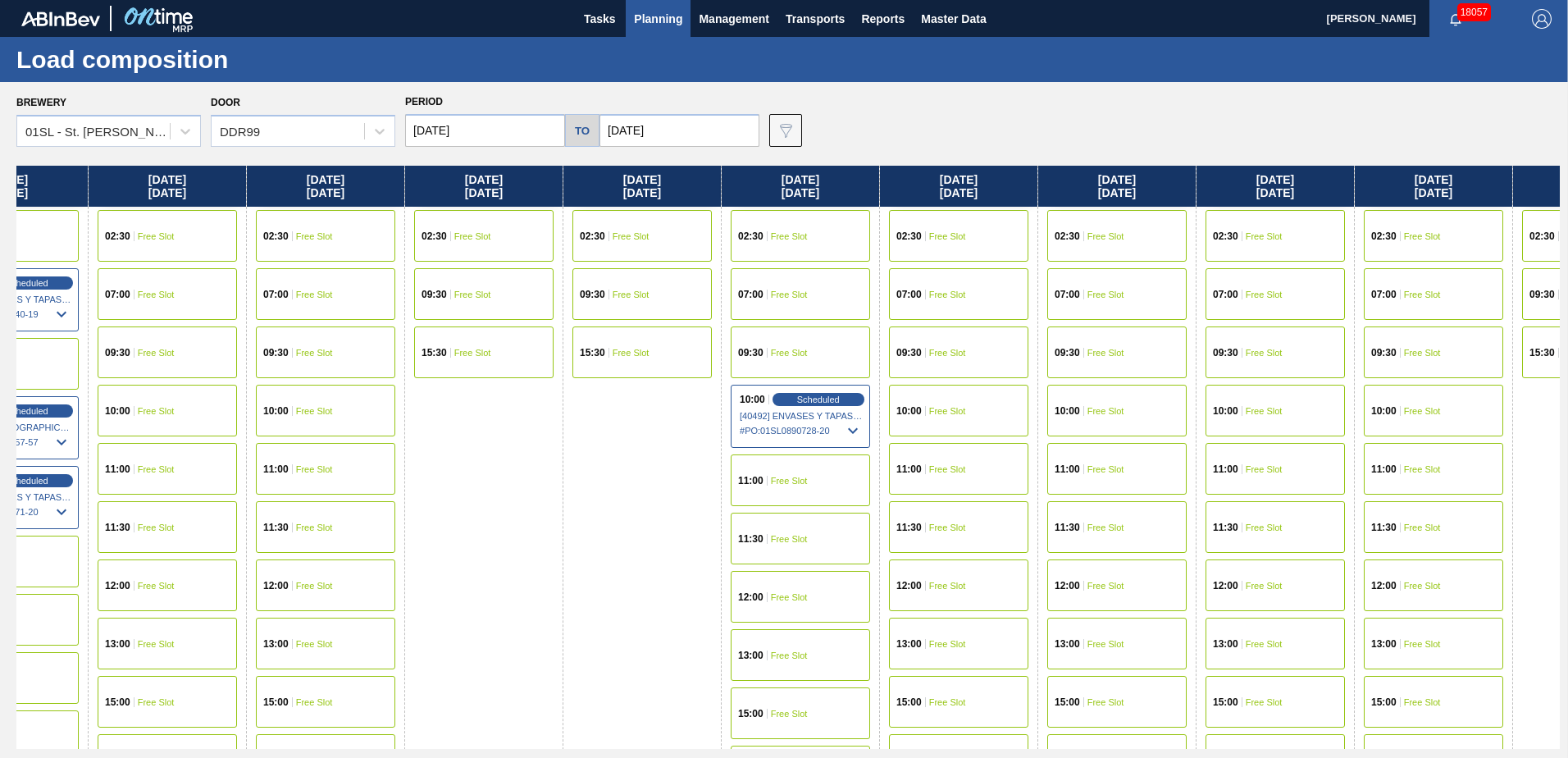
drag, startPoint x: 1498, startPoint y: 382, endPoint x: 1064, endPoint y: 374, distance: 434.1
click at [1034, 377] on div "[DATE] 02:30 Free Slot 09:30 Free Slot 15:30 Free Slot [DATE] 07:00 Free Slot 0…" at bounding box center [788, 458] width 1543 height 583
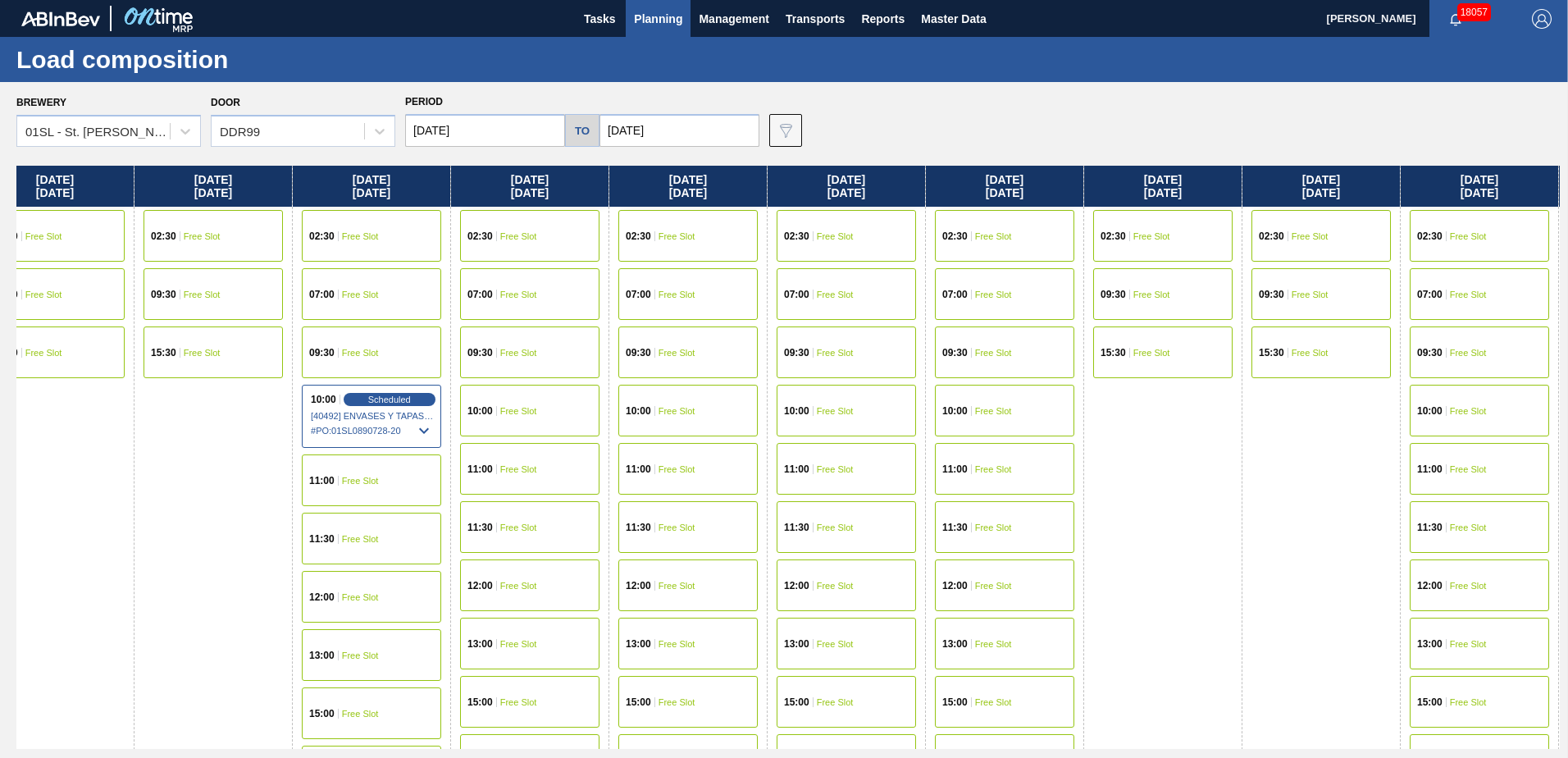
drag, startPoint x: 1261, startPoint y: 374, endPoint x: 1033, endPoint y: 375, distance: 228.0
click at [888, 374] on div "[DATE] 02:30 Free Slot 09:30 Free Slot 15:30 Free Slot [DATE] 07:00 Free Slot 0…" at bounding box center [788, 458] width 1543 height 583
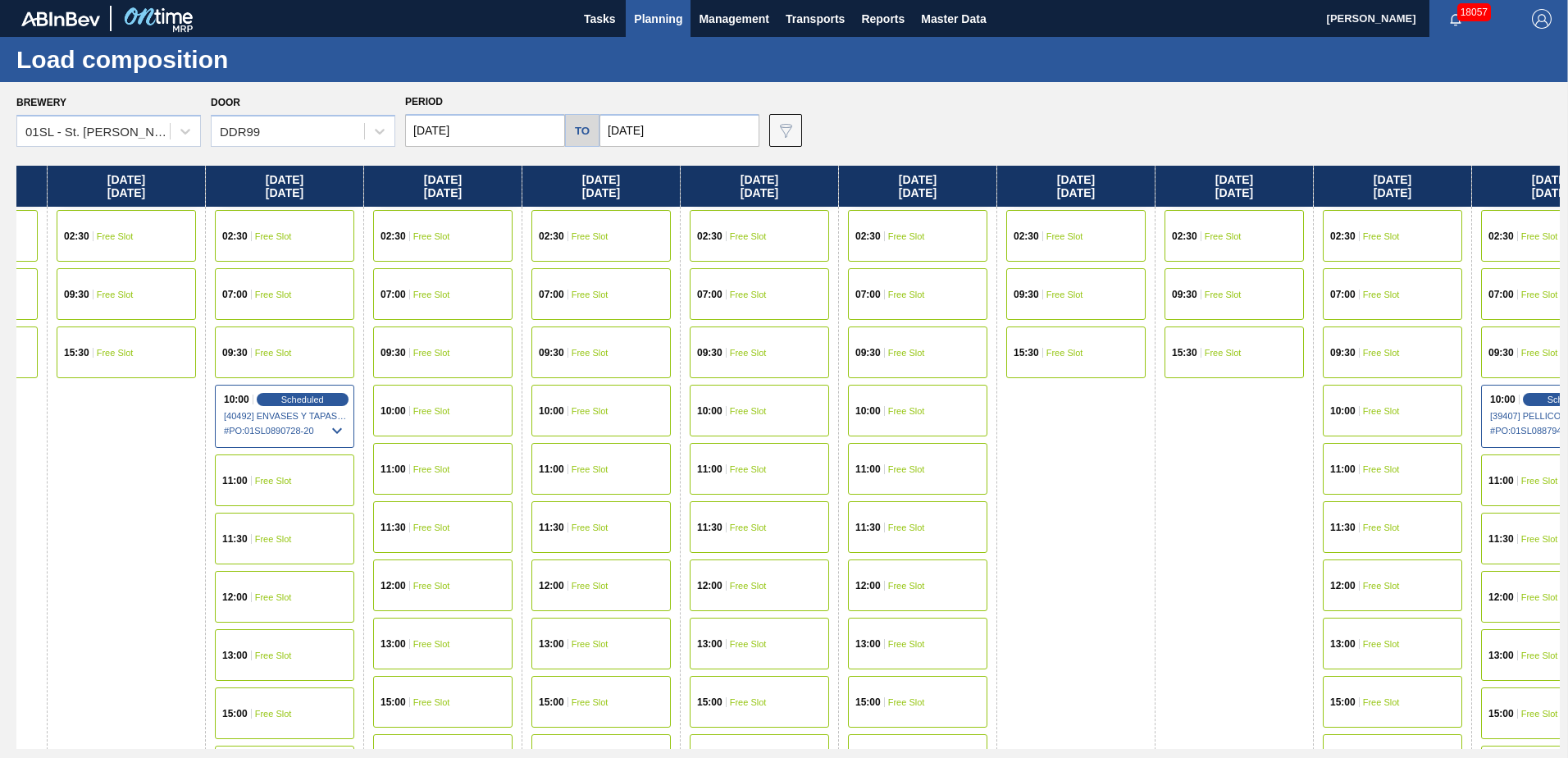
scroll to position [0, 4702]
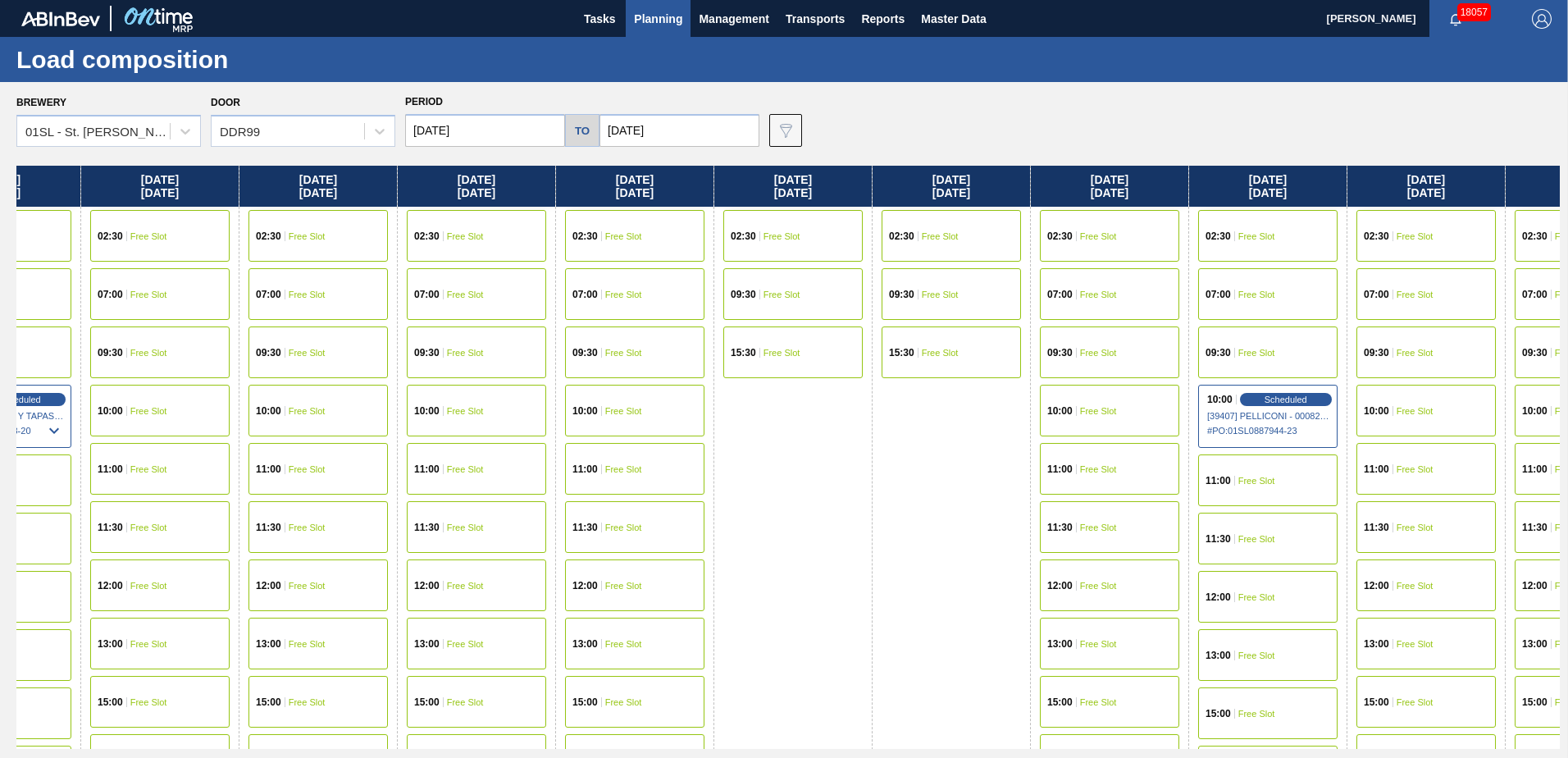
drag, startPoint x: 1056, startPoint y: 369, endPoint x: 996, endPoint y: 369, distance: 60.0
click at [951, 369] on div "[DATE] 02:30 Free Slot 09:30 Free Slot 15:30 Free Slot [DATE] 07:00 Free Slot 0…" at bounding box center [788, 458] width 1543 height 583
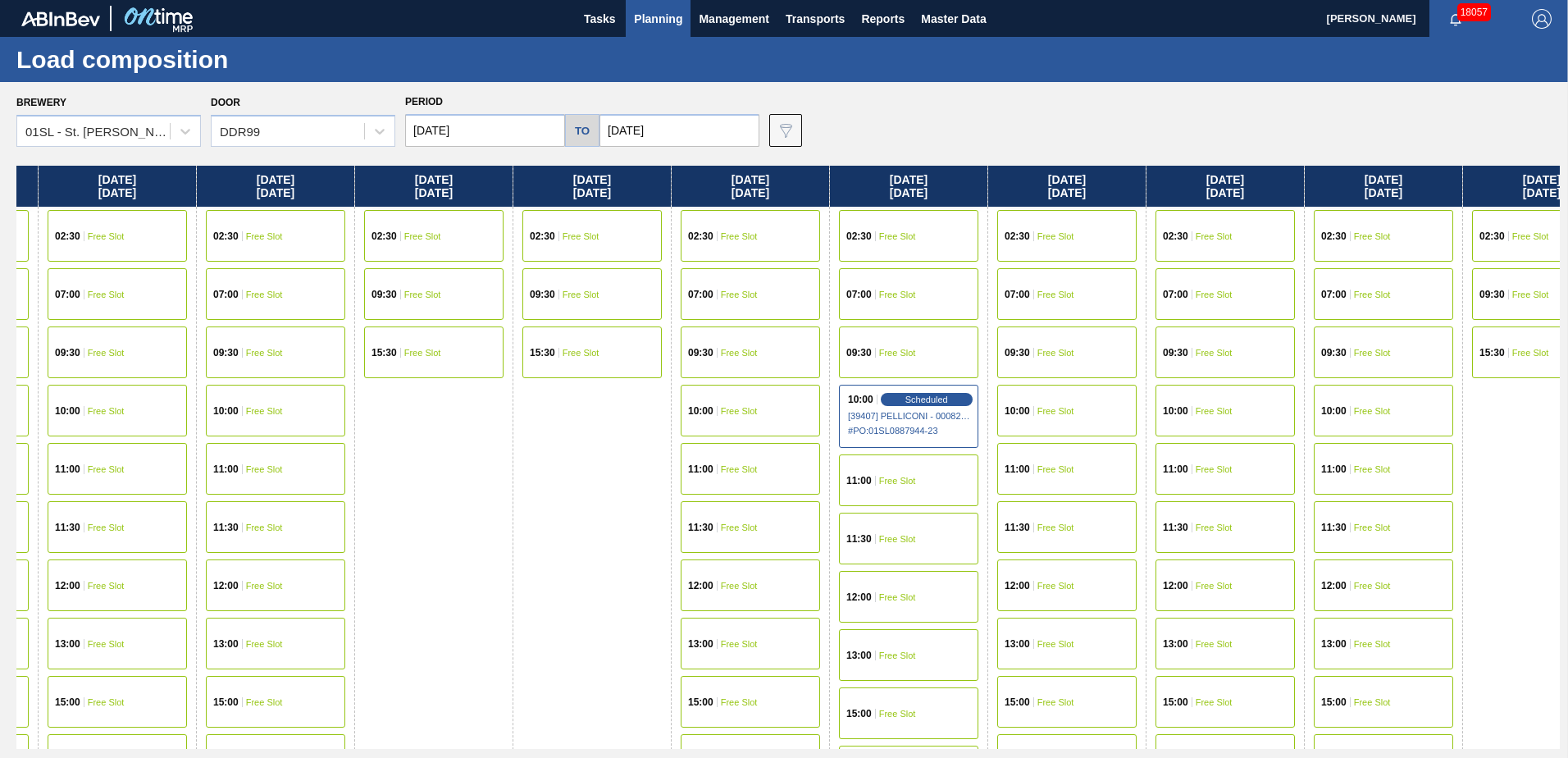
drag, startPoint x: 1410, startPoint y: 410, endPoint x: 1009, endPoint y: 398, distance: 401.2
click at [1009, 398] on div "[DATE] 02:30 Free Slot 09:30 Free Slot 15:30 Free Slot [DATE] 07:00 Free Slot 0…" at bounding box center [788, 458] width 1543 height 583
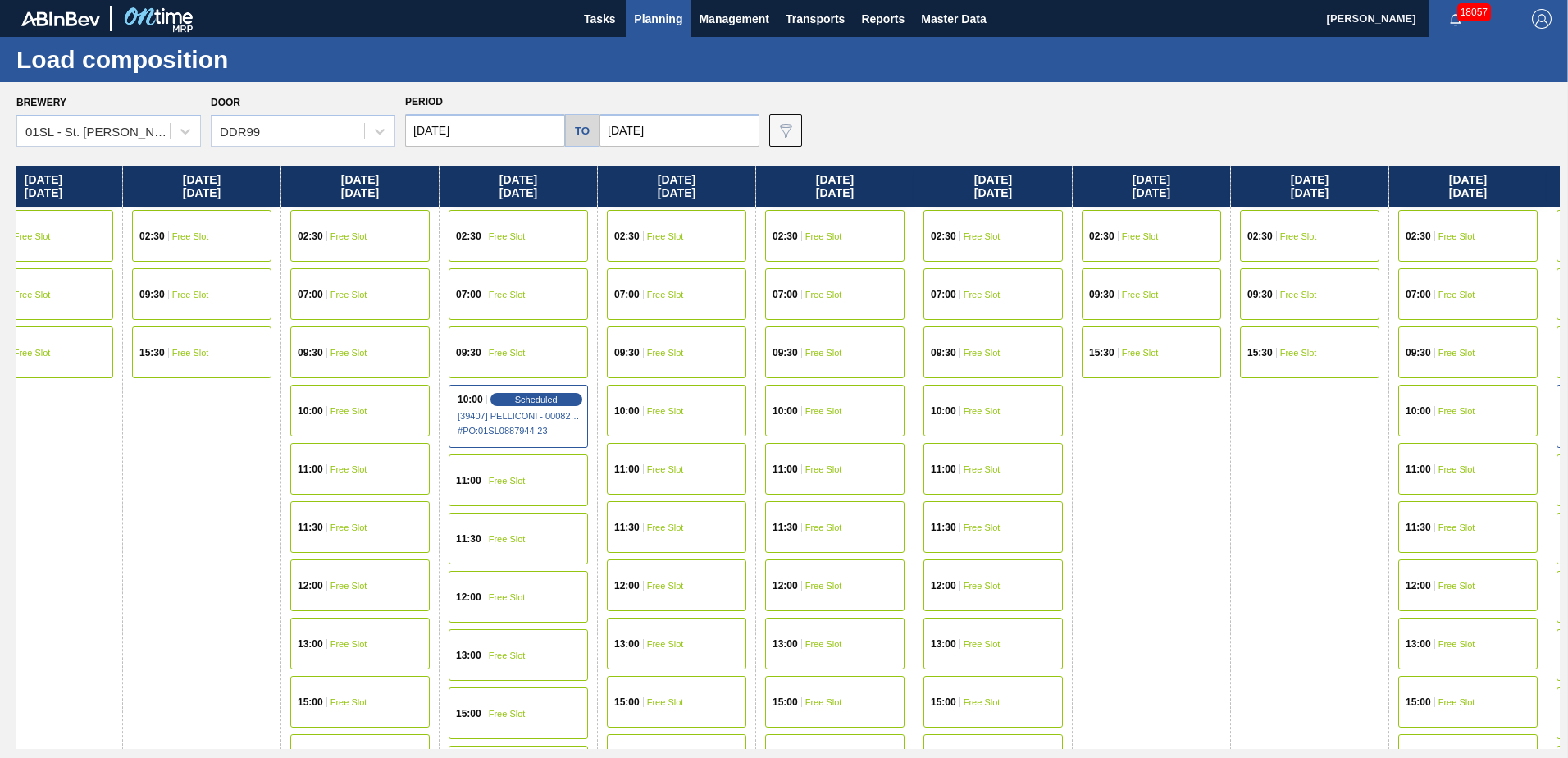
drag, startPoint x: 1277, startPoint y: 394, endPoint x: 855, endPoint y: 386, distance: 422.1
click at [855, 386] on div "[DATE] 02:30 Free Slot 09:30 Free Slot 15:30 Free Slot [DATE] 07:00 Free Slot 0…" at bounding box center [788, 458] width 1543 height 583
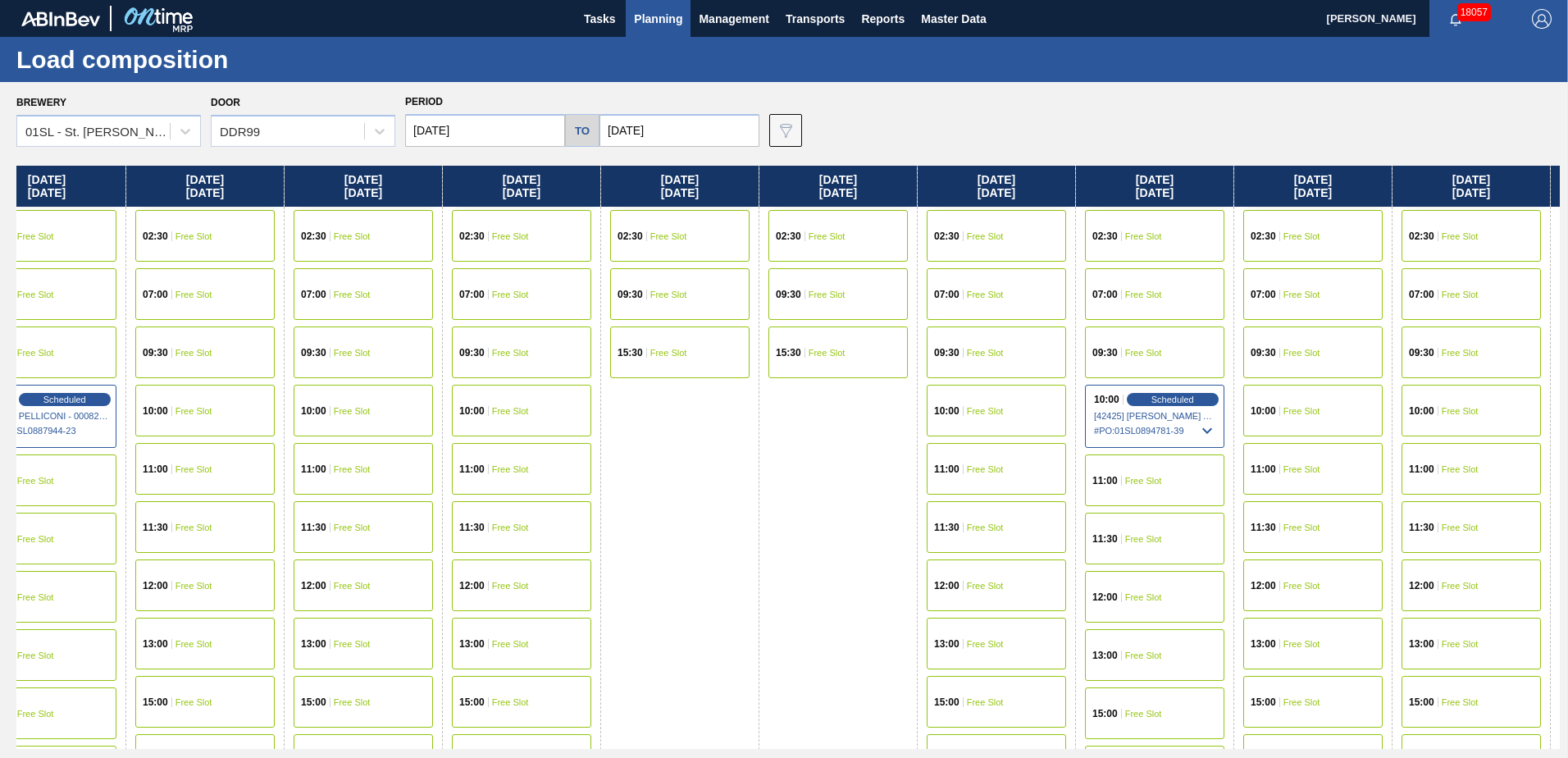
drag, startPoint x: 1249, startPoint y: 386, endPoint x: 802, endPoint y: 382, distance: 447.0
click at [802, 381] on div "[DATE] 02:30 Free Slot 09:30 Free Slot 15:30 Free Slot [DATE] 07:00 Free Slot 0…" at bounding box center [788, 458] width 1543 height 583
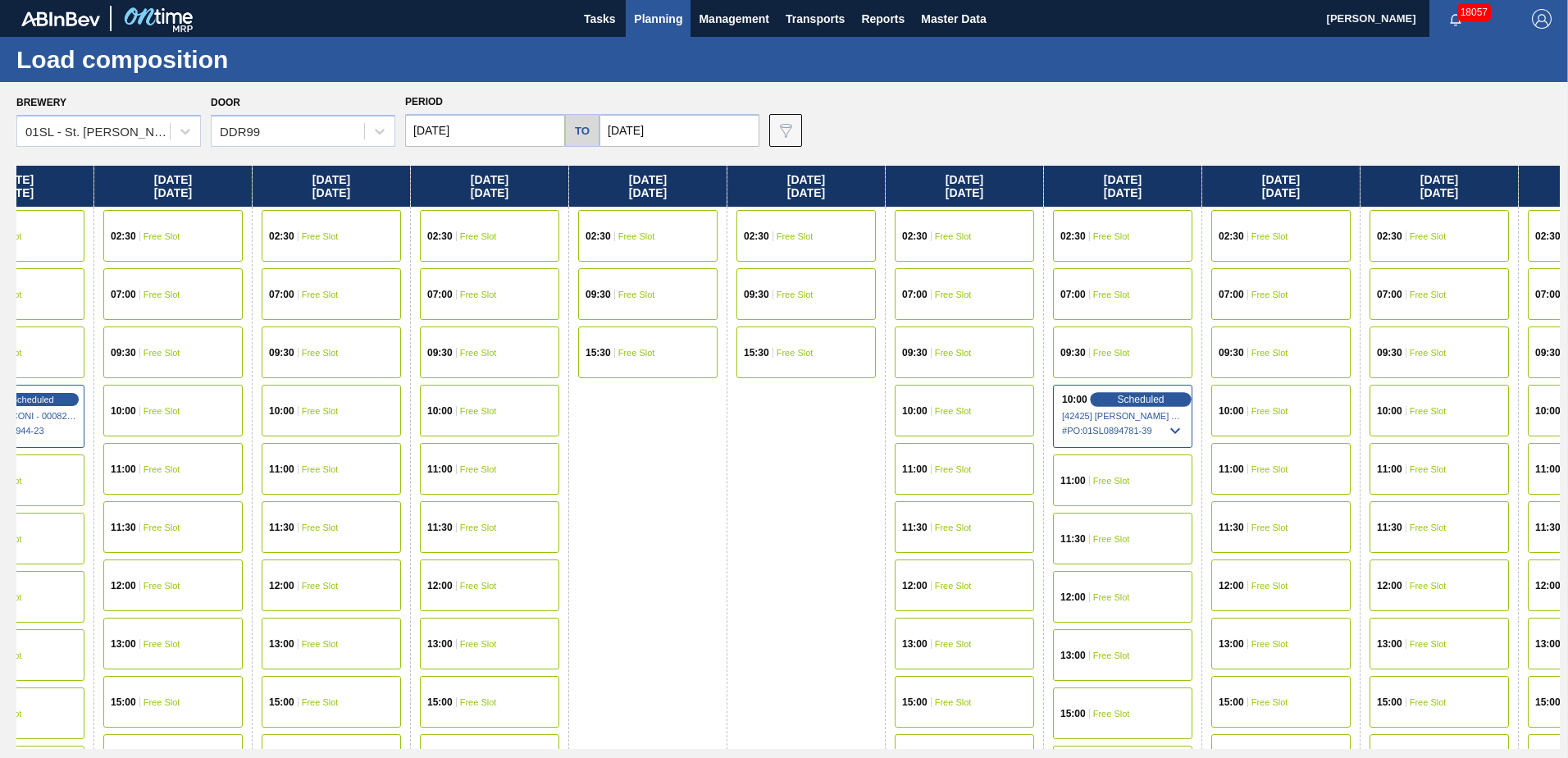
click at [1158, 403] on span "Scheduled" at bounding box center [1140, 399] width 47 height 10
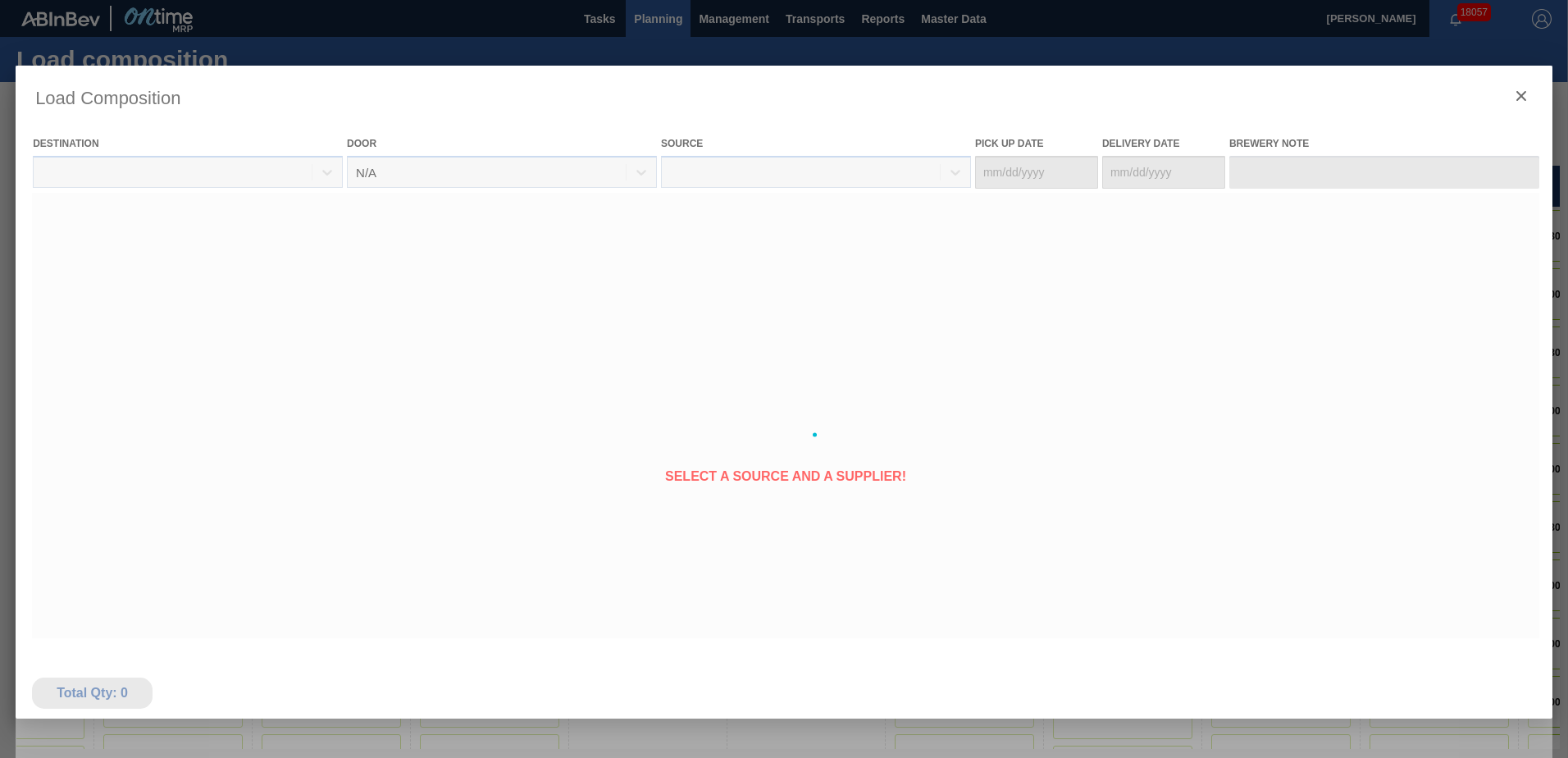
type Date "[DATE]"
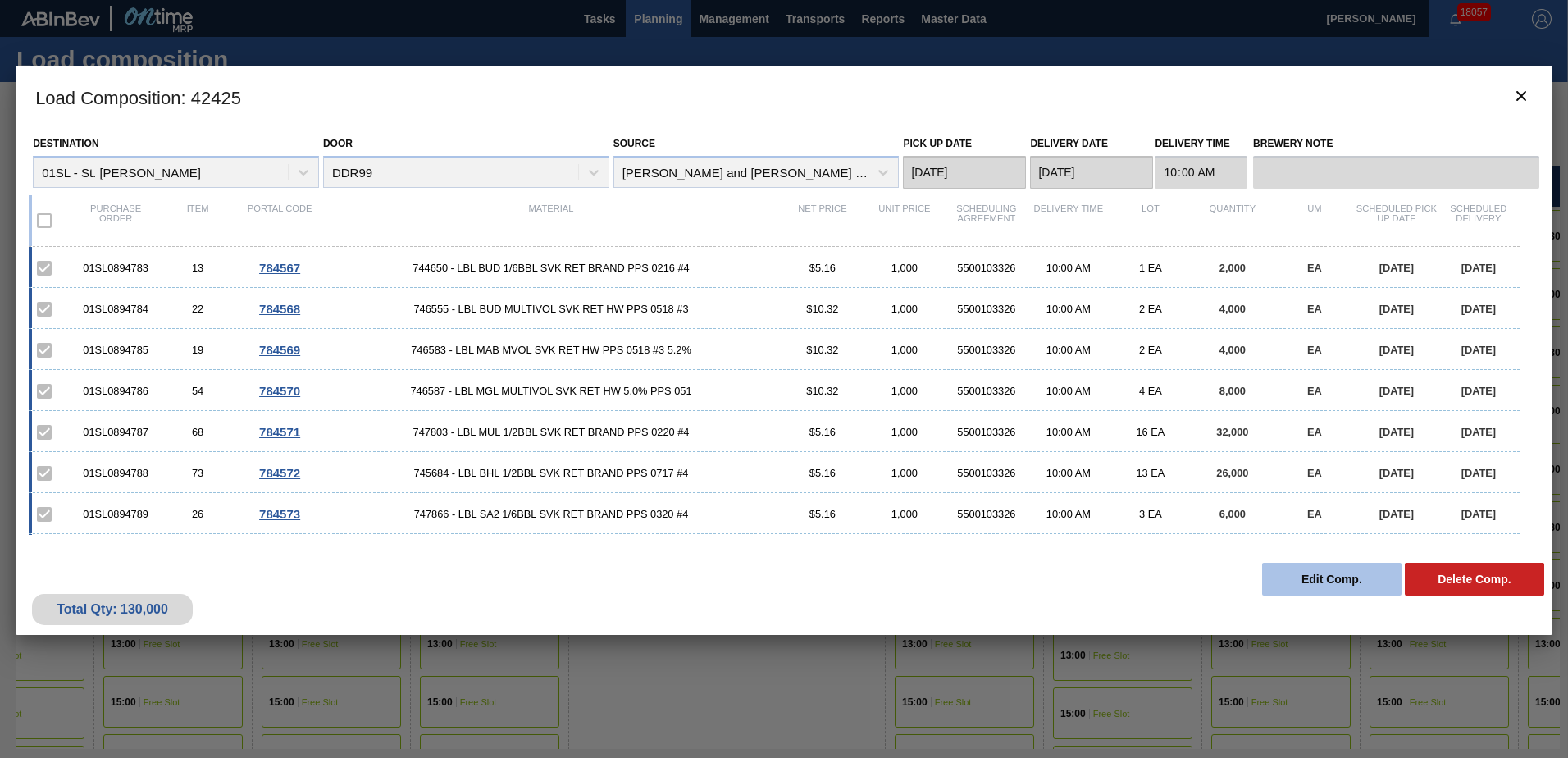
click at [1293, 564] on button "Edit Comp." at bounding box center [1331, 579] width 139 height 33
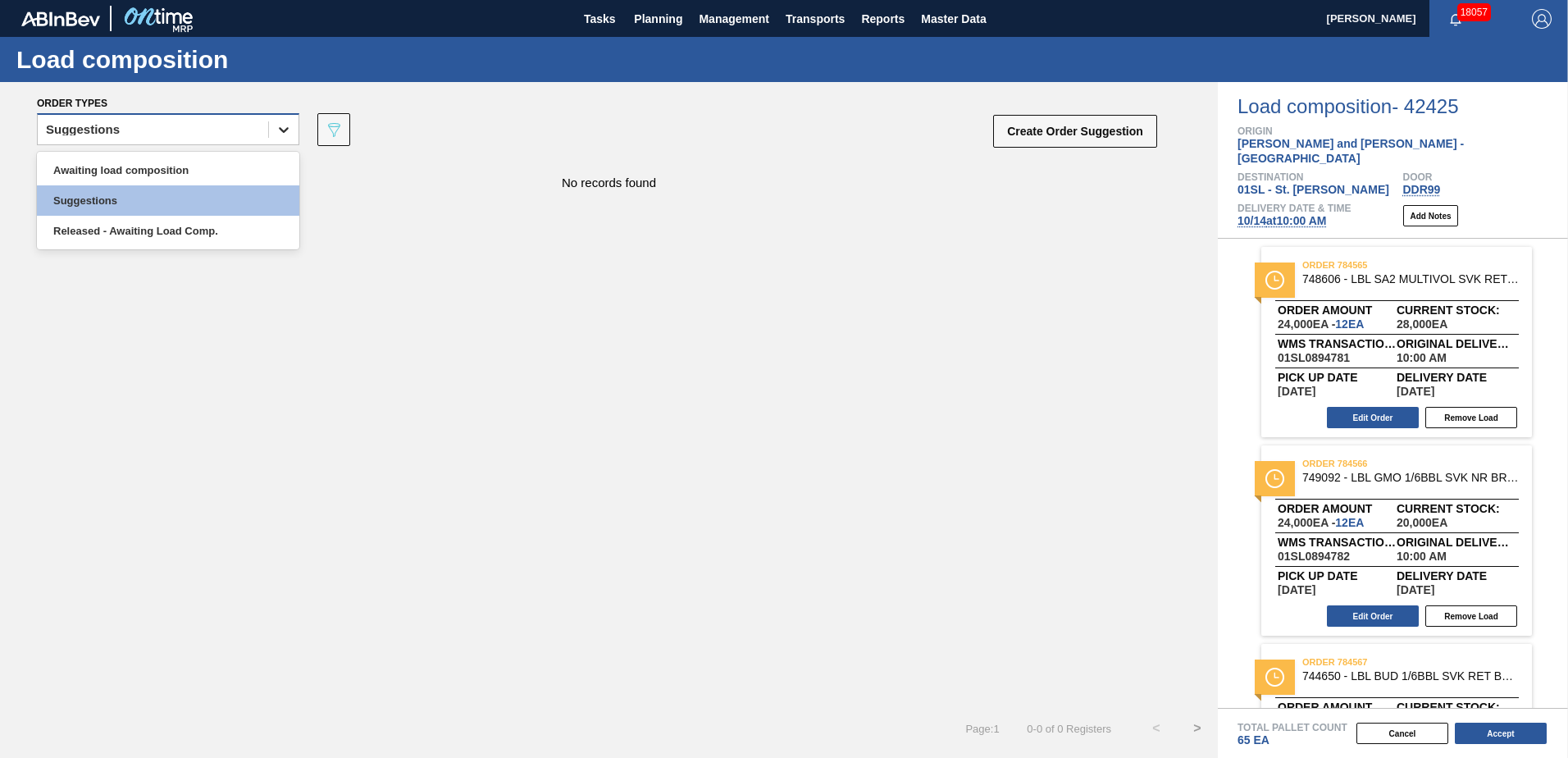
click at [286, 130] on icon at bounding box center [284, 130] width 10 height 6
click at [242, 158] on div "Awaiting load composition" at bounding box center [168, 169] width 263 height 30
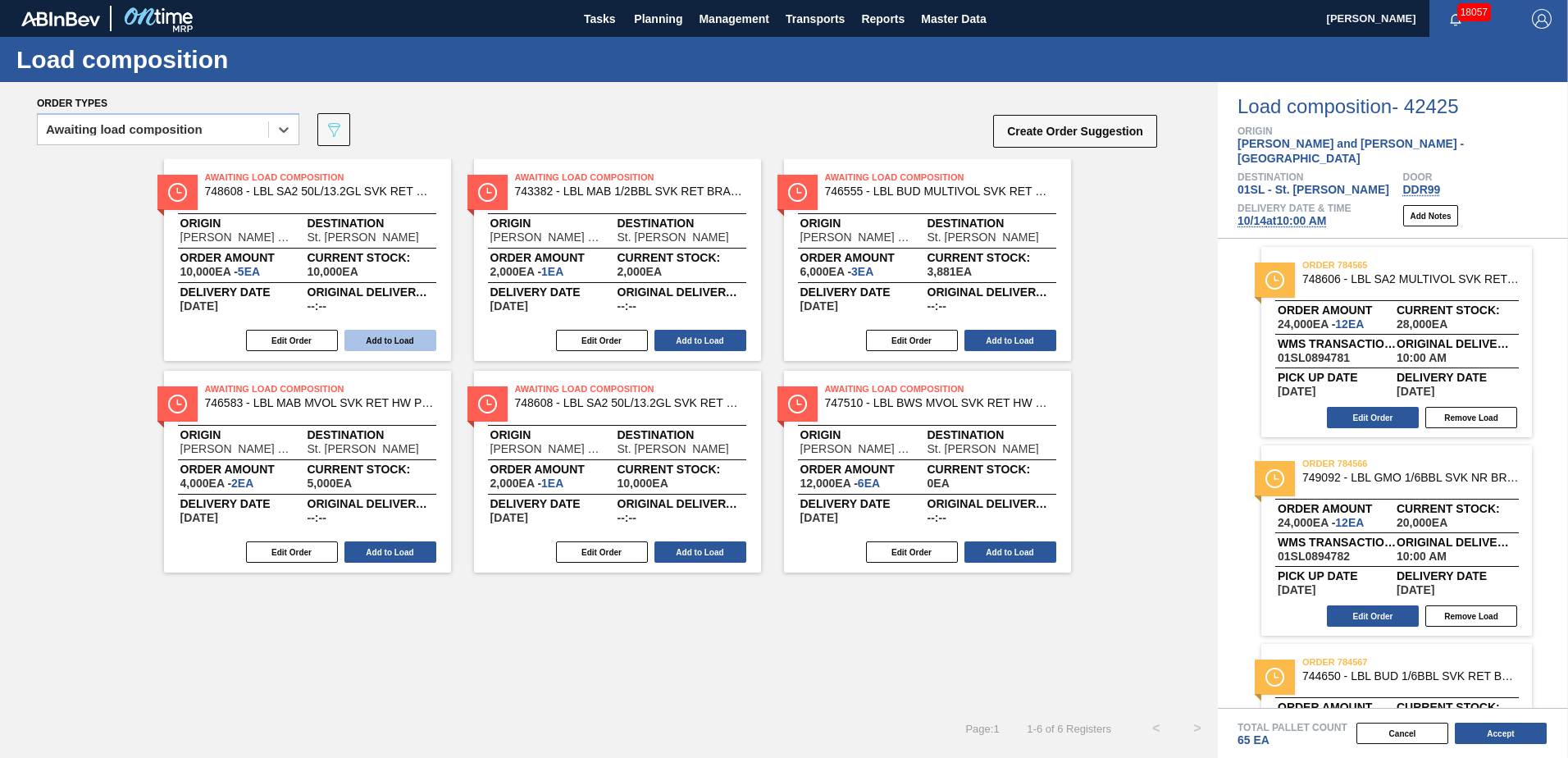
click at [395, 339] on button "Add to Load" at bounding box center [390, 340] width 92 height 21
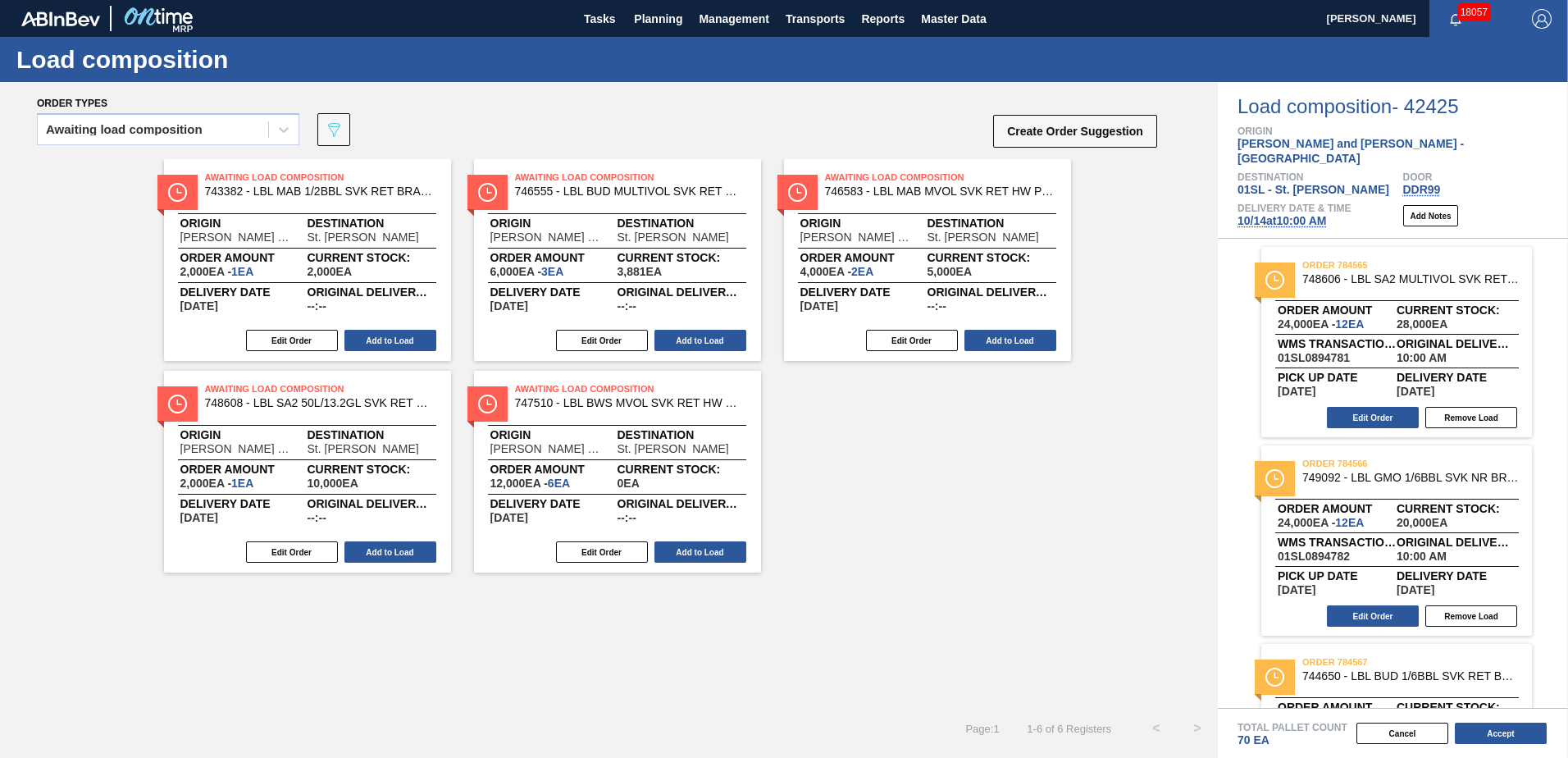
click at [395, 339] on button "Add to Load" at bounding box center [390, 340] width 92 height 21
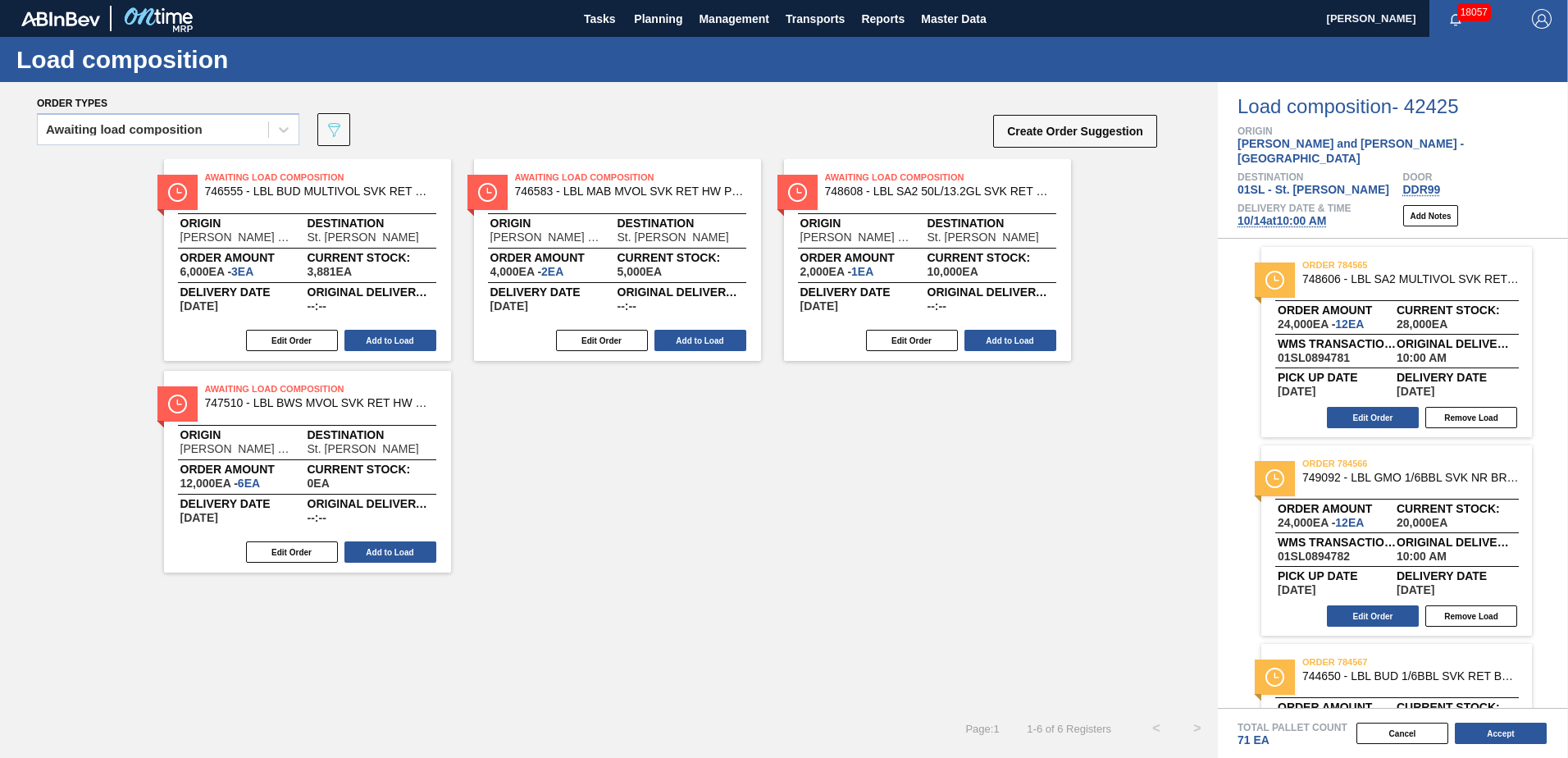
click at [395, 339] on button "Add to Load" at bounding box center [390, 340] width 92 height 21
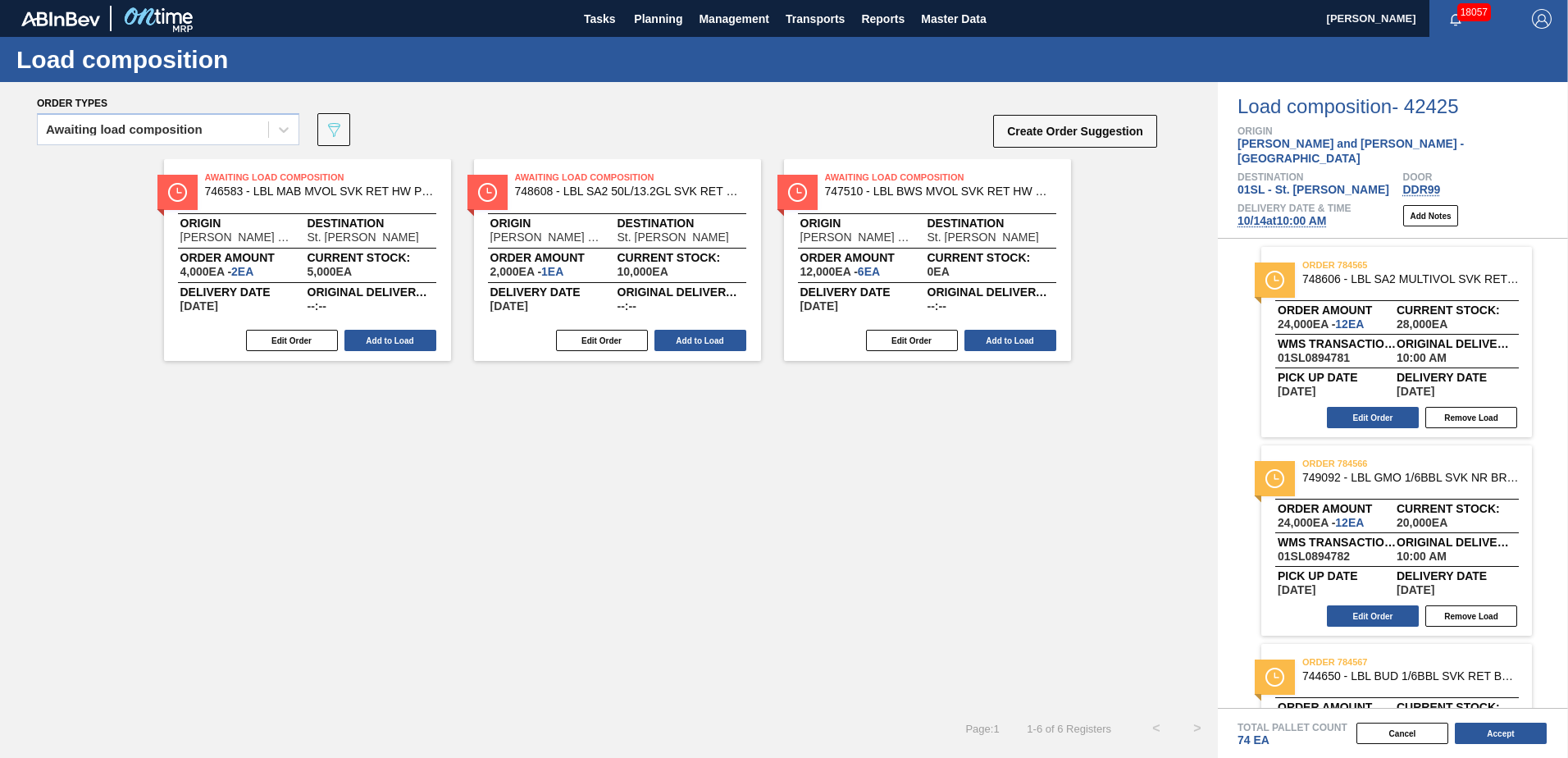
click at [395, 339] on button "Add to Load" at bounding box center [390, 340] width 92 height 21
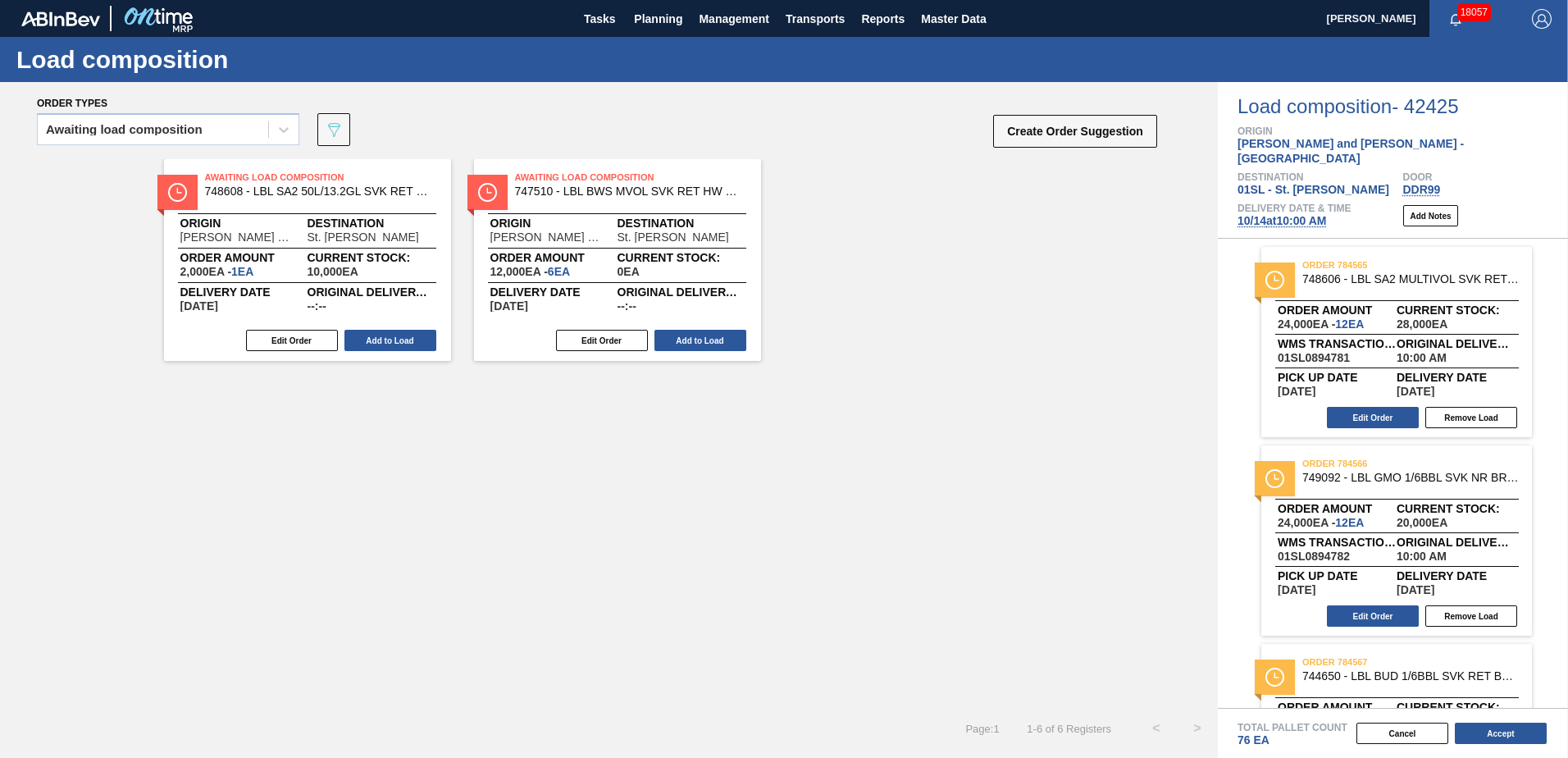
click at [395, 339] on button "Add to Load" at bounding box center [390, 340] width 92 height 21
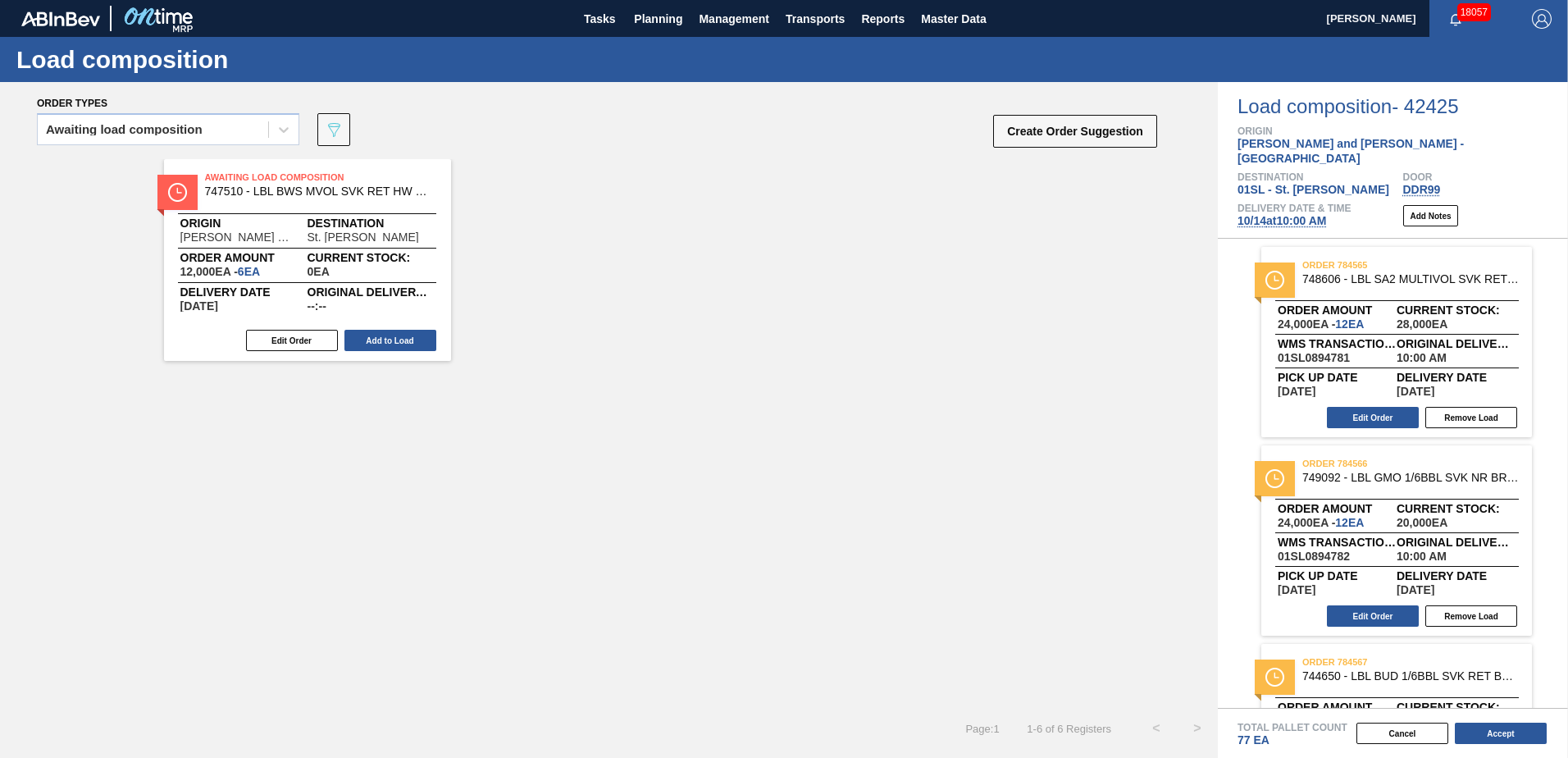
click at [395, 339] on button "Add to Load" at bounding box center [390, 340] width 92 height 21
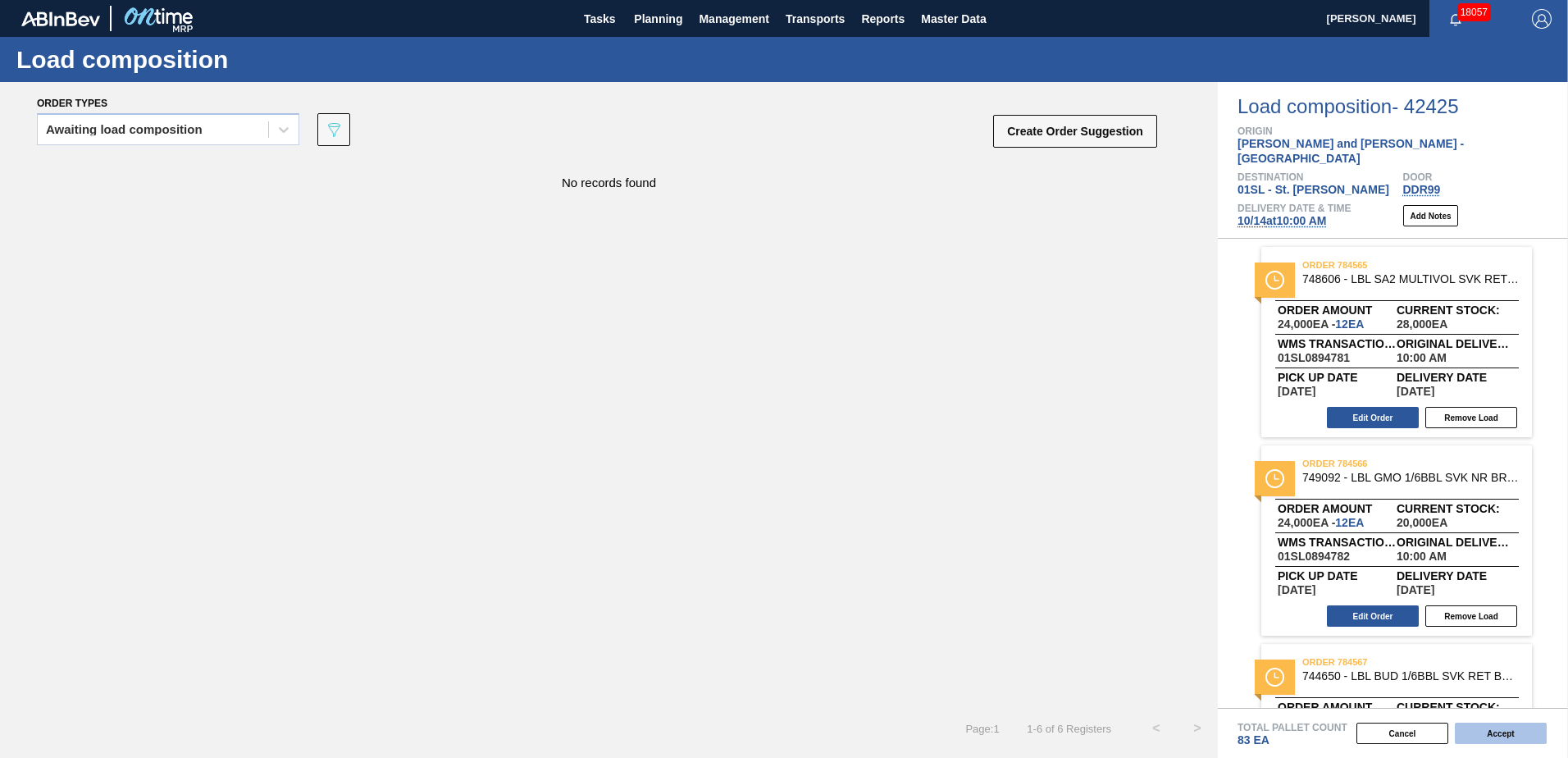
click at [1478, 731] on button "Accept" at bounding box center [1500, 733] width 92 height 21
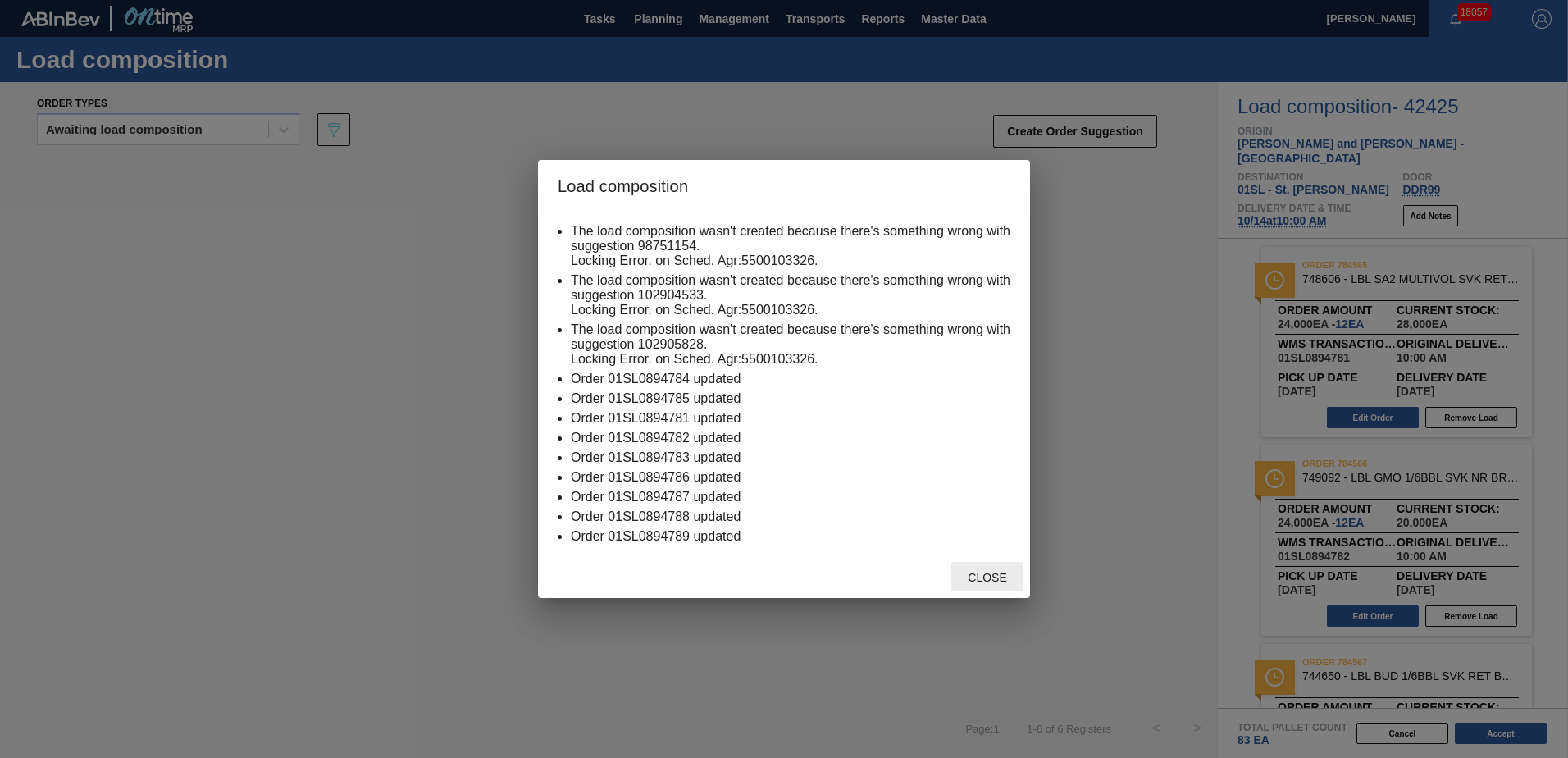
click at [985, 576] on span "Close" at bounding box center [987, 577] width 65 height 13
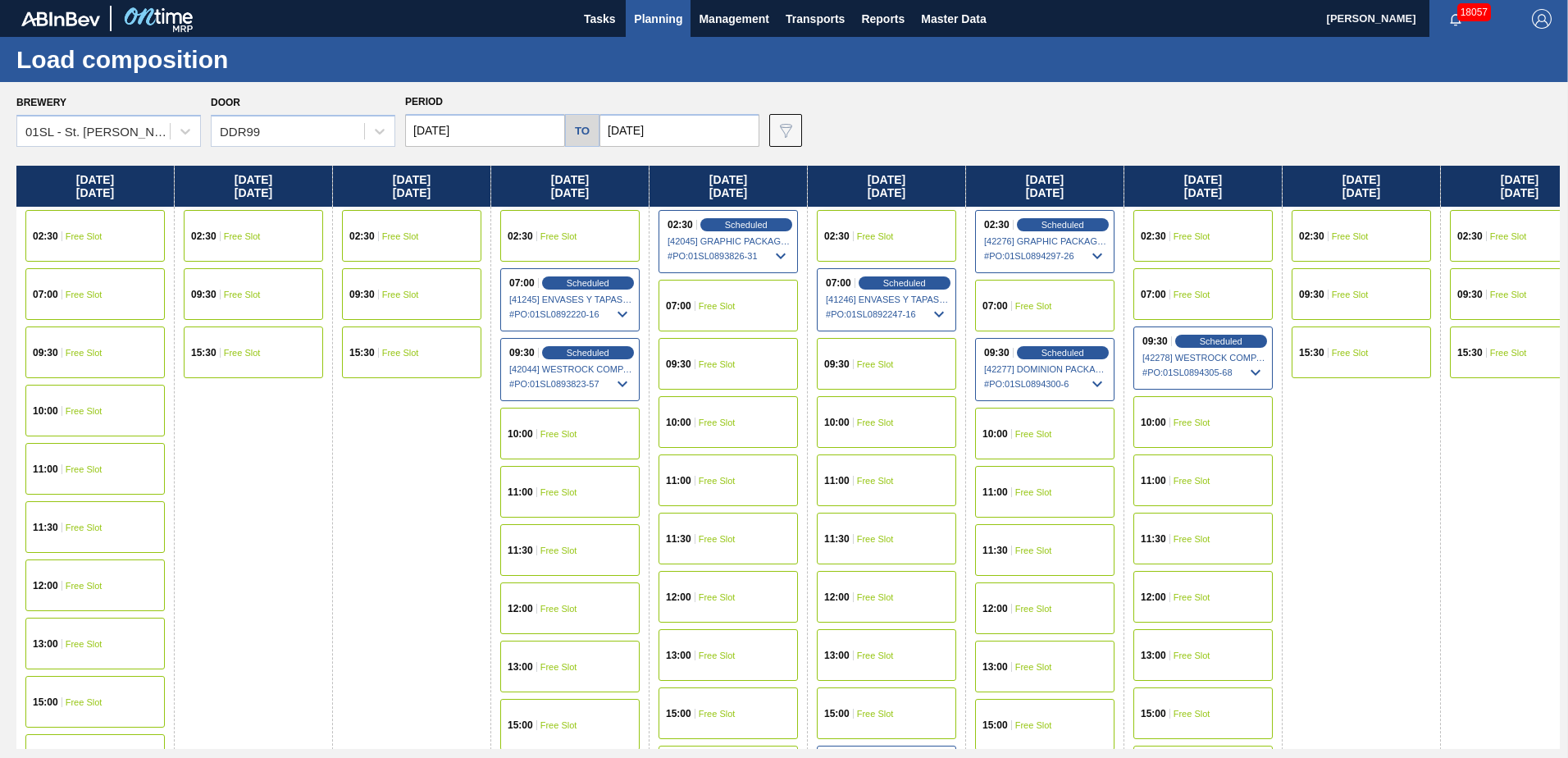
drag, startPoint x: 1210, startPoint y: 425, endPoint x: 295, endPoint y: 413, distance: 915.1
click at [294, 413] on div "[DATE] 02:30 Free Slot 09:30 Free Slot 15:30 Free Slot [DATE] 07:00 Free Slot 0…" at bounding box center [788, 458] width 1543 height 583
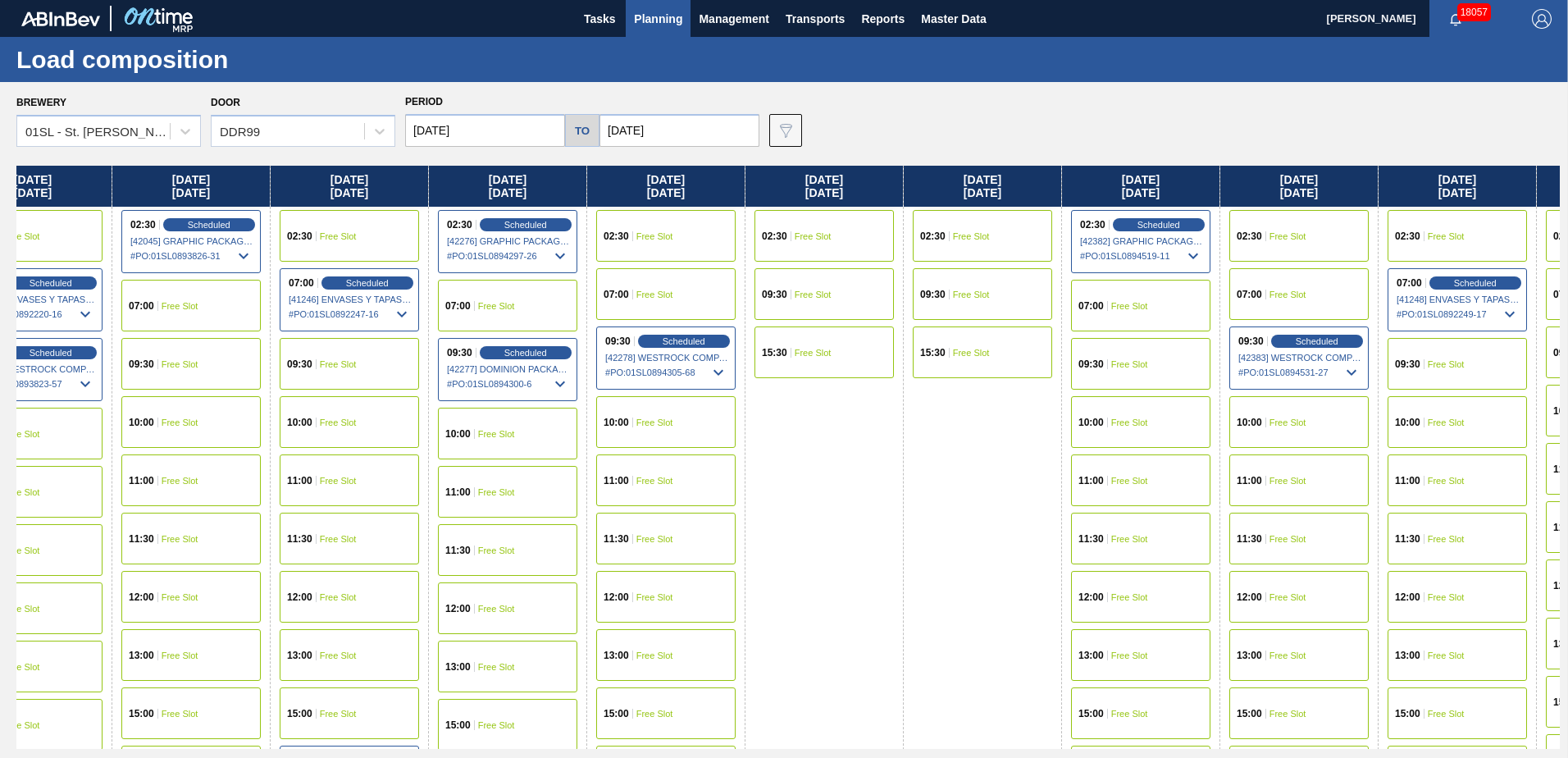
drag, startPoint x: 876, startPoint y: 435, endPoint x: 481, endPoint y: 407, distance: 396.0
click at [332, 407] on div "[DATE] 02:30 Free Slot 09:30 Free Slot 15:30 Free Slot [DATE] 07:00 Free Slot 0…" at bounding box center [788, 458] width 1543 height 583
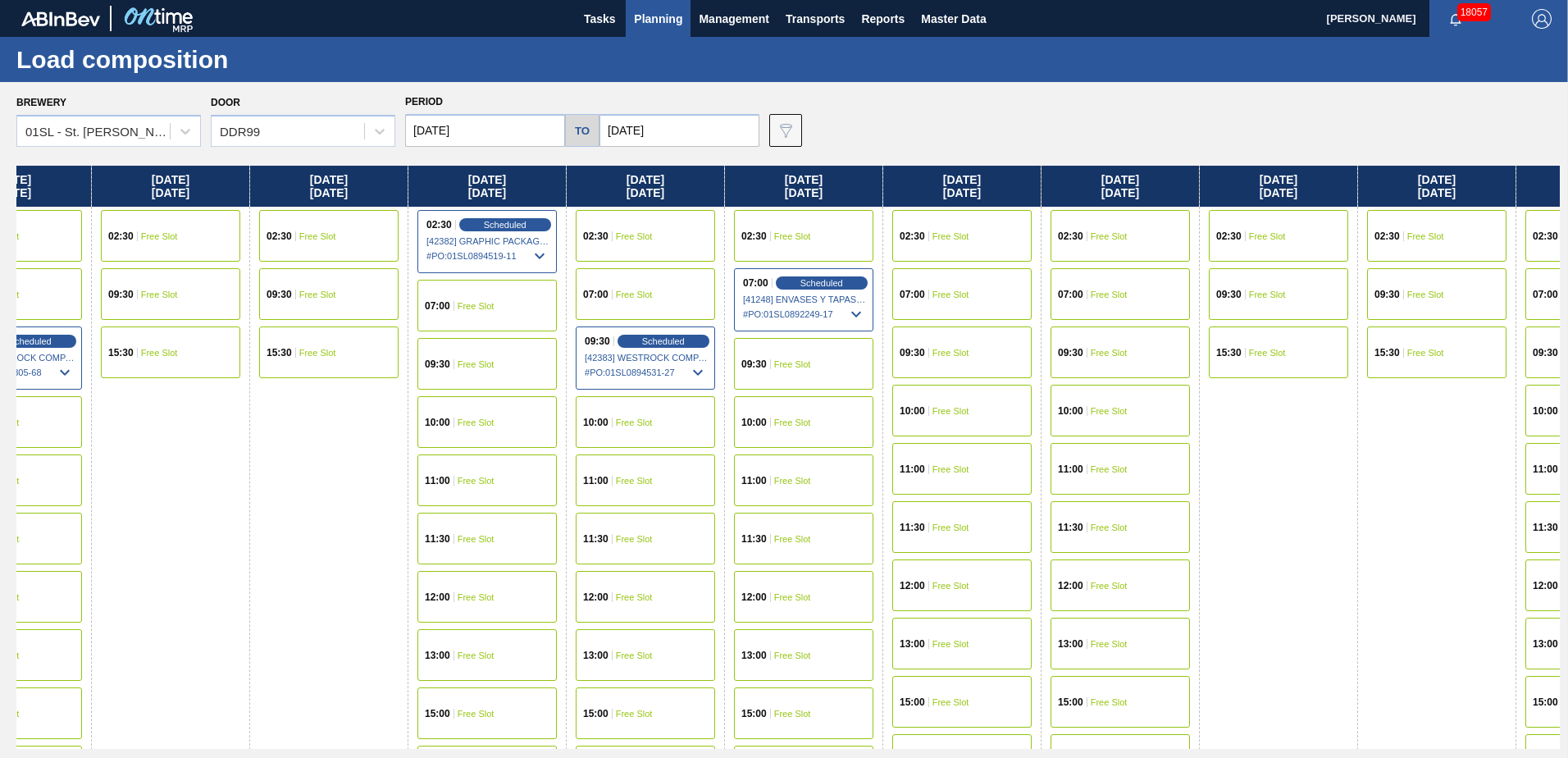
drag, startPoint x: 1009, startPoint y: 440, endPoint x: 862, endPoint y: 427, distance: 147.6
click at [426, 427] on div "[DATE] 02:30 Free Slot 09:30 Free Slot 15:30 Free Slot [DATE] 07:00 Free Slot 0…" at bounding box center [788, 458] width 1543 height 583
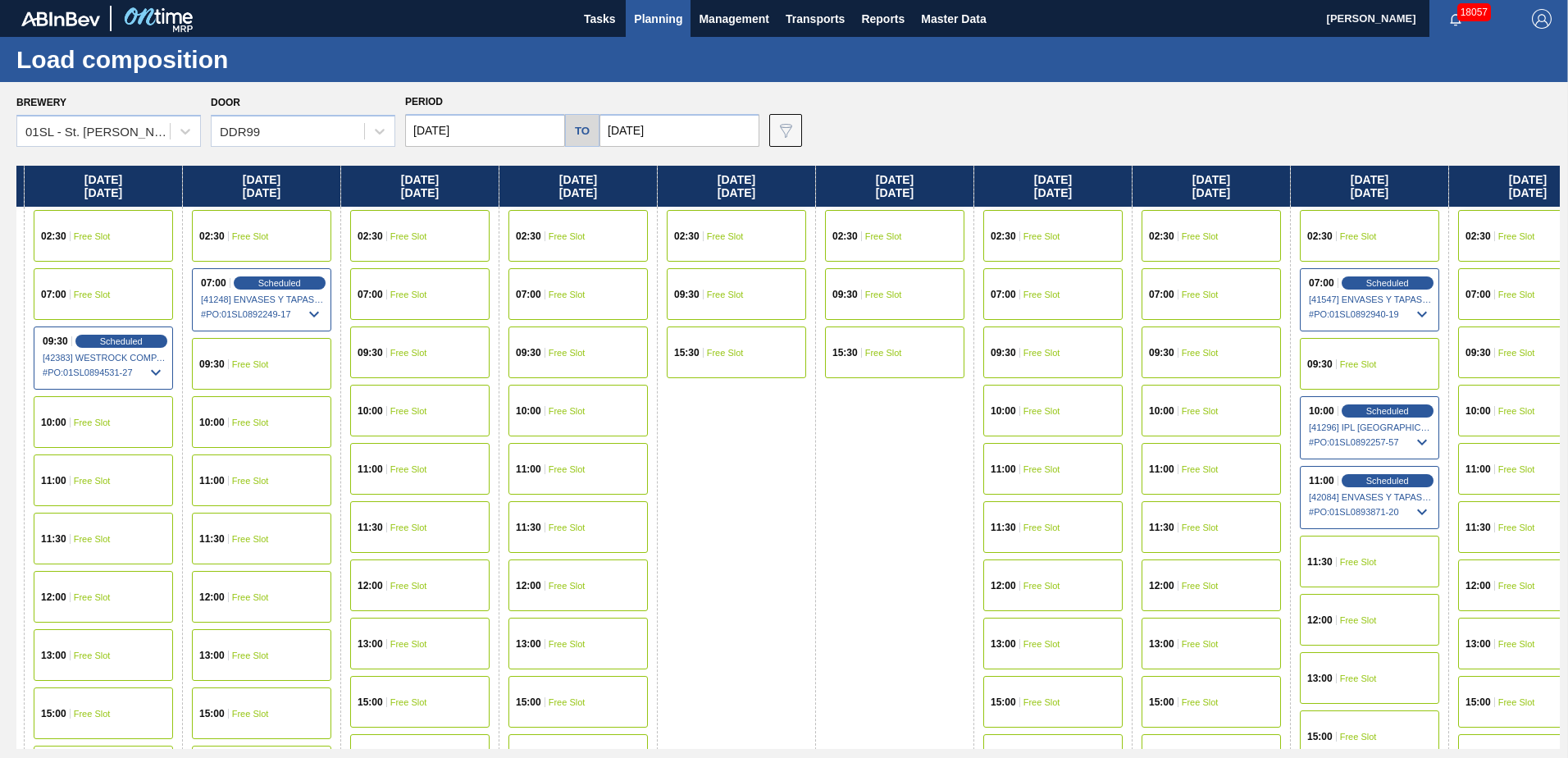
drag, startPoint x: 902, startPoint y: 436, endPoint x: 464, endPoint y: 425, distance: 438.1
click at [464, 425] on div "[DATE] 02:30 Free Slot 09:30 Free Slot 15:30 Free Slot [DATE] 07:00 Free Slot 0…" at bounding box center [788, 458] width 1543 height 583
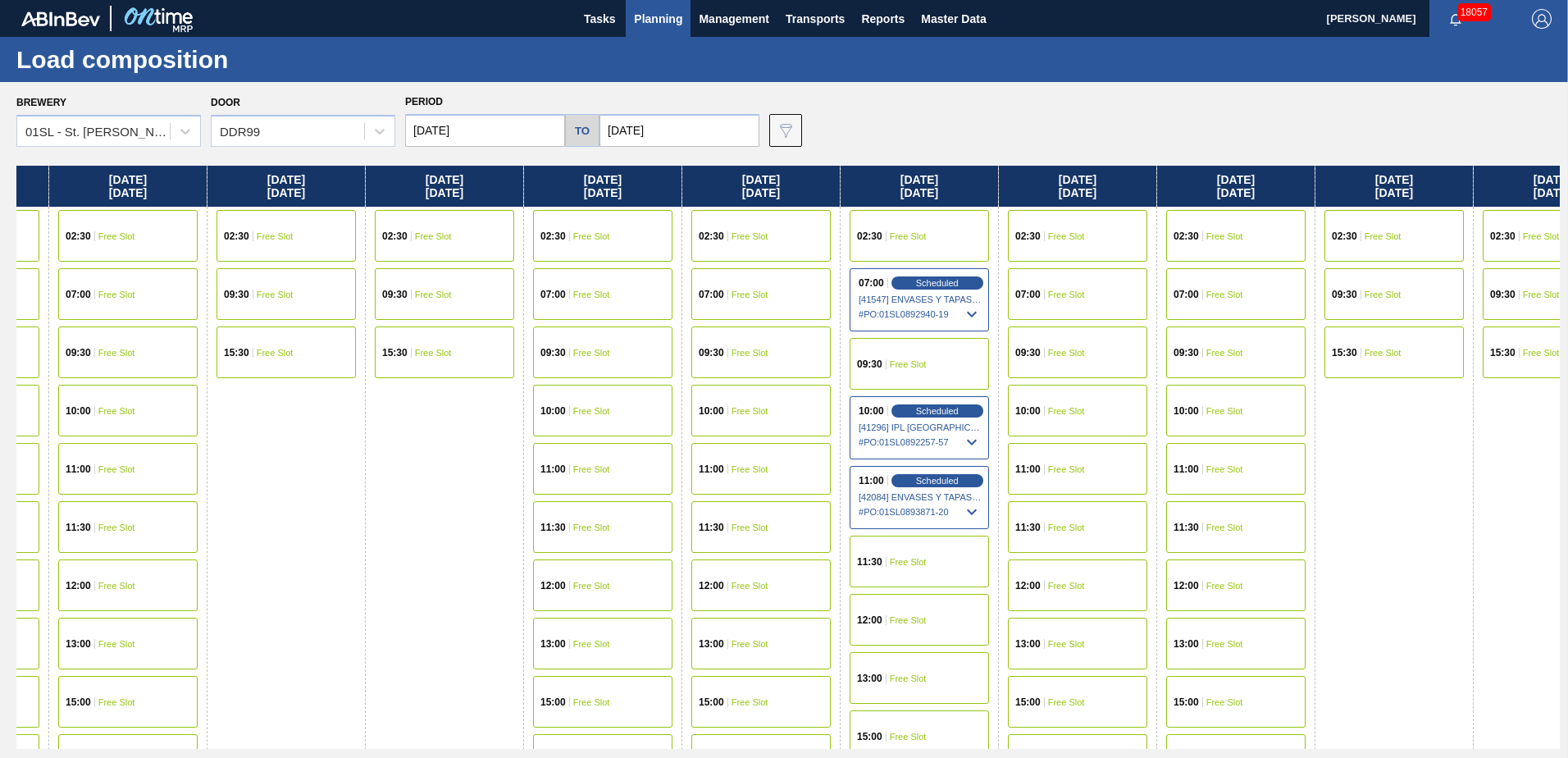
drag, startPoint x: 1020, startPoint y: 430, endPoint x: 658, endPoint y: 415, distance: 362.3
click at [513, 416] on div "[DATE] 02:30 Free Slot 09:30 Free Slot 15:30 Free Slot [DATE] 07:00 Free Slot 0…" at bounding box center [788, 458] width 1543 height 583
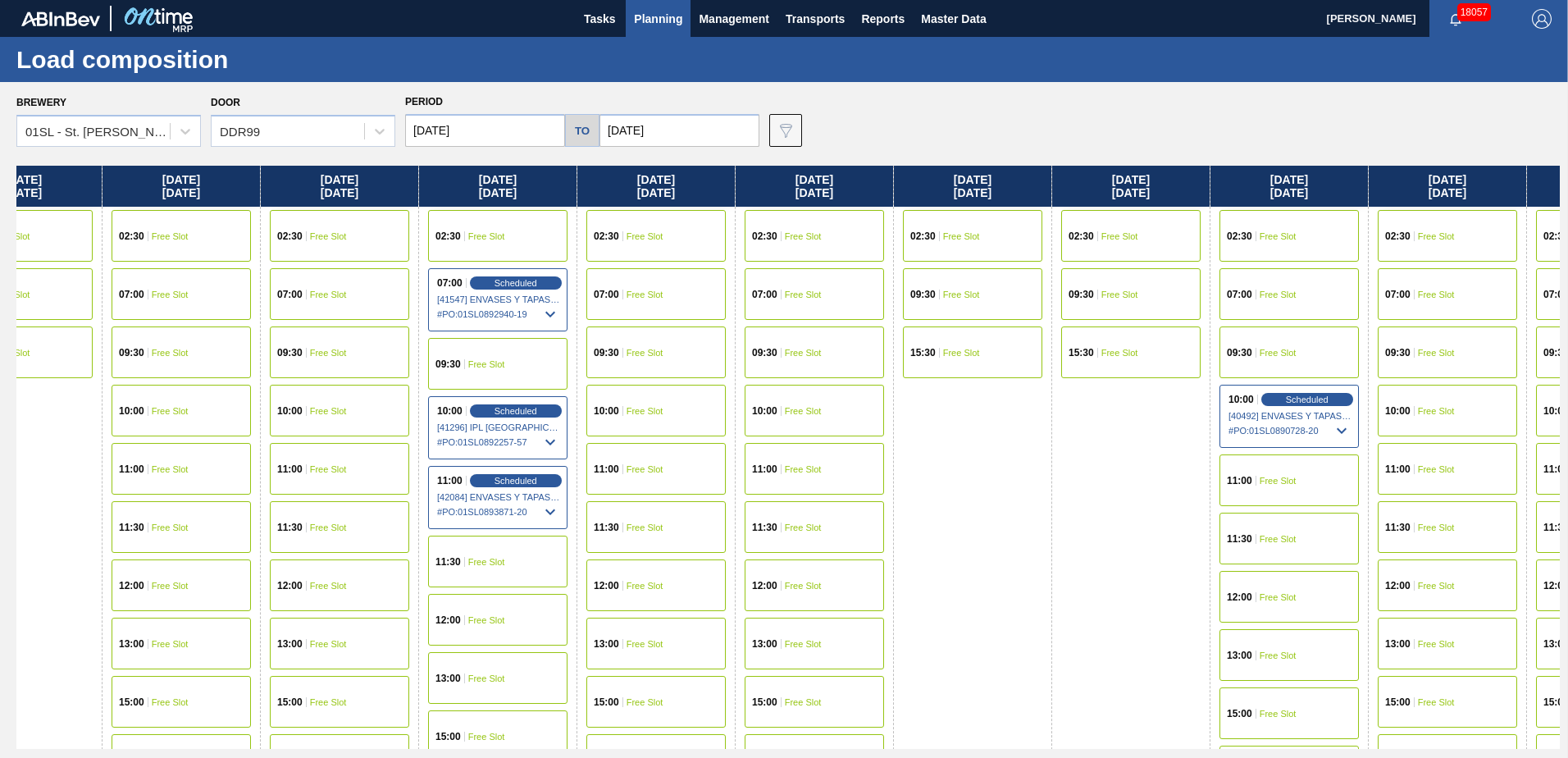
drag, startPoint x: 996, startPoint y: 414, endPoint x: 547, endPoint y: 398, distance: 449.3
click at [547, 398] on div "[DATE] 02:30 Free Slot 09:30 Free Slot 15:30 Free Slot [DATE] 07:00 Free Slot 0…" at bounding box center [788, 458] width 1543 height 583
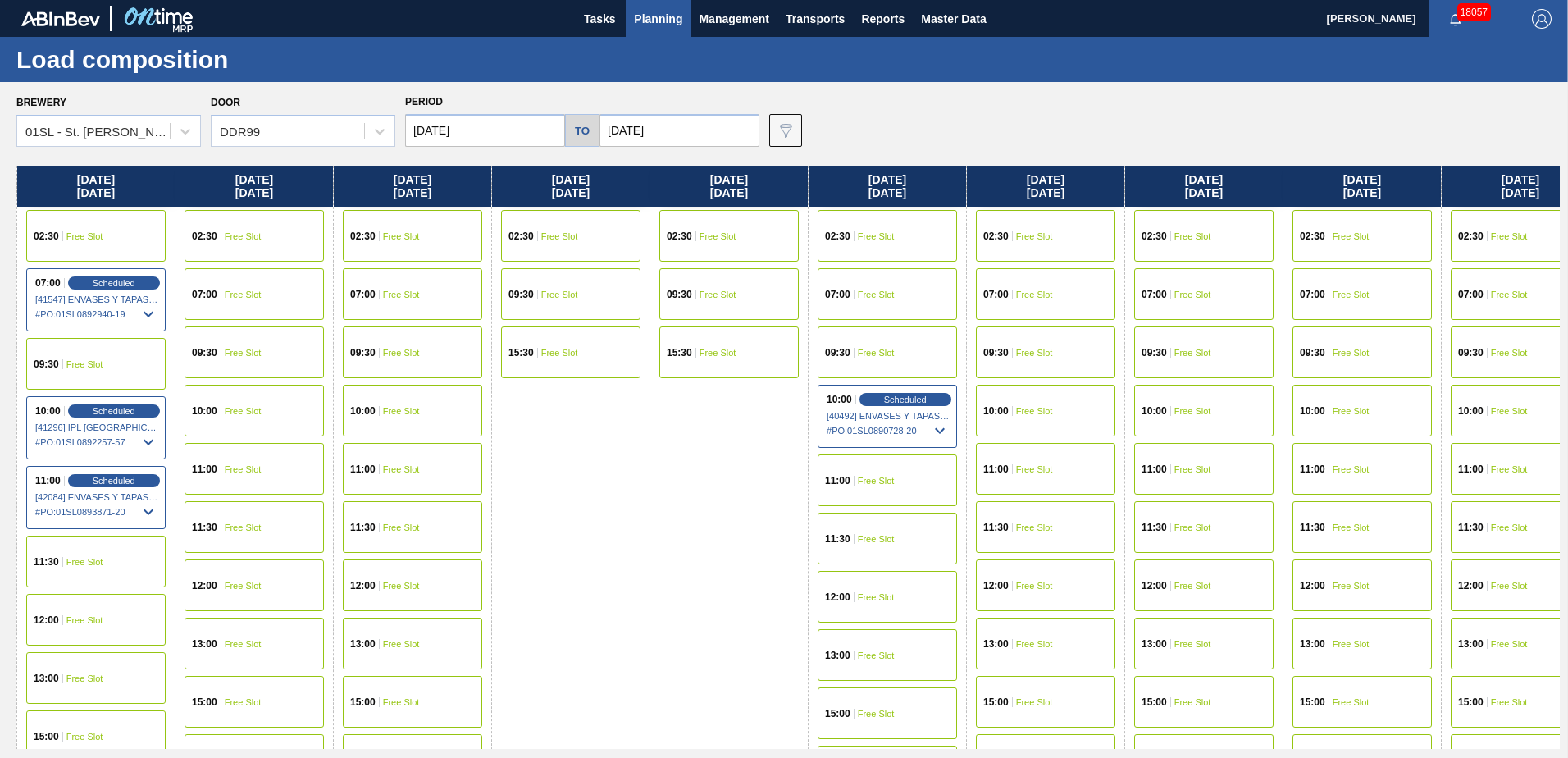
drag, startPoint x: 753, startPoint y: 417, endPoint x: 633, endPoint y: 413, distance: 120.1
click at [612, 417] on div "[DATE] 02:30 Free Slot 09:30 Free Slot 15:30 Free Slot [DATE] 07:00 Free Slot 0…" at bounding box center [788, 458] width 1543 height 583
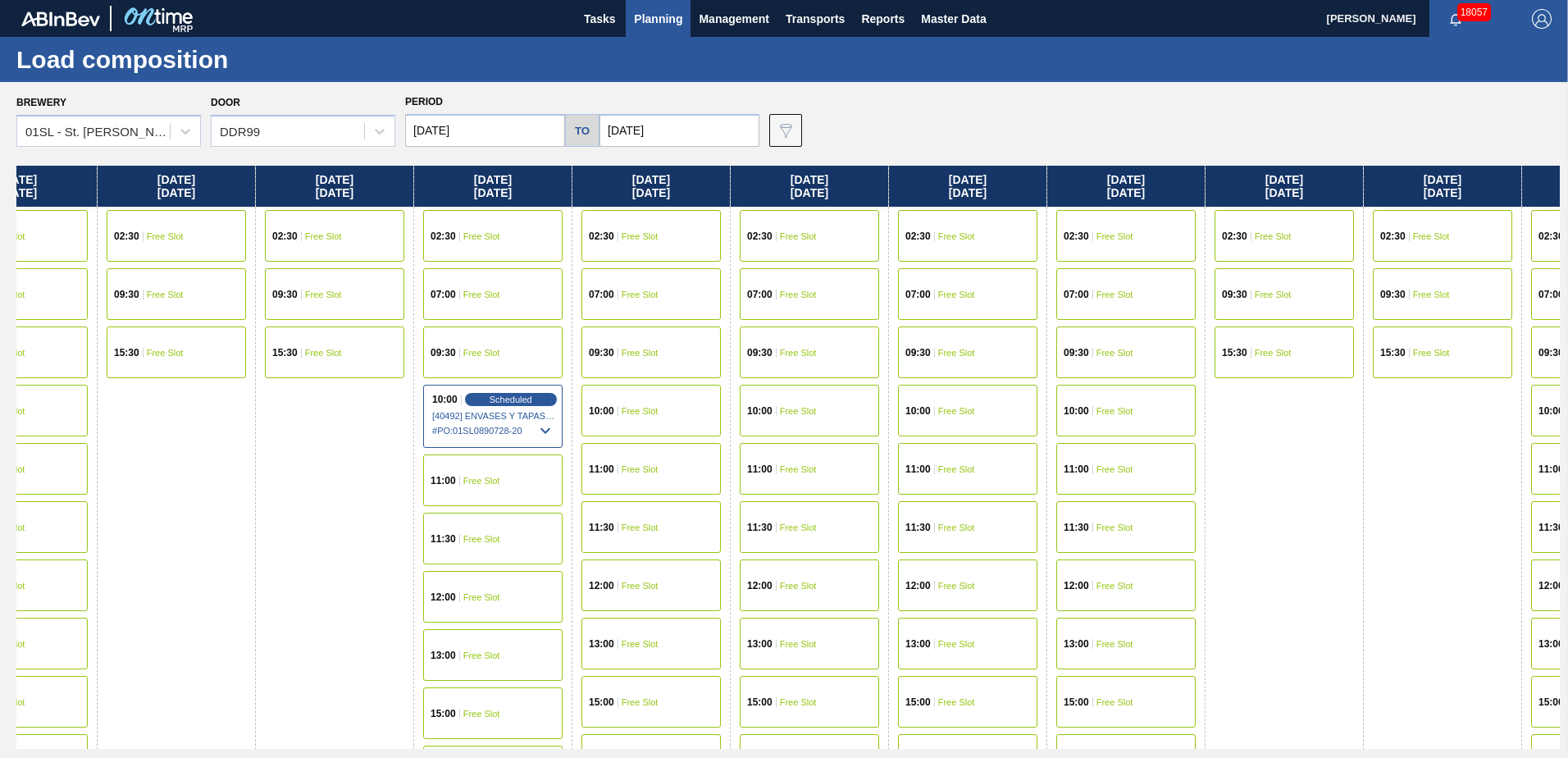
drag, startPoint x: 799, startPoint y: 429, endPoint x: 762, endPoint y: 429, distance: 37.0
click at [549, 429] on div "[DATE] 02:30 Free Slot 09:30 Free Slot 15:30 Free Slot [DATE] 07:00 Free Slot 0…" at bounding box center [788, 458] width 1543 height 583
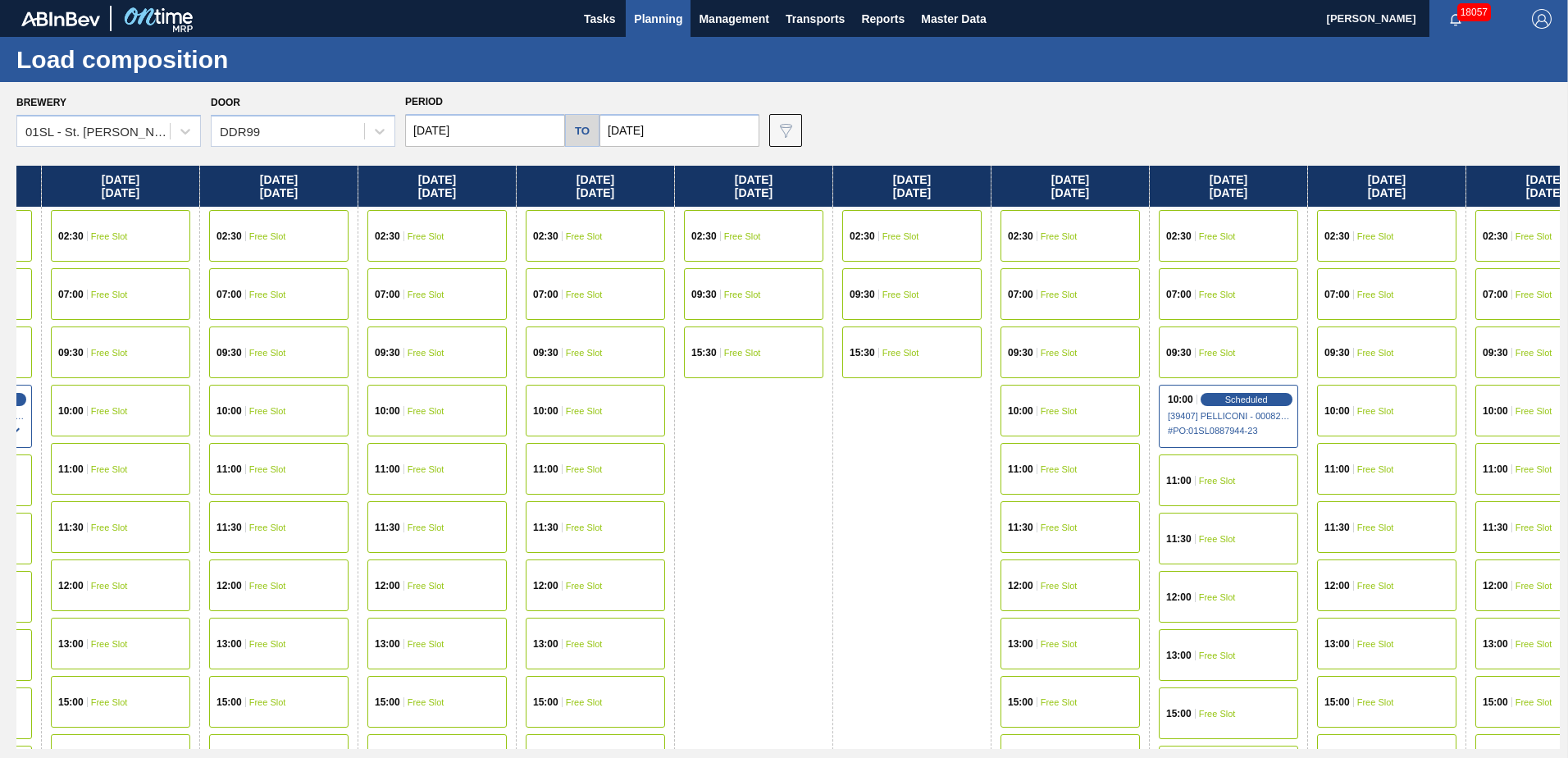
drag, startPoint x: 642, startPoint y: 427, endPoint x: 763, endPoint y: 423, distance: 121.1
click at [569, 427] on div "[DATE] 02:30 Free Slot 09:30 Free Slot 15:30 Free Slot [DATE] 07:00 Free Slot 0…" at bounding box center [788, 458] width 1543 height 583
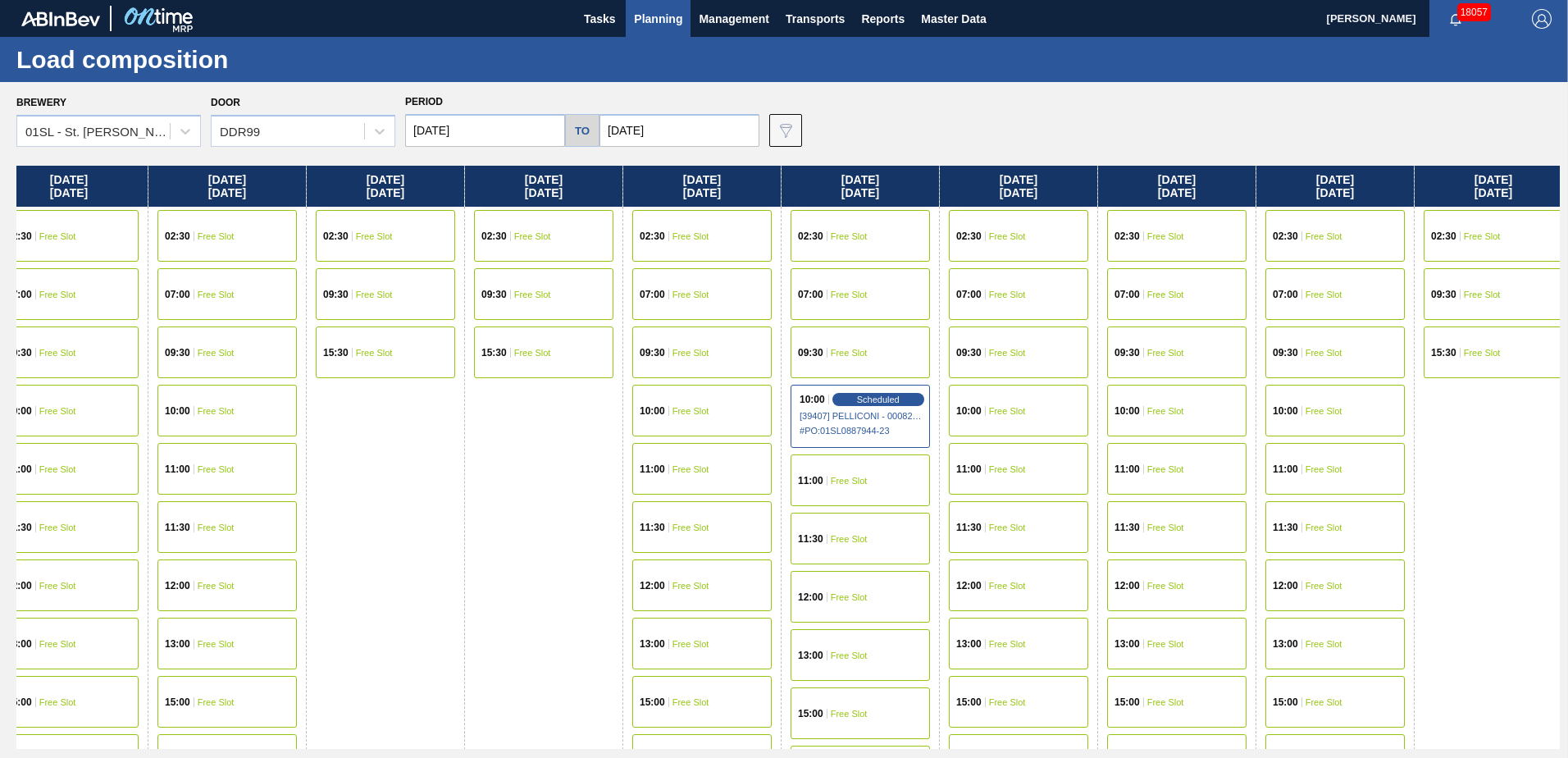
drag, startPoint x: 1041, startPoint y: 422, endPoint x: 687, endPoint y: 420, distance: 354.0
click at [687, 420] on div "[DATE] 02:30 Free Slot 09:30 Free Slot 15:30 Free Slot [DATE] 07:00 Free Slot 0…" at bounding box center [788, 458] width 1543 height 583
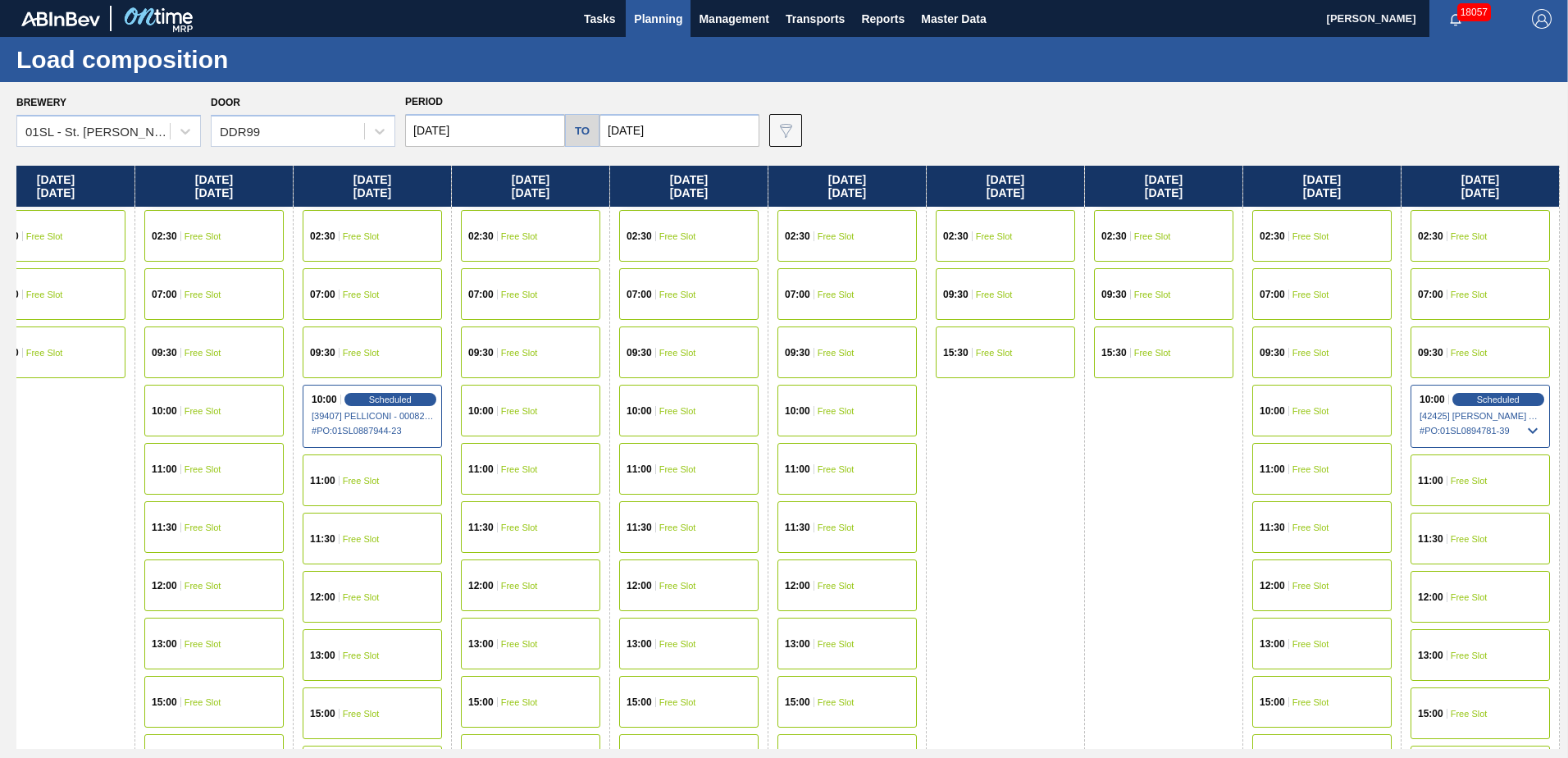
drag, startPoint x: 1139, startPoint y: 429, endPoint x: 672, endPoint y: 429, distance: 467.0
click at [672, 429] on div "[DATE] 02:30 Free Slot 09:30 Free Slot 15:30 Free Slot [DATE] 07:00 Free Slot 0…" at bounding box center [788, 458] width 1543 height 583
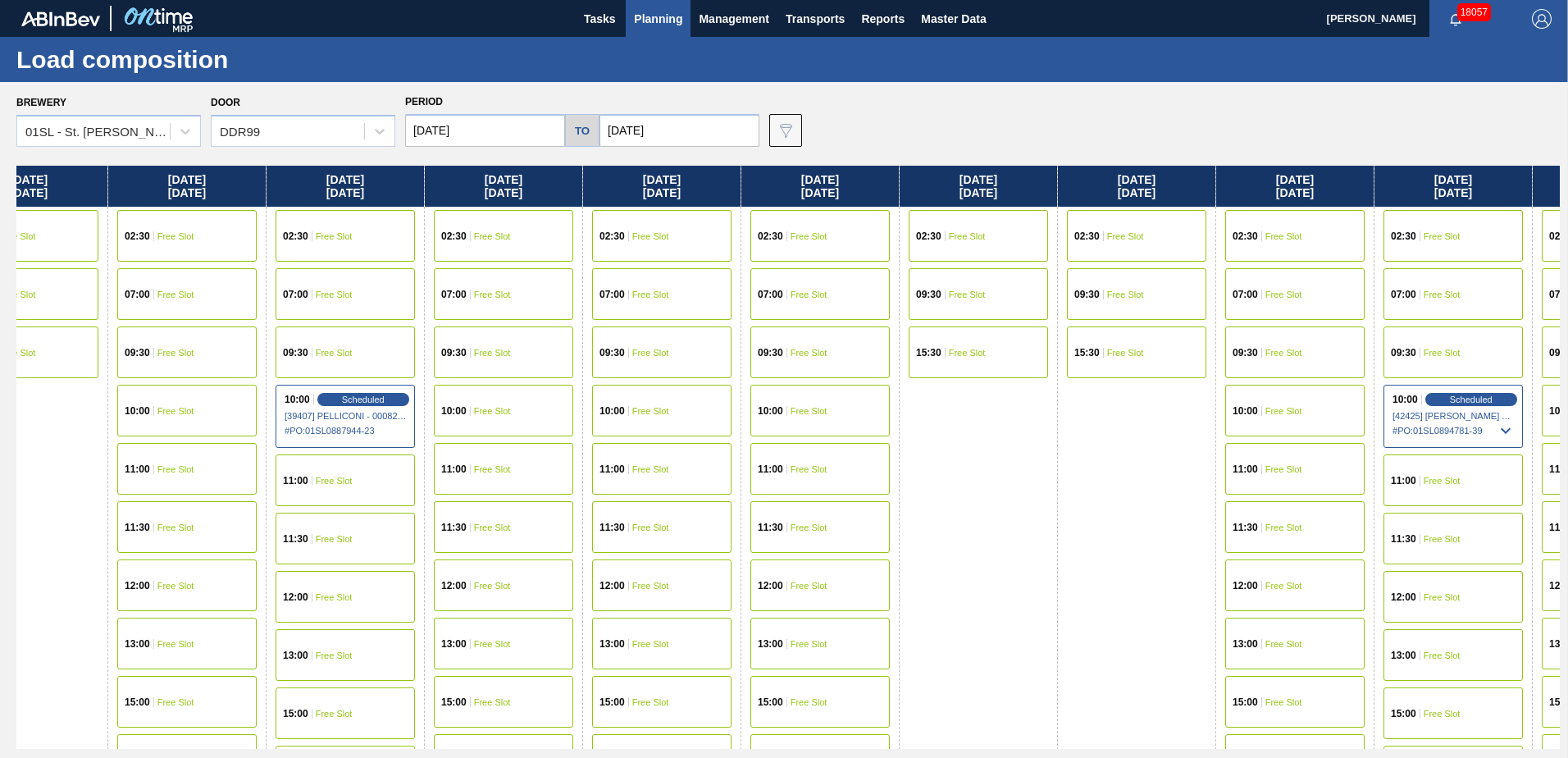
scroll to position [0, 5772]
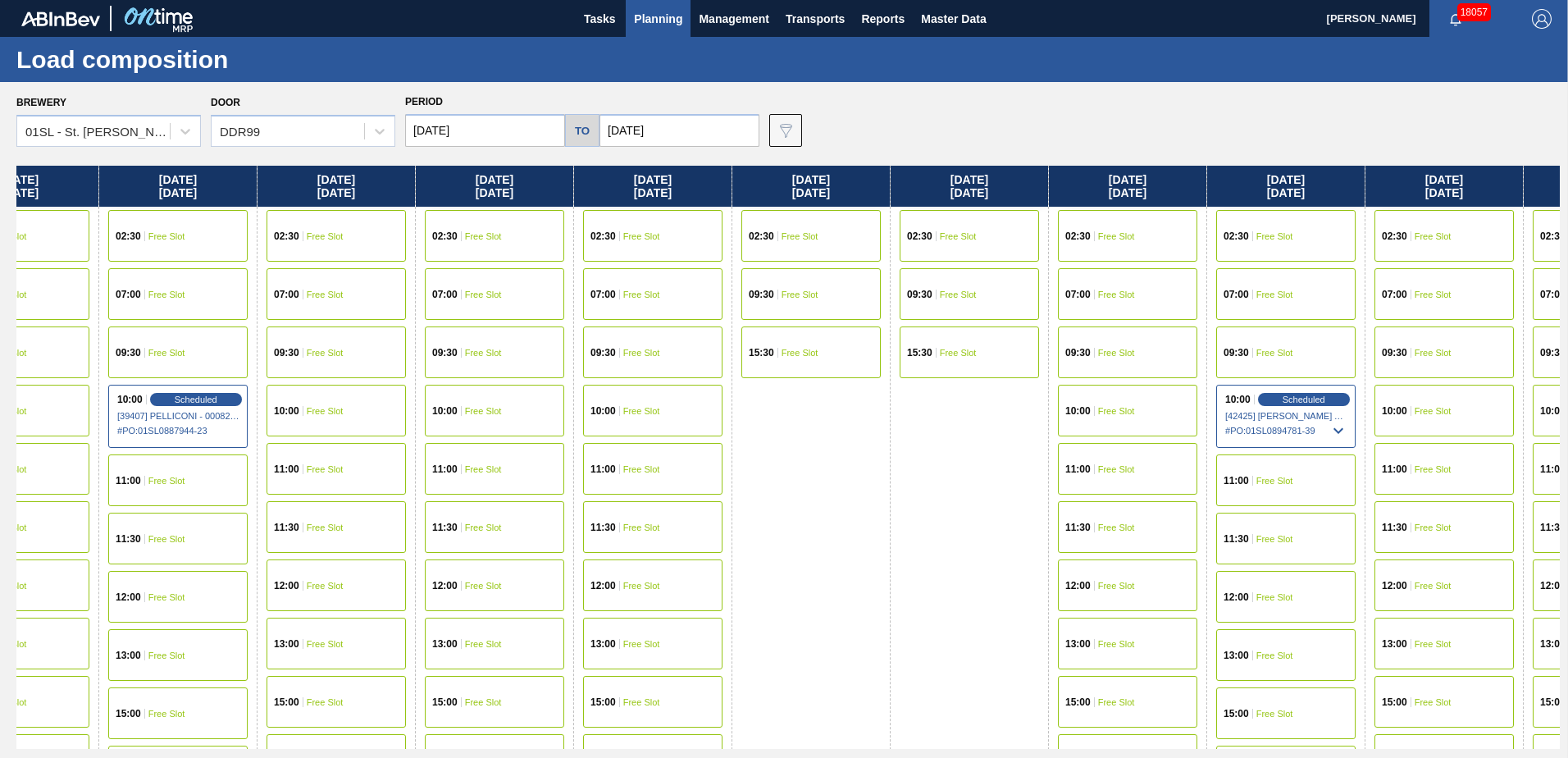
drag, startPoint x: 1121, startPoint y: 425, endPoint x: 939, endPoint y: 425, distance: 182.0
click at [939, 425] on div "[DATE] 02:30 Free Slot 09:30 Free Slot 15:30 Free Slot [DATE] 07:00 Free Slot 0…" at bounding box center [788, 458] width 1543 height 583
click at [1317, 401] on span "Scheduled" at bounding box center [1303, 399] width 47 height 10
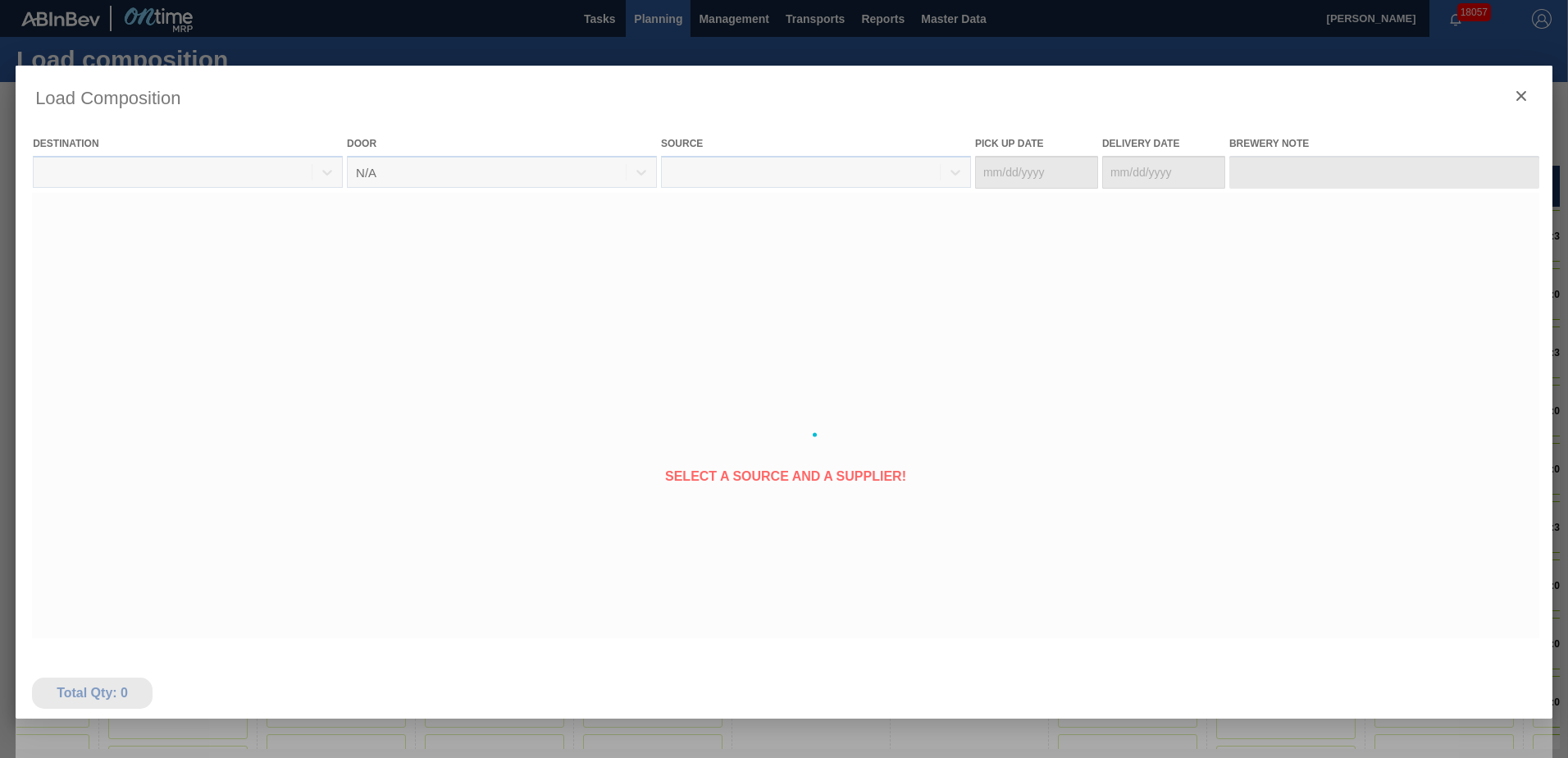
type Date "[DATE]"
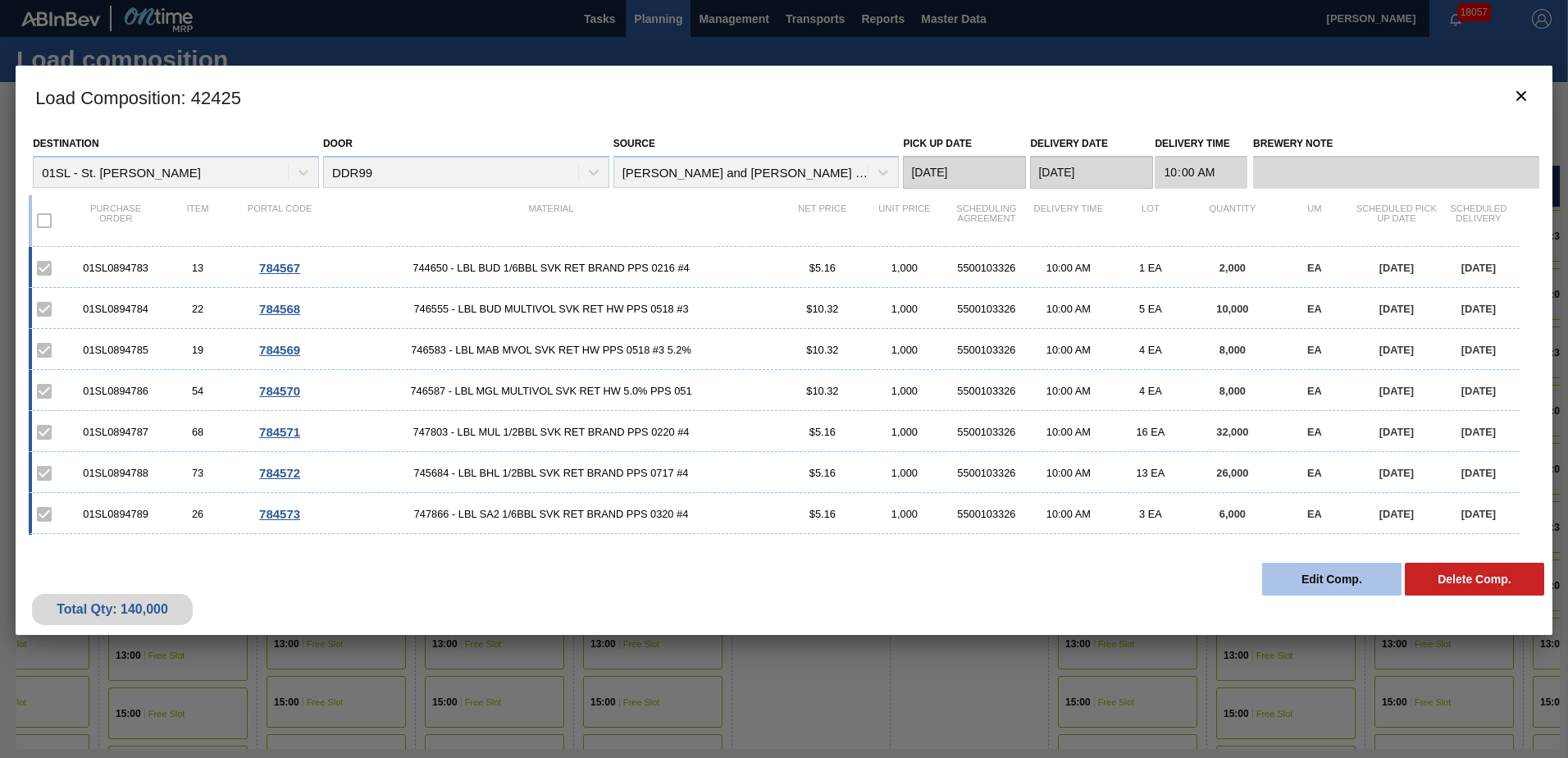
click at [1314, 583] on button "Edit Comp." at bounding box center [1331, 579] width 139 height 33
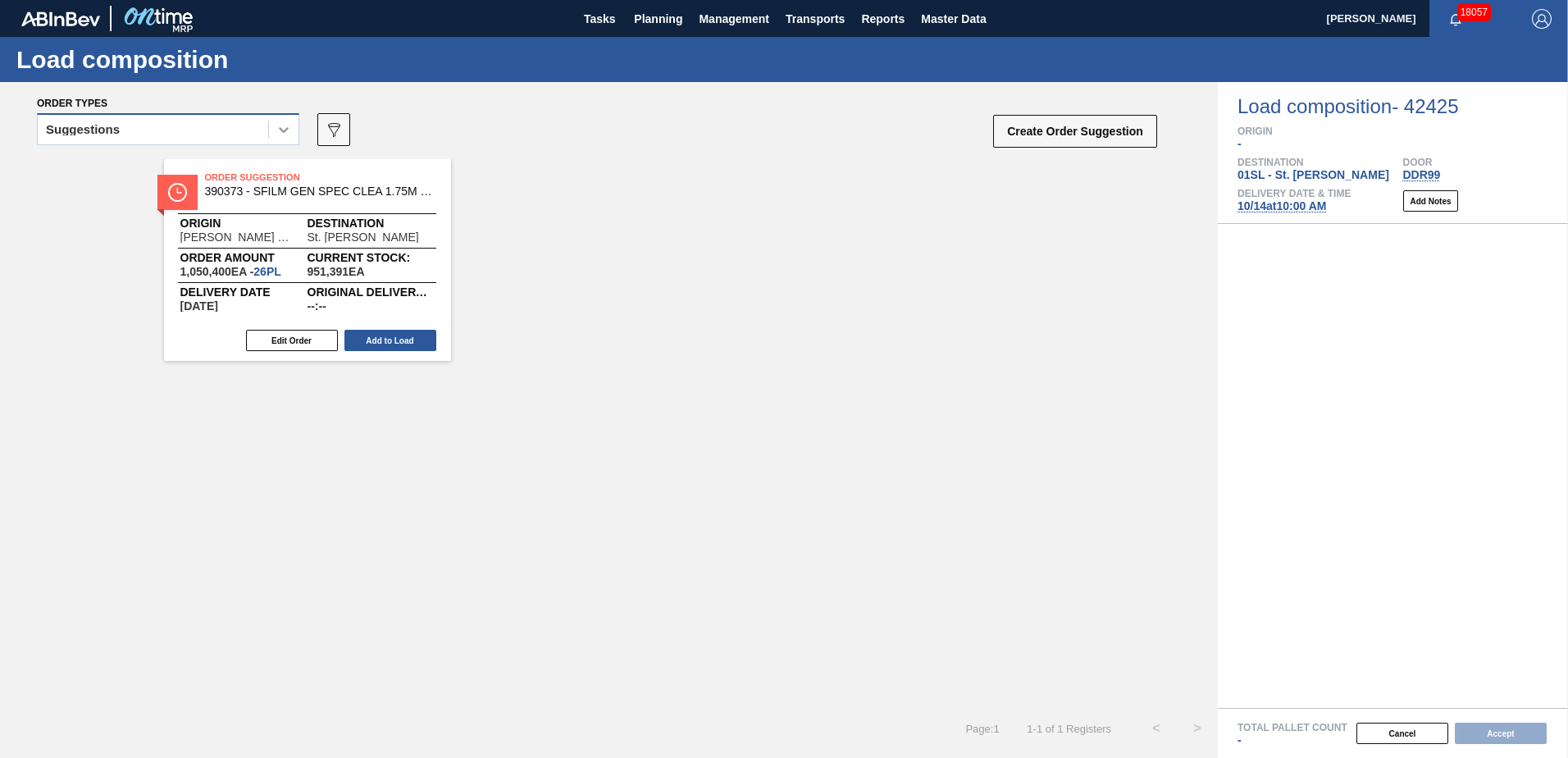
click at [282, 132] on icon at bounding box center [283, 129] width 16 height 16
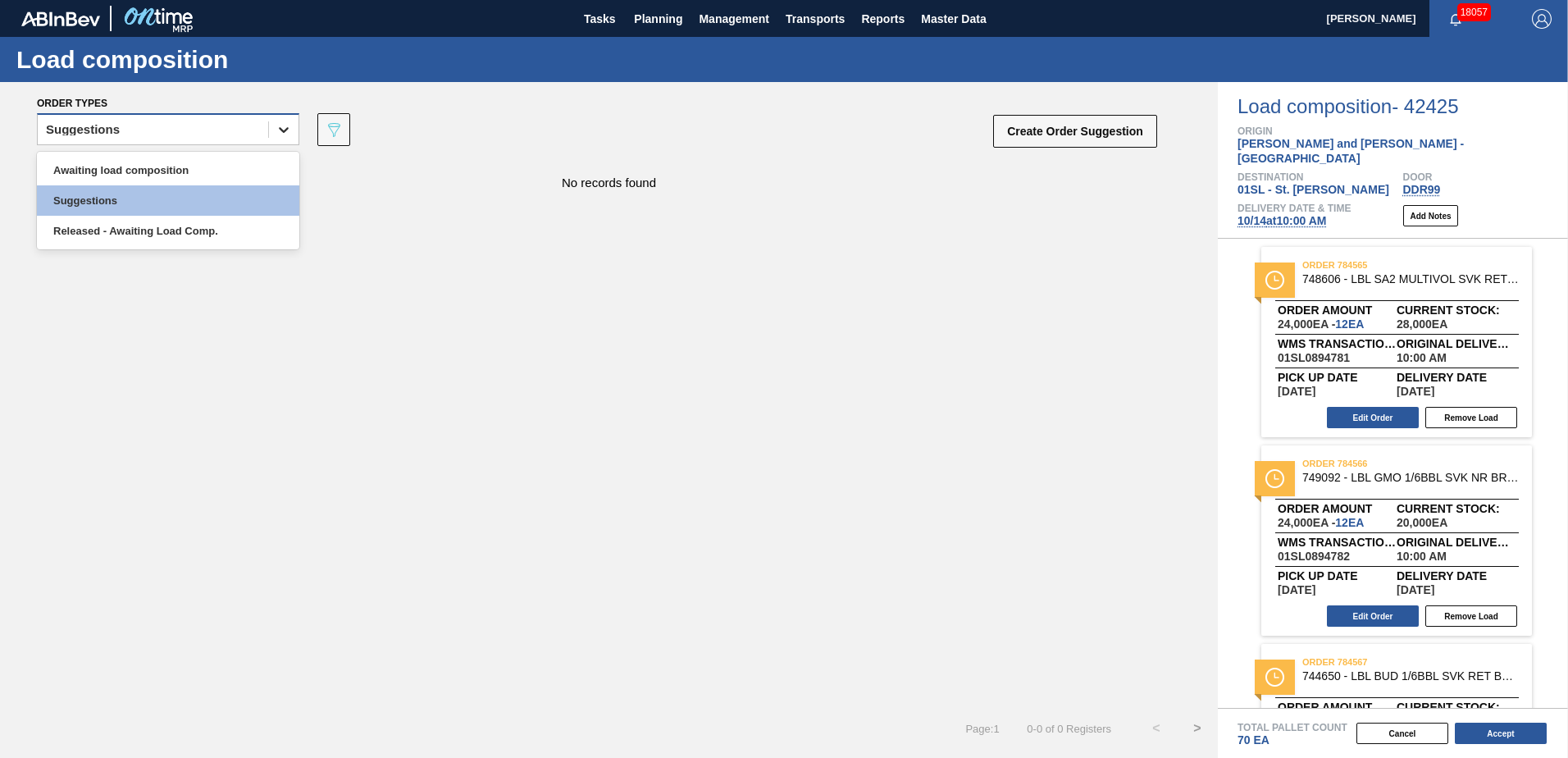
click at [275, 133] on div at bounding box center [283, 129] width 30 height 30
click at [237, 162] on div "Awaiting load composition" at bounding box center [168, 169] width 263 height 30
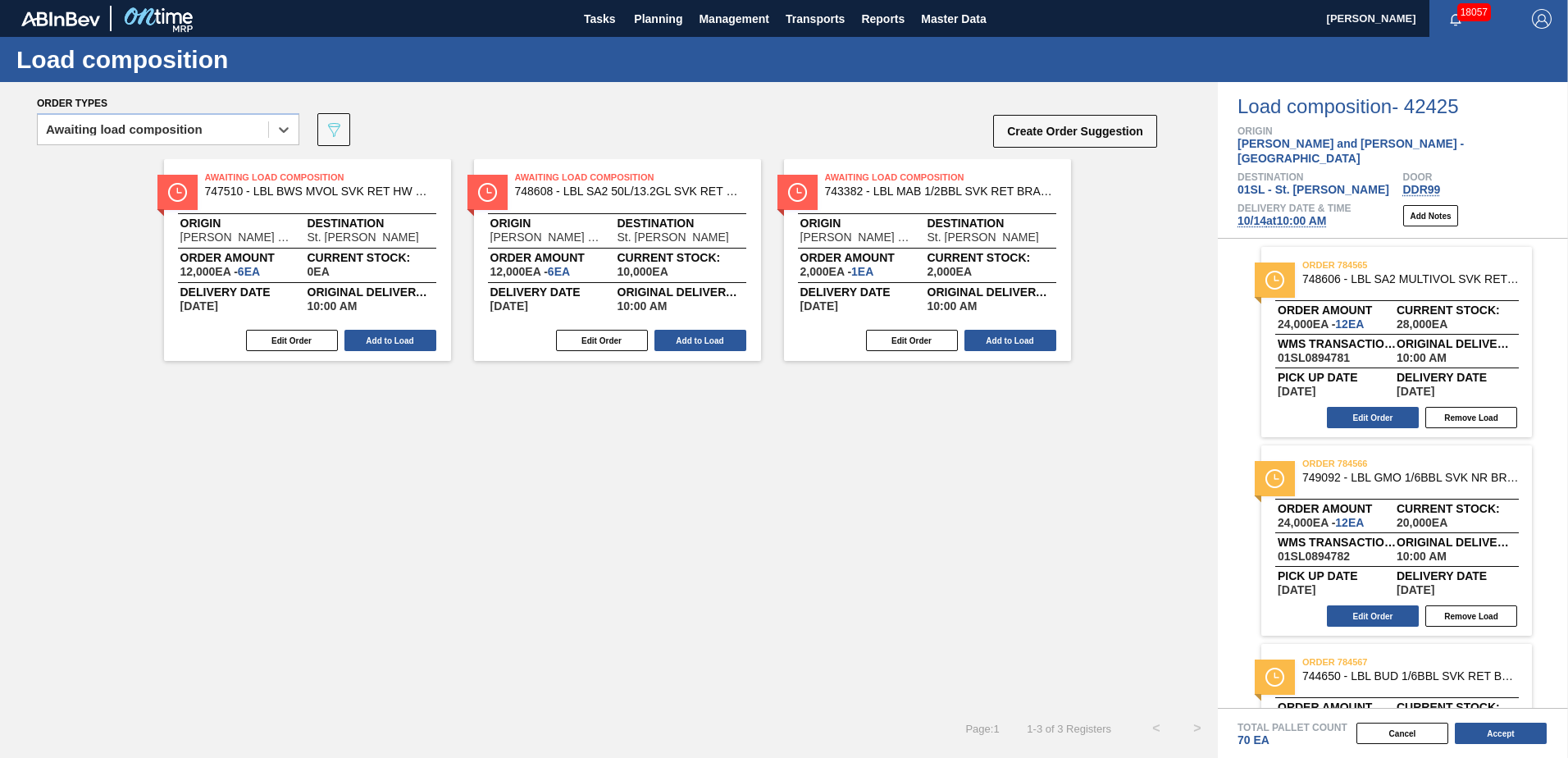
click at [409, 352] on div "Edit Order Add to Load" at bounding box center [301, 340] width 274 height 25
click at [410, 345] on button "Add to Load" at bounding box center [390, 340] width 92 height 21
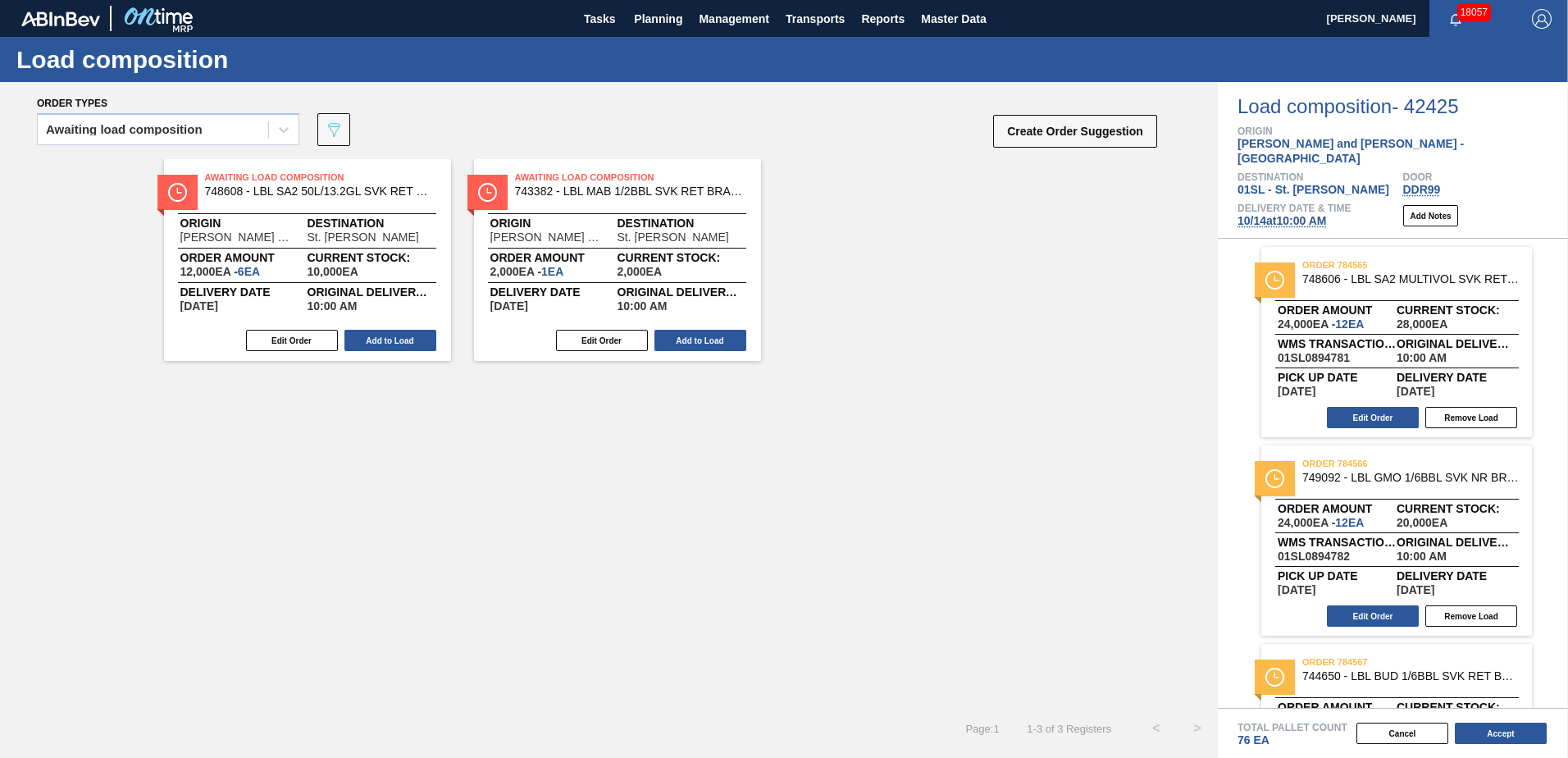
click at [410, 345] on button "Add to Load" at bounding box center [390, 340] width 92 height 21
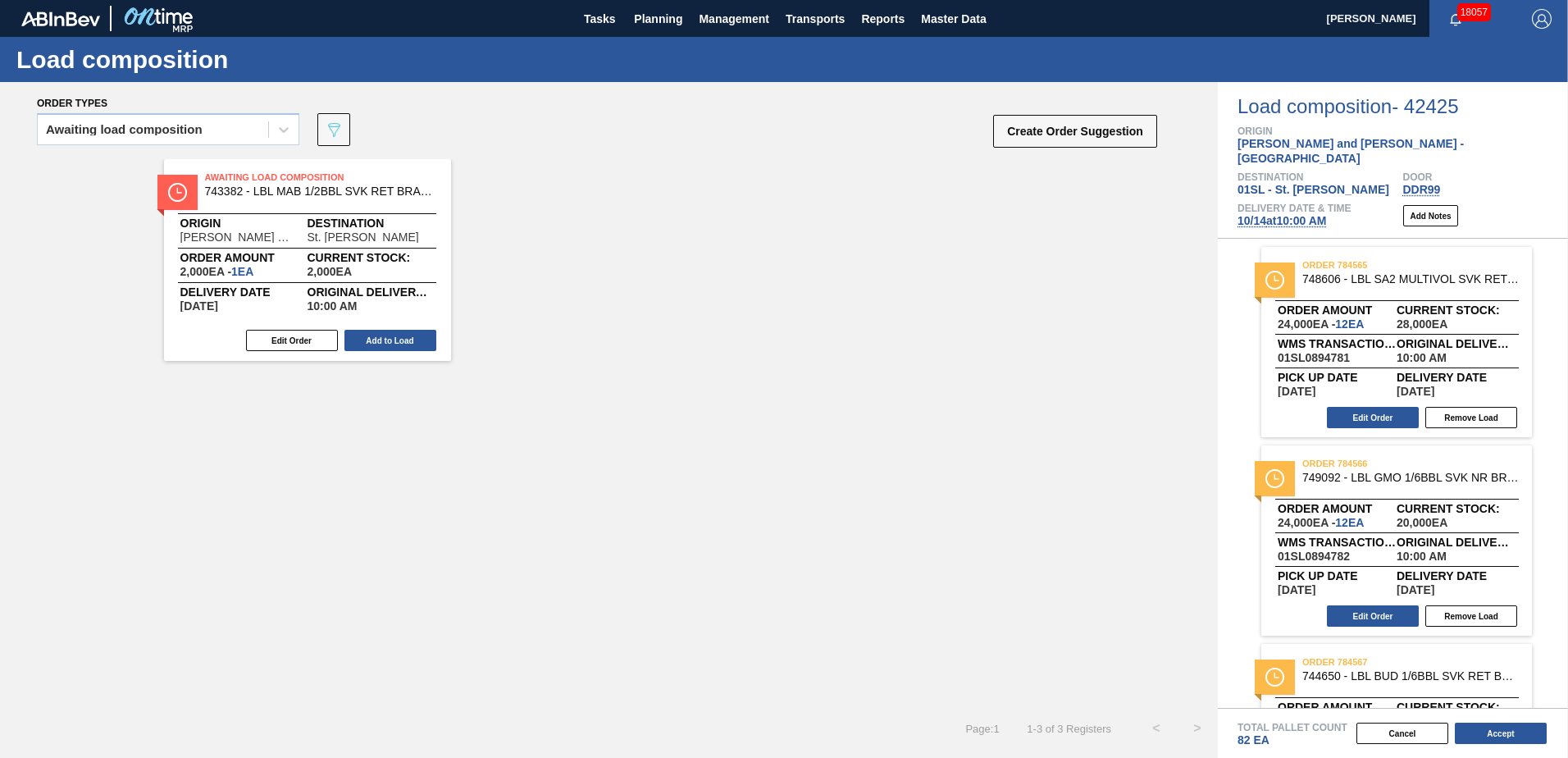
click at [410, 345] on button "Add to Load" at bounding box center [390, 340] width 92 height 21
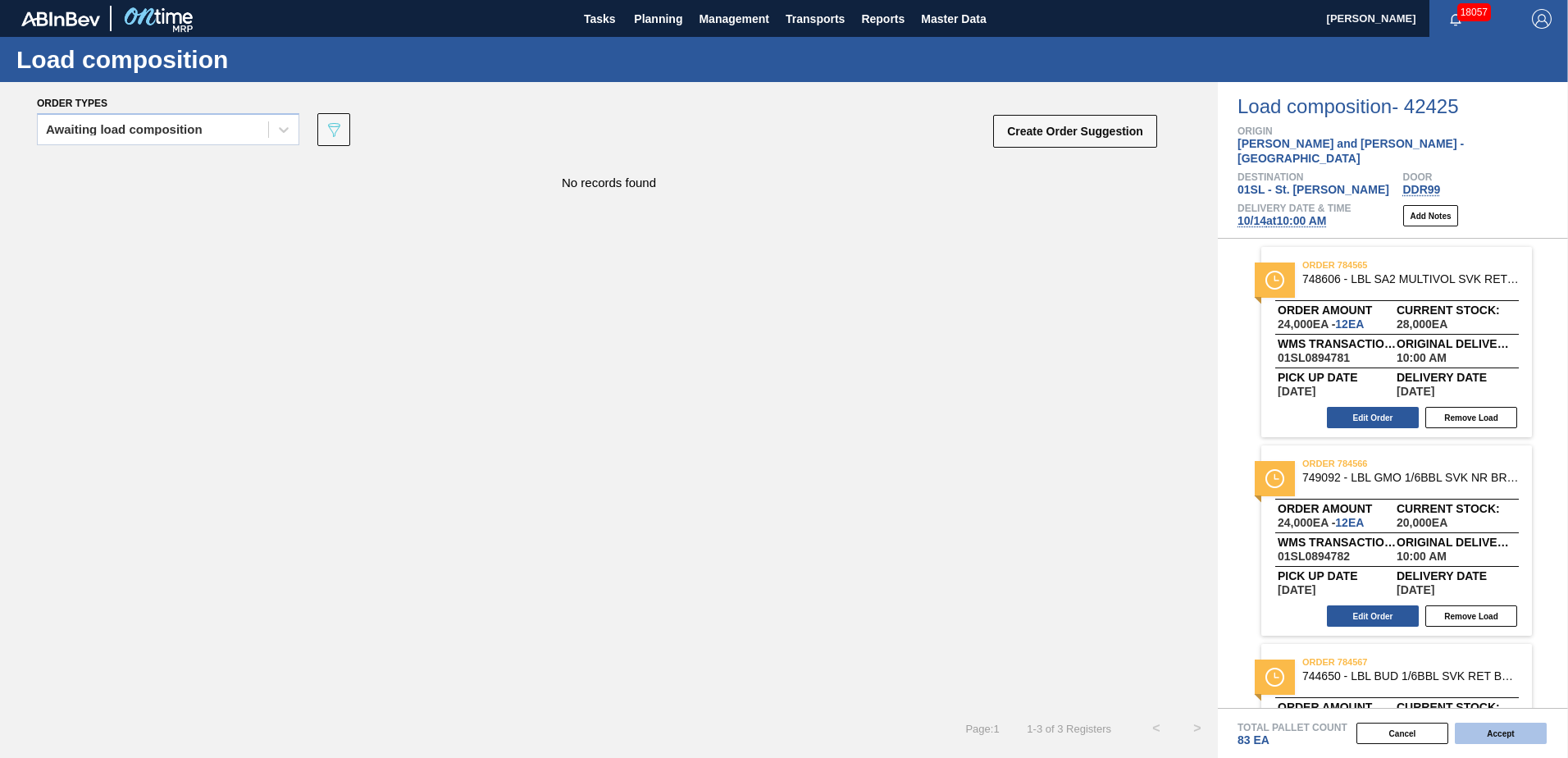
click at [1501, 728] on button "Accept" at bounding box center [1500, 733] width 92 height 21
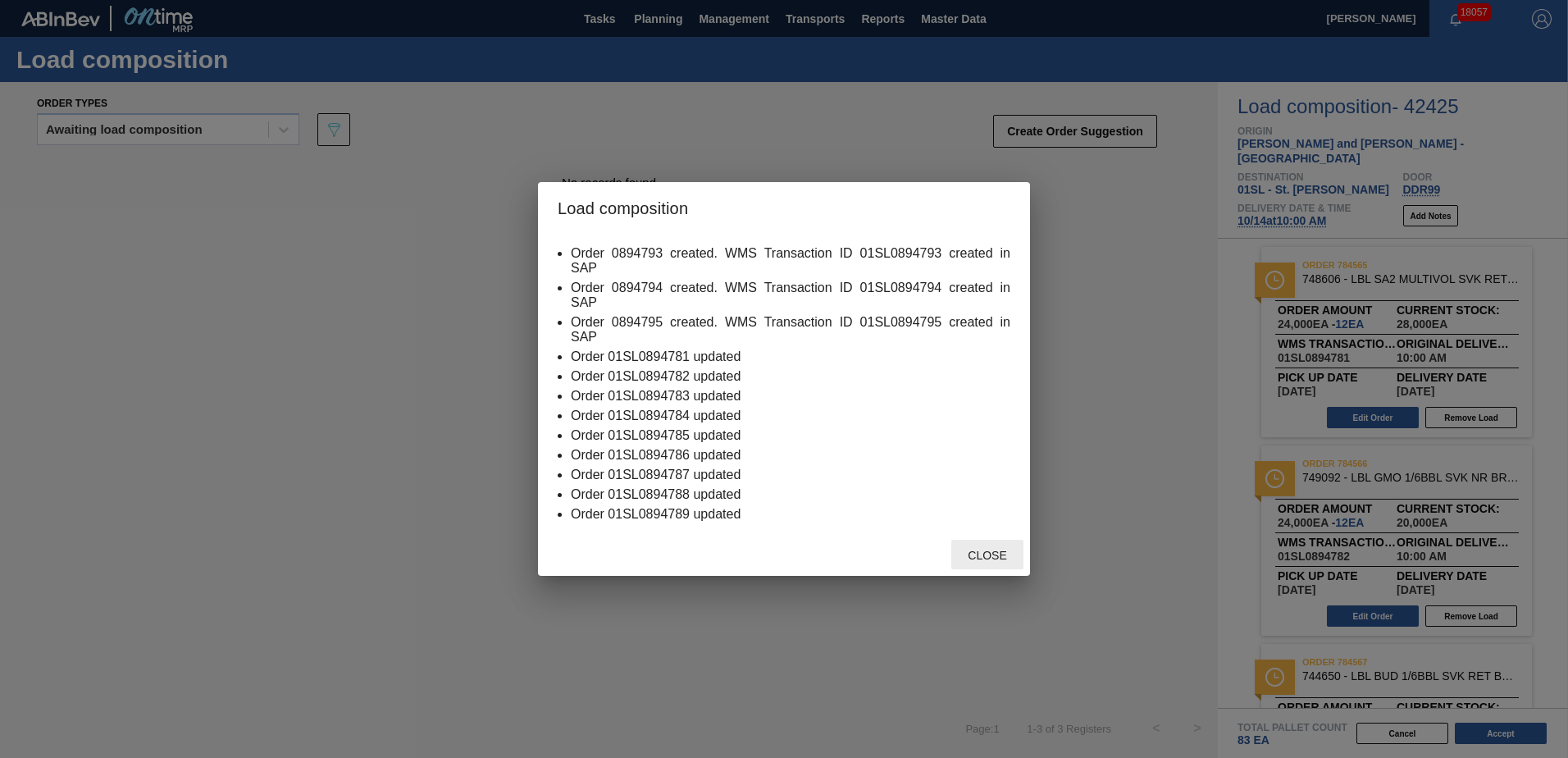
click at [1013, 566] on div "Close" at bounding box center [987, 554] width 72 height 30
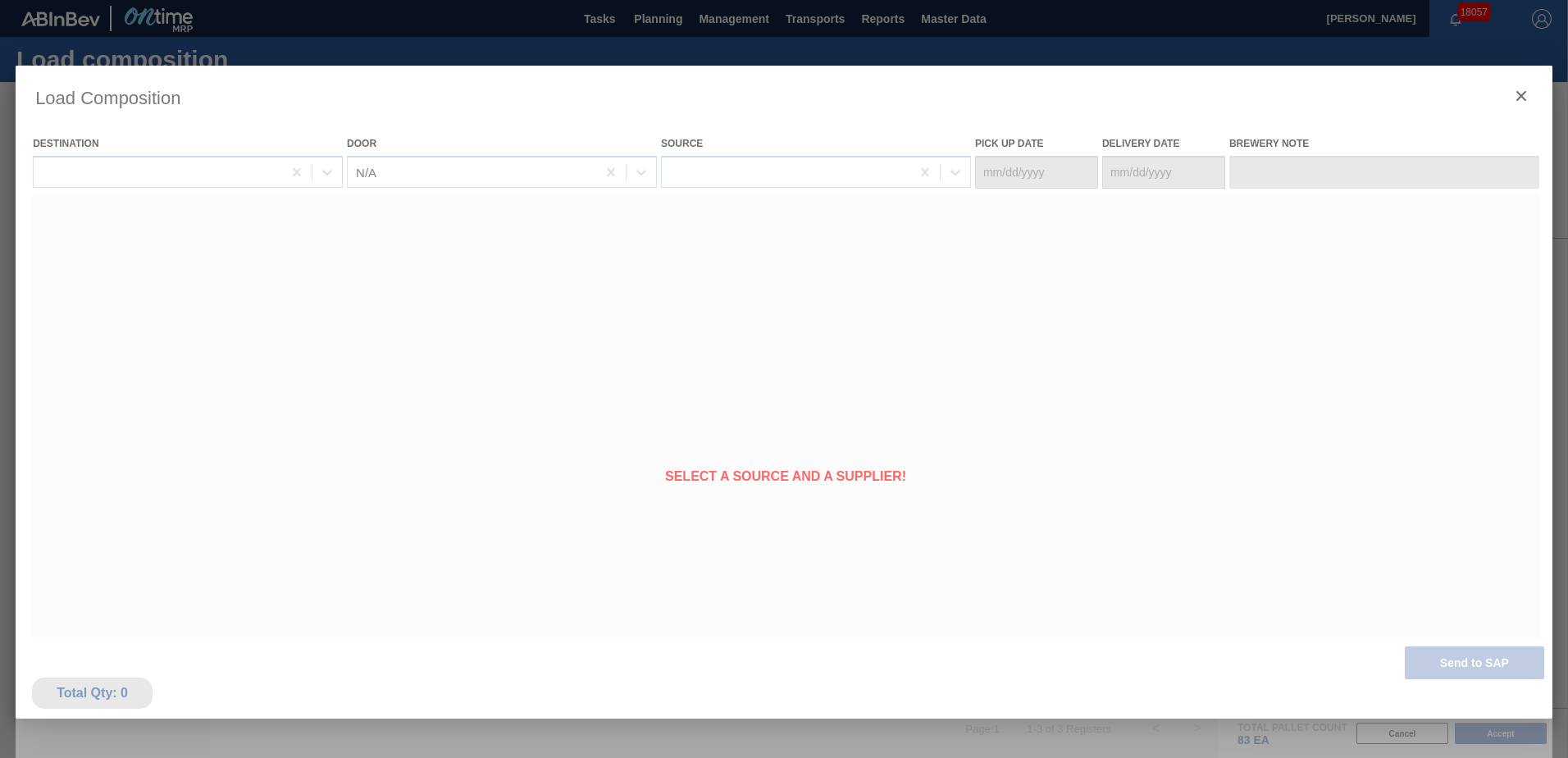
type Date "[DATE]"
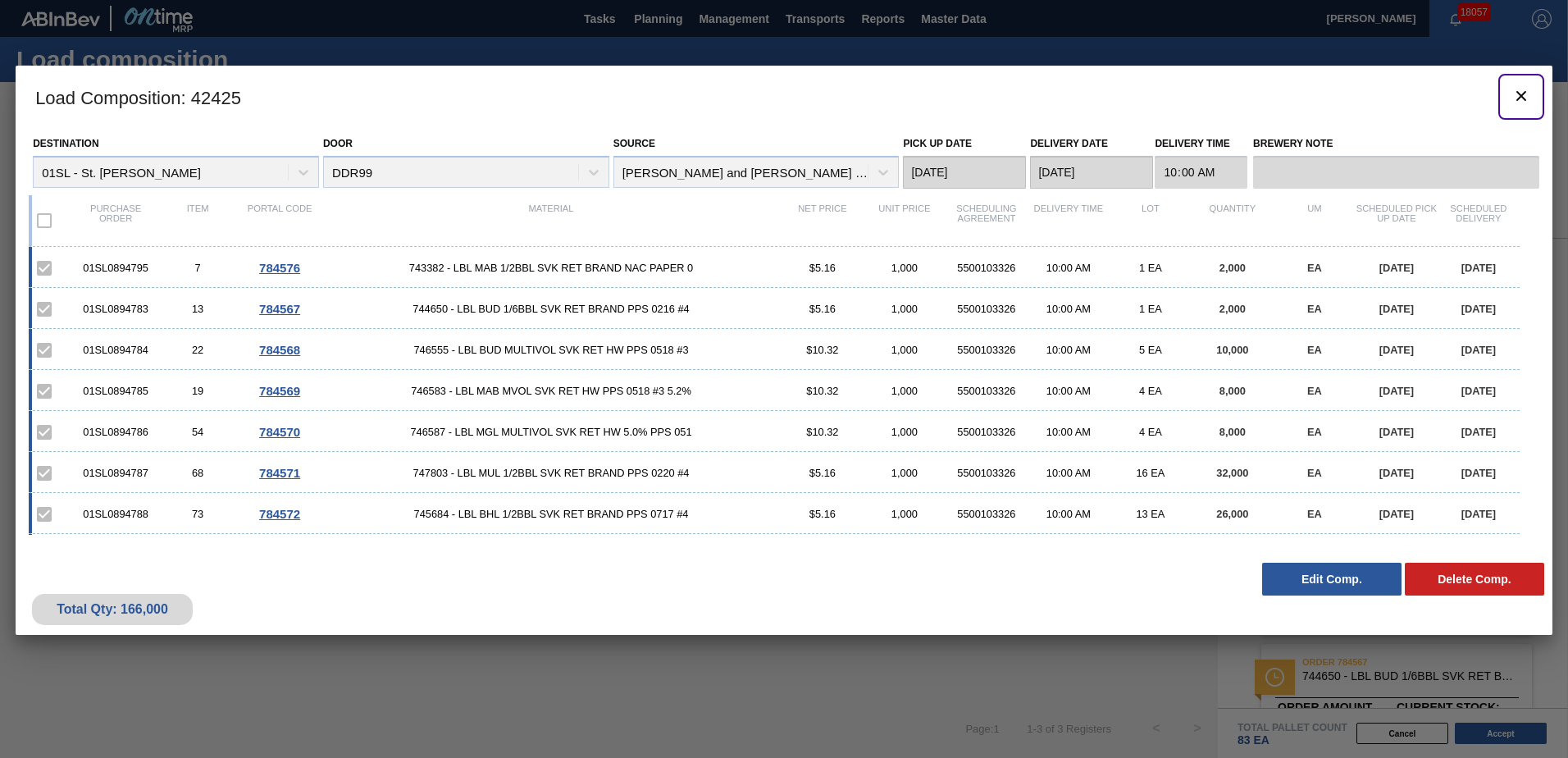
click at [1516, 92] on icon "botão de ícone" at bounding box center [1521, 96] width 20 height 20
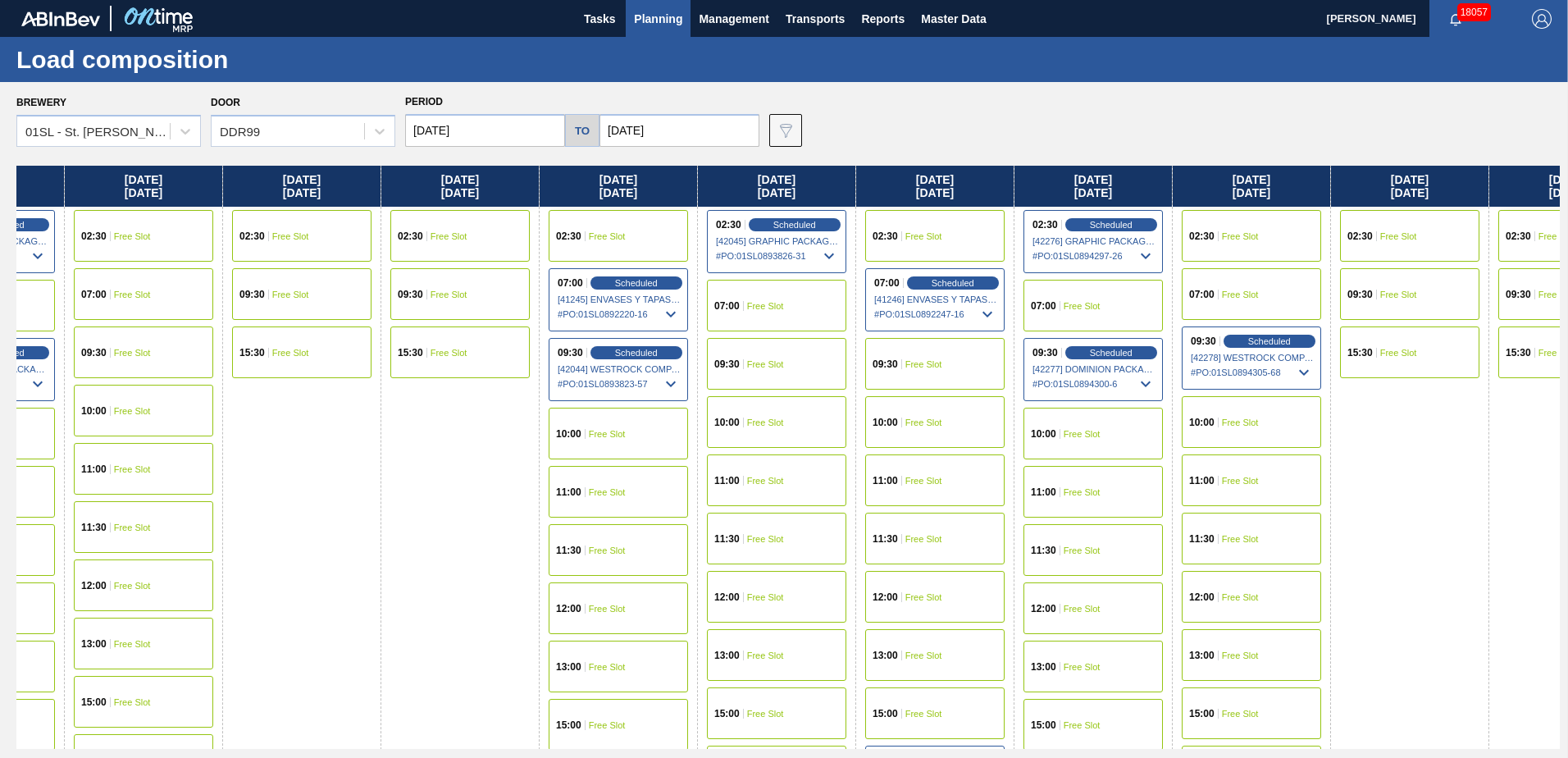
drag, startPoint x: 1121, startPoint y: 543, endPoint x: 369, endPoint y: 524, distance: 752.2
click at [193, 526] on div "[DATE] 02:30 Free Slot 09:30 Free Slot 15:30 Free Slot [DATE] 07:00 Free Slot 0…" at bounding box center [788, 458] width 1543 height 583
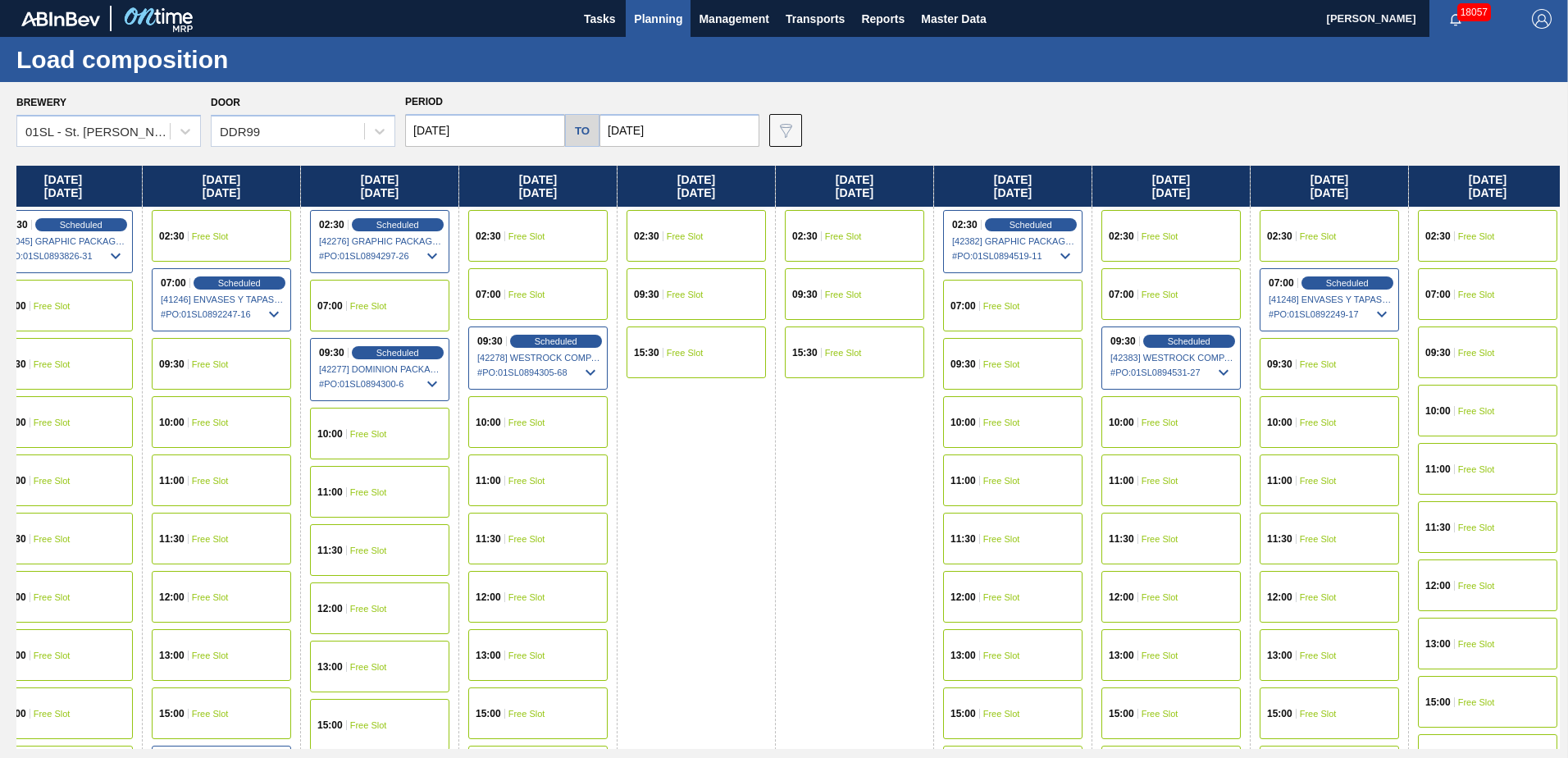
drag, startPoint x: 861, startPoint y: 524, endPoint x: 683, endPoint y: 523, distance: 178.0
click at [242, 478] on div "[DATE] 02:30 Free Slot 09:30 Free Slot 15:30 Free Slot [DATE] 07:00 Free Slot 0…" at bounding box center [788, 458] width 1543 height 583
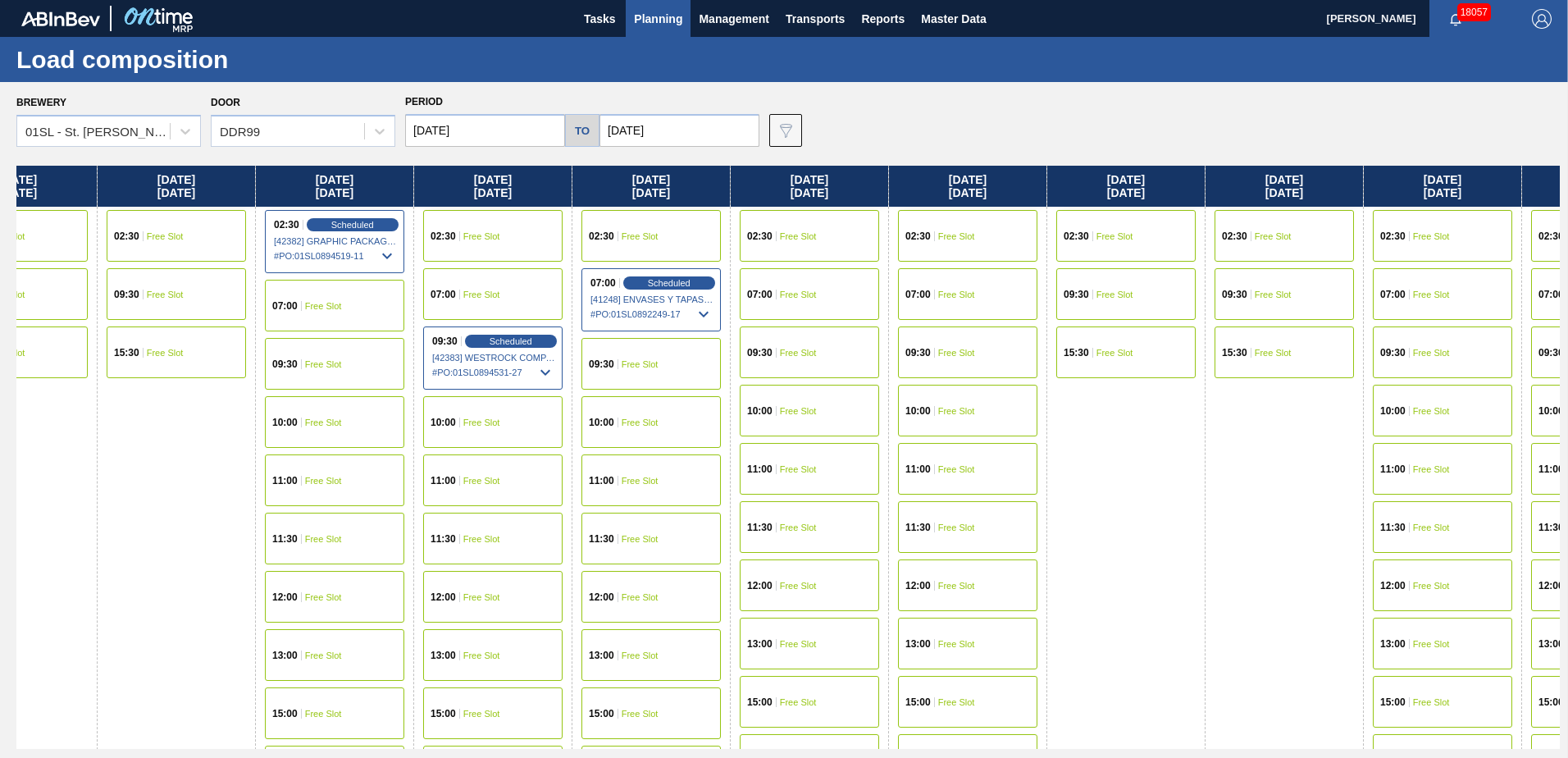
drag, startPoint x: 923, startPoint y: 548, endPoint x: 303, endPoint y: 489, distance: 622.8
click at [303, 489] on div "[DATE] 02:30 Free Slot 09:30 Free Slot 15:30 Free Slot [DATE] 07:00 Free Slot 0…" at bounding box center [788, 458] width 1543 height 583
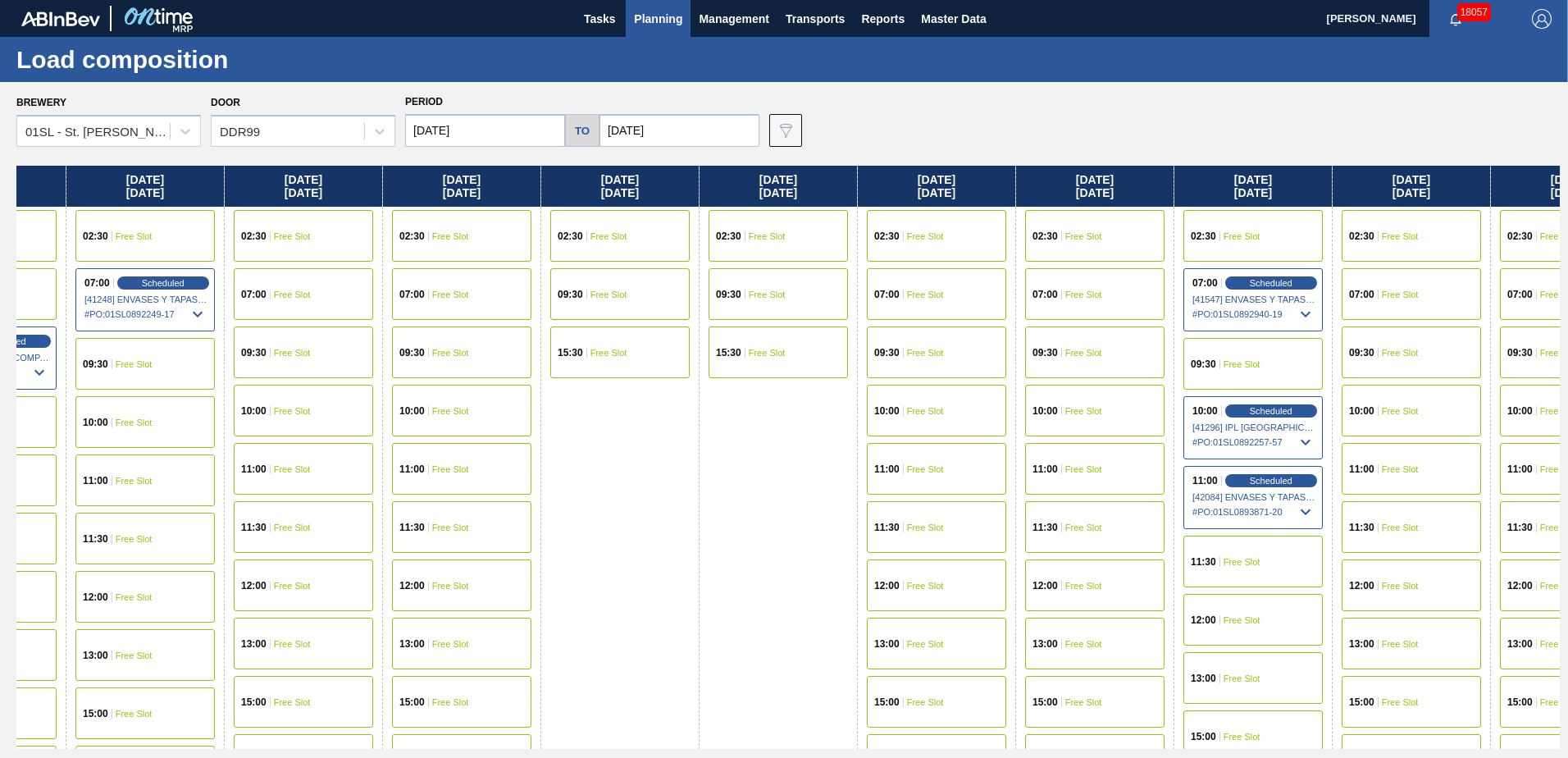
drag, startPoint x: 752, startPoint y: 484, endPoint x: 484, endPoint y: 463, distance: 268.8
click at [484, 463] on div "[DATE] 02:30 Free Slot 09:30 Free Slot 15:30 Free Slot [DATE] 07:00 Free Slot 0…" at bounding box center [788, 458] width 1543 height 583
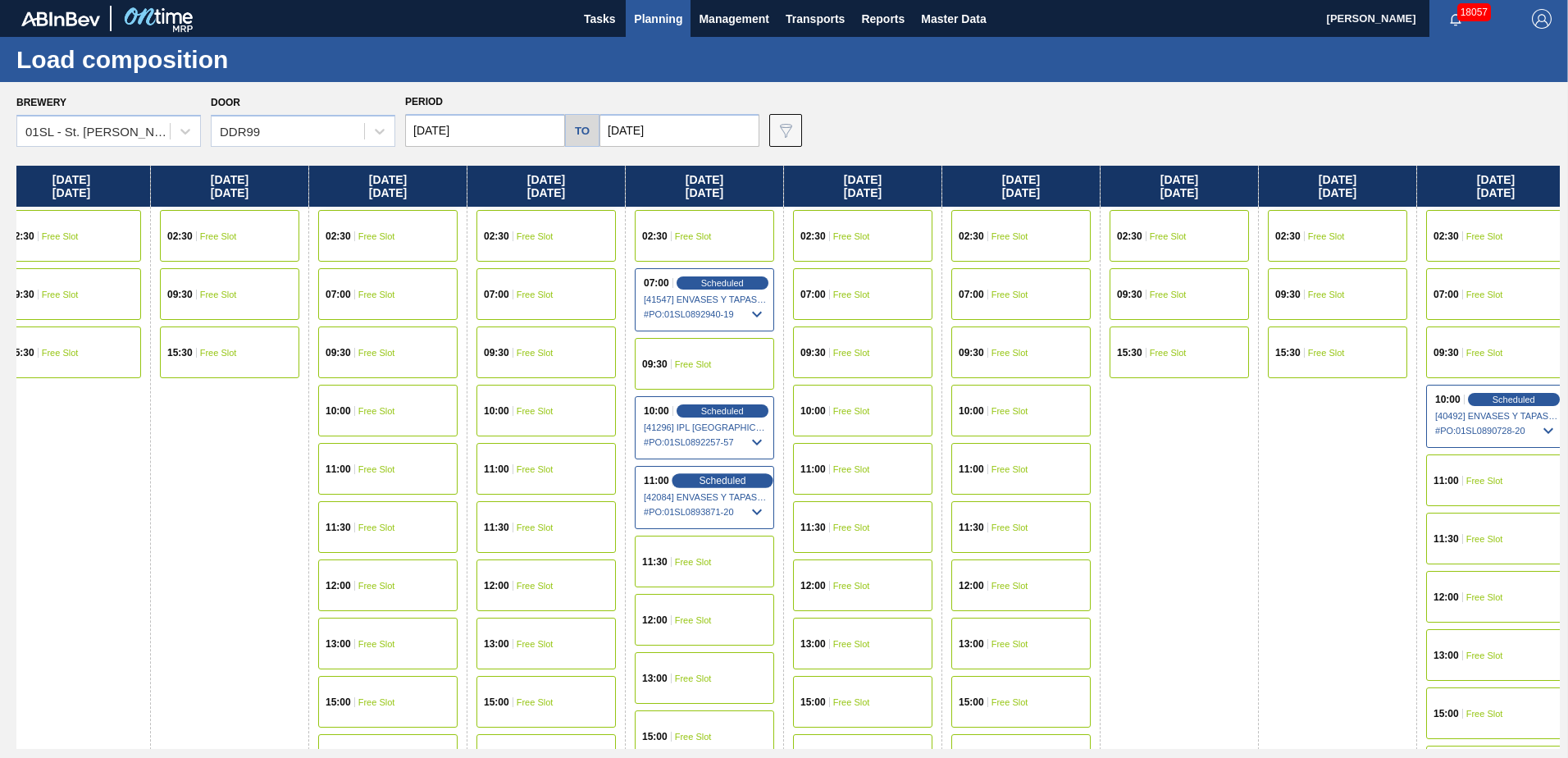
drag, startPoint x: 1075, startPoint y: 510, endPoint x: 735, endPoint y: 482, distance: 341.2
click at [537, 469] on div "[DATE] 02:30 Free Slot 09:30 Free Slot 15:30 Free Slot [DATE] 07:00 Free Slot 0…" at bounding box center [788, 458] width 1543 height 583
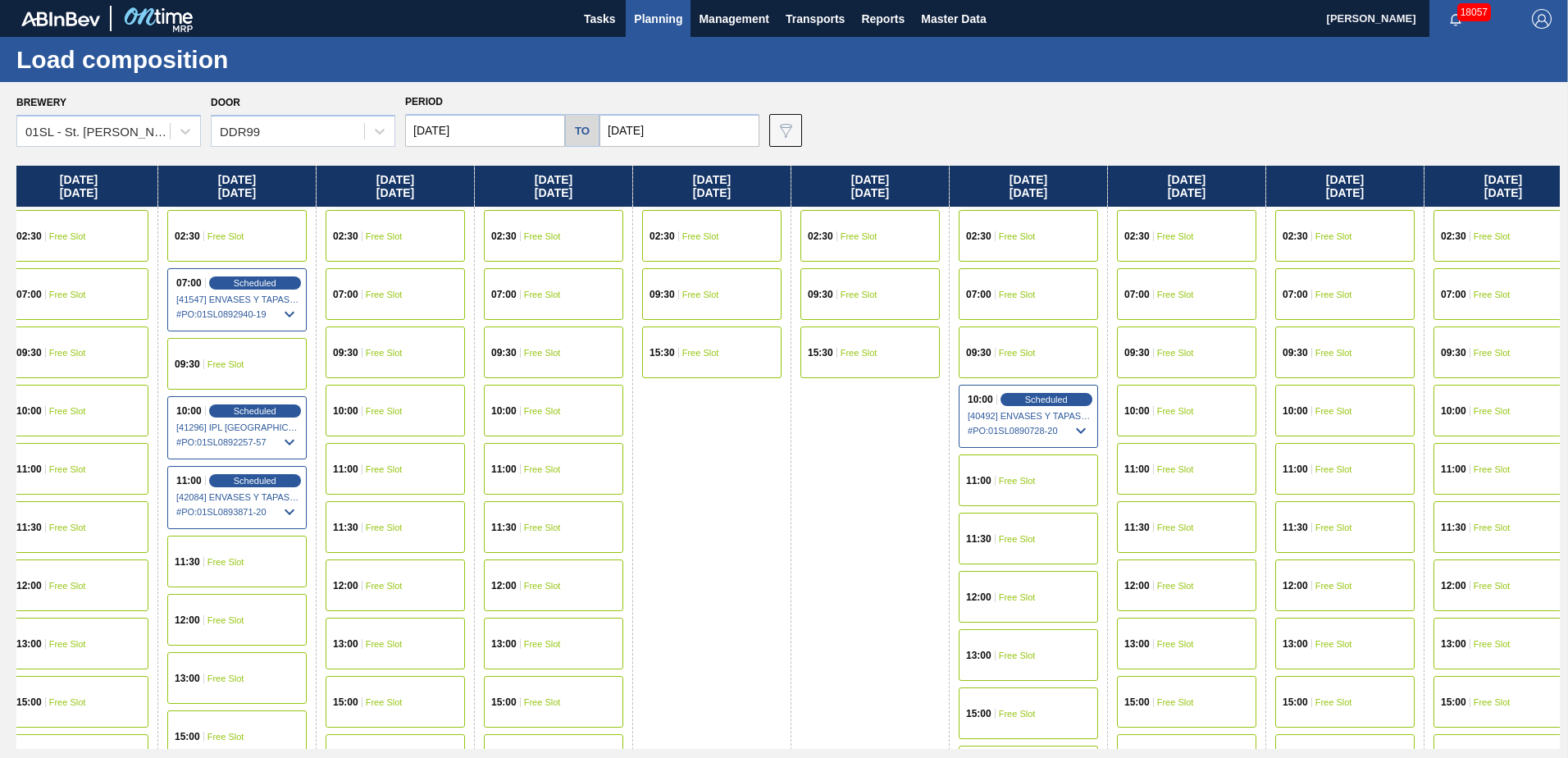
drag, startPoint x: 936, startPoint y: 496, endPoint x: 553, endPoint y: 460, distance: 384.7
click at [553, 460] on div "[DATE] 02:30 Free Slot 09:30 Free Slot 15:30 Free Slot [DATE] 07:00 Free Slot 0…" at bounding box center [788, 458] width 1543 height 583
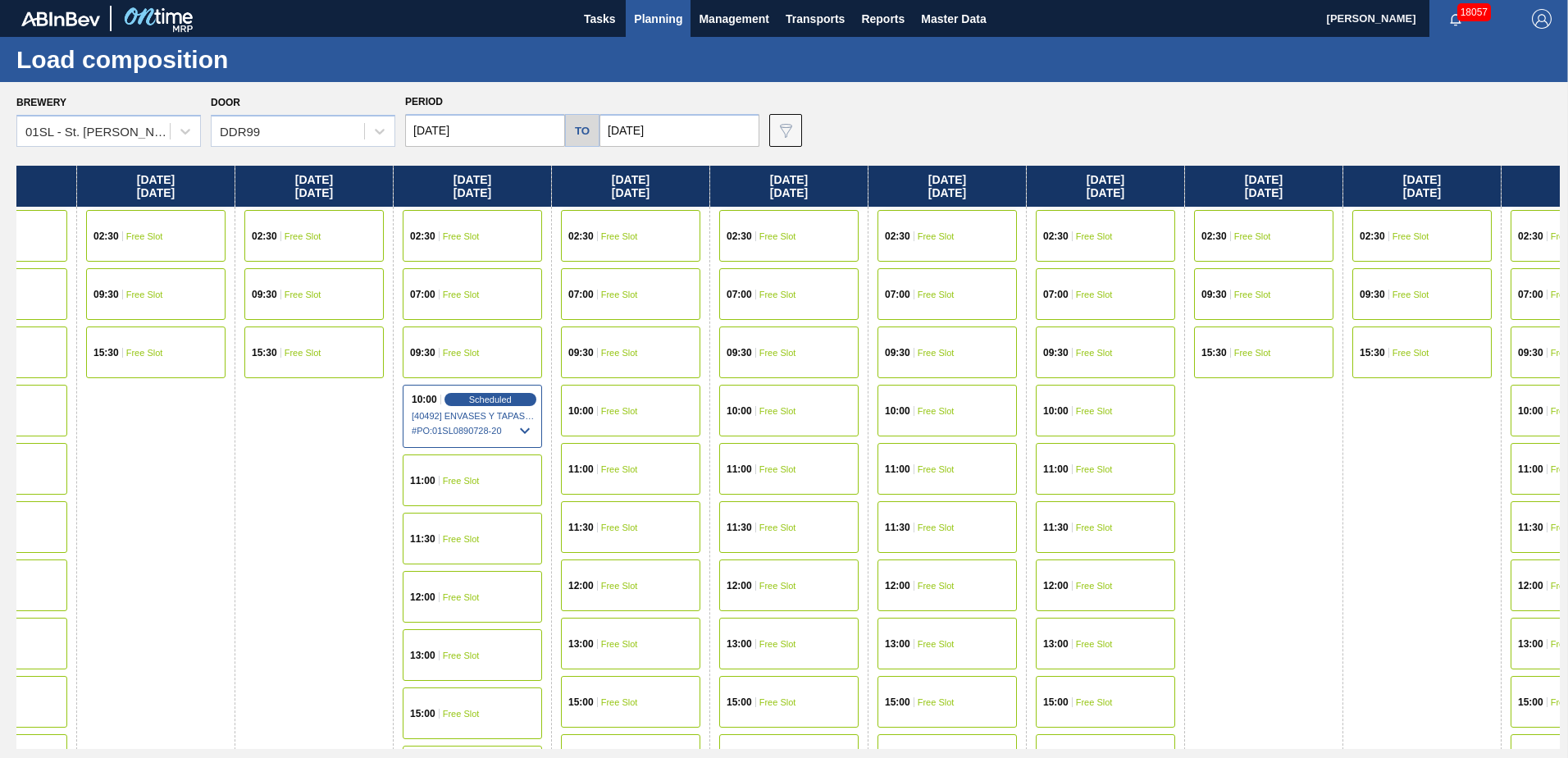
drag, startPoint x: 827, startPoint y: 477, endPoint x: 556, endPoint y: 459, distance: 271.6
click at [547, 460] on div "[DATE] 02:30 Free Slot 09:30 Free Slot 15:30 Free Slot [DATE] 07:00 Free Slot 0…" at bounding box center [788, 458] width 1543 height 583
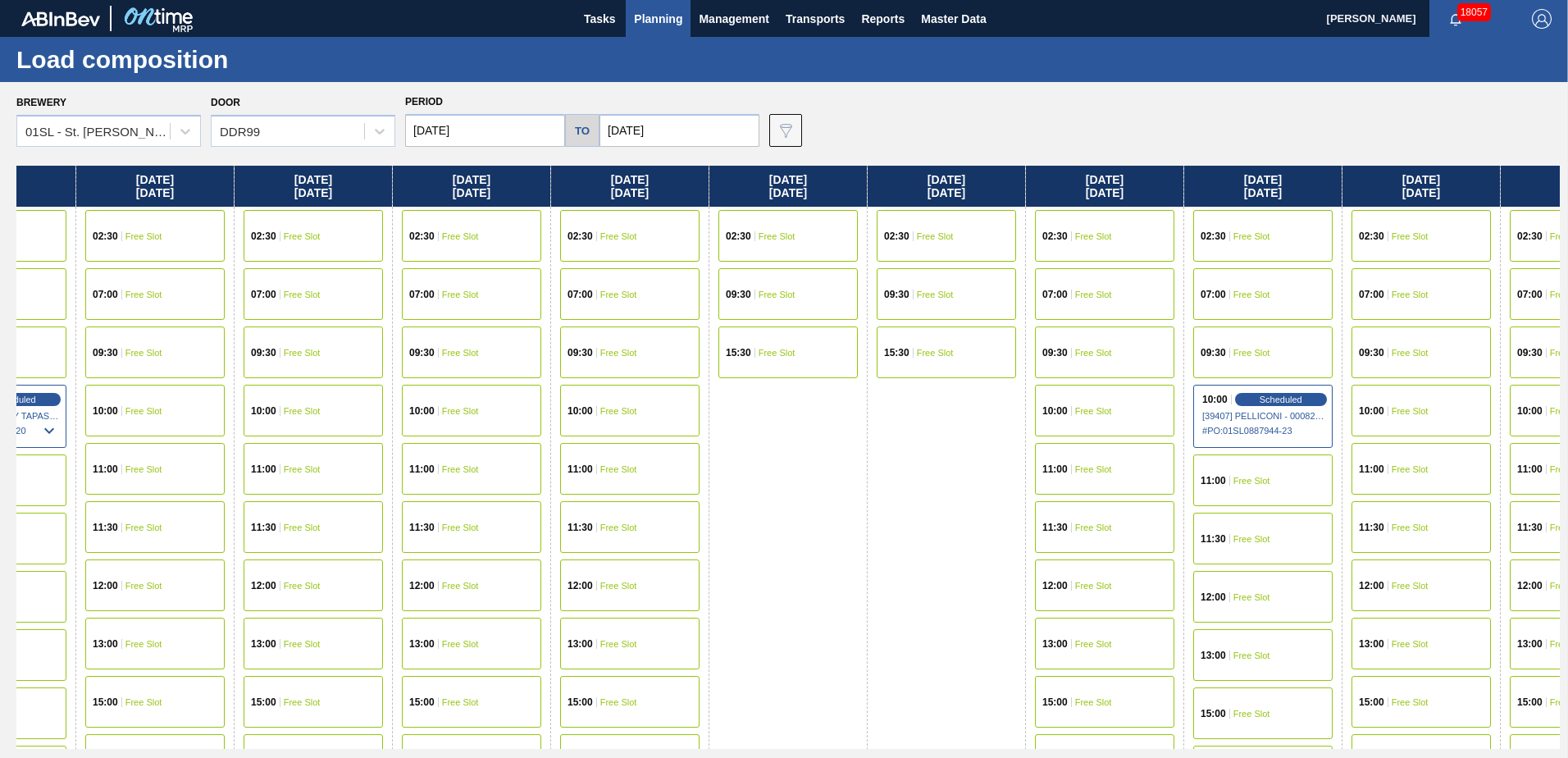
drag, startPoint x: 635, startPoint y: 456, endPoint x: 650, endPoint y: 454, distance: 15.1
click at [625, 456] on div "[DATE] 02:30 Free Slot 09:30 Free Slot 15:30 Free Slot [DATE] 07:00 Free Slot 0…" at bounding box center [788, 458] width 1543 height 583
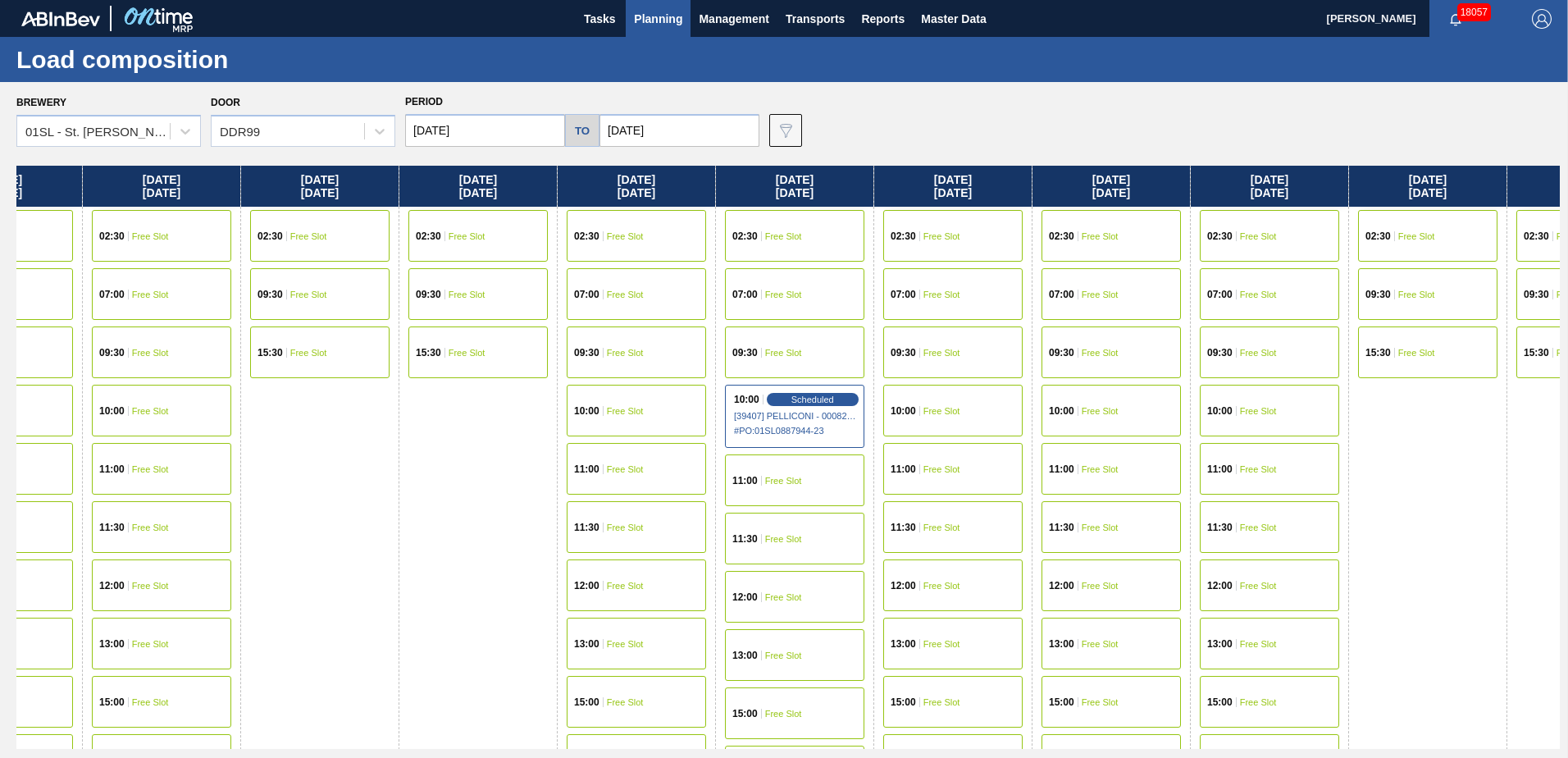
drag, startPoint x: 1037, startPoint y: 501, endPoint x: 588, endPoint y: 460, distance: 450.9
click at [588, 460] on div "[DATE] 02:30 Free Slot 09:30 Free Slot 15:30 Free Slot [DATE] 07:00 Free Slot 0…" at bounding box center [788, 458] width 1543 height 583
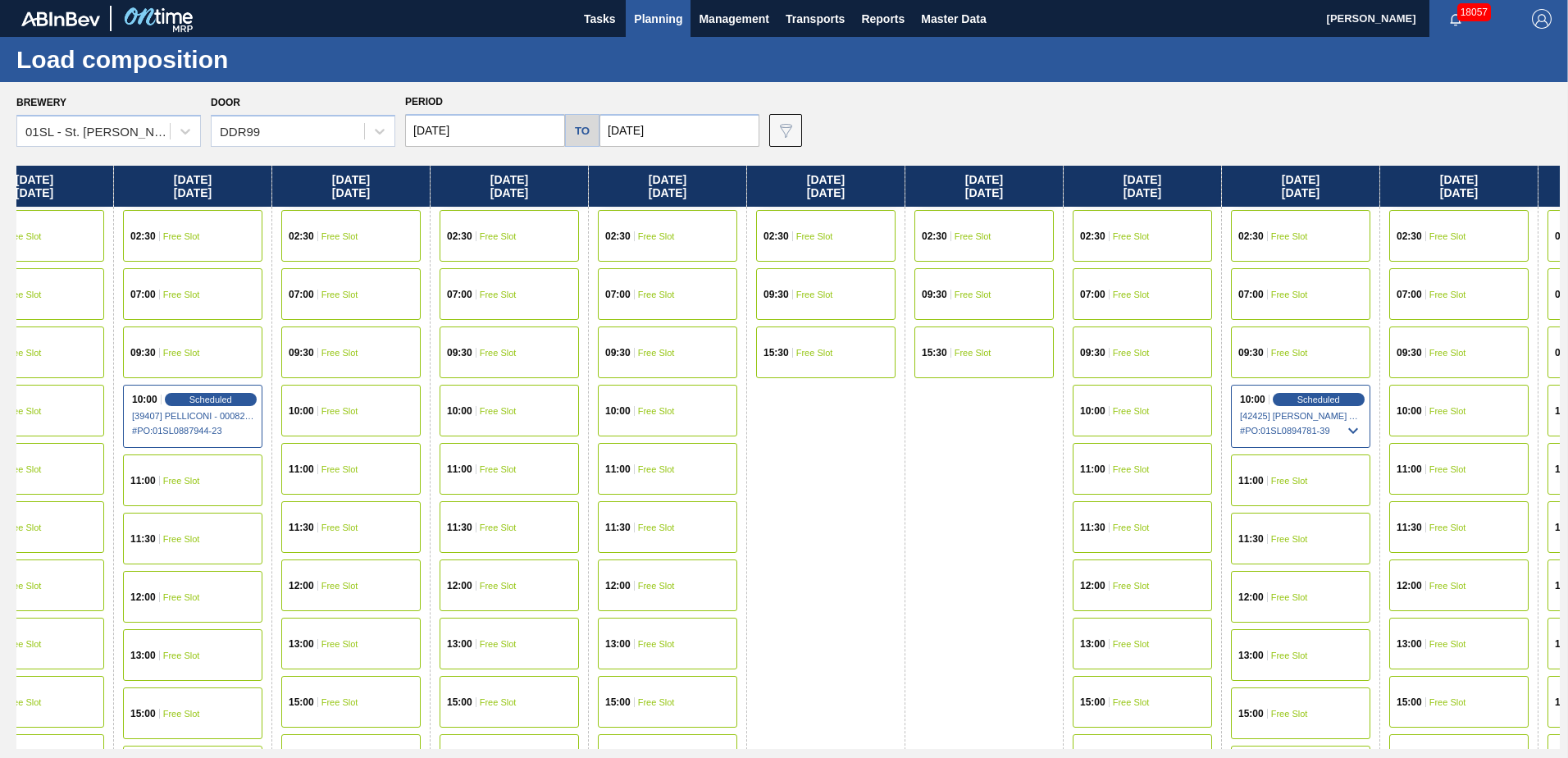
drag, startPoint x: 855, startPoint y: 496, endPoint x: 583, endPoint y: 470, distance: 273.2
click at [539, 471] on div "[DATE] 02:30 Free Slot 09:30 Free Slot 15:30 Free Slot [DATE] 07:00 Free Slot 0…" at bounding box center [788, 458] width 1543 height 583
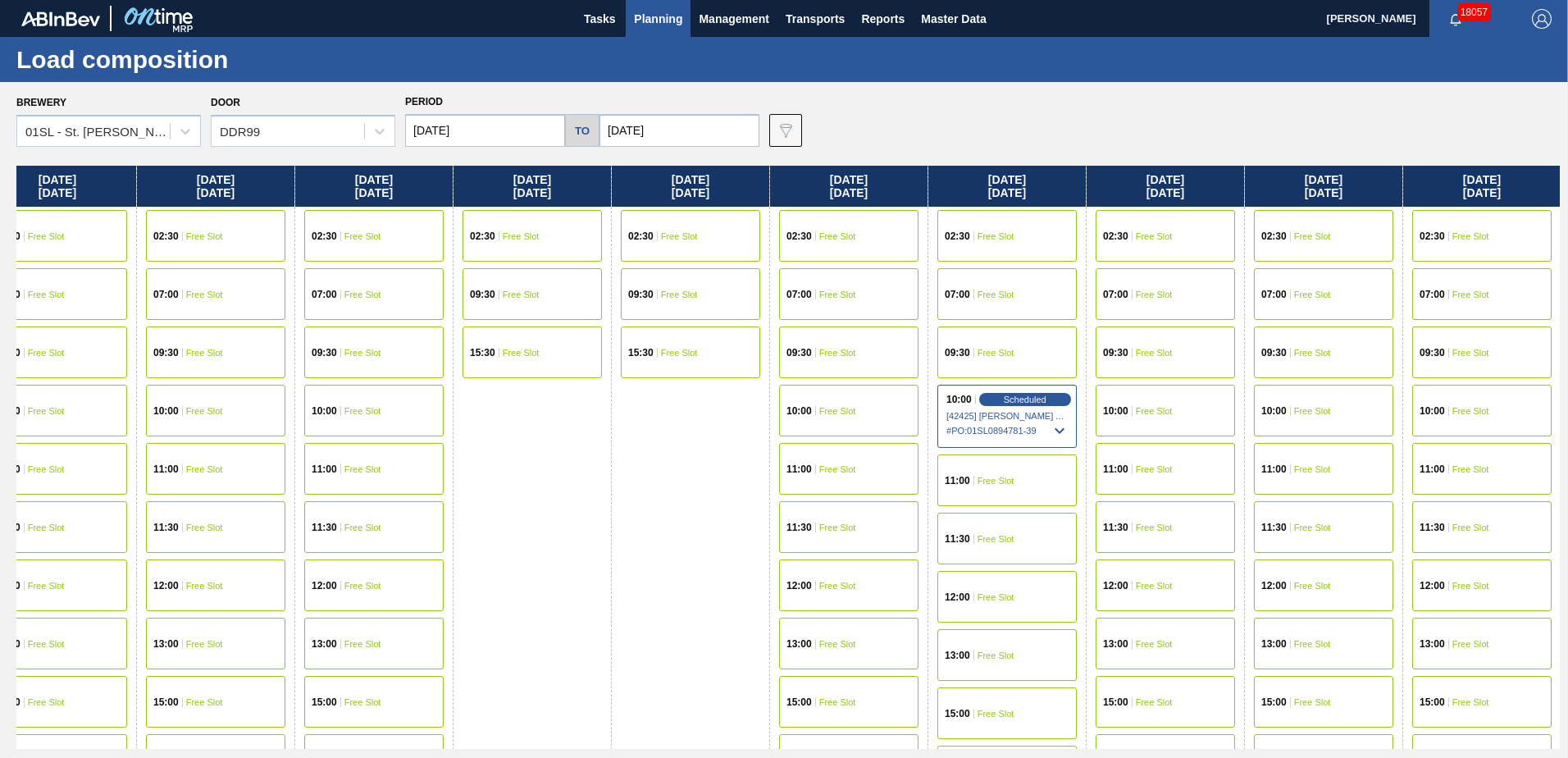
click at [832, 483] on div "[DATE] 02:30 Free Slot 09:30 Free Slot 15:30 Free Slot [DATE] 07:00 Free Slot 0…" at bounding box center [788, 458] width 1543 height 583
click at [1044, 394] on span "Scheduled" at bounding box center [1023, 399] width 47 height 10
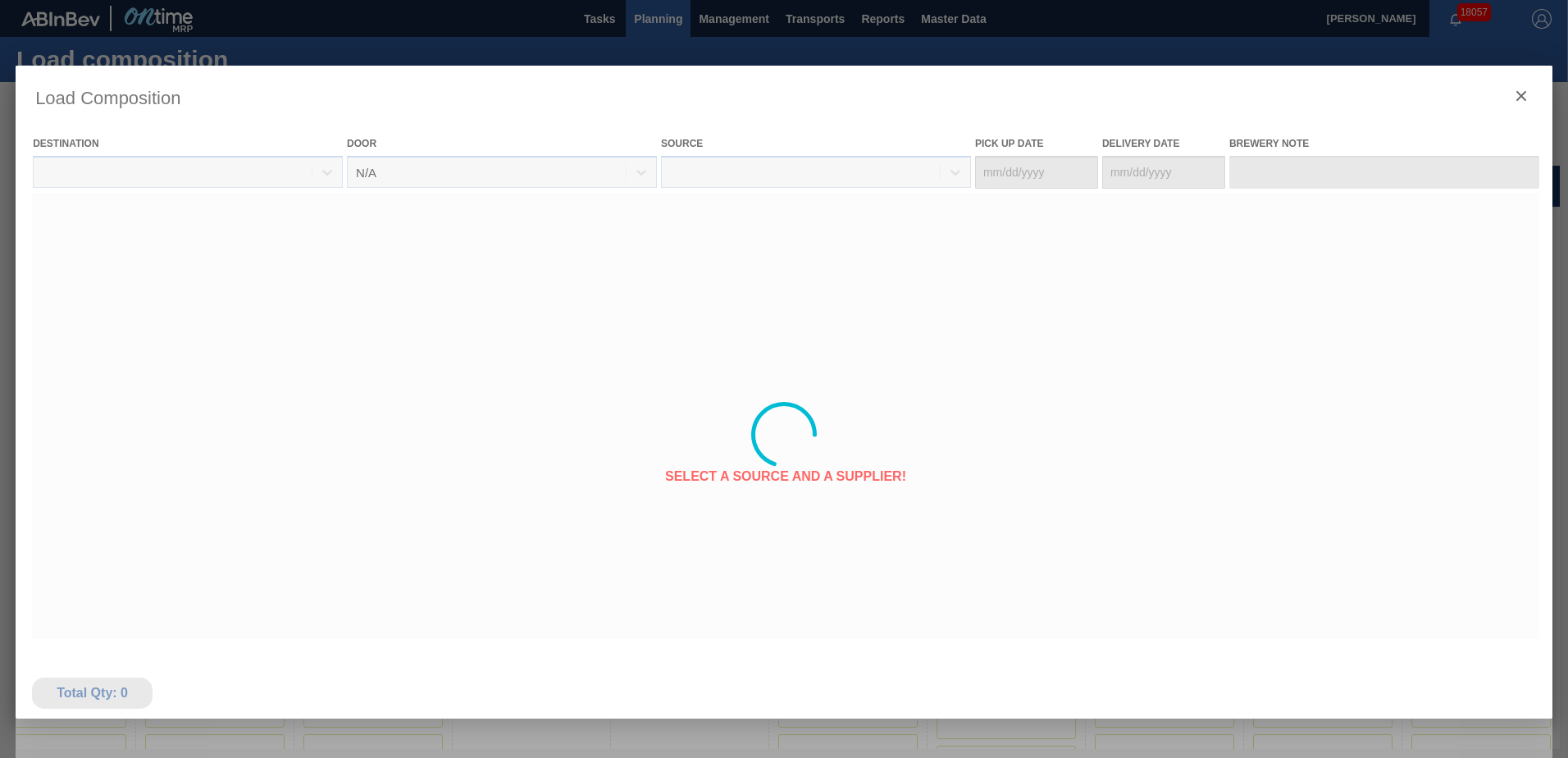
type Date "[DATE]"
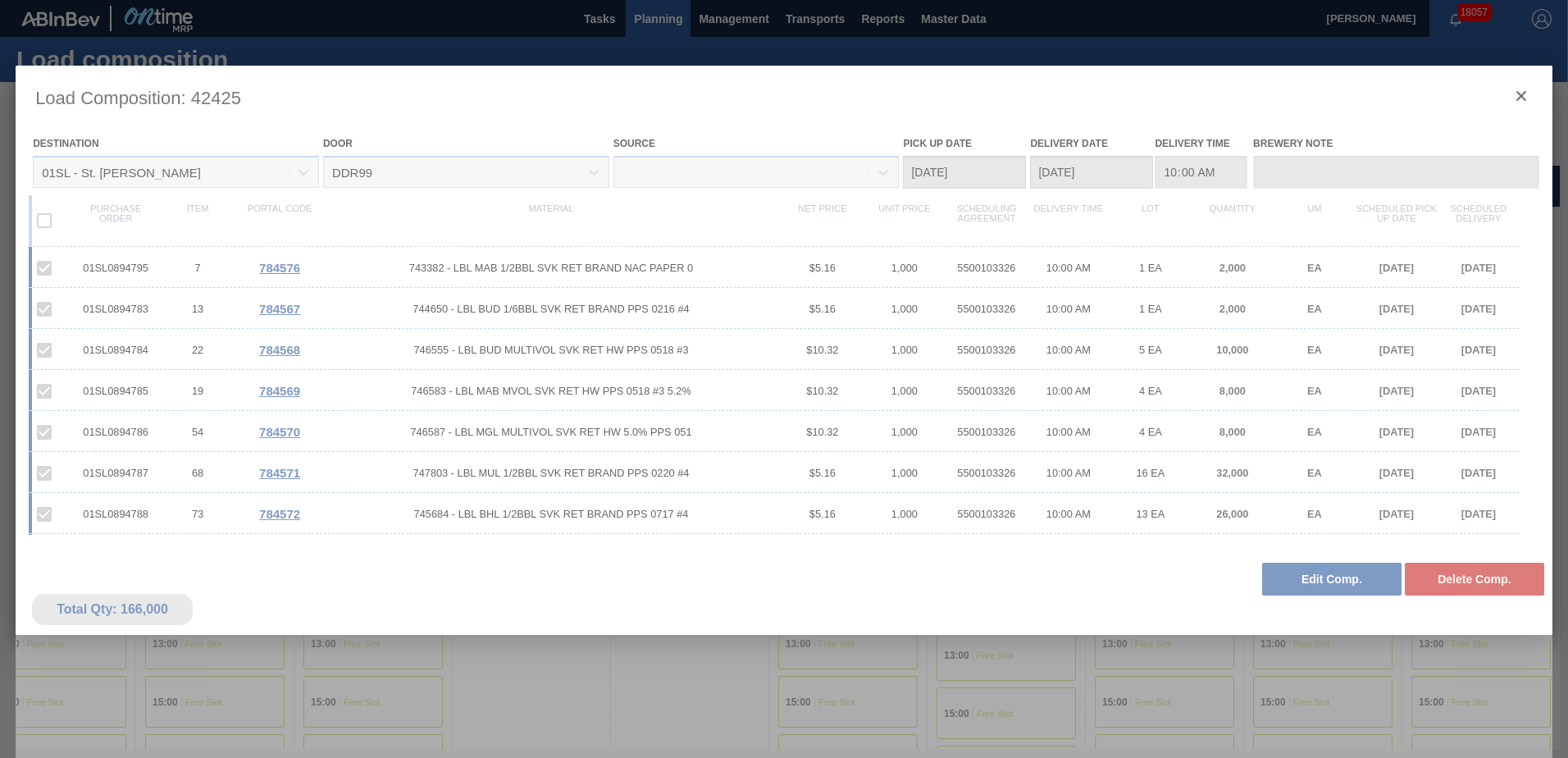
click at [1317, 576] on div at bounding box center [784, 435] width 1536 height 738
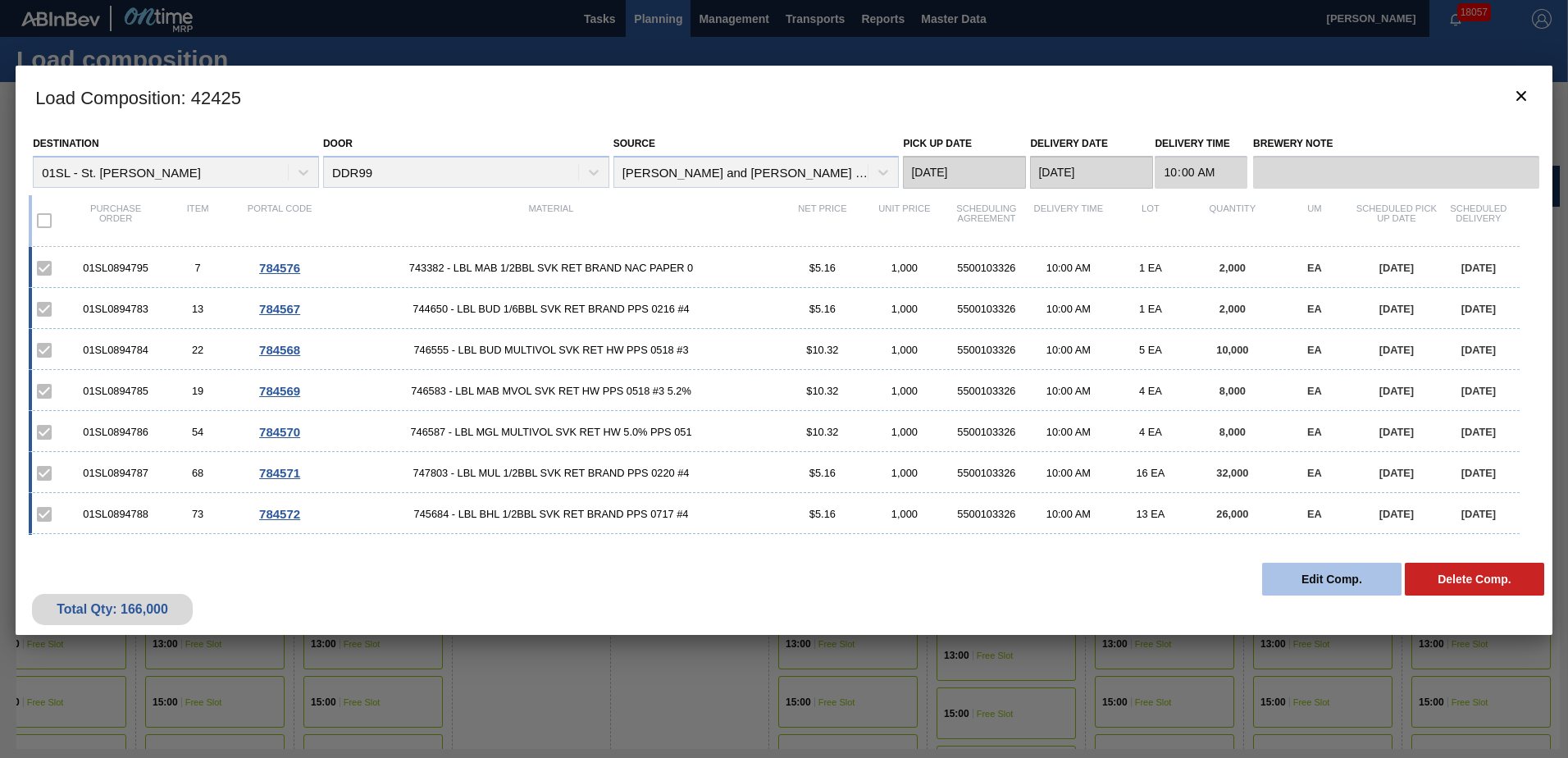
click at [1316, 579] on button "Edit Comp." at bounding box center [1331, 579] width 139 height 33
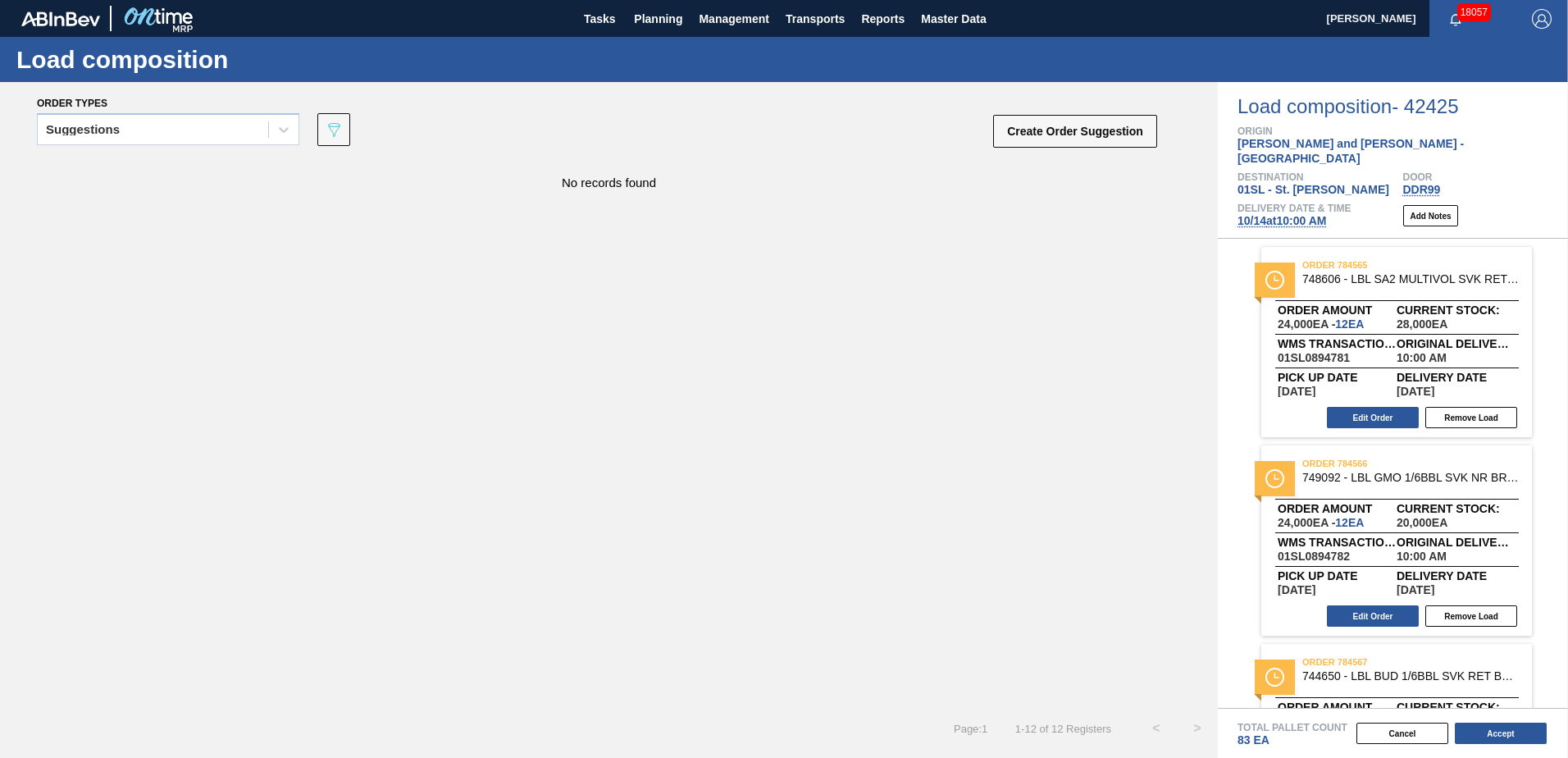
click at [287, 134] on icon at bounding box center [283, 129] width 16 height 16
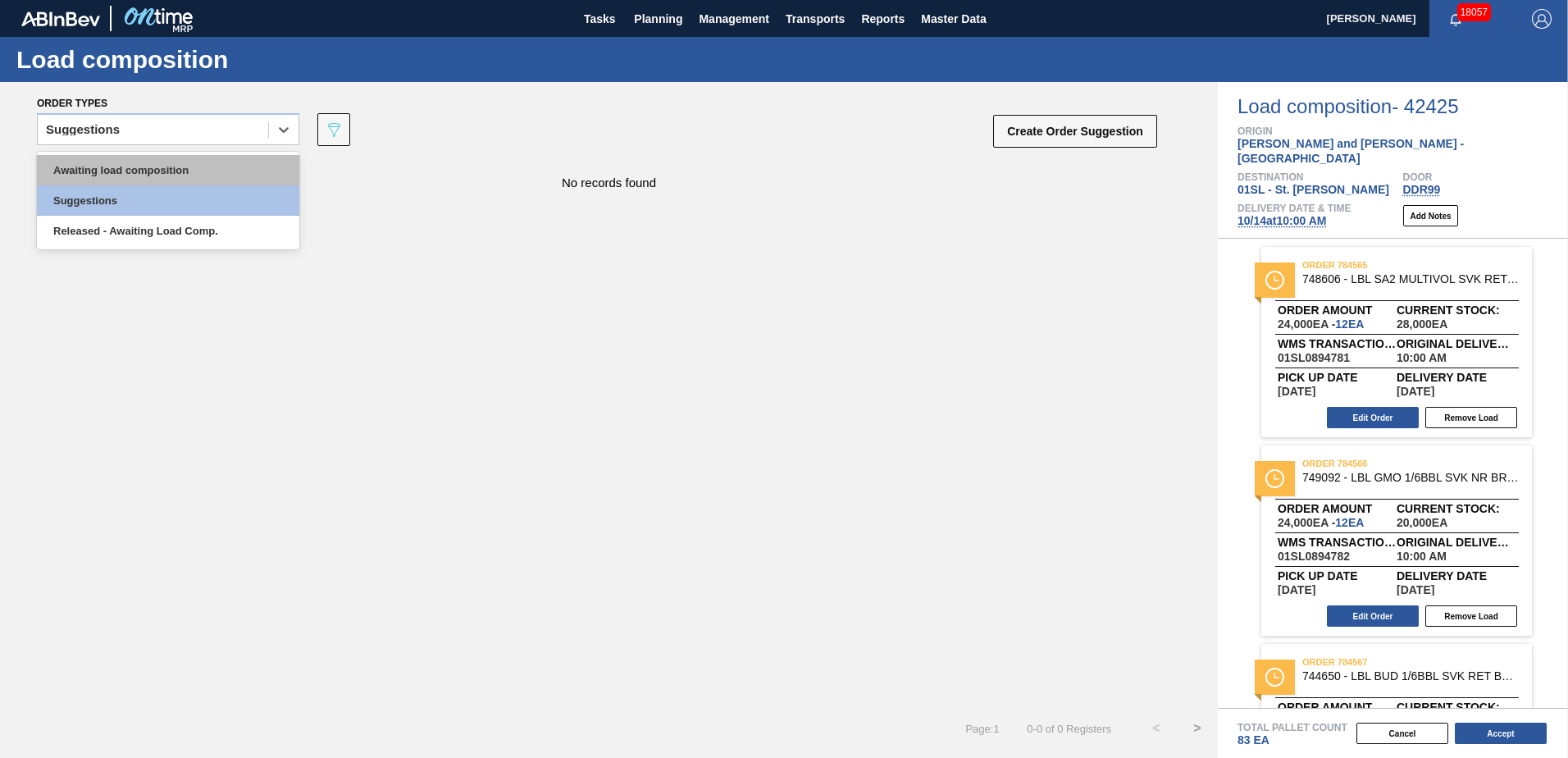
click at [232, 165] on div "Awaiting load composition" at bounding box center [168, 169] width 263 height 30
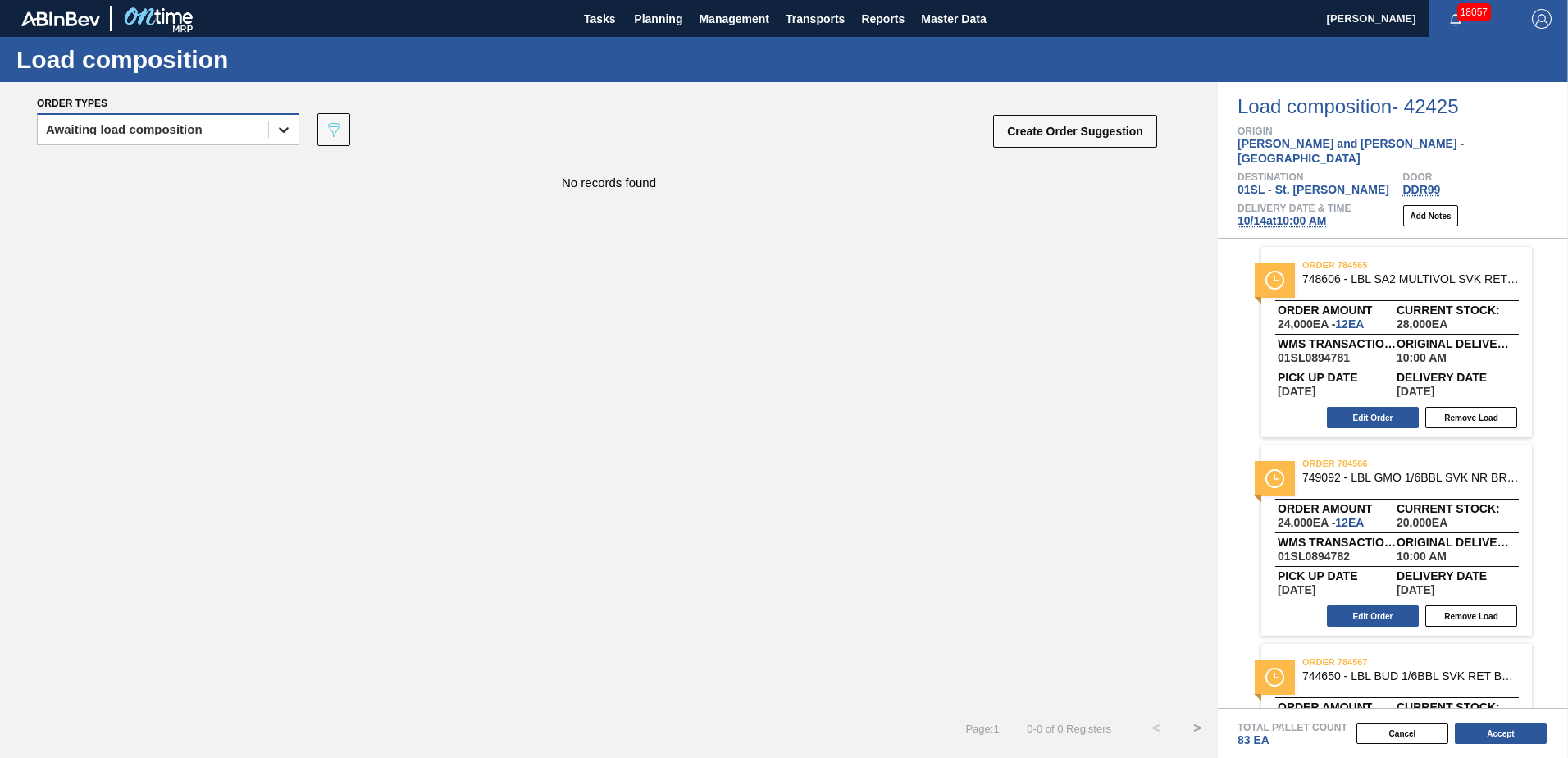
click at [286, 141] on div at bounding box center [283, 129] width 30 height 30
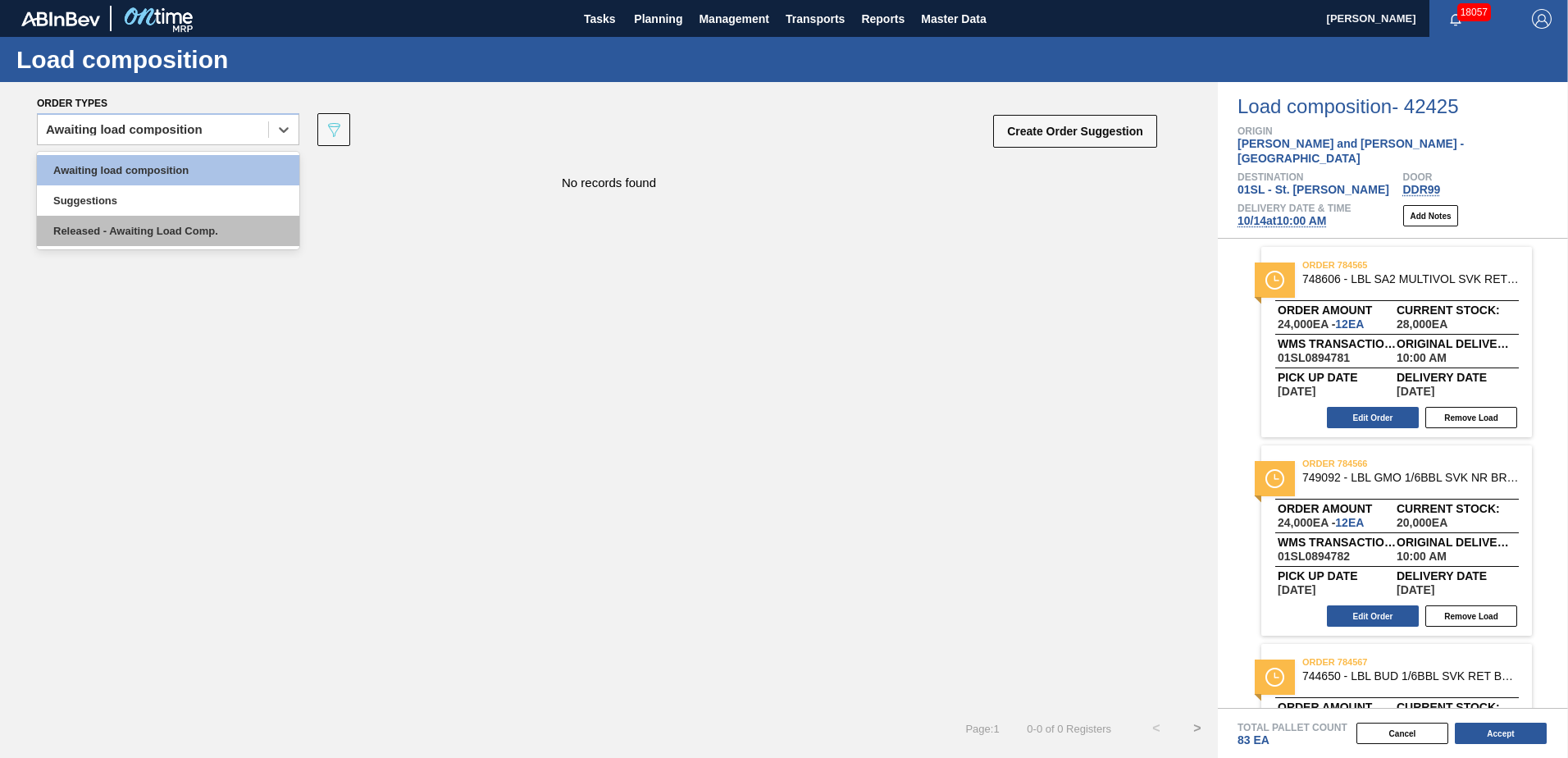
click at [228, 222] on div "Released - Awaiting Load Comp." at bounding box center [168, 230] width 263 height 30
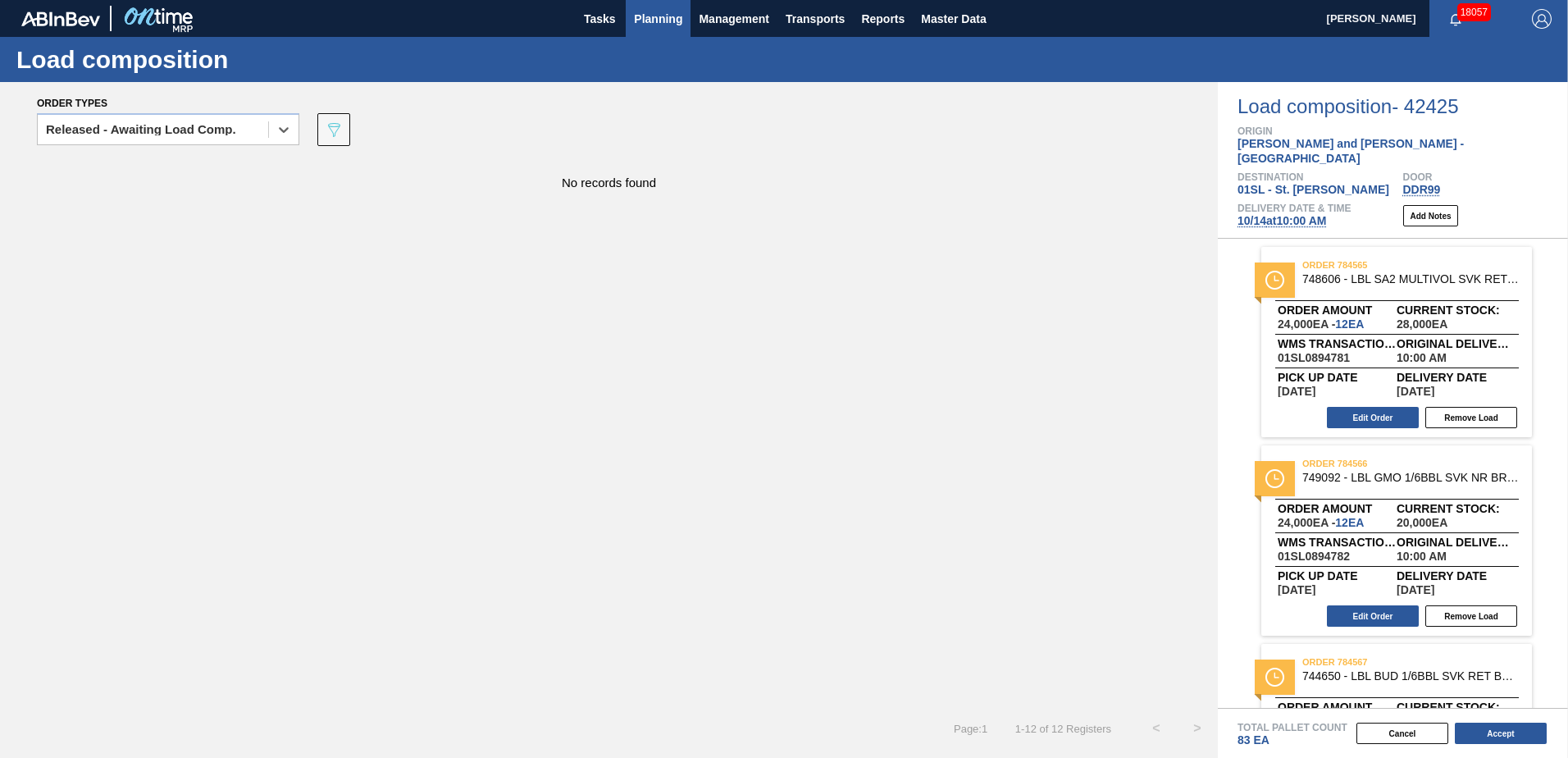
click at [654, 25] on span "Planning" at bounding box center [658, 19] width 49 height 20
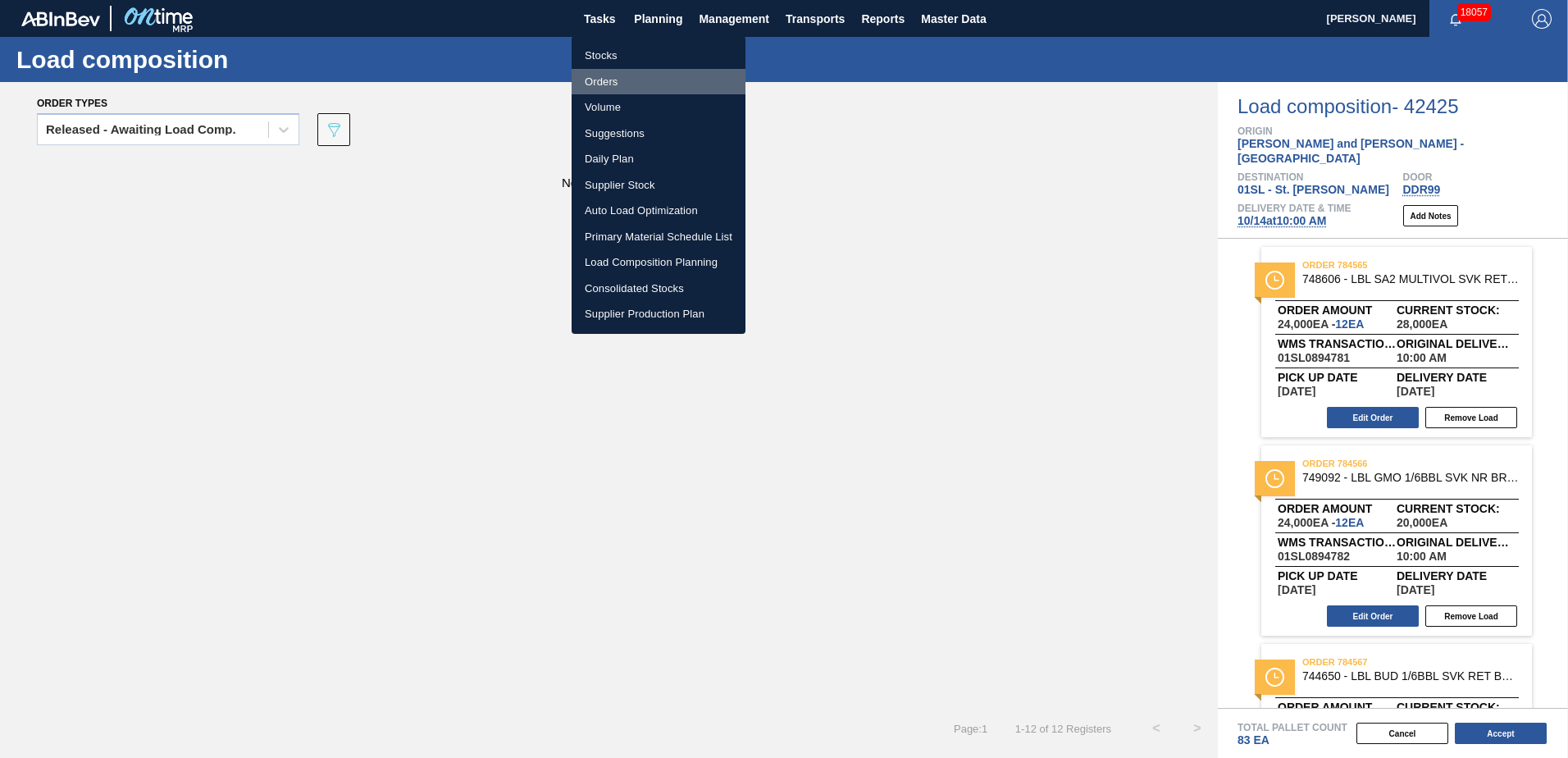
click at [623, 73] on li "Orders" at bounding box center [658, 82] width 174 height 27
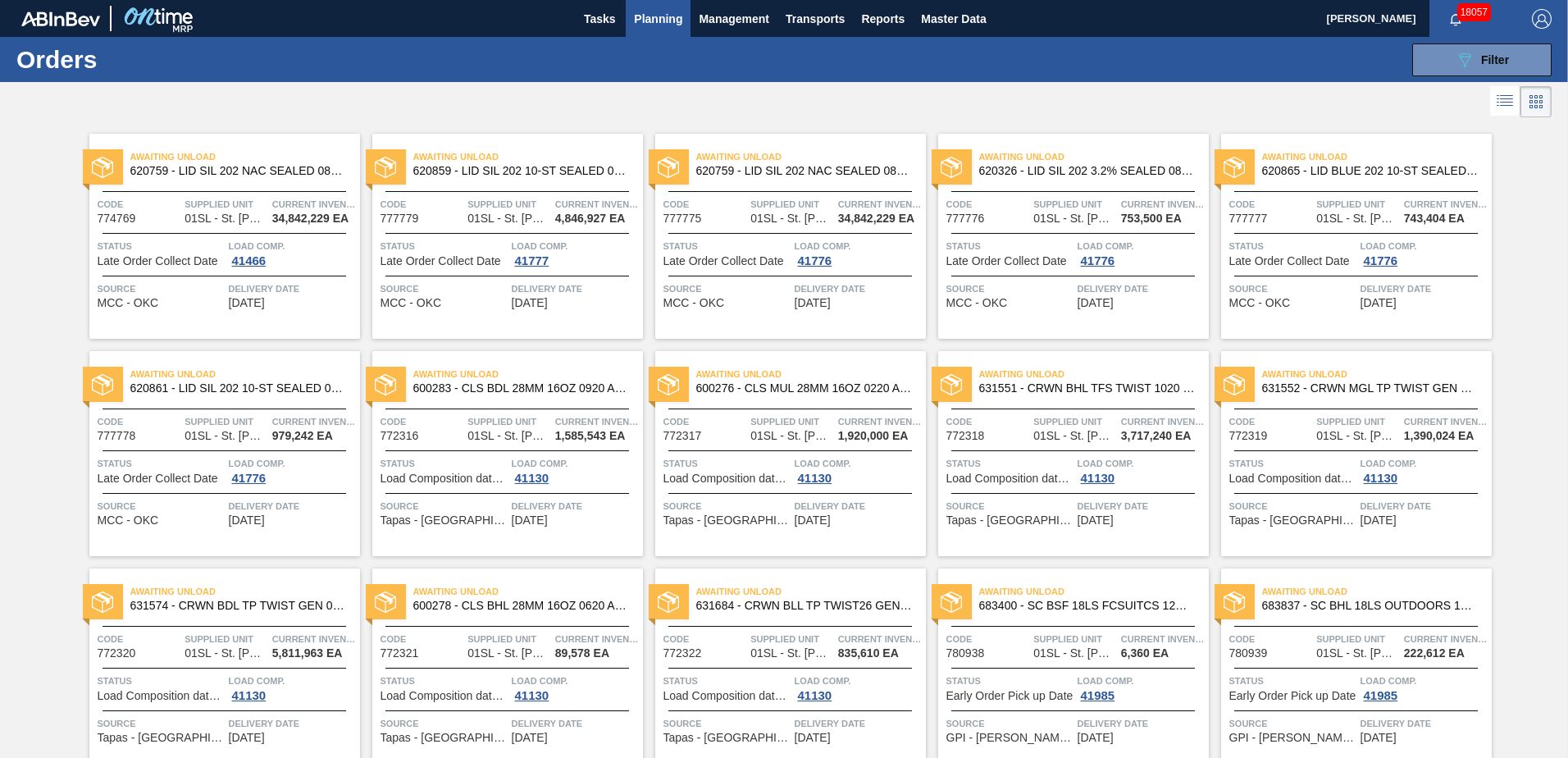
click at [661, 19] on span "Planning" at bounding box center [658, 19] width 49 height 20
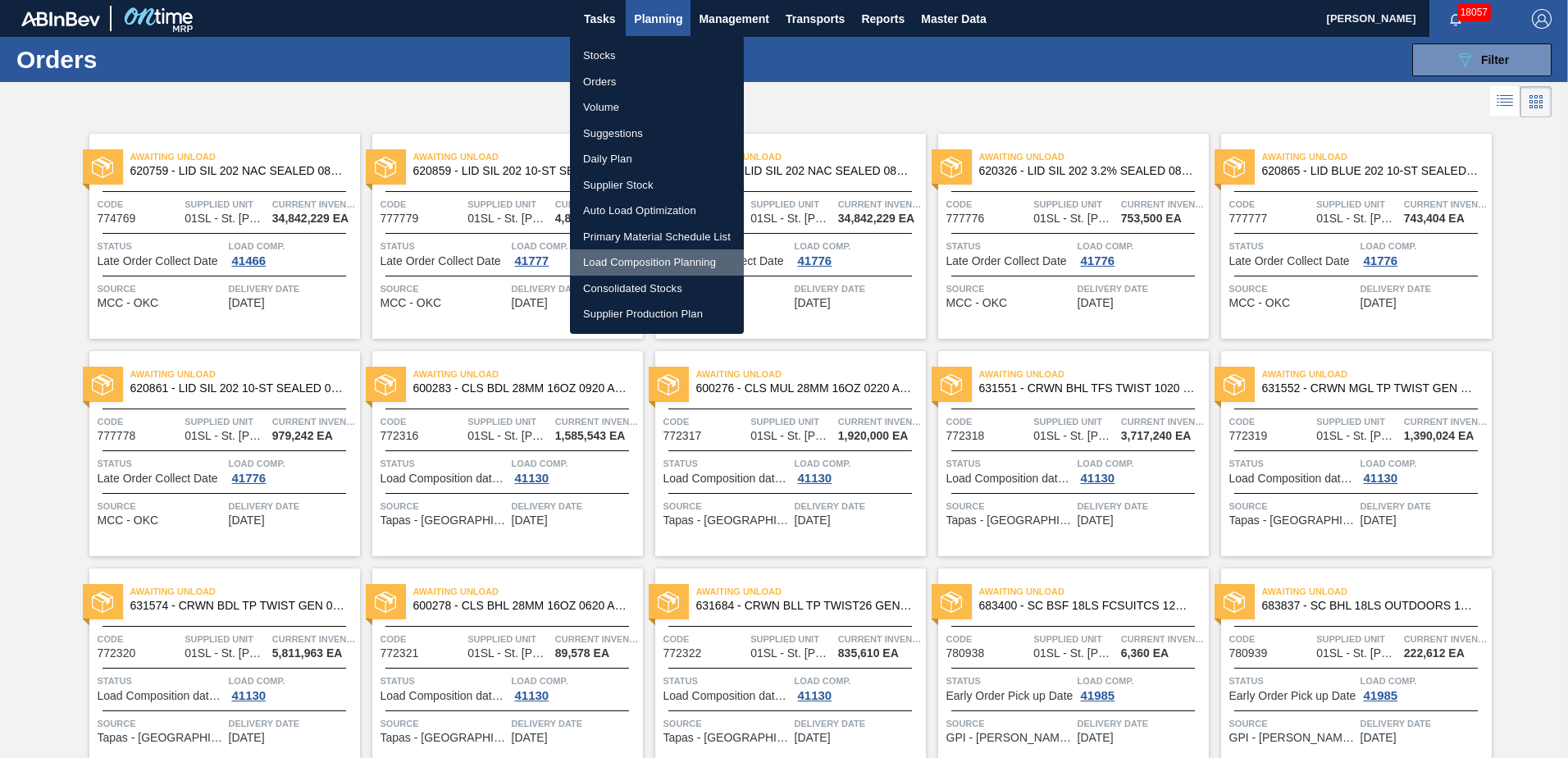
click at [623, 259] on li "Load Composition Planning" at bounding box center [656, 262] width 174 height 27
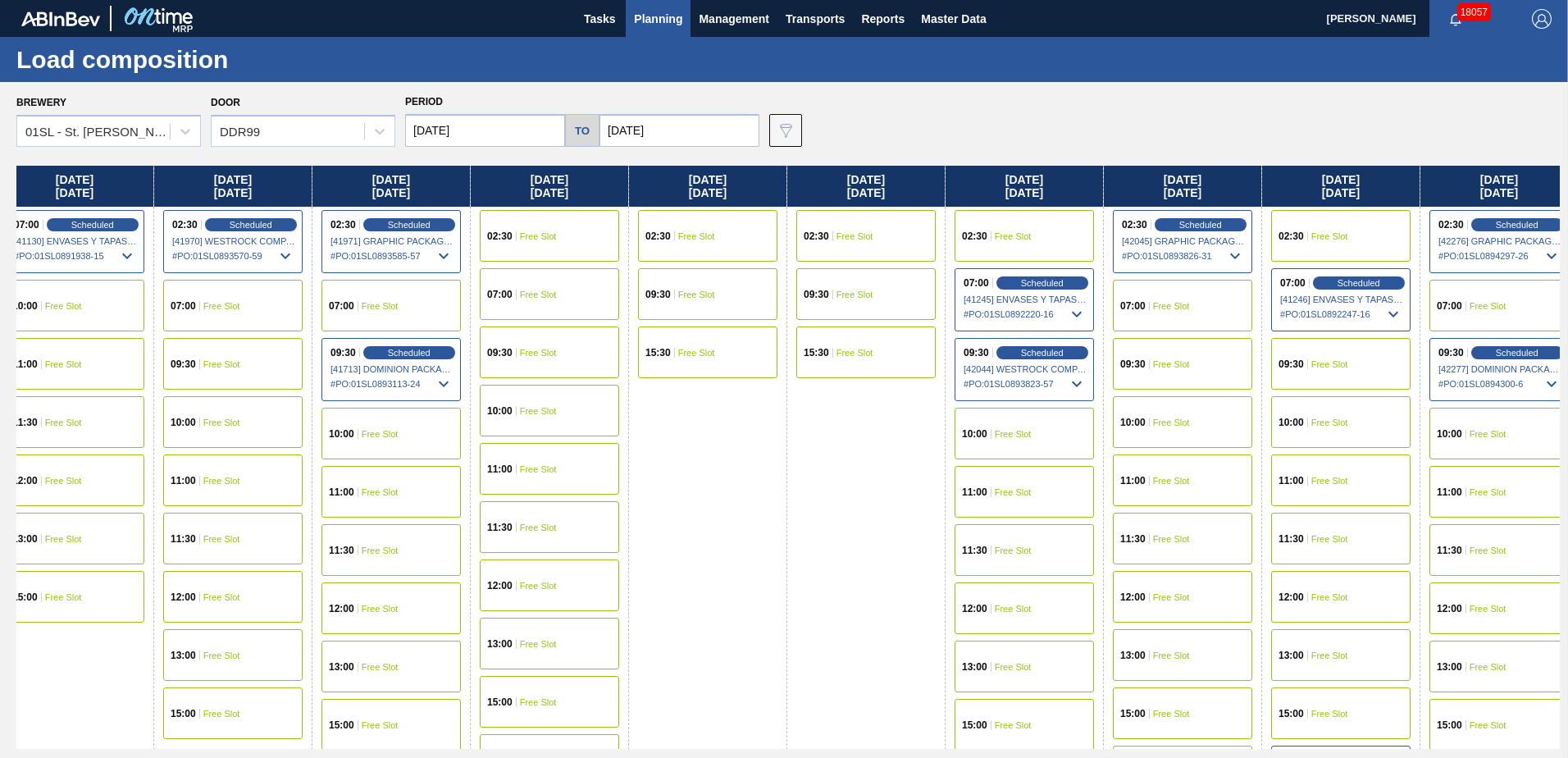
scroll to position [0, 522]
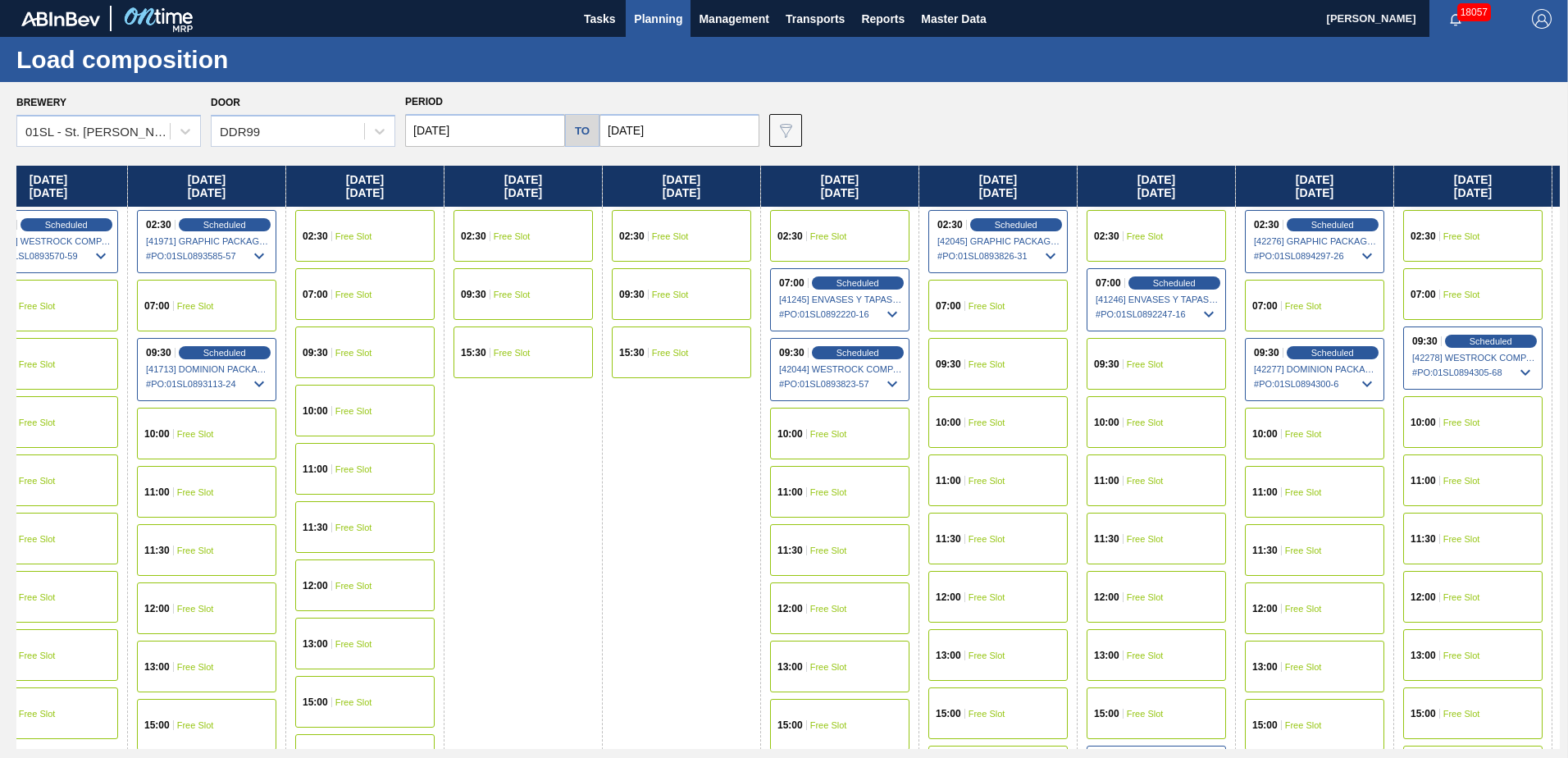
drag, startPoint x: 1221, startPoint y: 446, endPoint x: 885, endPoint y: 435, distance: 336.2
click at [885, 435] on div "[DATE] 02:30 Free Slot 09:30 Free Slot 15:30 Free Slot [DATE] 07:00 Free Slot 0…" at bounding box center [788, 458] width 1543 height 583
click at [652, 124] on input "[DATE]" at bounding box center [679, 130] width 160 height 33
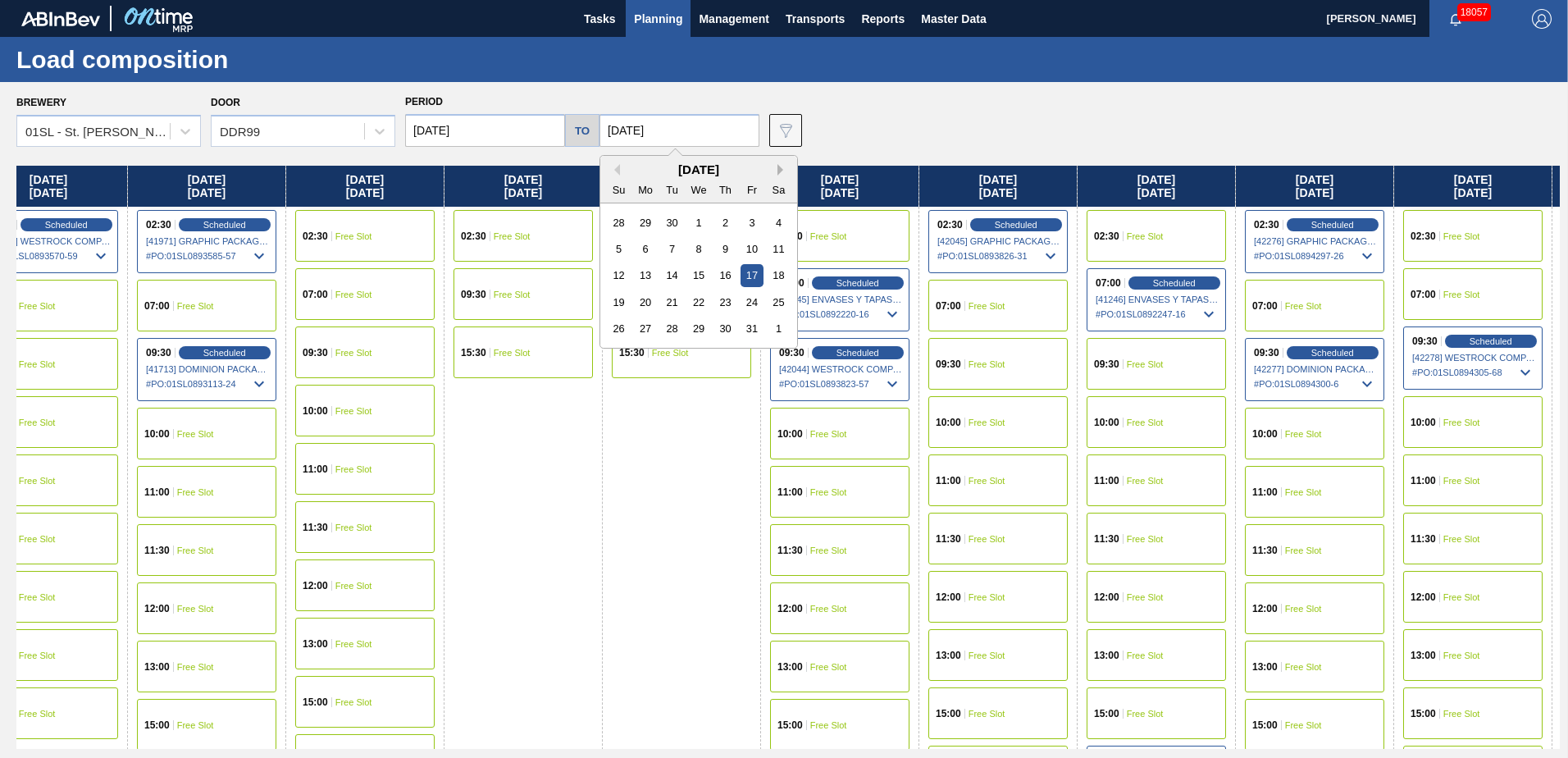
click at [778, 172] on button "Next Month" at bounding box center [783, 169] width 11 height 11
click at [746, 303] on div "21" at bounding box center [752, 302] width 22 height 22
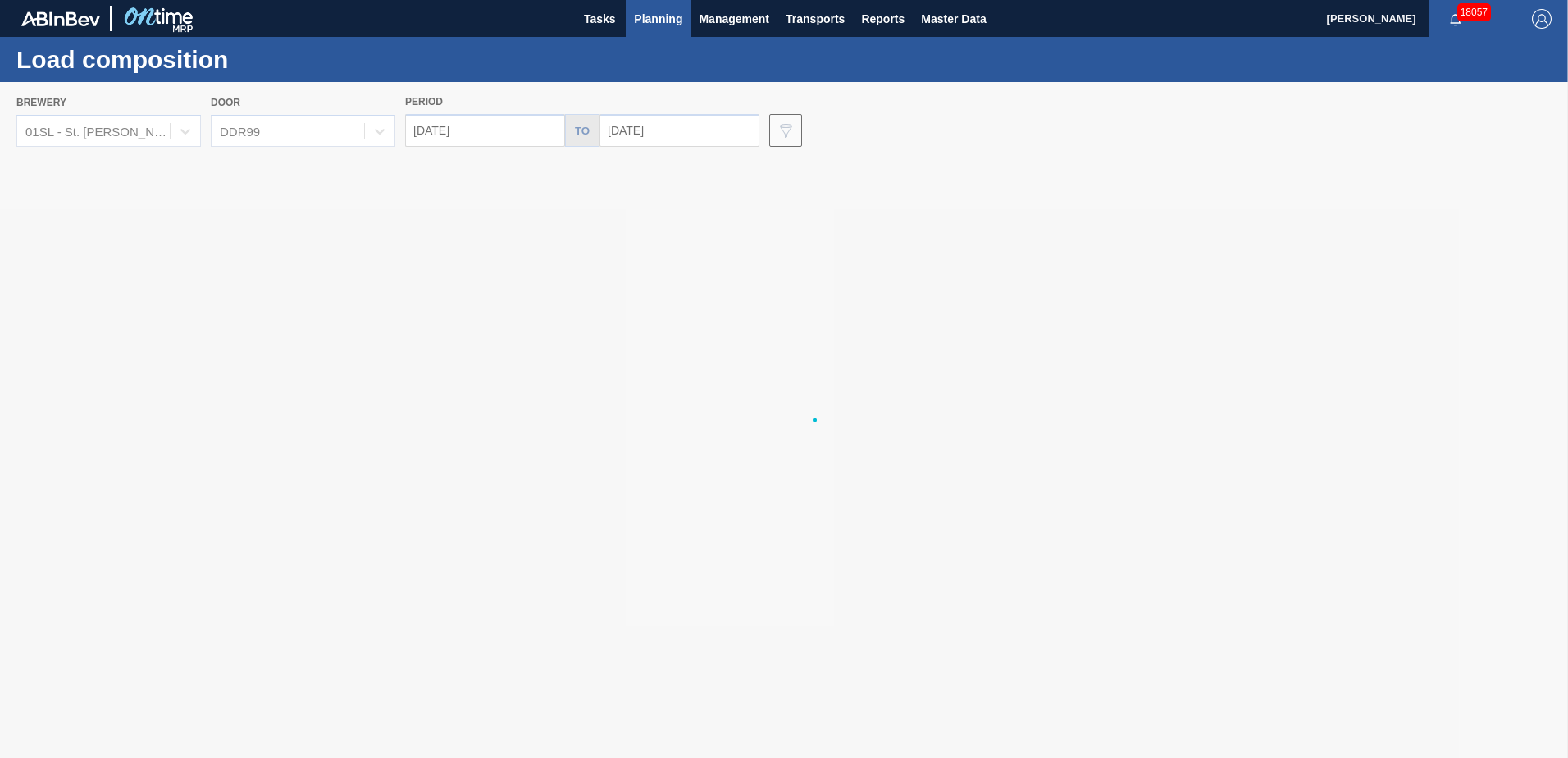
type input "[DATE]"
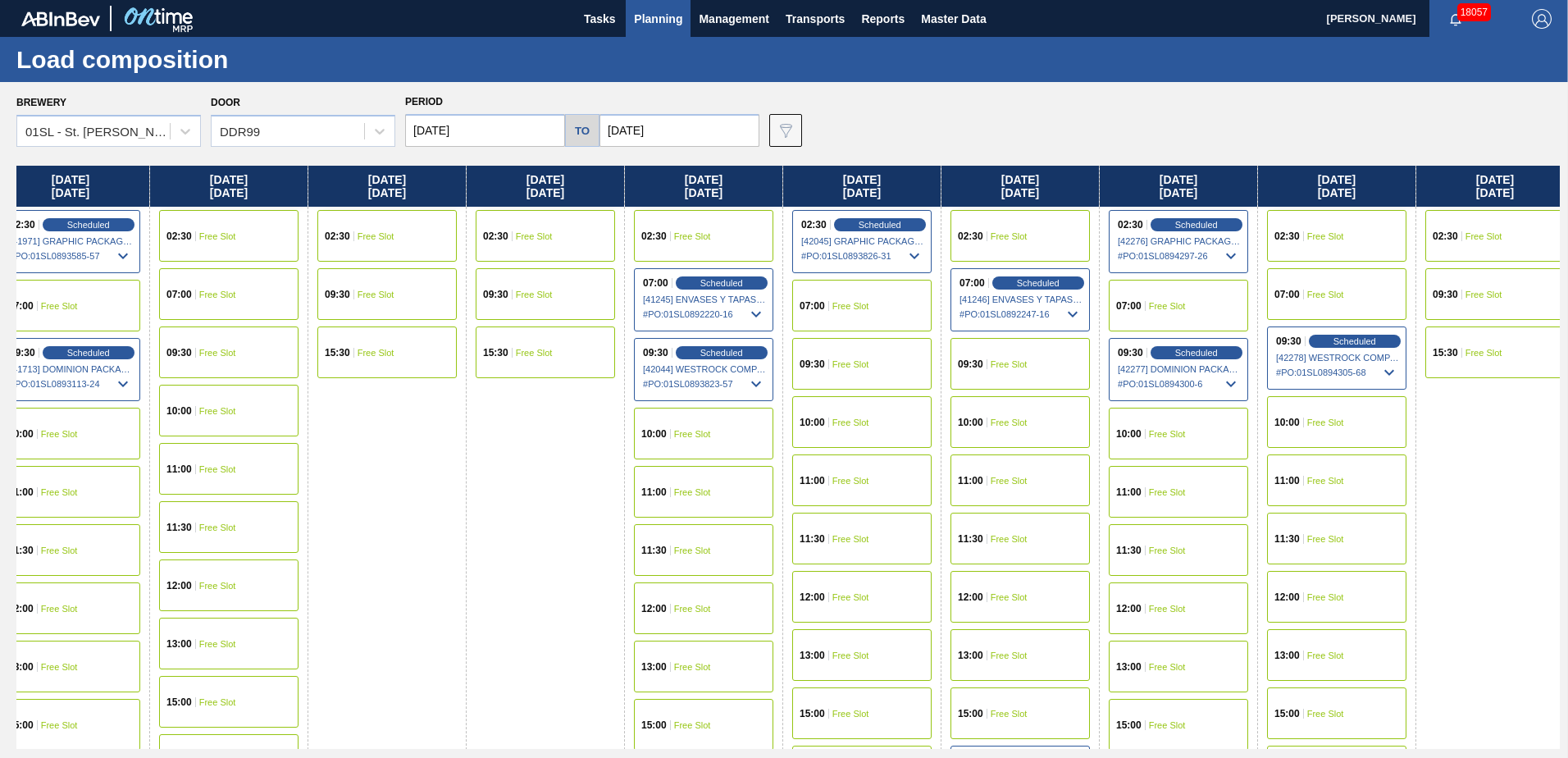
drag, startPoint x: 1418, startPoint y: 394, endPoint x: 746, endPoint y: 400, distance: 672.0
click at [743, 400] on div "[DATE] 02:30 Free Slot 09:30 Free Slot 15:30 Free Slot [DATE] 07:00 Free Slot 0…" at bounding box center [788, 458] width 1543 height 583
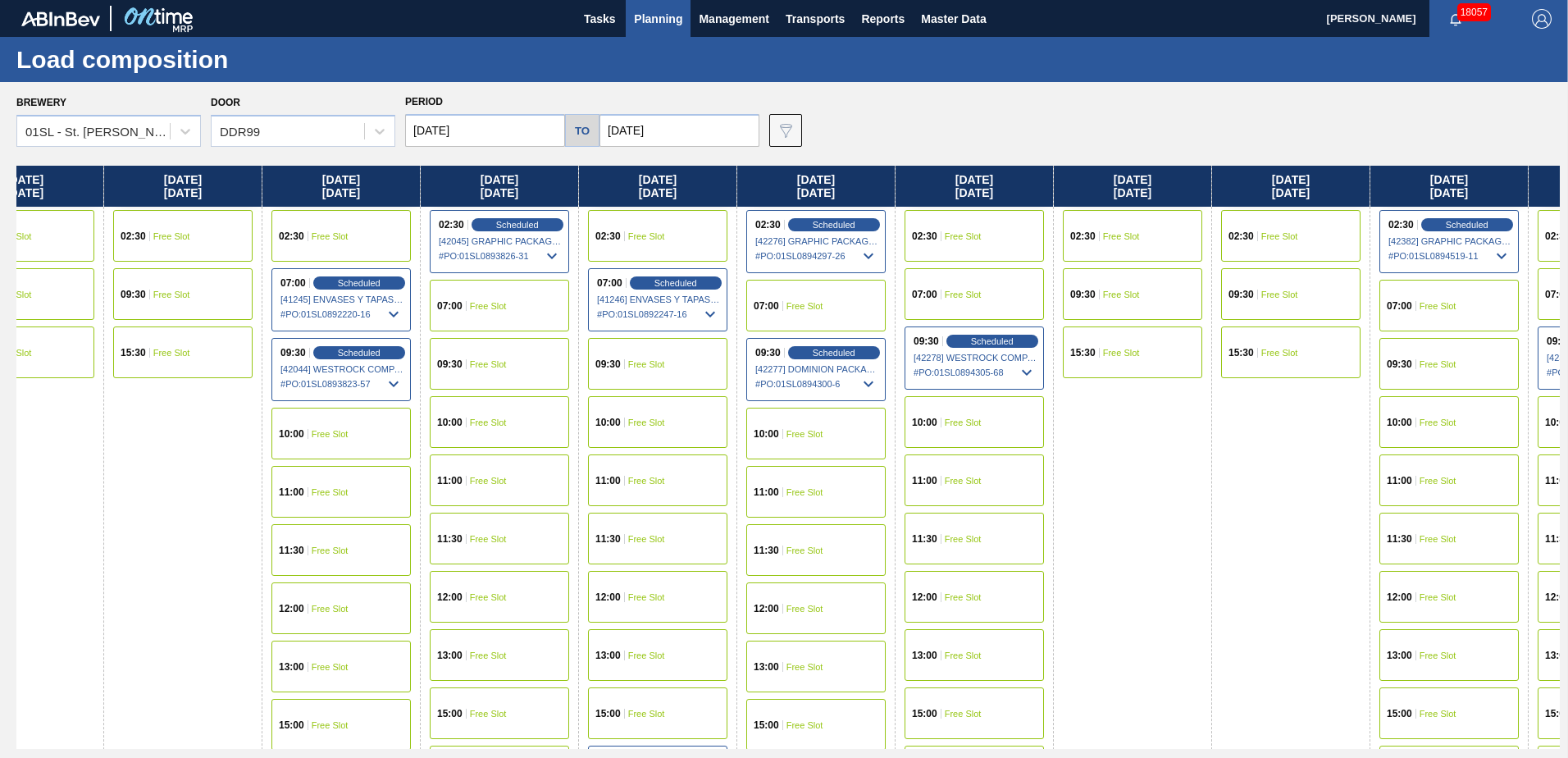
drag, startPoint x: 1143, startPoint y: 393, endPoint x: 672, endPoint y: 364, distance: 471.9
click at [670, 364] on div "[DATE] 02:30 Free Slot 09:30 Free Slot 15:30 Free Slot [DATE] 07:00 Free Slot 0…" at bounding box center [788, 458] width 1543 height 583
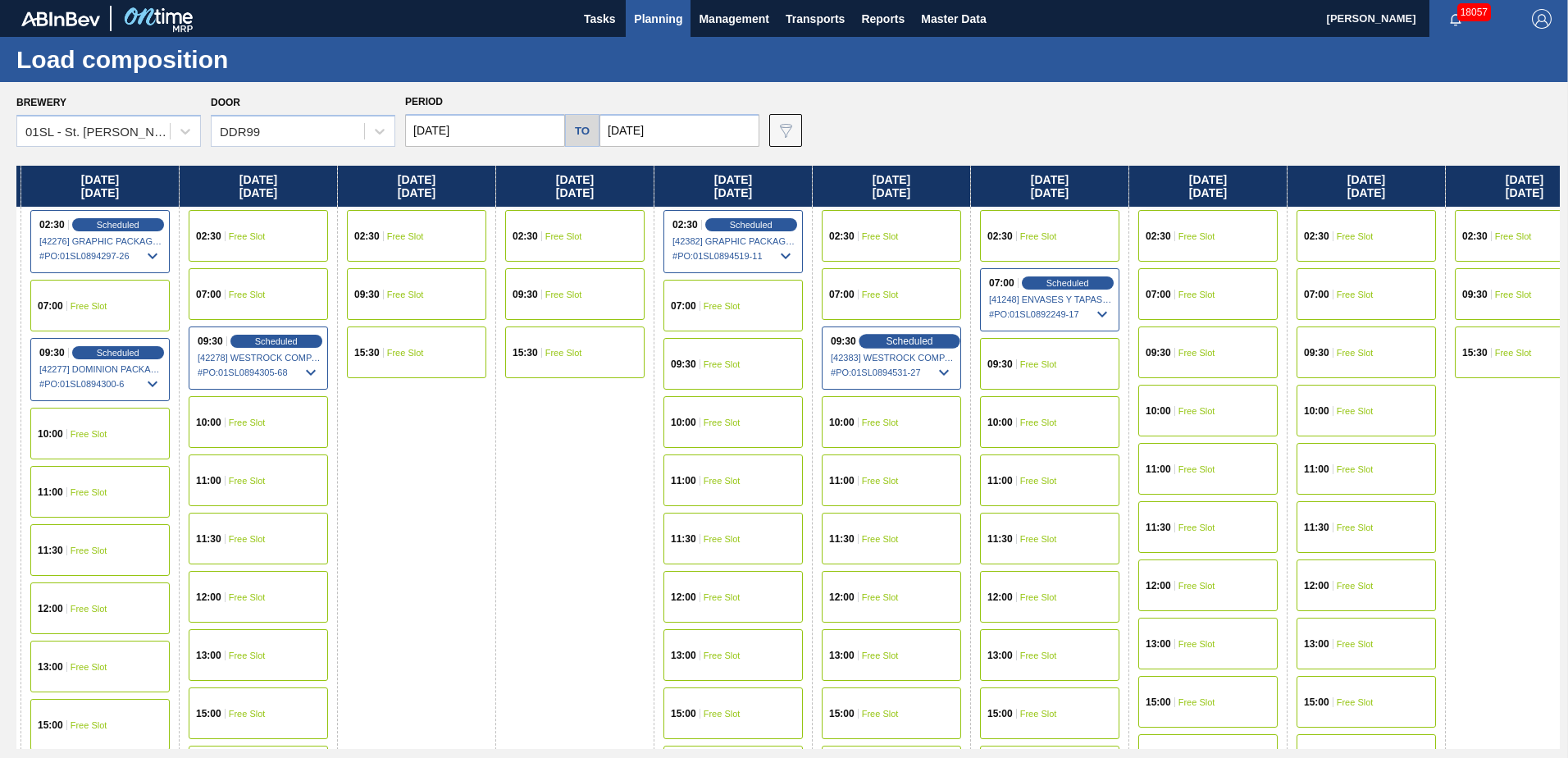
drag, startPoint x: 1277, startPoint y: 366, endPoint x: 865, endPoint y: 340, distance: 412.8
click at [733, 340] on div "[DATE] 02:30 Free Slot 09:30 Free Slot 15:30 Free Slot [DATE] 07:00 Free Slot 0…" at bounding box center [788, 458] width 1543 height 583
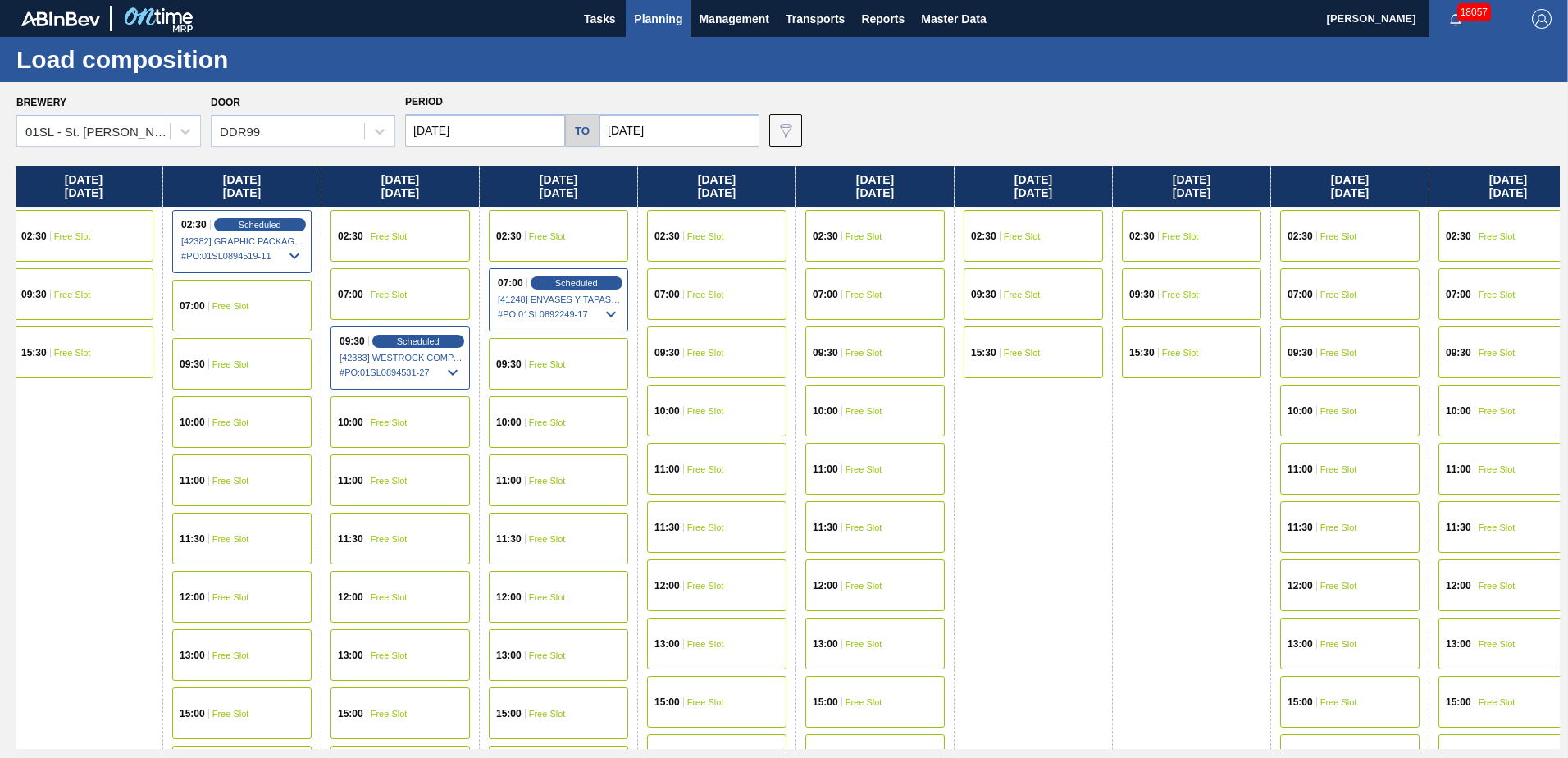
drag, startPoint x: 1319, startPoint y: 374, endPoint x: 1059, endPoint y: 325, distance: 264.6
click at [802, 322] on div "[DATE] 02:30 Free Slot 09:30 Free Slot 15:30 Free Slot [DATE] 07:00 Free Slot 0…" at bounding box center [788, 458] width 1543 height 583
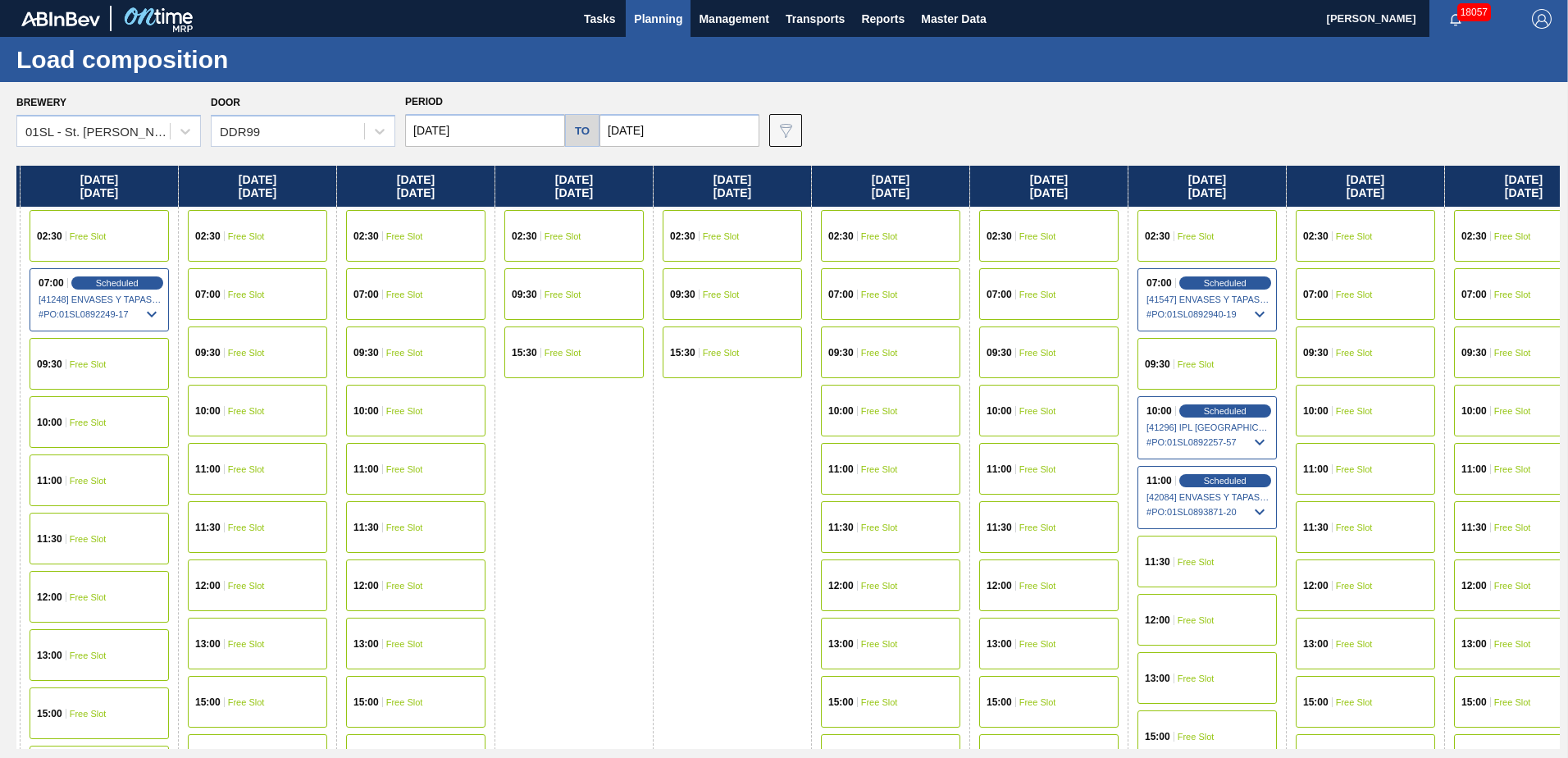
drag, startPoint x: 1169, startPoint y: 327, endPoint x: 689, endPoint y: 287, distance: 481.7
click at [689, 286] on div "[DATE] 02:30 Free Slot 09:30 Free Slot 15:30 Free Slot [DATE] 07:00 Free Slot 0…" at bounding box center [788, 458] width 1543 height 583
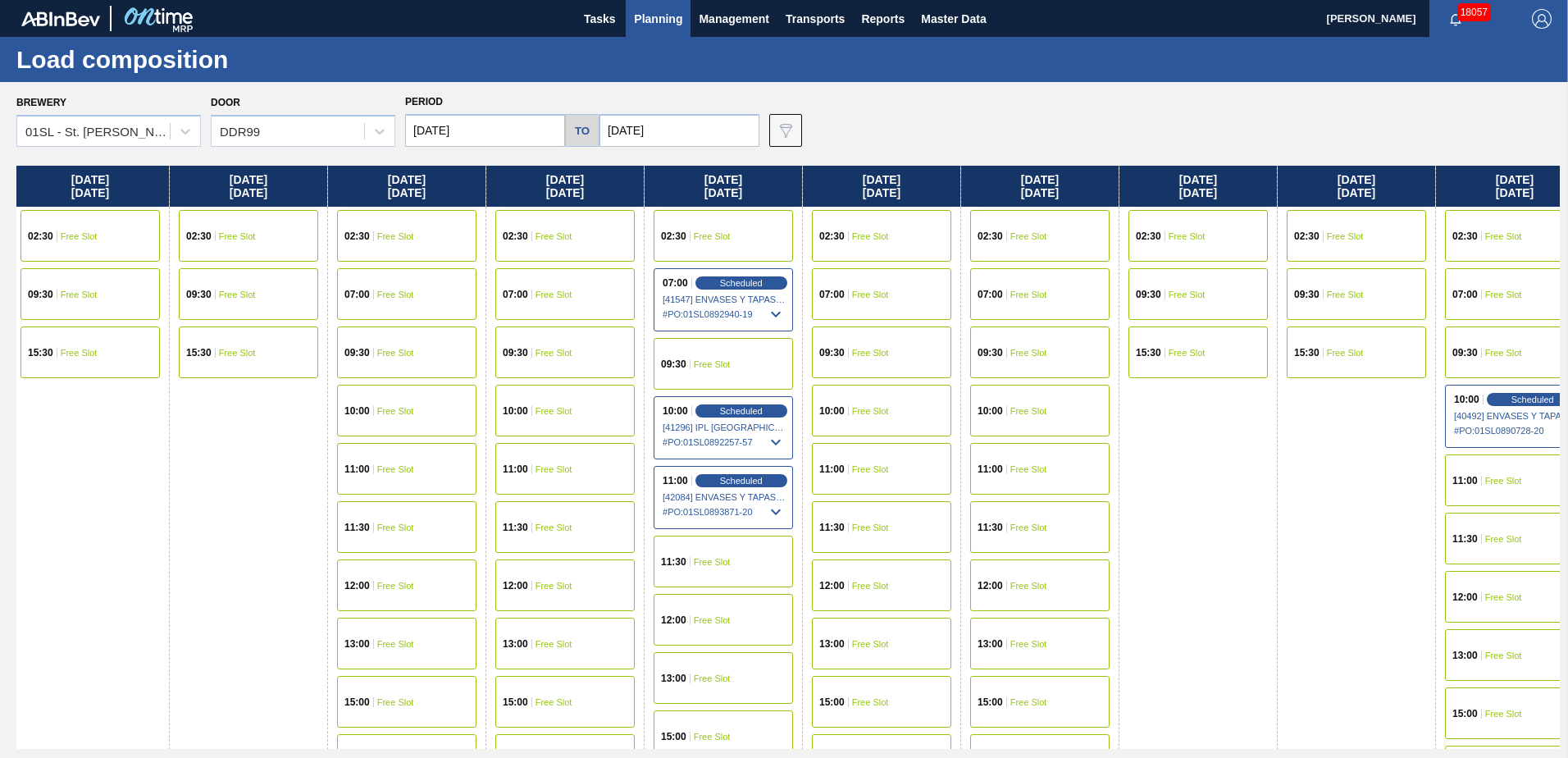
drag, startPoint x: 1149, startPoint y: 300, endPoint x: 811, endPoint y: 272, distance: 339.2
click at [802, 272] on div "[DATE] 02:30 Free Slot 09:30 Free Slot 15:30 Free Slot [DATE] 07:00 Free Slot 0…" at bounding box center [788, 458] width 1543 height 583
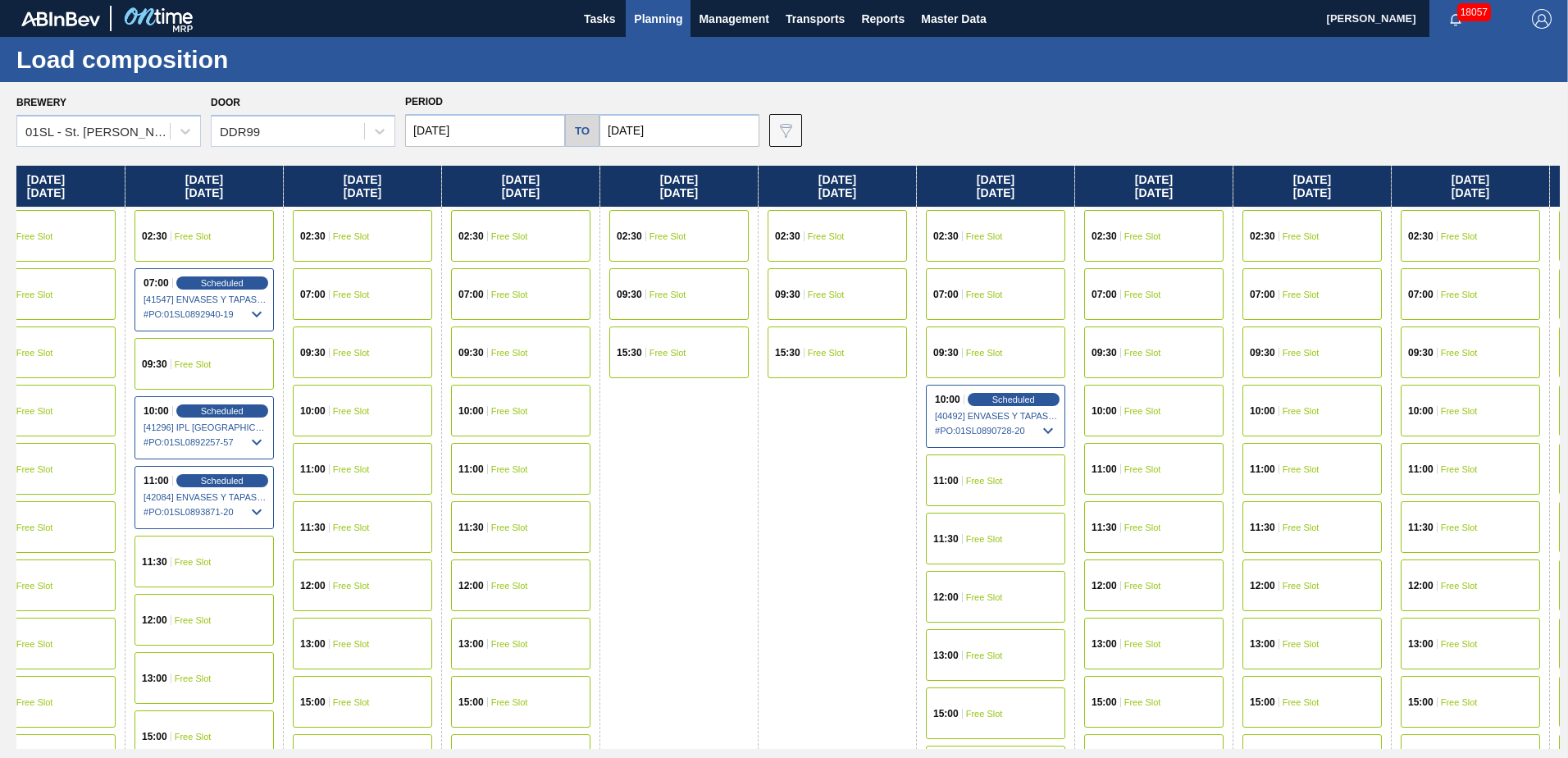
drag, startPoint x: 954, startPoint y: 258, endPoint x: 933, endPoint y: 249, distance: 22.8
click at [823, 249] on div "[DATE] 02:30 Free Slot 09:30 Free Slot 15:30 Free Slot [DATE] 07:00 Free Slot 0…" at bounding box center [788, 458] width 1543 height 583
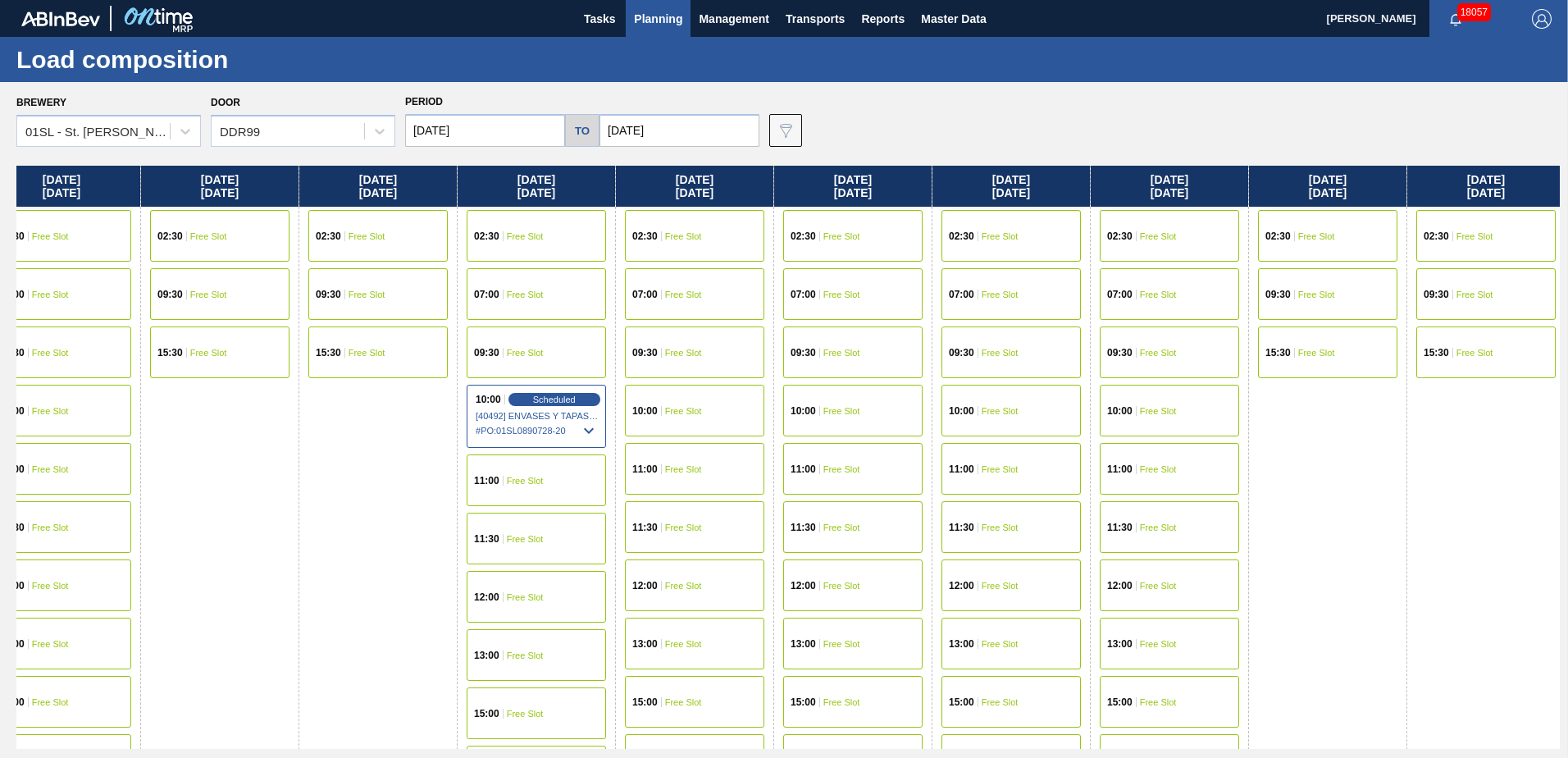
drag, startPoint x: 1424, startPoint y: 255, endPoint x: 970, endPoint y: 219, distance: 455.4
click at [970, 219] on div "[DATE] 02:30 Free Slot 09:30 Free Slot 15:30 Free Slot [DATE] 07:00 Free Slot 0…" at bounding box center [788, 458] width 1543 height 583
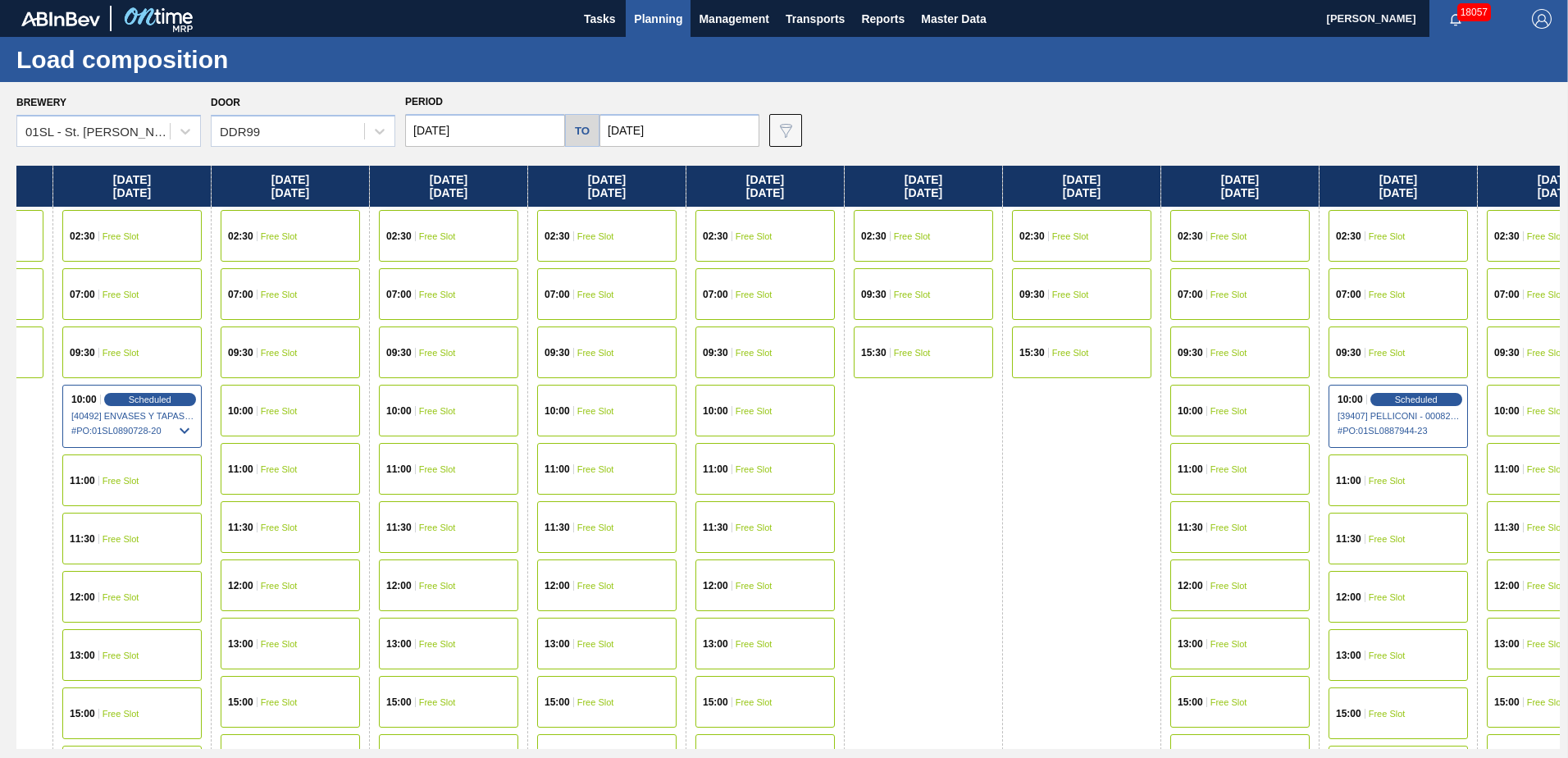
drag, startPoint x: 1410, startPoint y: 257, endPoint x: 1009, endPoint y: 230, distance: 401.9
click at [998, 230] on div "[DATE] 02:30 Free Slot 09:30 Free Slot 15:30 Free Slot [DATE] 07:00 Free Slot 0…" at bounding box center [788, 458] width 1543 height 583
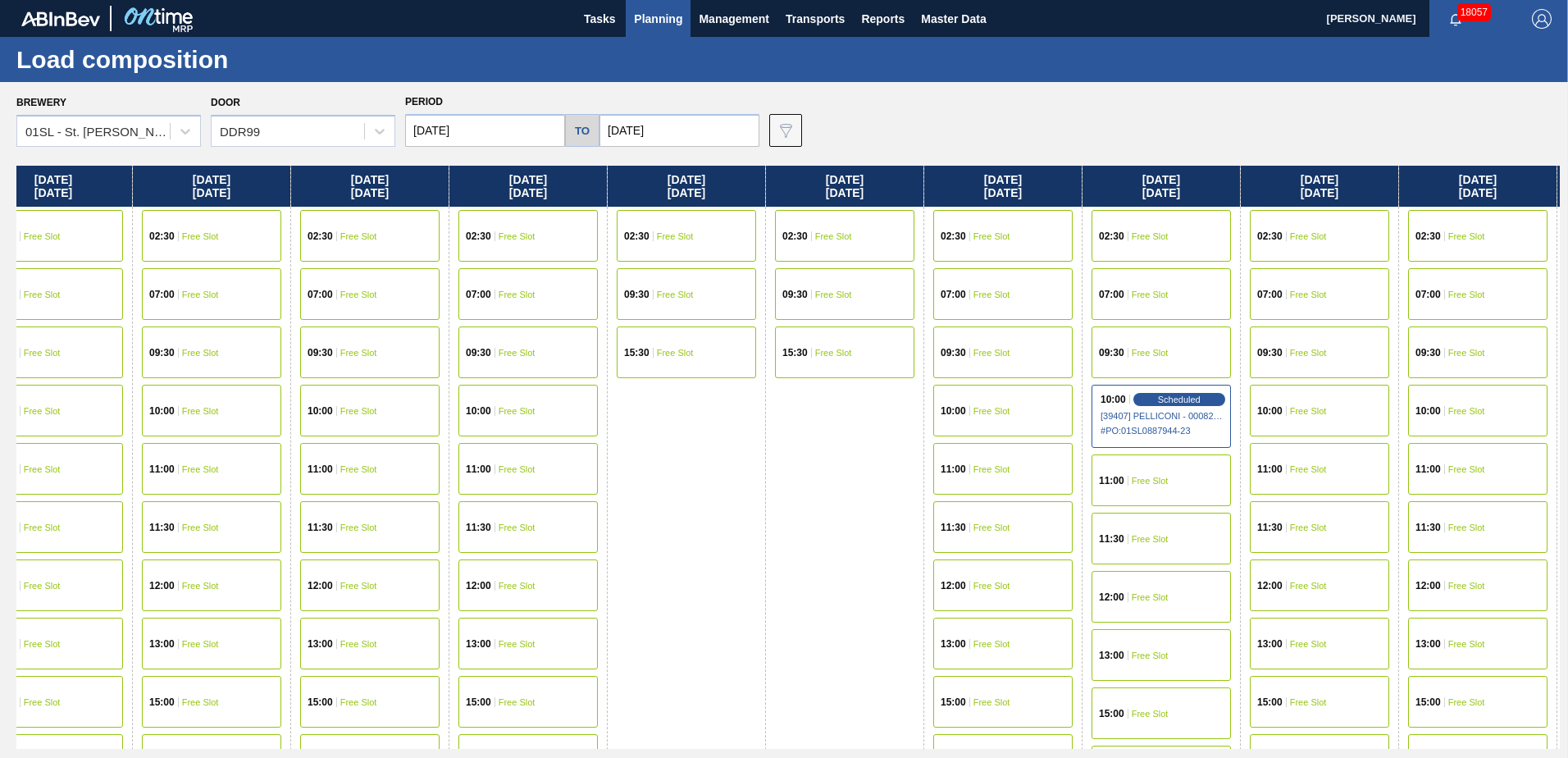
drag, startPoint x: 1326, startPoint y: 251, endPoint x: 1044, endPoint y: 240, distance: 282.2
click at [1044, 240] on div "[DATE] 02:30 Free Slot 09:30 Free Slot 15:30 Free Slot [DATE] 07:00 Free Slot 0…" at bounding box center [788, 458] width 1543 height 583
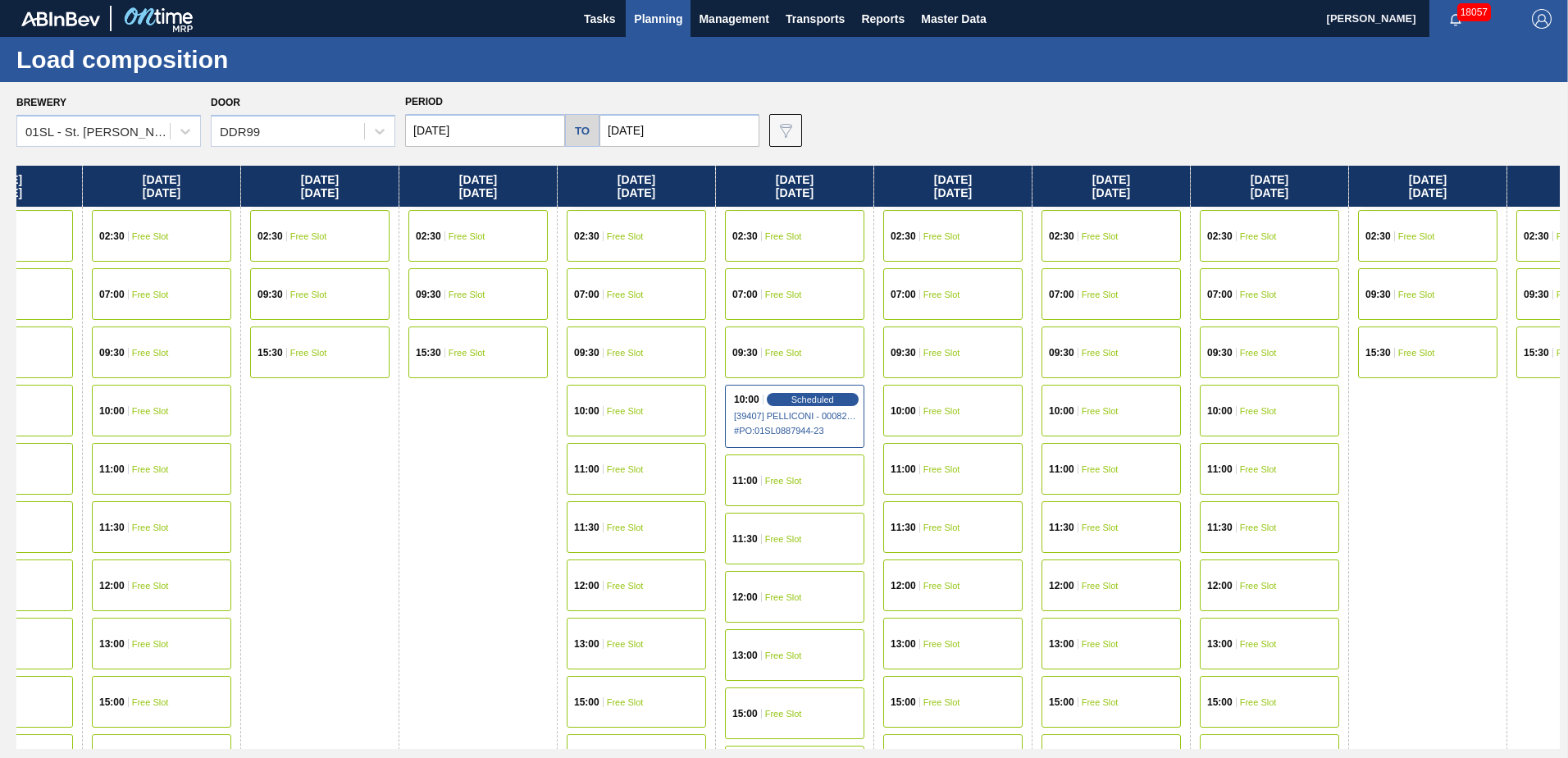
drag, startPoint x: 1104, startPoint y: 230, endPoint x: 962, endPoint y: 223, distance: 142.2
click at [960, 223] on div "[DATE] 02:30 Free Slot 09:30 Free Slot 15:30 Free Slot [DATE] 07:00 Free Slot 0…" at bounding box center [788, 458] width 1543 height 583
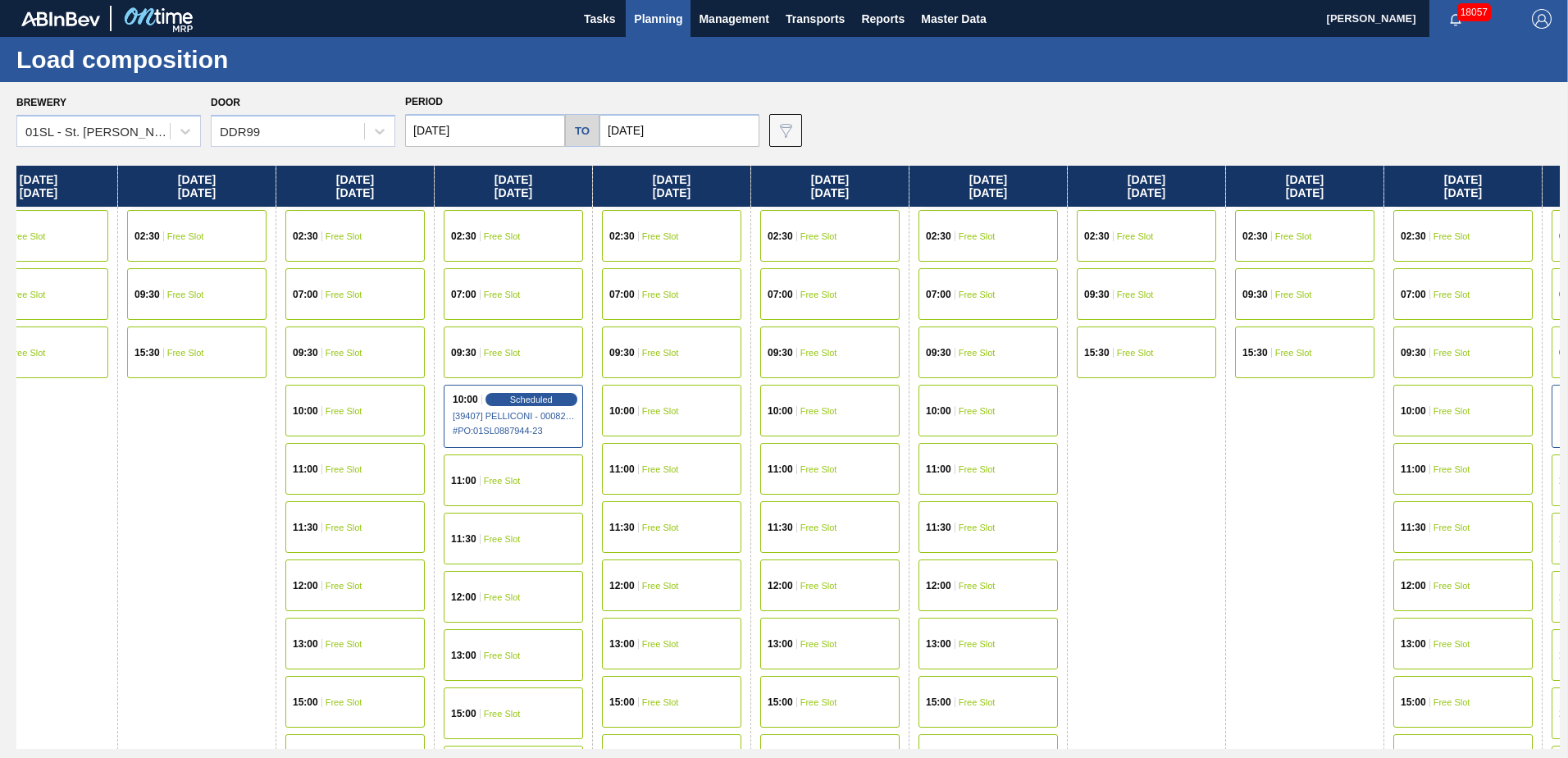
drag, startPoint x: 1064, startPoint y: 221, endPoint x: 1039, endPoint y: 220, distance: 25.0
click at [1015, 220] on div "[DATE] 02:30 Free Slot 09:30 Free Slot 15:30 Free Slot [DATE] 07:00 Free Slot 0…" at bounding box center [788, 458] width 1543 height 583
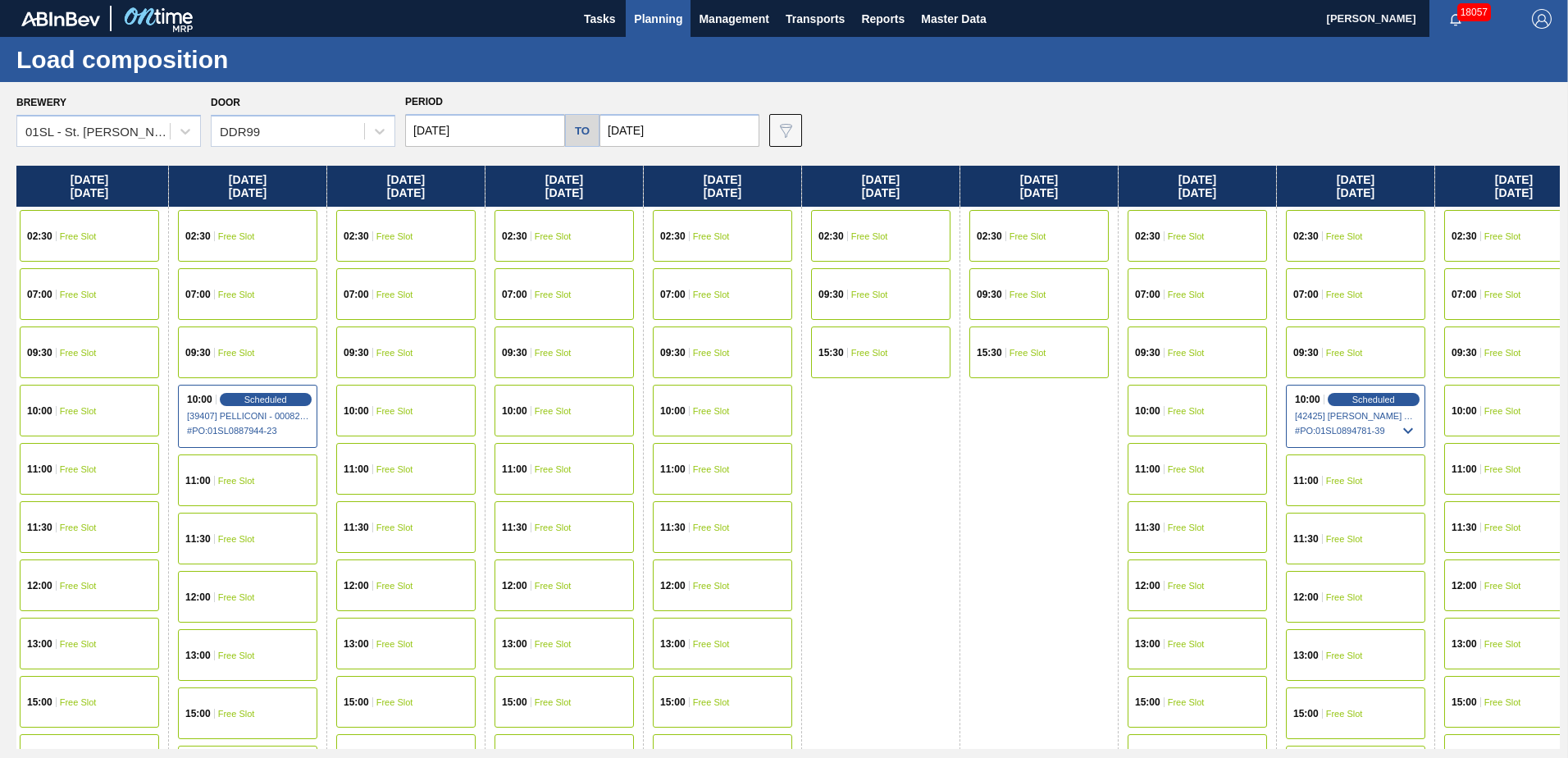
drag, startPoint x: 1398, startPoint y: 247, endPoint x: 1146, endPoint y: 234, distance: 252.3
click at [1144, 234] on div "[DATE] 02:30 Free Slot 09:30 Free Slot 15:30 Free Slot [DATE] 07:00 Free Slot 0…" at bounding box center [788, 458] width 1543 height 583
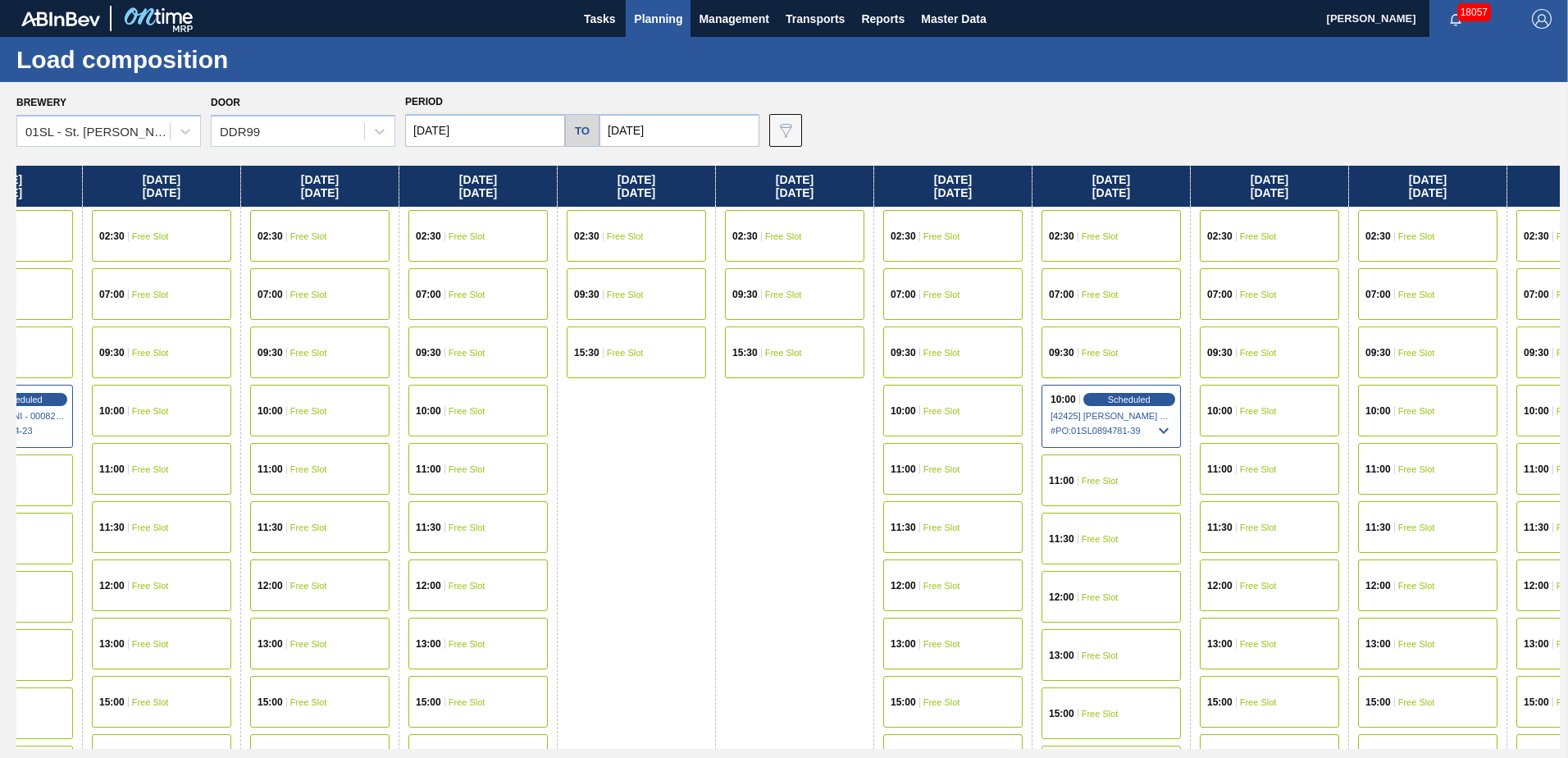
drag, startPoint x: 1416, startPoint y: 264, endPoint x: 1157, endPoint y: 243, distance: 259.8
click at [1146, 243] on div "[DATE] 02:30 Free Slot 09:30 Free Slot 15:30 Free Slot [DATE] 07:00 Free Slot 0…" at bounding box center [788, 458] width 1543 height 583
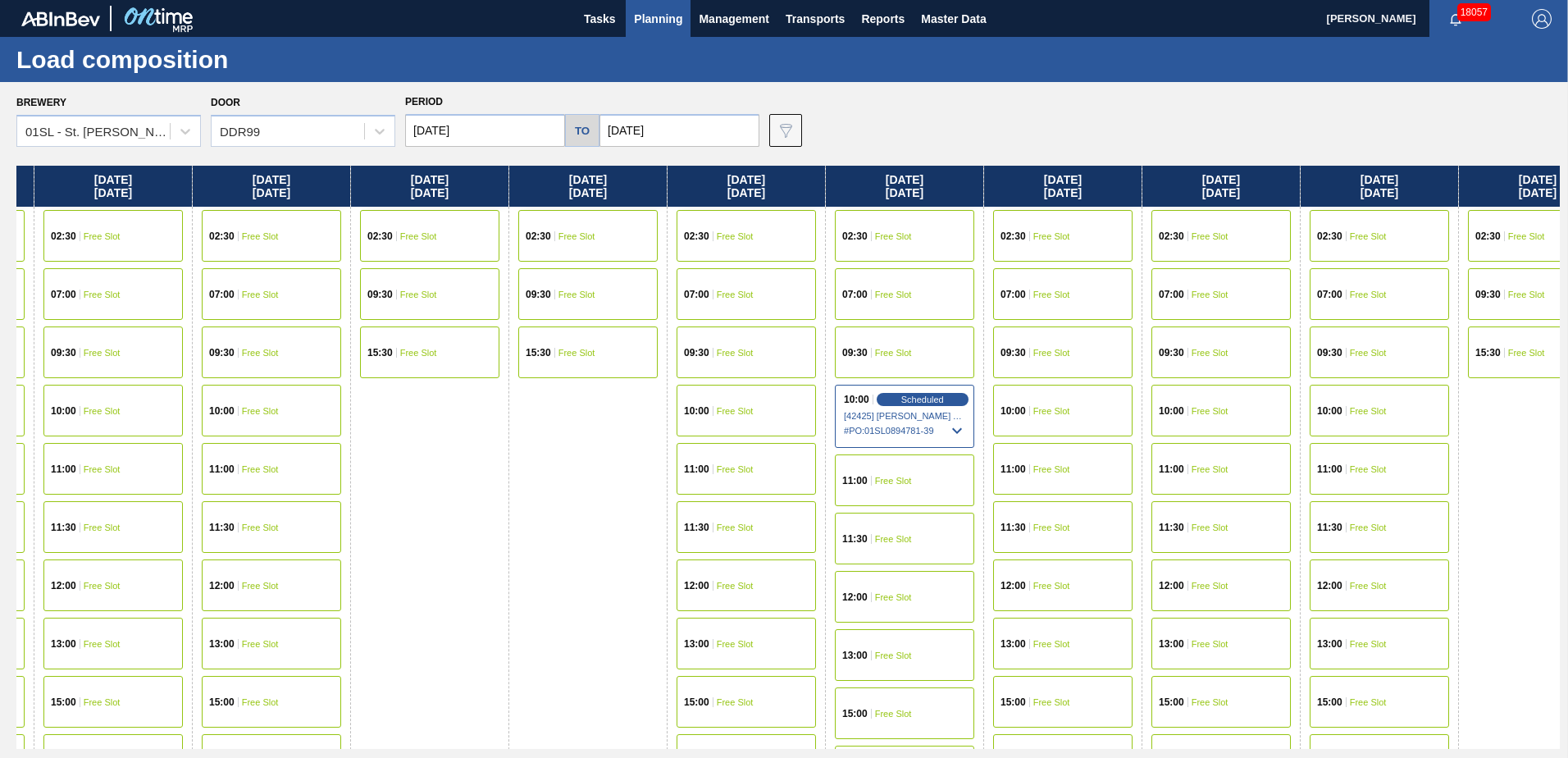
drag, startPoint x: 1409, startPoint y: 243, endPoint x: 1316, endPoint y: 249, distance: 93.2
click at [1178, 240] on div "[DATE] 02:30 Free Slot 09:30 Free Slot 15:30 Free Slot [DATE] 07:00 Free Slot 0…" at bounding box center [788, 458] width 1543 height 583
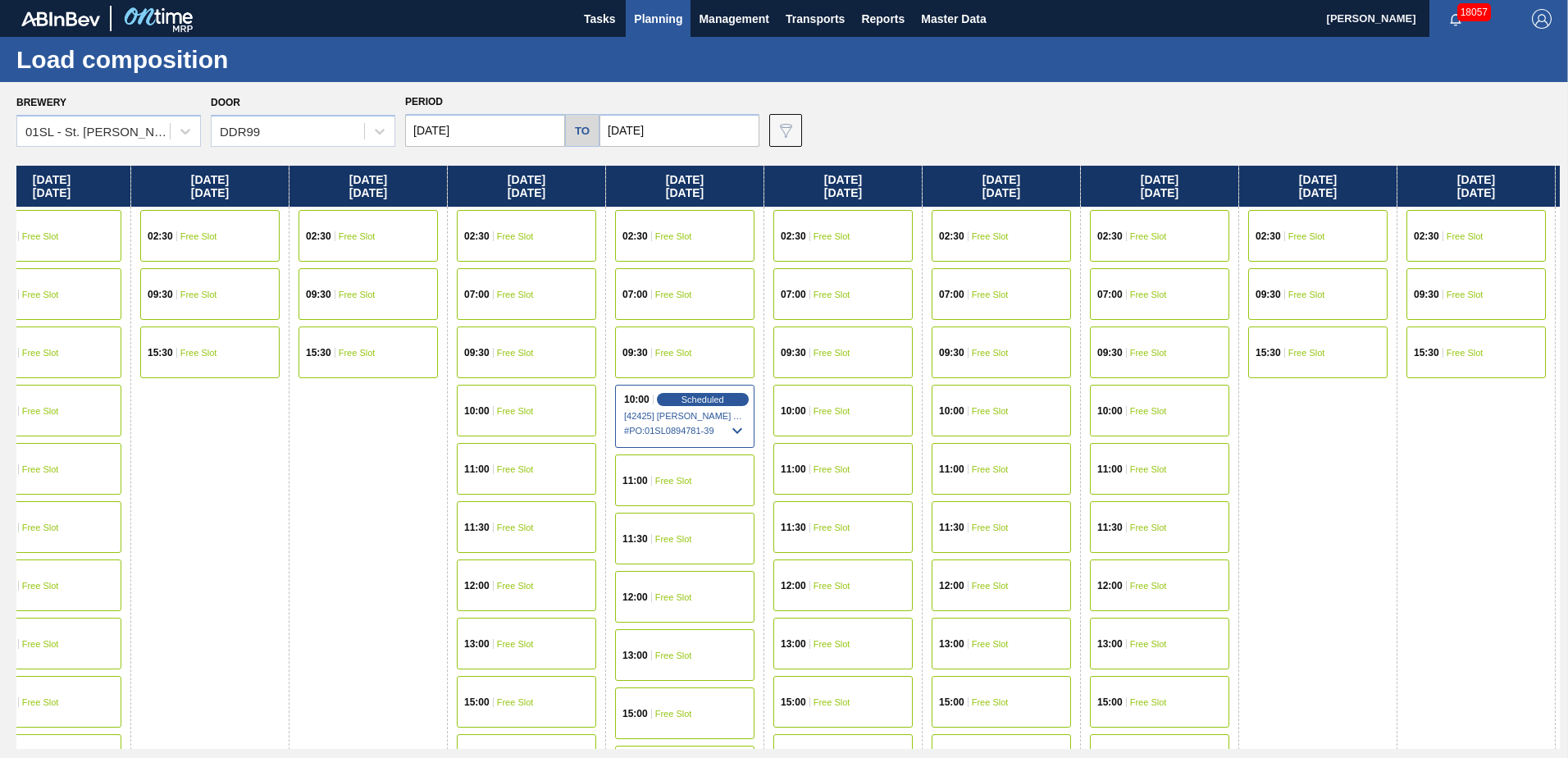
drag, startPoint x: 1358, startPoint y: 250, endPoint x: 1133, endPoint y: 240, distance: 225.2
click at [1133, 240] on div "[DATE] 02:30 Free Slot 09:30 Free Slot 15:30 Free Slot [DATE] 07:00 Free Slot 0…" at bounding box center [788, 458] width 1543 height 583
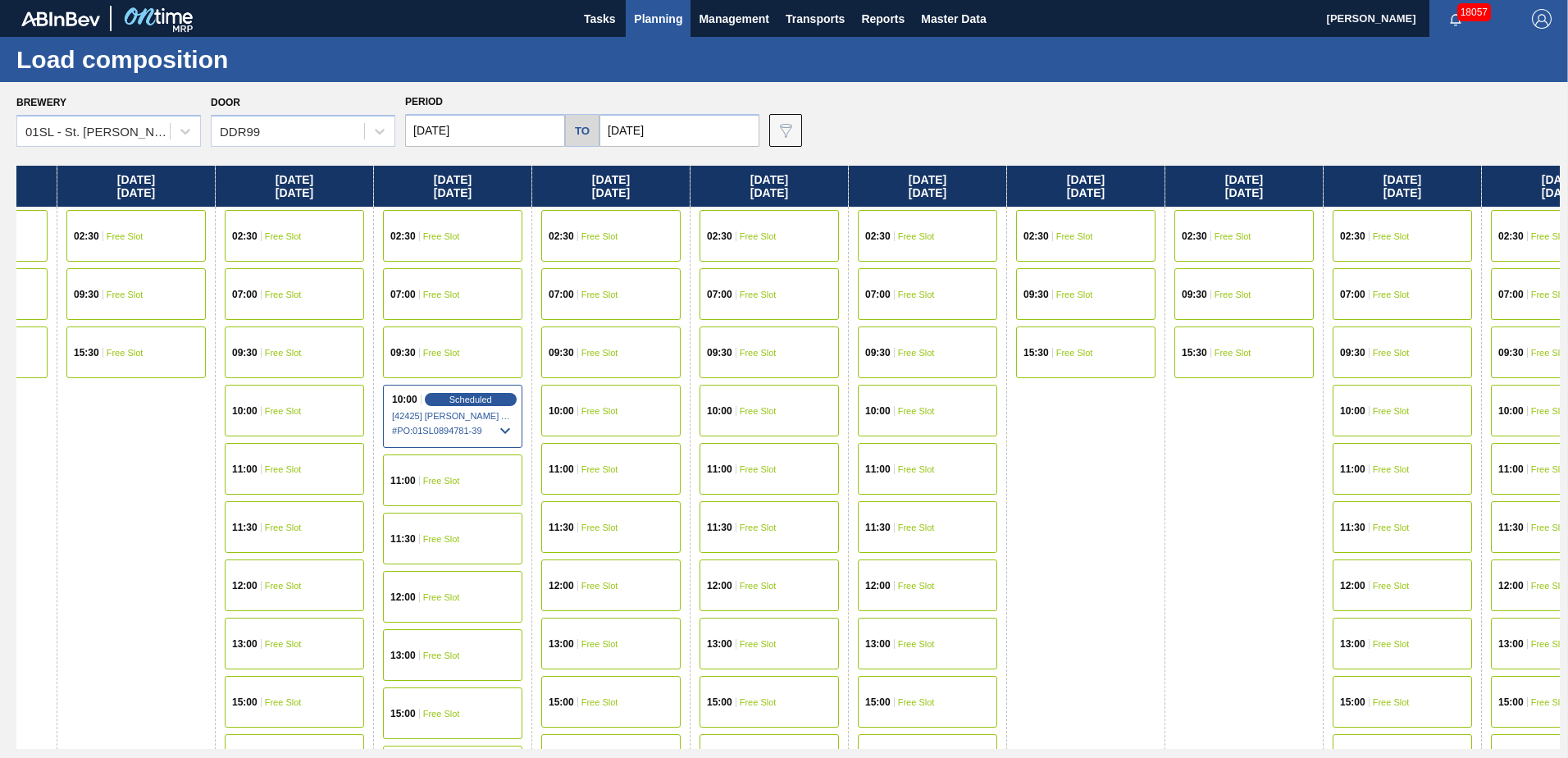
drag, startPoint x: 1379, startPoint y: 254, endPoint x: 1232, endPoint y: 247, distance: 147.2
click at [1232, 247] on div "[DATE] 02:30 Free Slot 09:30 Free Slot 15:30 Free Slot [DATE] 07:00 Free Slot 0…" at bounding box center [788, 458] width 1543 height 583
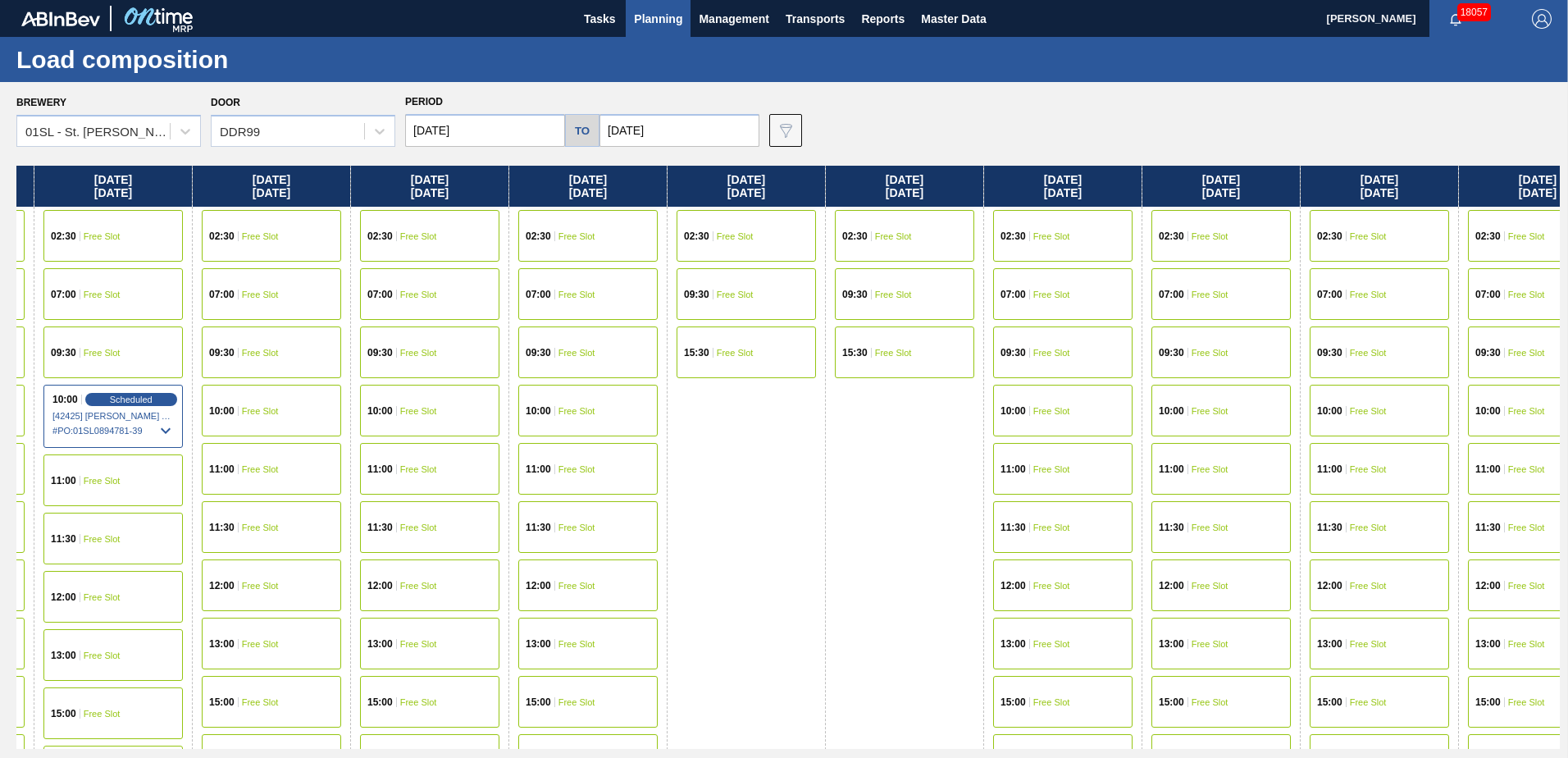
drag, startPoint x: 1524, startPoint y: 251, endPoint x: 1170, endPoint y: 231, distance: 354.6
click at [1170, 231] on div "[DATE] 02:30 Free Slot 09:30 Free Slot 15:30 Free Slot [DATE] 07:00 Free Slot 0…" at bounding box center [788, 458] width 1543 height 583
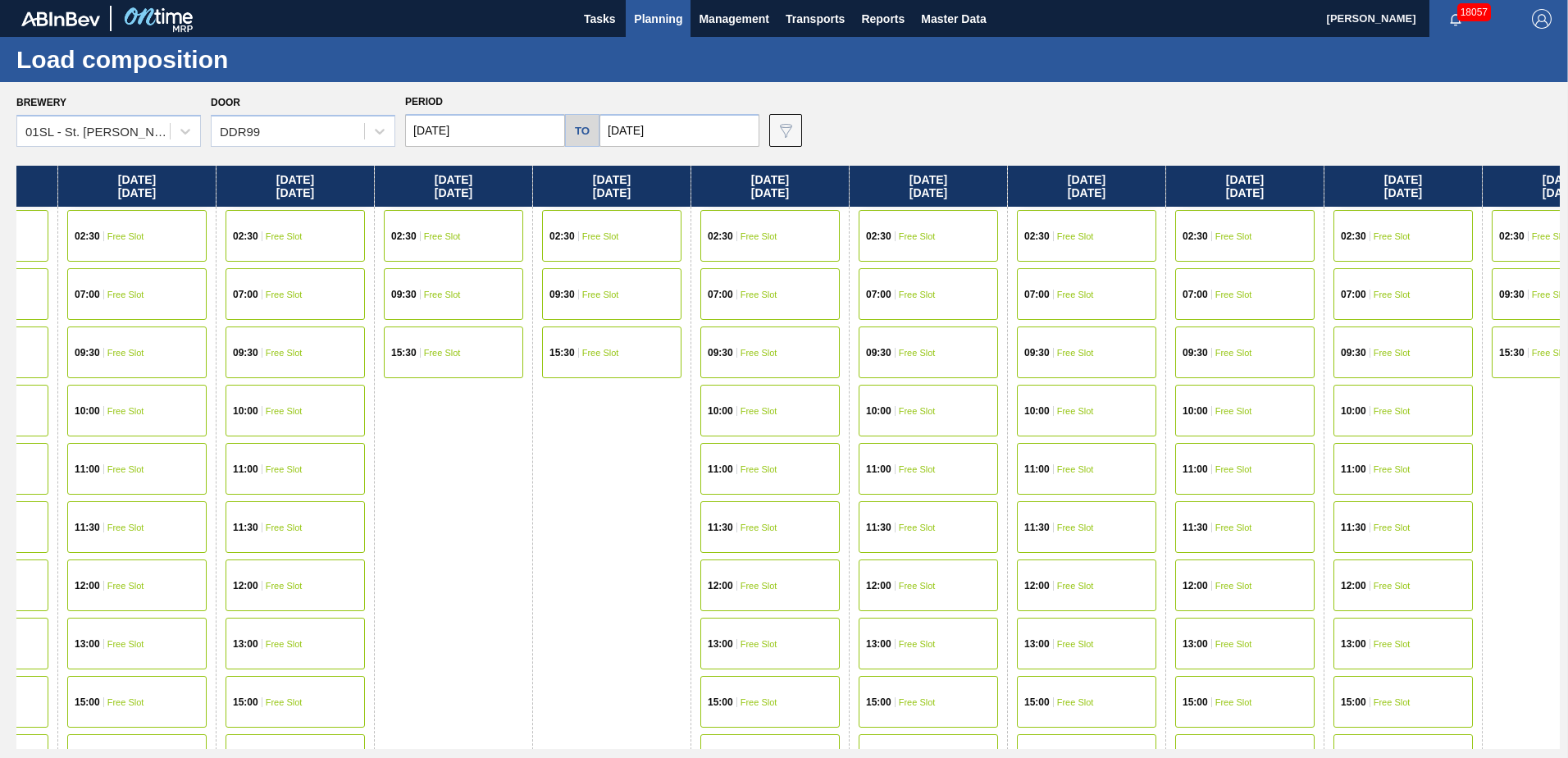
drag, startPoint x: 1435, startPoint y: 248, endPoint x: 1114, endPoint y: 236, distance: 321.2
click at [1105, 233] on div "[DATE] 02:30 Free Slot 09:30 Free Slot 15:30 Free Slot [DATE] 07:00 Free Slot 0…" at bounding box center [788, 458] width 1543 height 583
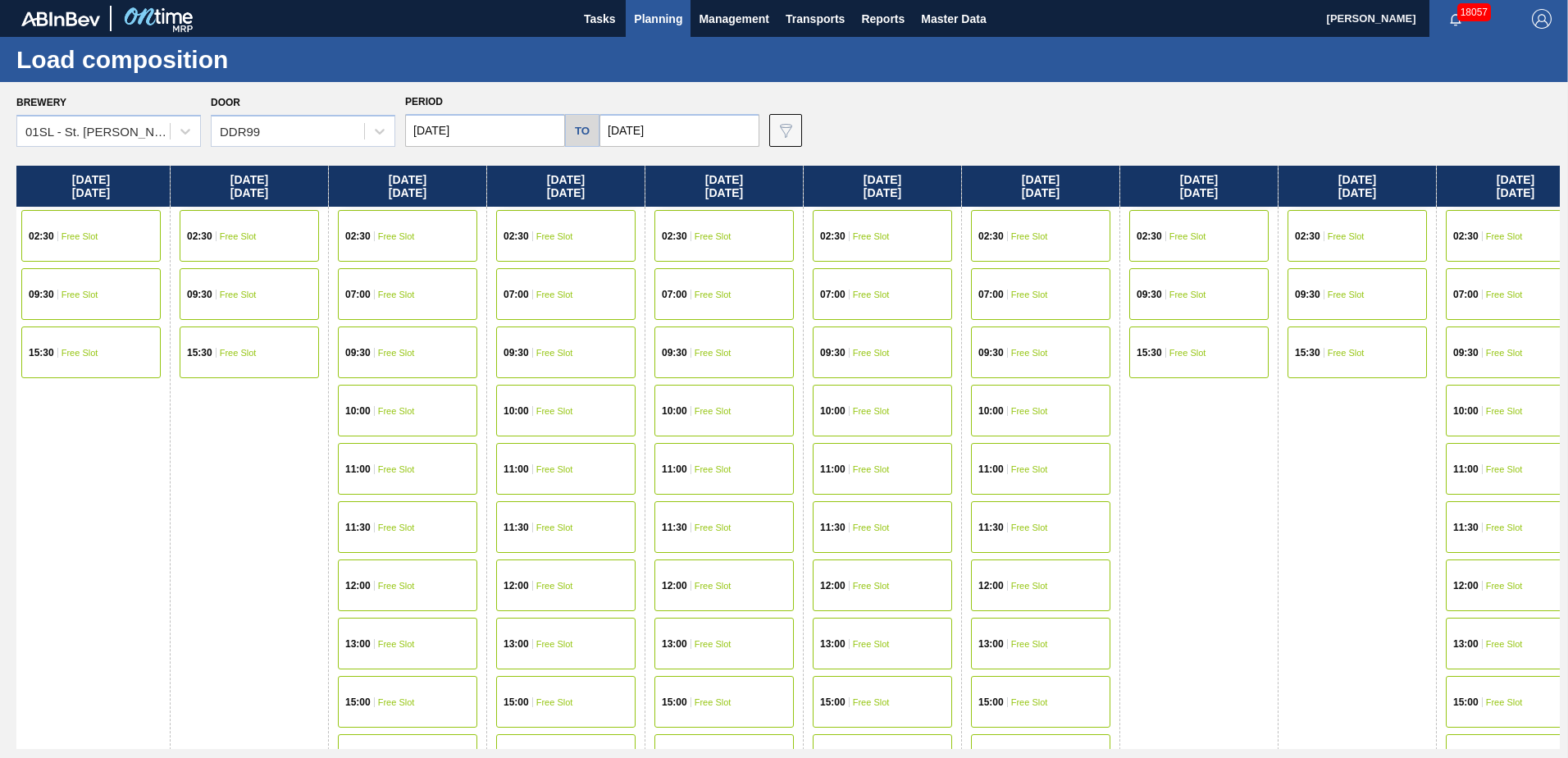
drag, startPoint x: 1388, startPoint y: 246, endPoint x: 1071, endPoint y: 216, distance: 318.4
click at [1072, 216] on div "[DATE] 02:30 Free Slot 09:30 Free Slot 15:30 Free Slot [DATE] 07:00 Free Slot 0…" at bounding box center [788, 458] width 1543 height 583
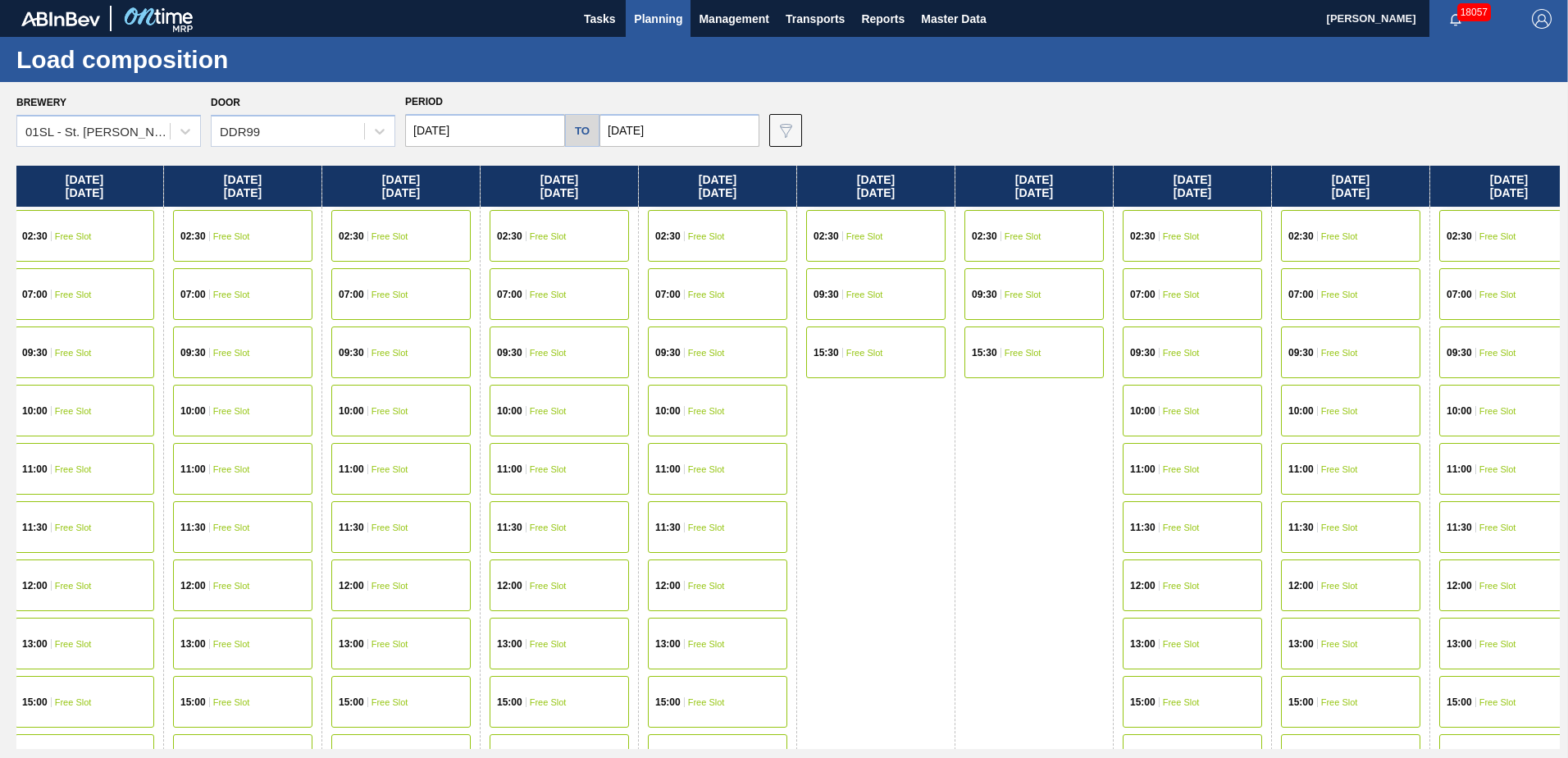
drag, startPoint x: 1365, startPoint y: 228, endPoint x: 1101, endPoint y: 228, distance: 264.0
click at [1101, 228] on div "[DATE] 02:30 Free Slot 09:30 Free Slot 15:30 Free Slot [DATE] 07:00 Free Slot 0…" at bounding box center [788, 458] width 1543 height 583
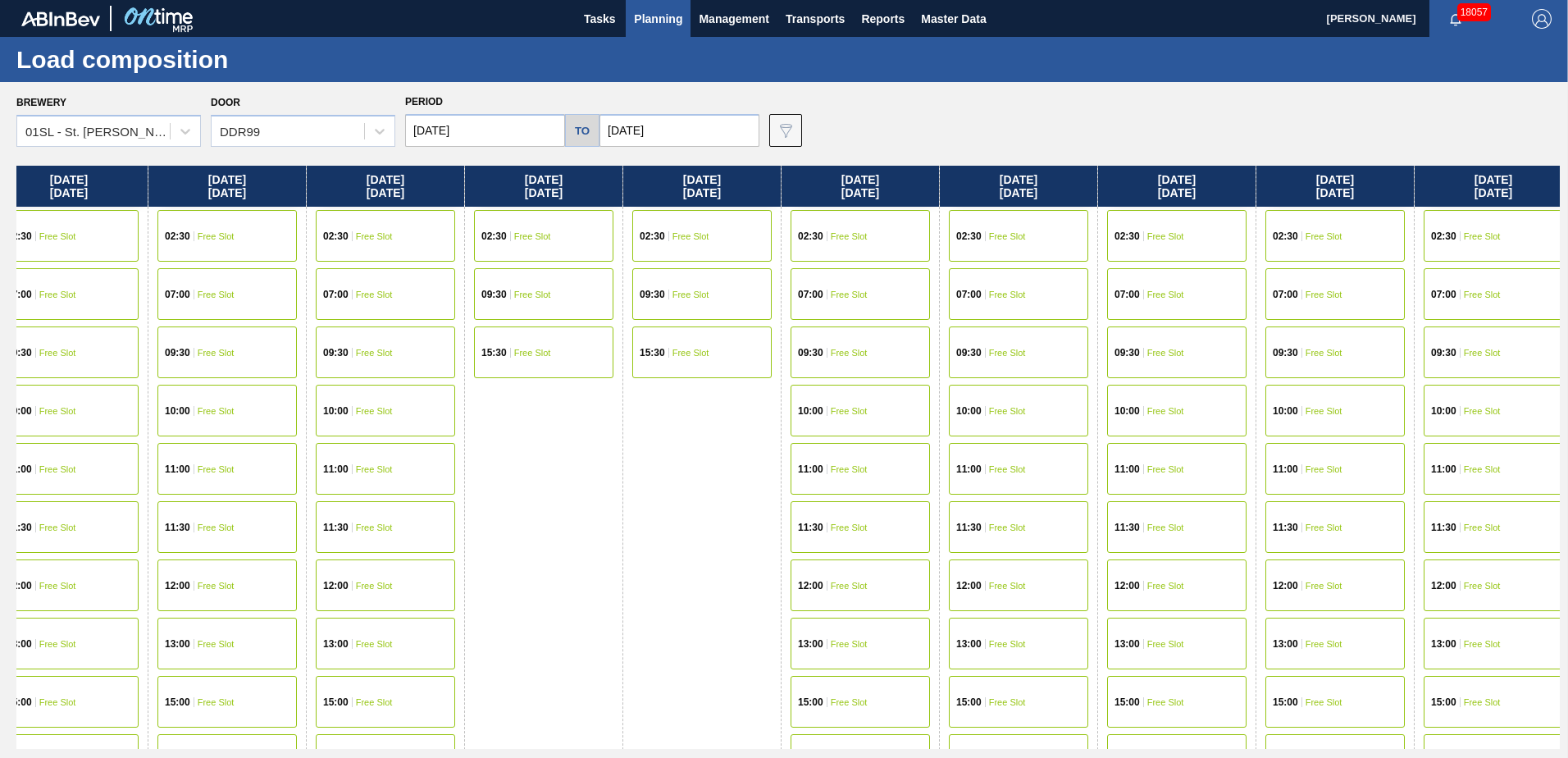
drag, startPoint x: 1314, startPoint y: 232, endPoint x: 1117, endPoint y: 219, distance: 197.4
click at [1117, 219] on div "[DATE] 02:30 Free Slot 09:30 Free Slot 15:30 Free Slot [DATE] 07:00 Free Slot 0…" at bounding box center [788, 458] width 1543 height 583
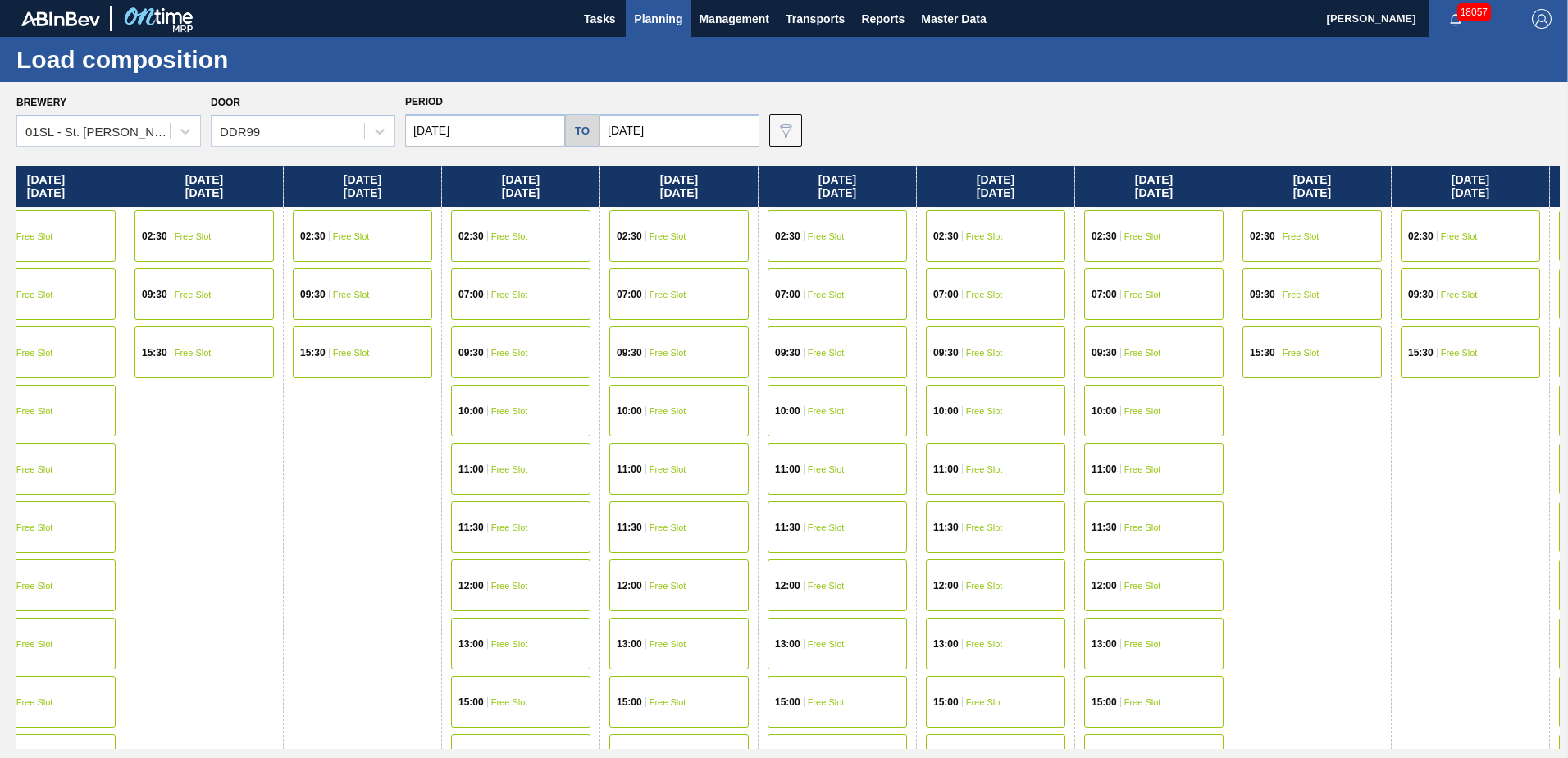
drag, startPoint x: 1104, startPoint y: 199, endPoint x: 1175, endPoint y: 199, distance: 71.0
click at [1090, 199] on div "[DATE] 02:30 Free Slot 09:30 Free Slot 15:30 Free Slot [DATE] 07:00 Free Slot 0…" at bounding box center [788, 458] width 1543 height 583
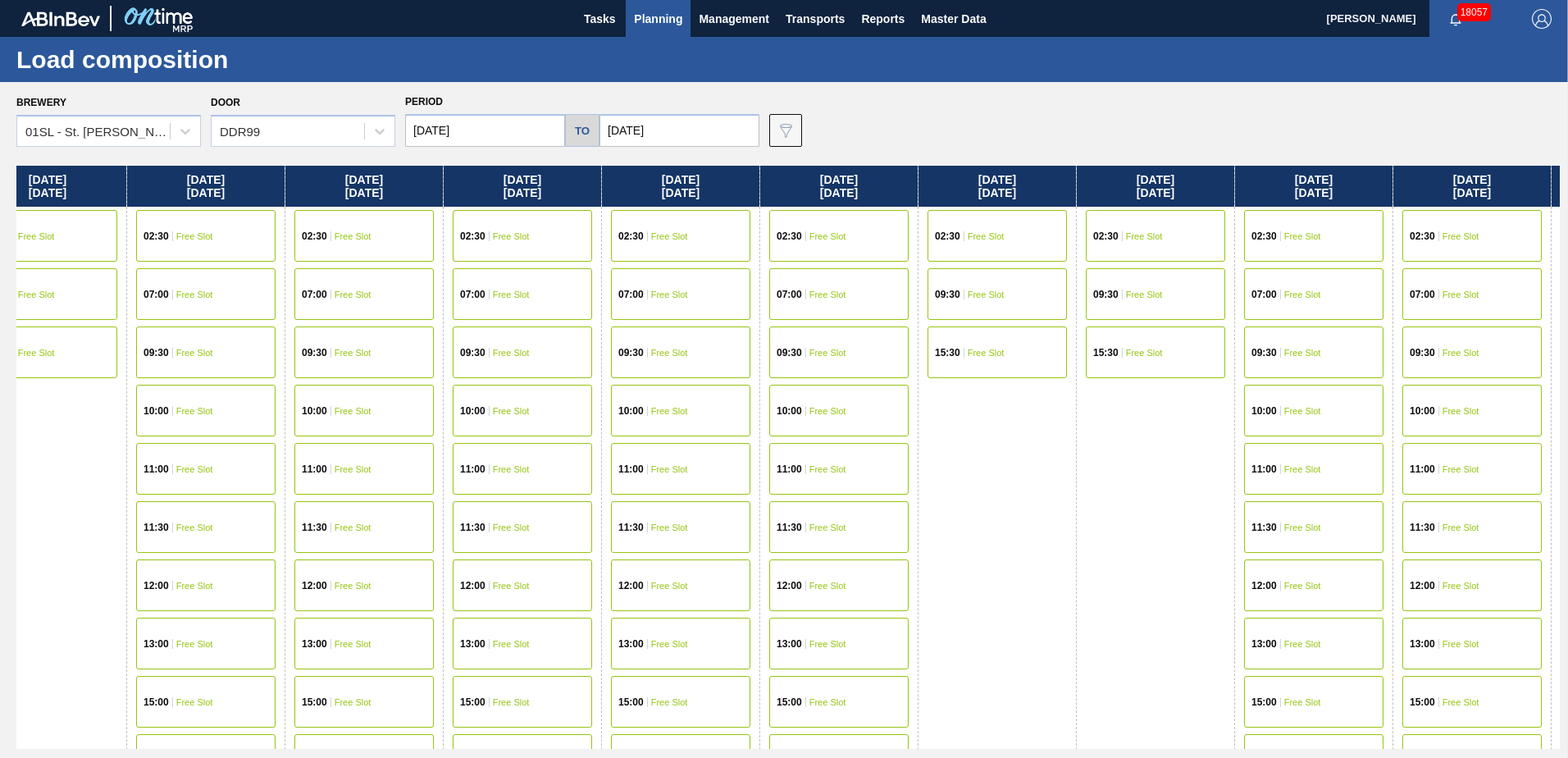
drag, startPoint x: 1390, startPoint y: 200, endPoint x: 1084, endPoint y: 196, distance: 306.0
click at [1067, 196] on div "[DATE] 02:30 Free Slot 09:30 Free Slot 15:30 Free Slot [DATE] 07:00 Free Slot 0…" at bounding box center [788, 458] width 1543 height 583
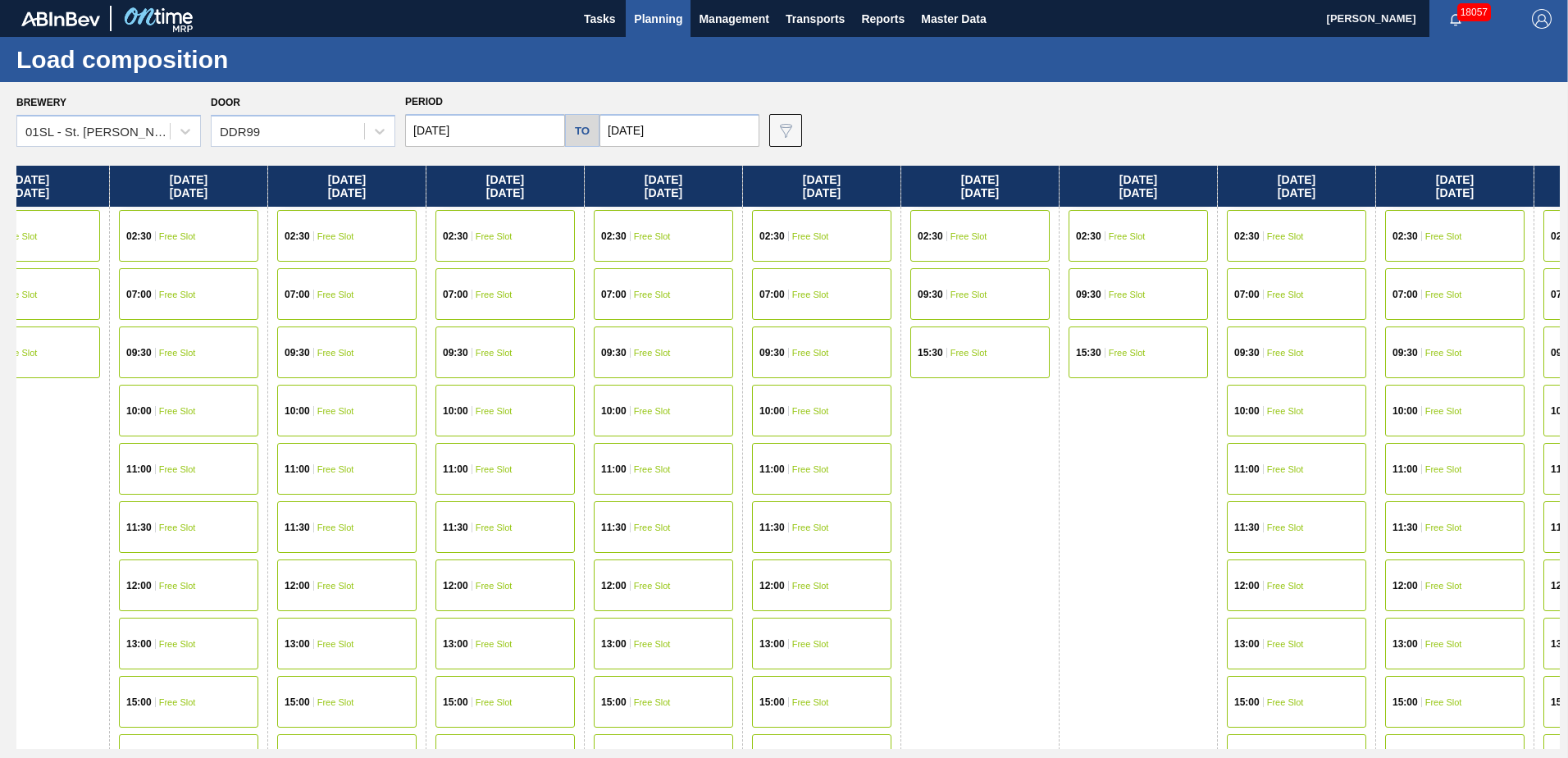
drag, startPoint x: 1435, startPoint y: 236, endPoint x: 1415, endPoint y: 233, distance: 20.2
click at [1416, 235] on div "[DATE] 02:30 Free Slot 09:30 Free Slot 15:30 Free Slot [DATE] 07:00 Free Slot 0…" at bounding box center [788, 458] width 1543 height 583
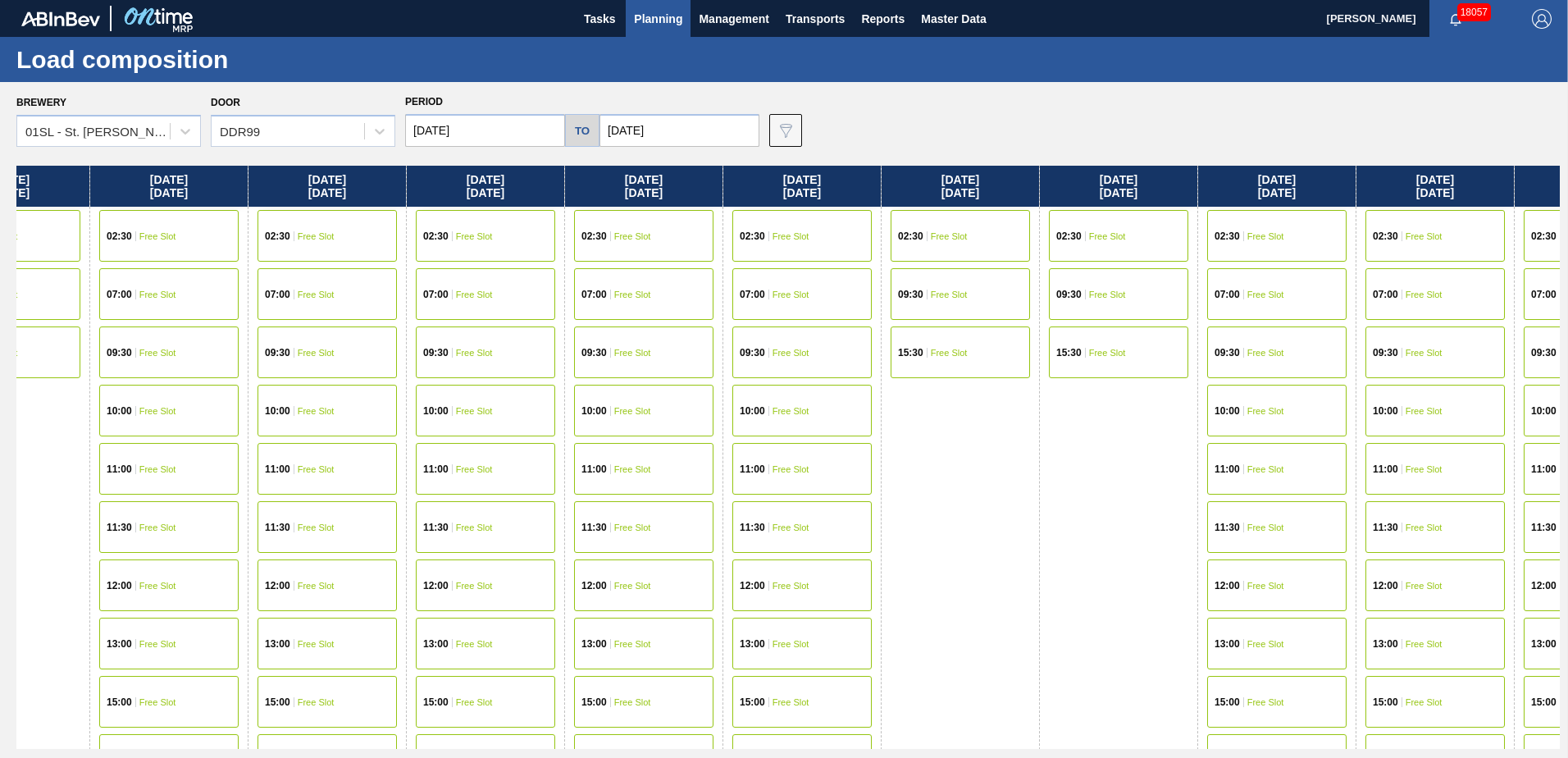
drag, startPoint x: 301, startPoint y: 126, endPoint x: 302, endPoint y: 151, distance: 25.0
click at [302, 128] on div "DDR99" at bounding box center [287, 132] width 152 height 24
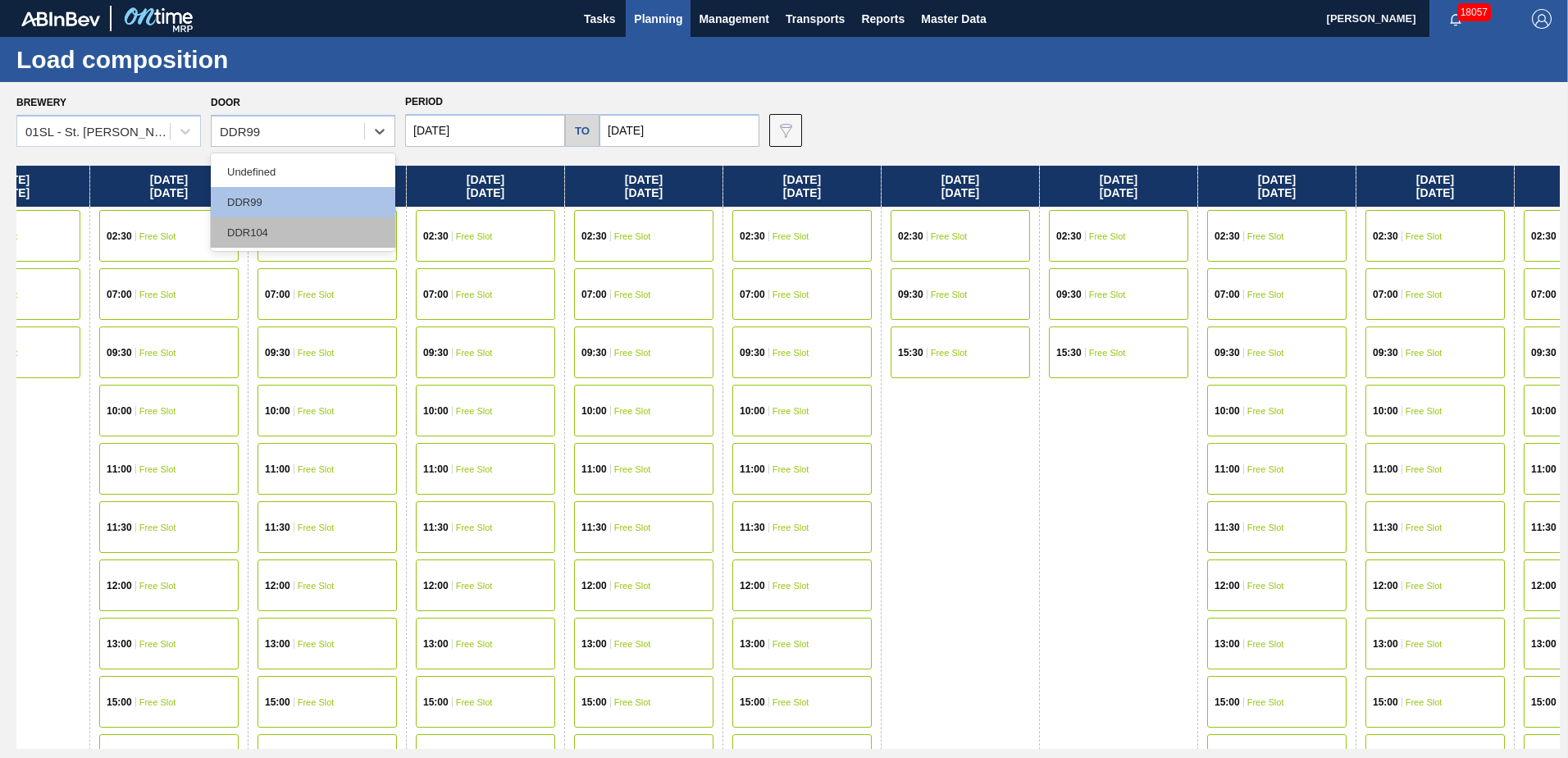
drag, startPoint x: 277, startPoint y: 214, endPoint x: 275, endPoint y: 229, distance: 15.1
click at [275, 229] on div "Undefined DDR99 DDR104" at bounding box center [303, 202] width 185 height 98
click at [275, 229] on div "DDR104" at bounding box center [303, 232] width 185 height 30
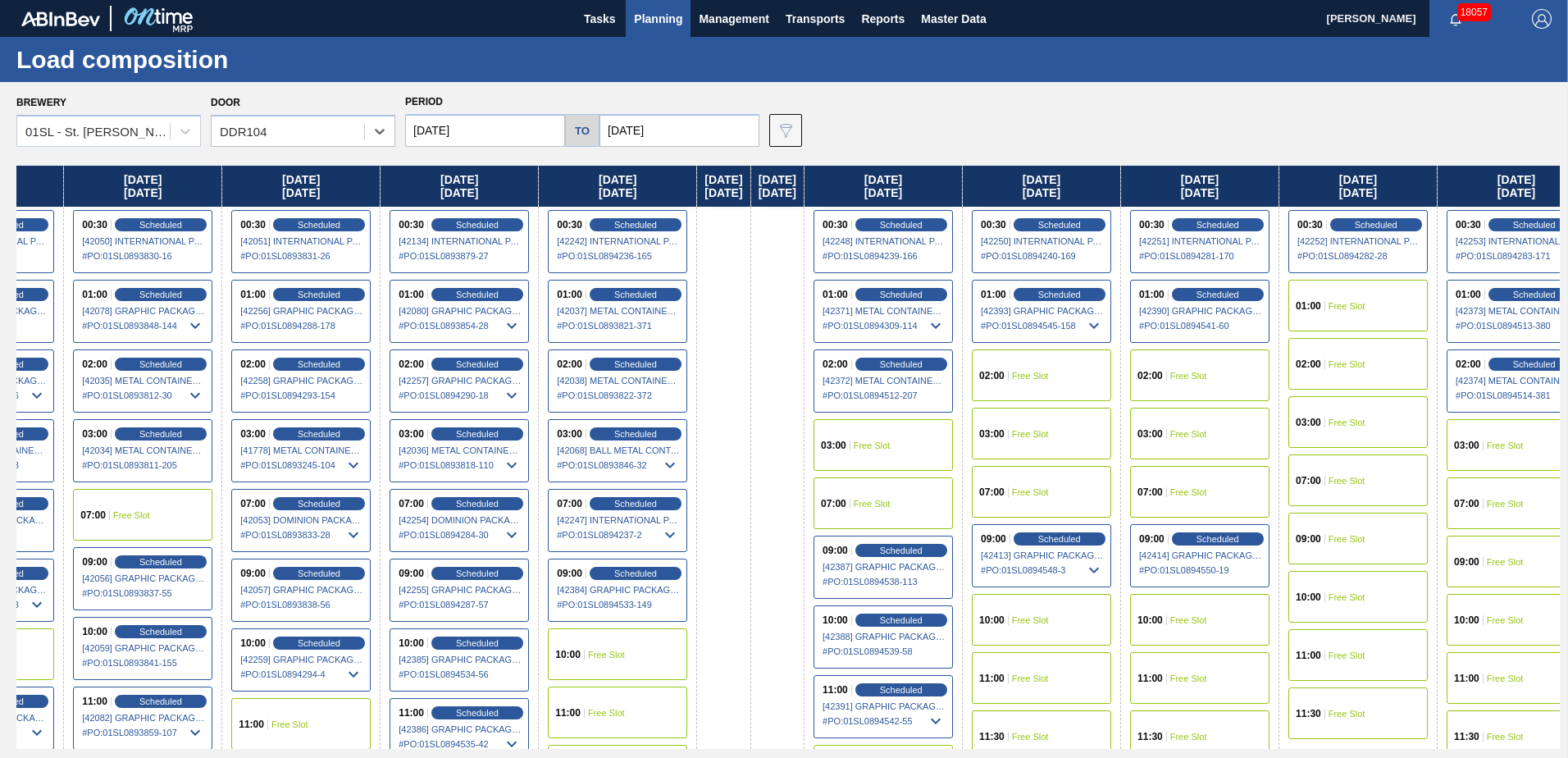
drag, startPoint x: 1317, startPoint y: 307, endPoint x: 237, endPoint y: 268, distance: 1080.7
click at [237, 268] on div "[DATE] [DATE] 07:00 Free Slot 10:00 Free Slot 11:30 Free Slot [DATE] 02:00 Sche…" at bounding box center [788, 458] width 1543 height 583
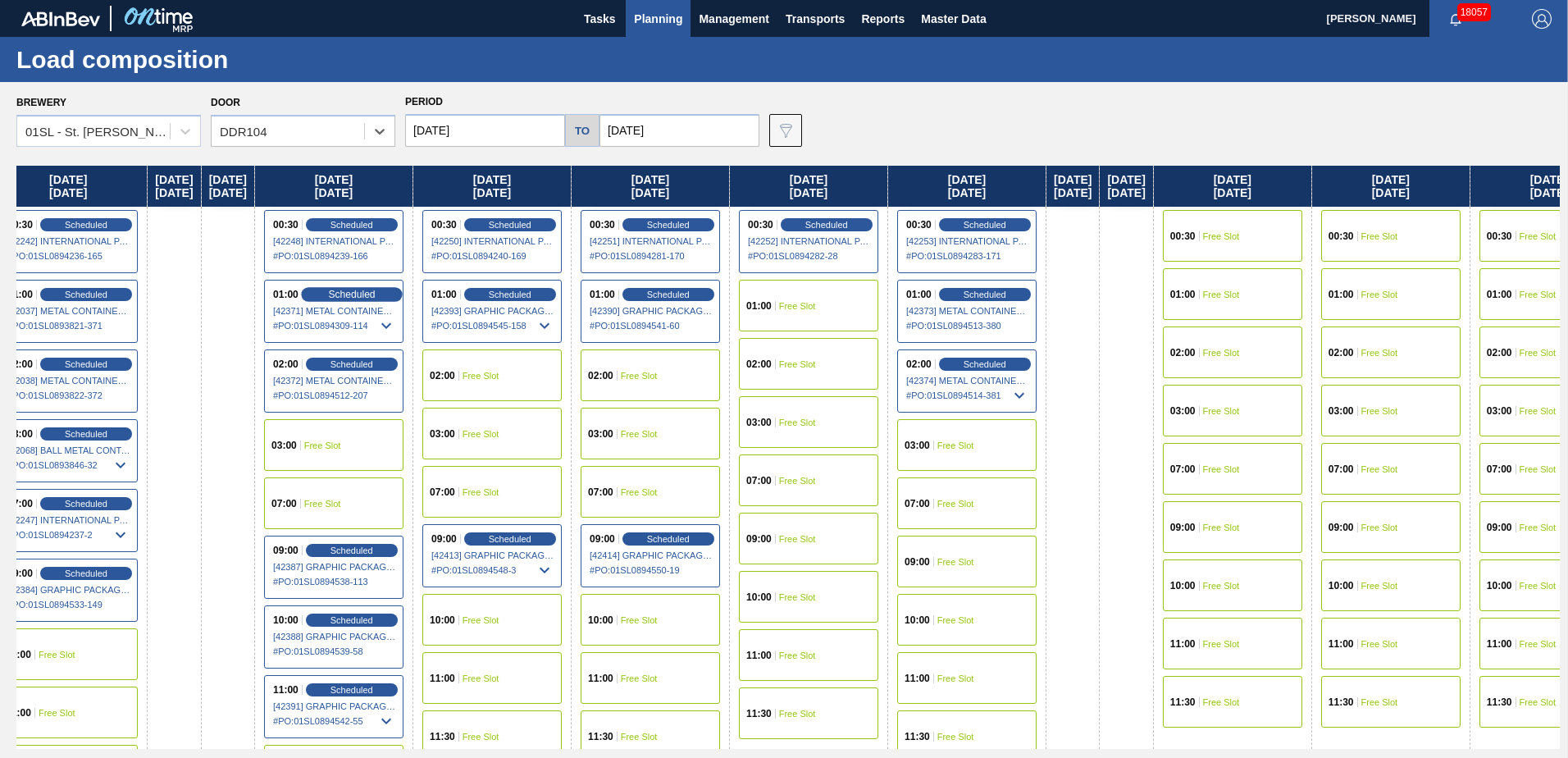
drag, startPoint x: 620, startPoint y: 304, endPoint x: 421, endPoint y: 294, distance: 199.3
click at [428, 294] on div "[DATE] [DATE] 07:00 Free Slot 10:00 Free Slot 11:30 Free Slot [DATE] 02:00 Sche…" at bounding box center [788, 458] width 1543 height 583
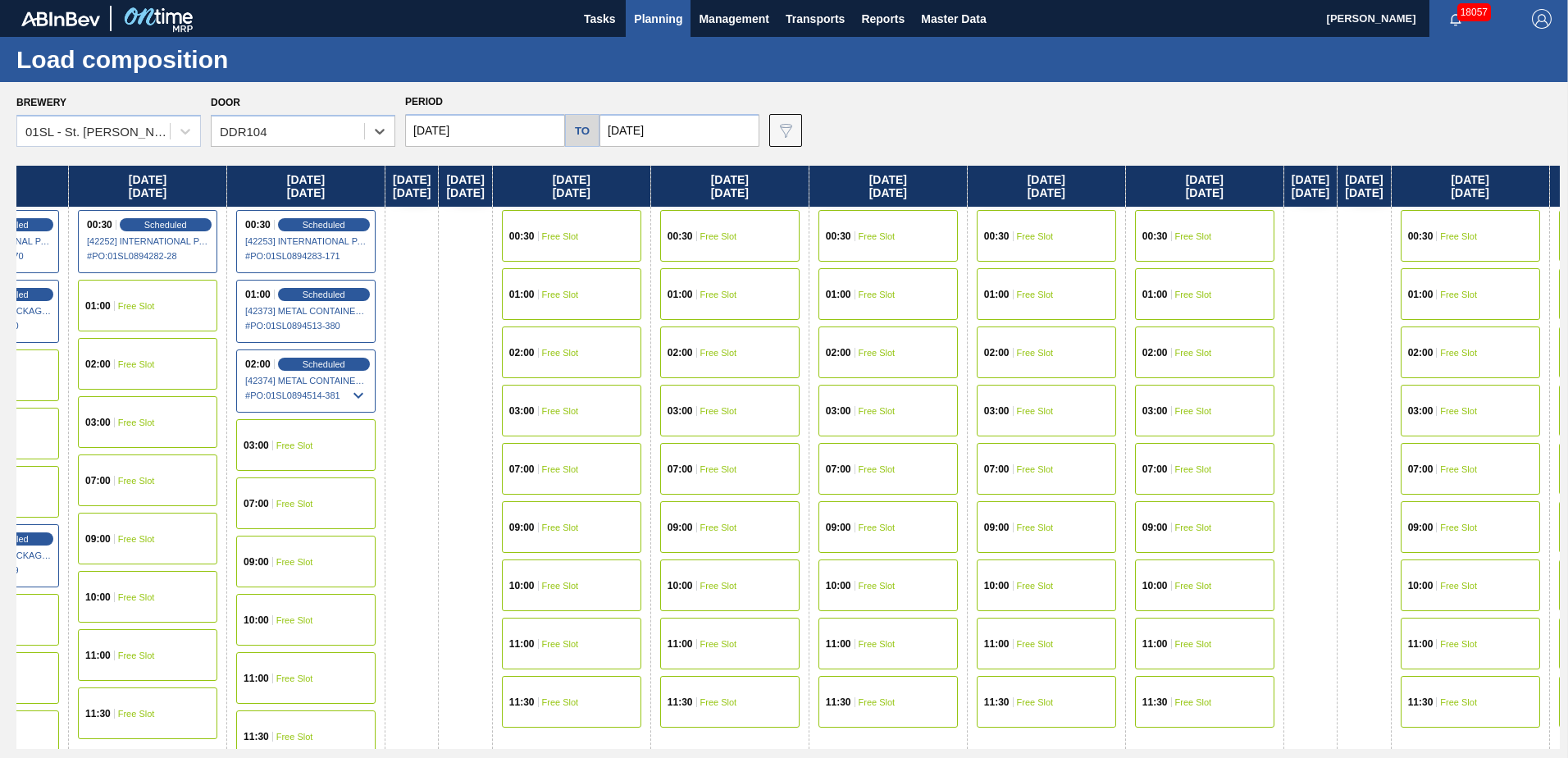
drag
click at [564, 271] on div "[DATE] [DATE] 07:00 Free Slot 10:00 Free Slot 11:30 Free Slot [DATE] 02:00 Sche…" at bounding box center [788, 458] width 1543 height 583
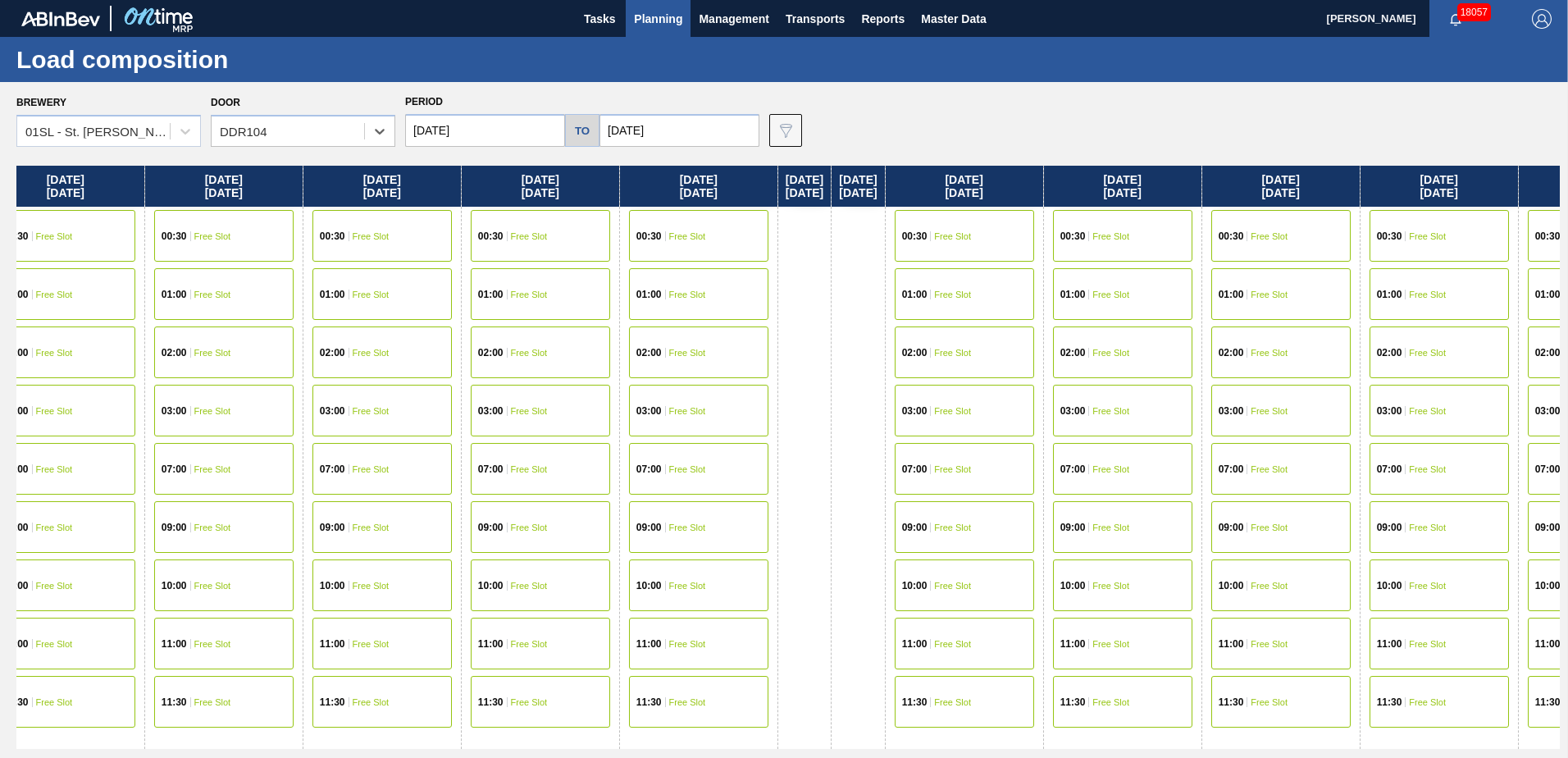
click at [717, 277] on div "[DATE] [DATE] 07:00 Free Slot 10:00 Free Slot 11:30 Free Slot [DATE] 02:00 Sche…" at bounding box center [788, 458] width 1543 height 583
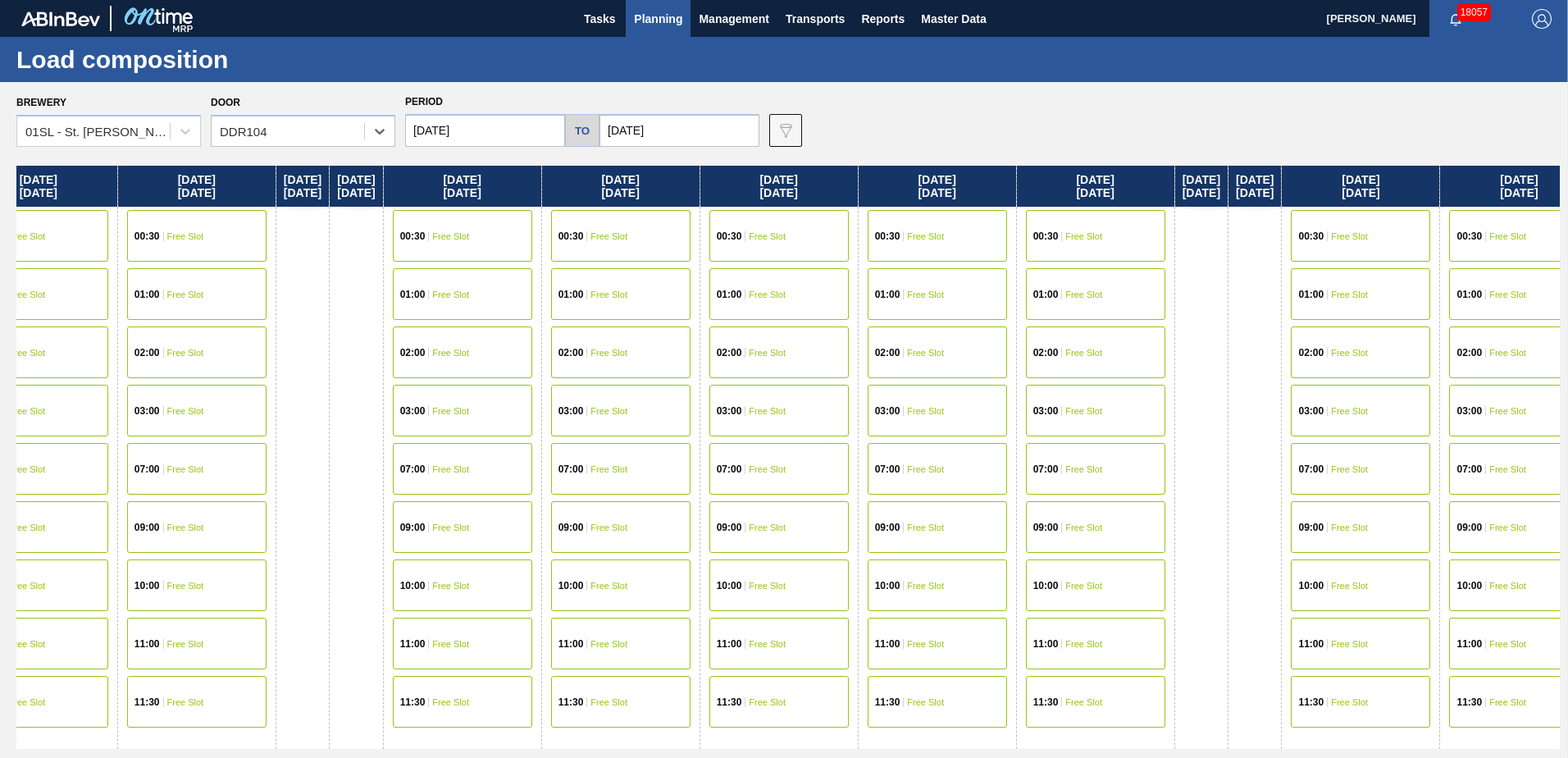
click at [757, 267] on div "[DATE] [DATE] 07:00 Free Slot 10:00 Free Slot 11:30 Free Slot [DATE] 02:00 Sche…" at bounding box center [788, 458] width 1543 height 583
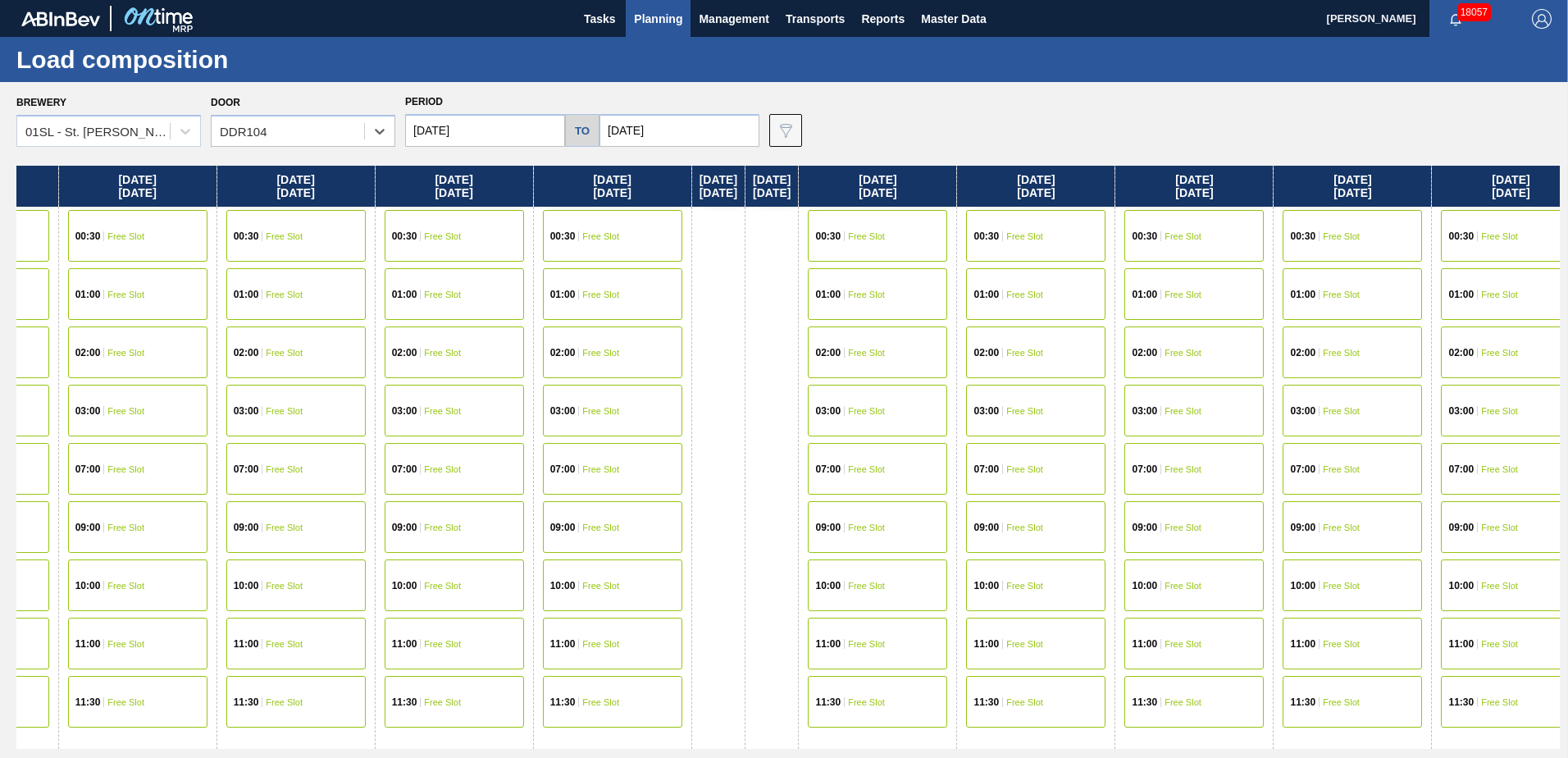
click at [779, 287] on div "[DATE] [DATE] 07:00 Free Slot 10:00 Free Slot 11:30 Free Slot [DATE] 02:00 Sche…" at bounding box center [788, 458] width 1543 height 583
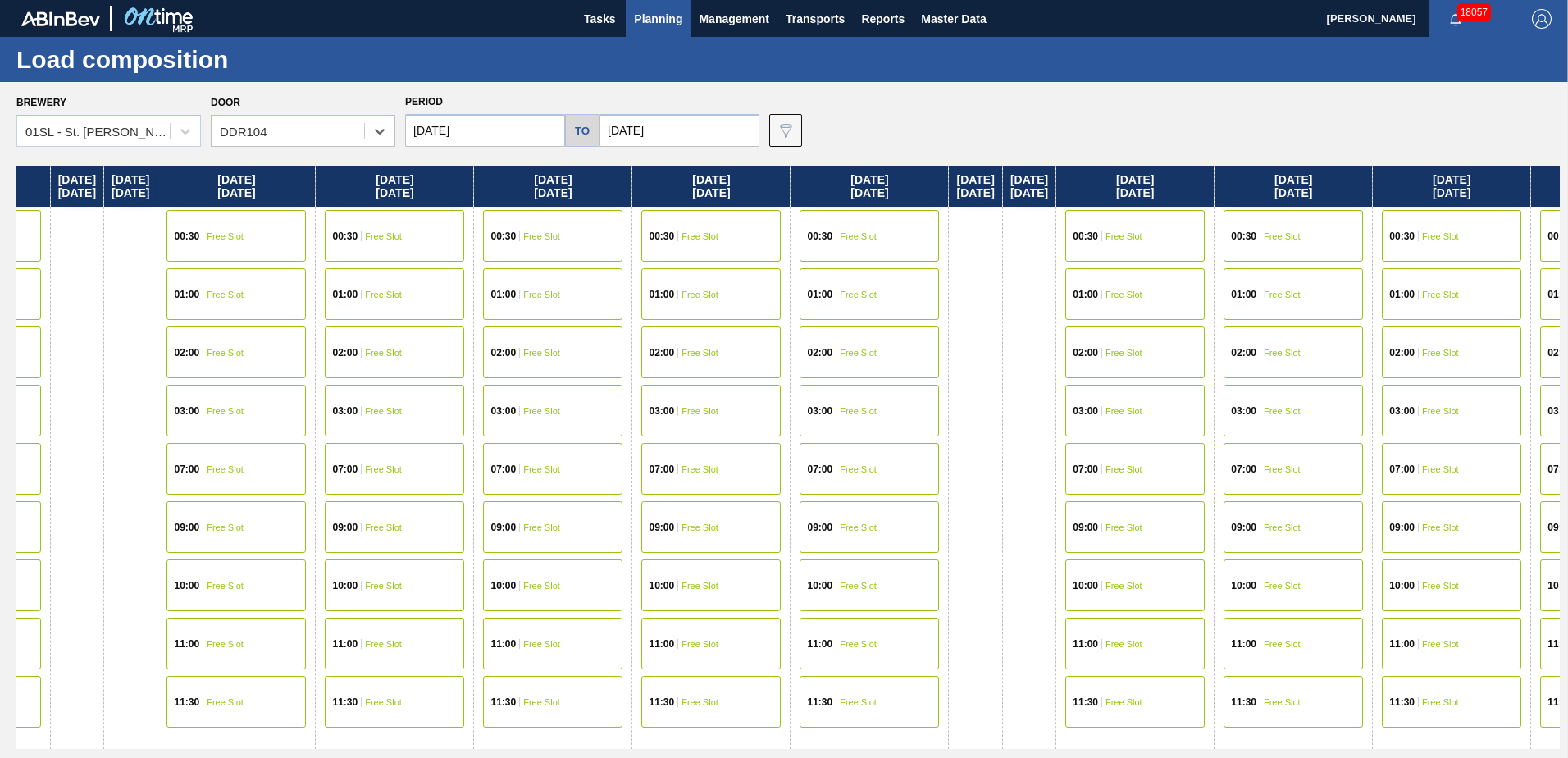
click at [665, 294] on div "[DATE] [DATE] 07:00 Free Slot 10:00 Free Slot 11:30 Free Slot [DATE] 02:00 Sche…" at bounding box center [788, 458] width 1543 height 583
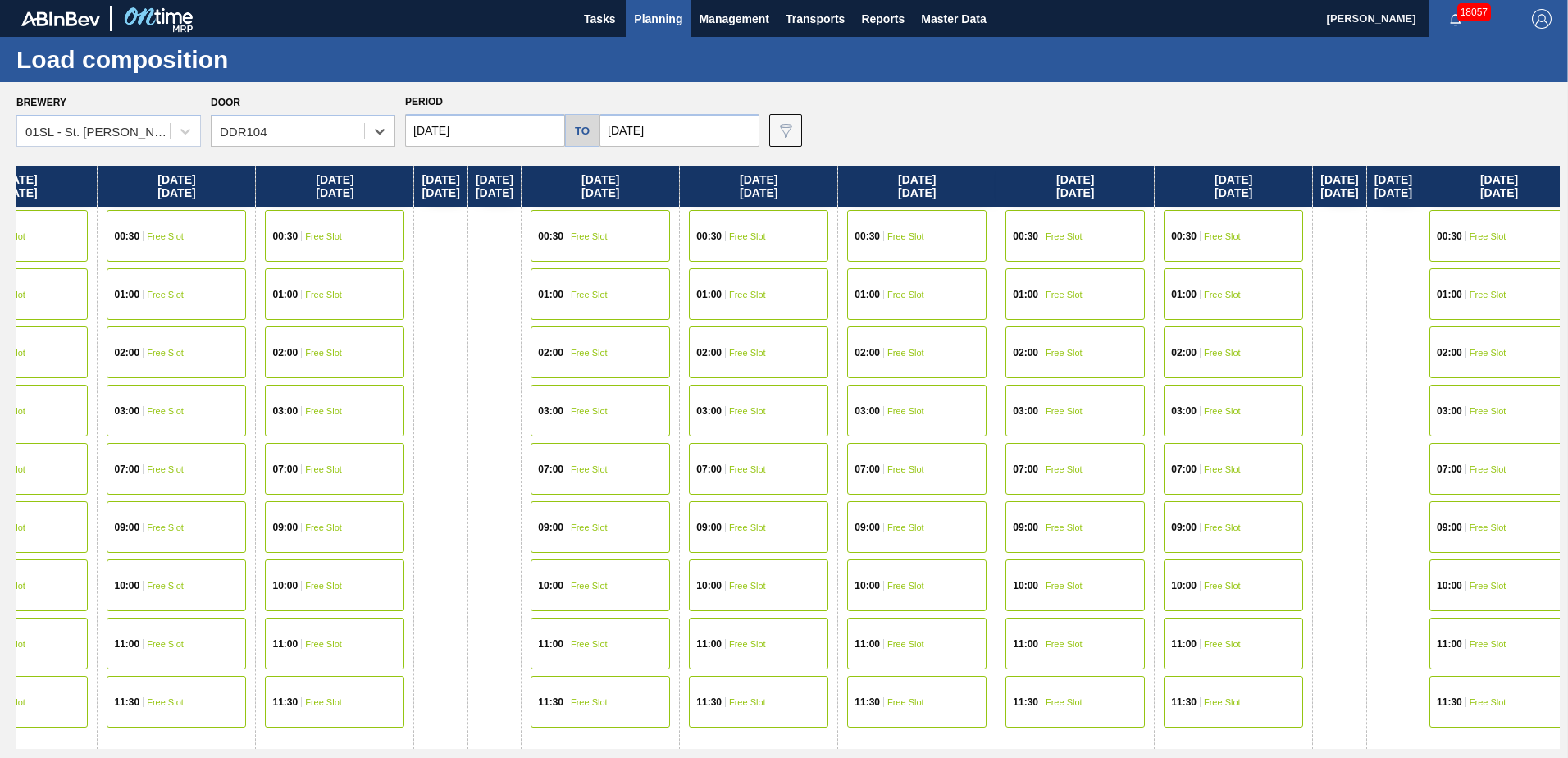
click at [751, 308] on div "[DATE] [DATE] 07:00 Free Slot 10:00 Free Slot 11:30 Free Slot [DATE] 02:00 Sche…" at bounding box center [788, 458] width 1543 height 583
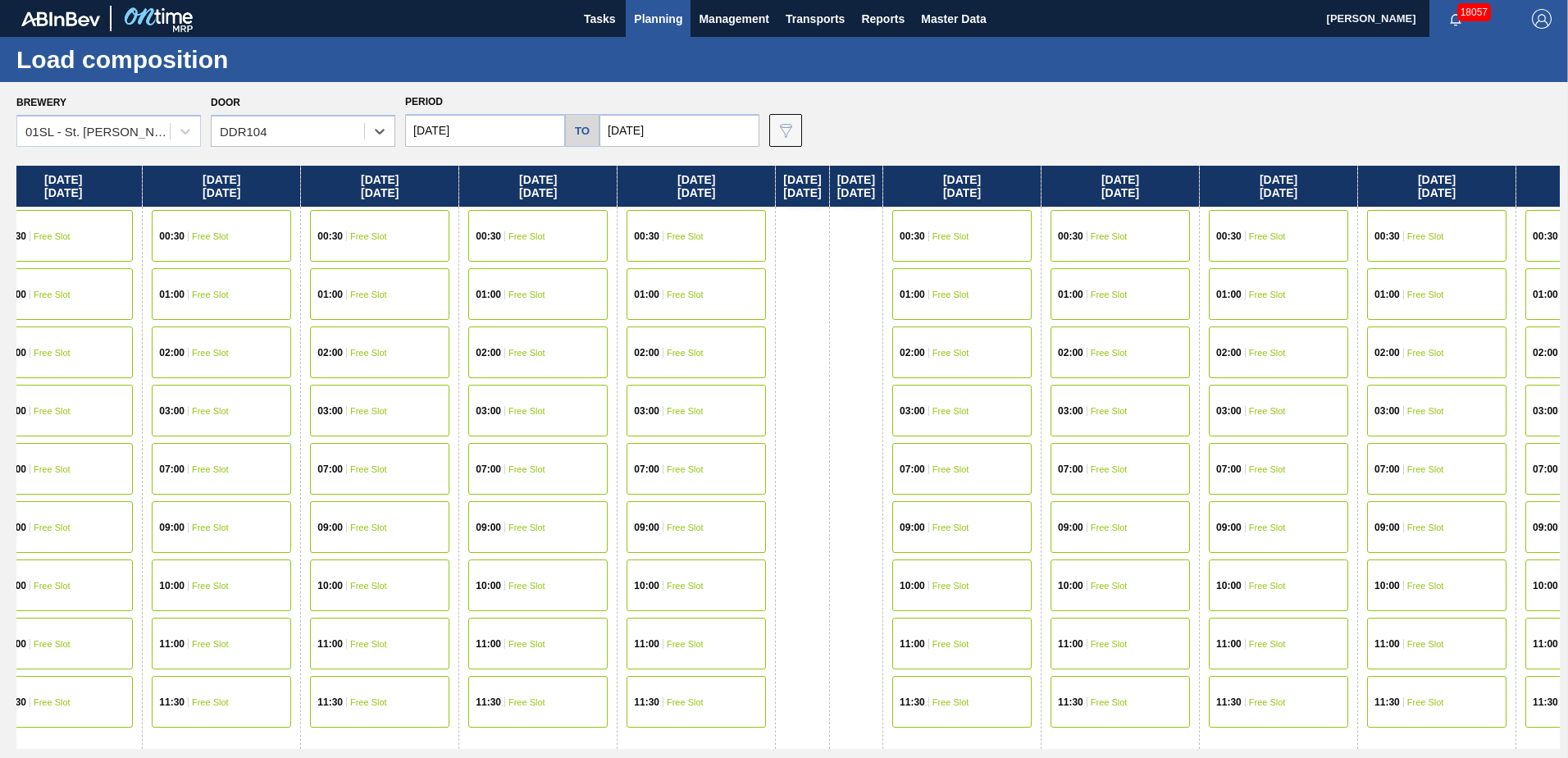
click at [776, 321] on div "[DATE] [DATE] 07:00 Free Slot 10:00 Free Slot 11:30 Free Slot [DATE] 02:00 Sche…" at bounding box center [788, 458] width 1543 height 583
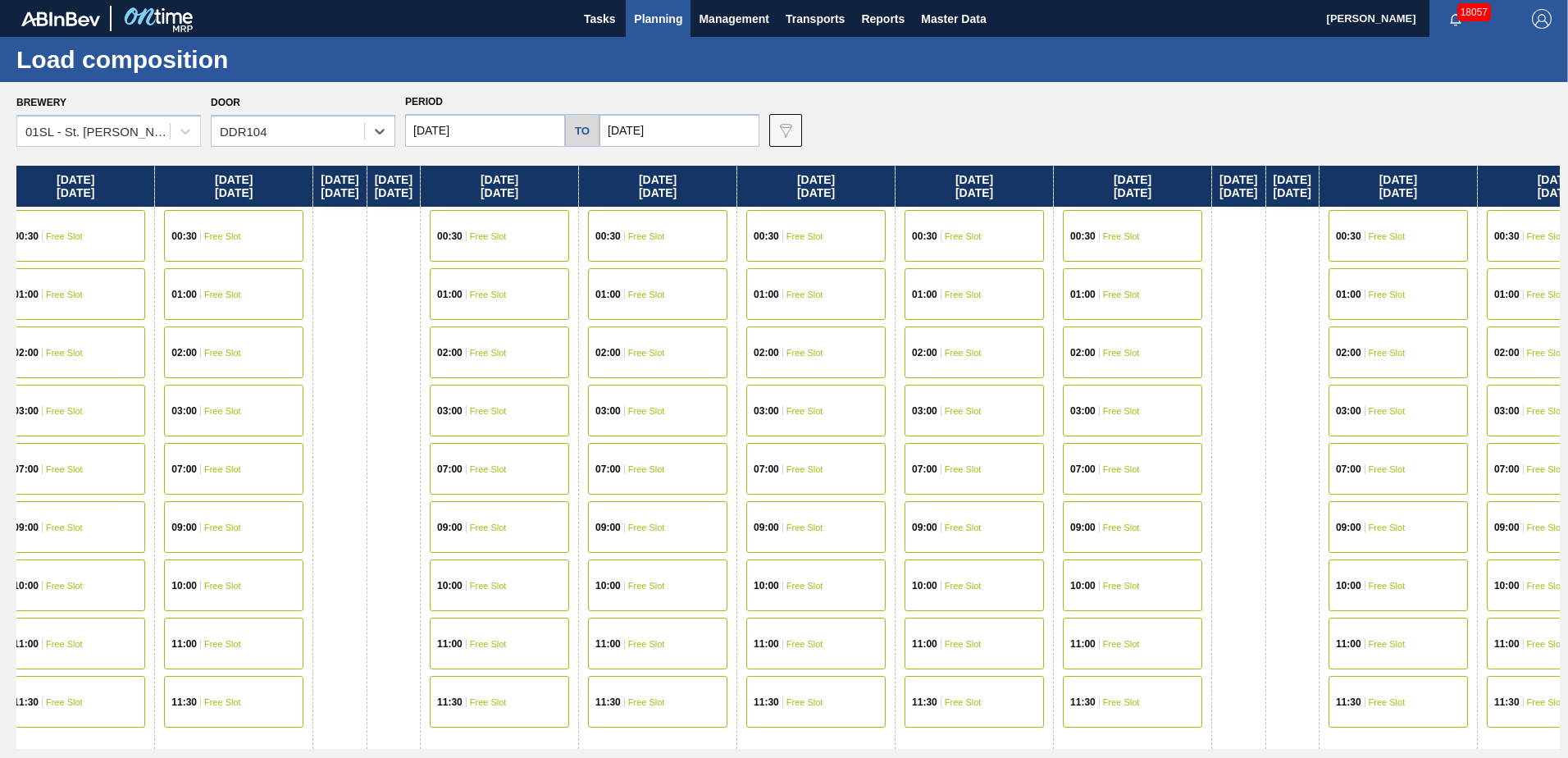
click at [854, 333] on div "[DATE] [DATE] 07:00 Free Slot 10:00 Free Slot 11:30 Free Slot [DATE] 02:00 Sche…" at bounding box center [788, 458] width 1543 height 583
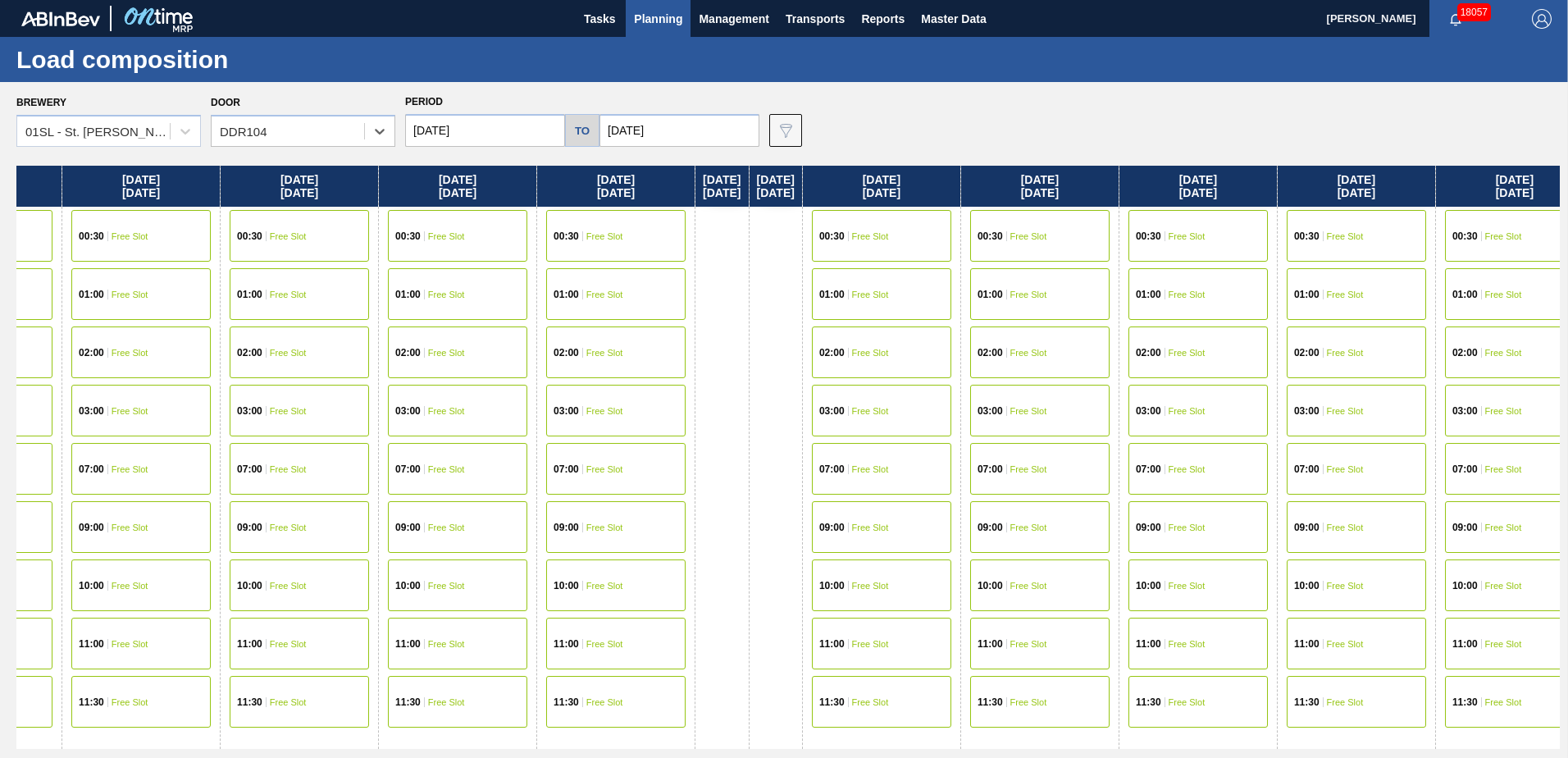
click at [762, 305] on div "[DATE] [DATE] 07:00 Free Slot 10:00 Free Slot 11:30 Free Slot [DATE] 02:00 Sche…" at bounding box center [788, 458] width 1543 height 583
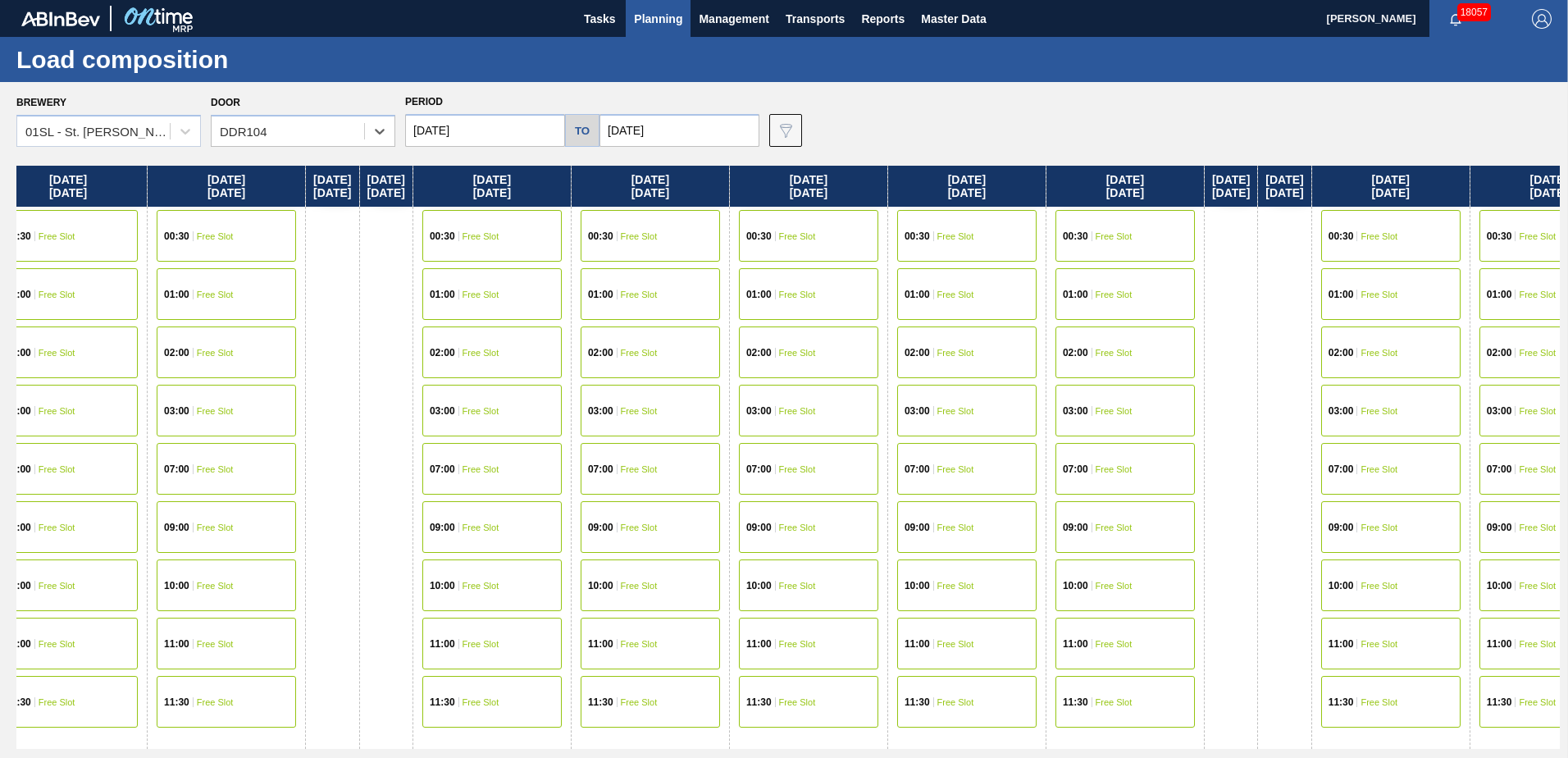
click at [774, 328] on div "[DATE] [DATE] 07:00 Free Slot 10:00 Free Slot 11:30 Free Slot [DATE] 02:00 Sche…" at bounding box center [788, 458] width 1543 height 583
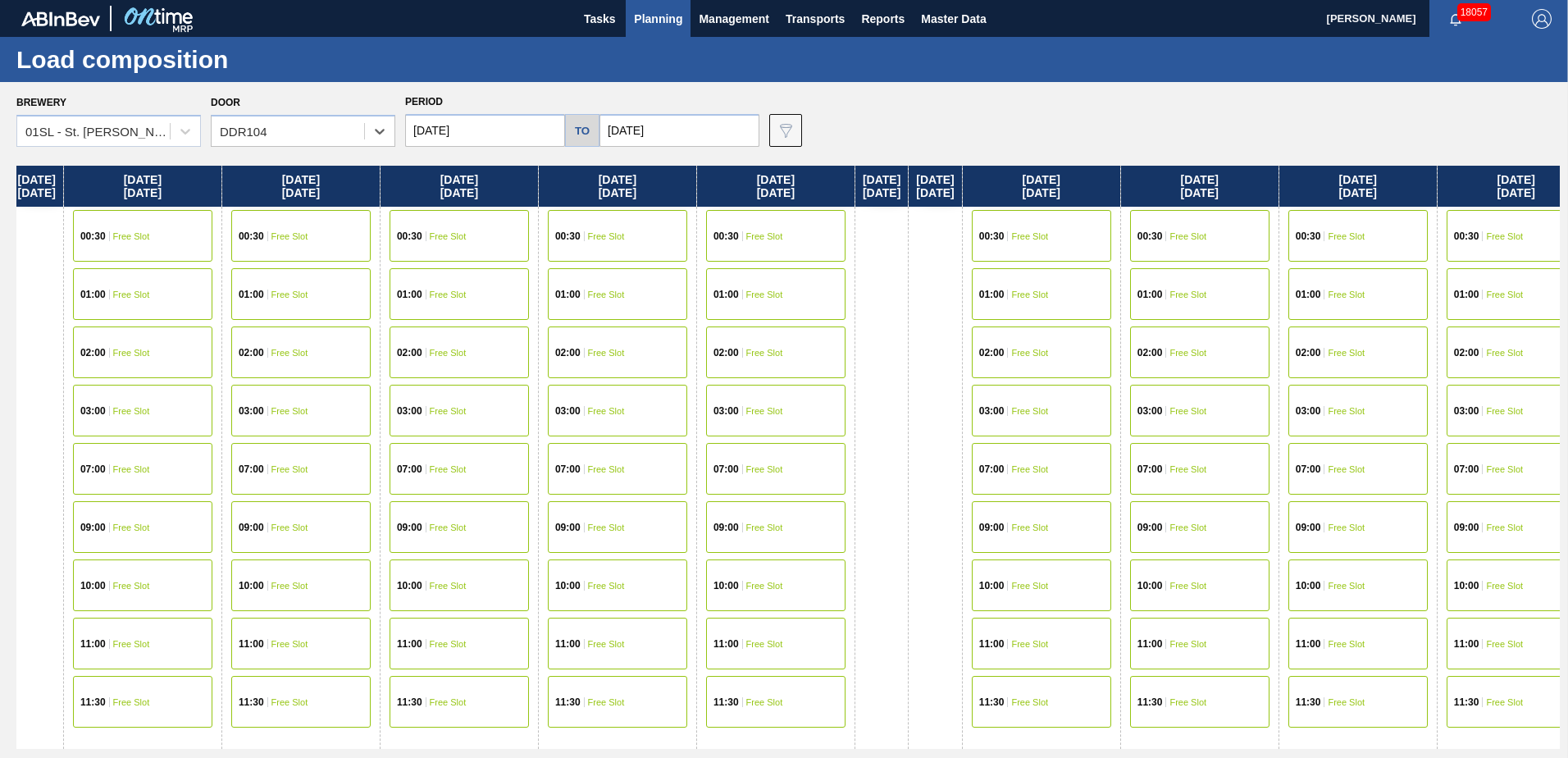
click at [782, 323] on div "[DATE] [DATE] 07:00 Free Slot 10:00 Free Slot 11:30 Free Slot [DATE] 02:00 Sche…" at bounding box center [788, 458] width 1543 height 583
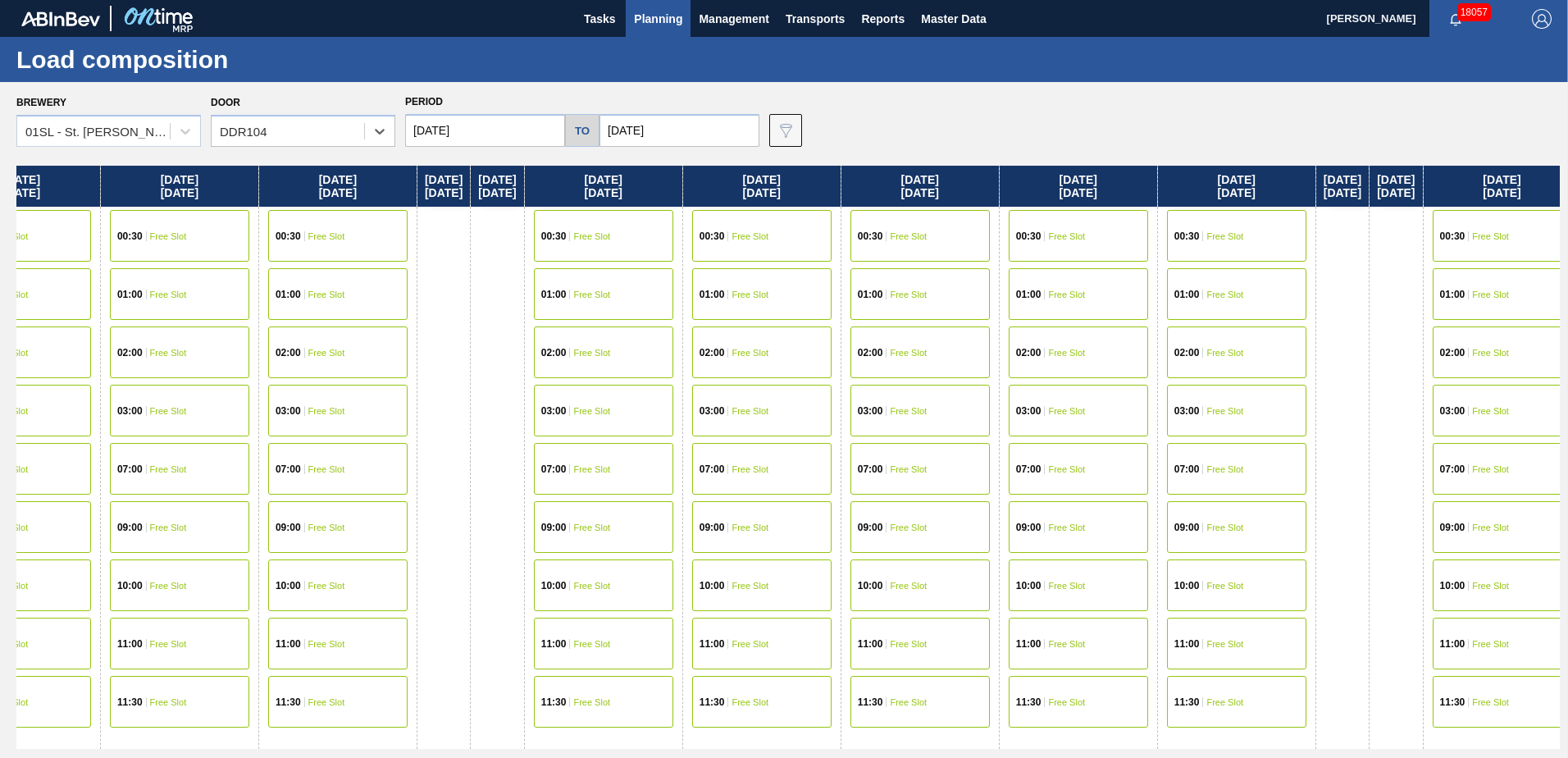
click at [804, 348] on div "[DATE] [DATE] 07:00 Free Slot 10:00 Free Slot 11:30 Free Slot [DATE] 02:00 Sche…" at bounding box center [788, 458] width 1543 height 583
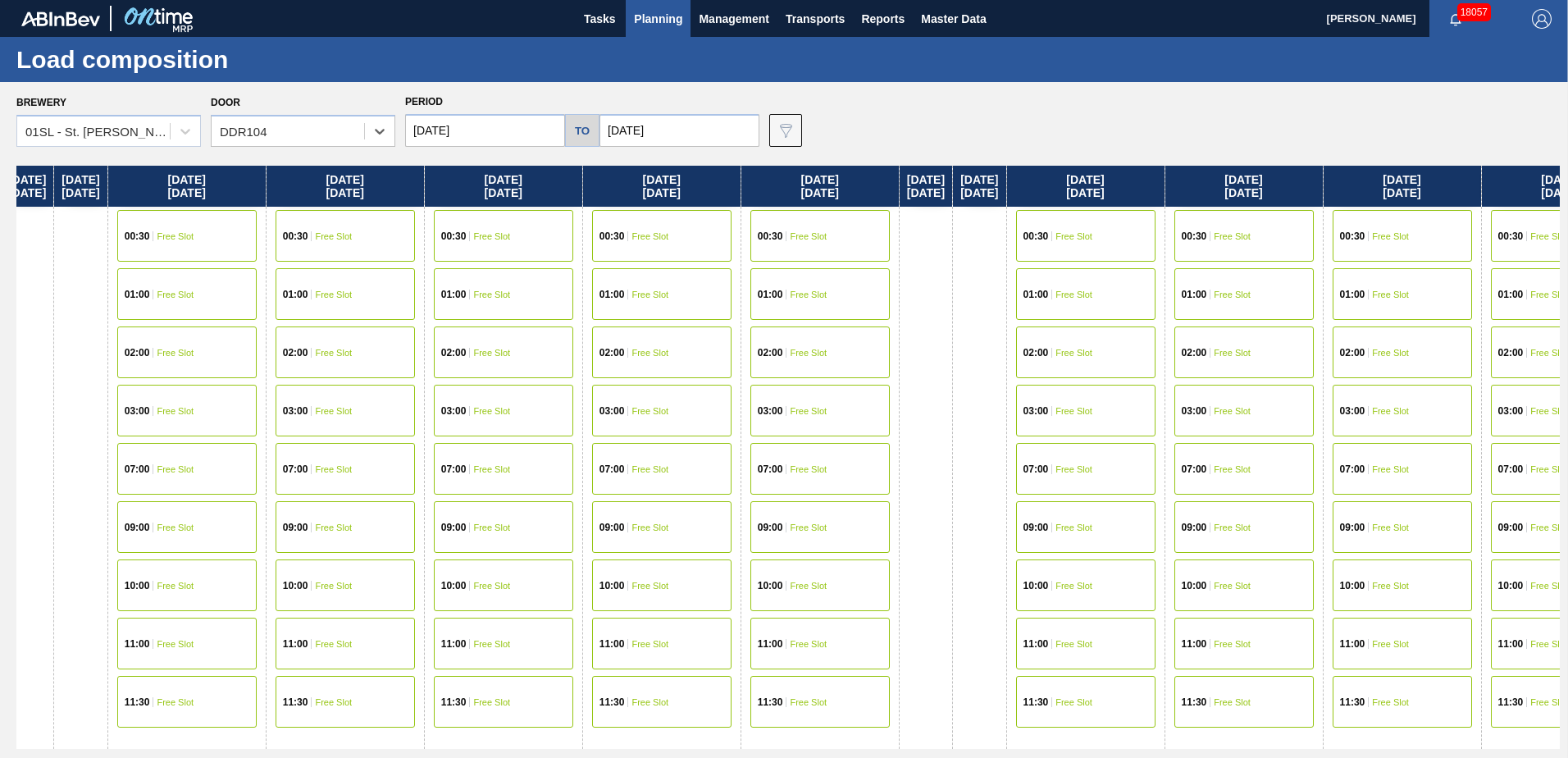
click at [766, 354] on div "[DATE] [DATE] 07:00 Free Slot 10:00 Free Slot 11:30 Free Slot [DATE] 02:00 Sche…" at bounding box center [788, 458] width 1543 height 583
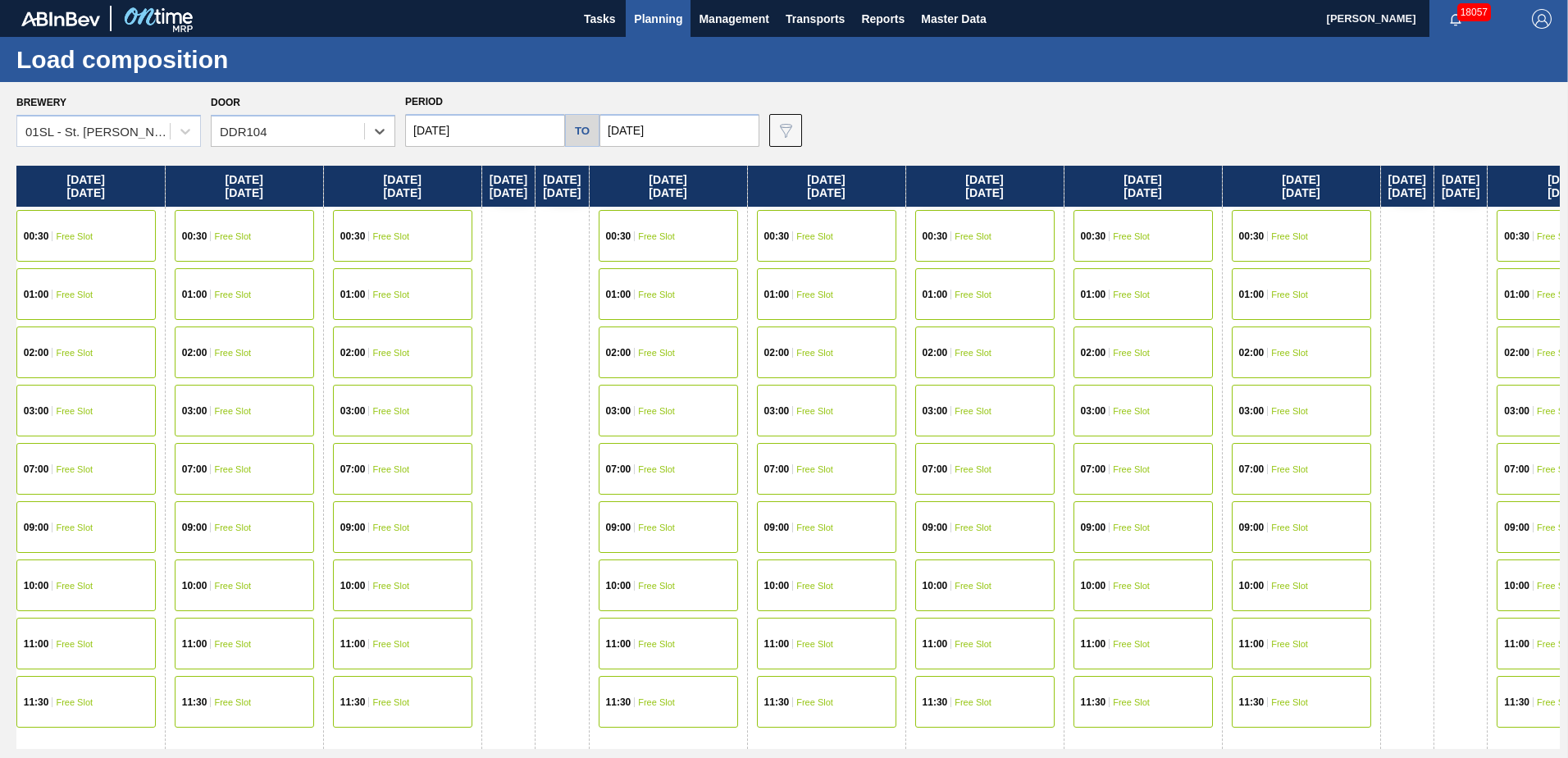
click at [809, 360] on div "[DATE] [DATE] 07:00 Free Slot 10:00 Free Slot 11:30 Free Slot [DATE] 02:00 Sche…" at bounding box center [788, 458] width 1543 height 583
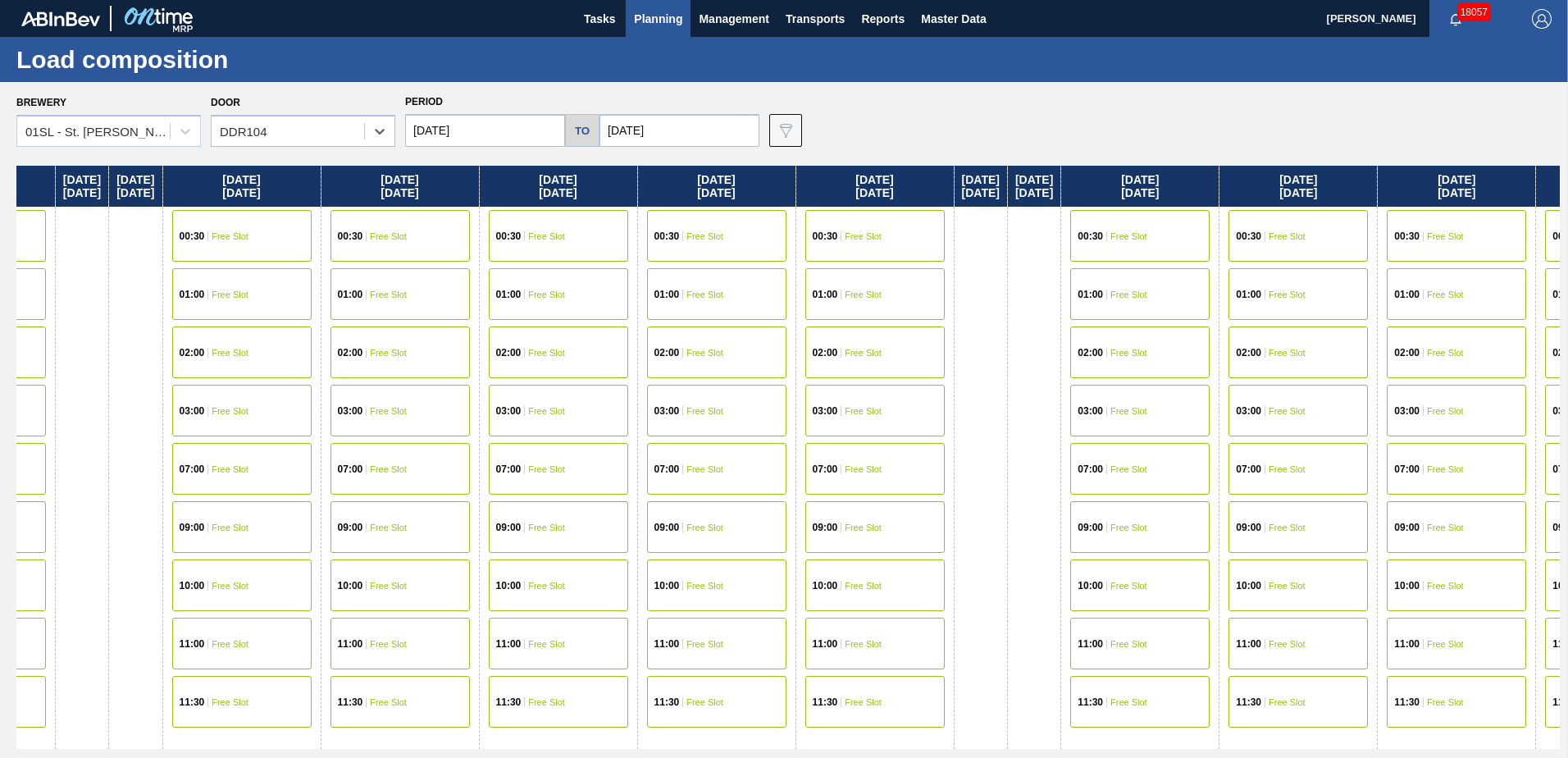
click at [701, 359] on div "[DATE] [DATE] 07:00 Free Slot 10:00 Free Slot 11:30 Free Slot [DATE] 02:00 Sche…" at bounding box center [788, 458] width 1543 height 583
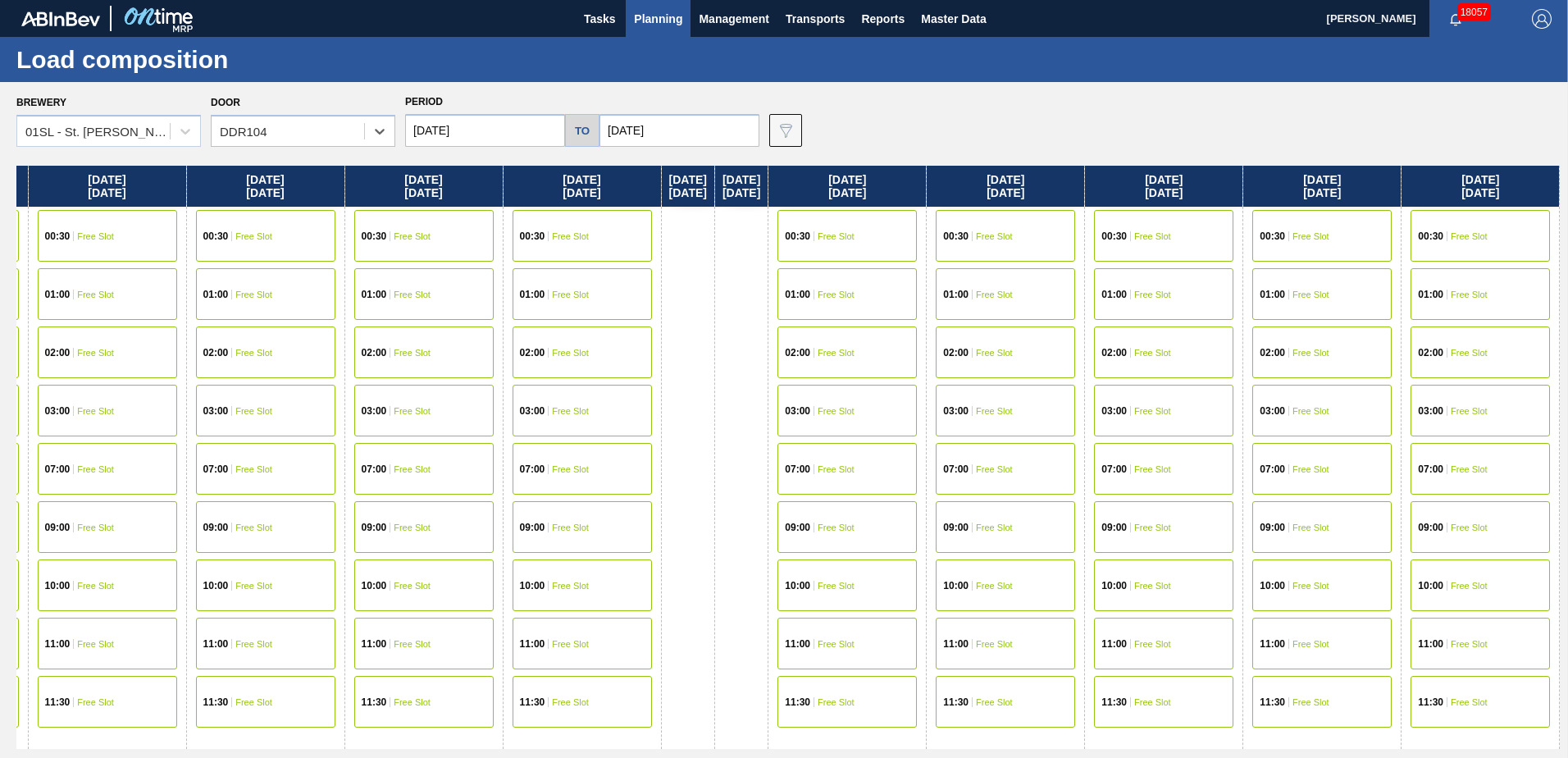
click at [718, 362] on div "[DATE] [DATE] 07:00 Free Slot 10:00 Free Slot 11:30 Free Slot [DATE] 02:00 Sche…" at bounding box center [788, 458] width 1543 height 583
click at [619, 357] on div "[DATE] [DATE] 07:00 Free Slot 10:00 Free Slot 11:30 Free Slot [DATE] 02:00 Sche…" at bounding box center [788, 458] width 1543 height 583
click at [1133, 573] on div "10:00 Free Slot" at bounding box center [1163, 585] width 139 height 51
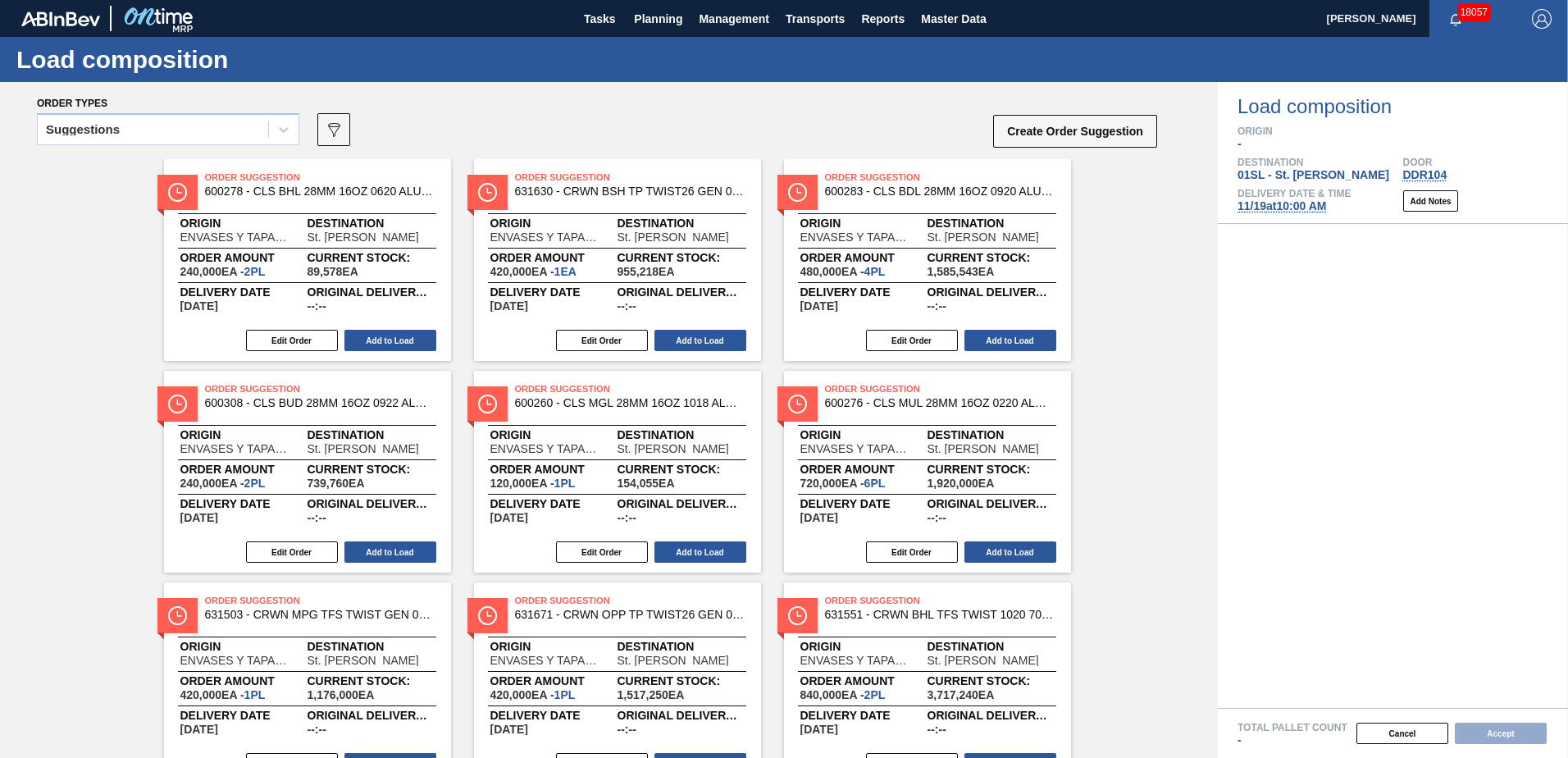
click at [301, 122] on div "Suggestions 089F7B8B-B2A5-4AFE-B5C0-19BA573D28AC Create Order Suggestion" at bounding box center [597, 134] width 1121 height 50
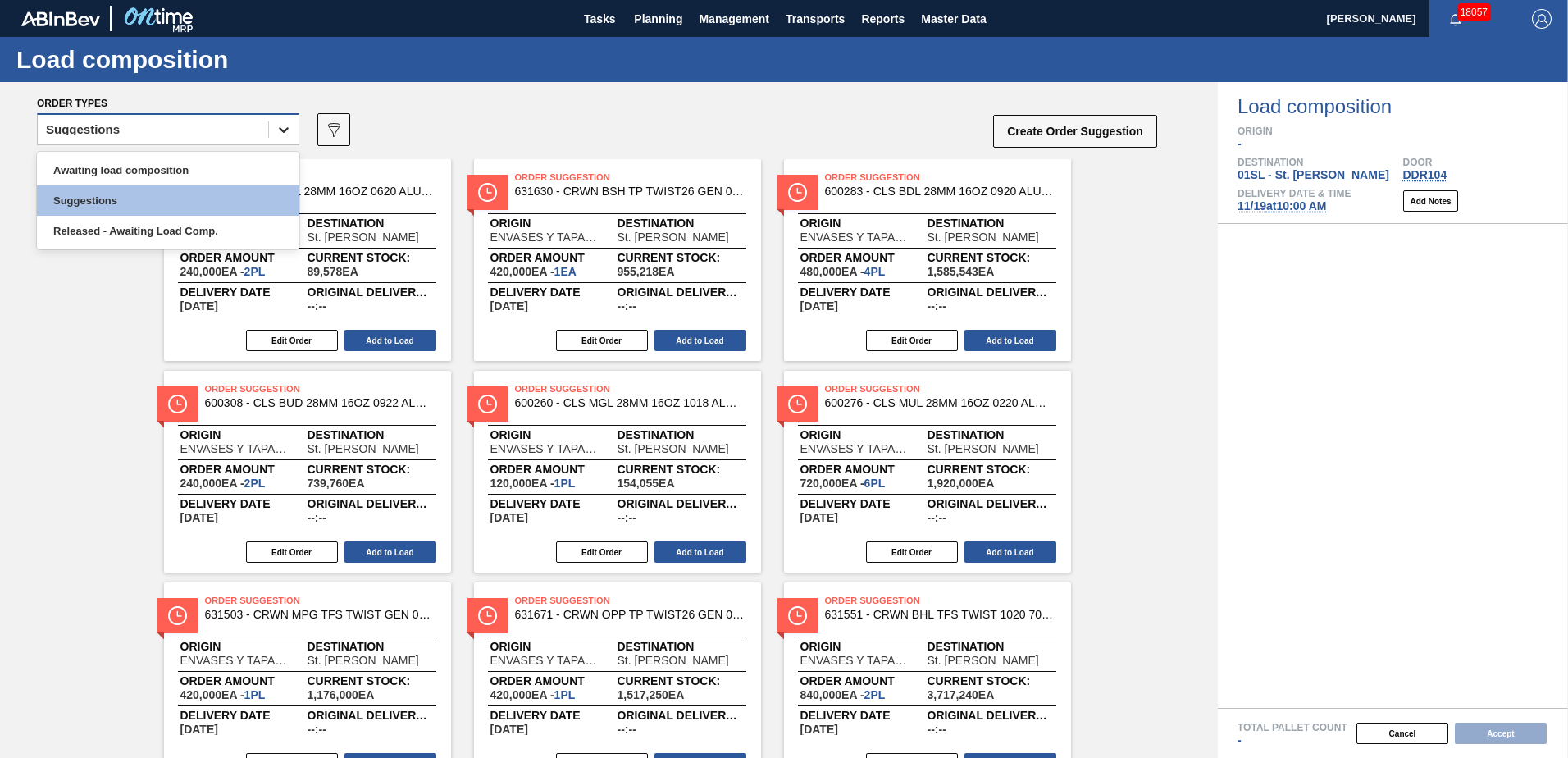
click at [269, 132] on div at bounding box center [283, 129] width 30 height 30
click at [196, 174] on div "Awaiting load composition" at bounding box center [168, 169] width 263 height 30
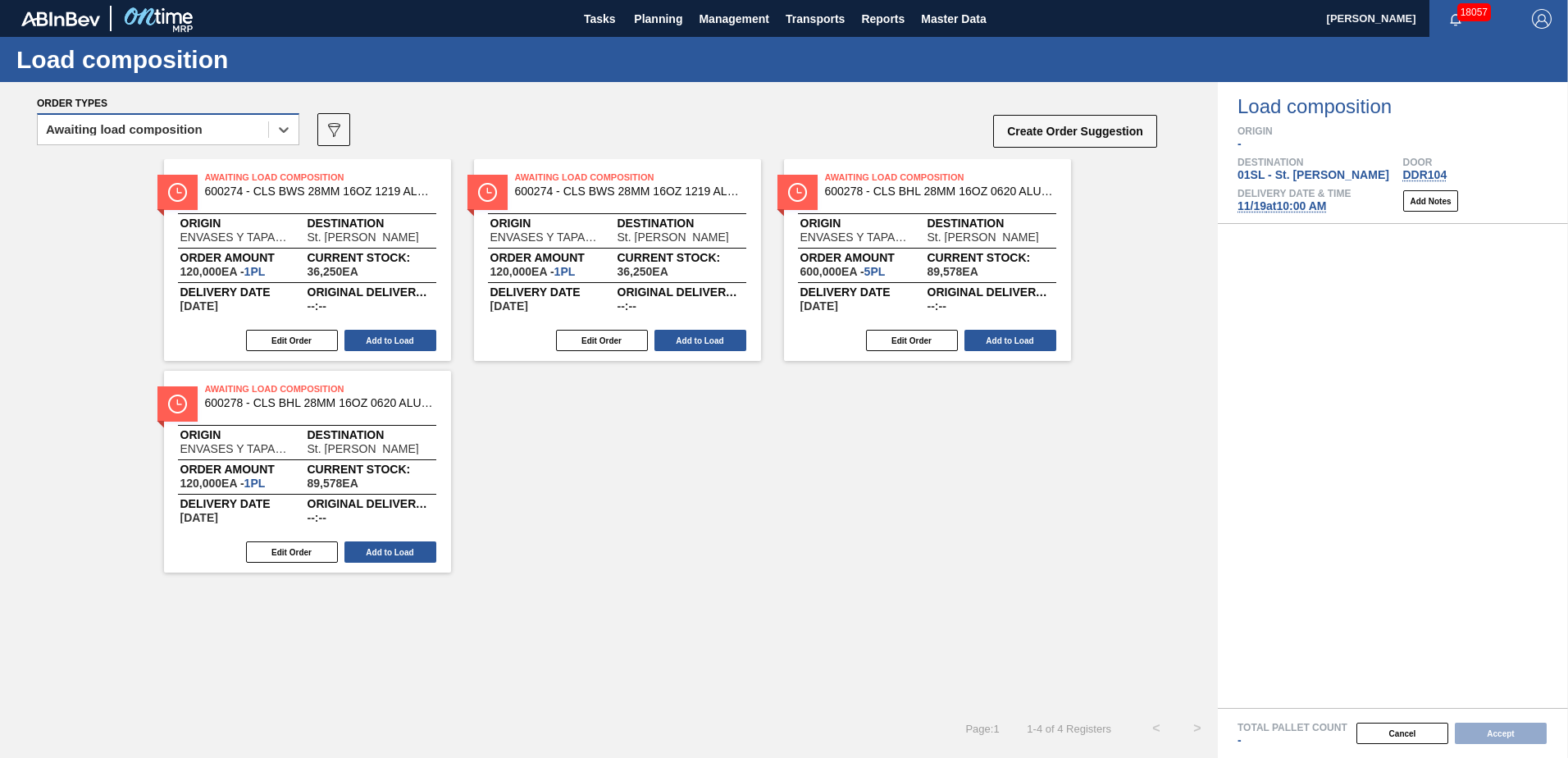
click at [235, 128] on div "Awaiting load composition" at bounding box center [152, 130] width 230 height 24
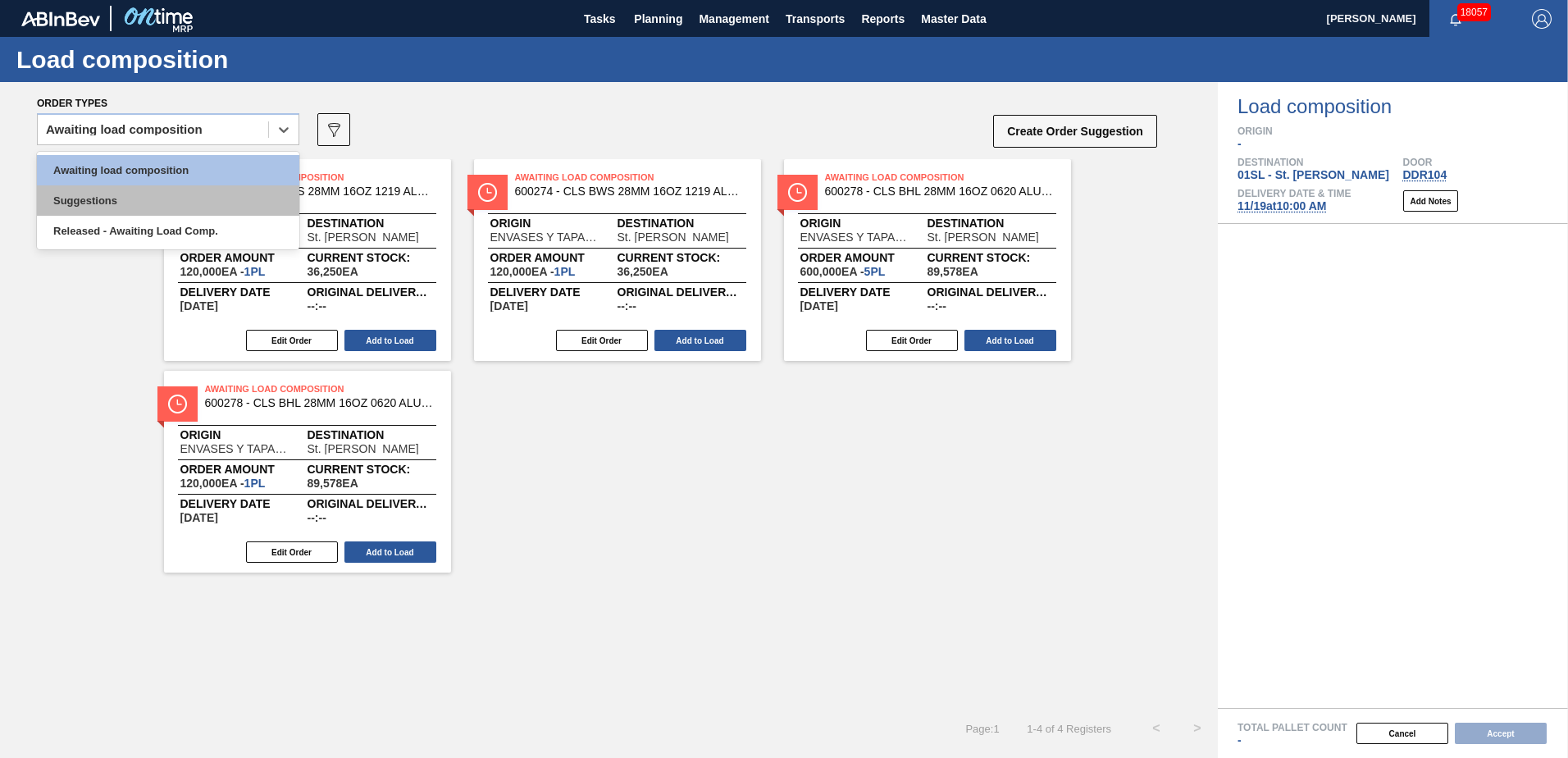
click at [190, 193] on div "Suggestions" at bounding box center [168, 200] width 263 height 30
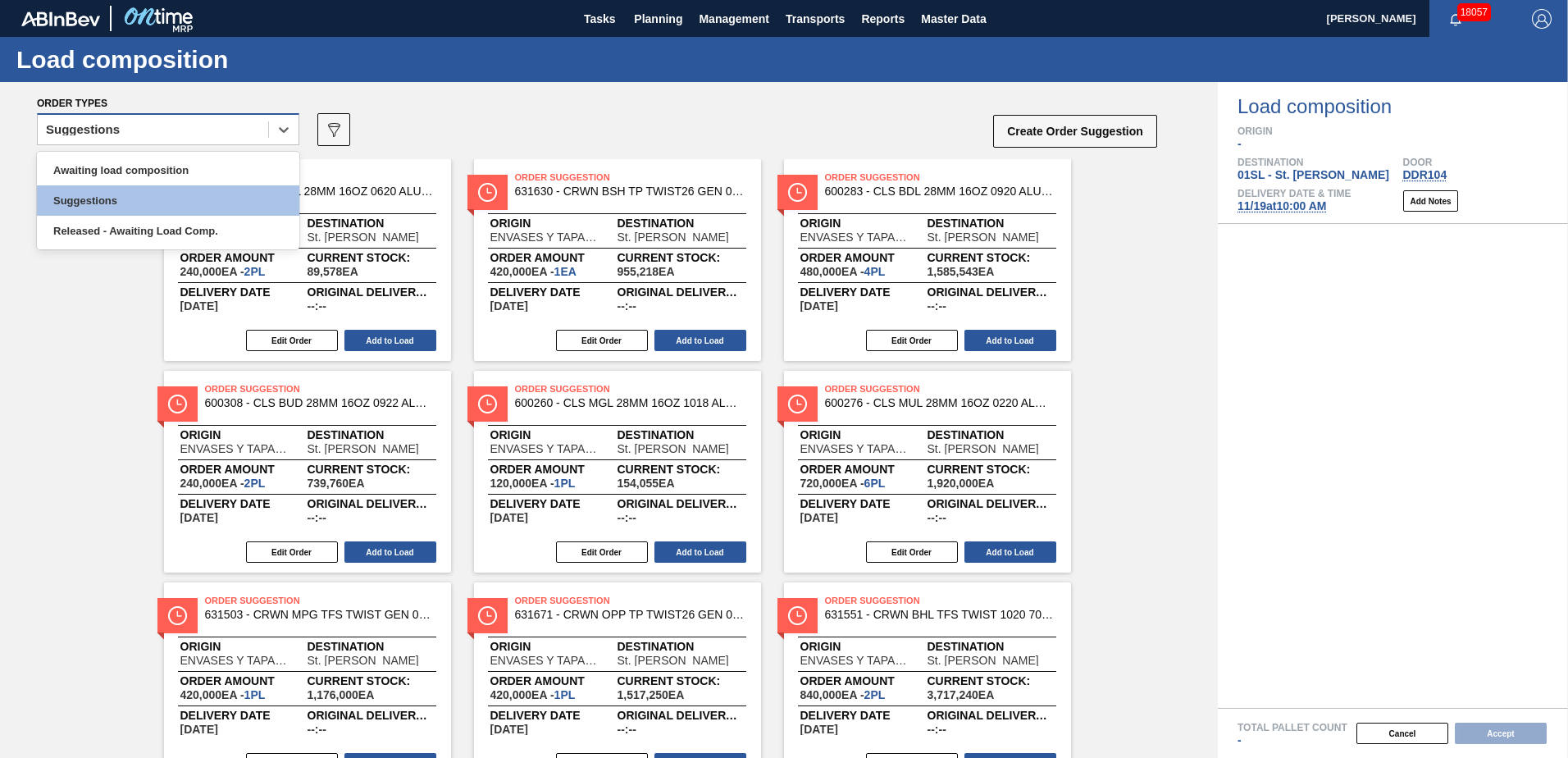
click at [222, 128] on div "Suggestions" at bounding box center [152, 130] width 230 height 24
click at [169, 228] on div "Released - Awaiting Load Comp." at bounding box center [168, 230] width 263 height 30
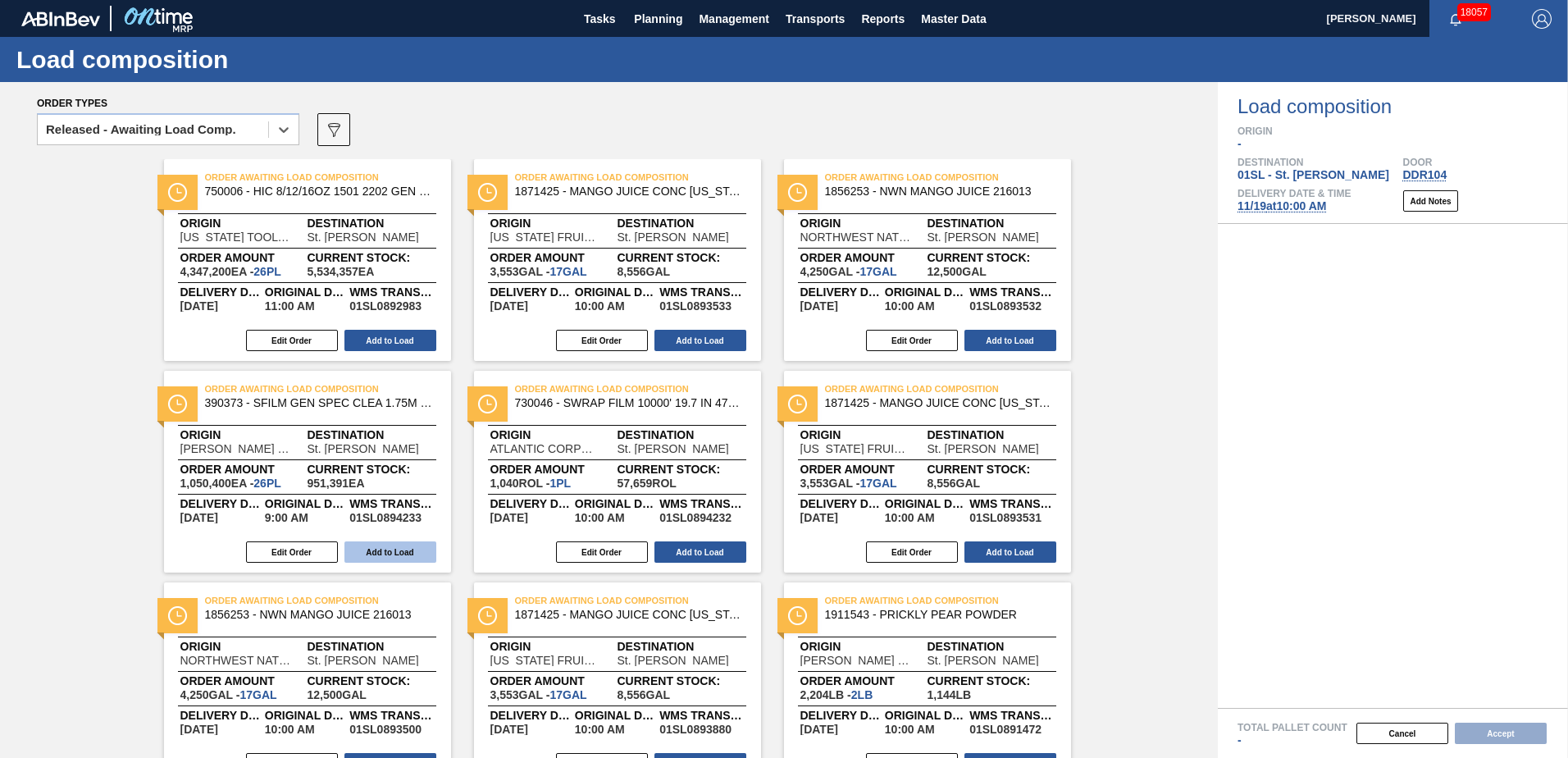
click at [398, 544] on button "Add to Load" at bounding box center [390, 552] width 92 height 21
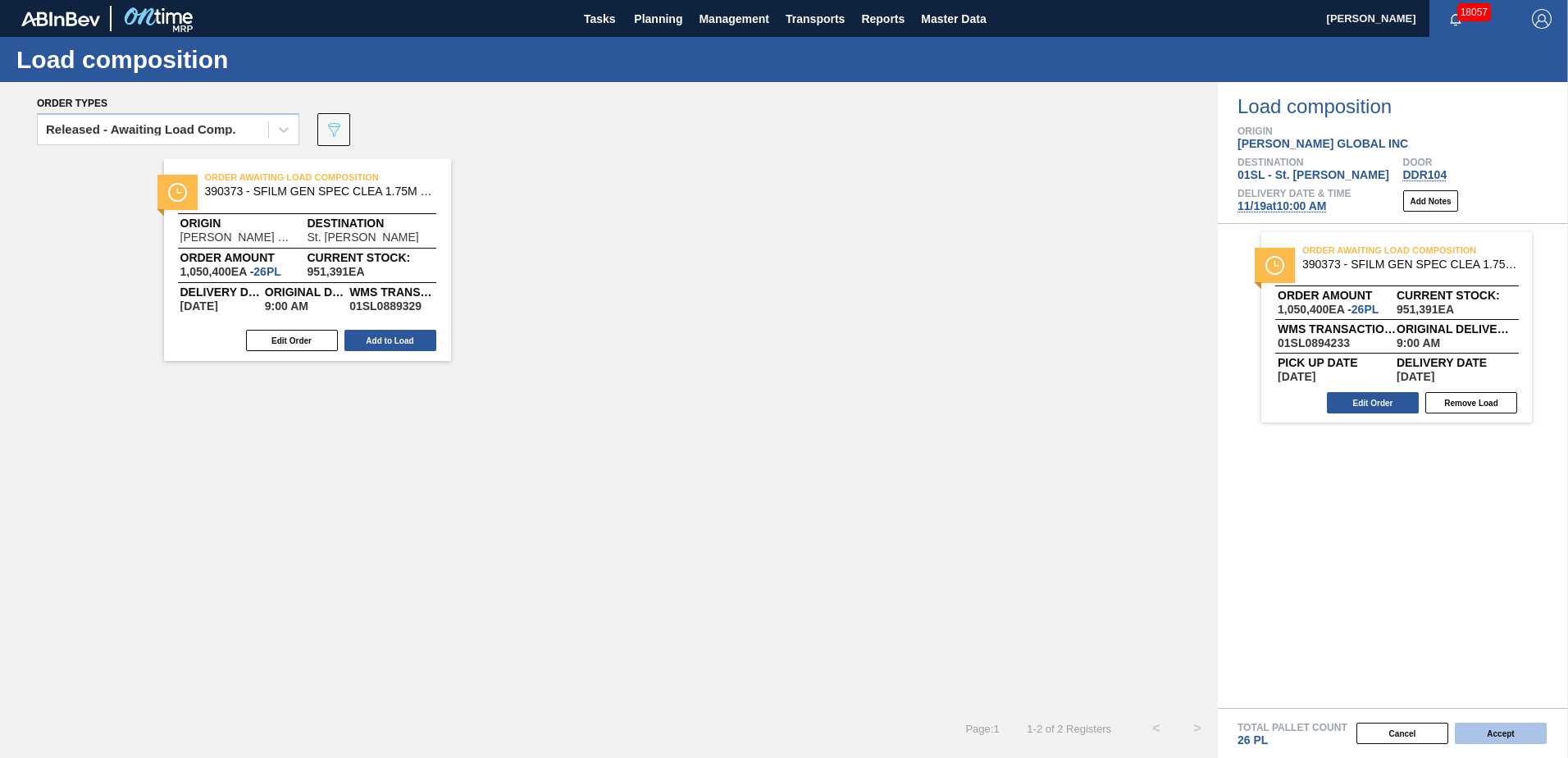
click at [1488, 727] on button "Accept" at bounding box center [1500, 733] width 92 height 21
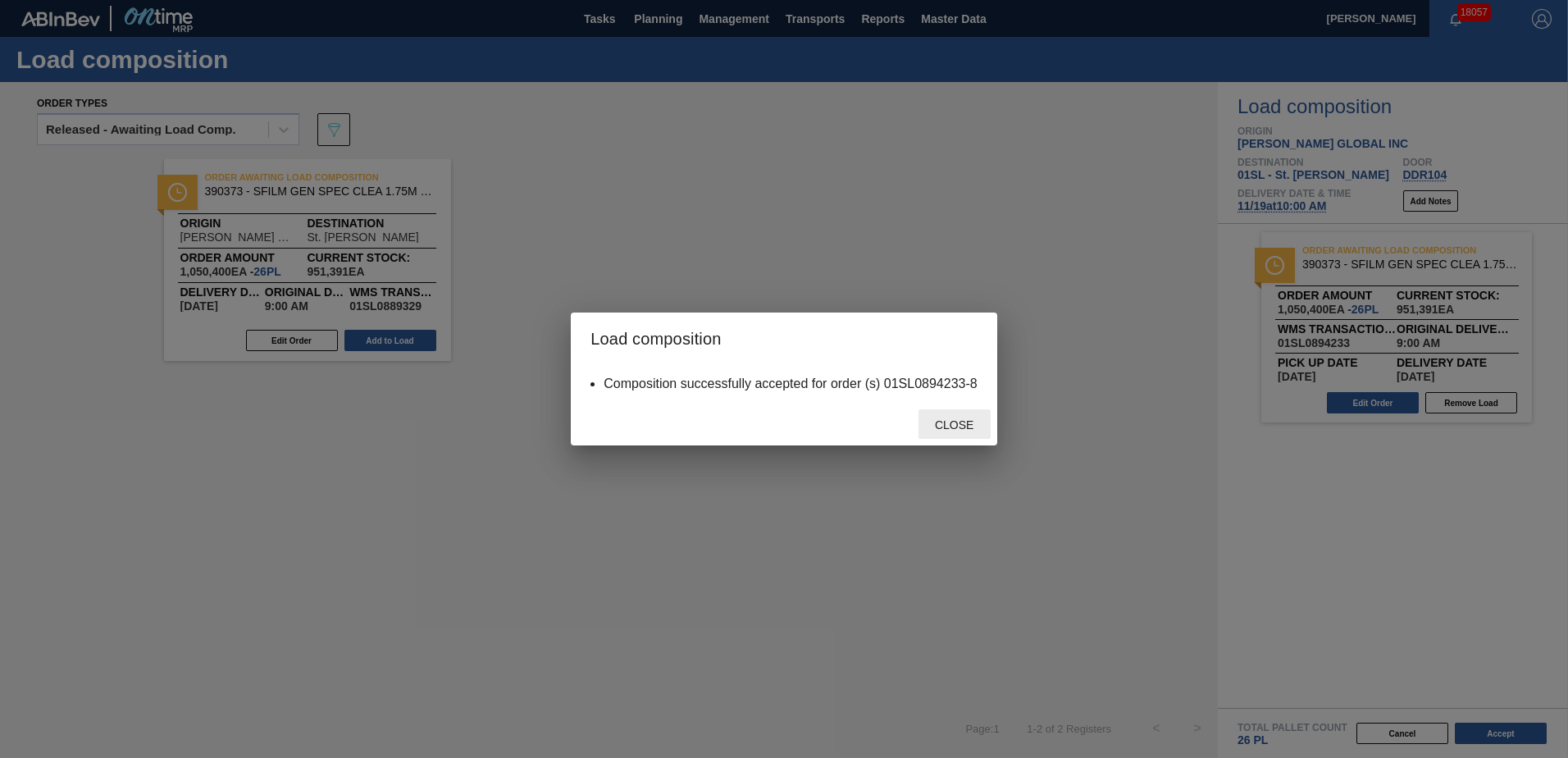
click at [958, 419] on span "Close" at bounding box center [954, 424] width 65 height 13
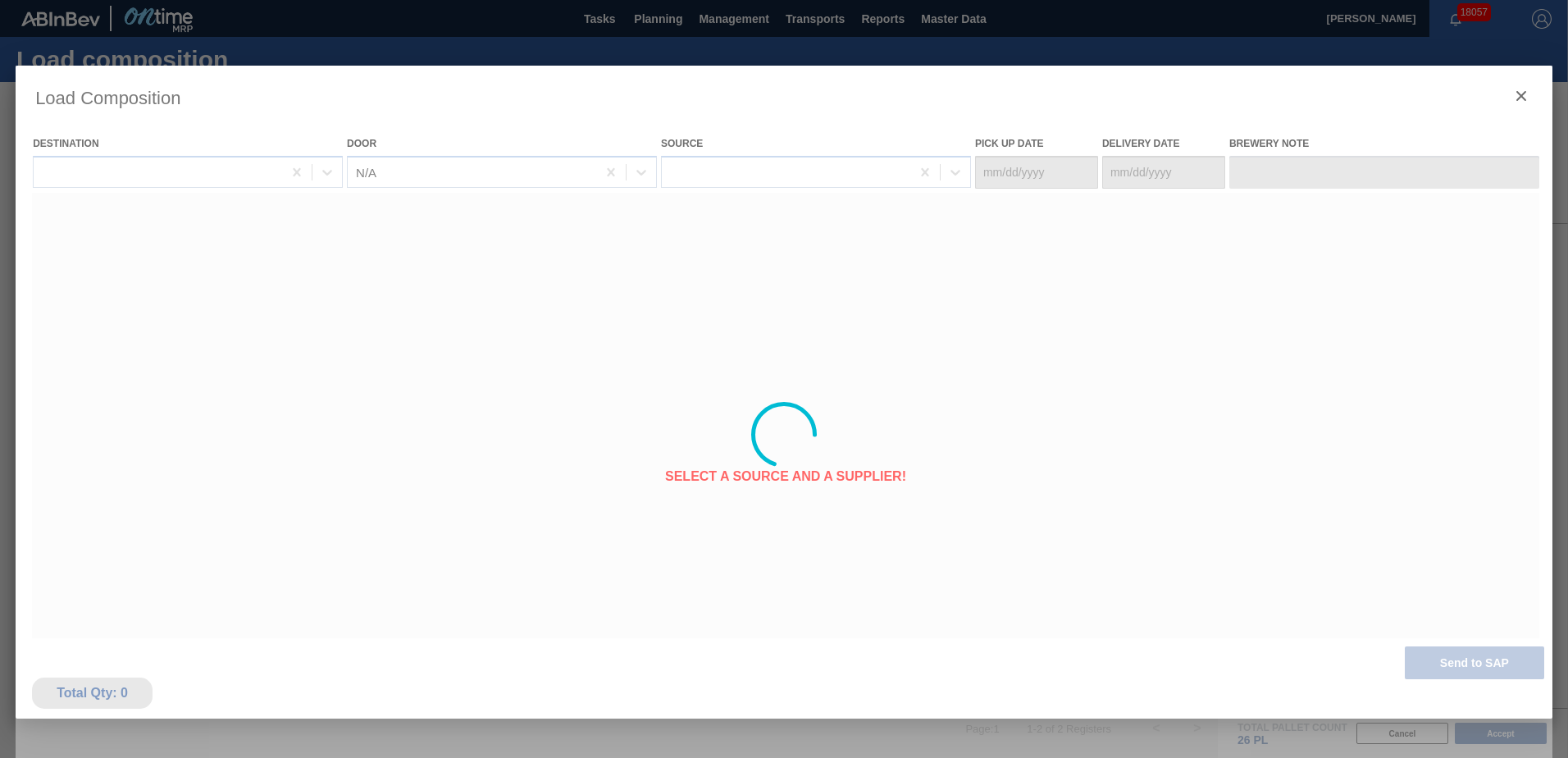
type Date "[DATE]"
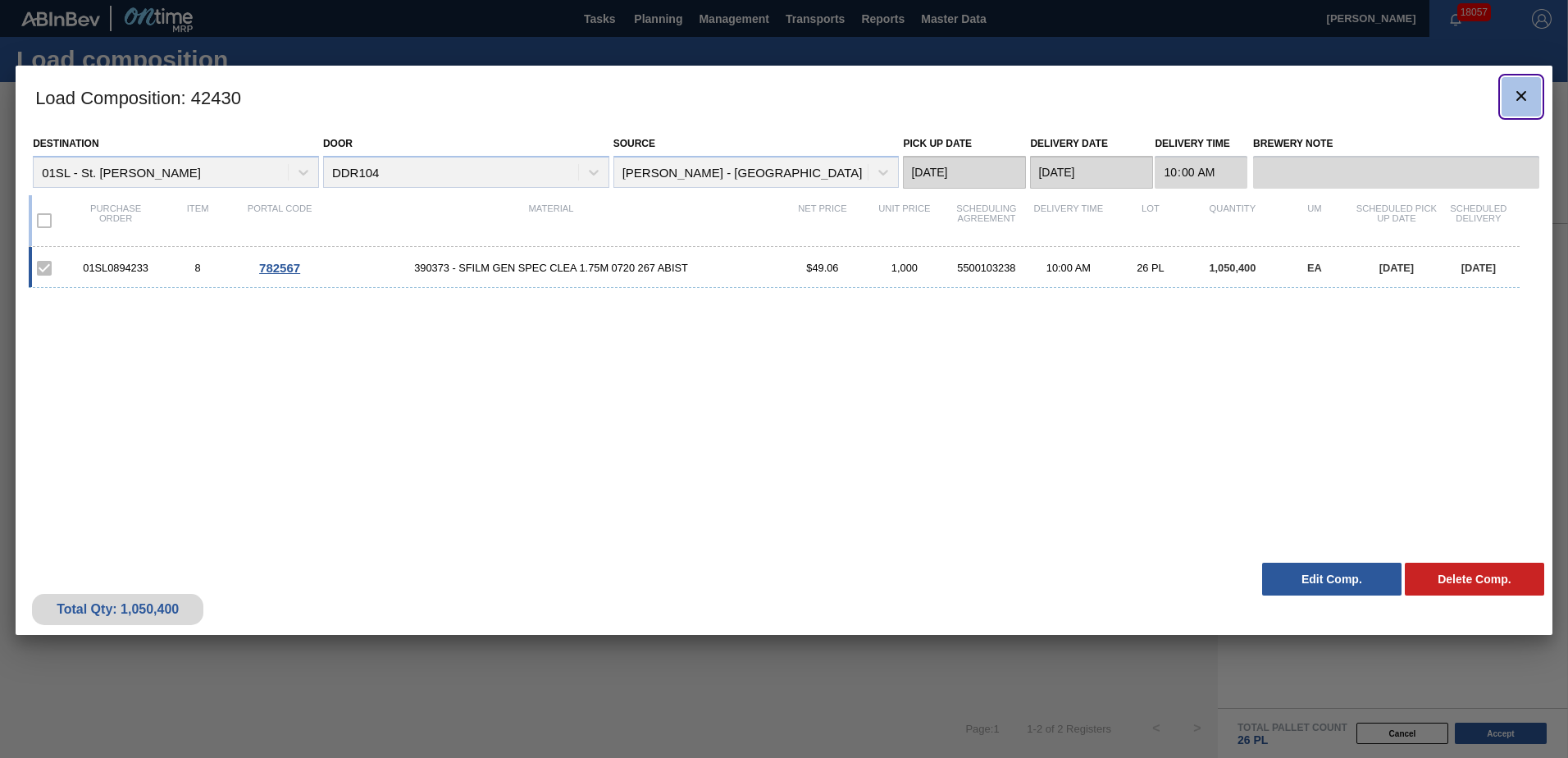
click at [1517, 102] on icon "botão de ícone" at bounding box center [1521, 96] width 20 height 20
